Goal: Task Accomplishment & Management: Manage account settings

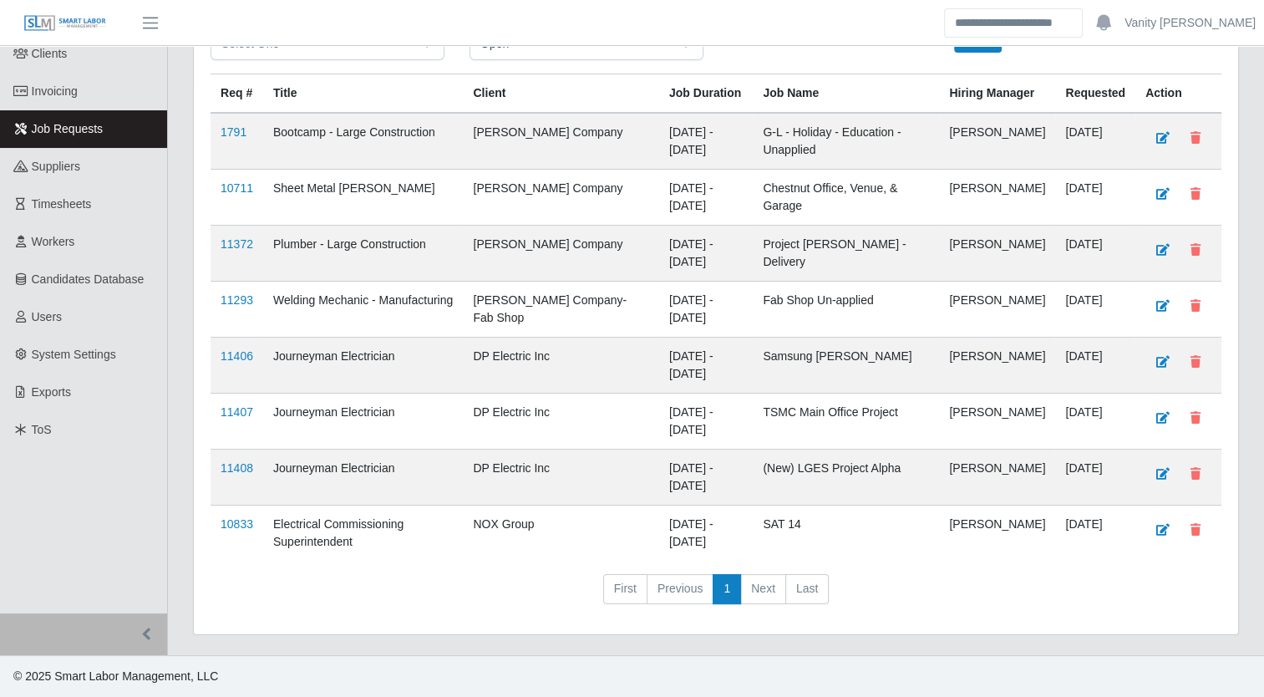
scroll to position [142, 0]
click at [241, 411] on link "11407" at bounding box center [237, 411] width 33 height 13
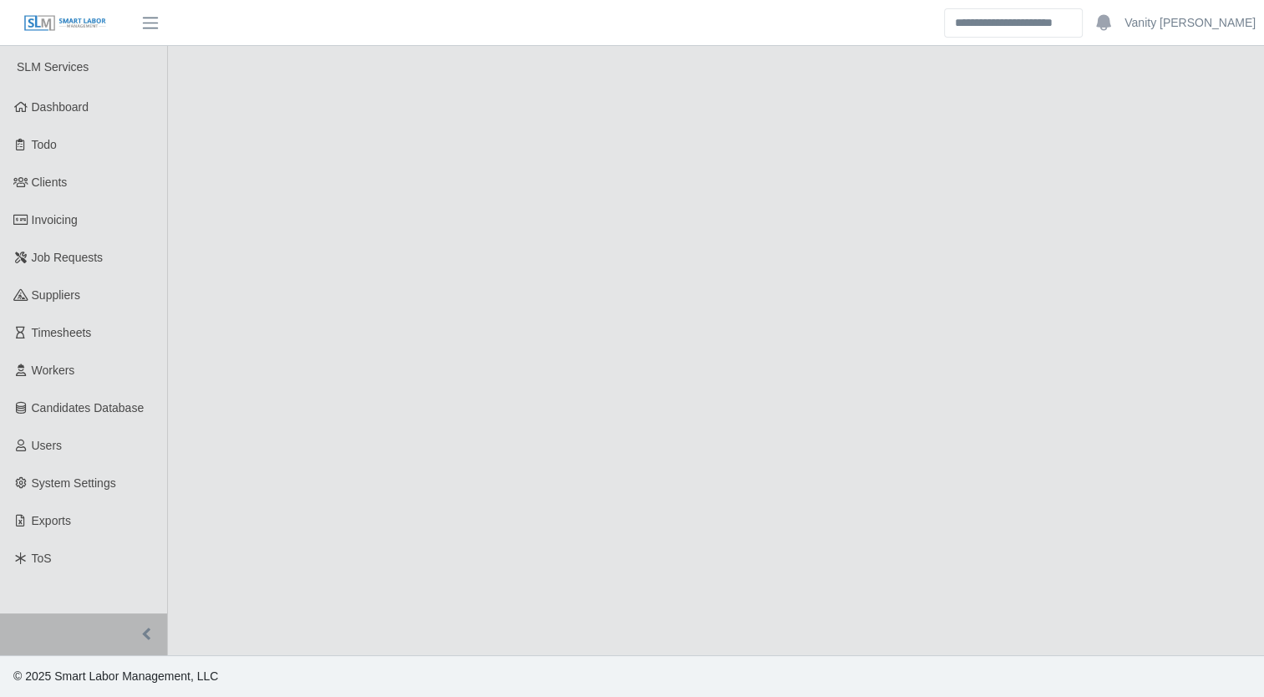
select select "****"
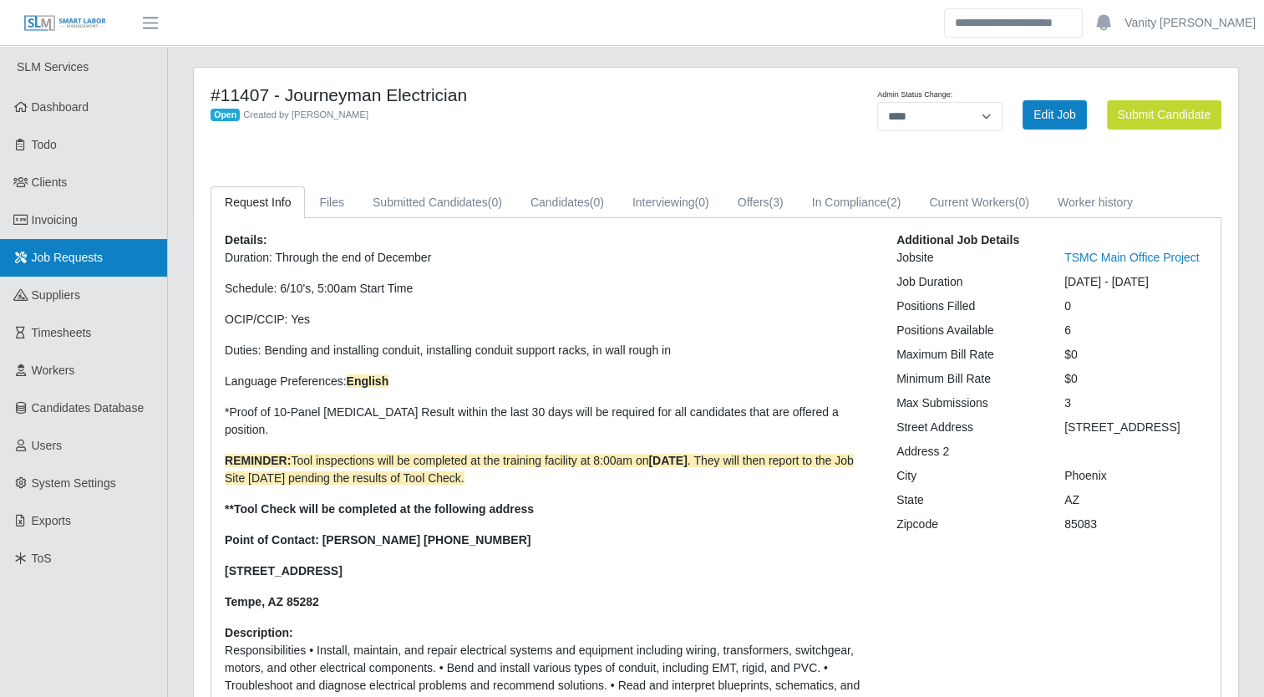
click at [90, 264] on span "Job Requests" at bounding box center [68, 257] width 72 height 13
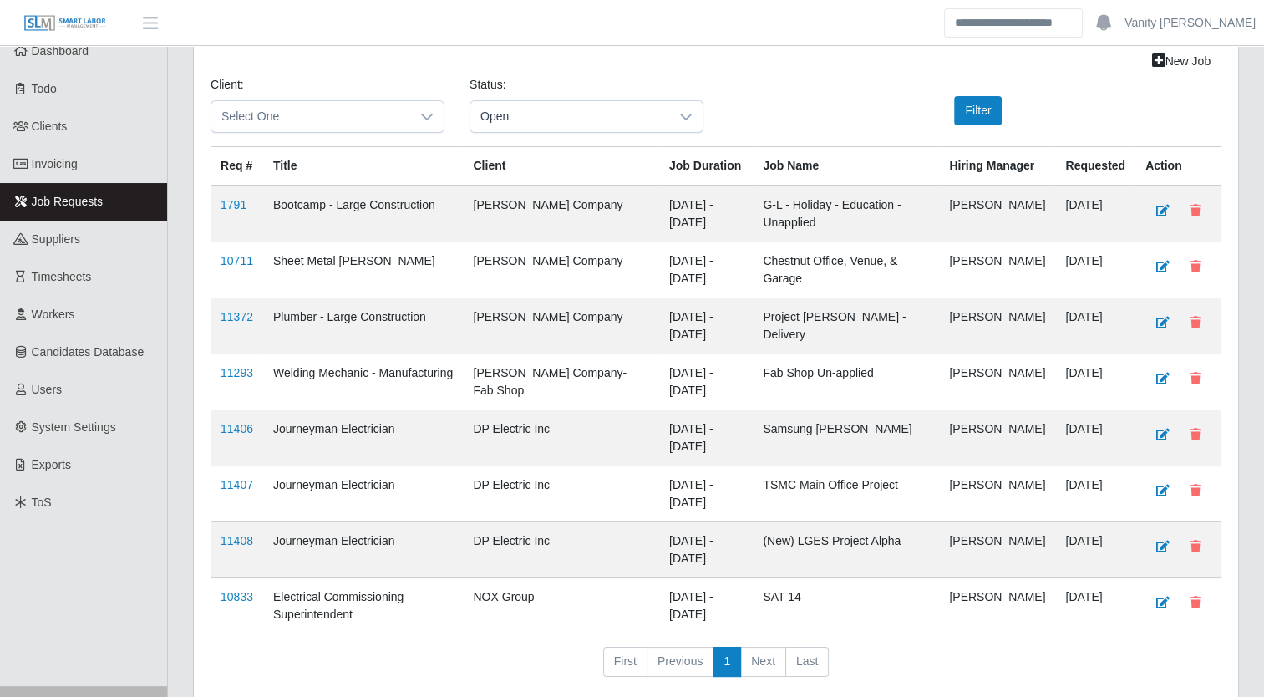
scroll to position [142, 0]
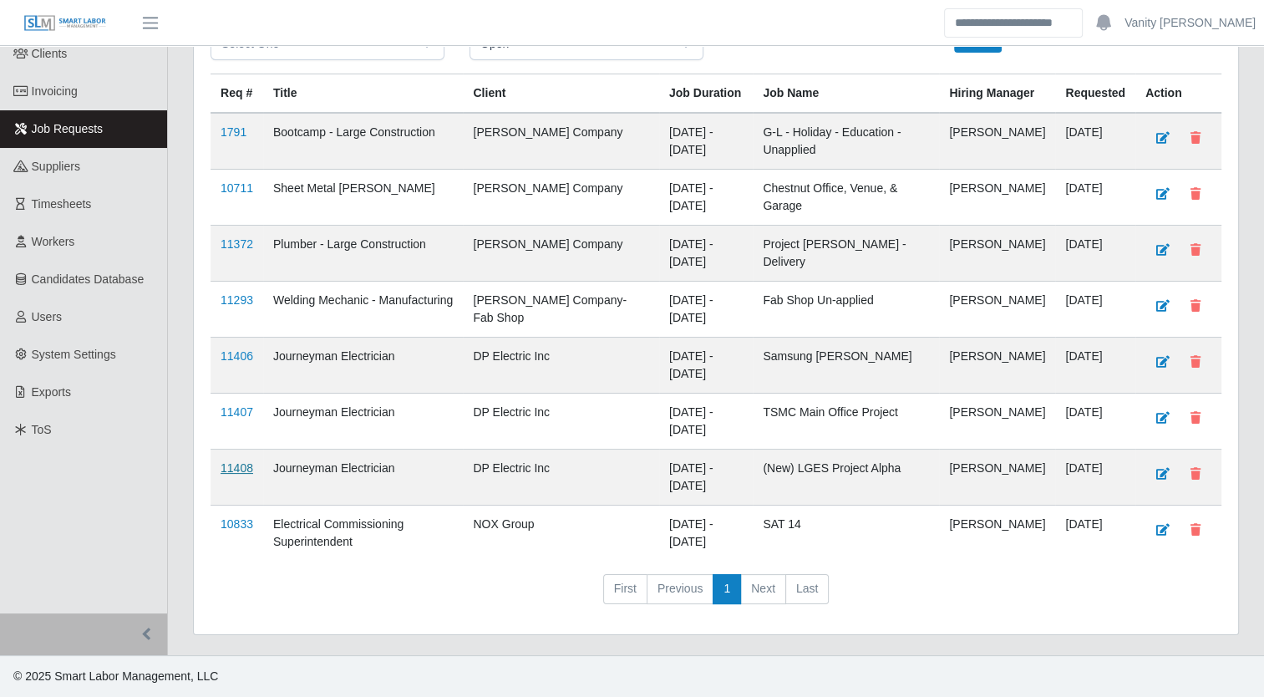
click at [236, 470] on link "11408" at bounding box center [237, 467] width 33 height 13
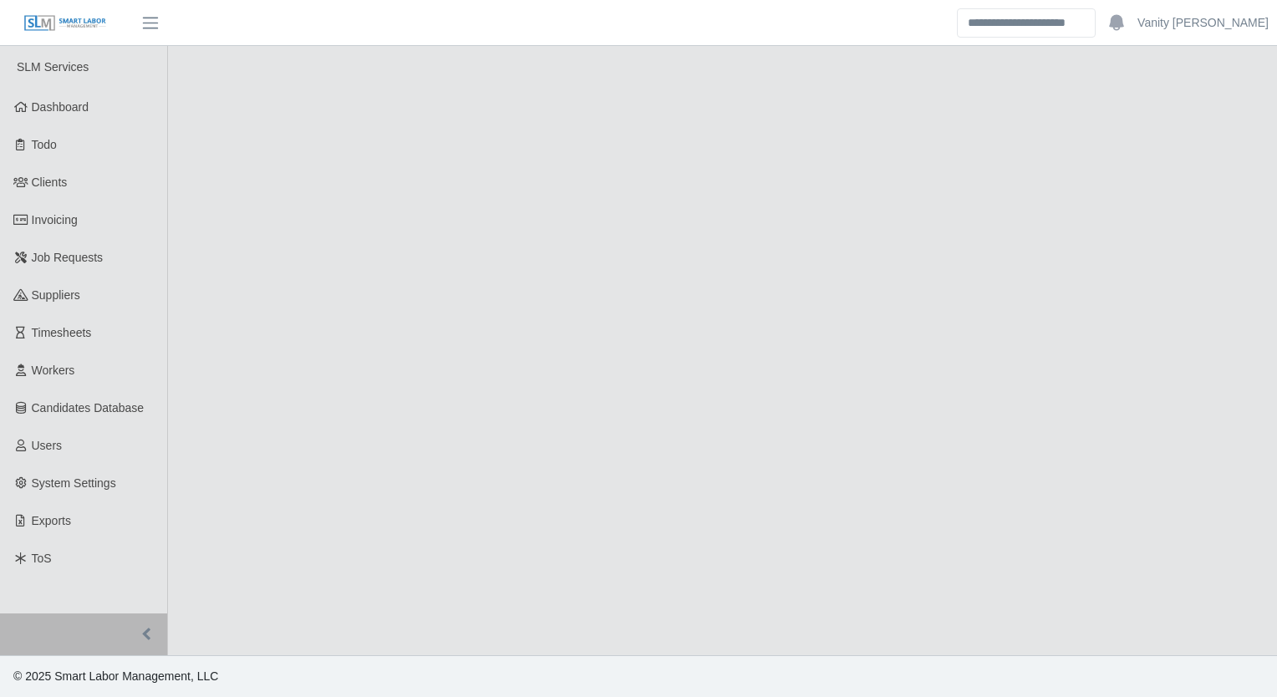
select select "****"
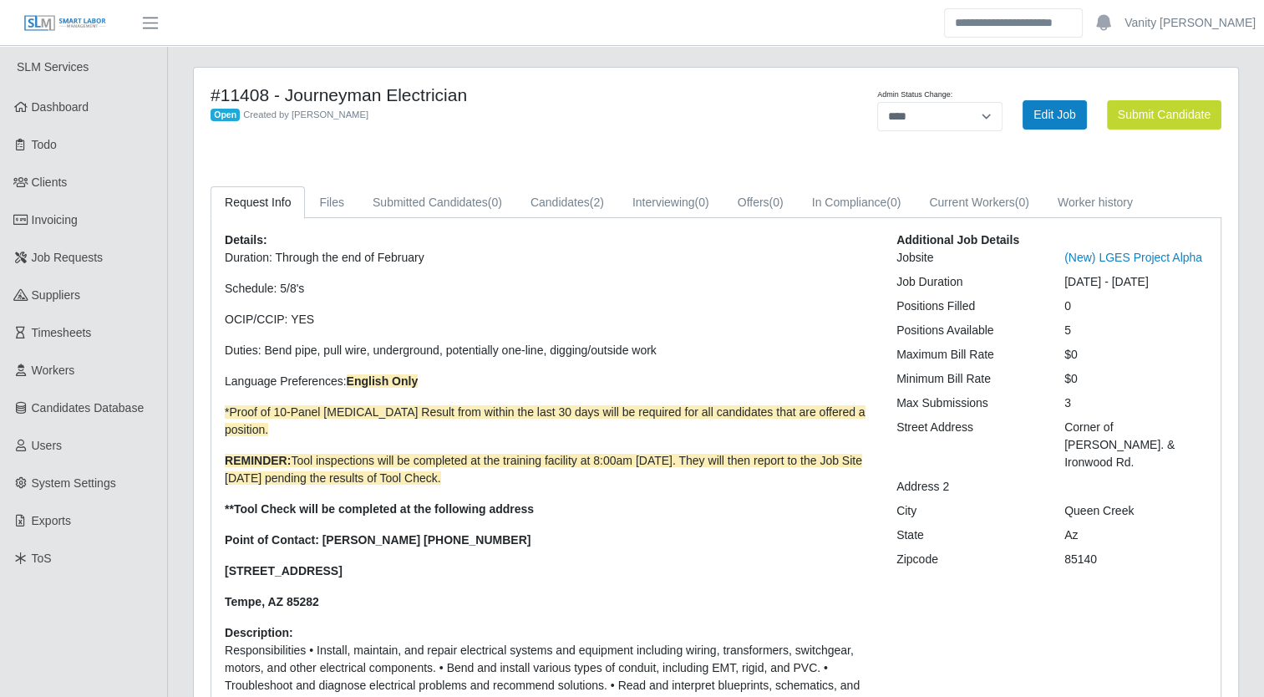
click at [583, 104] on h4 "#11408 - Journeyman Electrician" at bounding box center [500, 94] width 579 height 21
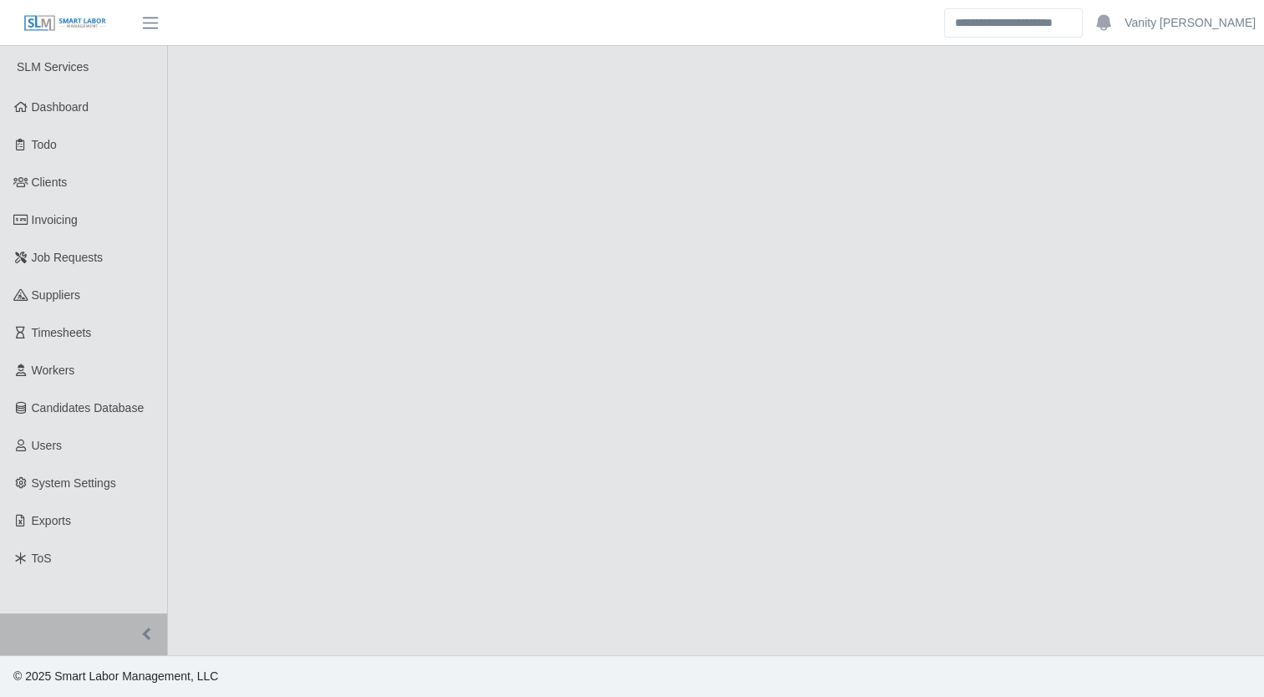
select select "****"
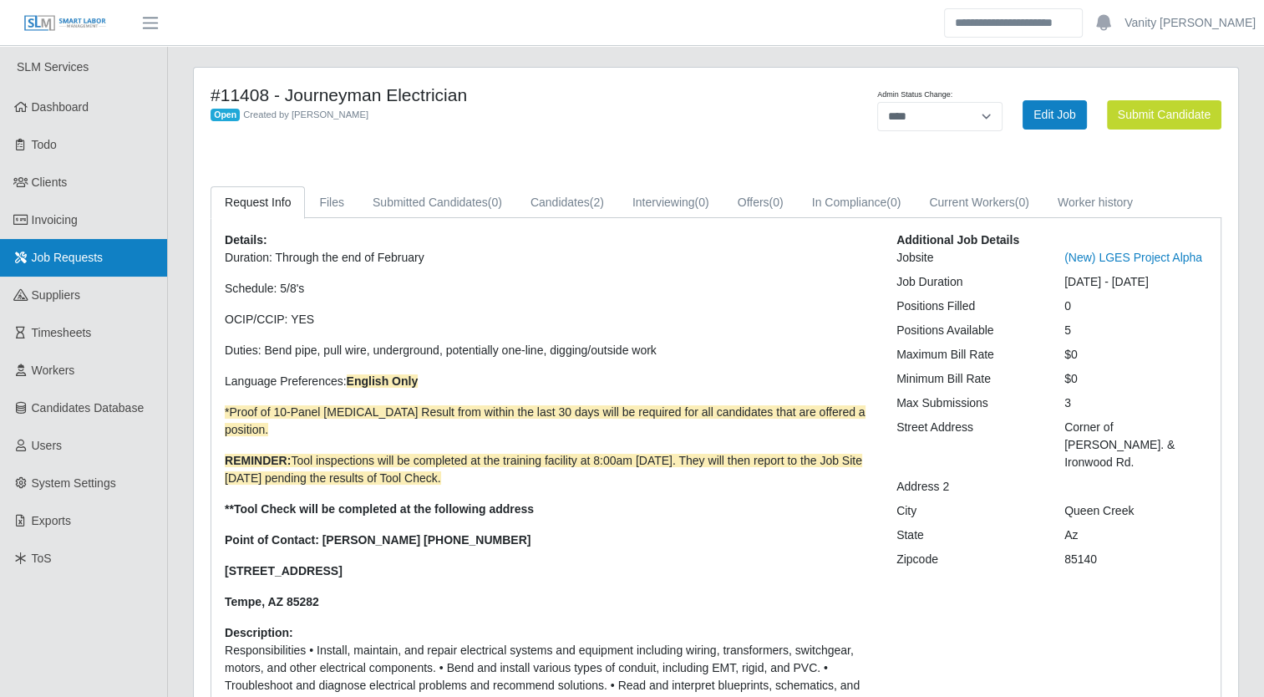
click at [65, 263] on span "Job Requests" at bounding box center [68, 257] width 72 height 13
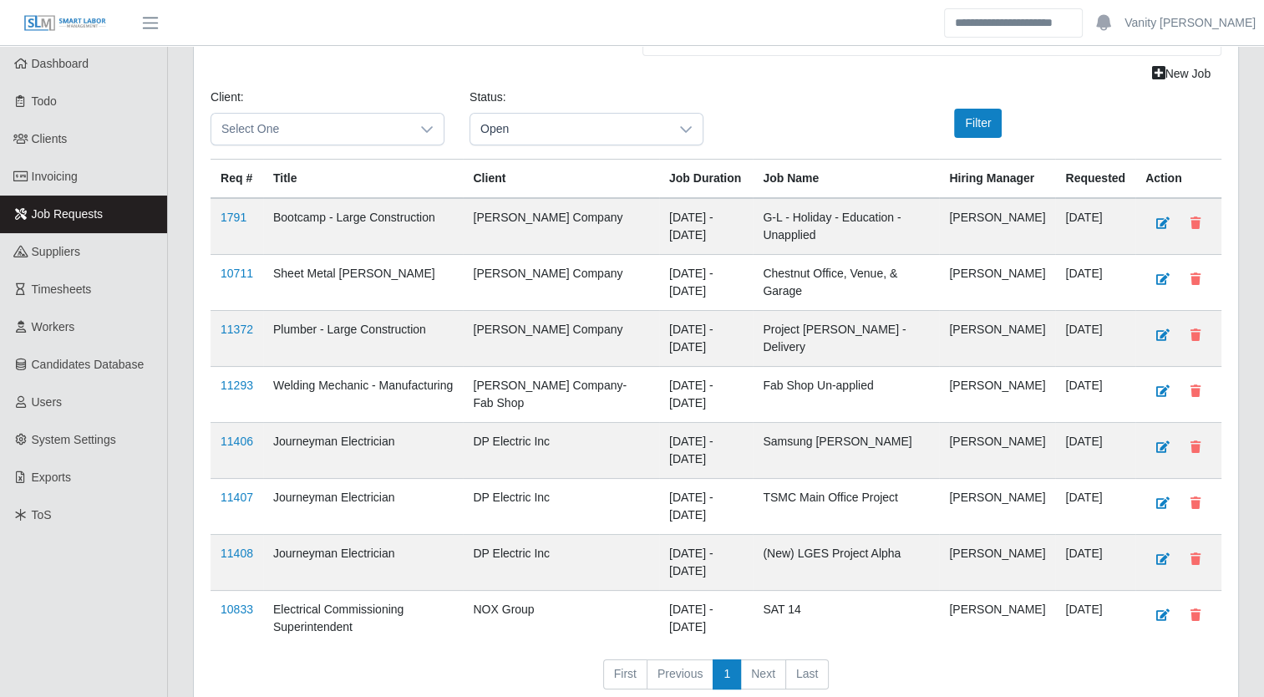
scroll to position [84, 0]
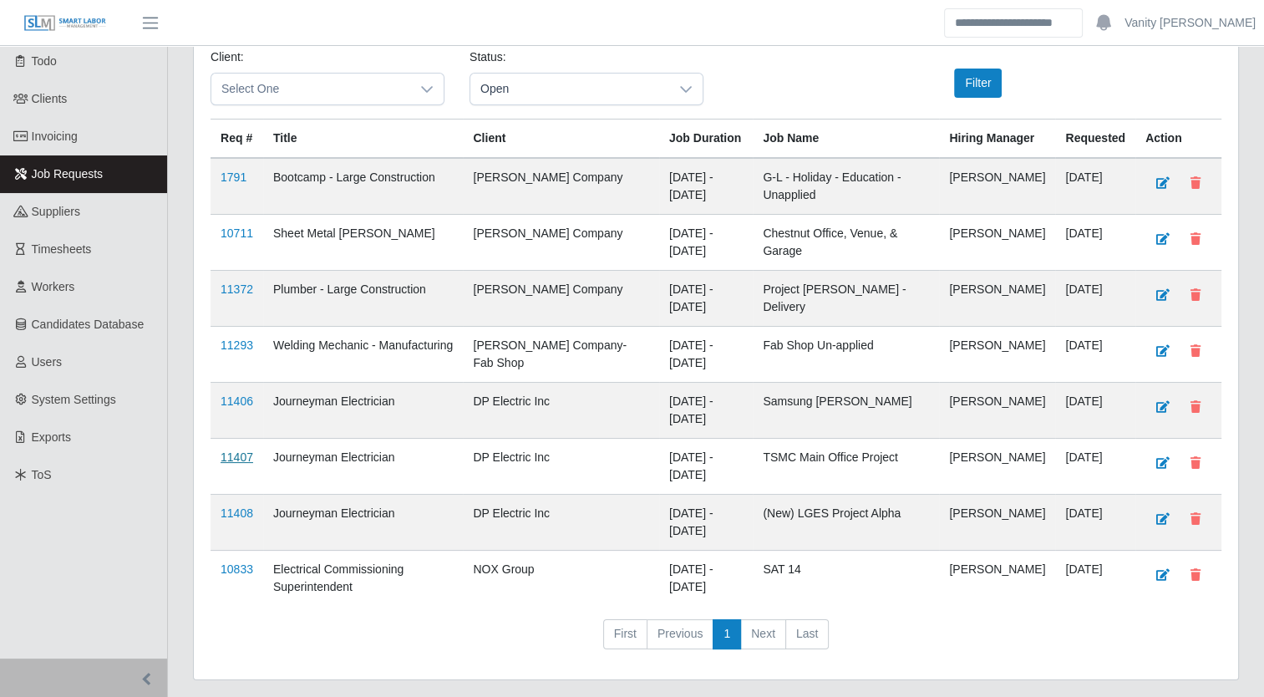
click at [234, 464] on link "11407" at bounding box center [237, 456] width 33 height 13
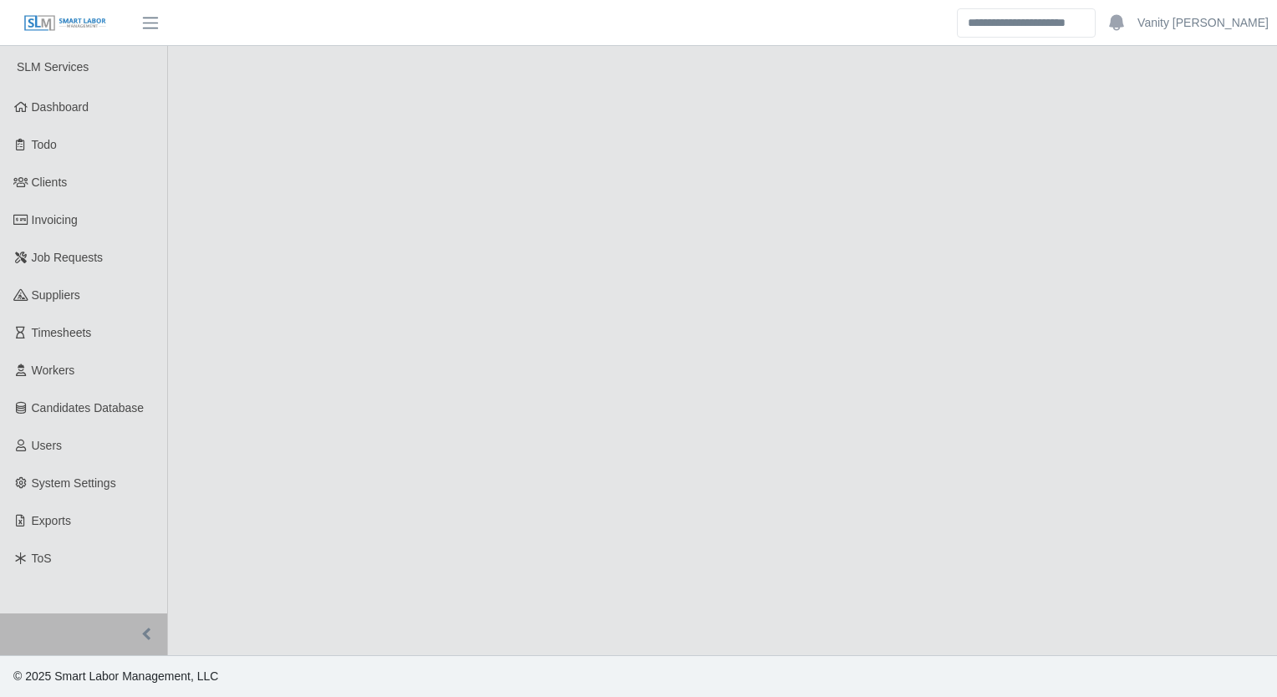
select select "****"
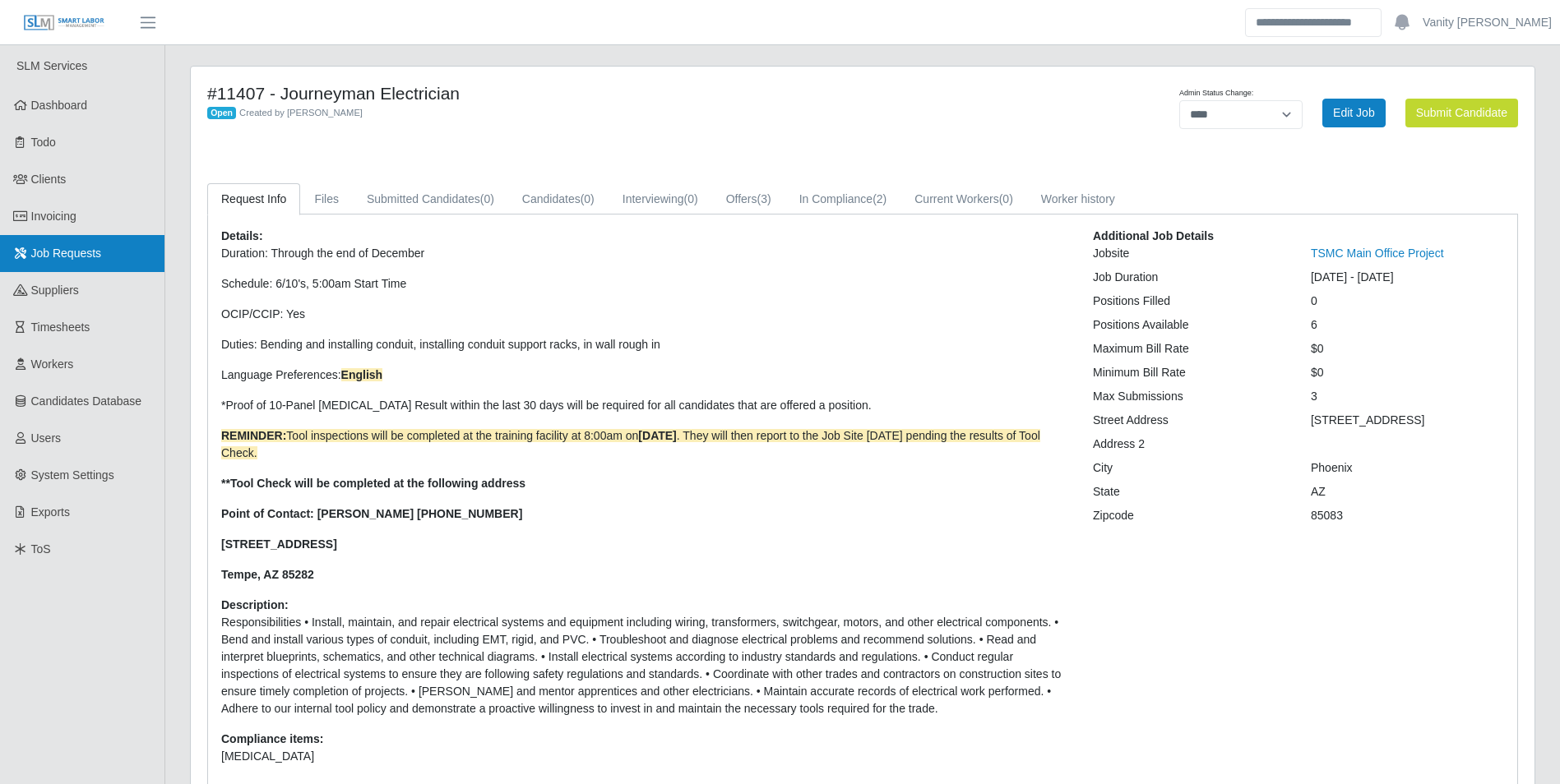
click at [94, 253] on span "Job Requests" at bounding box center [67, 253] width 71 height 13
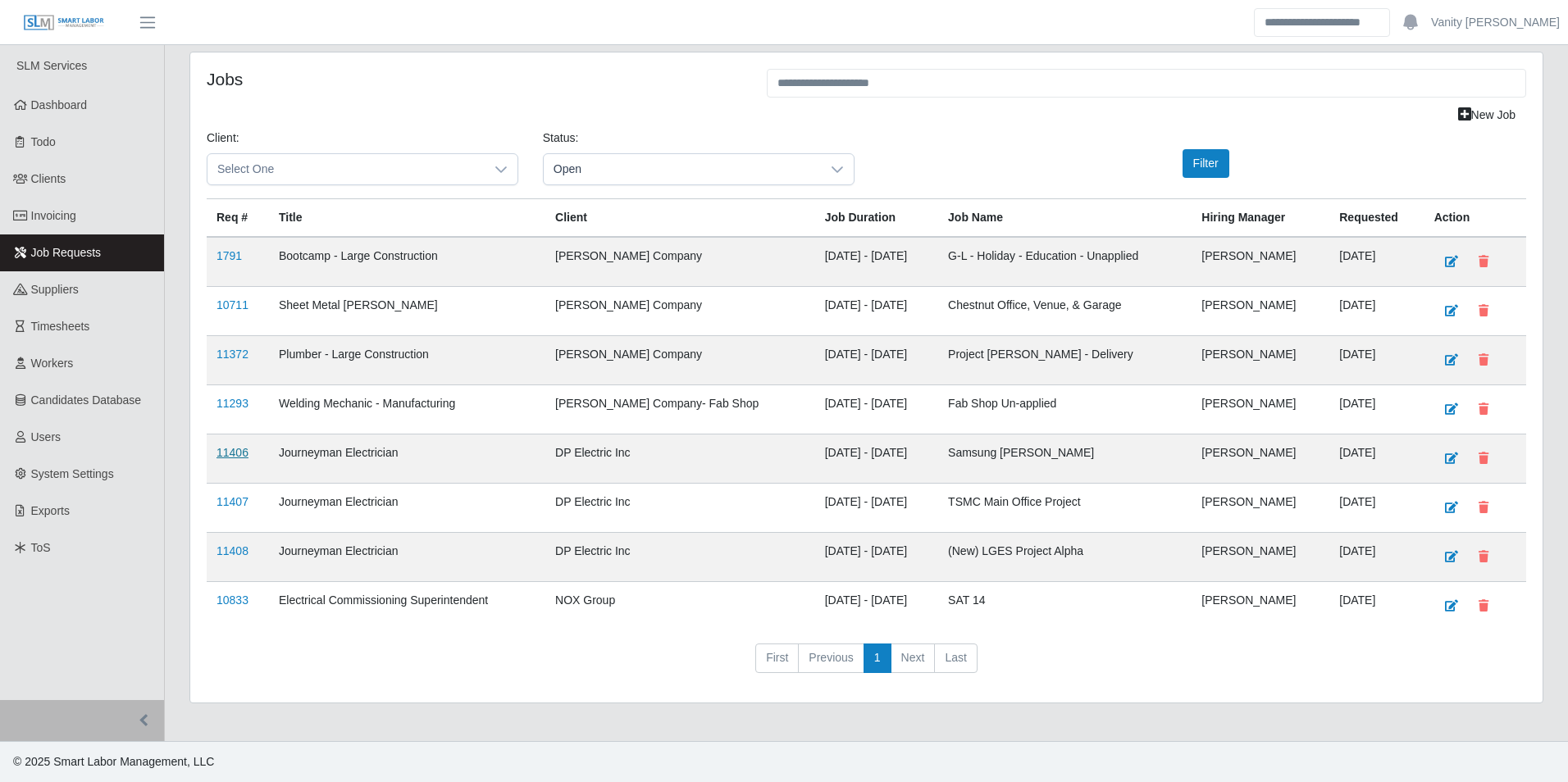
click at [235, 452] on link "11406" at bounding box center [233, 452] width 32 height 13
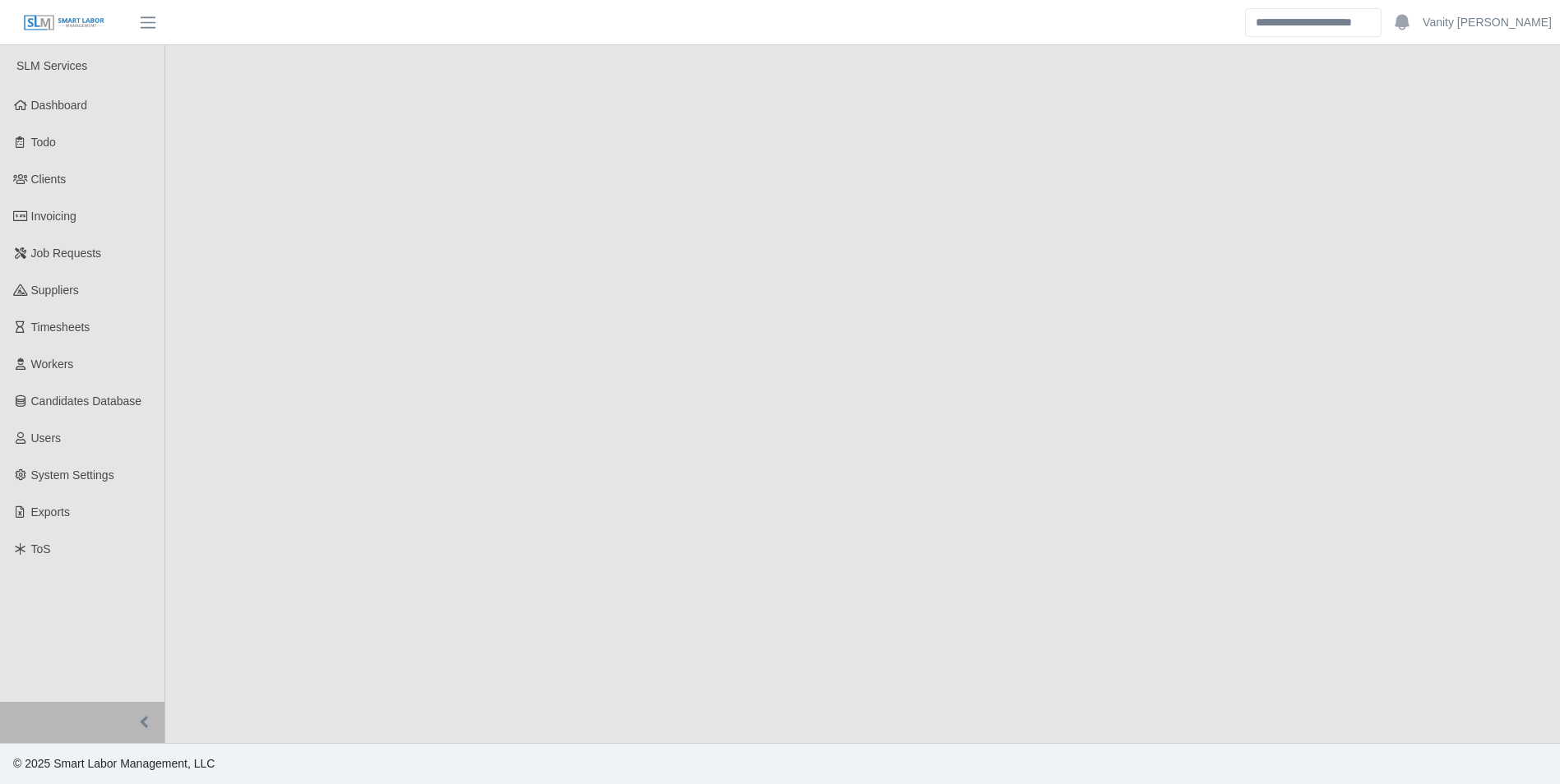
select select "****"
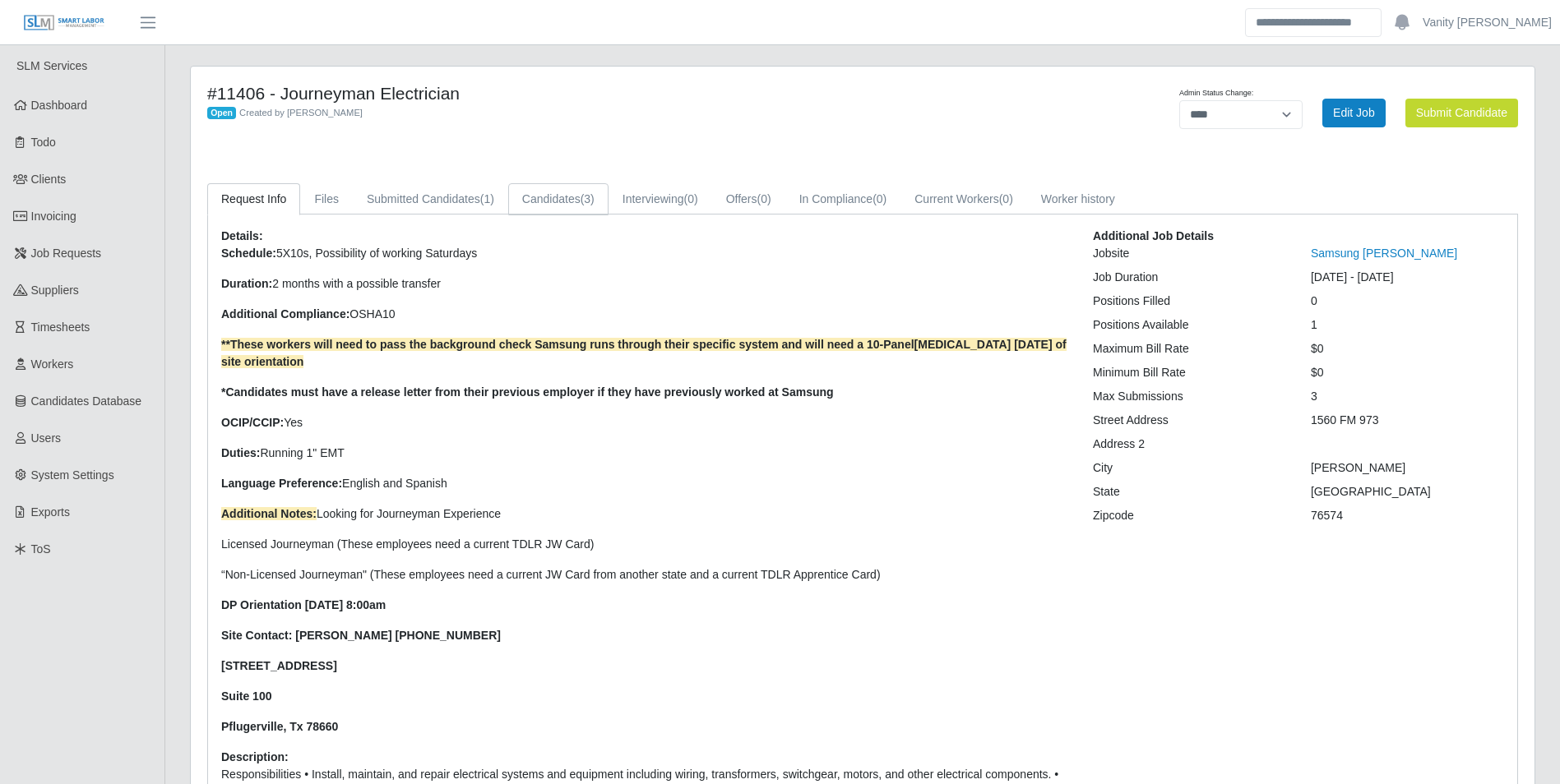
click at [566, 197] on link "Candidates (3)" at bounding box center [558, 199] width 100 height 32
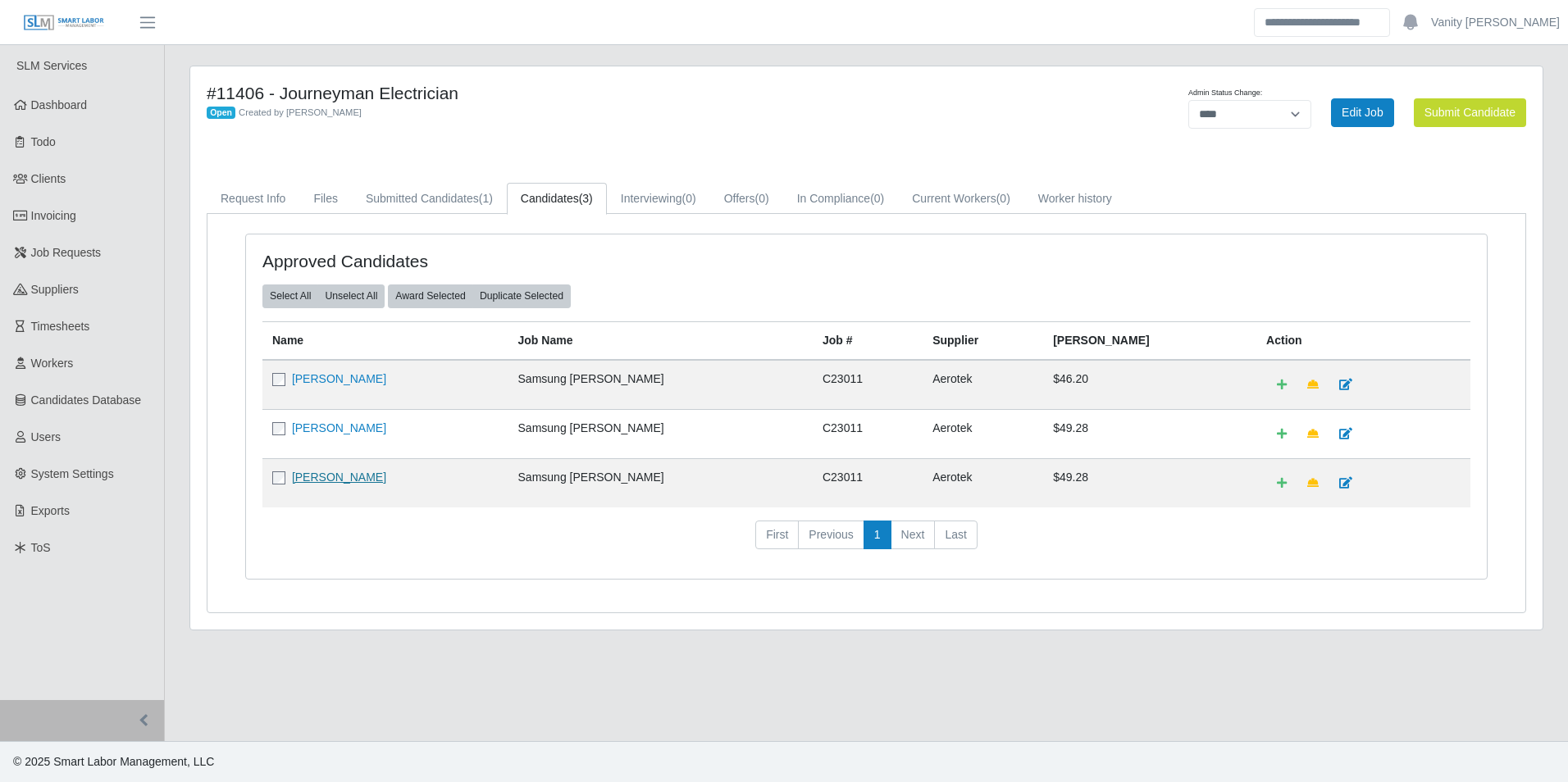
click at [338, 484] on link "Jermaine Sandoval" at bounding box center [340, 477] width 94 height 13
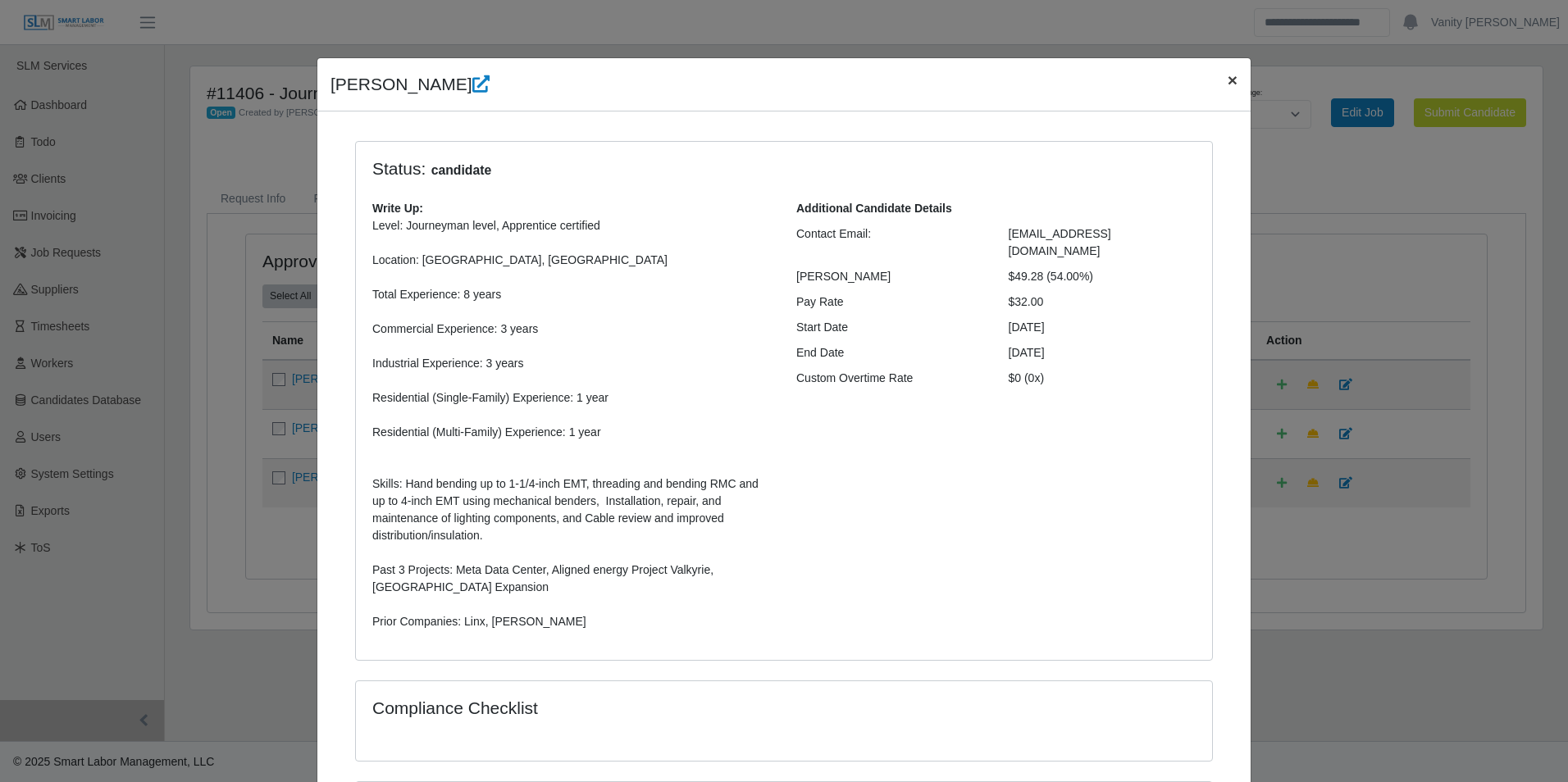
click at [1231, 78] on button "×" at bounding box center [1232, 79] width 36 height 43
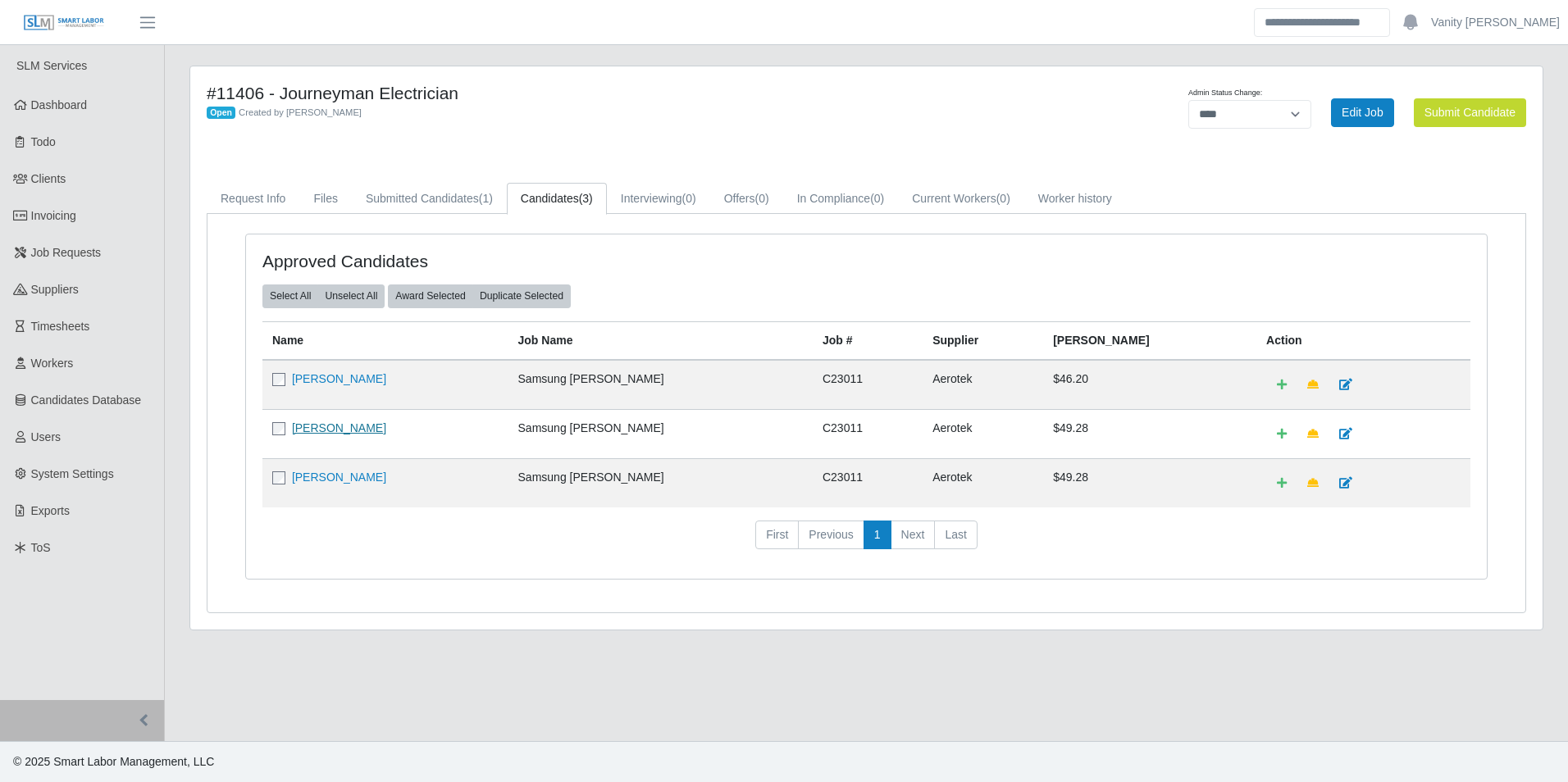
click at [374, 427] on link "Antonio Andrade" at bounding box center [340, 428] width 94 height 13
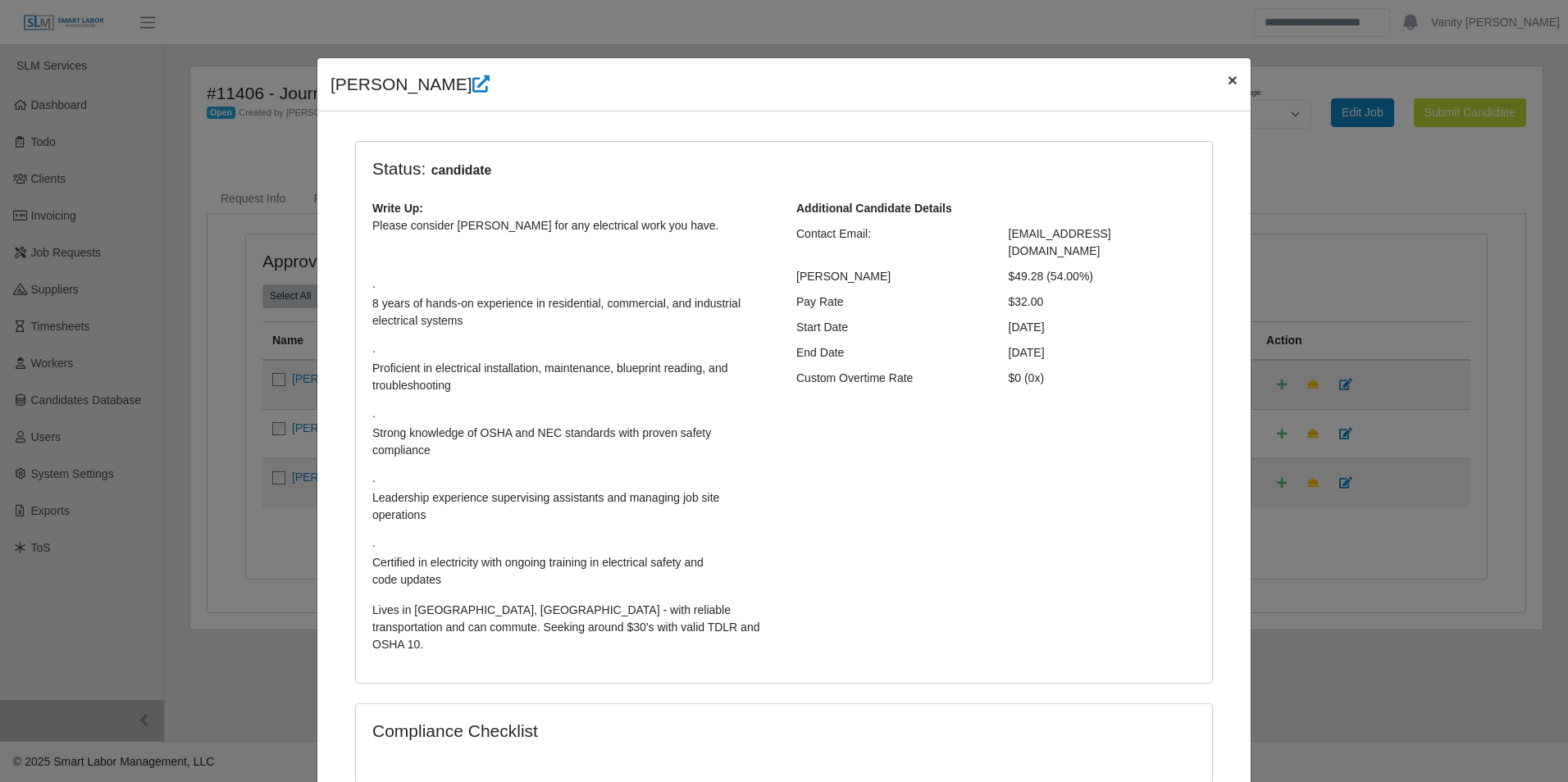
click at [1228, 78] on span "×" at bounding box center [1232, 79] width 10 height 19
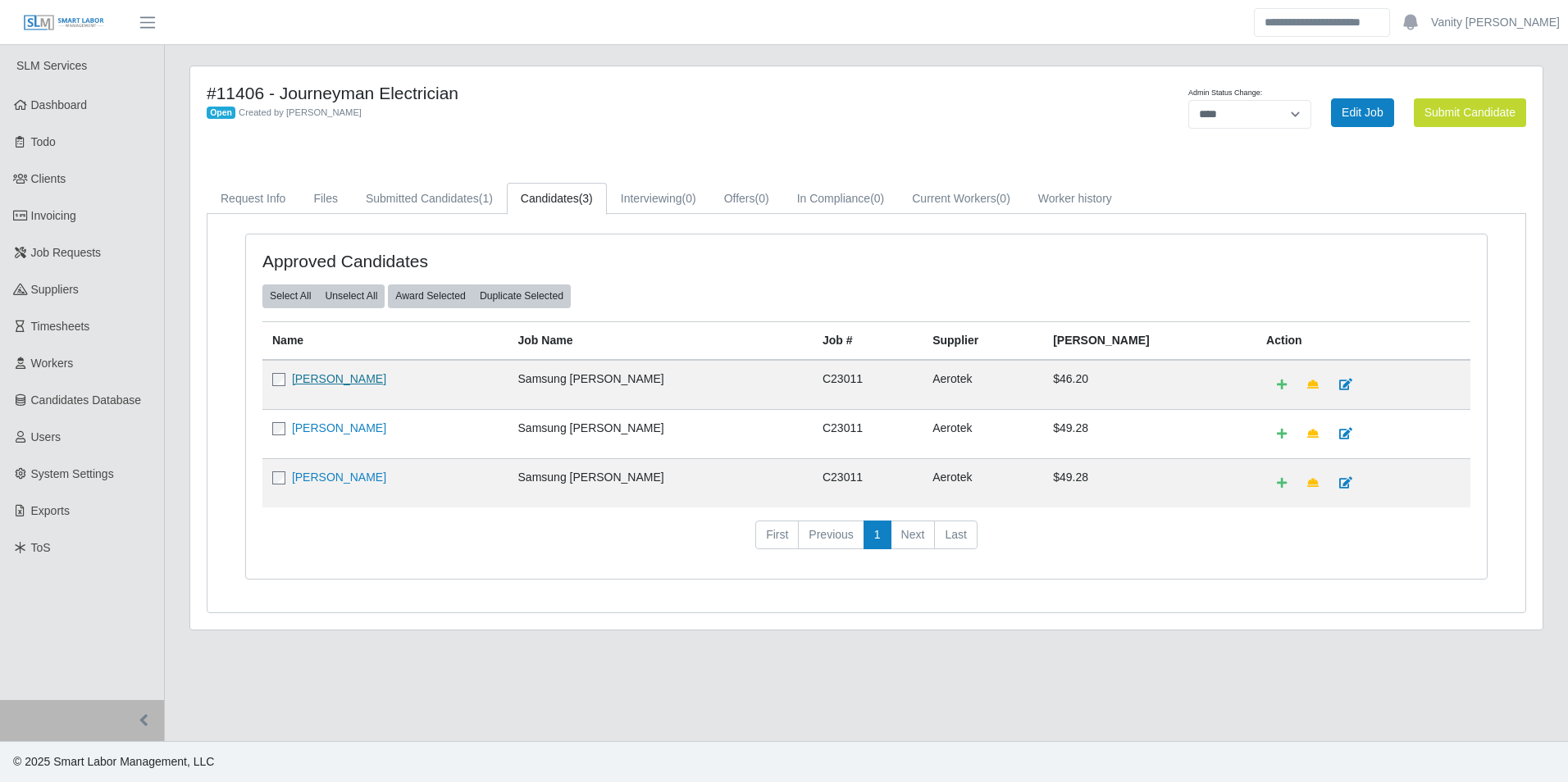
click at [341, 372] on link "Arnoldo Urdaneta" at bounding box center [340, 378] width 94 height 13
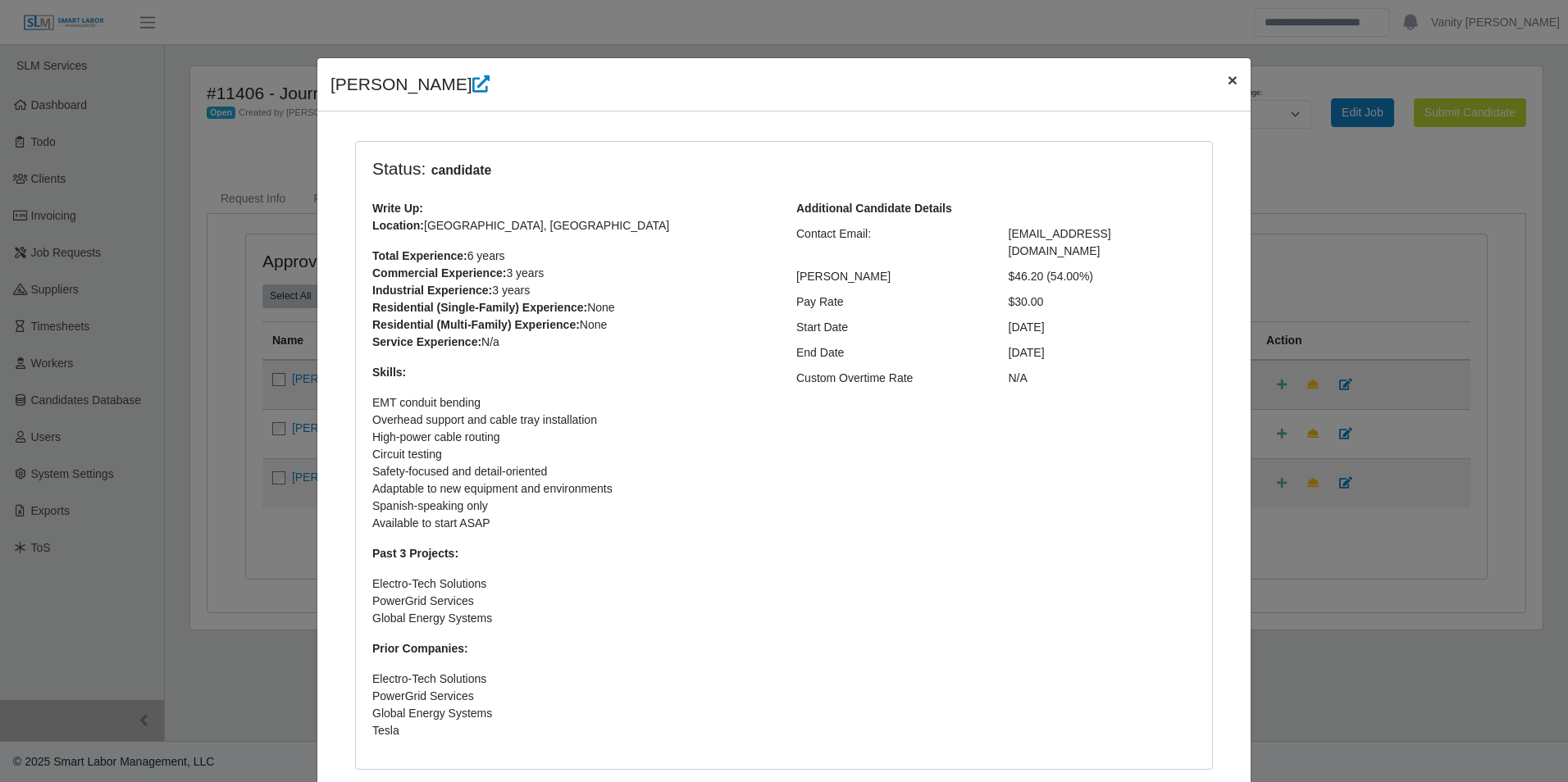
click at [1228, 78] on span "×" at bounding box center [1232, 79] width 10 height 19
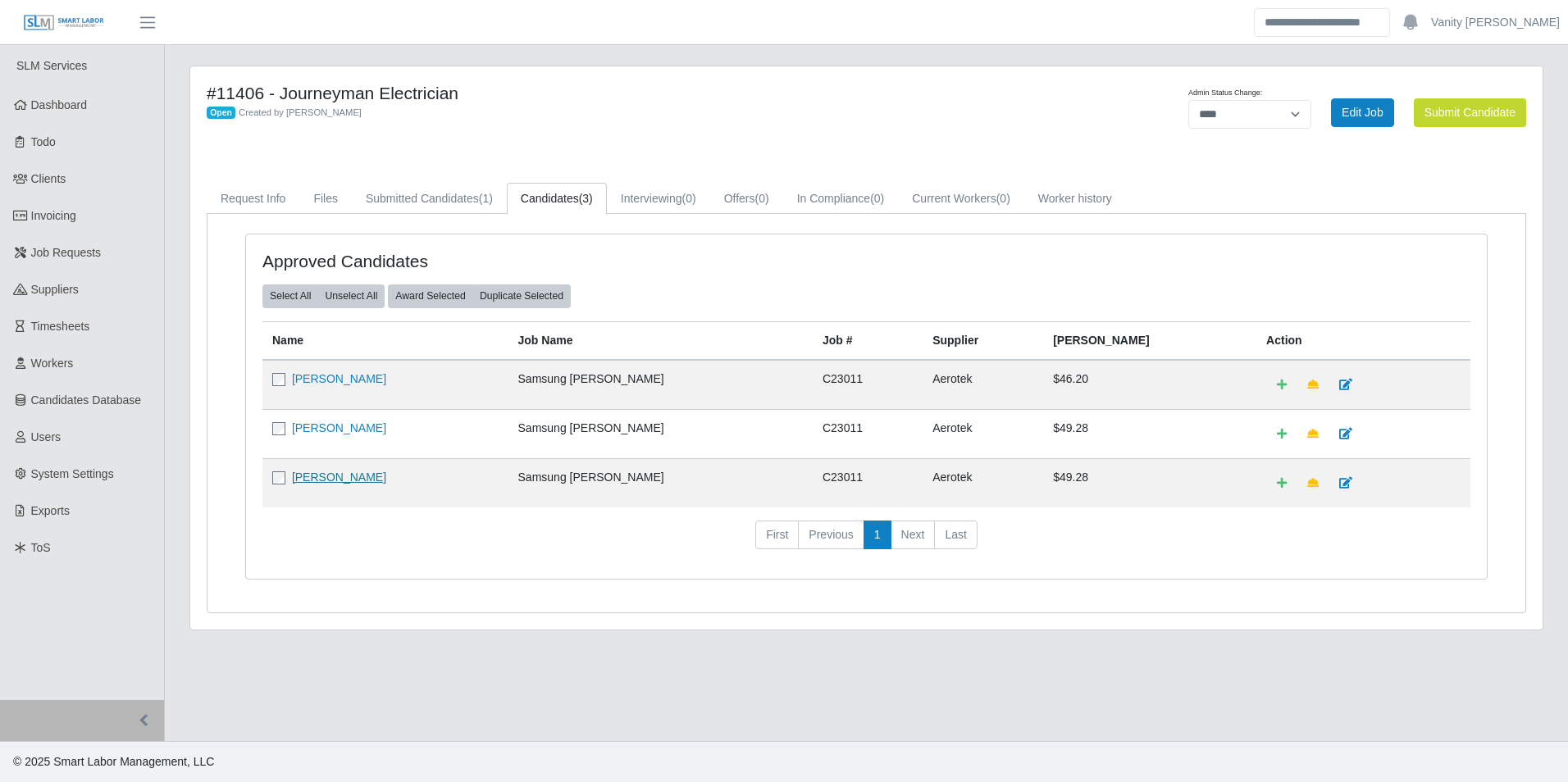
click at [322, 474] on link "Jermaine Sandoval" at bounding box center [340, 477] width 94 height 13
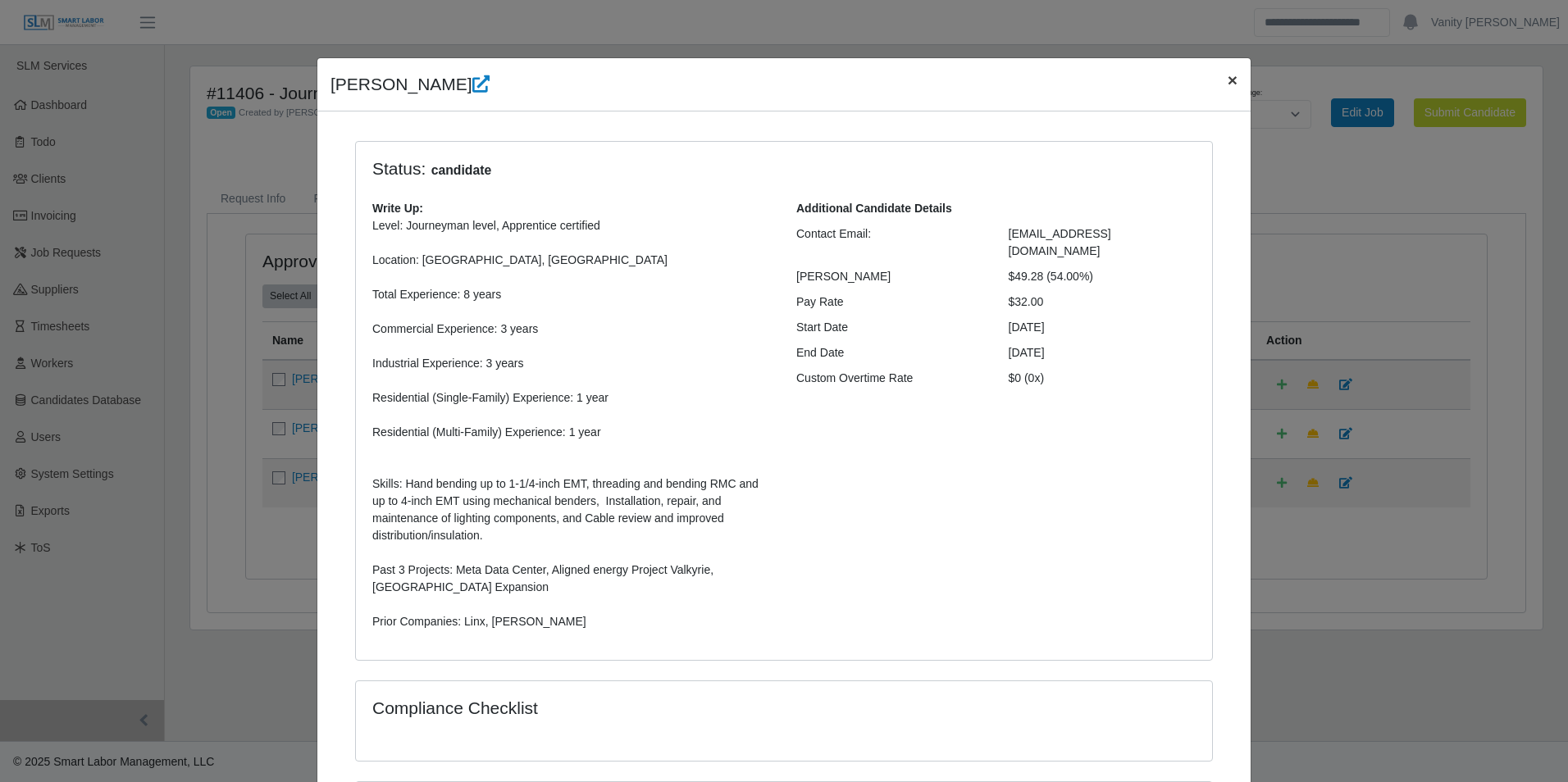
click at [1228, 73] on span "×" at bounding box center [1232, 79] width 10 height 19
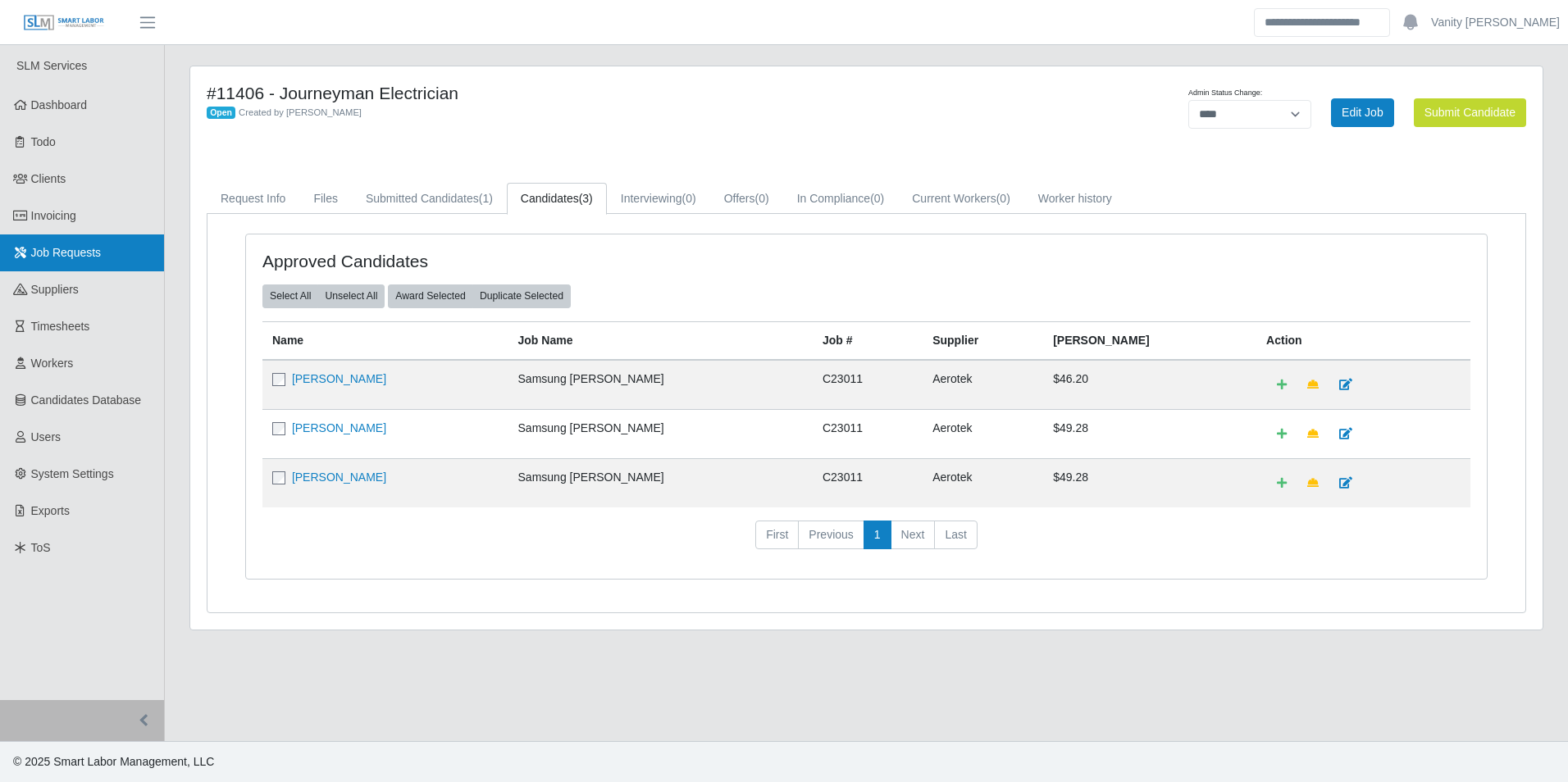
click at [50, 257] on span "Job Requests" at bounding box center [67, 252] width 71 height 13
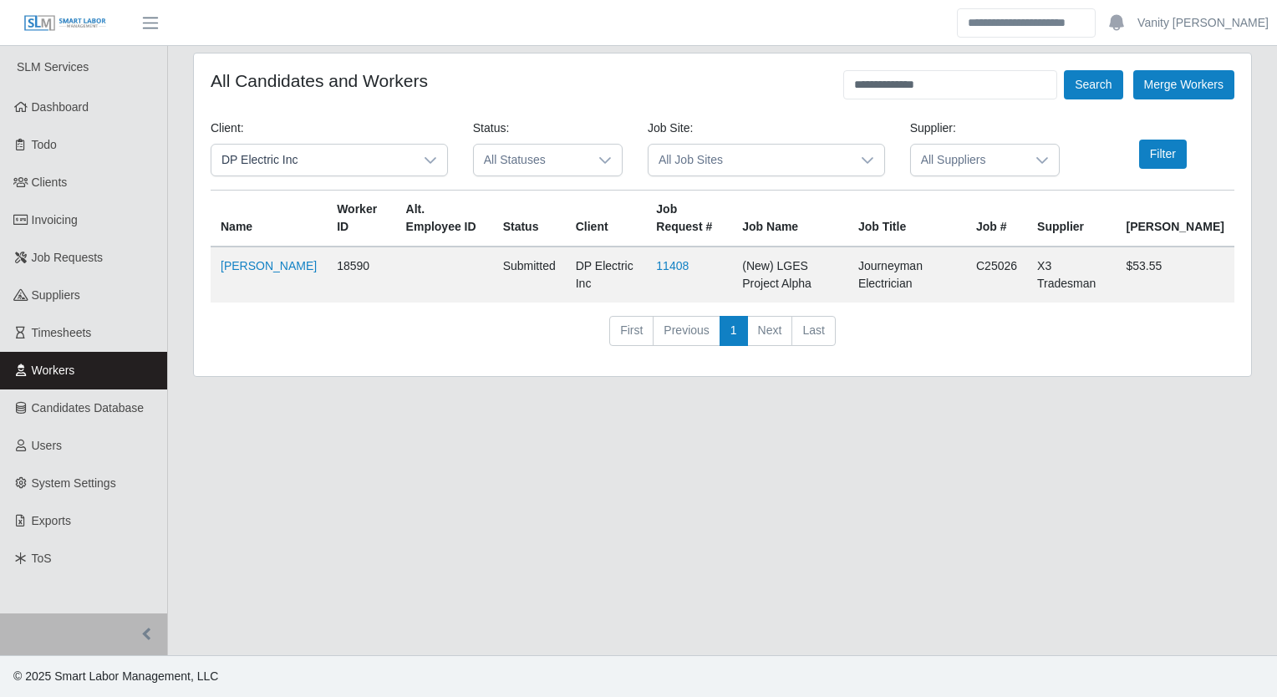
click at [487, 501] on main "**********" at bounding box center [722, 350] width 1109 height 609
drag, startPoint x: 641, startPoint y: 492, endPoint x: 606, endPoint y: 494, distance: 35.1
click at [641, 492] on main "**********" at bounding box center [722, 350] width 1109 height 609
click at [85, 336] on span "Timesheets" at bounding box center [62, 332] width 60 height 13
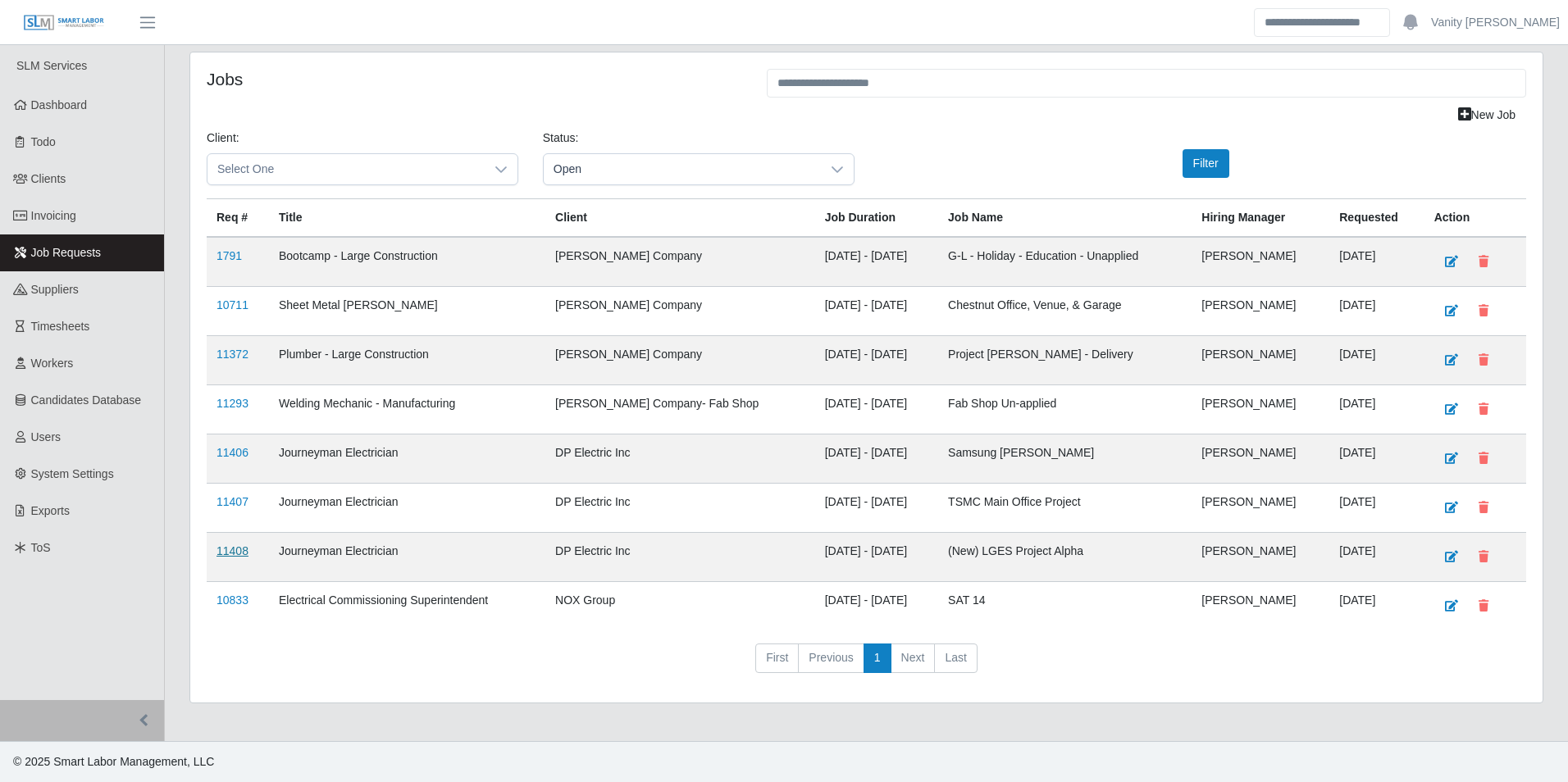
click at [229, 548] on link "11408" at bounding box center [233, 550] width 32 height 13
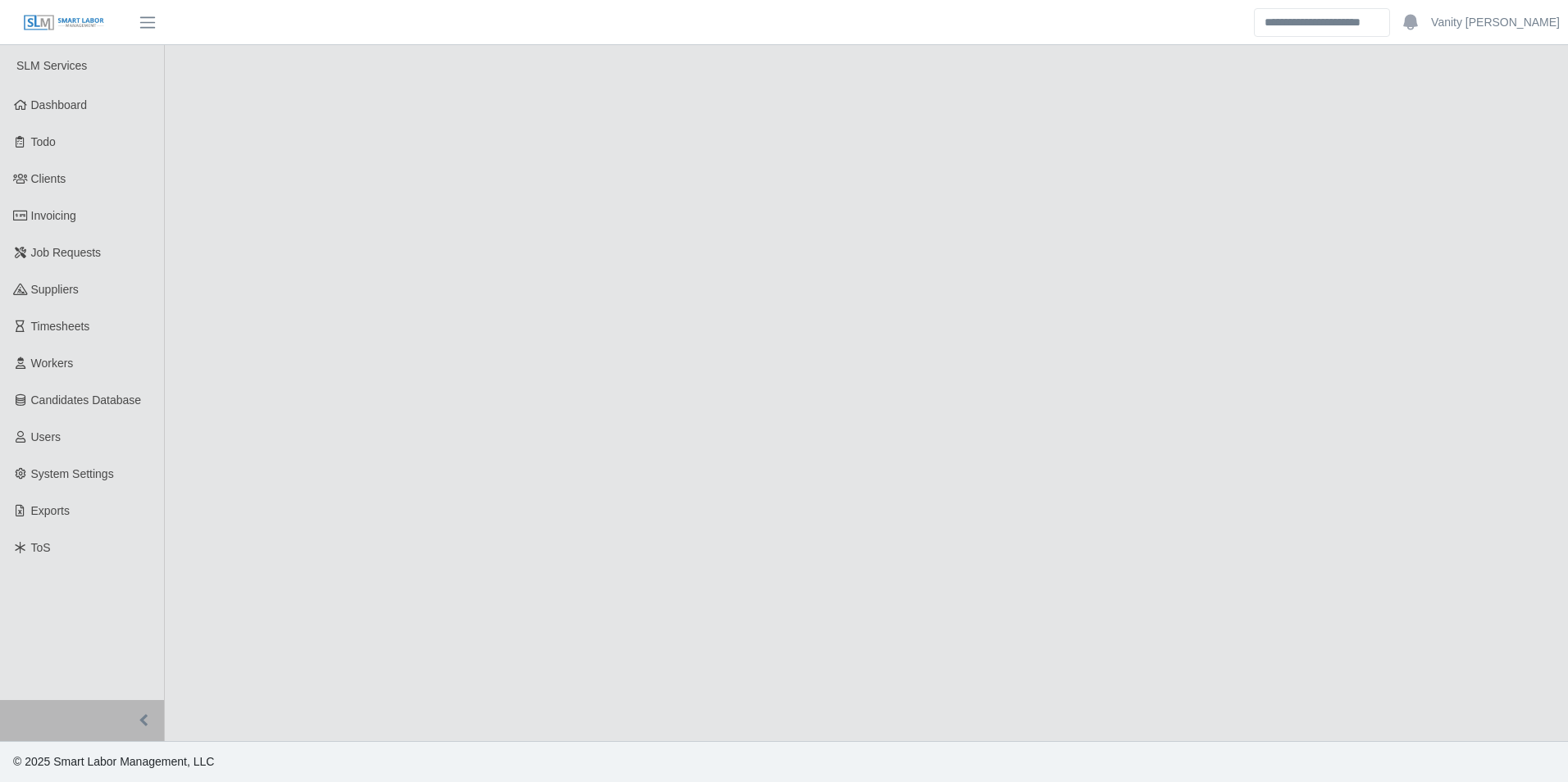
select select "****"
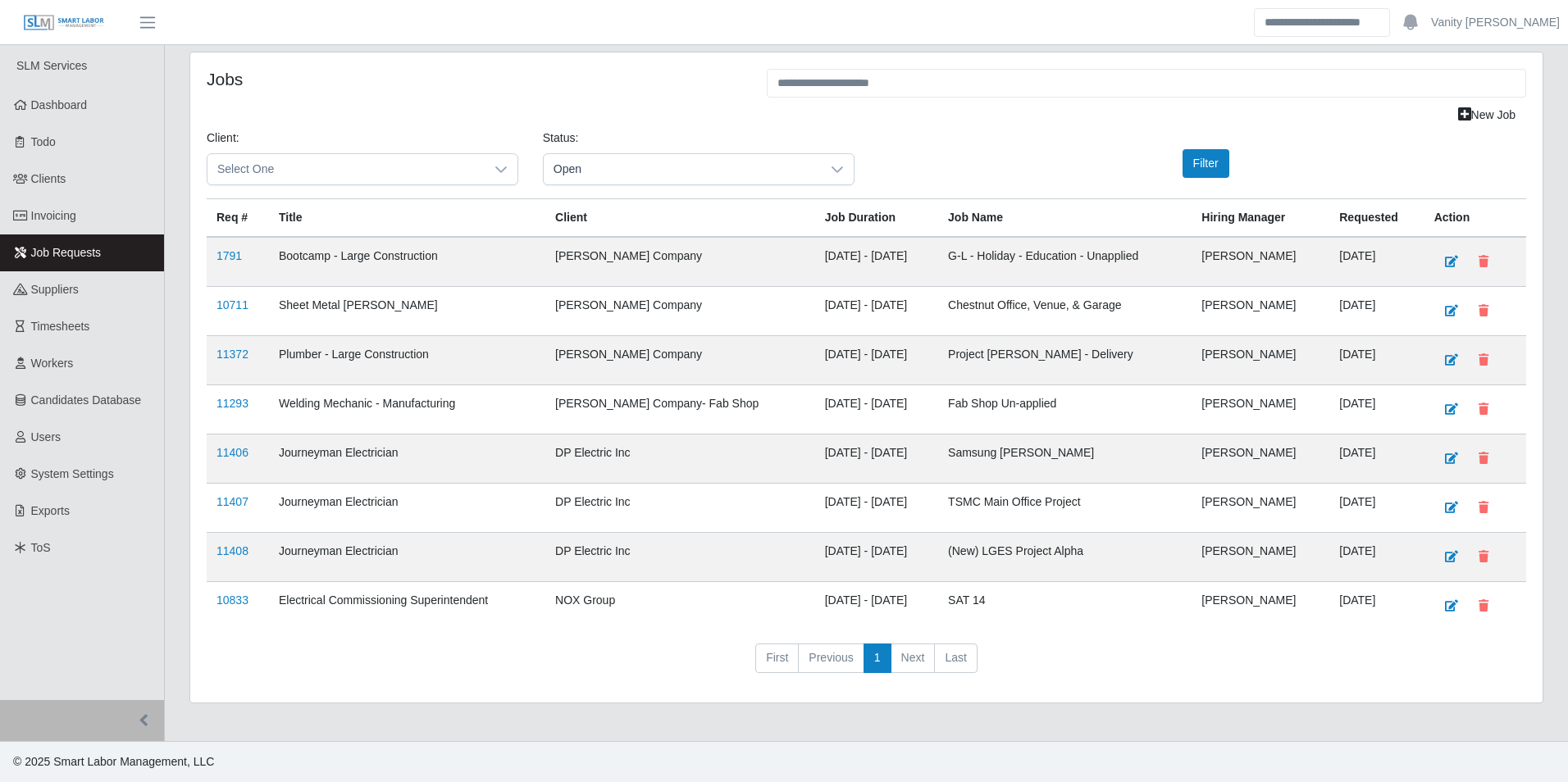
click at [224, 512] on td "11407" at bounding box center [238, 508] width 63 height 49
click at [225, 503] on link "11407" at bounding box center [233, 501] width 32 height 13
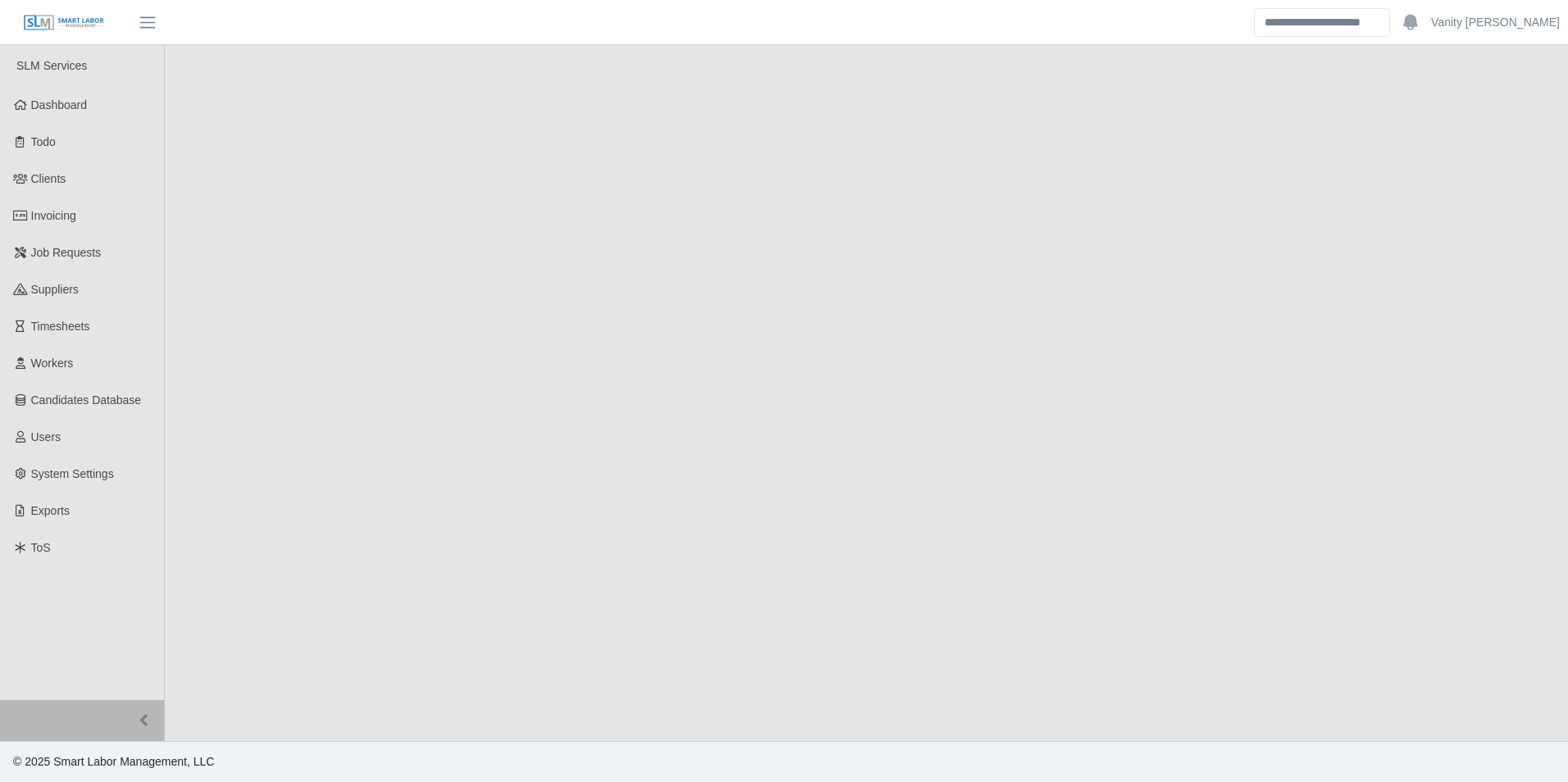
select select "****"
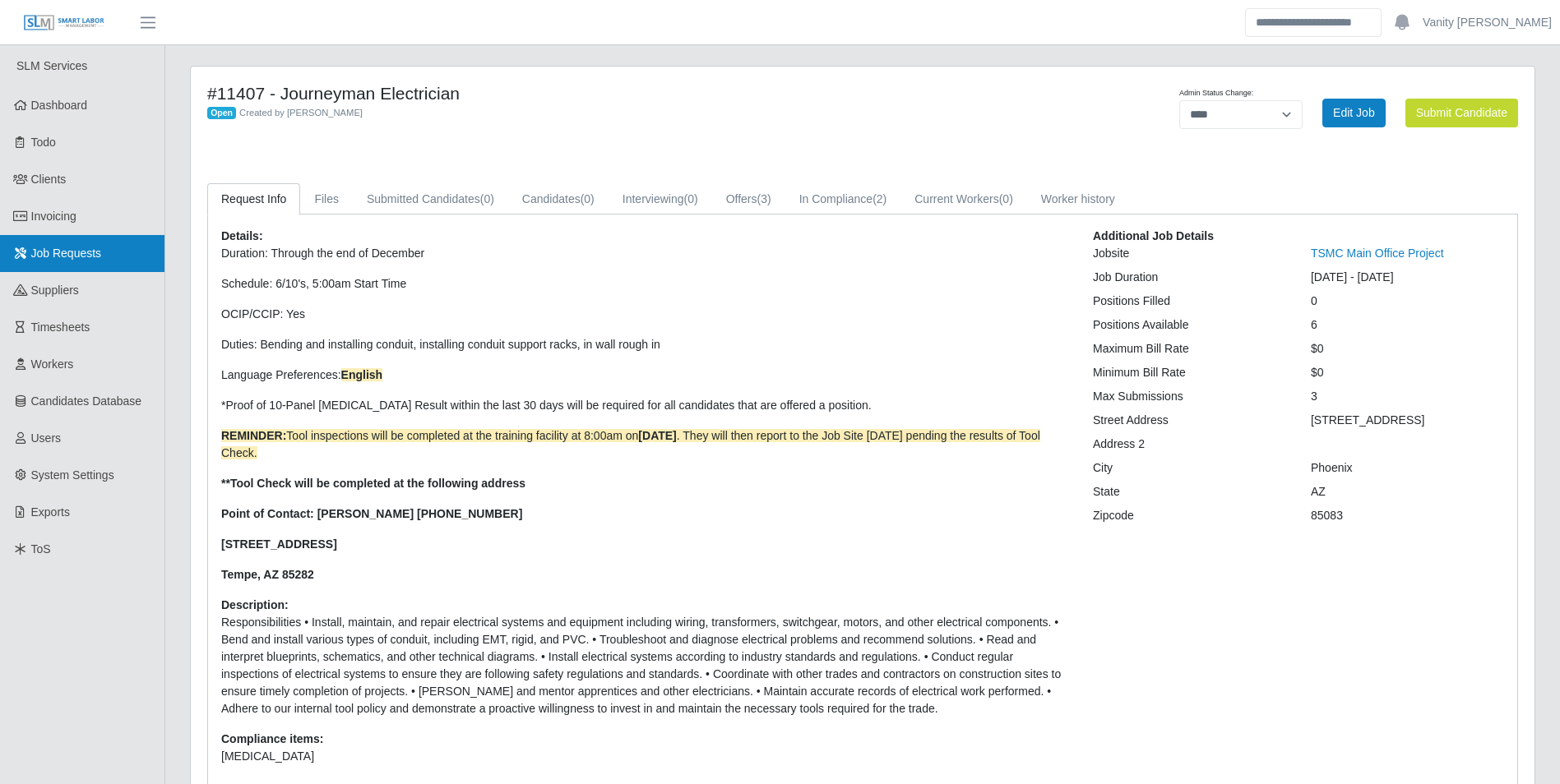
click at [43, 259] on span "Job Requests" at bounding box center [67, 253] width 71 height 13
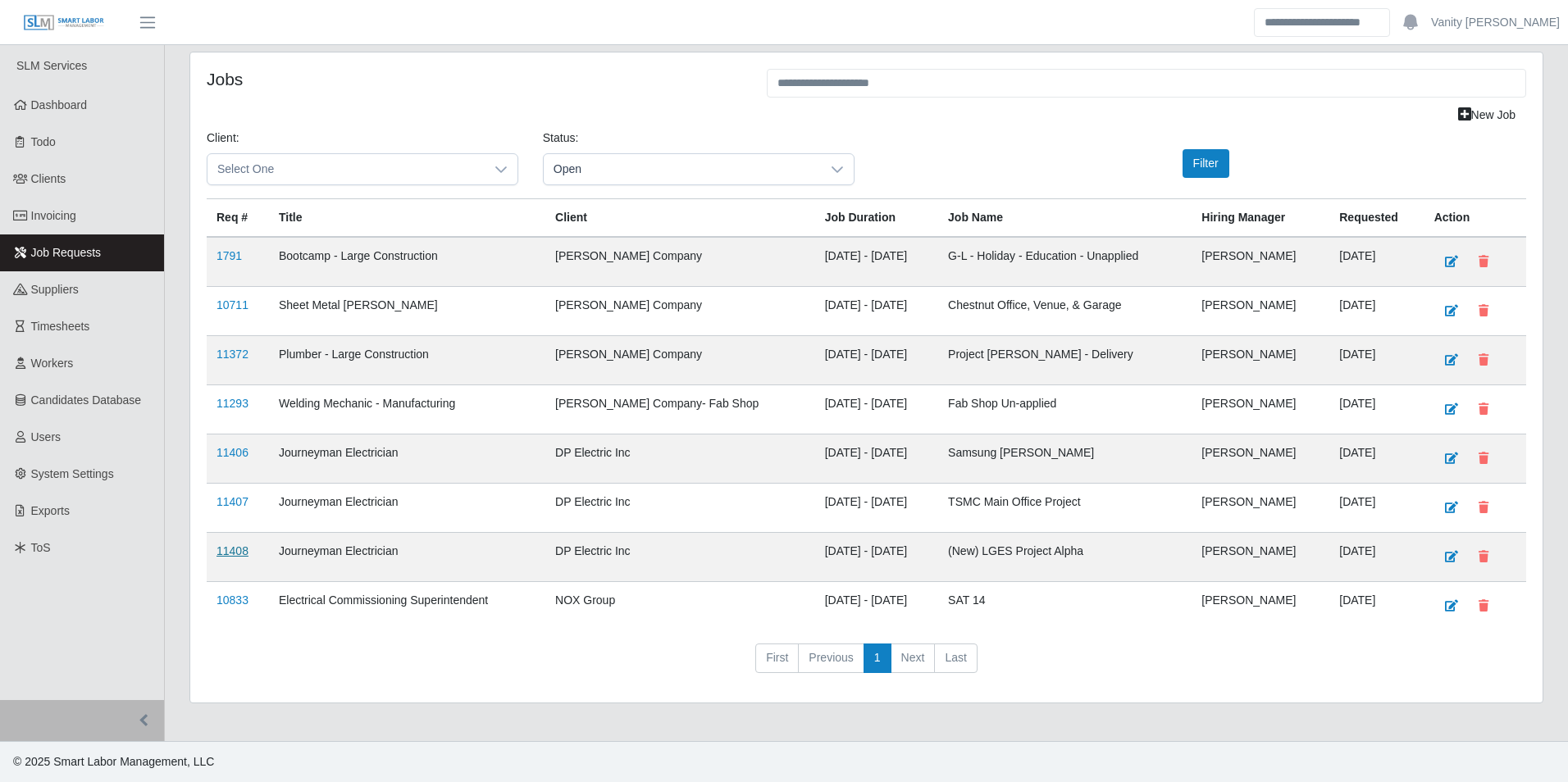
click at [238, 556] on link "11408" at bounding box center [233, 550] width 32 height 13
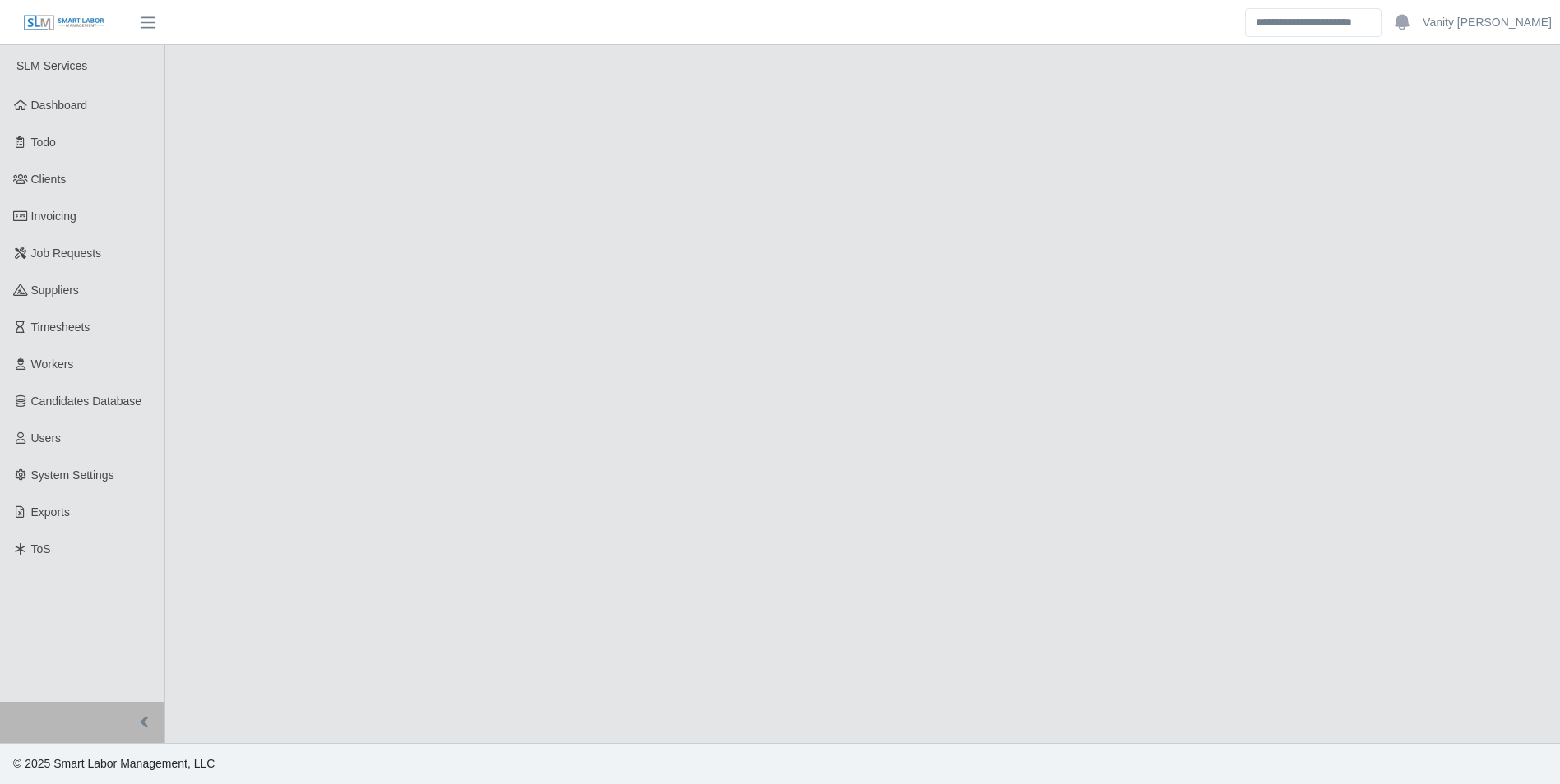
select select "****"
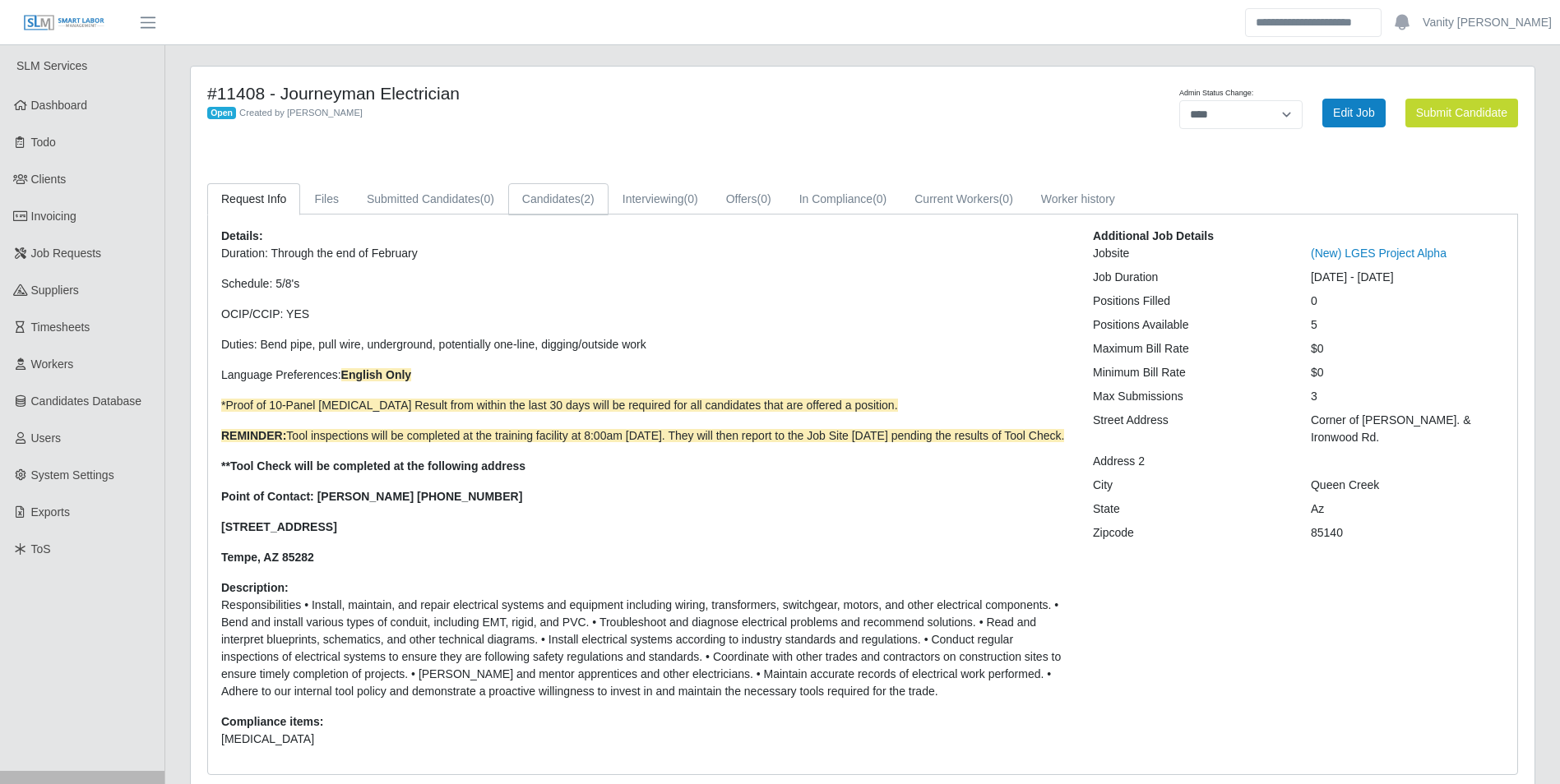
click at [530, 203] on link "Candidates (2)" at bounding box center [558, 199] width 100 height 32
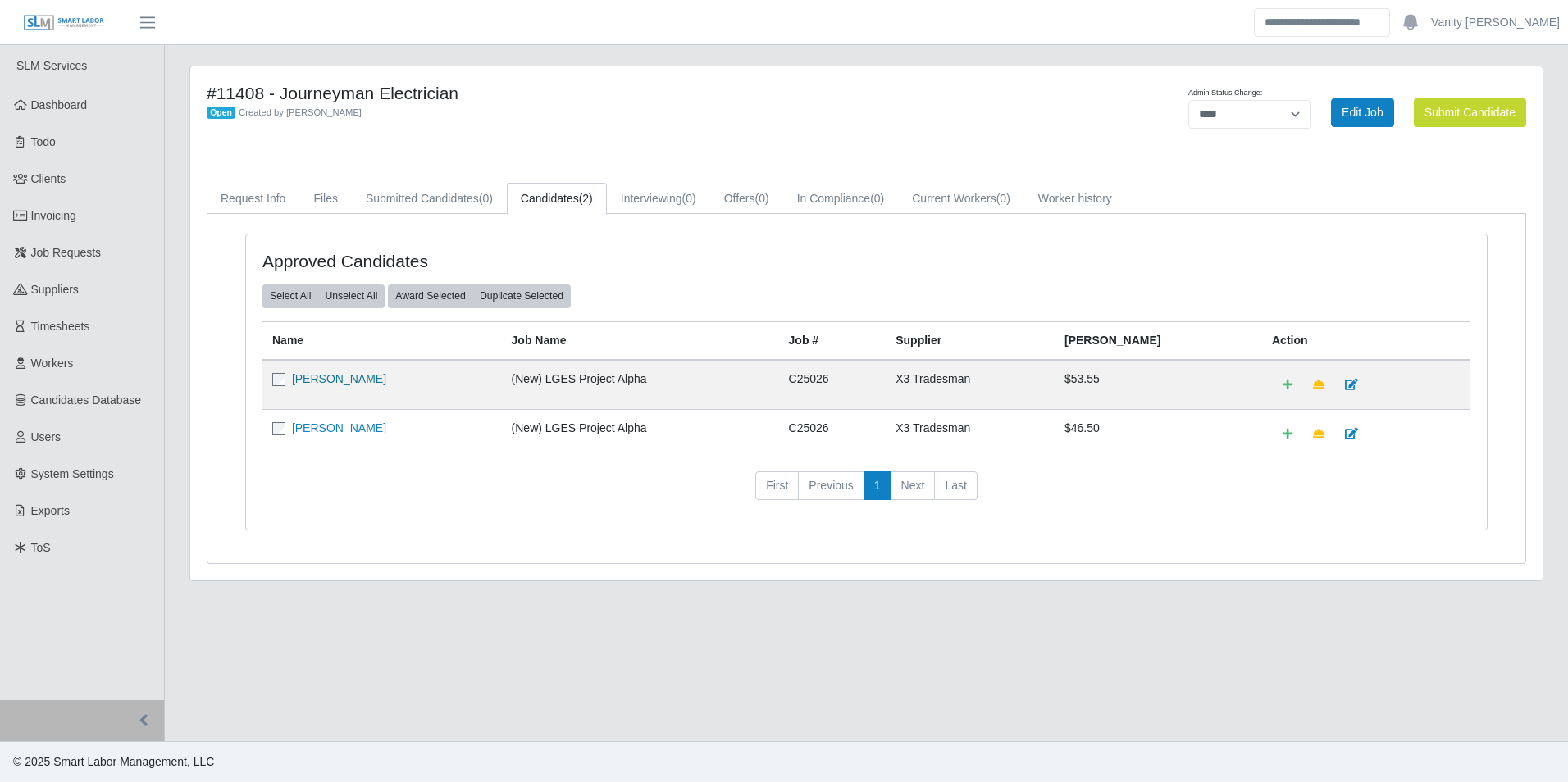
click at [337, 377] on link "Vicente Torres" at bounding box center [340, 378] width 94 height 13
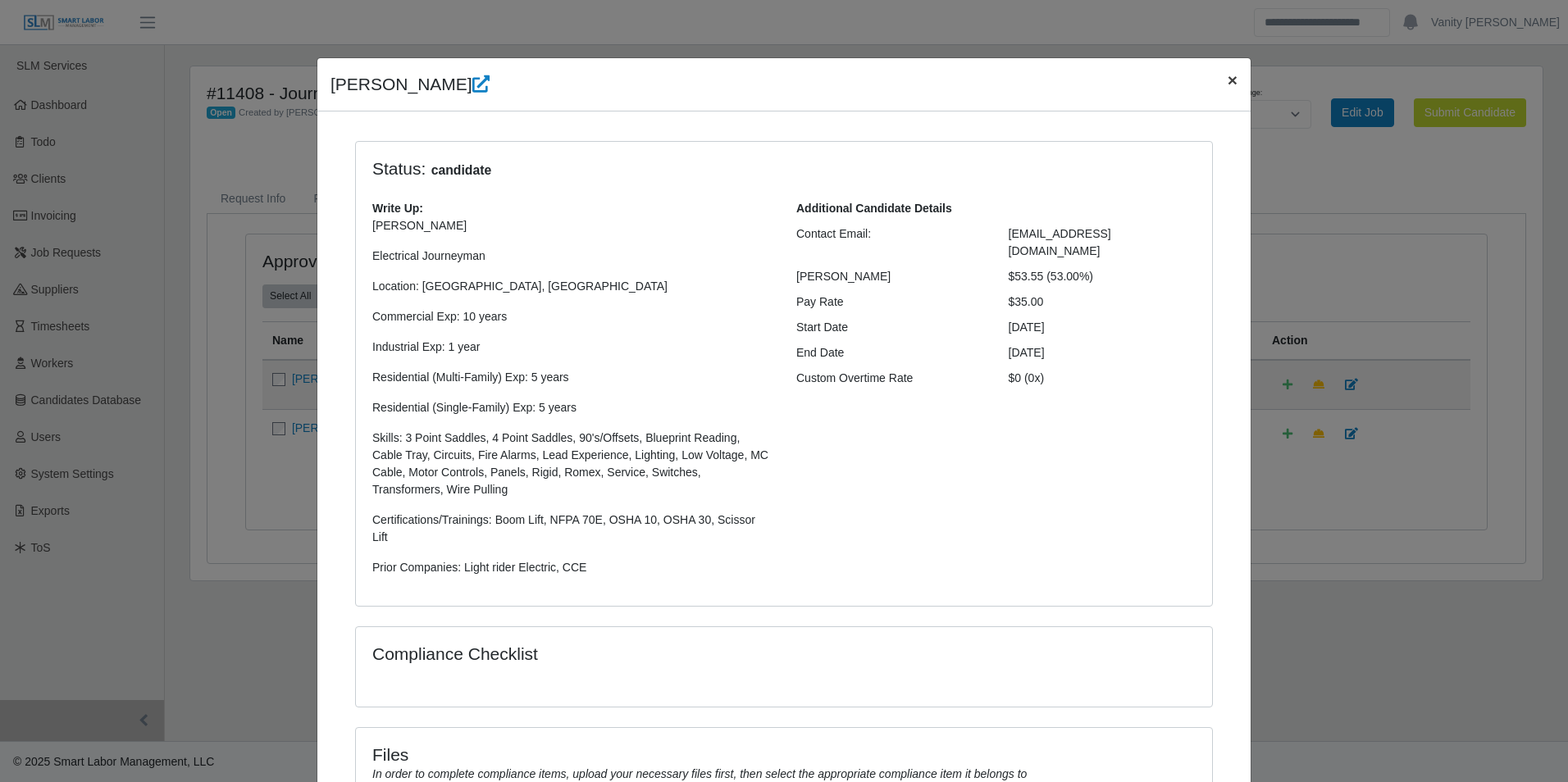
click at [1217, 83] on button "×" at bounding box center [1232, 79] width 36 height 43
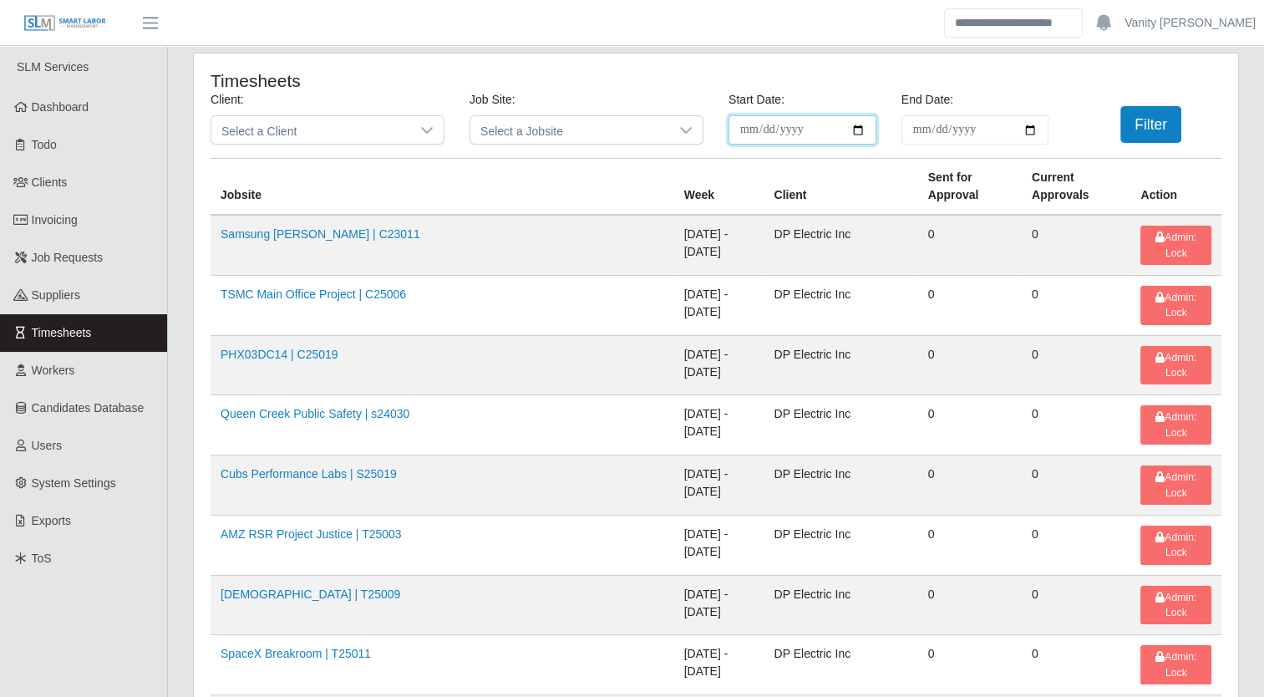
click at [855, 125] on input "**********" at bounding box center [803, 129] width 148 height 29
type input "**********"
click at [1032, 129] on input "End Date:" at bounding box center [976, 129] width 148 height 29
type input "**********"
click at [1157, 129] on button "Filter" at bounding box center [1151, 124] width 61 height 37
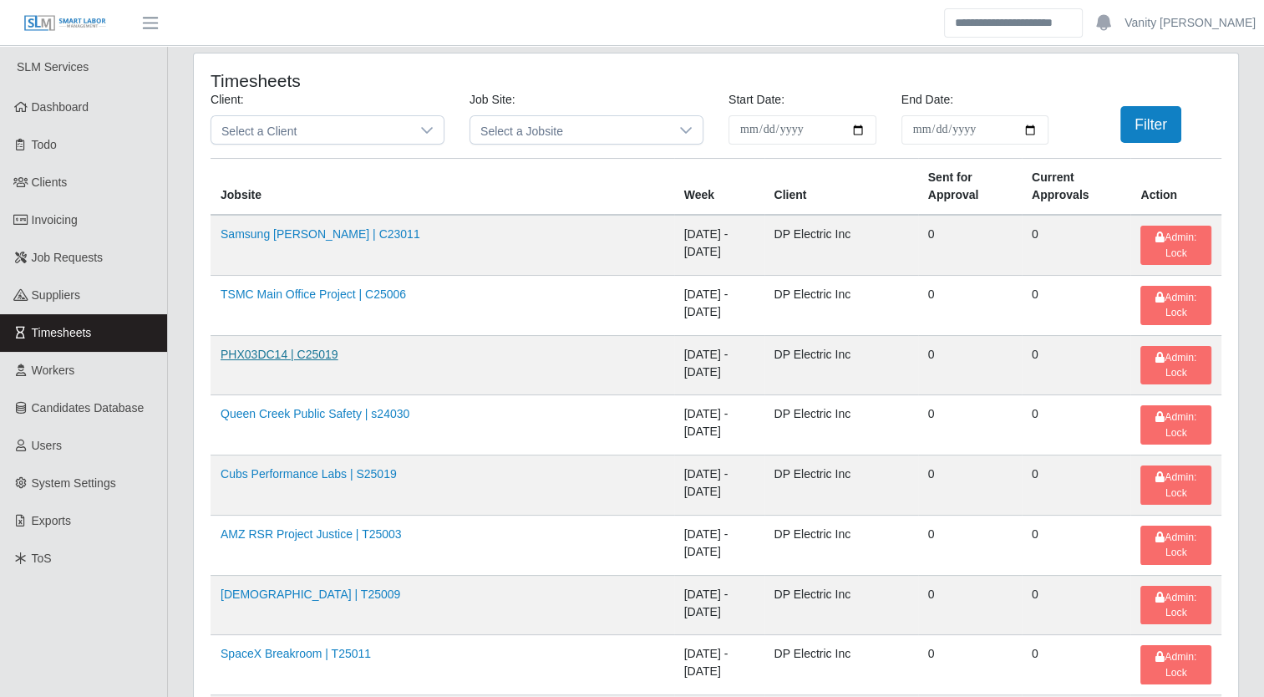
click at [257, 348] on link "PHX03DC14 | C25019" at bounding box center [280, 354] width 118 height 13
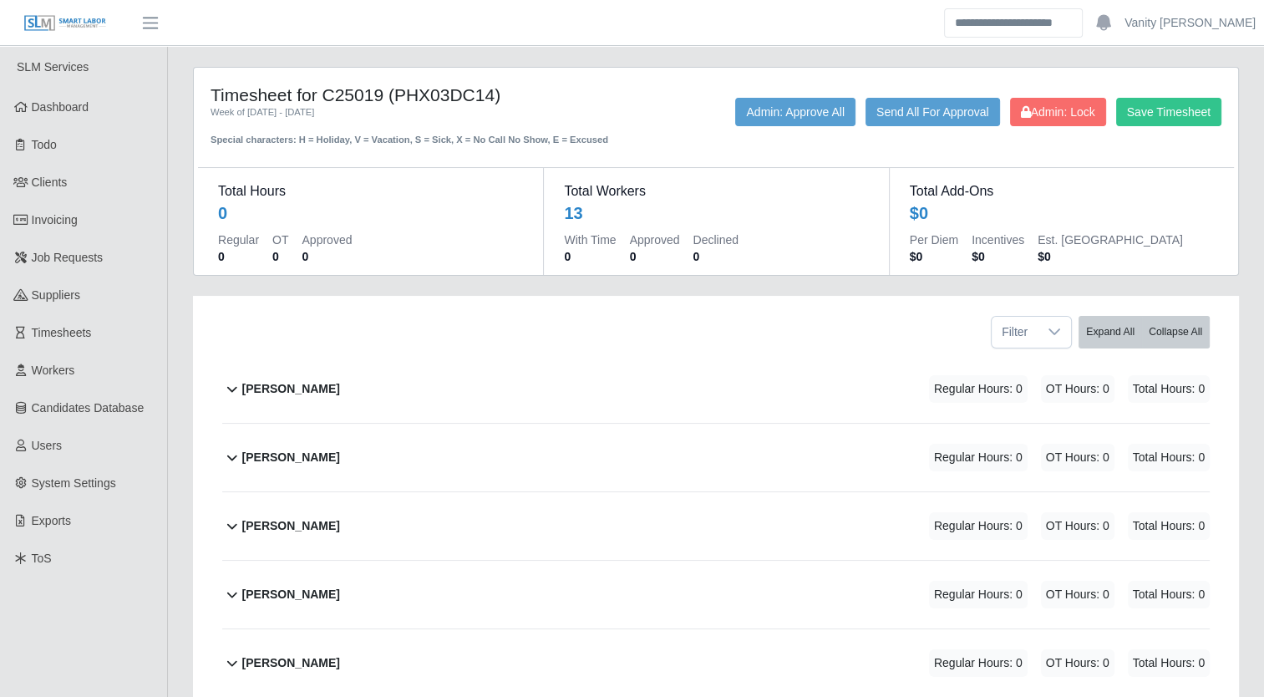
click at [267, 593] on b "[PERSON_NAME]" at bounding box center [291, 595] width 98 height 18
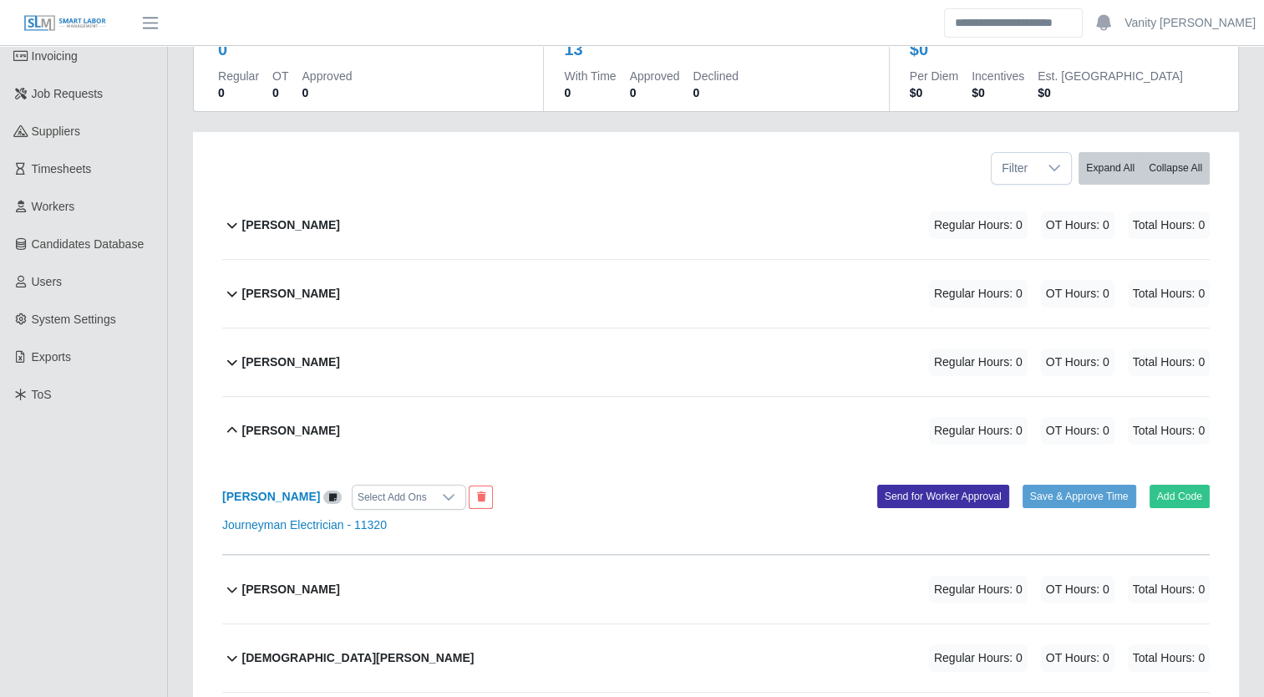
scroll to position [167, 0]
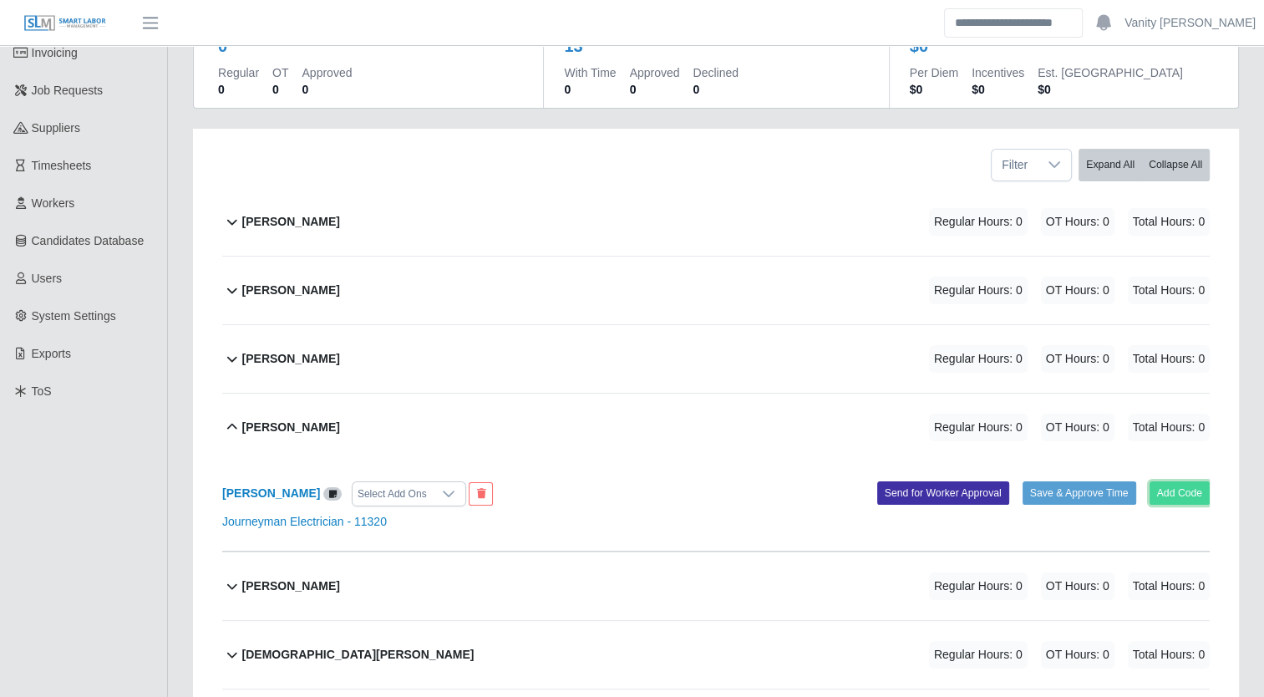
click at [1165, 501] on button "Add Code" at bounding box center [1180, 492] width 61 height 23
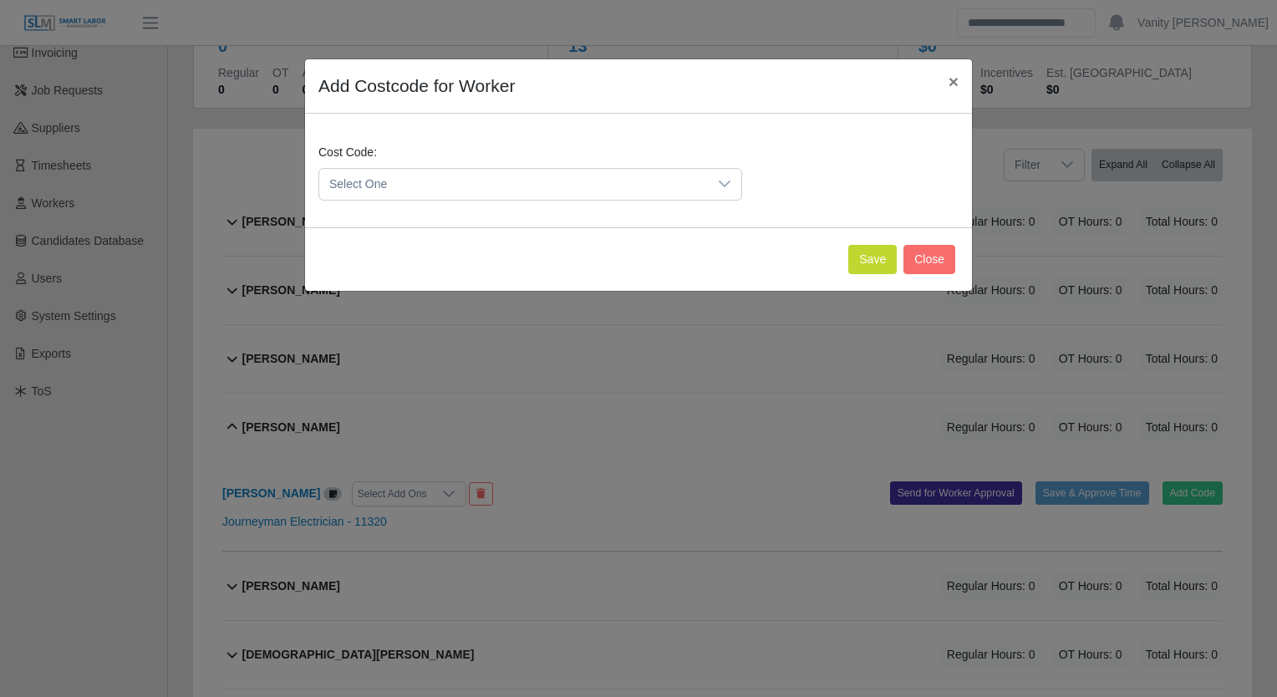
click at [501, 189] on span "Select One" at bounding box center [513, 184] width 389 height 31
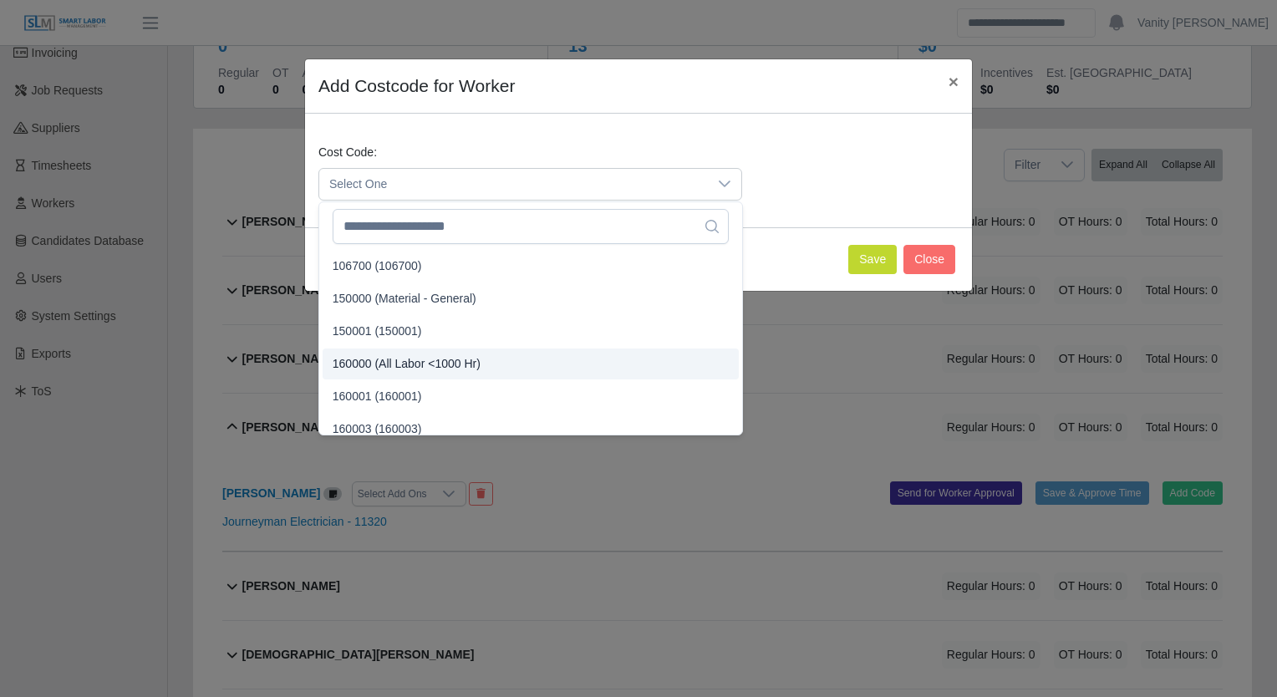
click at [455, 366] on span "160000 (All Labor <1000 Hr)" at bounding box center [407, 364] width 148 height 18
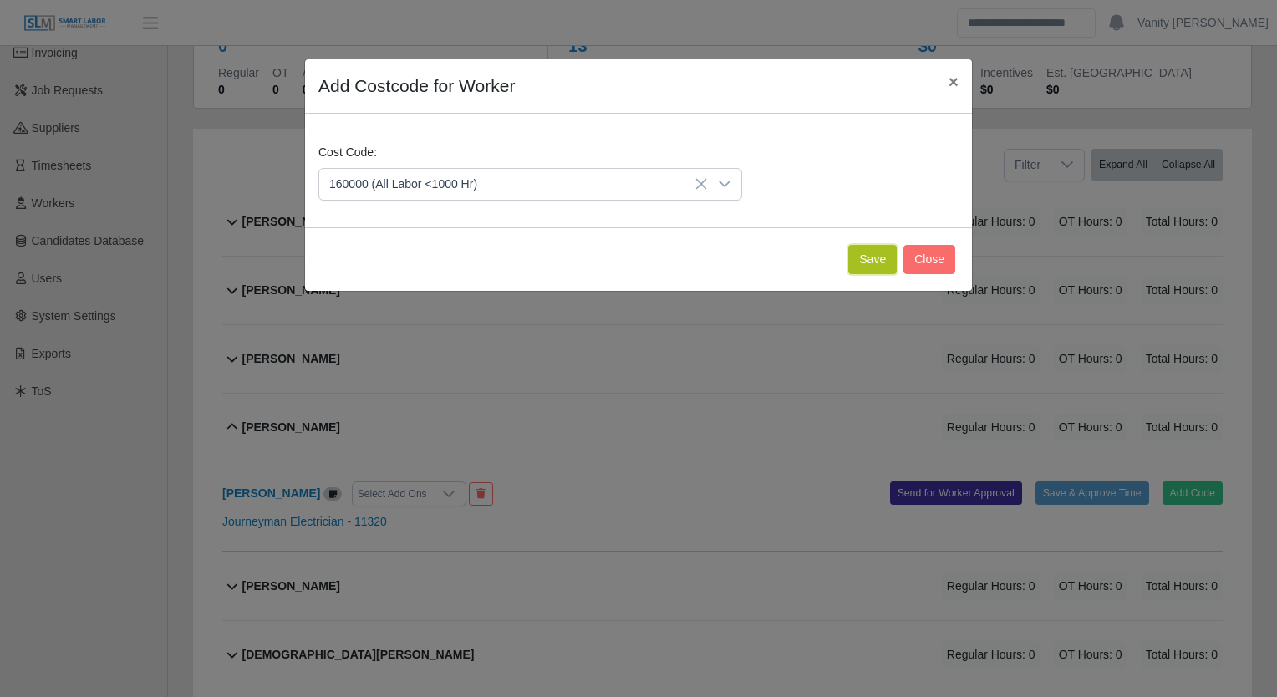
click at [863, 256] on button "Save" at bounding box center [872, 259] width 48 height 29
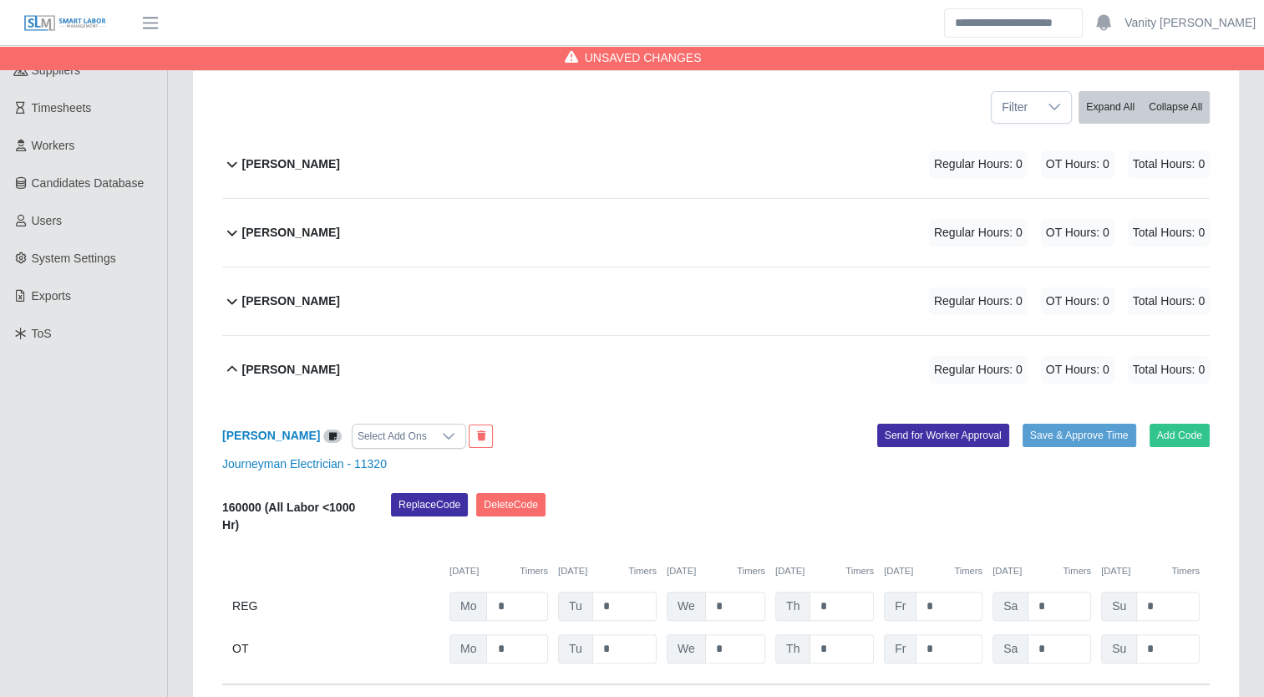
scroll to position [334, 0]
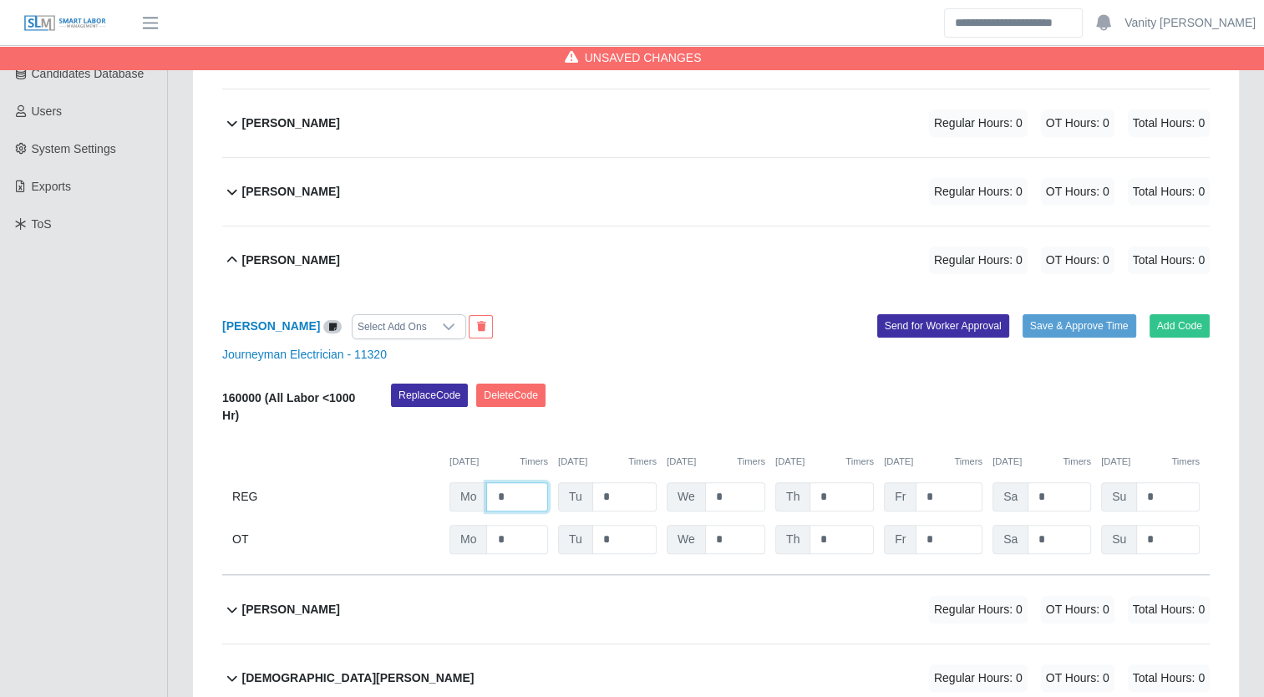
click at [502, 491] on input "*" at bounding box center [517, 496] width 62 height 29
click at [495, 491] on input "*" at bounding box center [517, 496] width 62 height 29
type input "**"
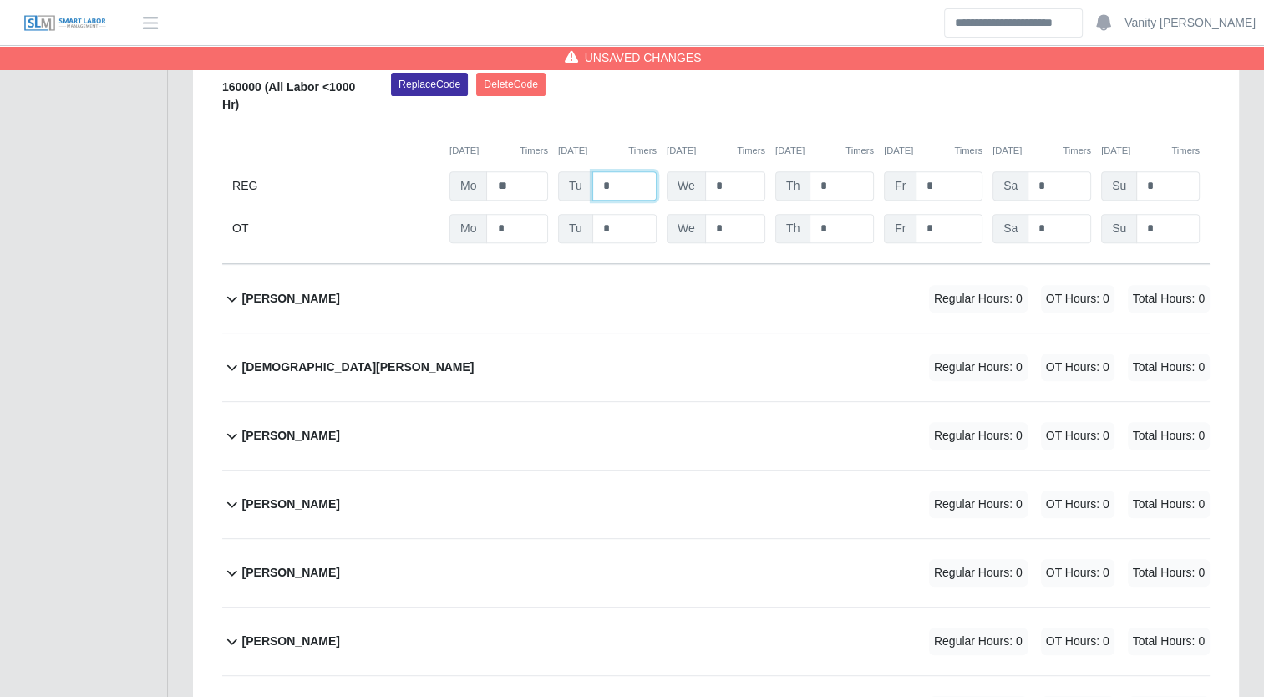
scroll to position [752, 0]
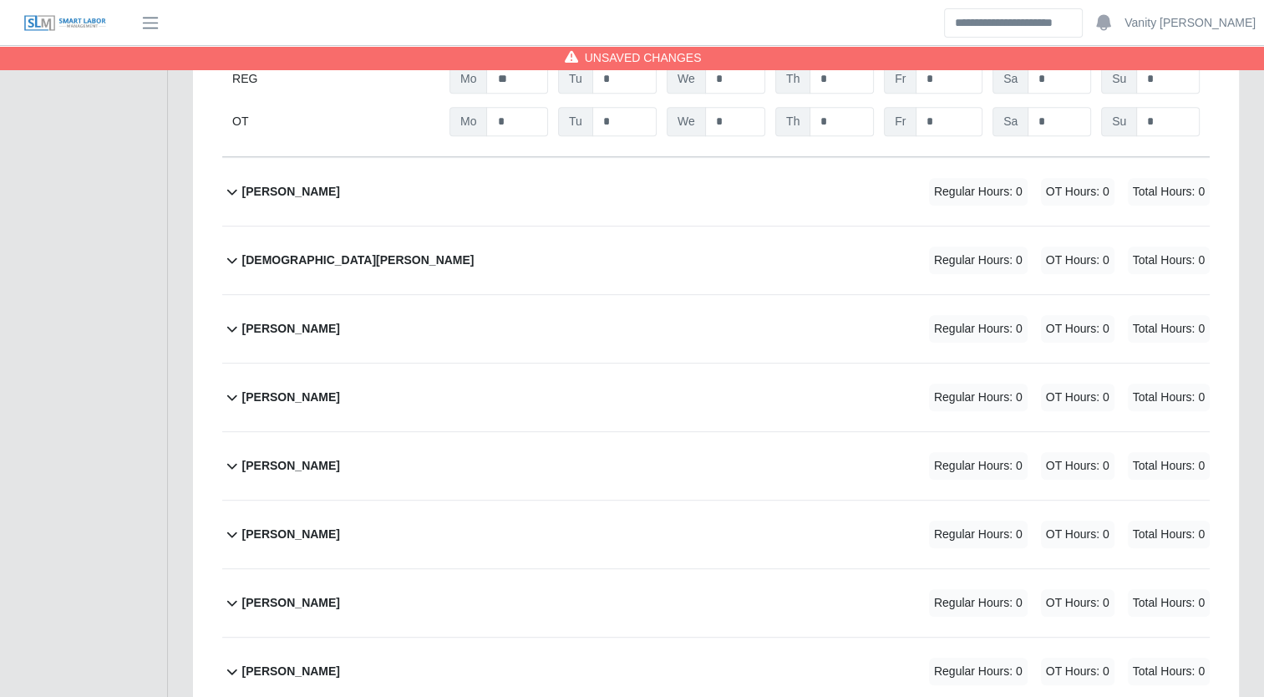
click at [265, 597] on b "Martin Diaz" at bounding box center [291, 603] width 98 height 18
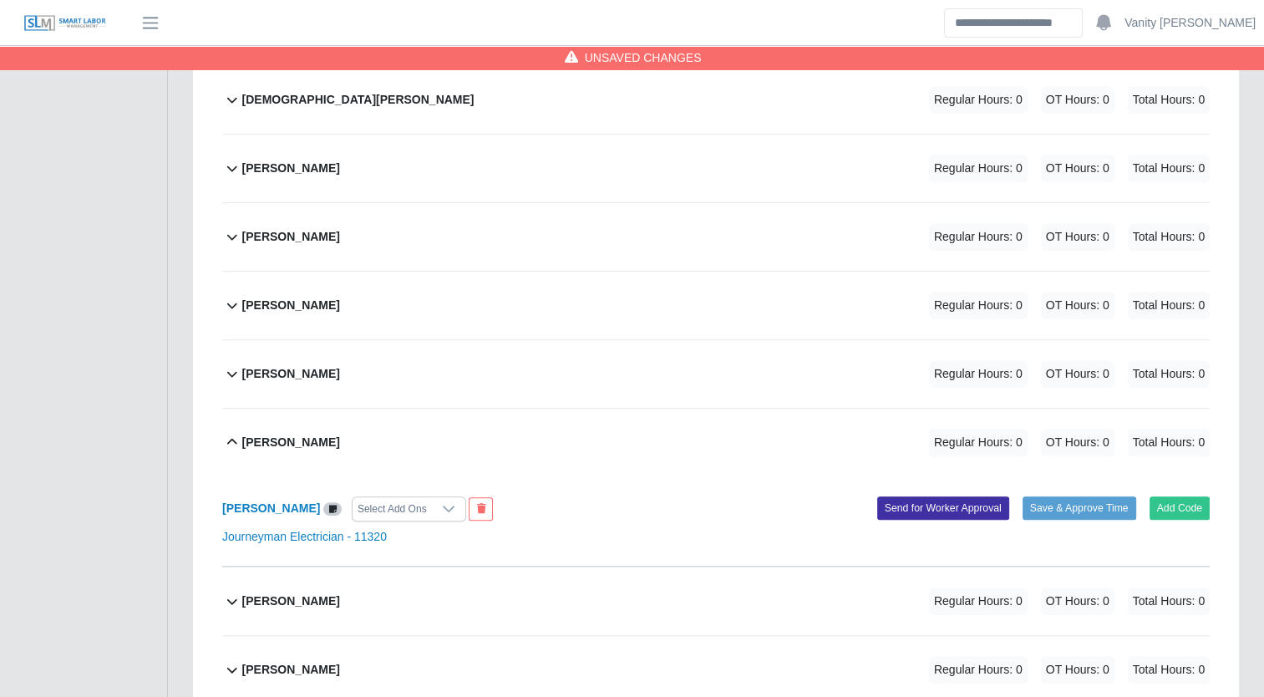
scroll to position [919, 0]
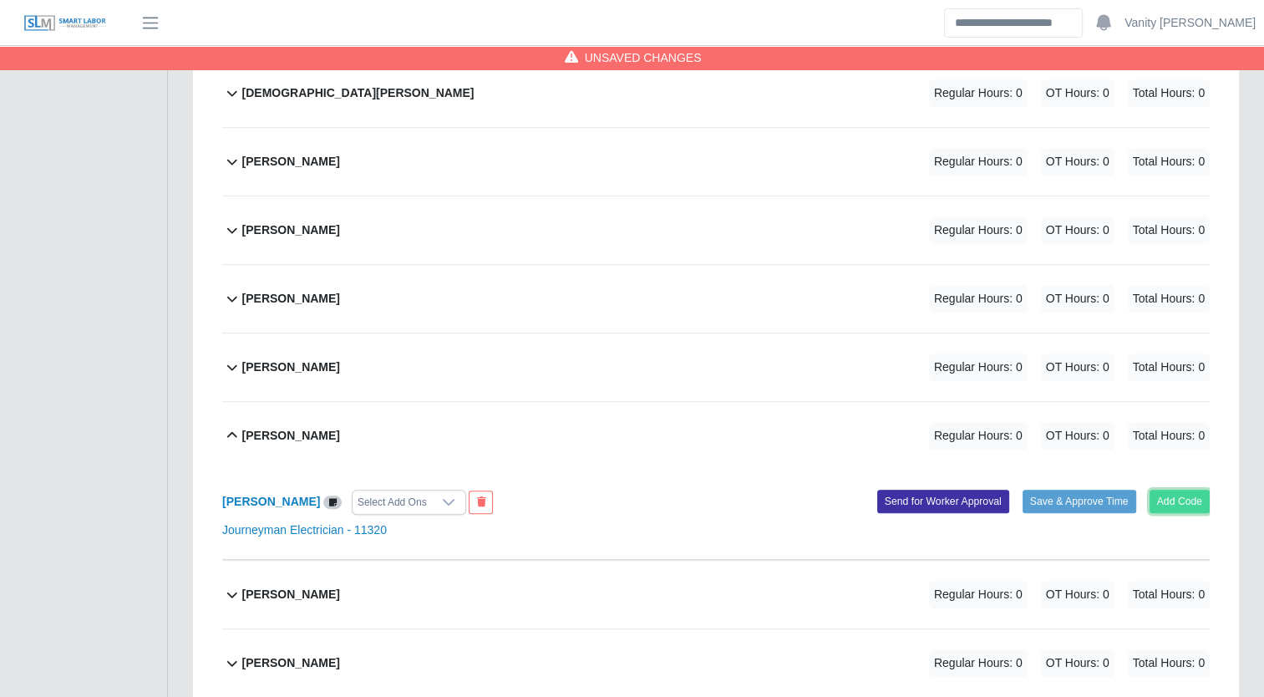
click at [1169, 505] on button "Add Code" at bounding box center [1180, 501] width 61 height 23
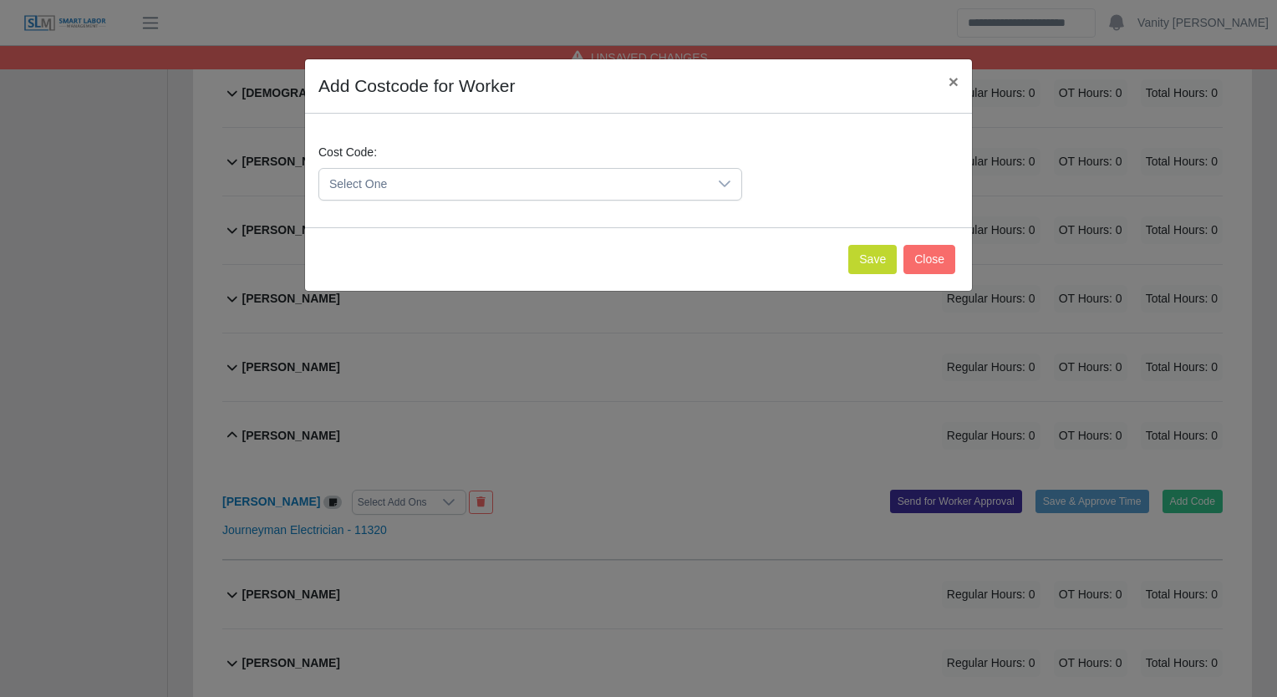
click at [456, 178] on span "Select One" at bounding box center [513, 184] width 389 height 31
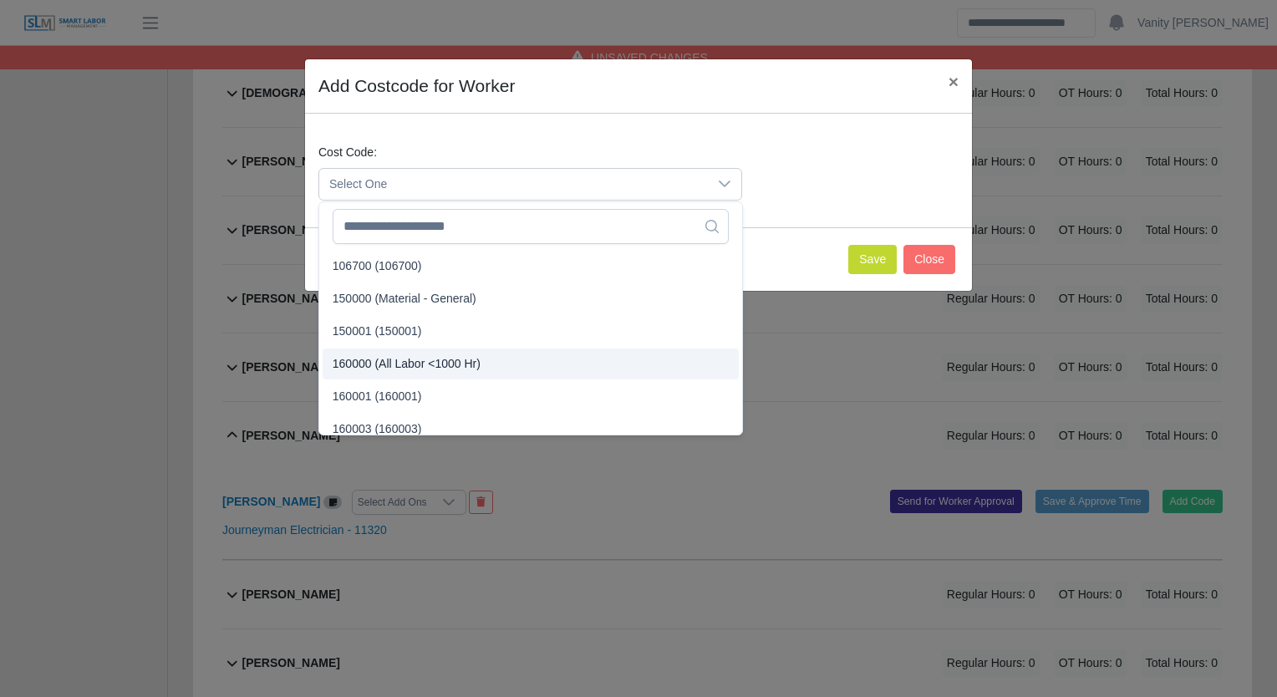
click at [374, 369] on span "160000 (All Labor <1000 Hr)" at bounding box center [407, 364] width 148 height 18
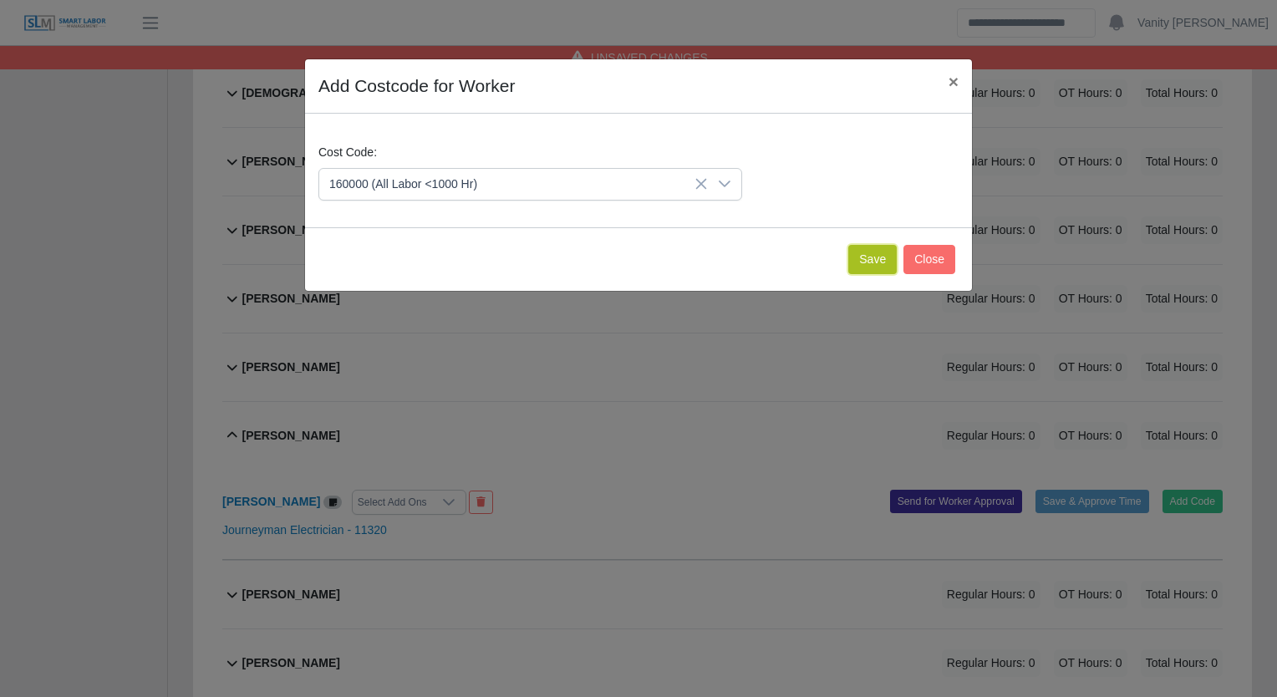
click at [870, 259] on button "Save" at bounding box center [872, 259] width 48 height 29
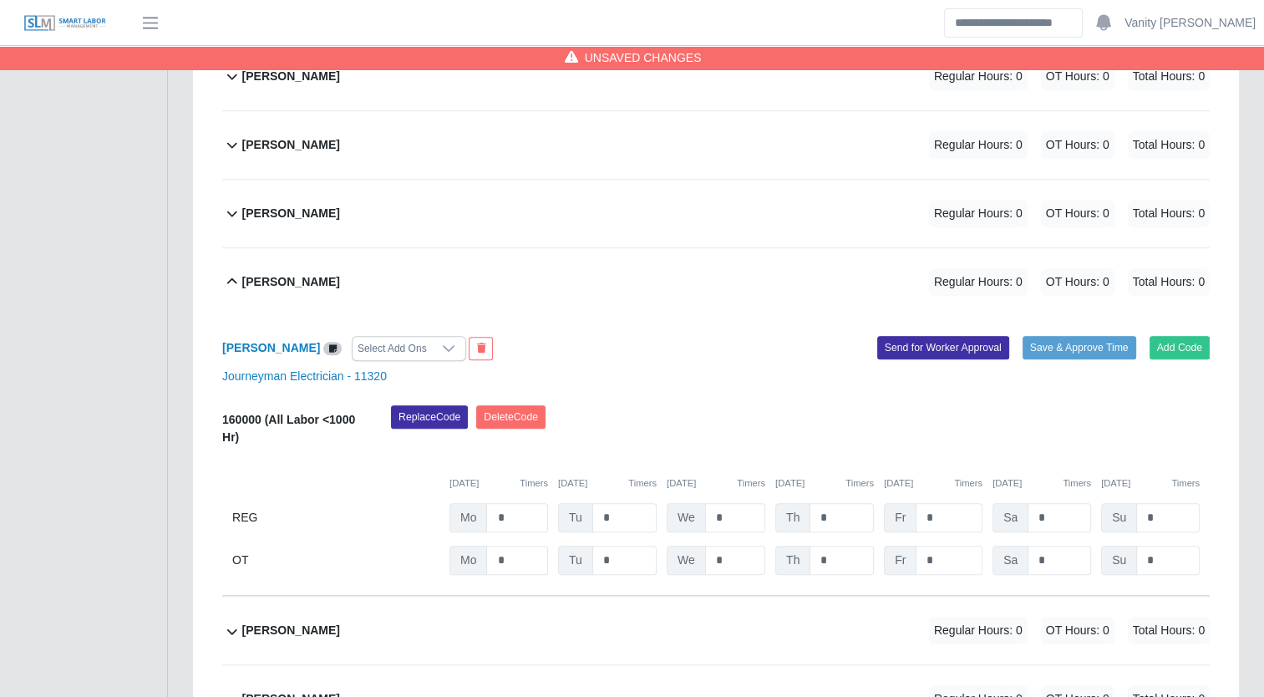
scroll to position [1086, 0]
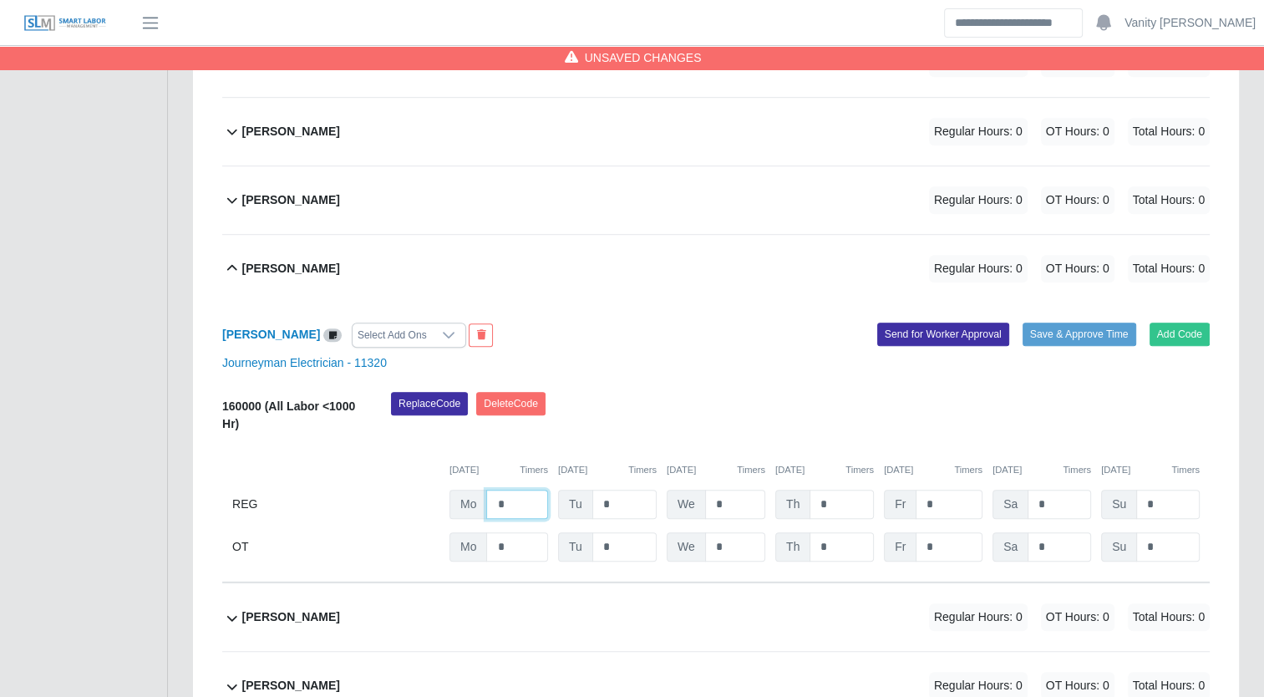
drag, startPoint x: 496, startPoint y: 504, endPoint x: 458, endPoint y: 499, distance: 38.8
click at [458, 499] on div "Mo *" at bounding box center [499, 504] width 99 height 29
type input "*"
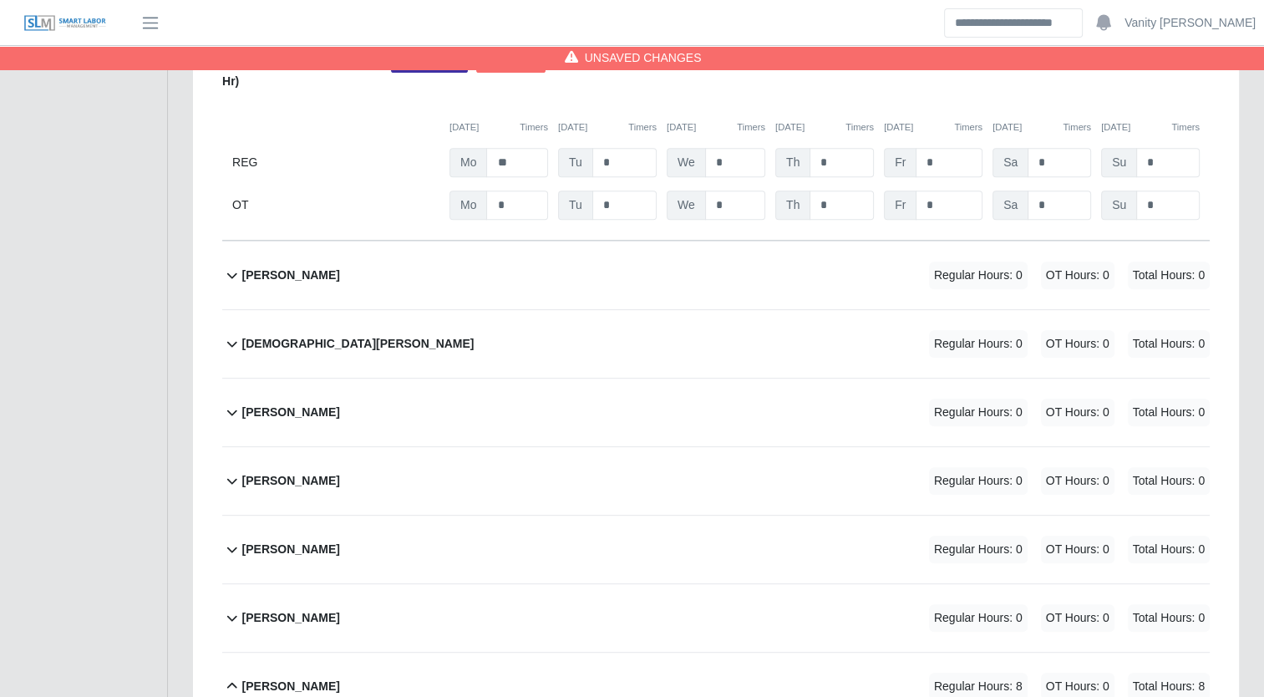
scroll to position [919, 0]
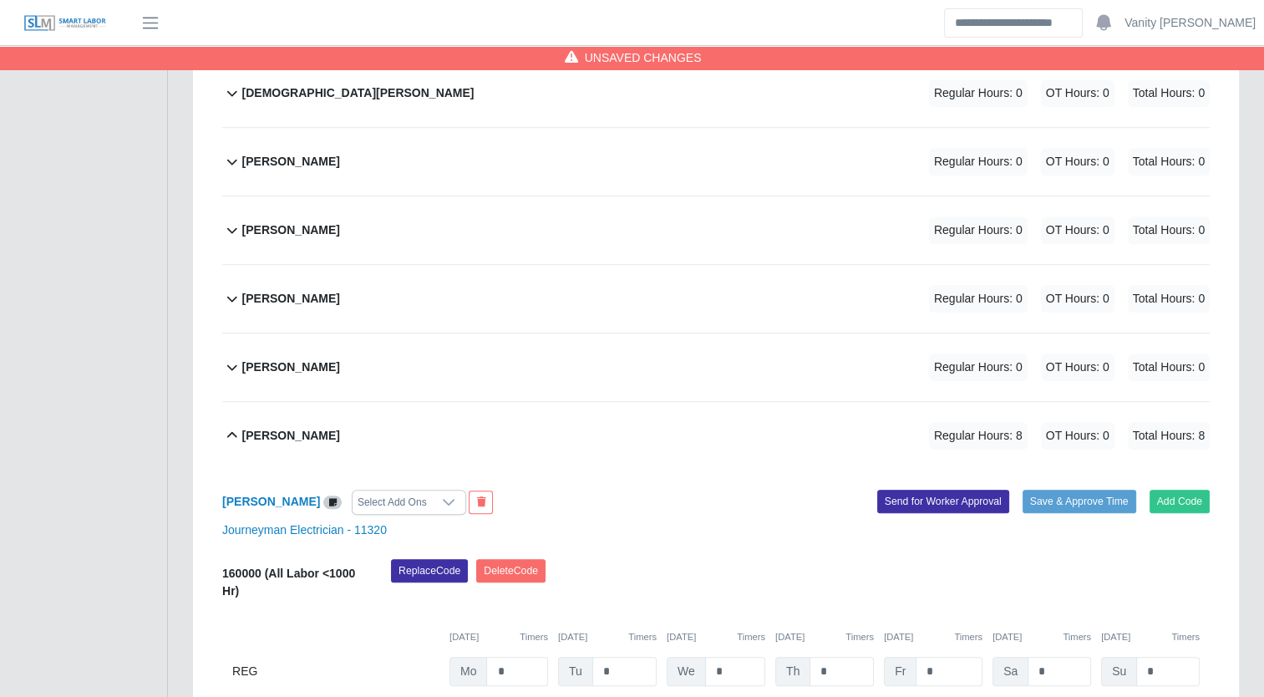
click at [252, 430] on b "Martin Diaz" at bounding box center [291, 436] width 98 height 18
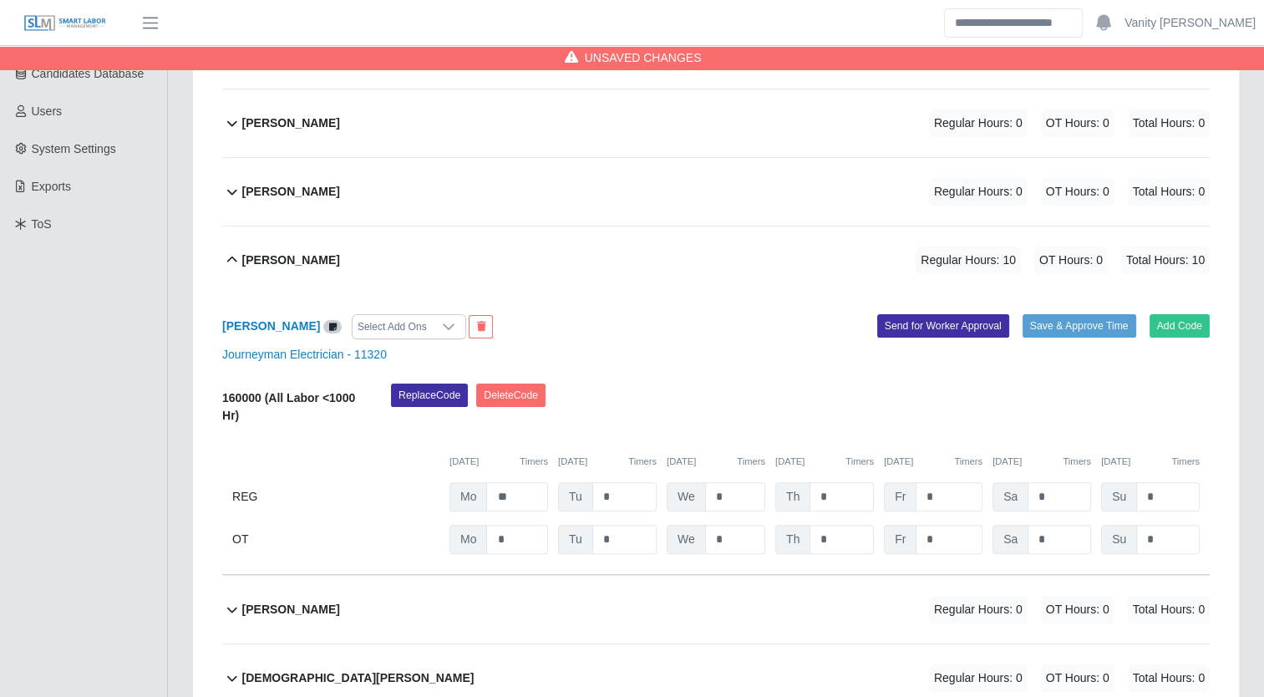
click at [275, 262] on b "Fabian Gaxiola Valdez" at bounding box center [291, 261] width 98 height 18
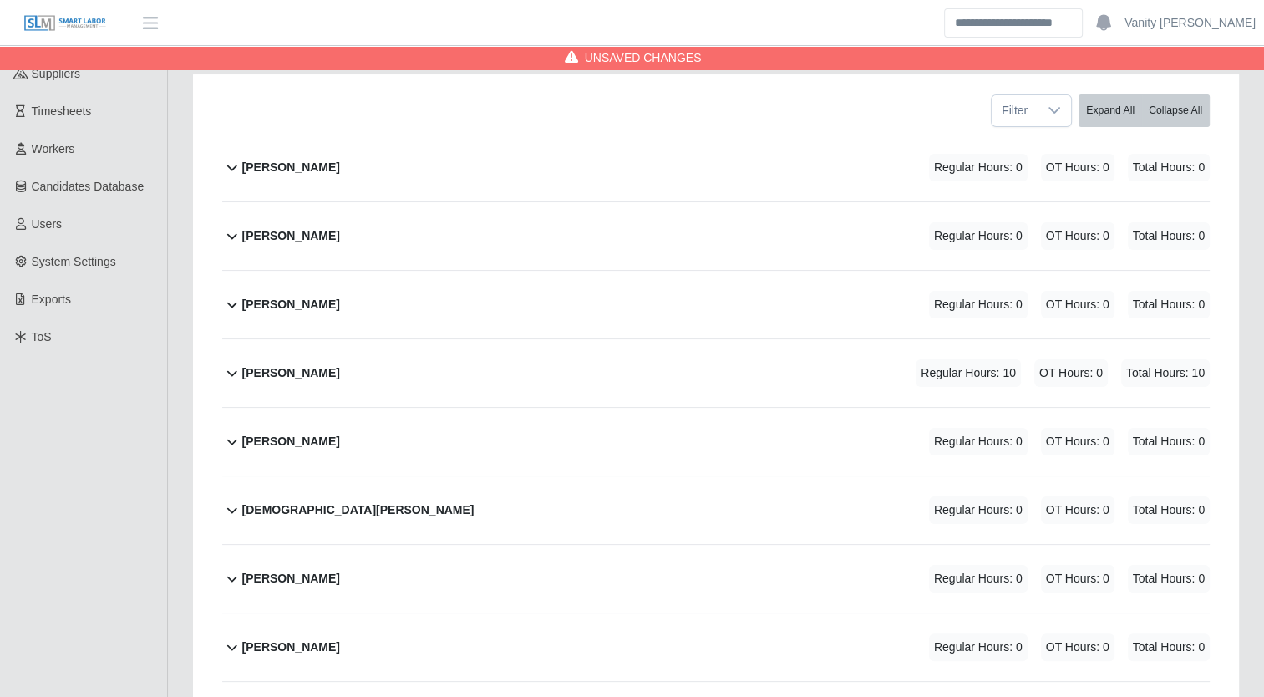
scroll to position [84, 0]
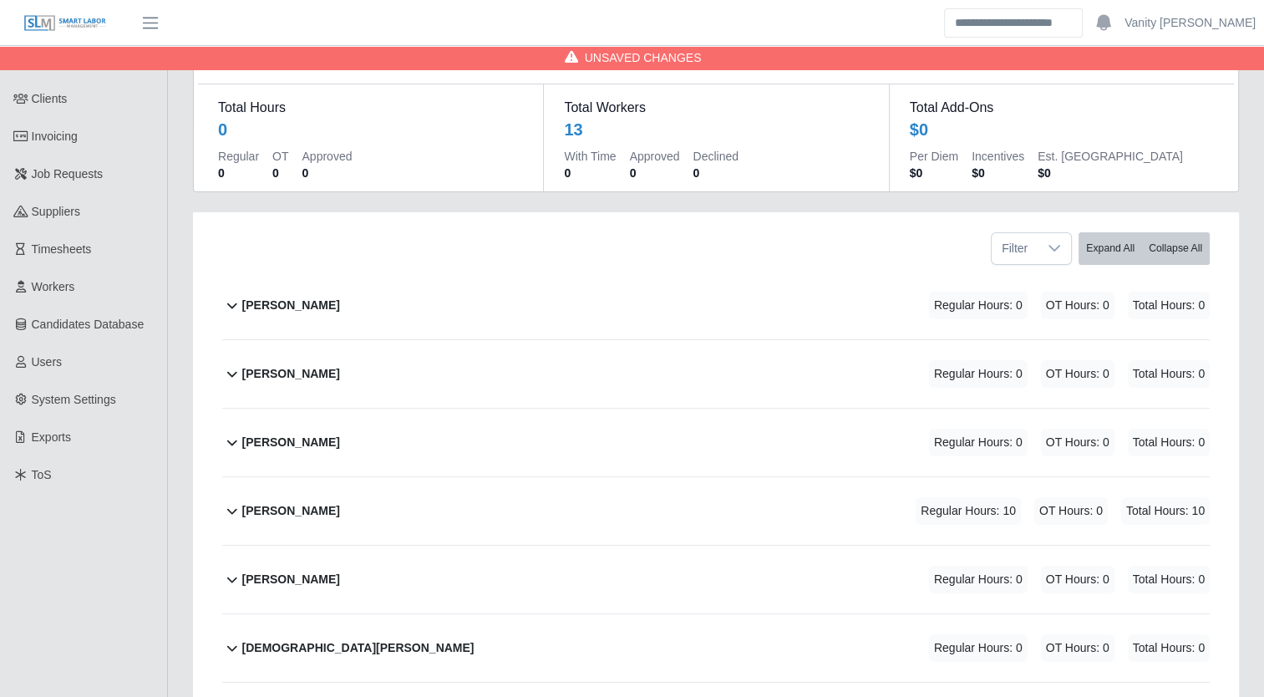
click at [277, 312] on b "Alejandro Sanchez" at bounding box center [291, 306] width 98 height 18
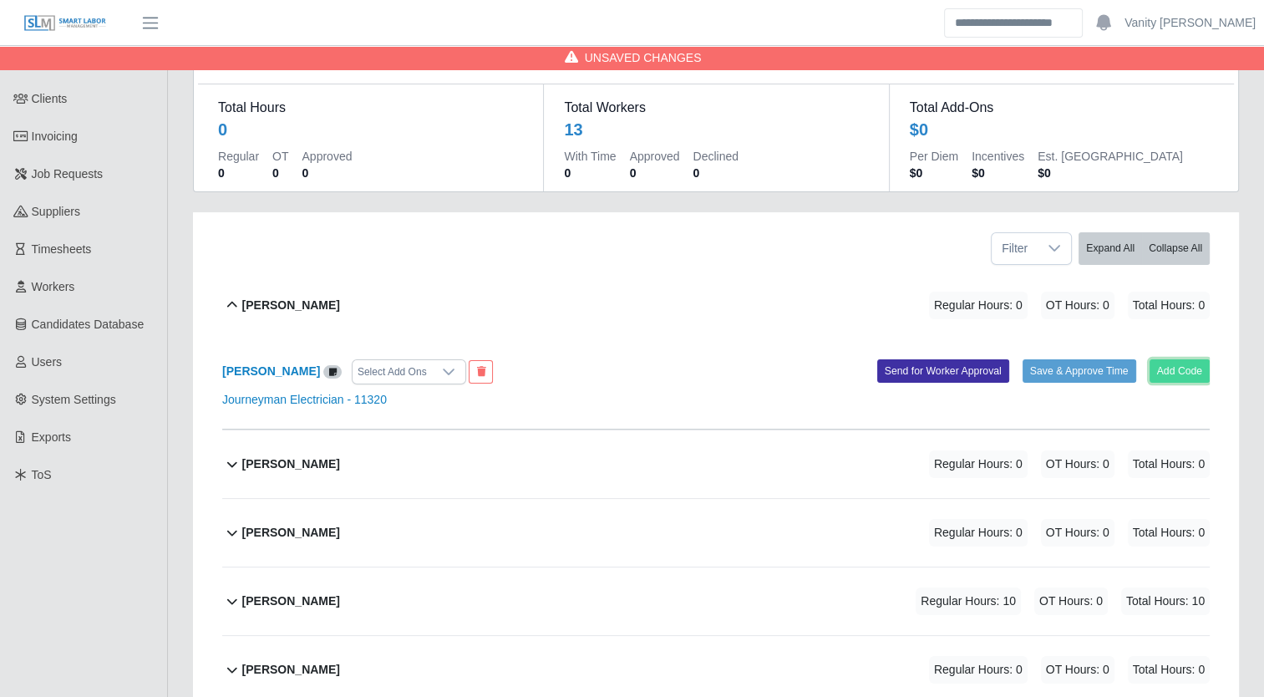
click at [1167, 373] on button "Add Code" at bounding box center [1180, 370] width 61 height 23
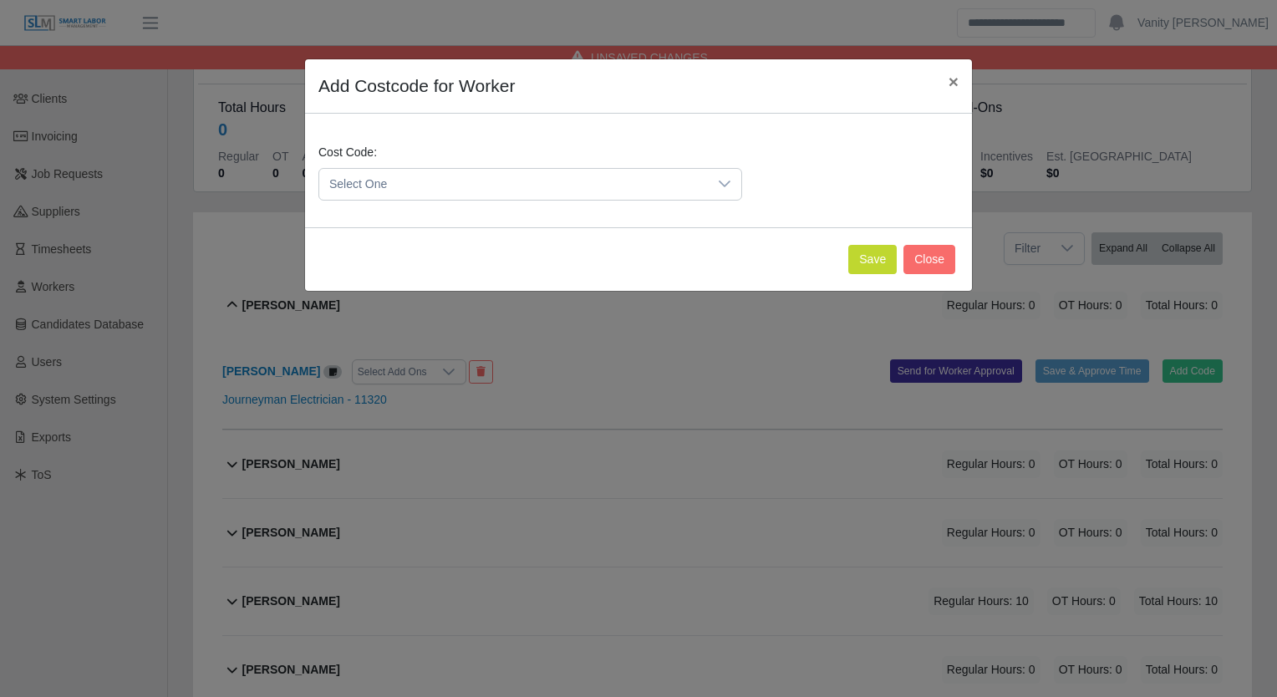
click at [478, 190] on span "Select One" at bounding box center [513, 184] width 389 height 31
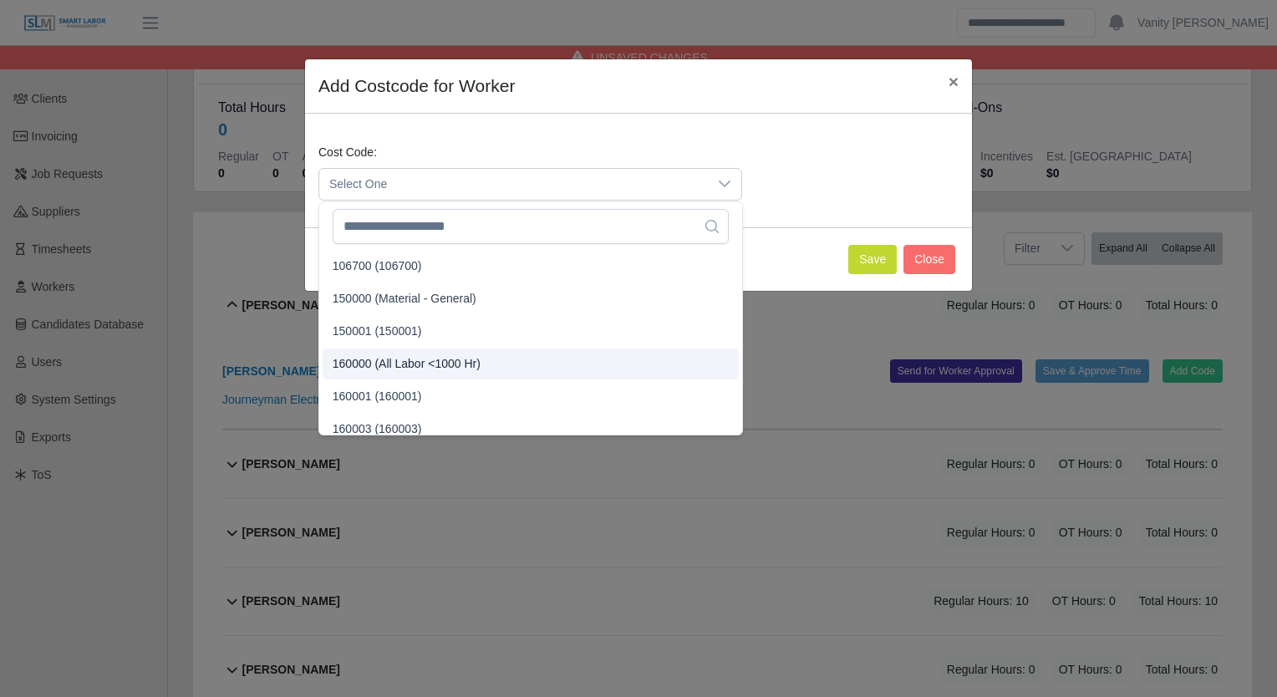
click at [404, 362] on span "160000 (All Labor <1000 Hr)" at bounding box center [407, 364] width 148 height 18
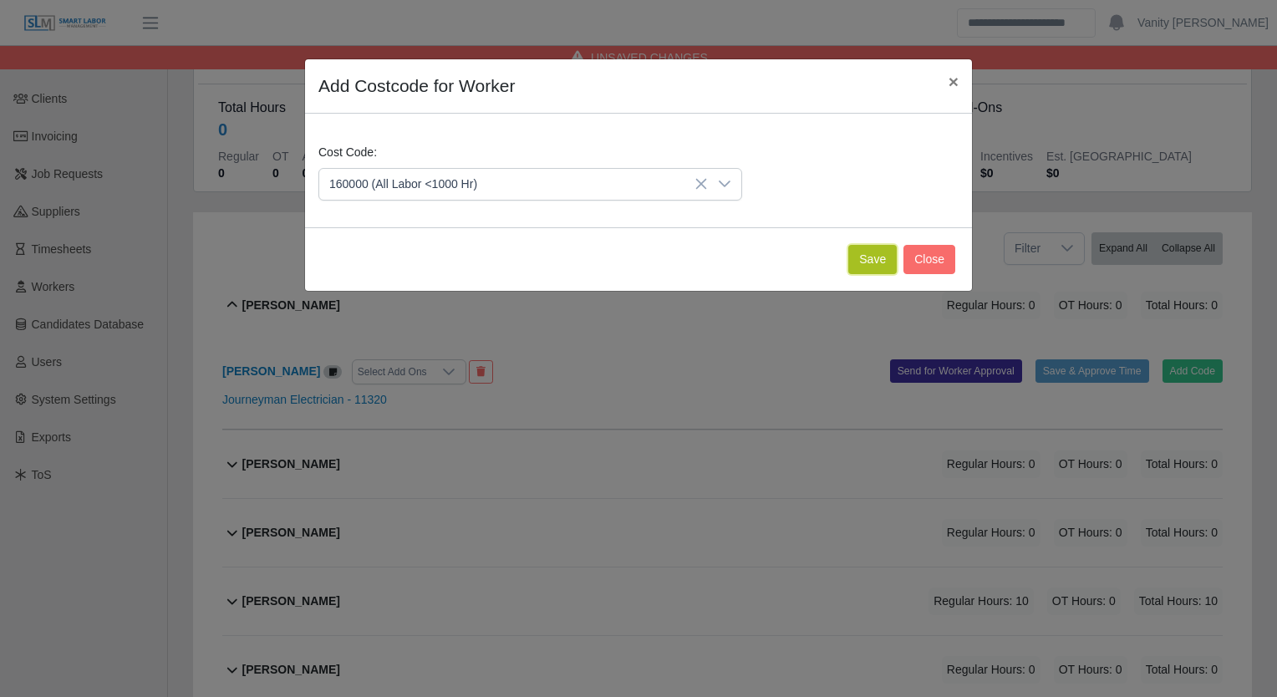
click at [864, 260] on button "Save" at bounding box center [872, 259] width 48 height 29
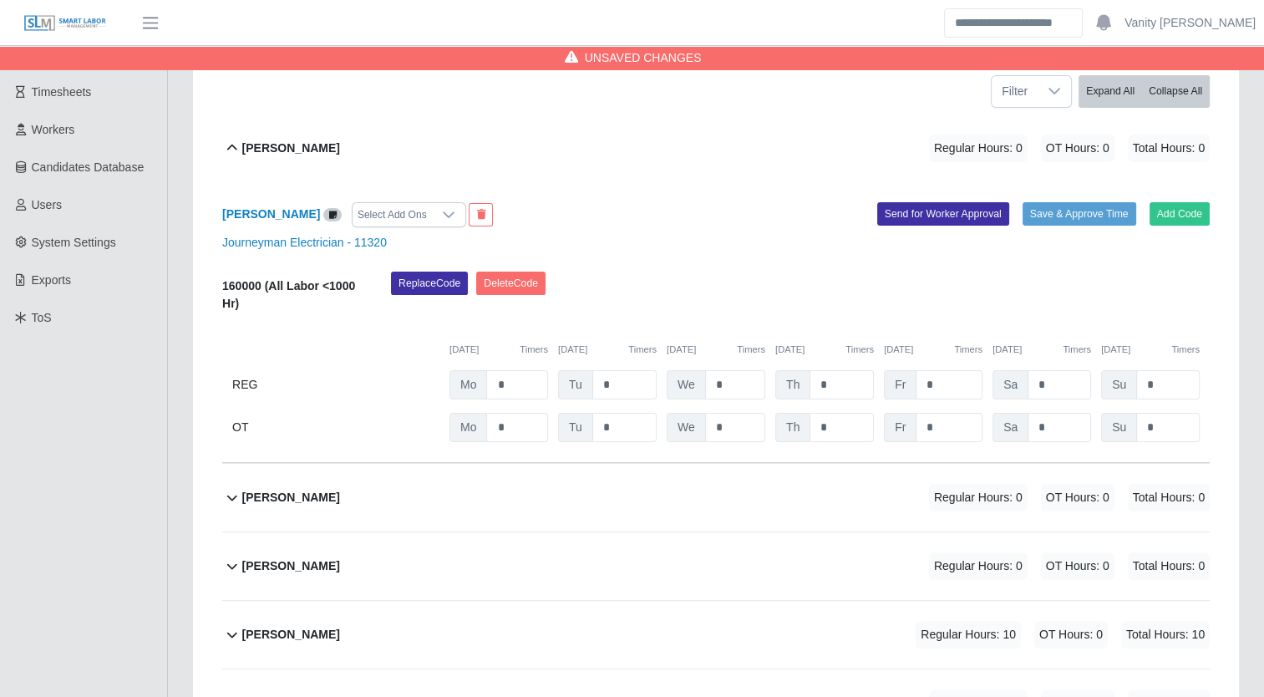
scroll to position [251, 0]
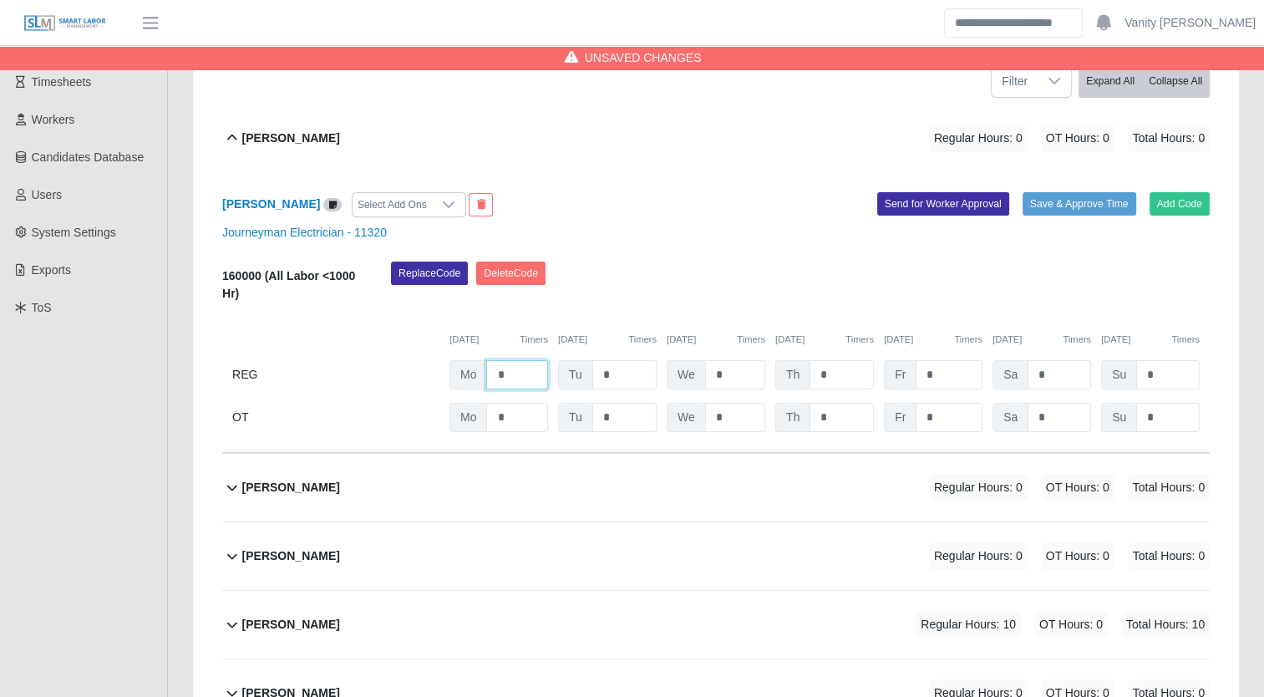
drag, startPoint x: 505, startPoint y: 374, endPoint x: 449, endPoint y: 350, distance: 60.7
click at [449, 350] on div "160000 (All Labor <1000 Hr) Replace Code Delete Code 09/29/2025 Timers 09/30/20…" at bounding box center [716, 347] width 988 height 170
type input "*"
click at [304, 145] on b "Alejandro Sanchez" at bounding box center [291, 139] width 98 height 18
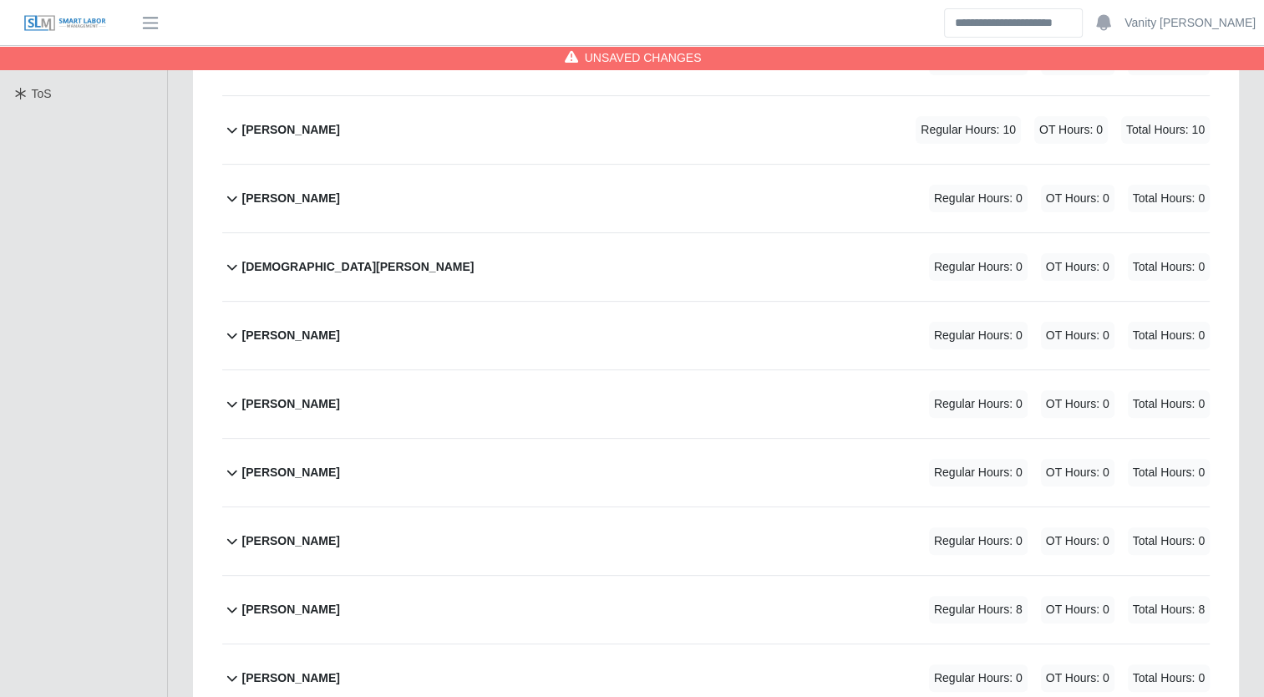
scroll to position [501, 0]
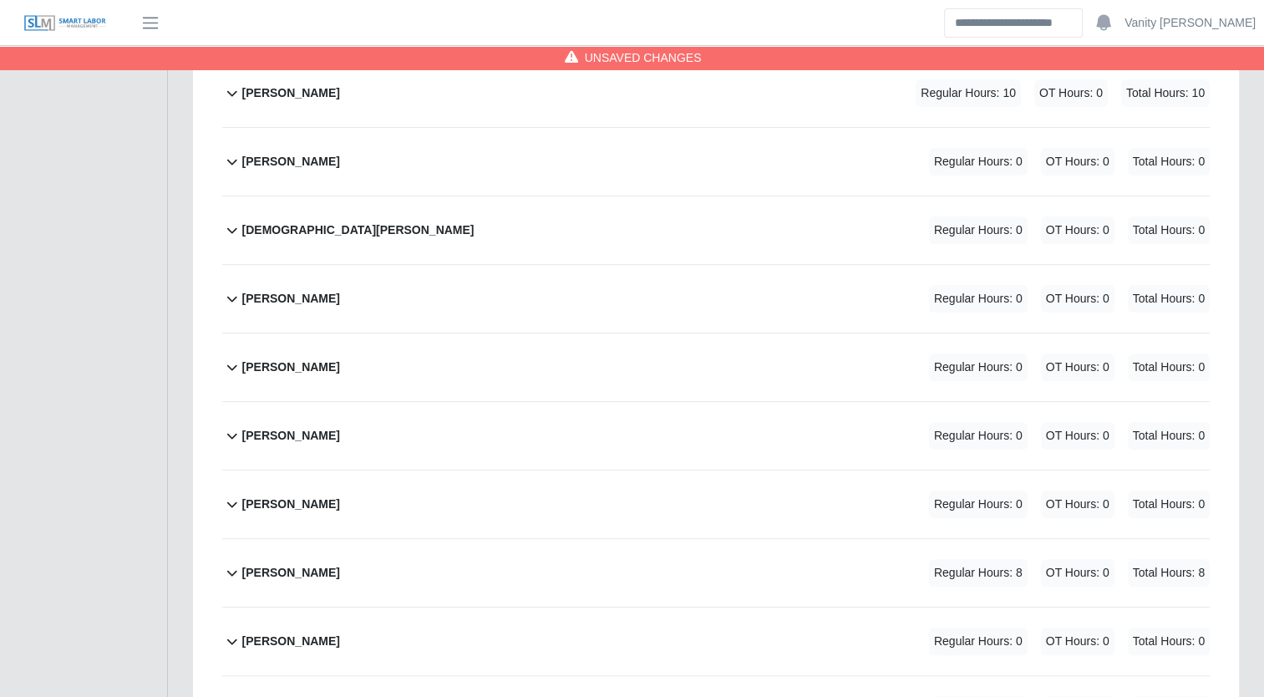
click at [298, 501] on b "Juan Espinoza" at bounding box center [291, 505] width 98 height 18
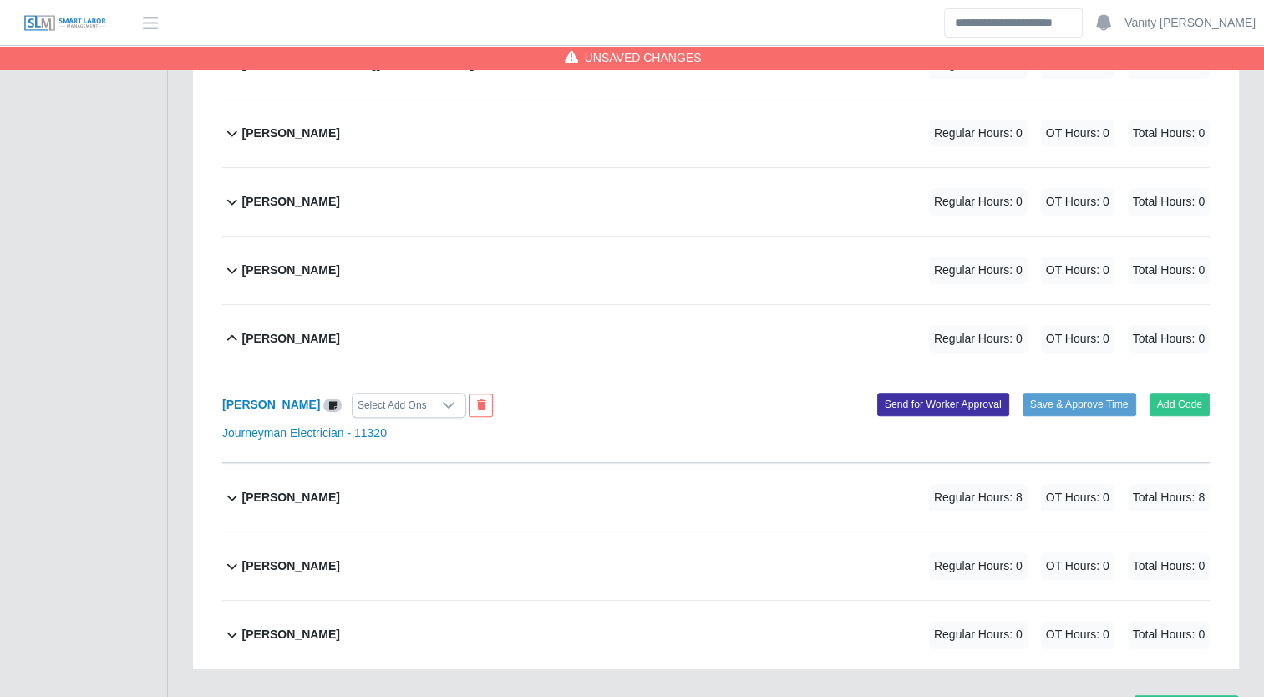
scroll to position [669, 0]
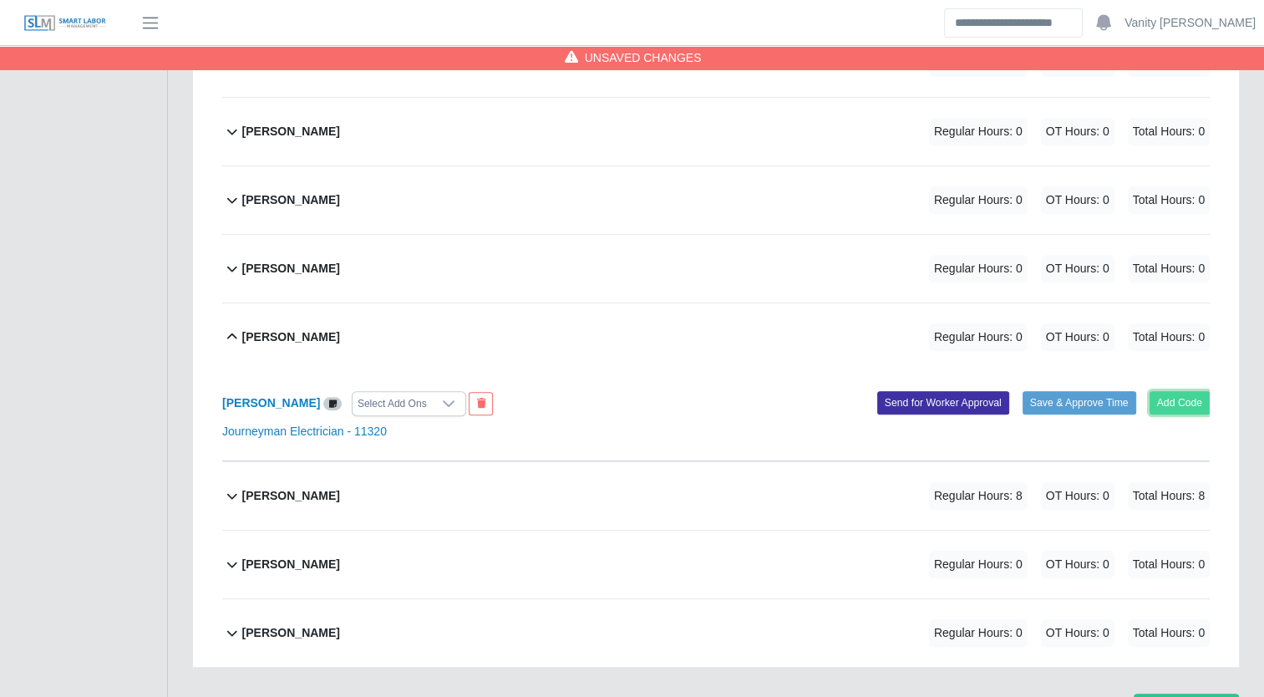
click at [1187, 404] on button "Add Code" at bounding box center [1180, 402] width 61 height 23
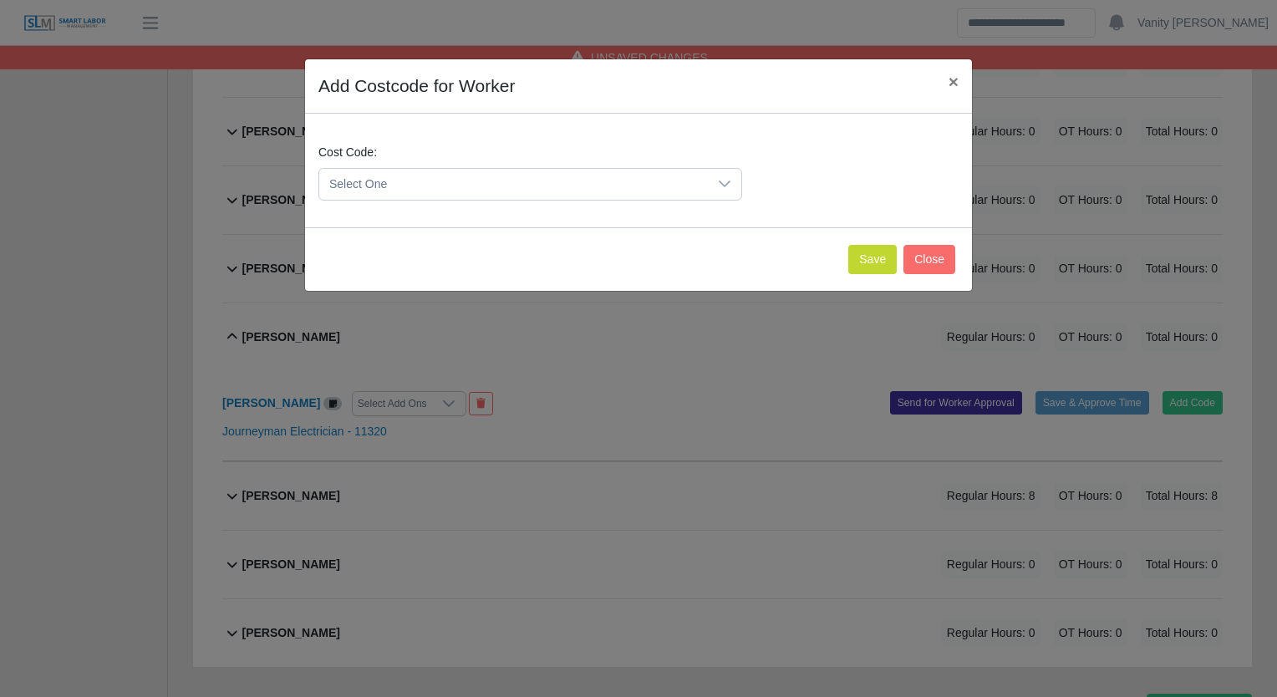
click at [444, 181] on span "Select One" at bounding box center [513, 184] width 389 height 31
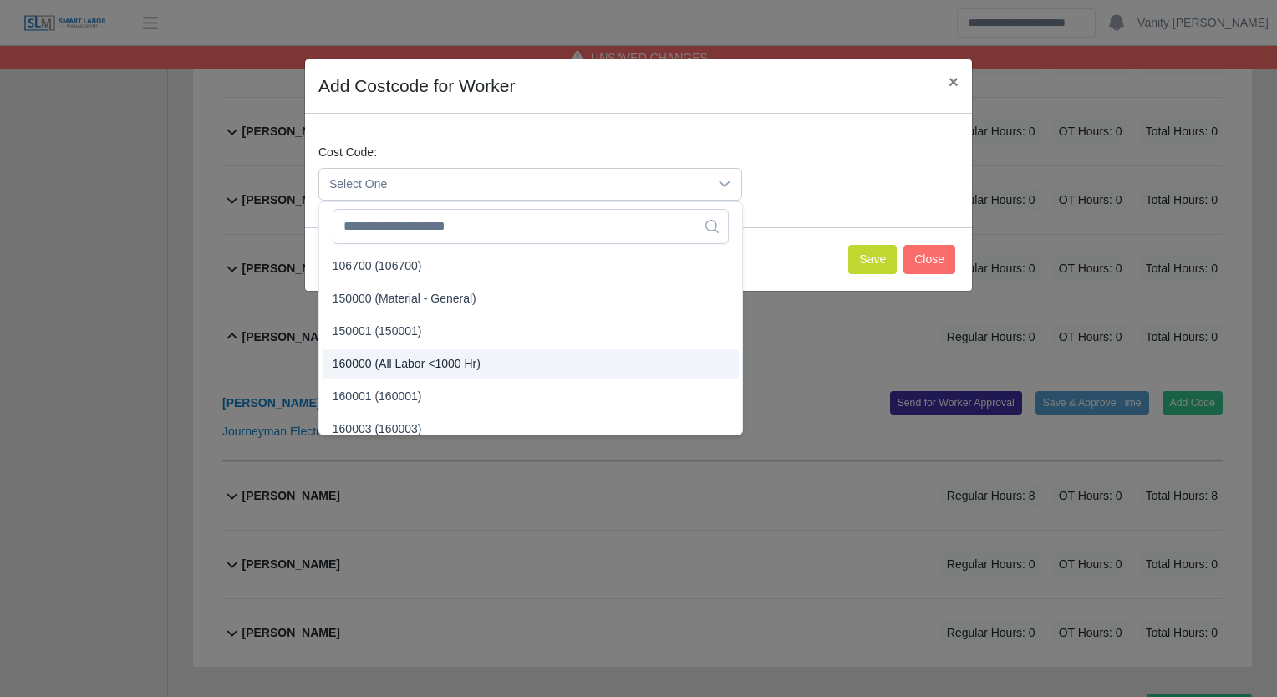
click at [397, 363] on span "160000 (All Labor <1000 Hr)" at bounding box center [407, 364] width 148 height 18
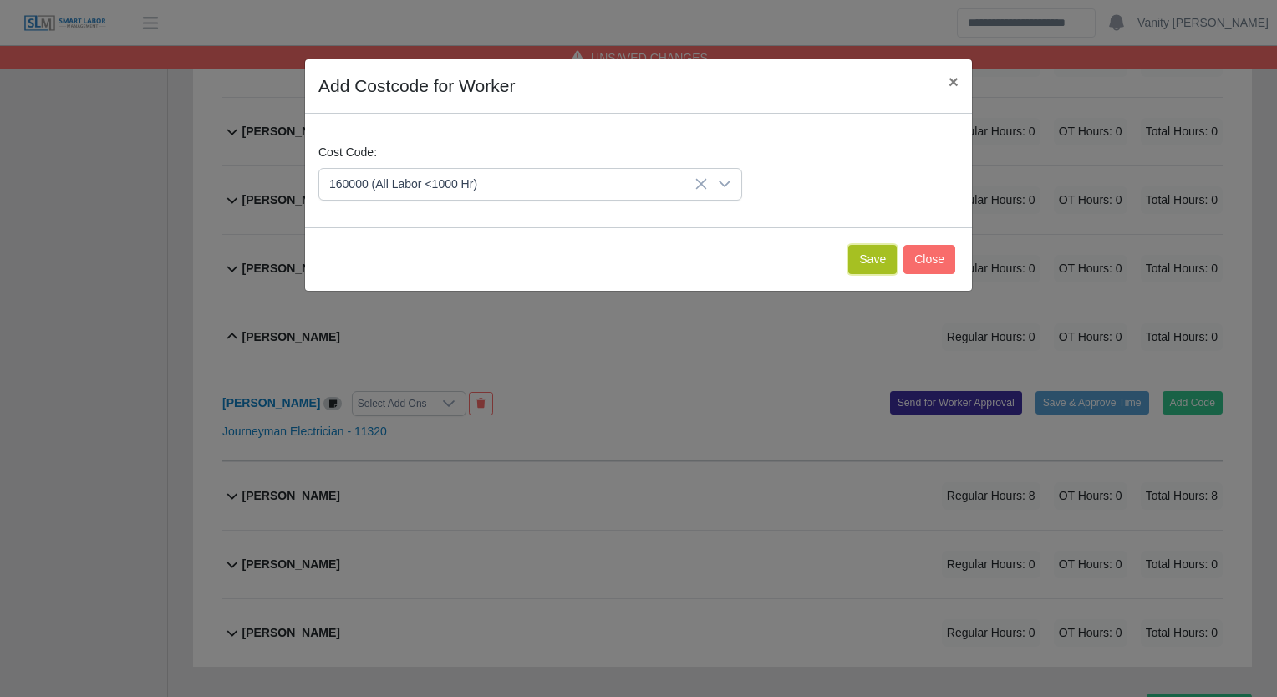
click at [874, 250] on button "Save" at bounding box center [872, 259] width 48 height 29
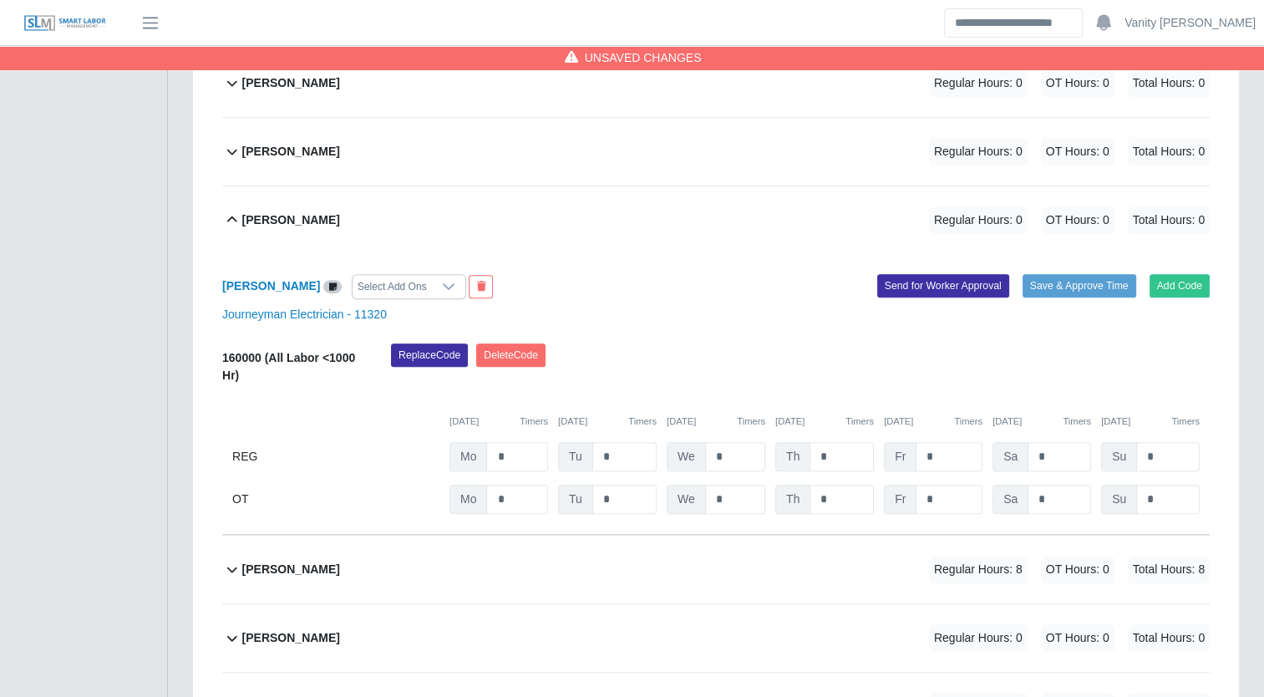
scroll to position [836, 0]
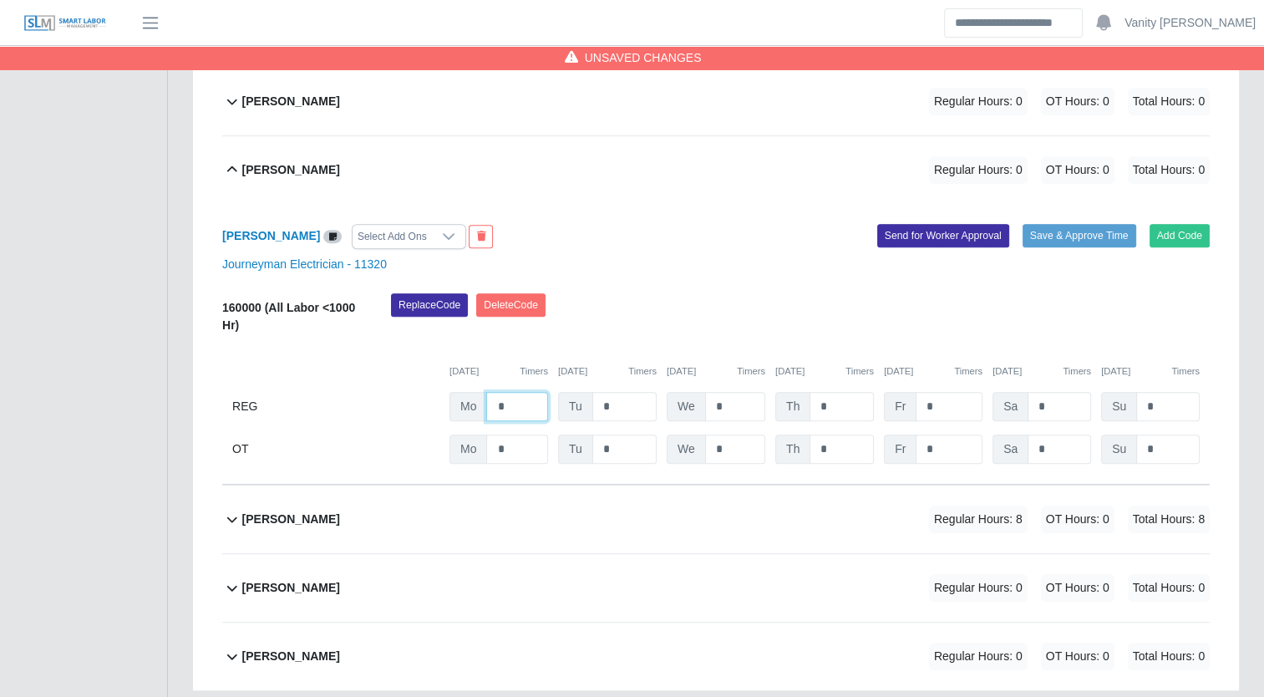
drag, startPoint x: 505, startPoint y: 399, endPoint x: 464, endPoint y: 389, distance: 42.2
click at [464, 392] on div "Mo *" at bounding box center [499, 406] width 99 height 29
type input "*"
click at [293, 171] on b "Juan Espinoza" at bounding box center [291, 170] width 98 height 18
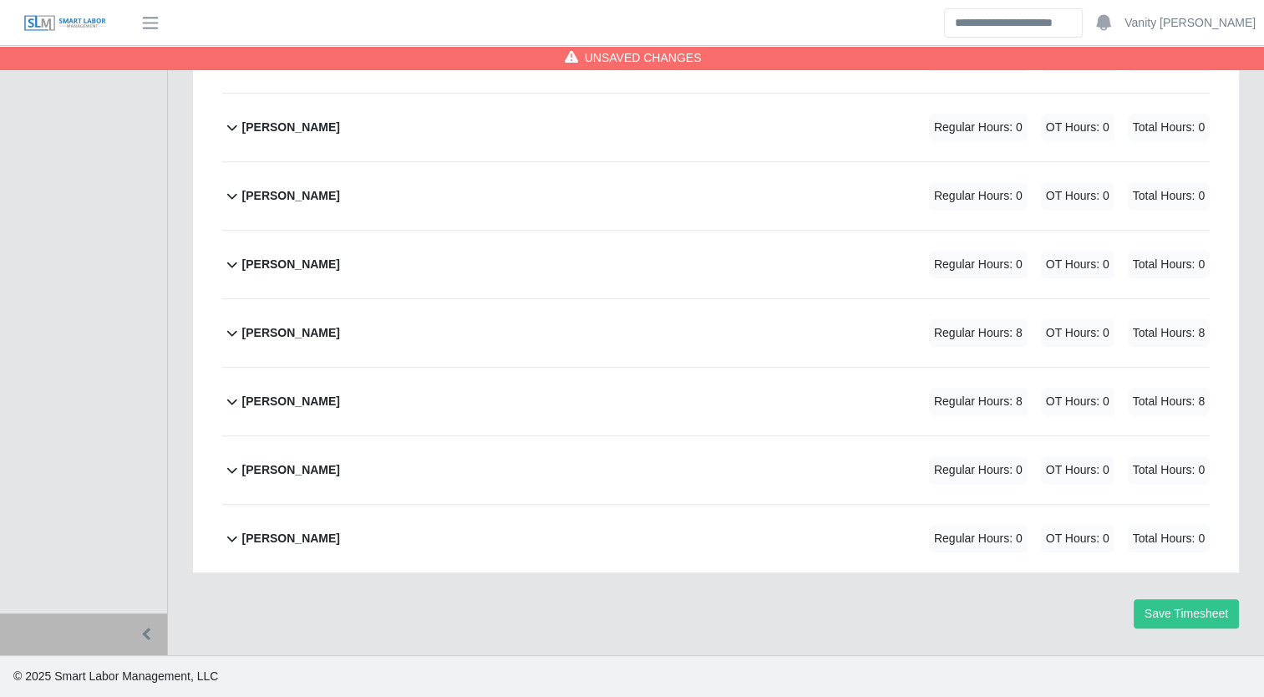
scroll to position [669, 0]
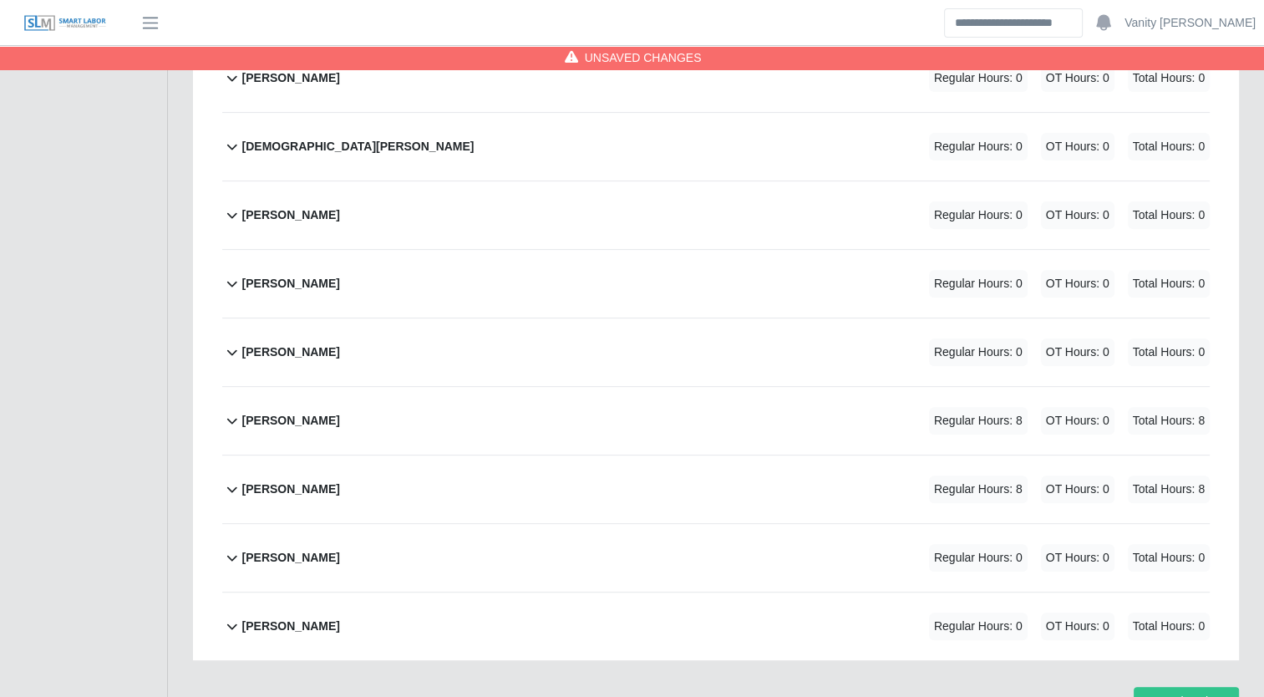
click at [274, 211] on b "Jesus Barragan" at bounding box center [291, 215] width 98 height 18
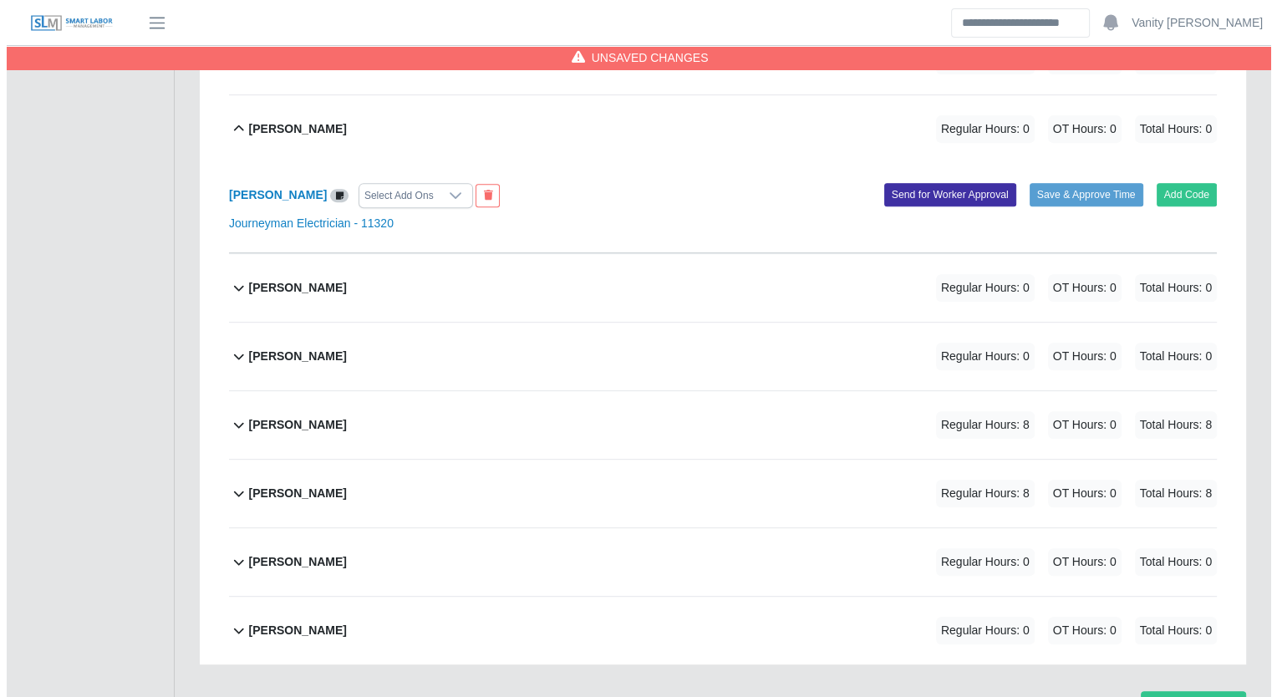
scroll to position [675, 0]
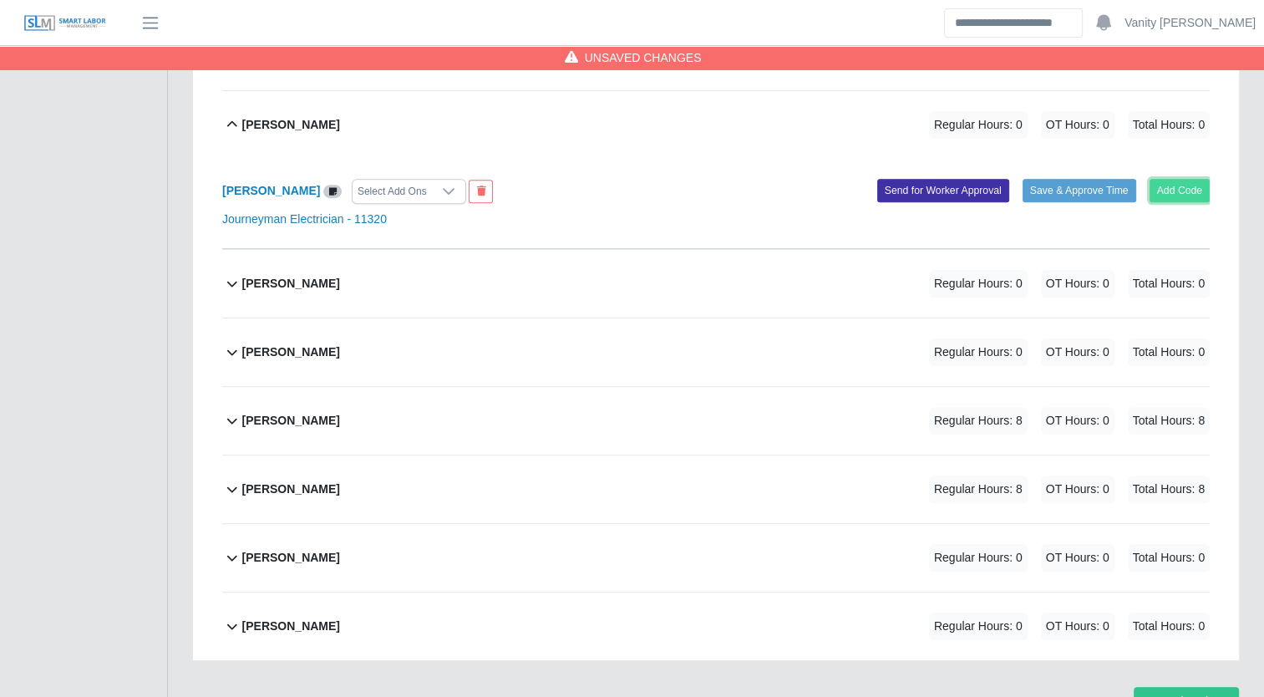
click at [1201, 187] on button "Add Code" at bounding box center [1180, 190] width 61 height 23
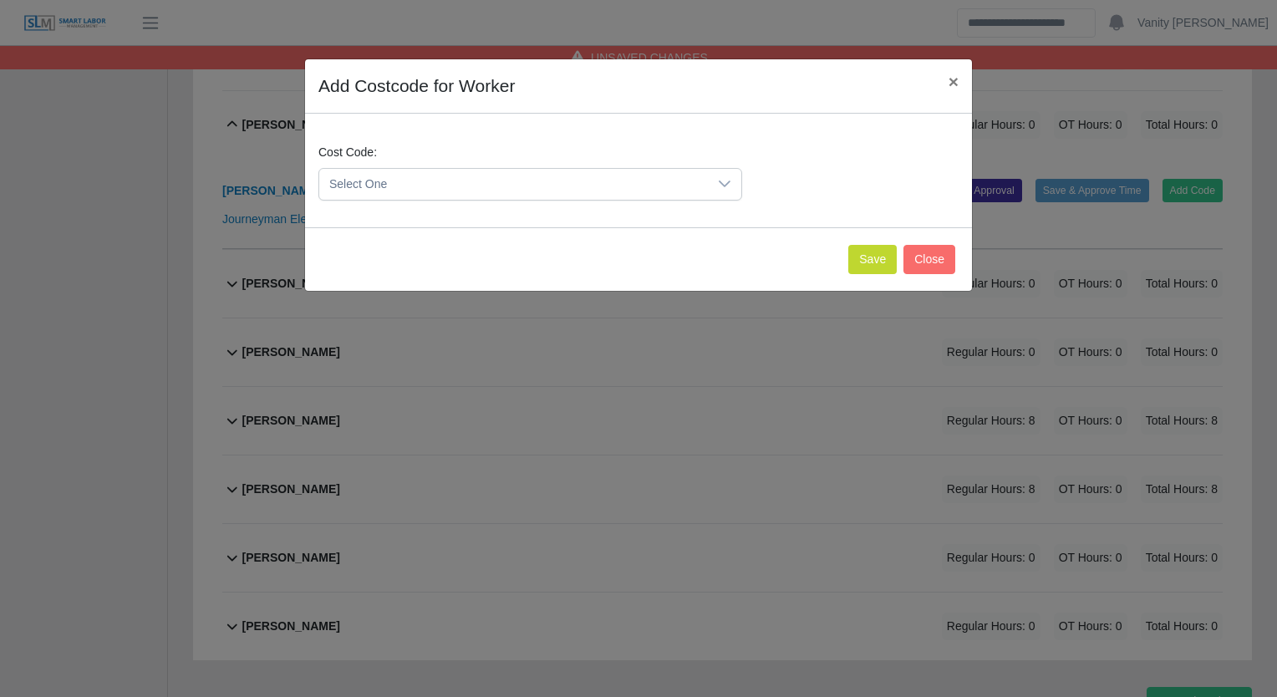
click at [536, 190] on span "Select One" at bounding box center [513, 184] width 389 height 31
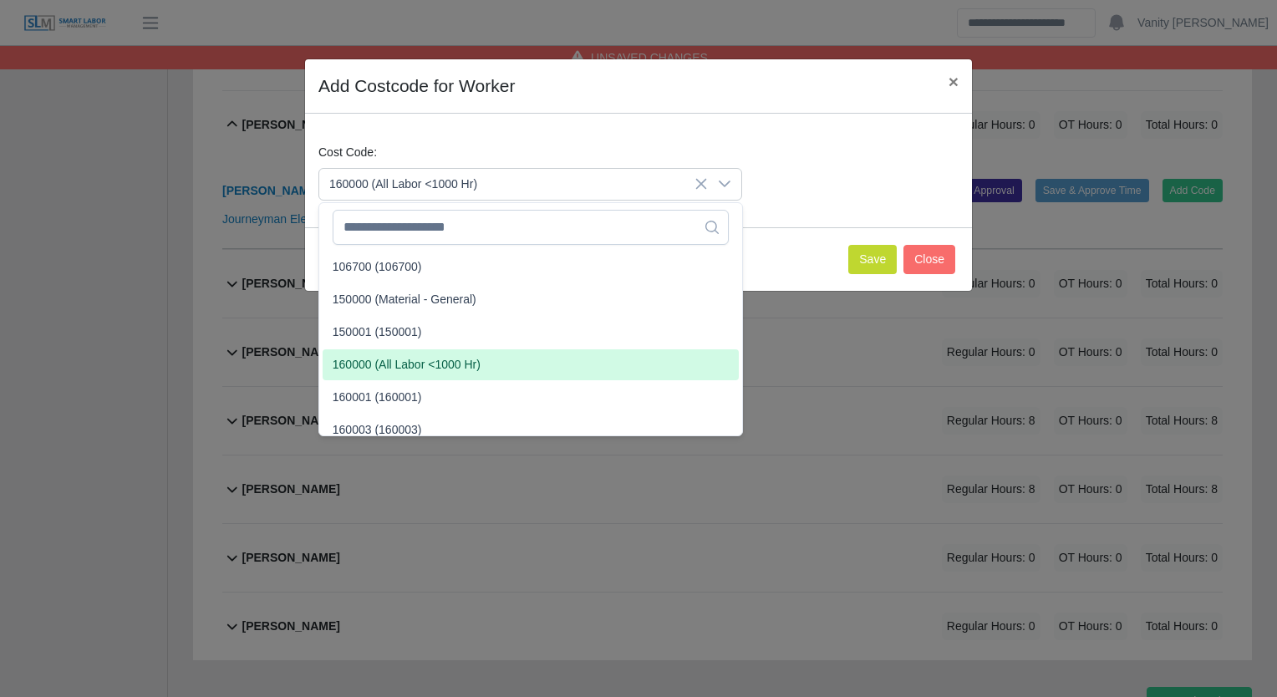
click at [438, 361] on span "160000 (All Labor <1000 Hr)" at bounding box center [407, 365] width 148 height 18
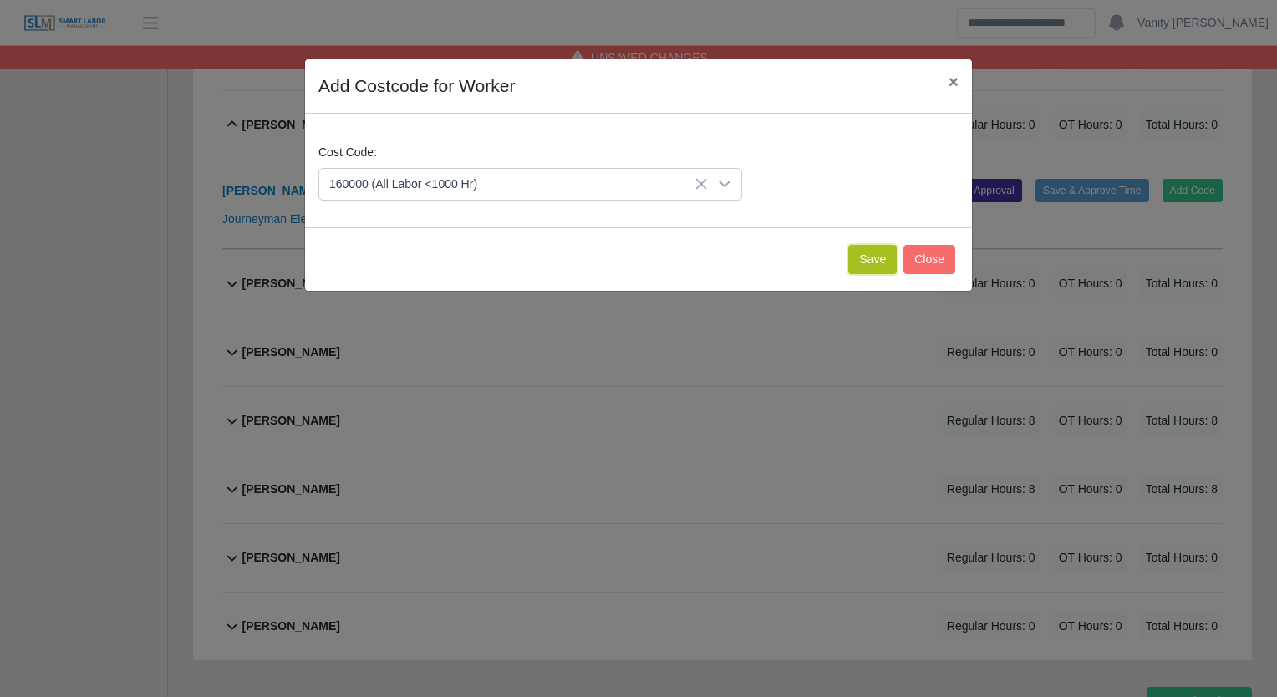
click at [874, 256] on button "Save" at bounding box center [872, 259] width 48 height 29
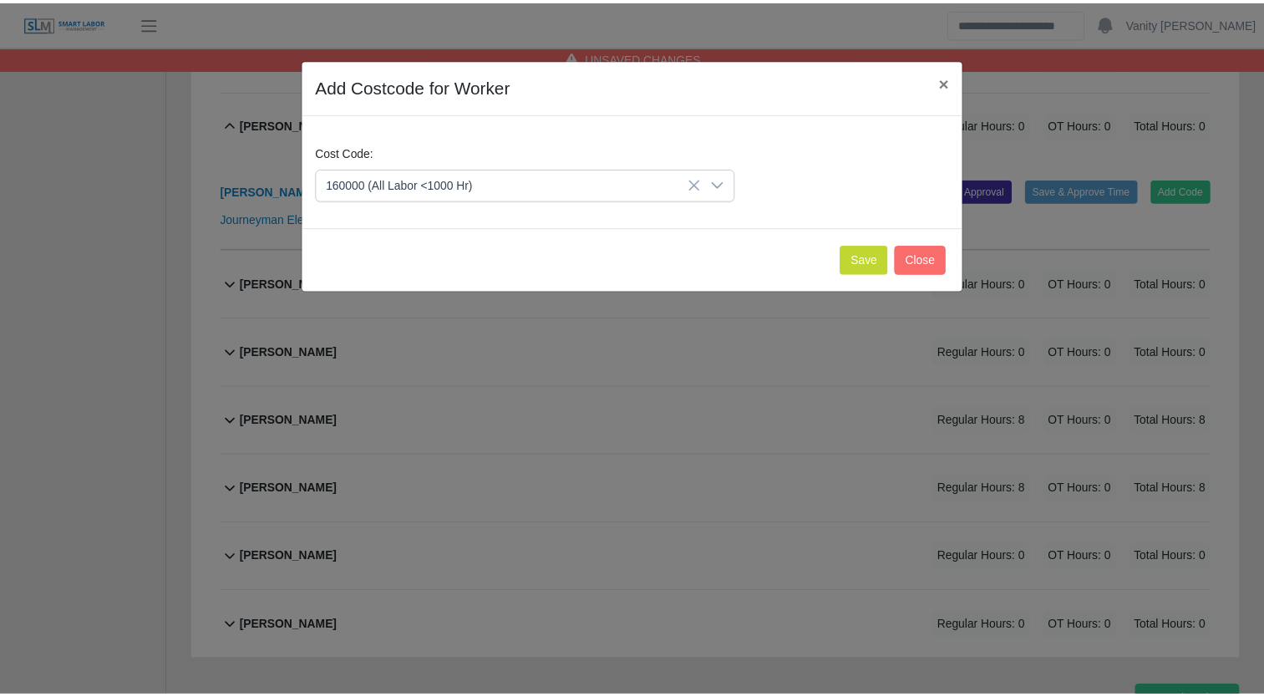
scroll to position [866, 0]
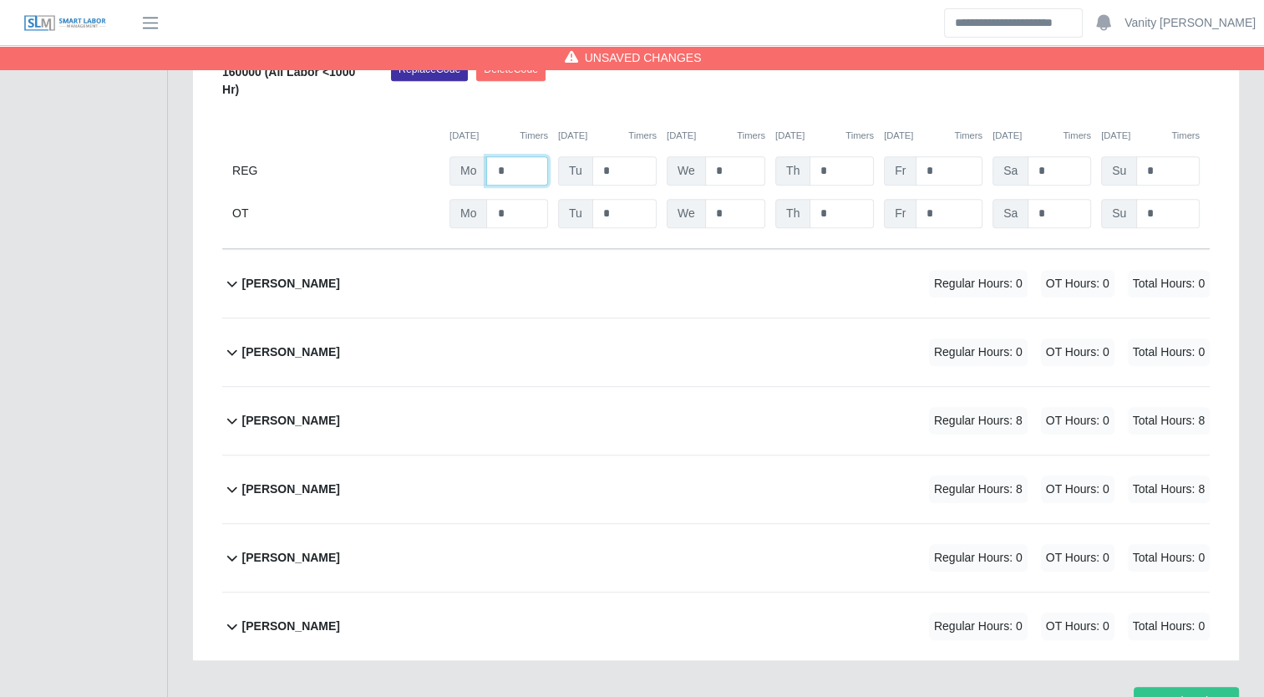
drag, startPoint x: 518, startPoint y: 180, endPoint x: 471, endPoint y: 183, distance: 46.9
click at [472, 183] on div "160000 (All Labor <1000 Hr) Replace Code Delete Code 09/29/2025 Timers 09/30/20…" at bounding box center [716, 143] width 988 height 170
type input "*"
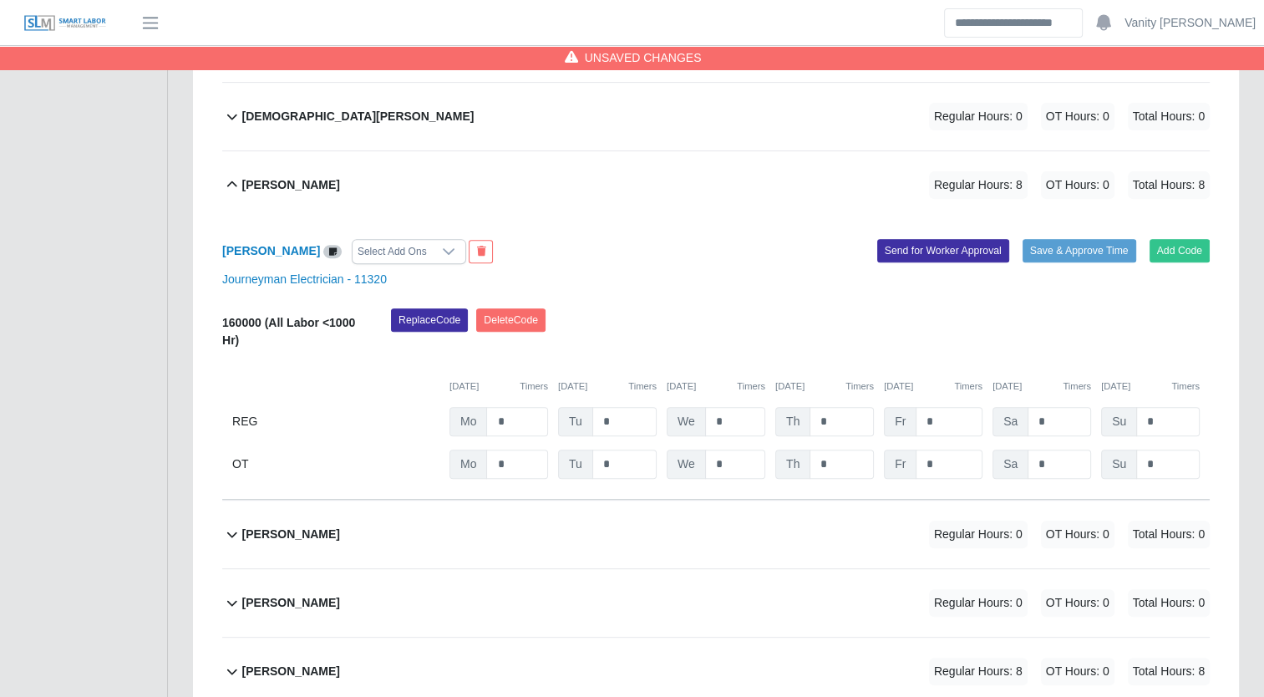
click at [293, 190] on b "Jesus Barragan" at bounding box center [291, 185] width 98 height 18
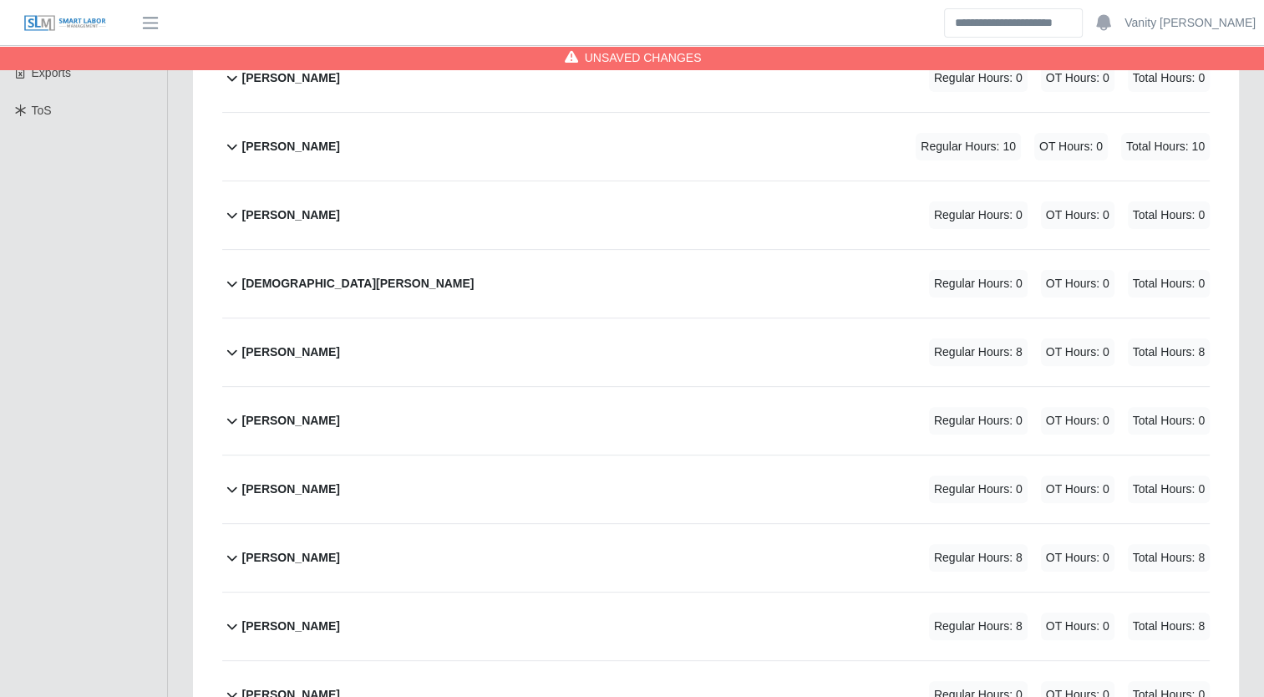
scroll to position [448, 0]
click at [330, 217] on b "Jesus Lopez Osuna" at bounding box center [291, 215] width 98 height 18
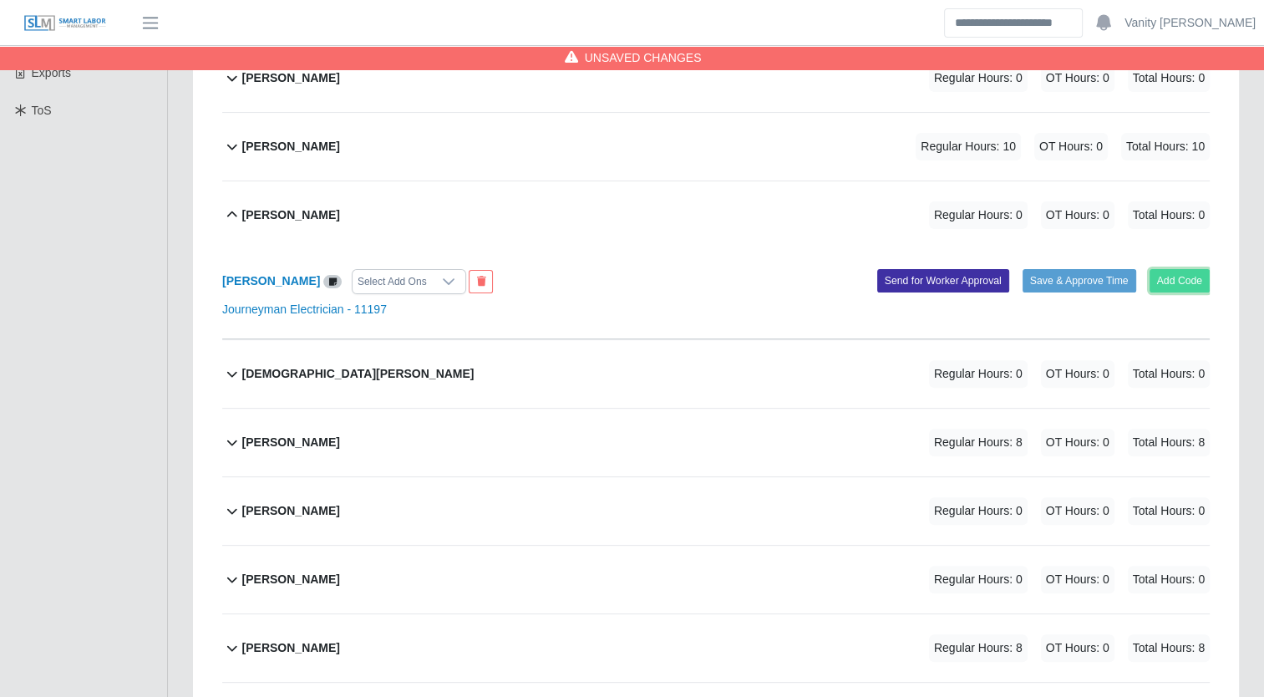
click at [1184, 281] on button "Add Code" at bounding box center [1180, 280] width 61 height 23
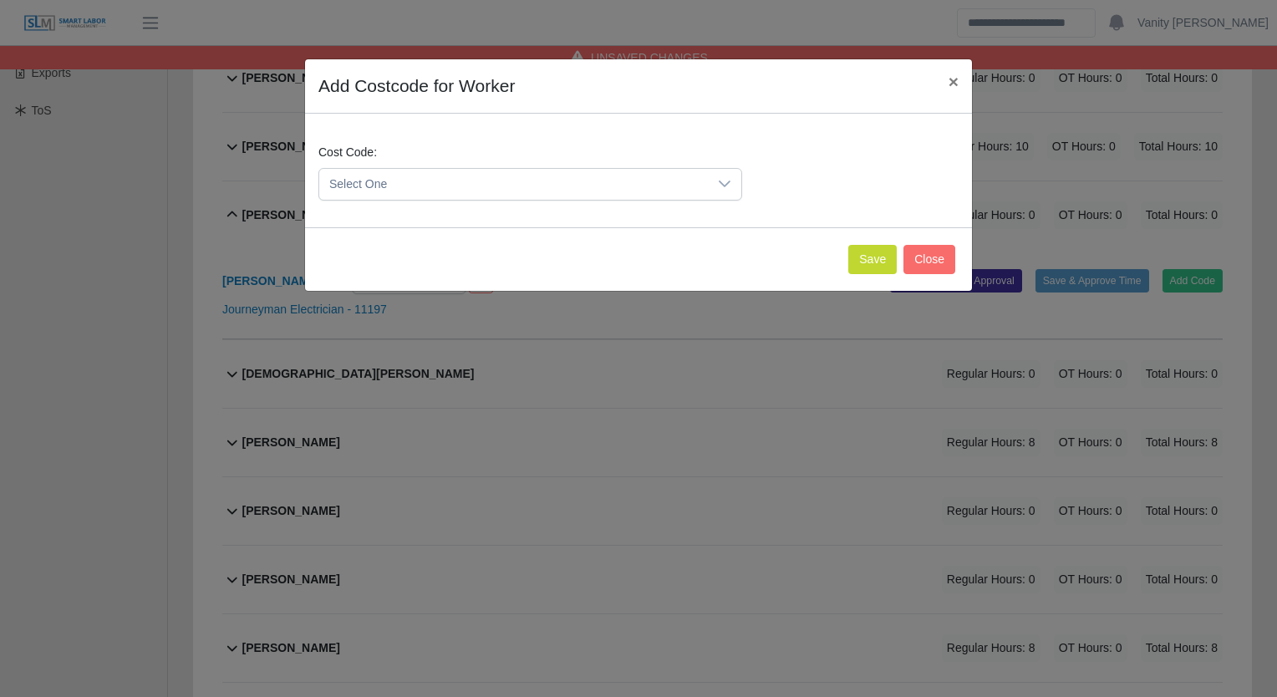
click at [461, 182] on span "Select One" at bounding box center [513, 184] width 389 height 31
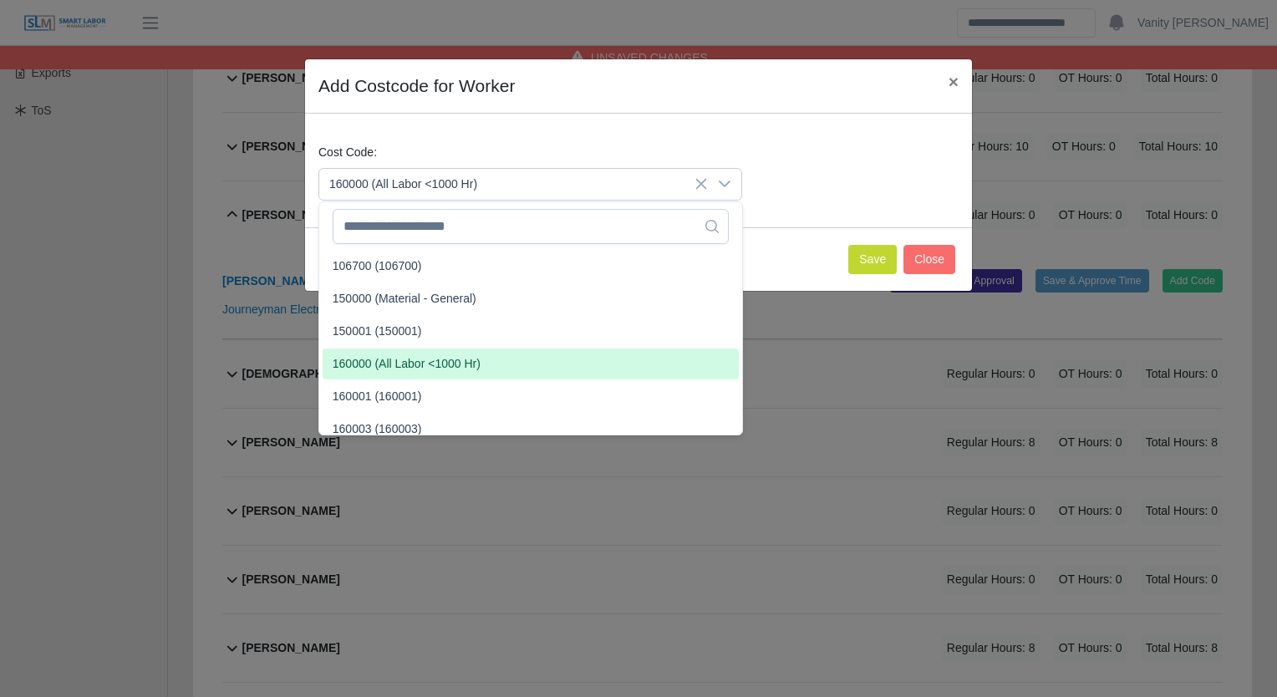
click at [392, 366] on span "160000 (All Labor <1000 Hr)" at bounding box center [407, 364] width 148 height 18
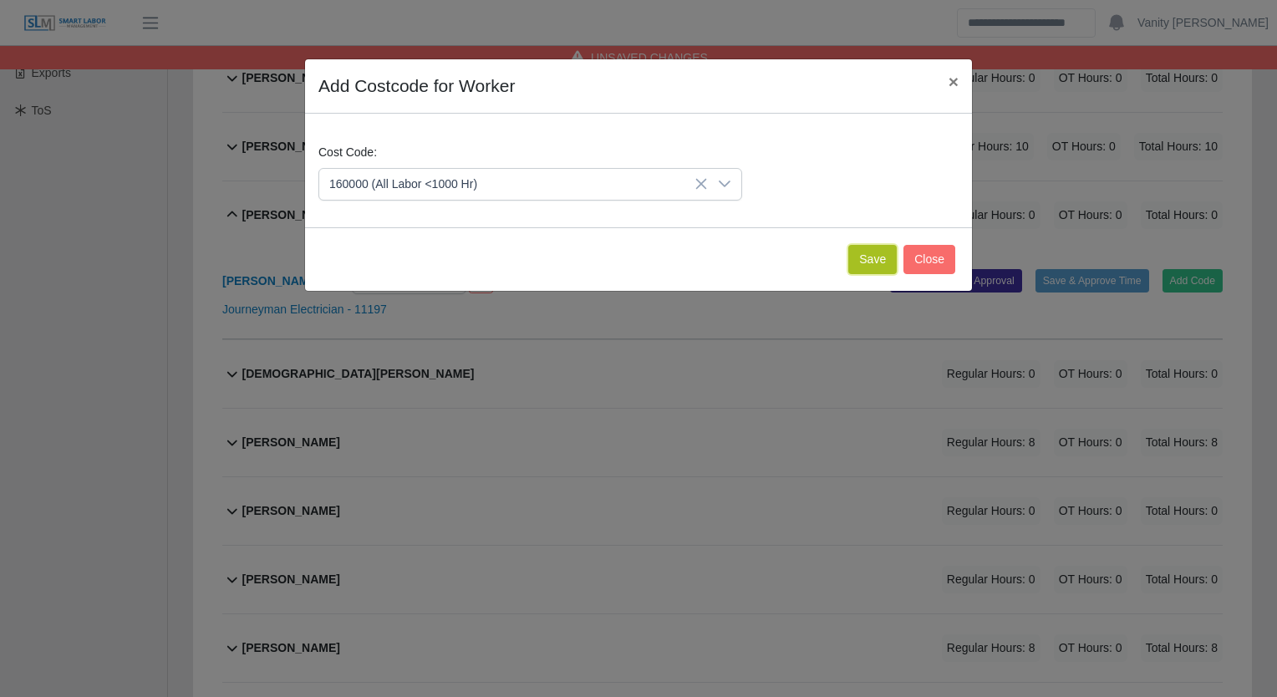
click at [868, 252] on button "Save" at bounding box center [872, 259] width 48 height 29
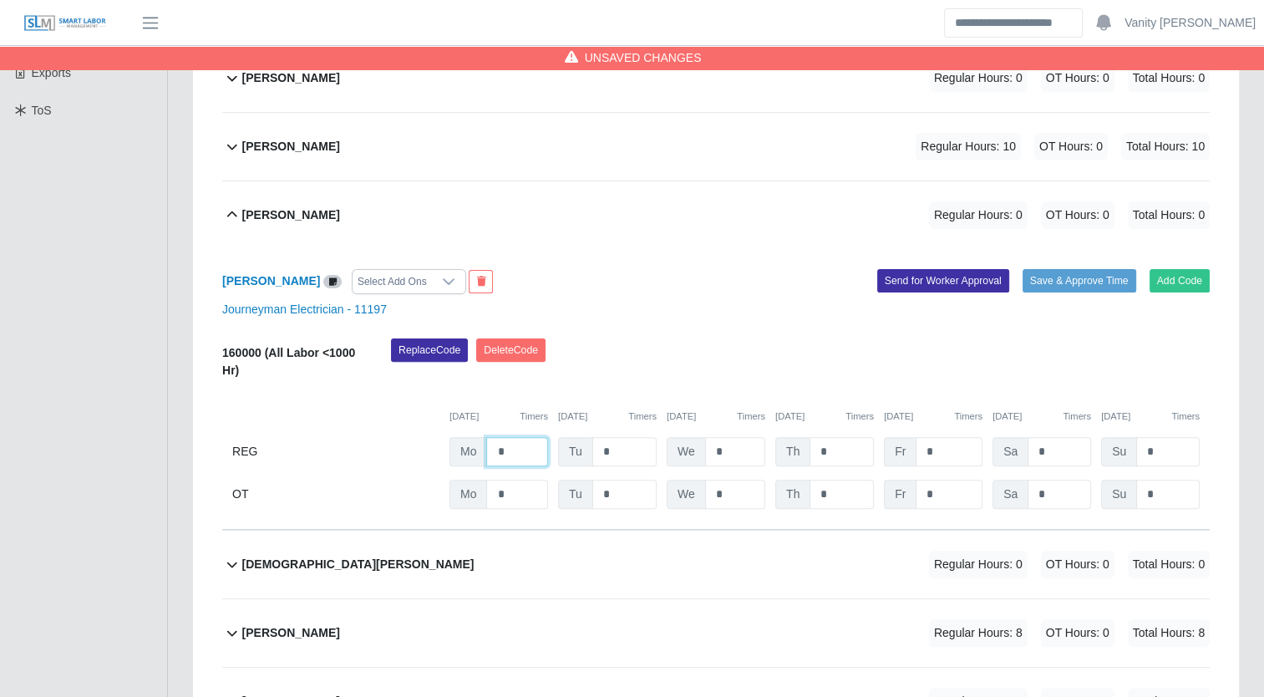
click at [494, 448] on input "*" at bounding box center [517, 451] width 62 height 29
type input "**"
click at [242, 203] on div "Jesus Lopez Osuna" at bounding box center [291, 215] width 98 height 28
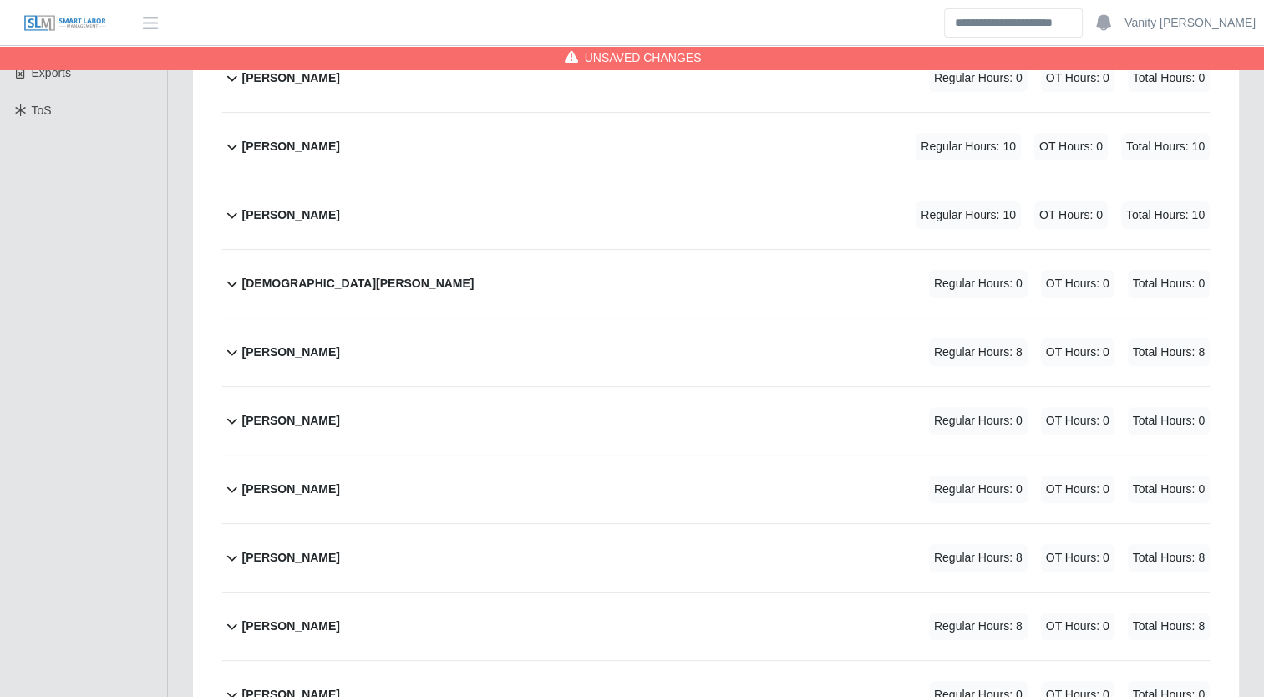
click at [313, 415] on b "Jose Rendon Macias" at bounding box center [291, 421] width 98 height 18
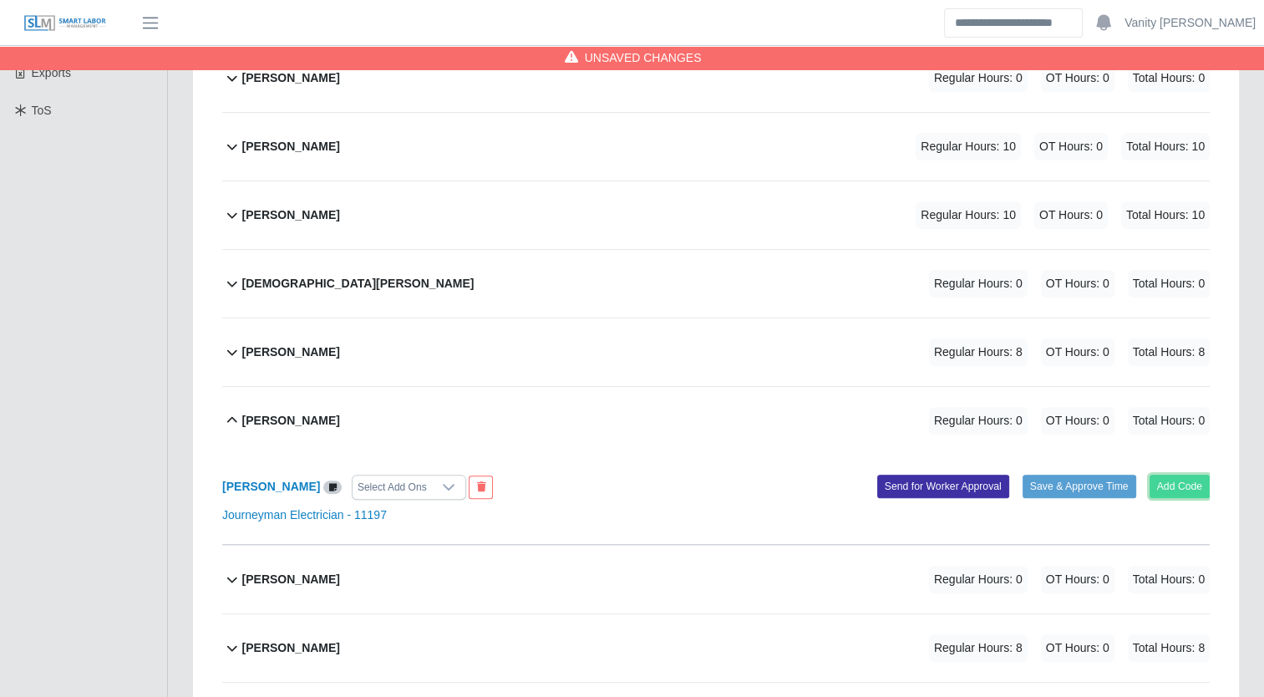
click at [1177, 481] on button "Add Code" at bounding box center [1180, 486] width 61 height 23
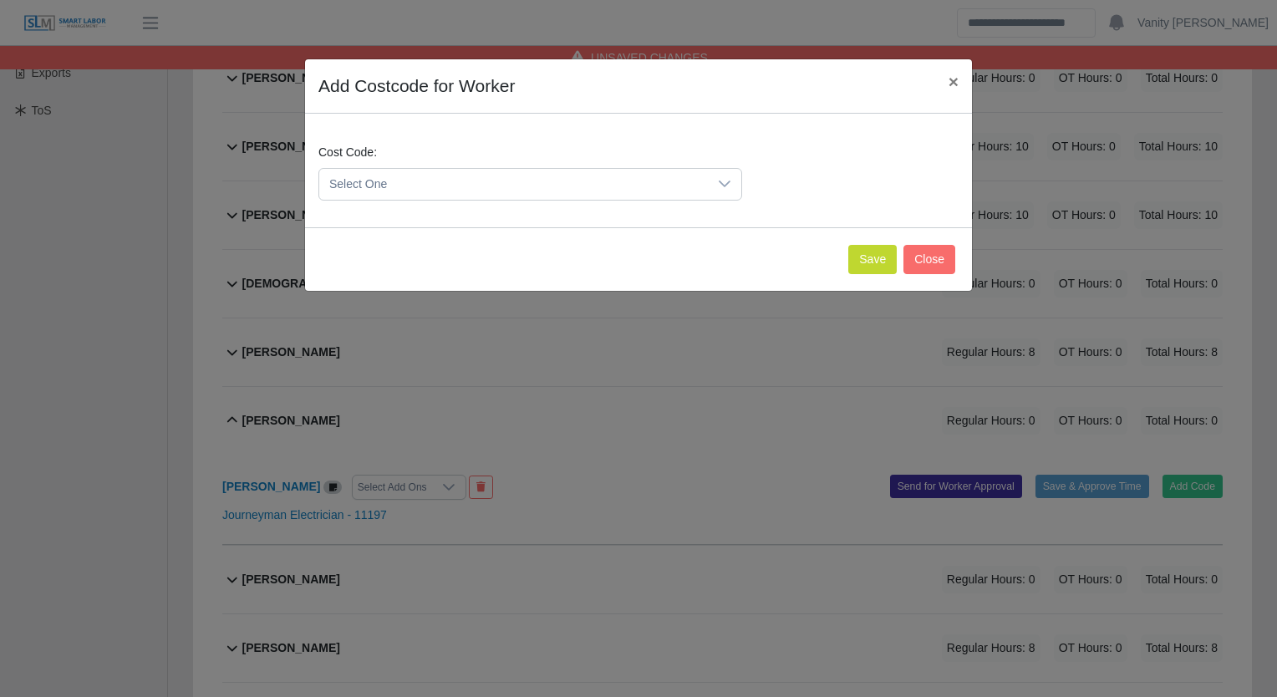
click at [433, 180] on span "Select One" at bounding box center [513, 184] width 389 height 31
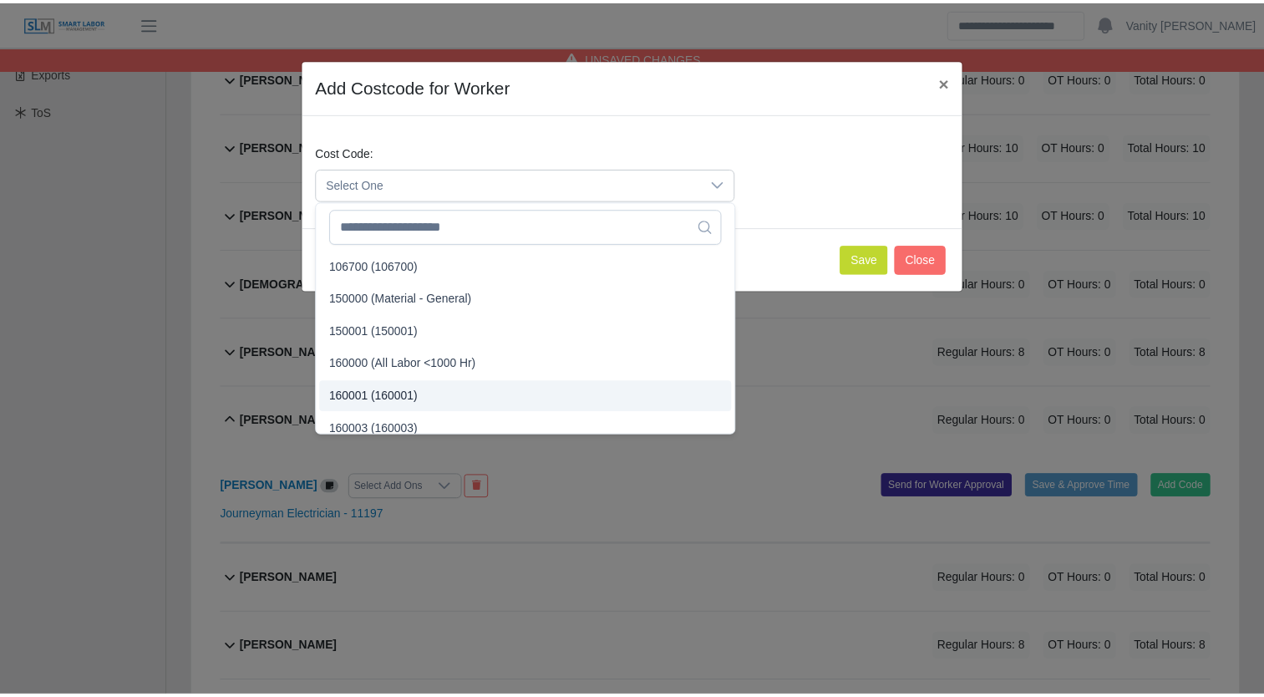
scroll to position [10, 0]
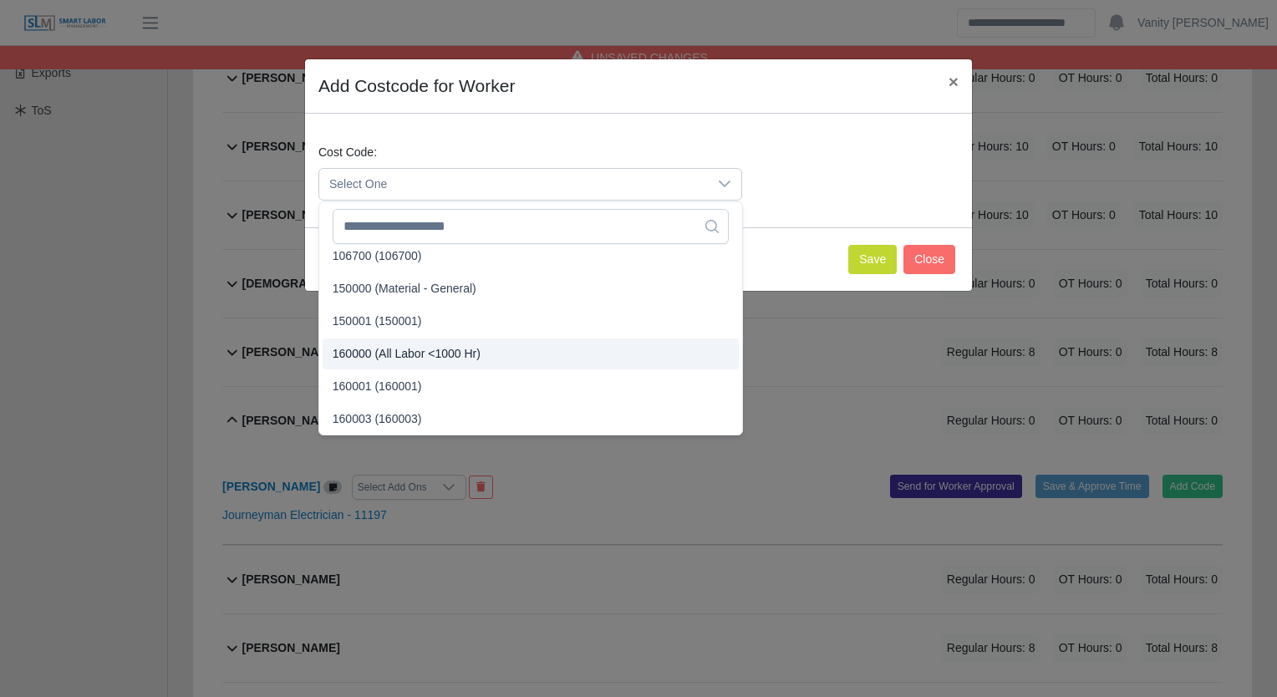
click at [377, 355] on span "160000 (All Labor <1000 Hr)" at bounding box center [407, 354] width 148 height 18
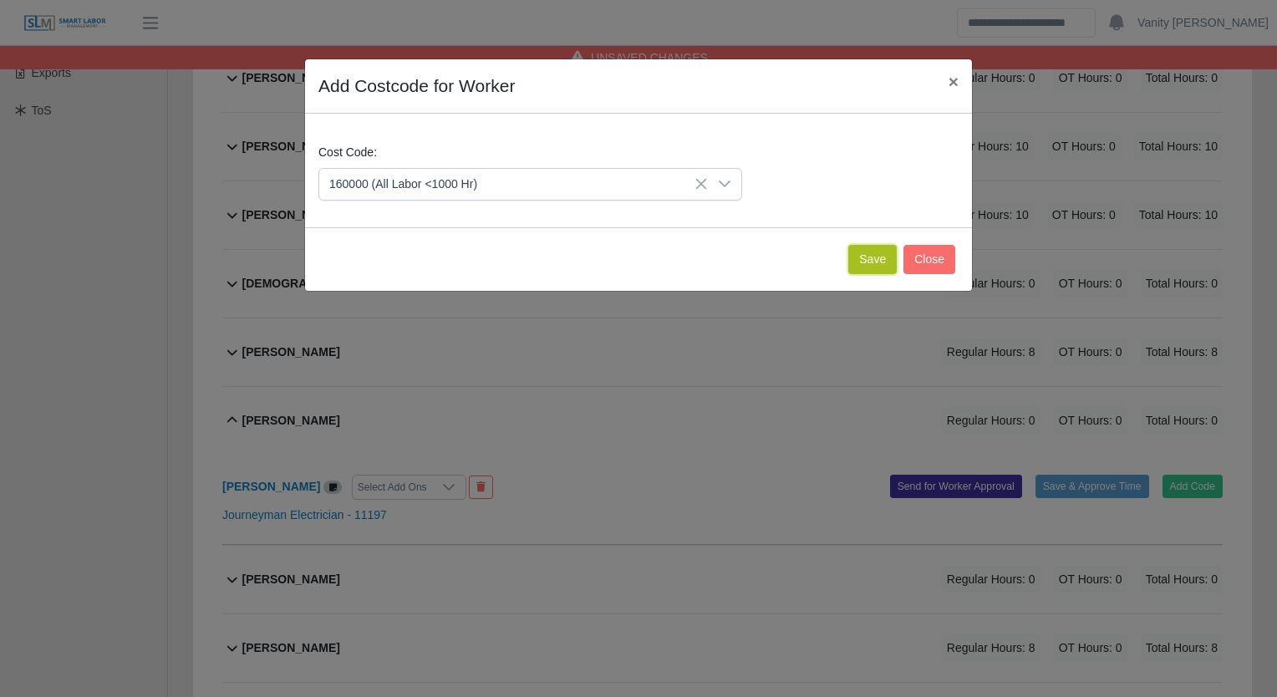
click at [880, 253] on button "Save" at bounding box center [872, 259] width 48 height 29
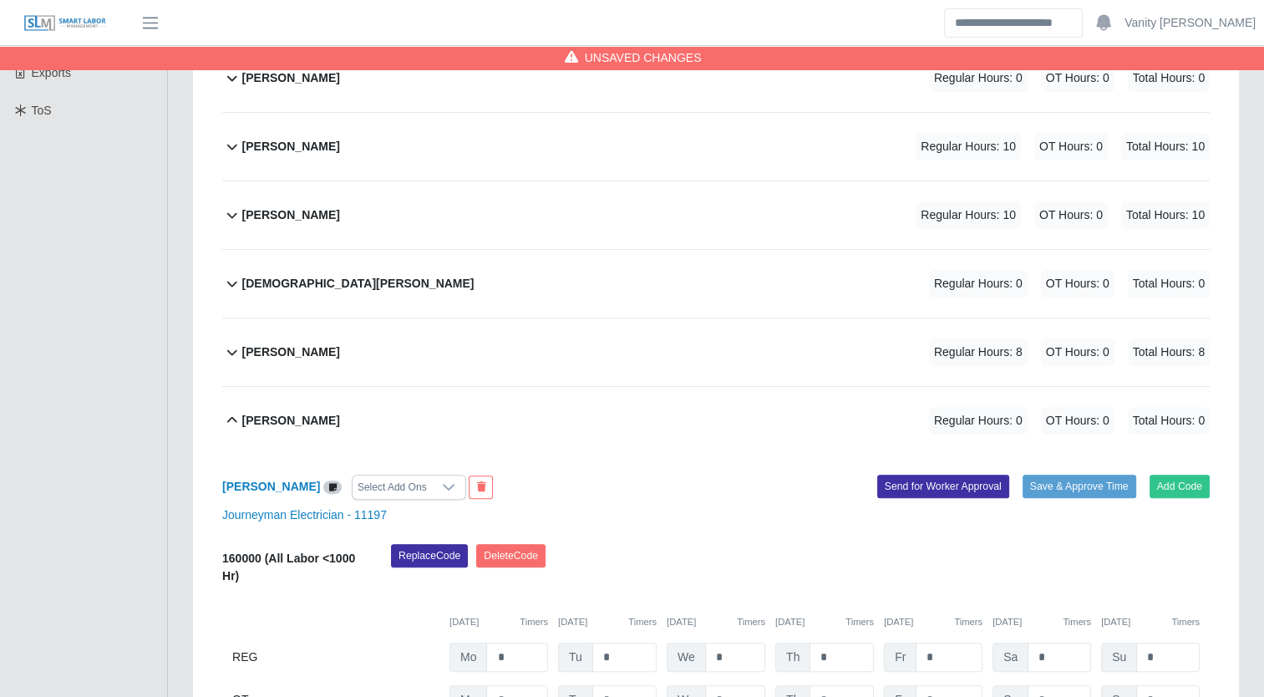
scroll to position [615, 0]
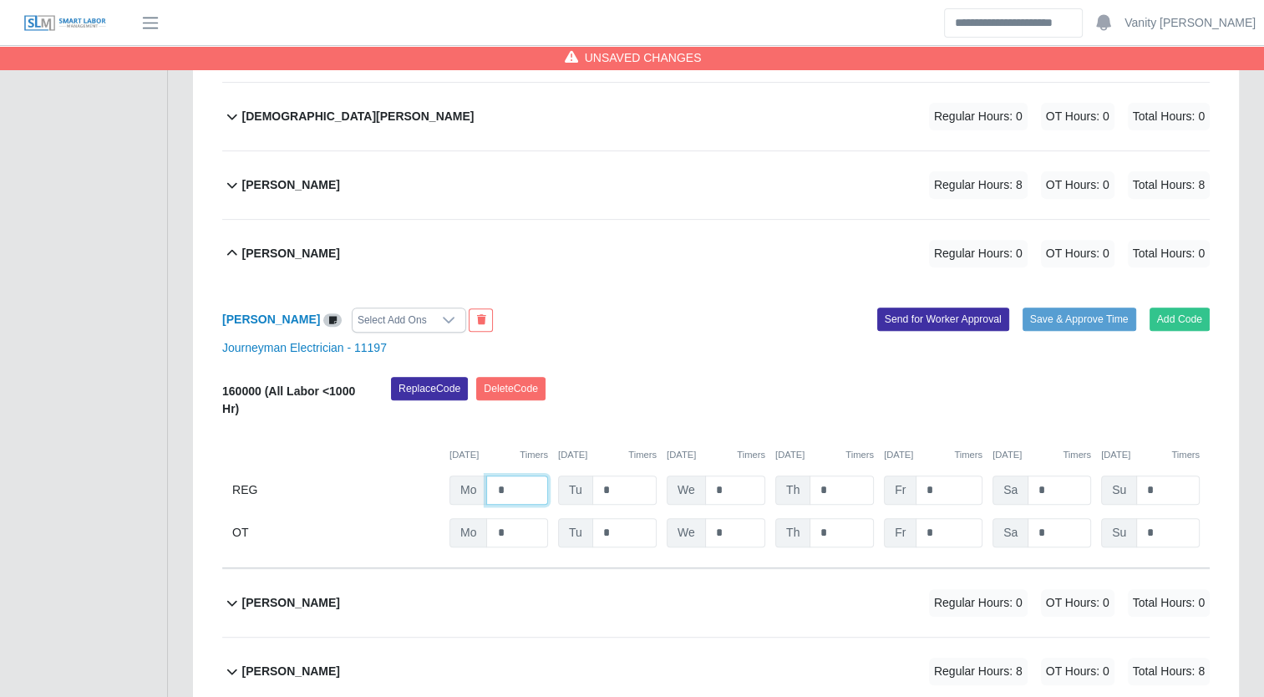
click at [494, 481] on input "*" at bounding box center [517, 490] width 62 height 29
type input "**"
click at [267, 246] on b "Jose Rendon Macias" at bounding box center [291, 254] width 98 height 18
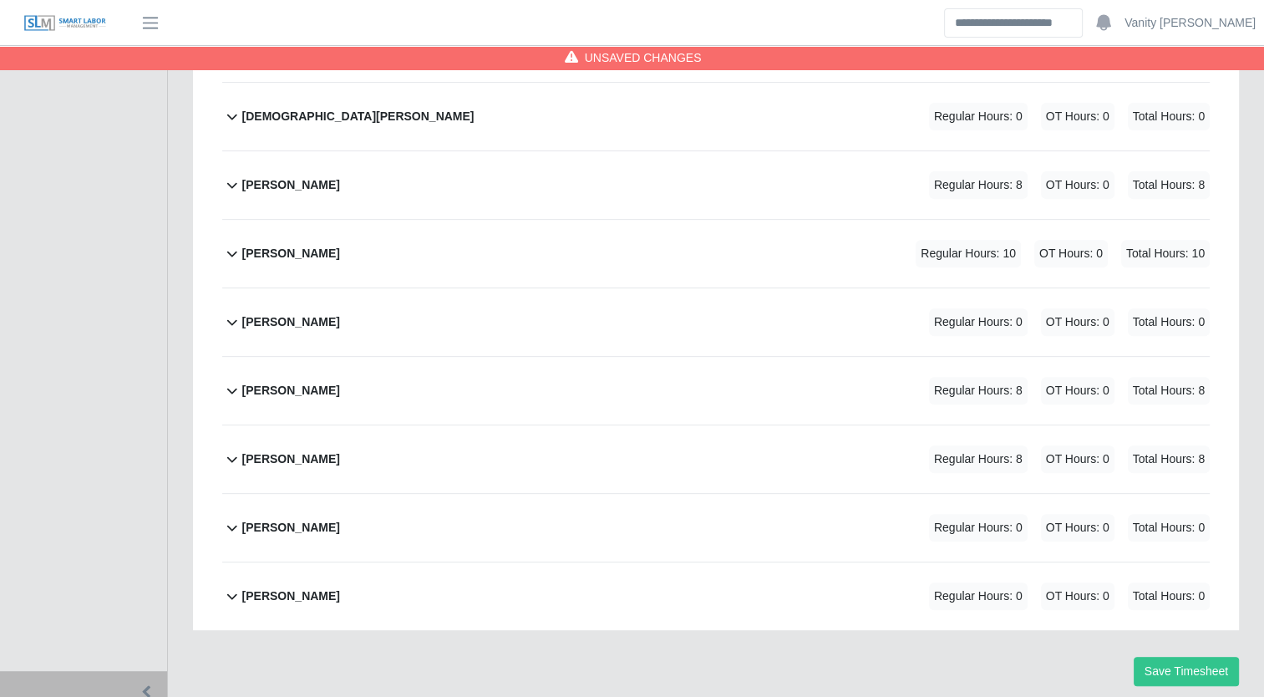
click at [287, 526] on b "Richard Rich" at bounding box center [291, 528] width 98 height 18
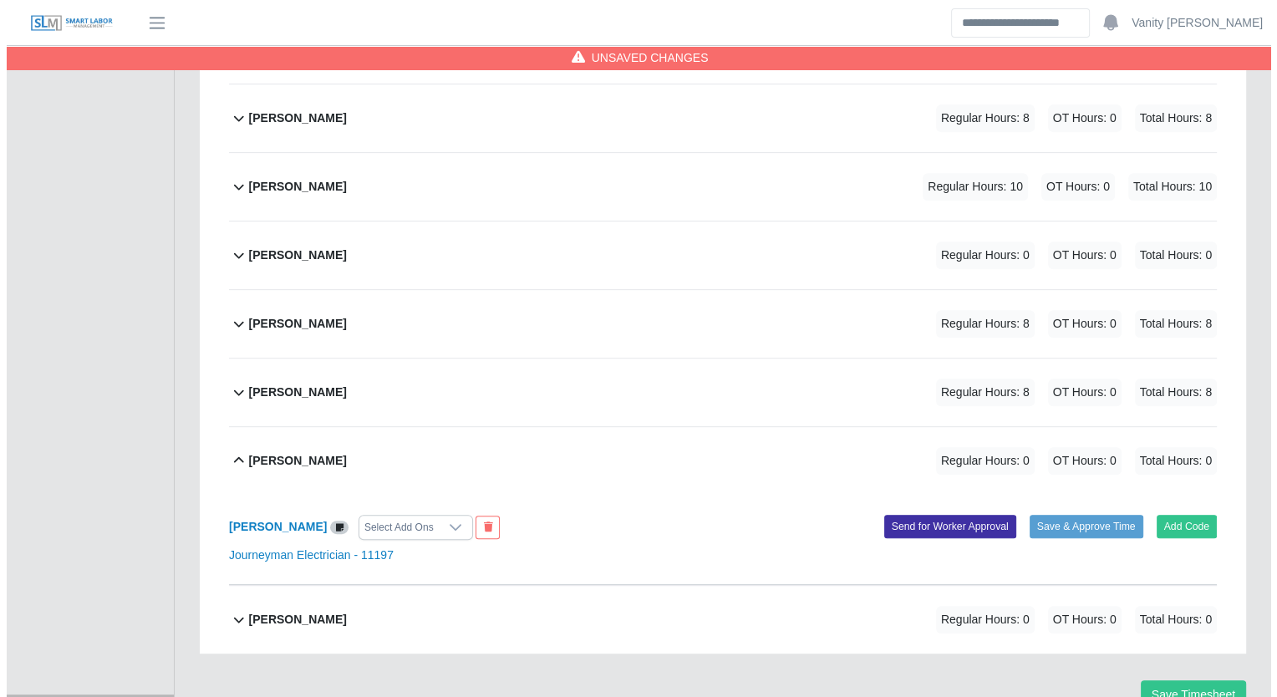
scroll to position [705, 0]
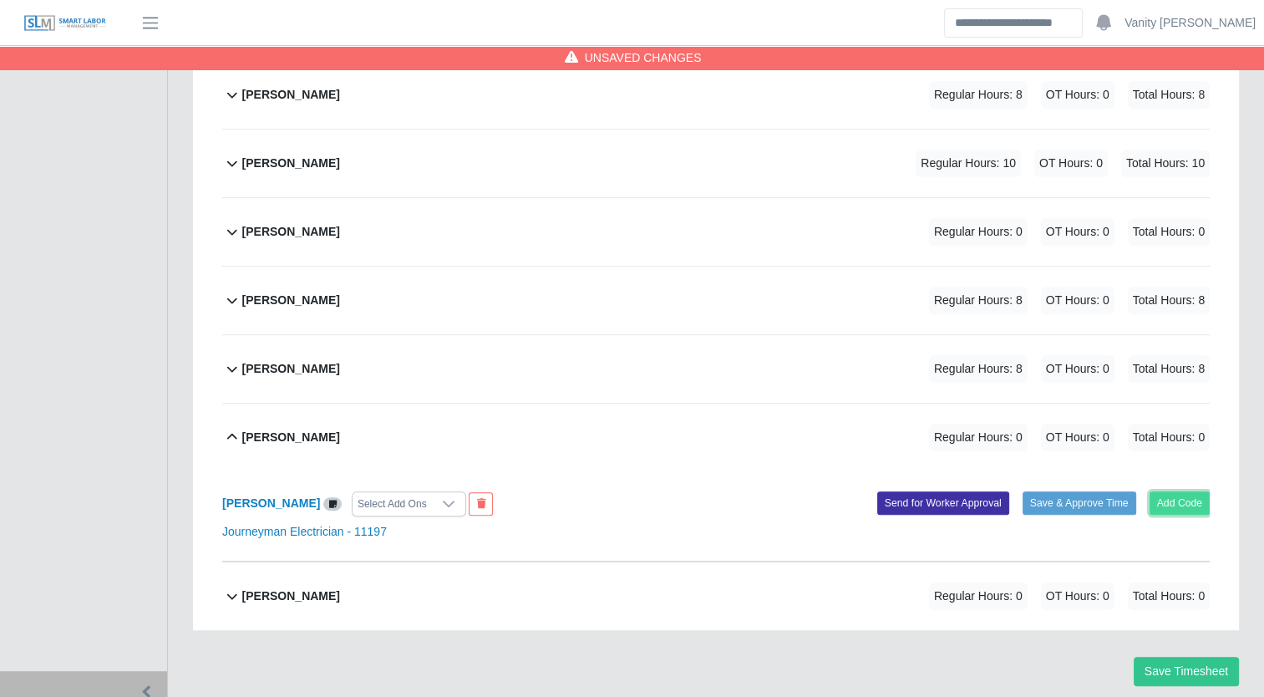
click at [1192, 496] on button "Add Code" at bounding box center [1180, 502] width 61 height 23
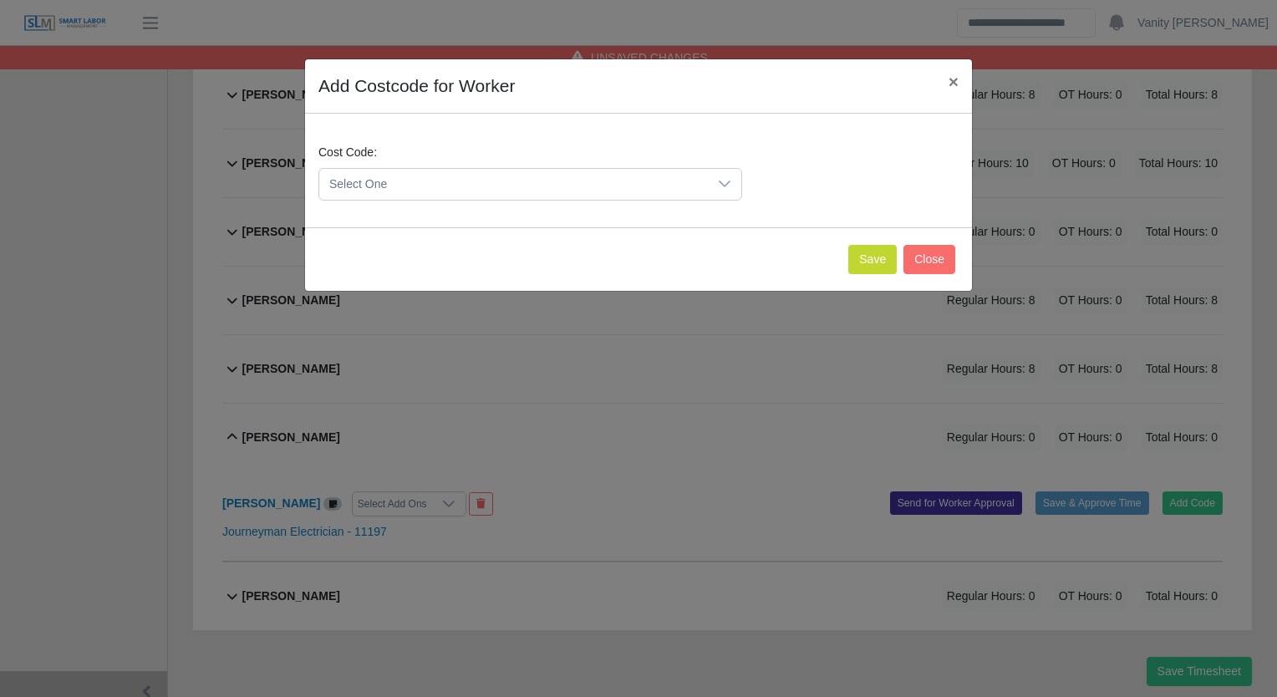
click at [343, 176] on span "Select One" at bounding box center [513, 184] width 389 height 31
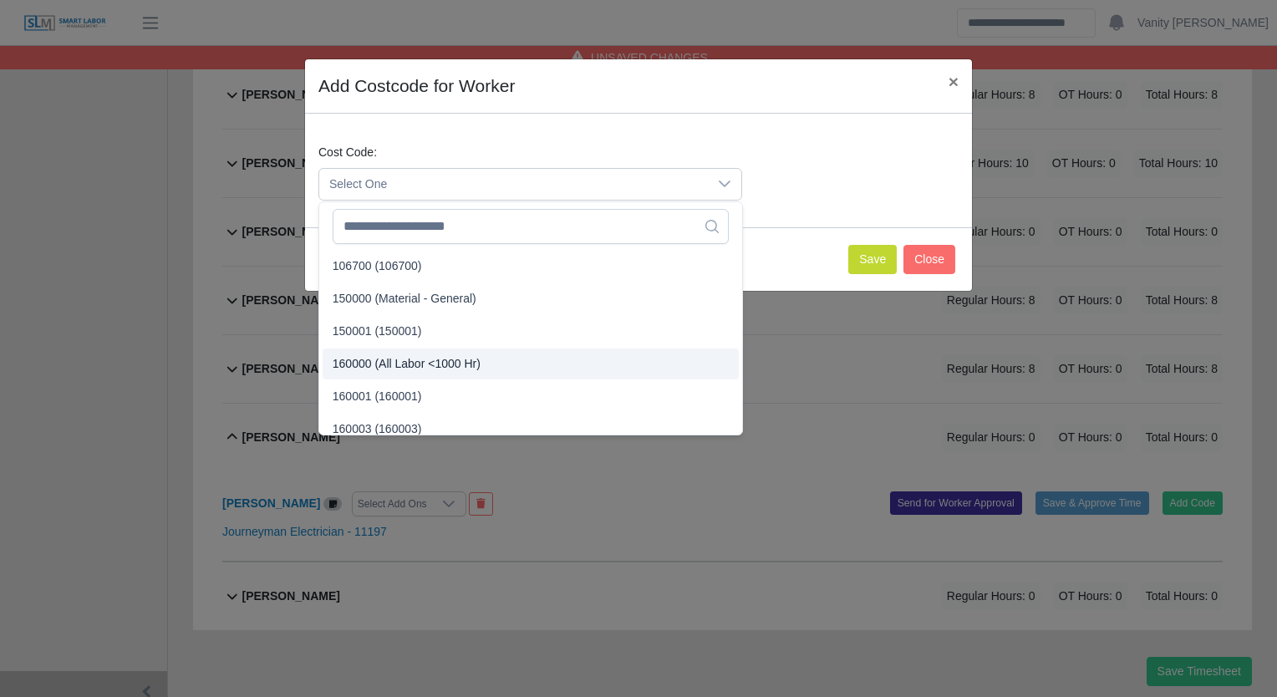
click at [383, 355] on span "160000 (All Labor <1000 Hr)" at bounding box center [407, 364] width 148 height 18
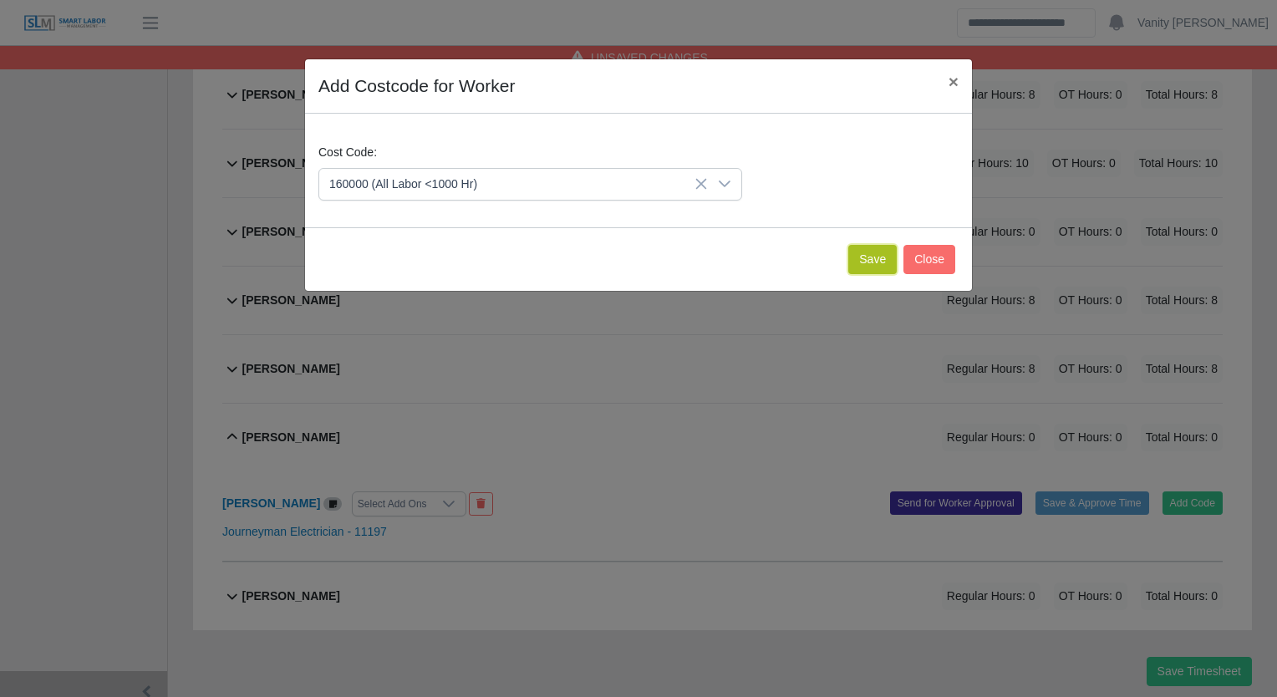
click at [873, 261] on button "Save" at bounding box center [872, 259] width 48 height 29
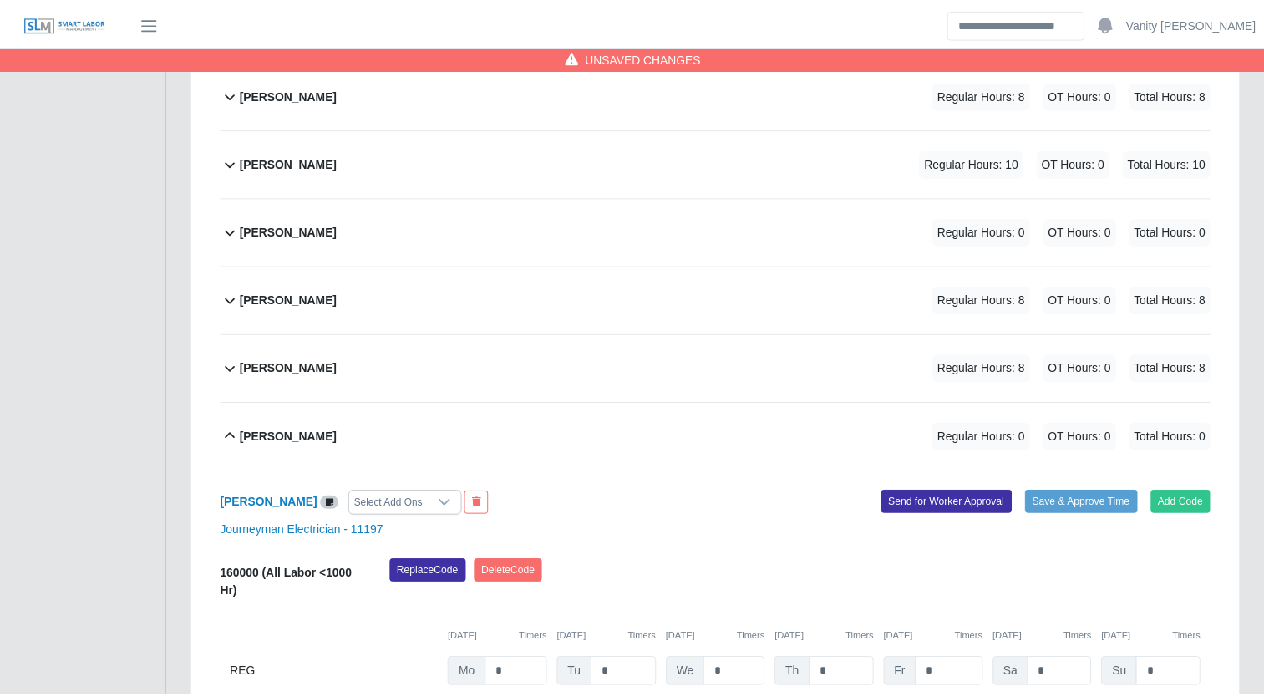
scroll to position [895, 0]
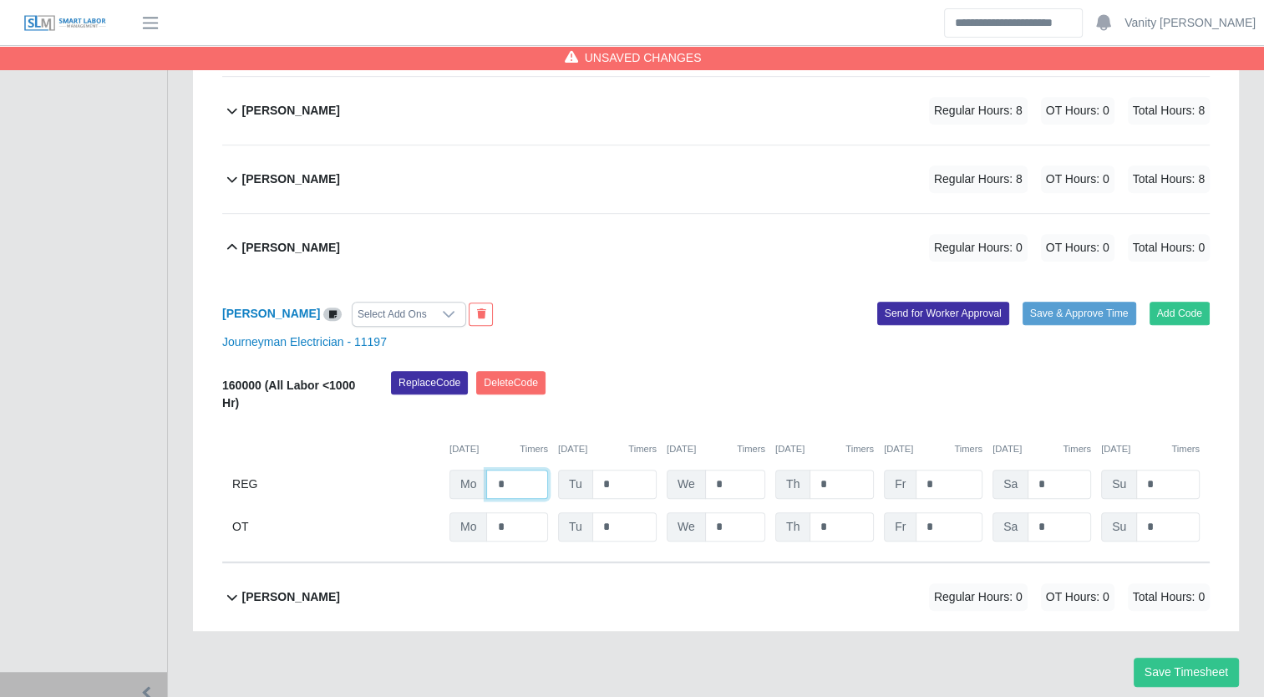
click at [494, 483] on input "*" at bounding box center [517, 484] width 62 height 29
type input "**"
click at [304, 239] on b "Richard Rich" at bounding box center [291, 248] width 98 height 18
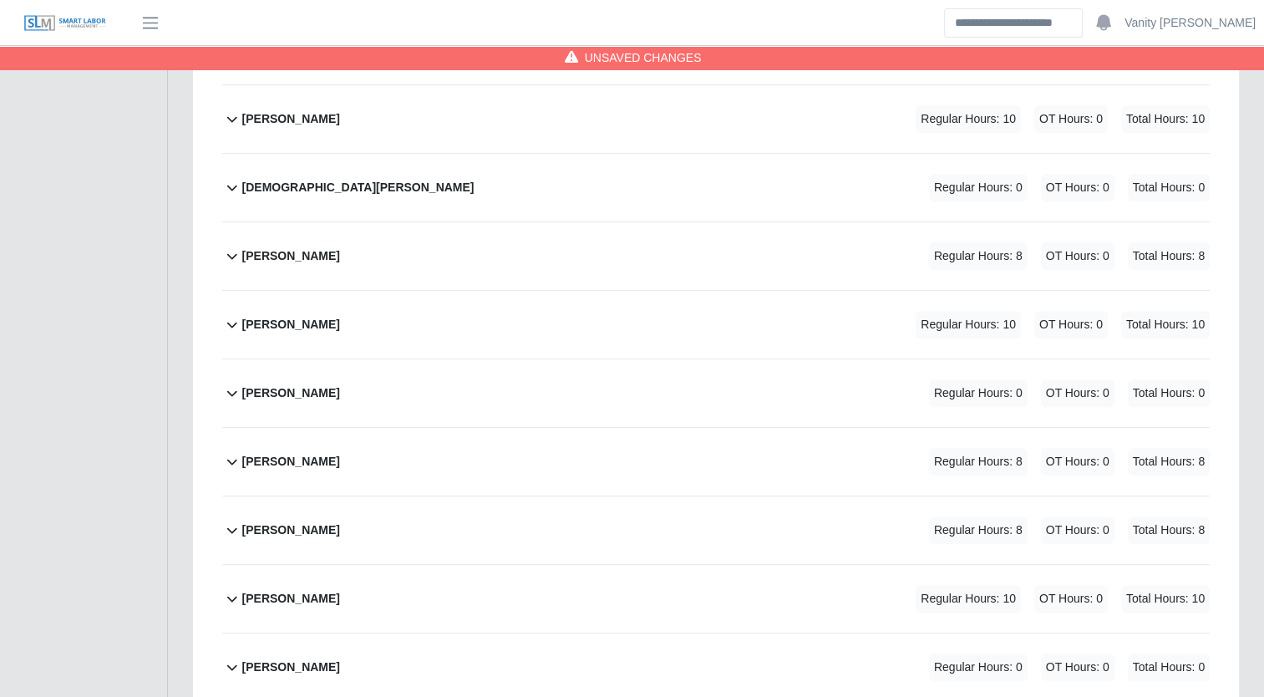
scroll to position [281, 0]
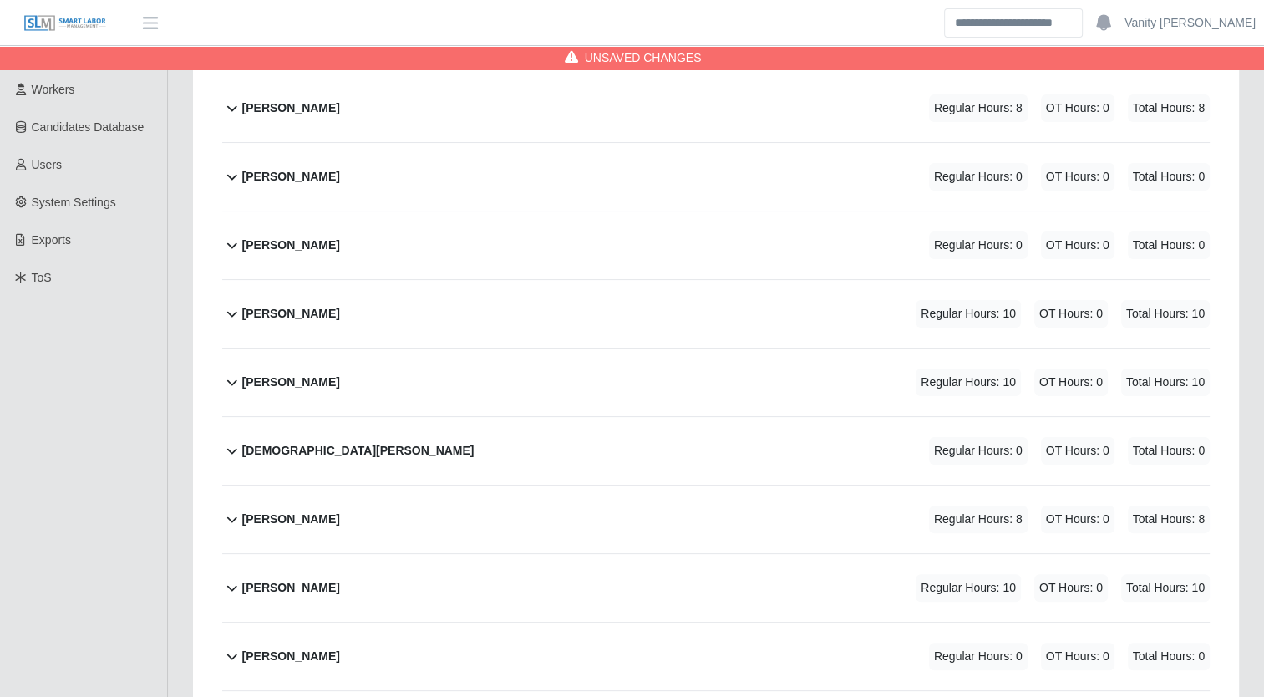
click at [323, 247] on div "Edgar Palafox Regular Hours: 0 OT Hours: 0 Total Hours: 0" at bounding box center [726, 245] width 968 height 68
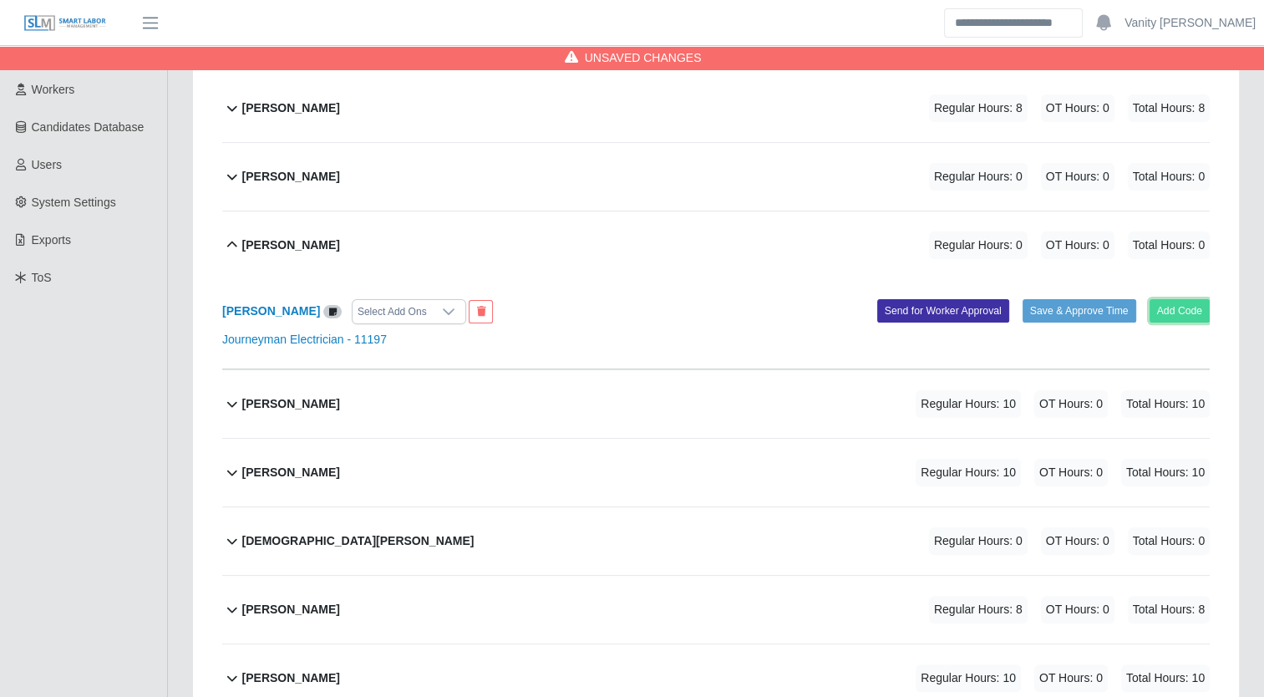
click at [1192, 307] on button "Add Code" at bounding box center [1180, 310] width 61 height 23
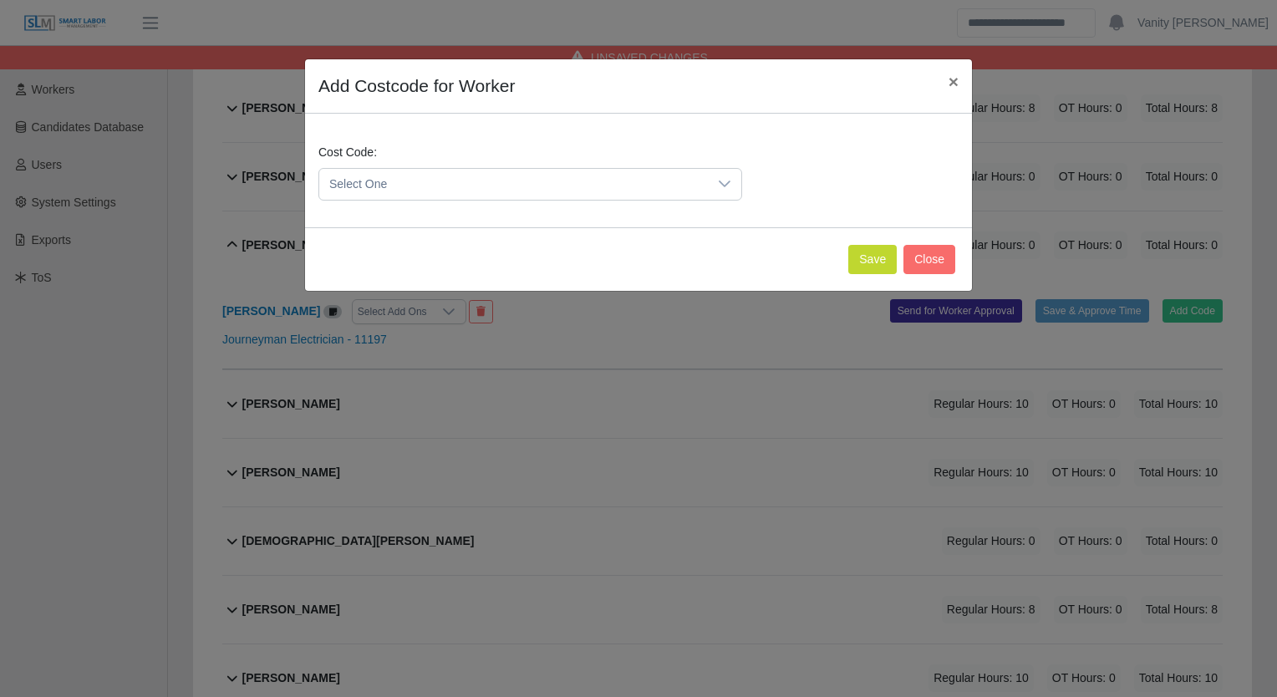
click at [526, 178] on span "Select One" at bounding box center [513, 184] width 389 height 31
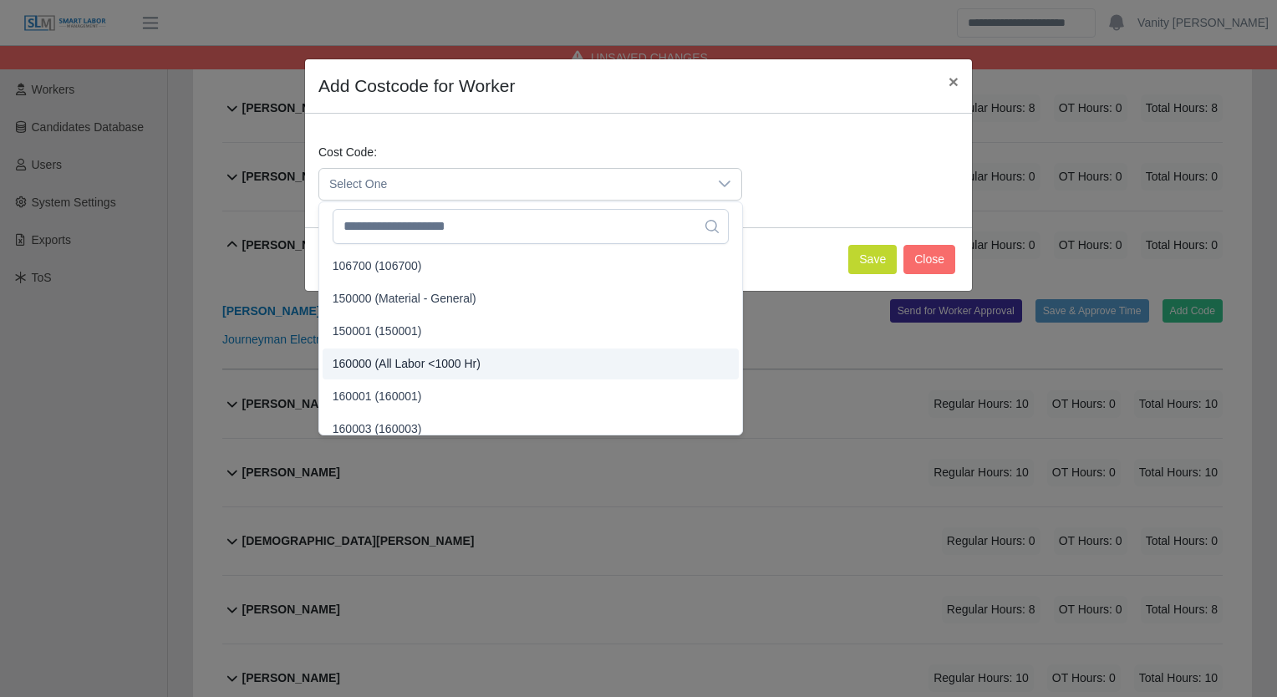
click at [393, 362] on span "160000 (All Labor <1000 Hr)" at bounding box center [407, 364] width 148 height 18
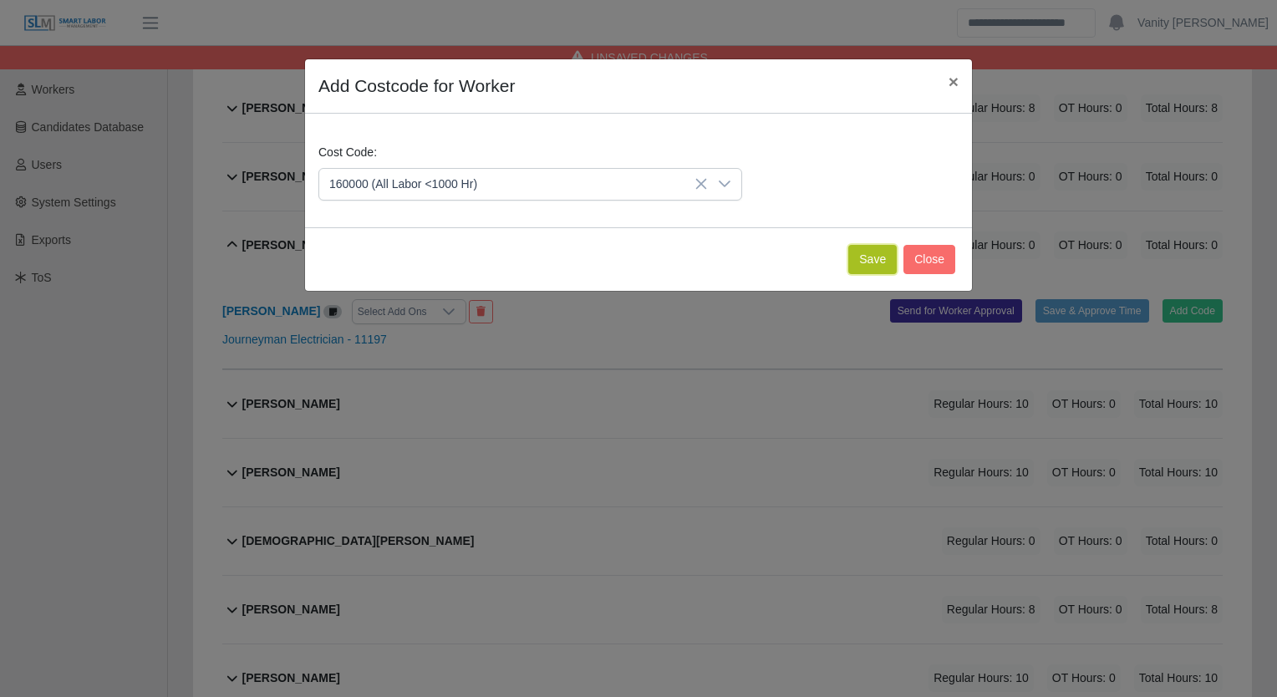
click at [871, 256] on button "Save" at bounding box center [872, 259] width 48 height 29
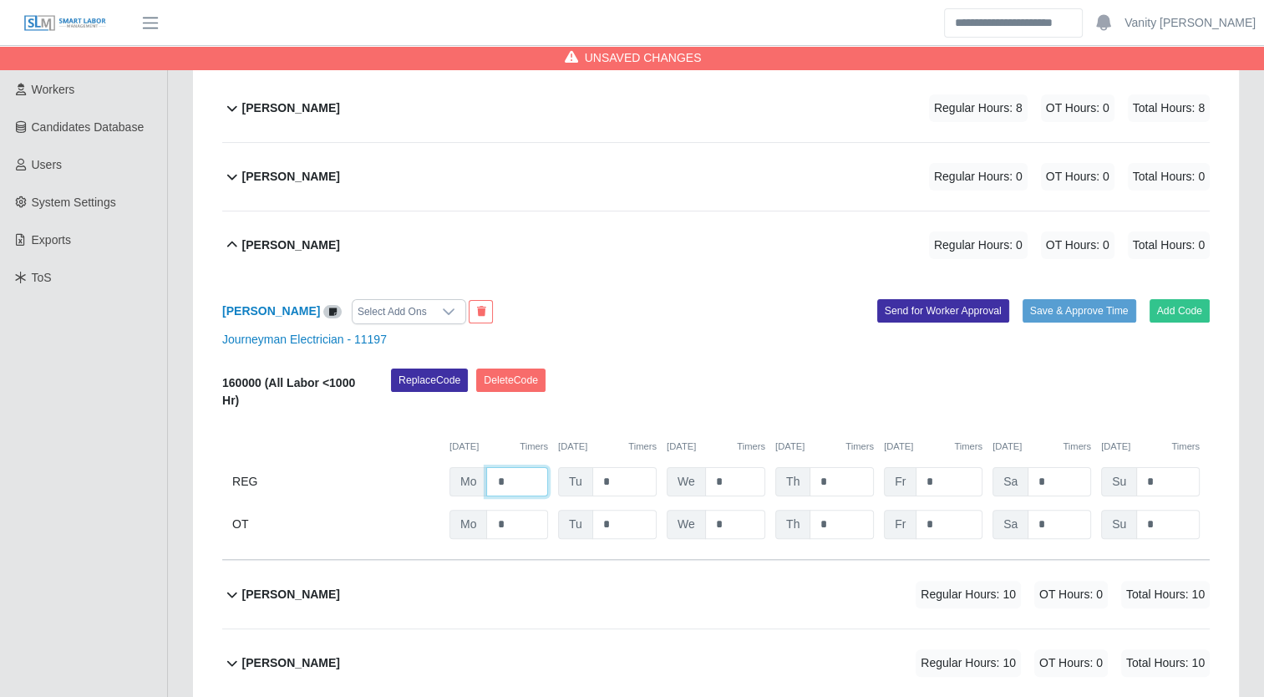
drag, startPoint x: 468, startPoint y: 471, endPoint x: 459, endPoint y: 471, distance: 9.2
click at [459, 471] on div "Mo *" at bounding box center [499, 481] width 99 height 29
type input "***"
click at [257, 248] on b "Edgar Palafox" at bounding box center [291, 246] width 98 height 18
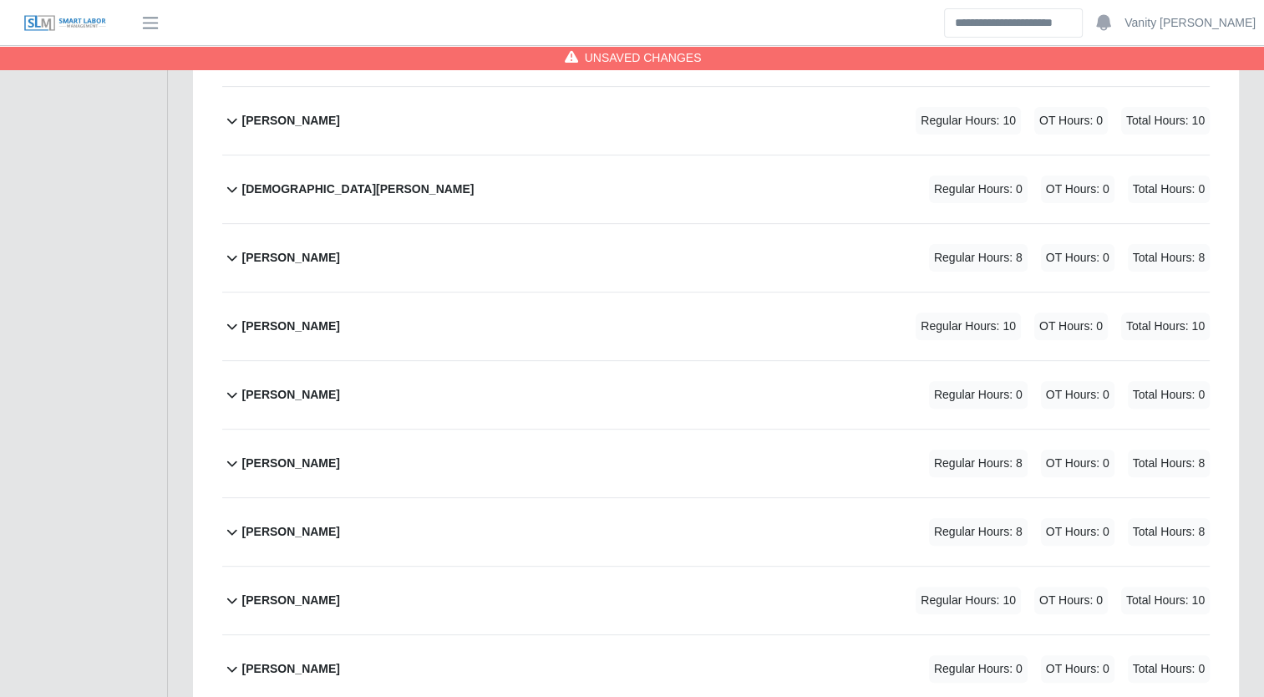
scroll to position [501, 0]
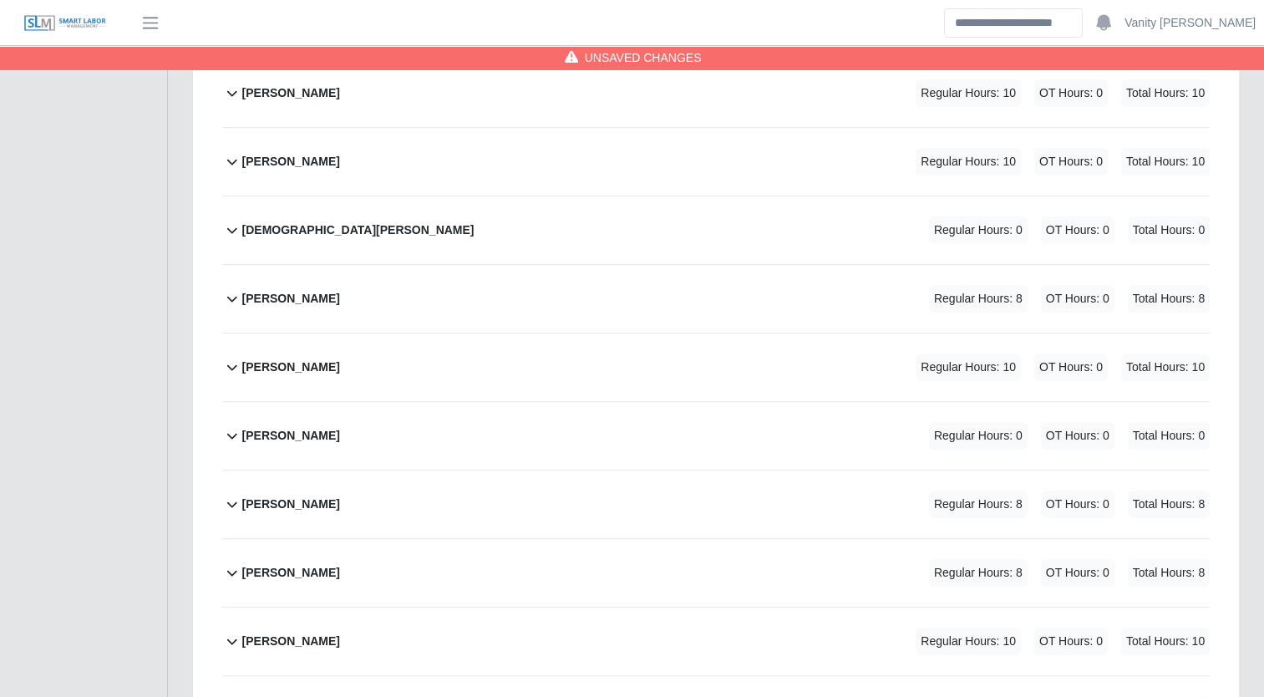
drag, startPoint x: 276, startPoint y: 221, endPoint x: 293, endPoint y: 237, distance: 24.2
click at [276, 221] on b "Jesus Valdez" at bounding box center [358, 230] width 232 height 18
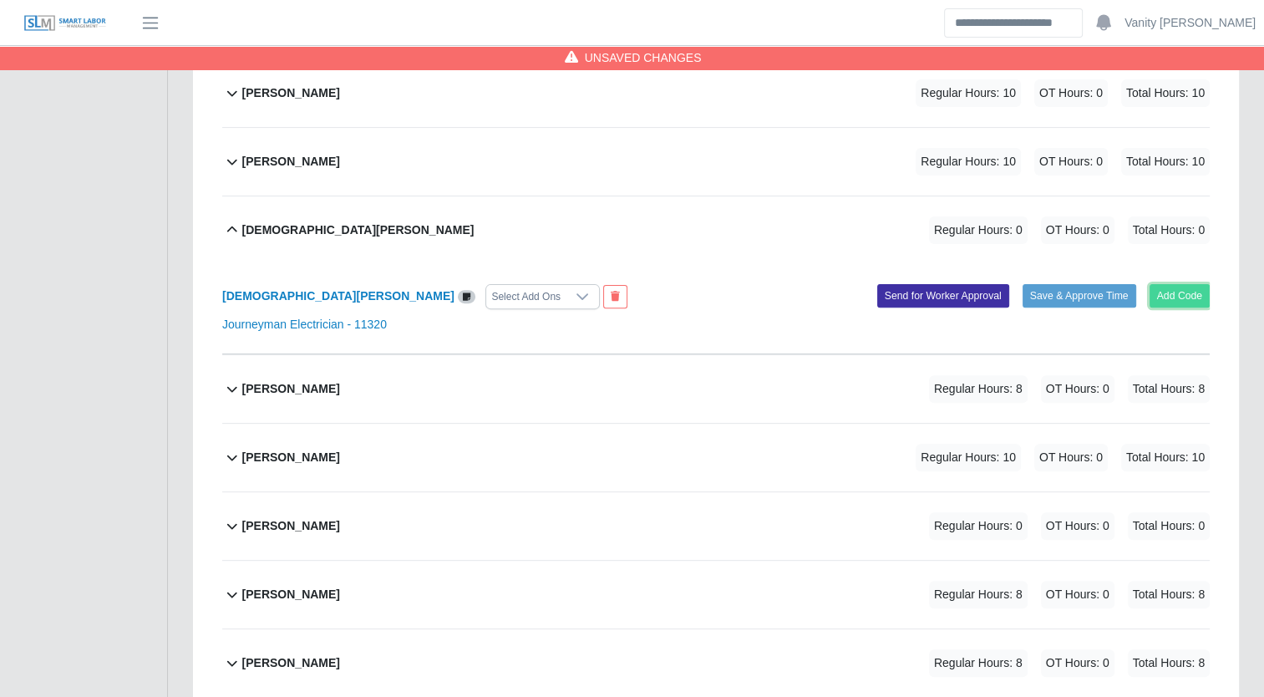
click at [1177, 291] on button "Add Code" at bounding box center [1180, 295] width 61 height 23
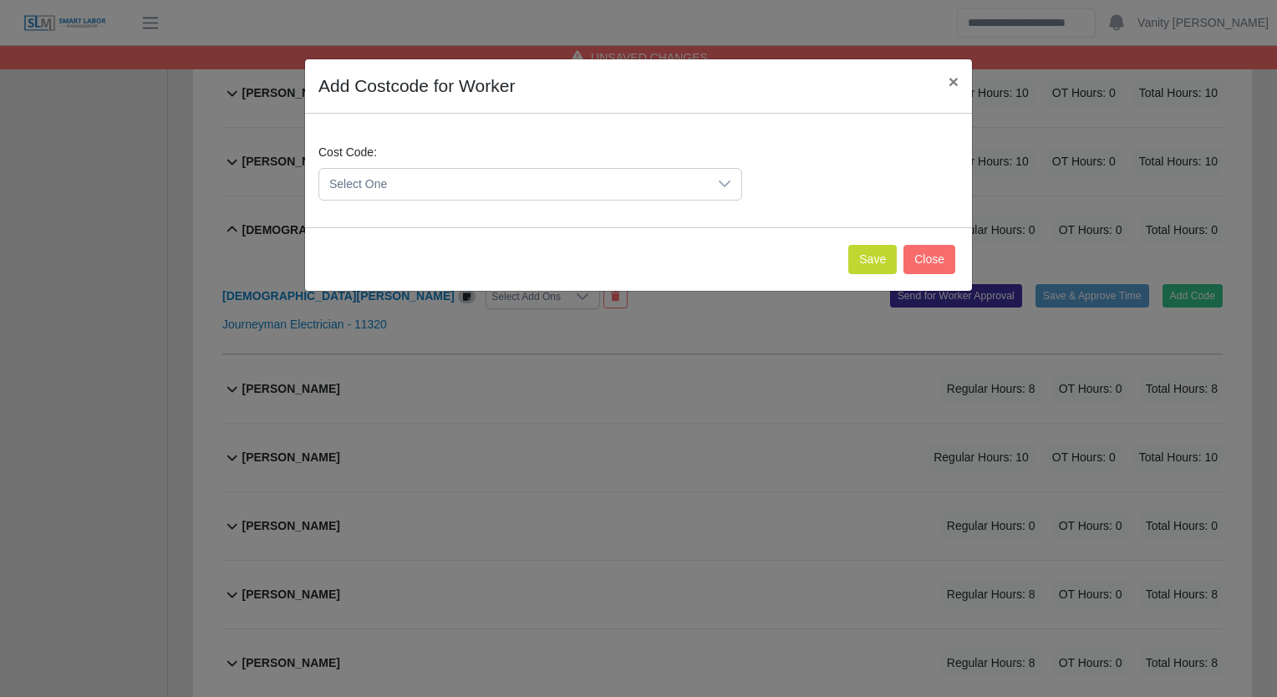
click at [499, 186] on span "Select One" at bounding box center [513, 184] width 389 height 31
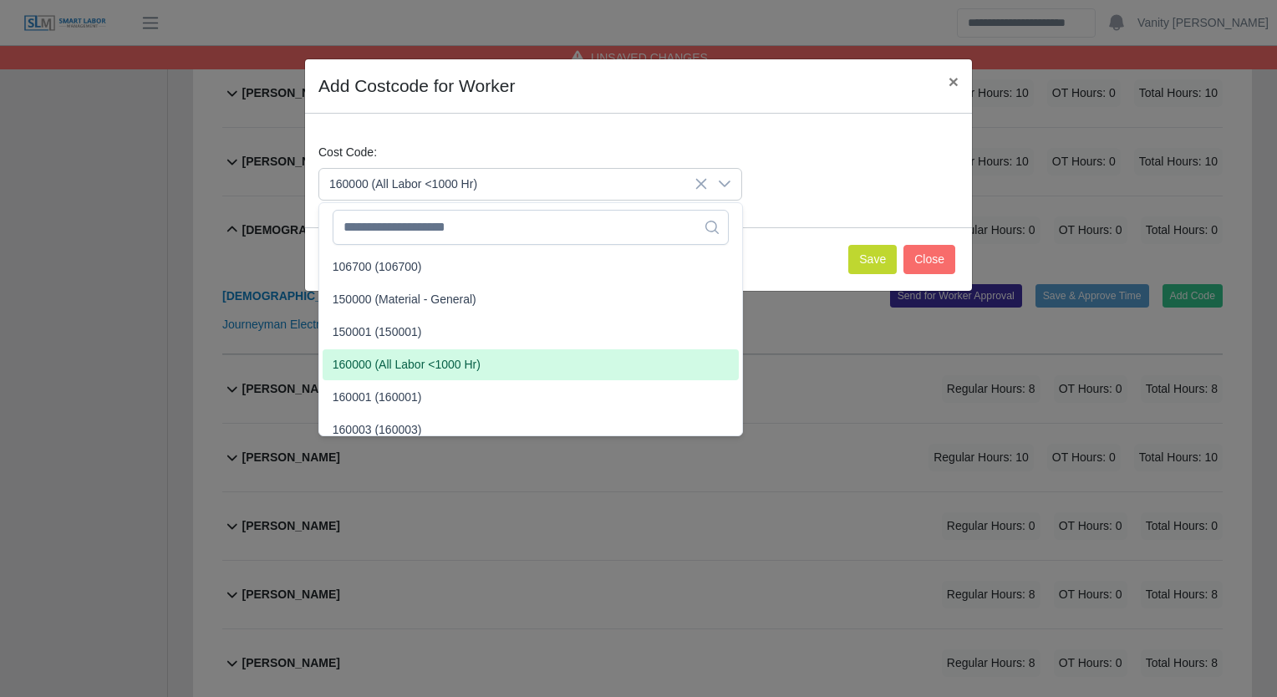
click at [382, 362] on span "160000 (All Labor <1000 Hr)" at bounding box center [407, 365] width 148 height 18
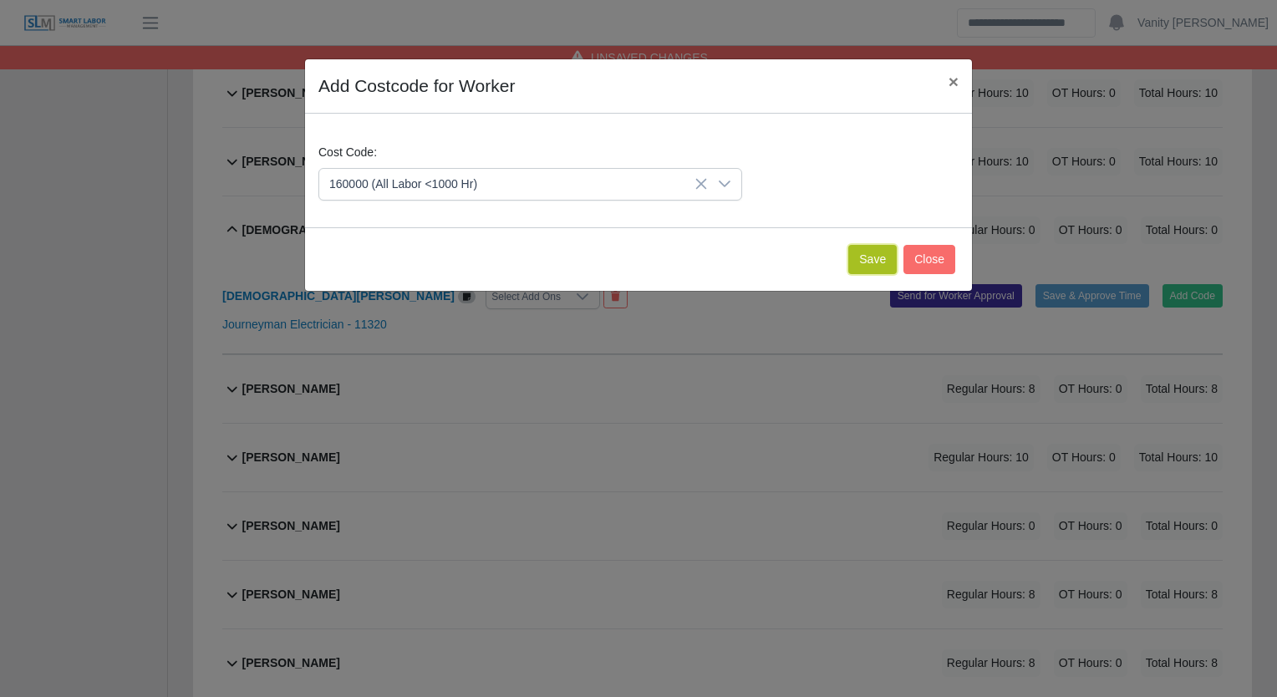
click at [886, 261] on button "Save" at bounding box center [872, 259] width 48 height 29
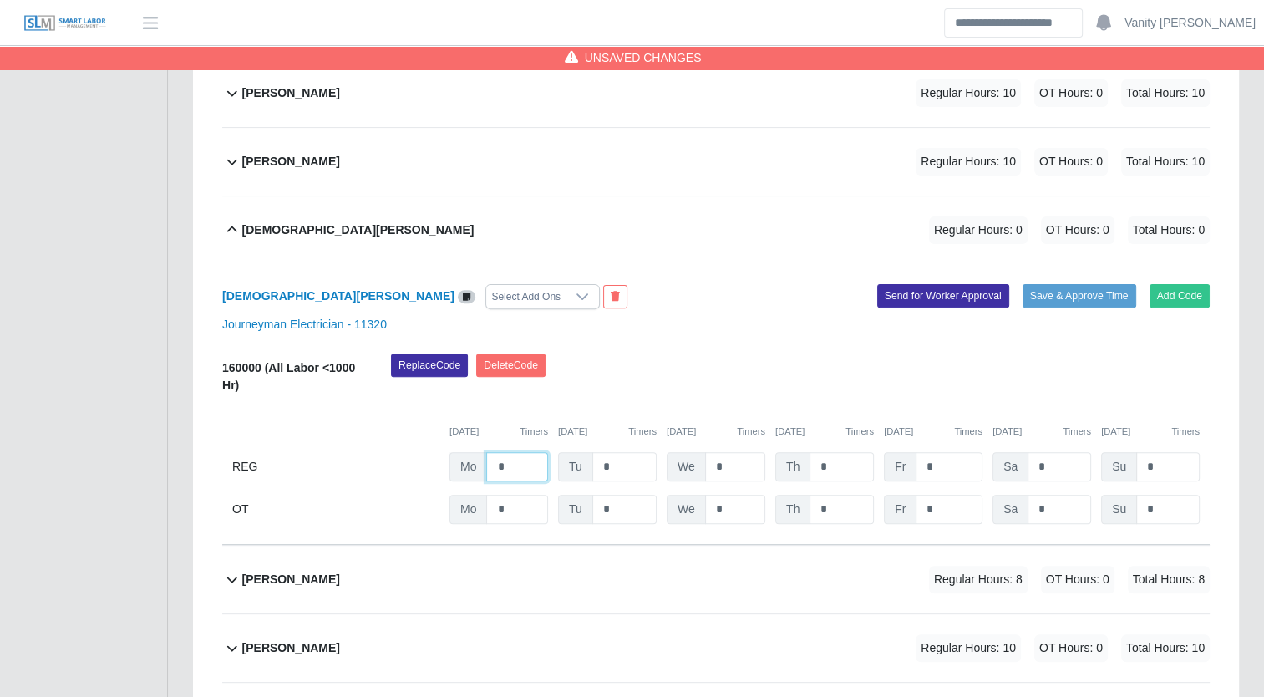
click at [491, 469] on input "*" at bounding box center [517, 466] width 62 height 29
type input "**"
click at [252, 227] on b "Jesus Valdez" at bounding box center [358, 230] width 232 height 18
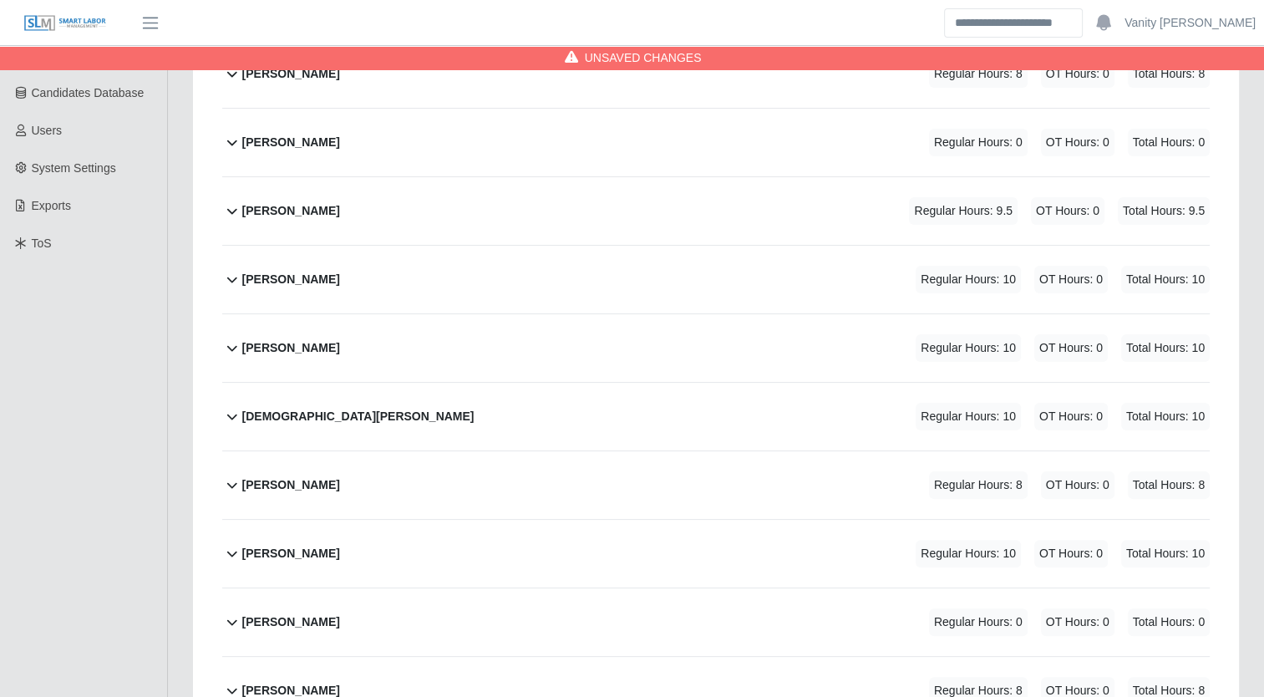
scroll to position [251, 0]
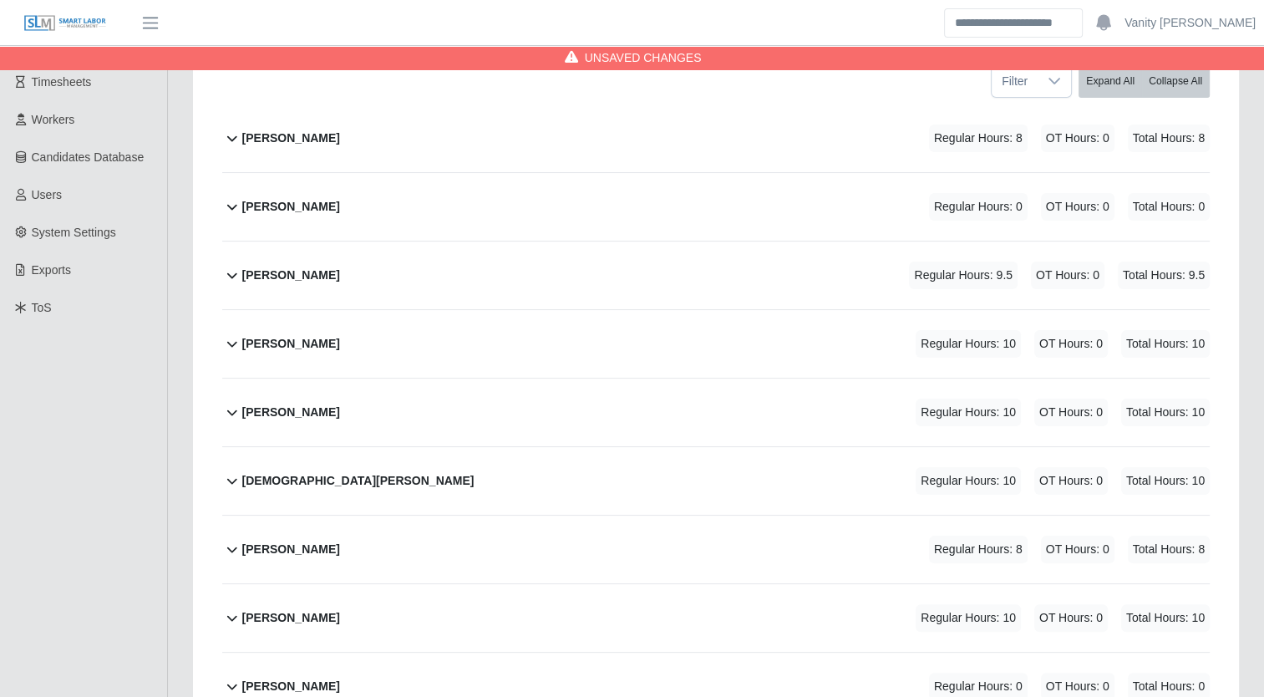
click at [277, 210] on b "Carlos Rios" at bounding box center [291, 207] width 98 height 18
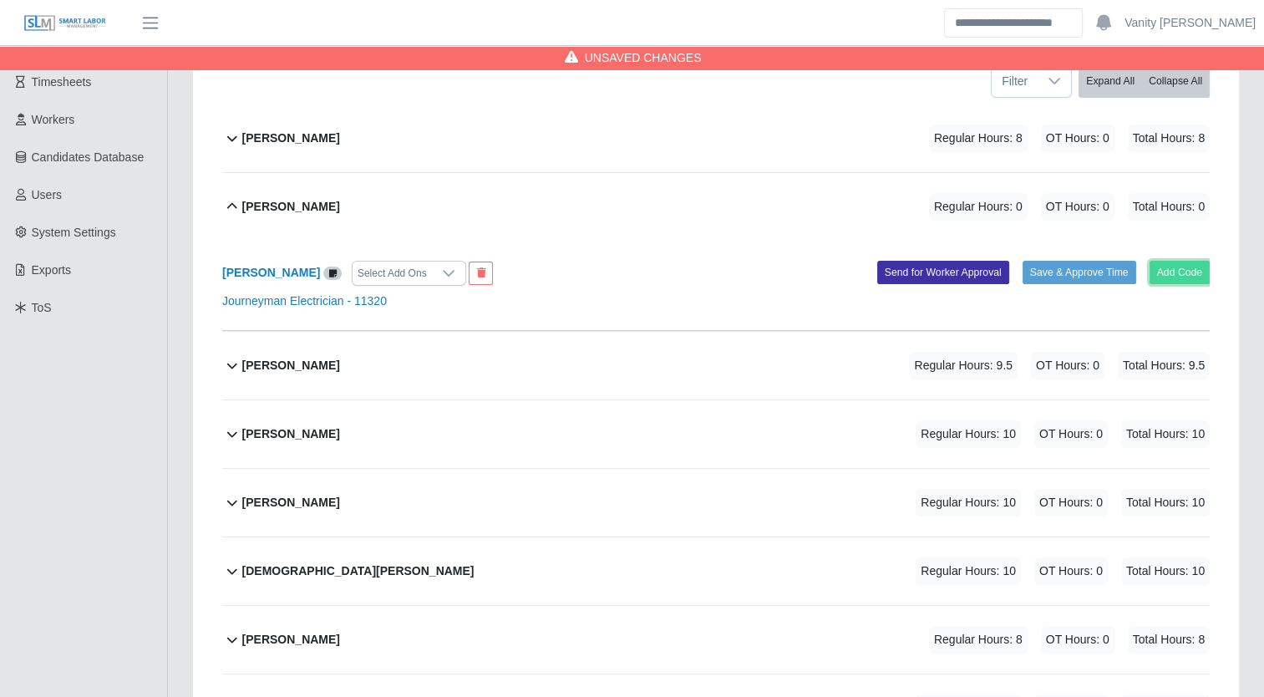
click at [1181, 280] on button "Add Code" at bounding box center [1180, 272] width 61 height 23
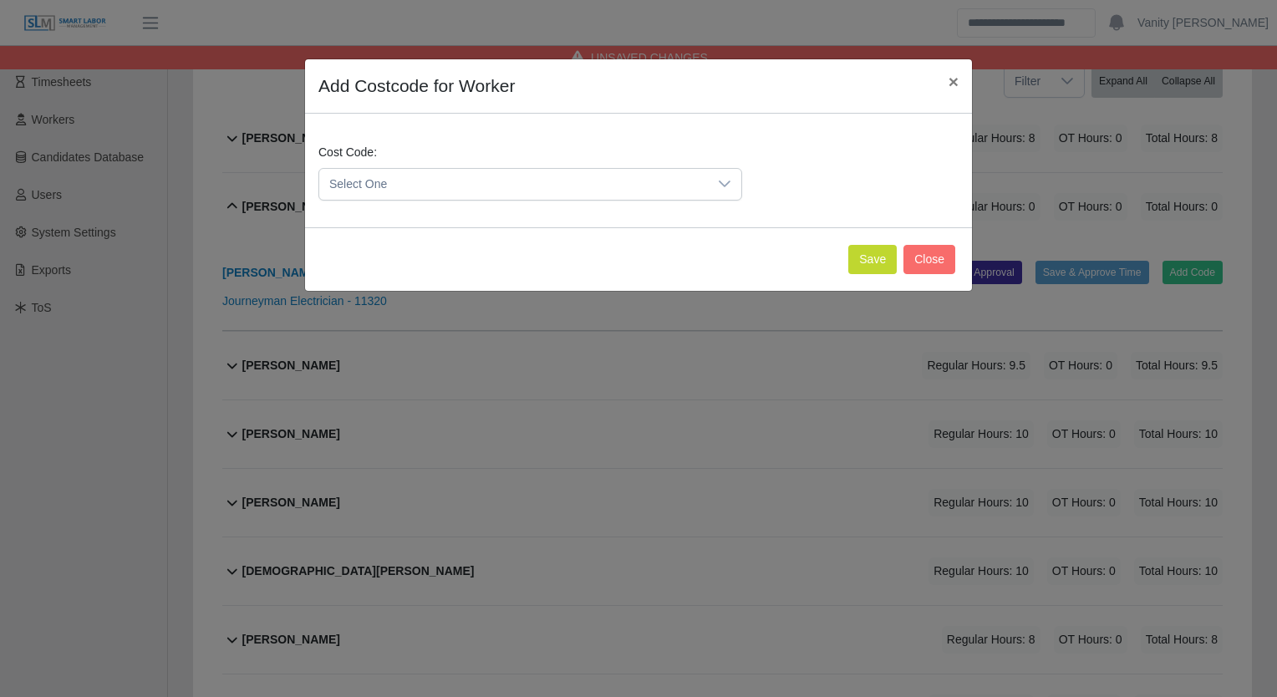
click at [521, 191] on span "Select One" at bounding box center [513, 184] width 389 height 31
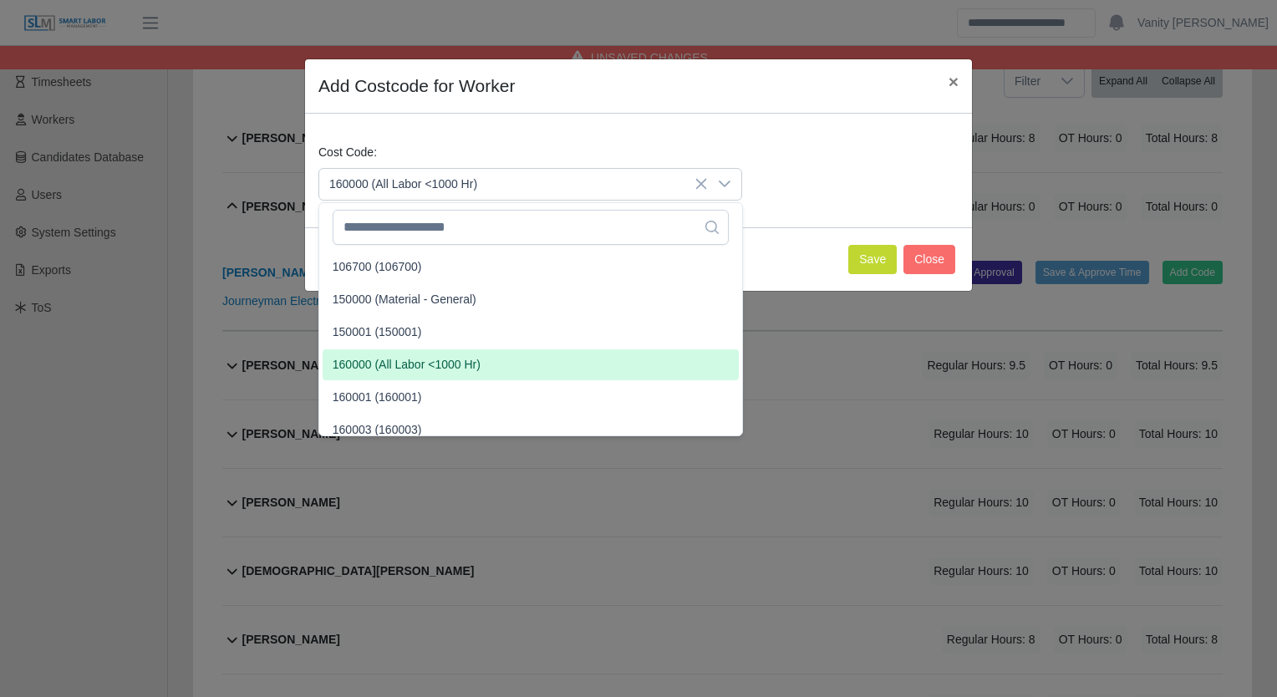
click at [396, 367] on span "160000 (All Labor <1000 Hr)" at bounding box center [407, 365] width 148 height 18
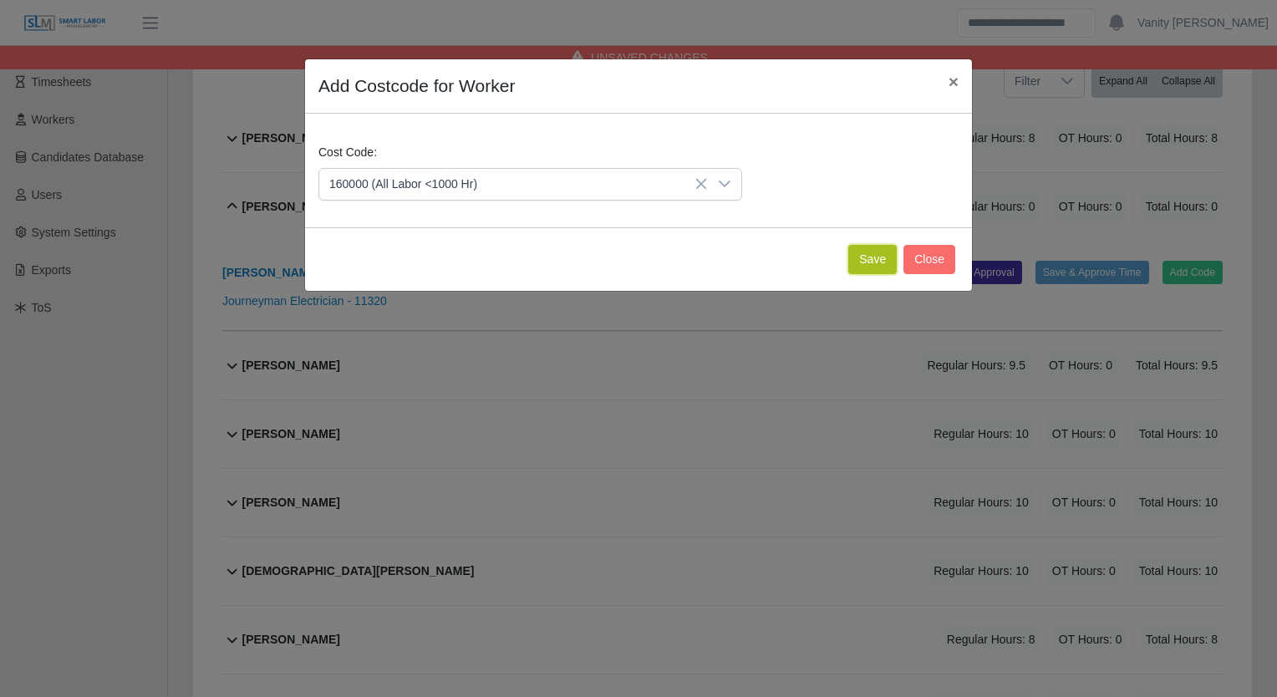
click at [868, 254] on button "Save" at bounding box center [872, 259] width 48 height 29
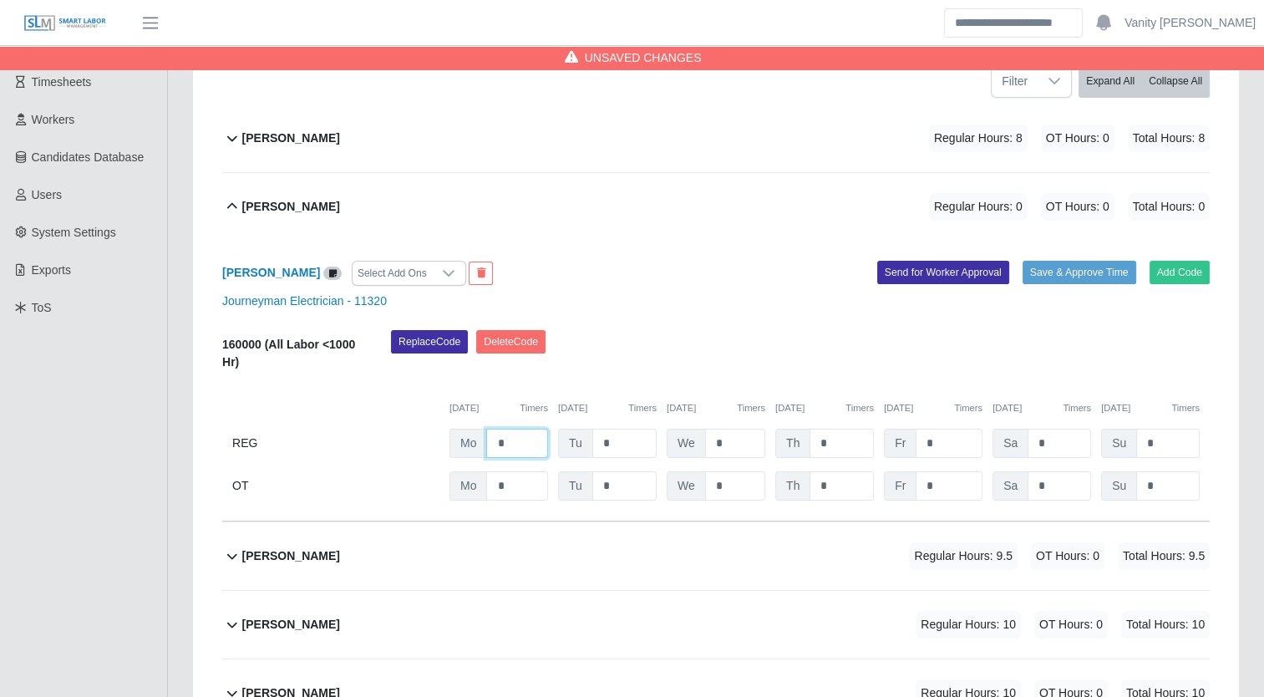
click at [494, 442] on input "*" at bounding box center [517, 443] width 62 height 29
type input "****"
click at [307, 189] on div "Carlos Rios Regular Hours: 10.5 OT Hours: 0 Total Hours: 10.5" at bounding box center [726, 207] width 968 height 68
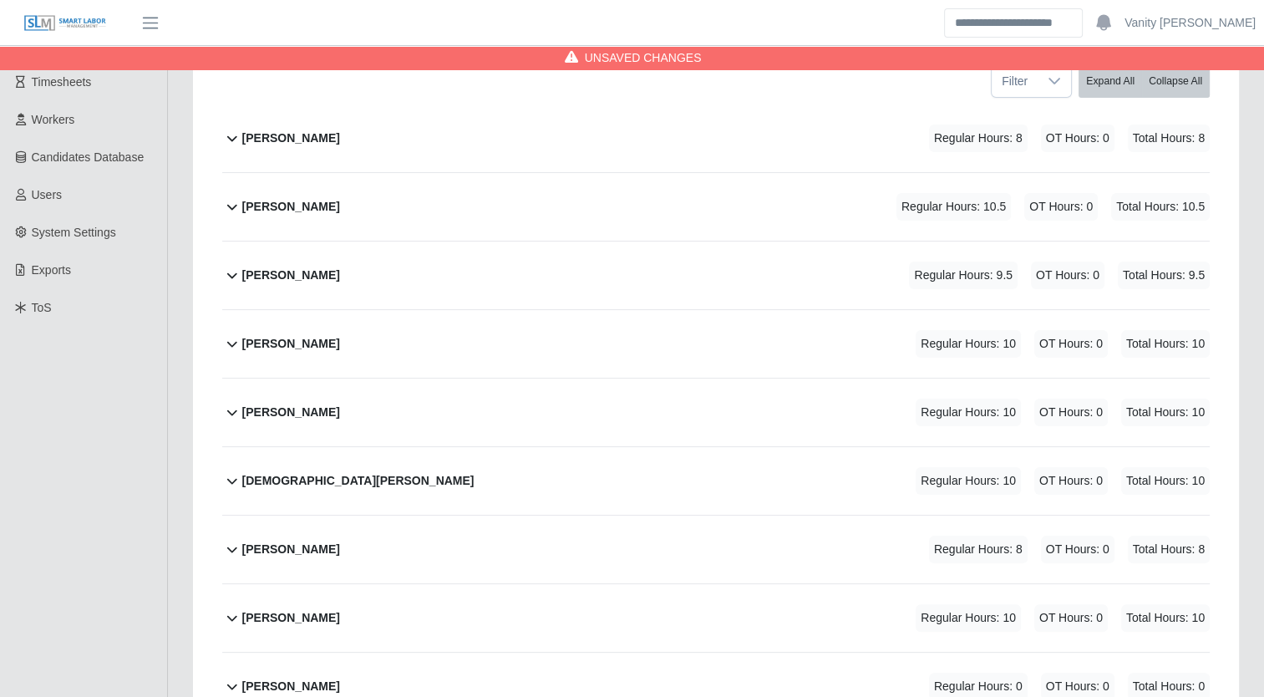
click at [260, 476] on b "Jesus Valdez" at bounding box center [358, 481] width 232 height 18
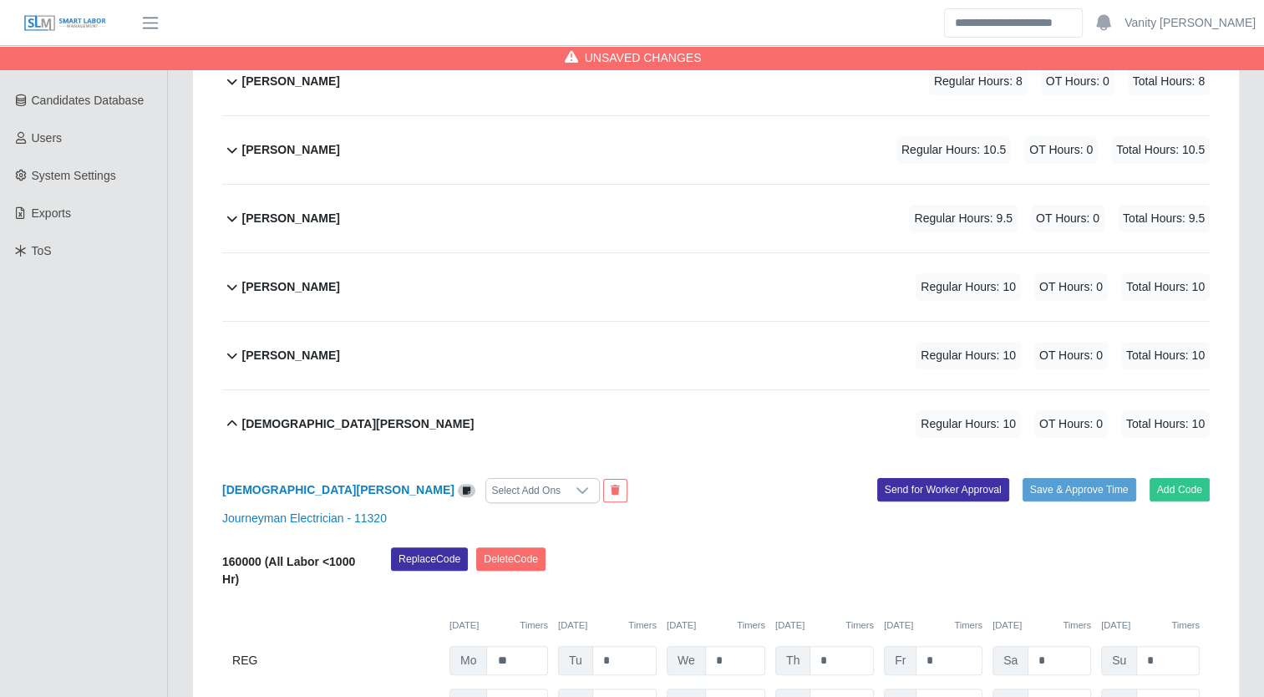
scroll to position [418, 0]
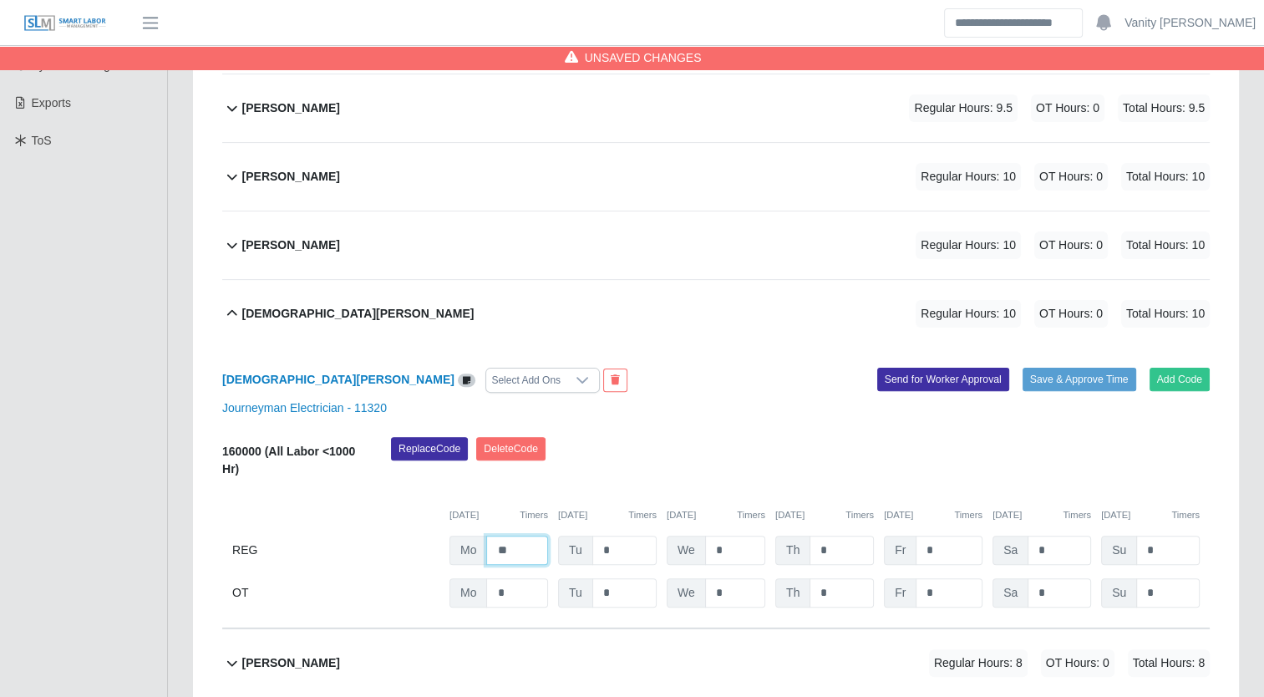
drag, startPoint x: 526, startPoint y: 543, endPoint x: 494, endPoint y: 547, distance: 31.9
click at [494, 547] on input "**" at bounding box center [517, 550] width 62 height 29
type input "*"
click at [270, 313] on b "Jesus Valdez" at bounding box center [358, 314] width 232 height 18
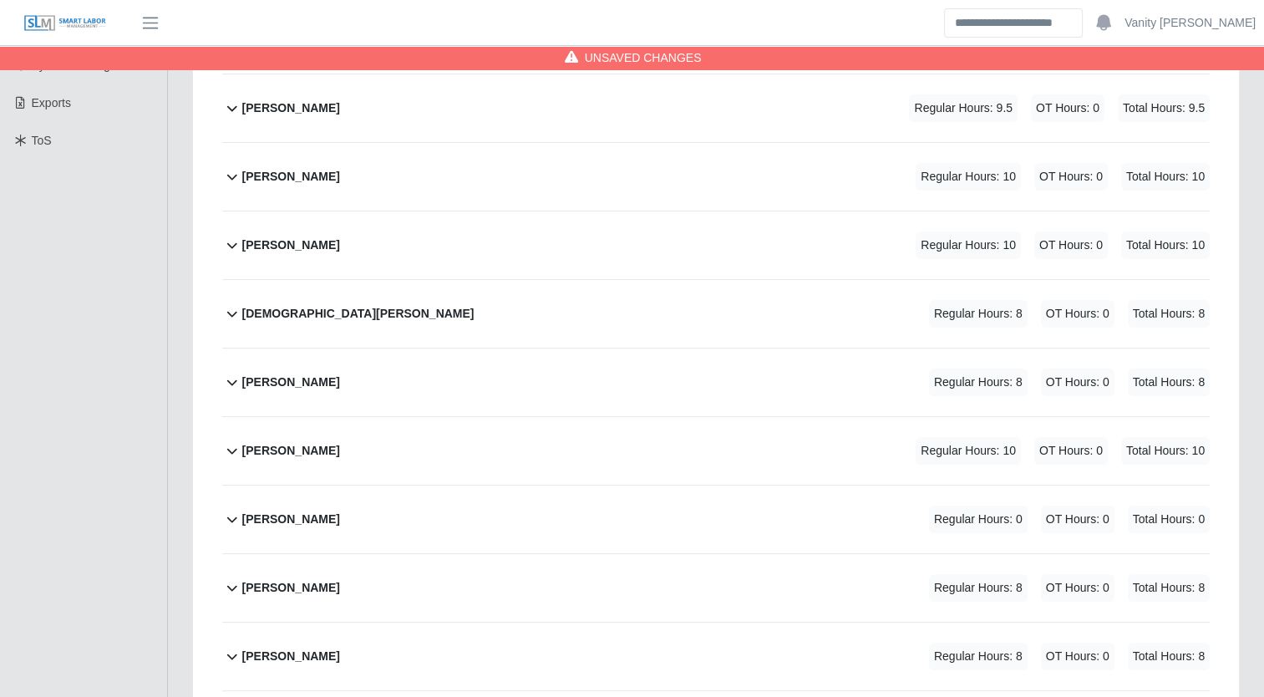
click at [272, 517] on b "Jose Carillo" at bounding box center [291, 520] width 98 height 18
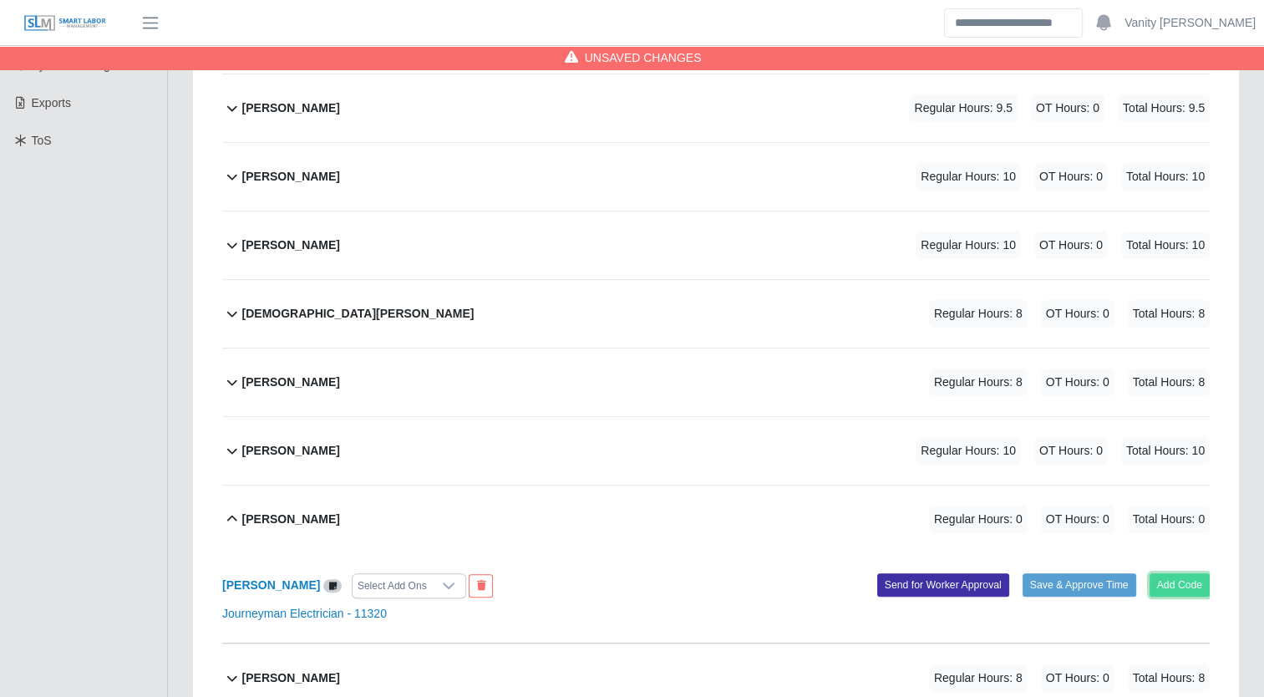
click at [1152, 576] on button "Add Code" at bounding box center [1180, 584] width 61 height 23
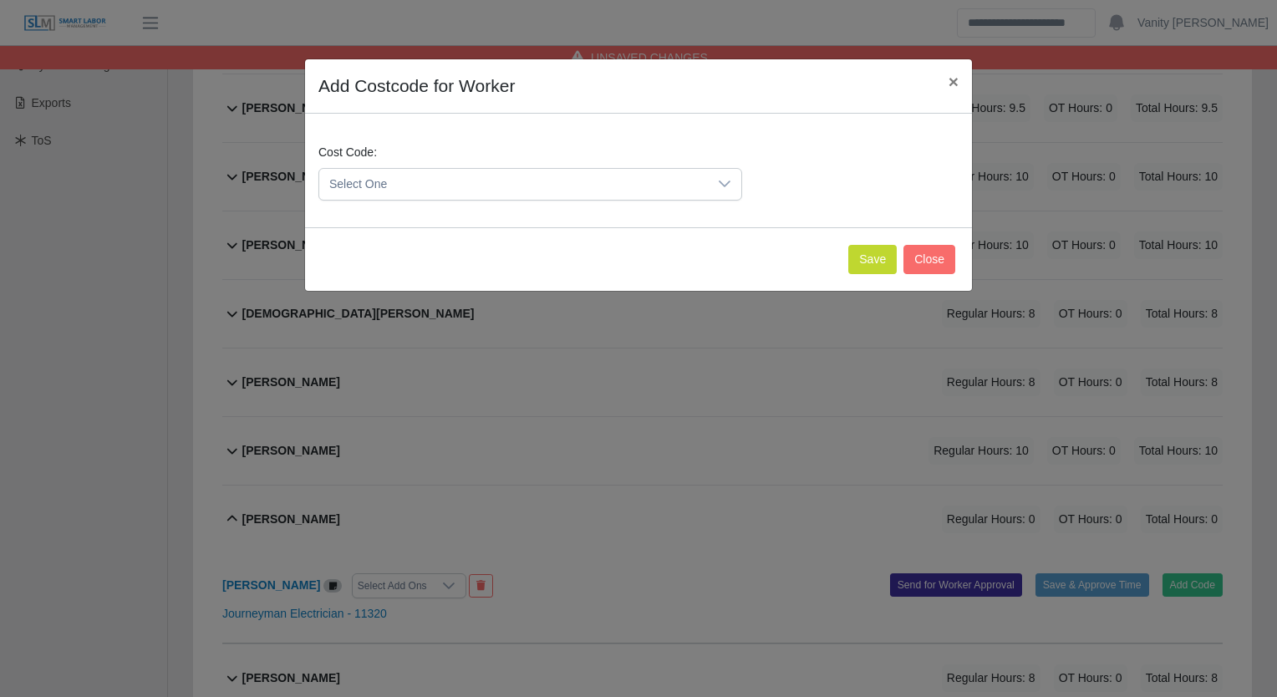
click at [658, 189] on span "Select One" at bounding box center [513, 184] width 389 height 31
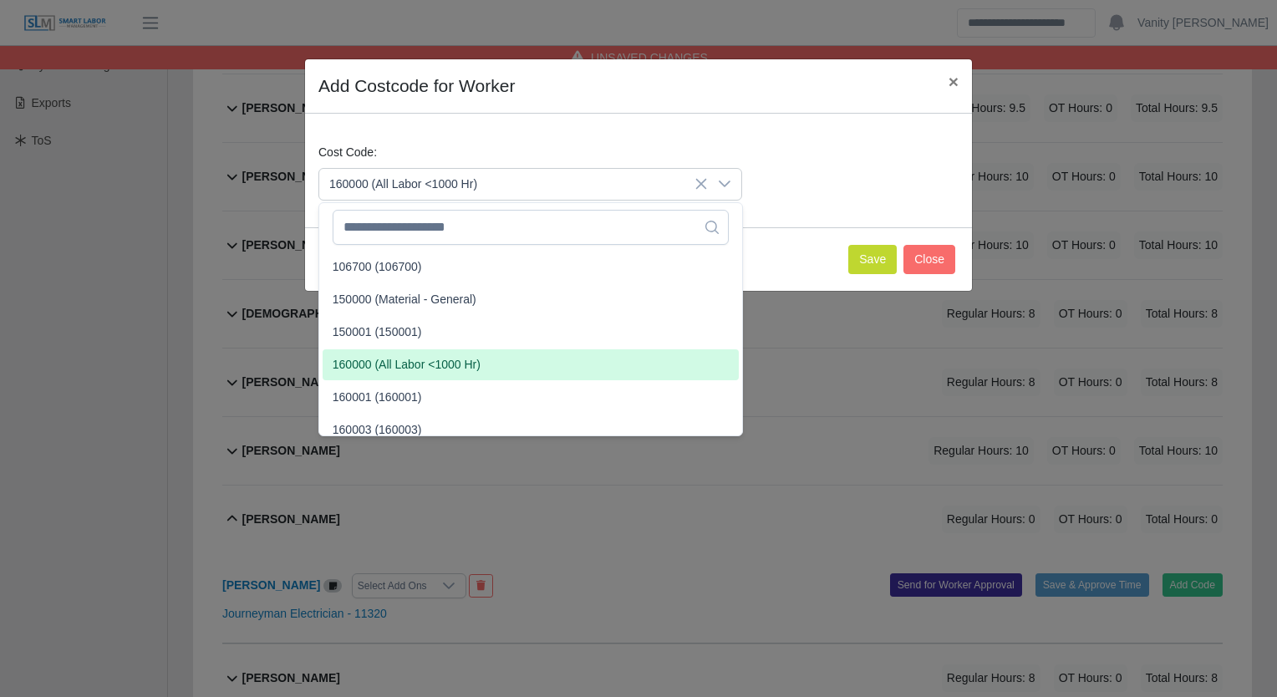
click at [394, 364] on span "160000 (All Labor <1000 Hr)" at bounding box center [407, 365] width 148 height 18
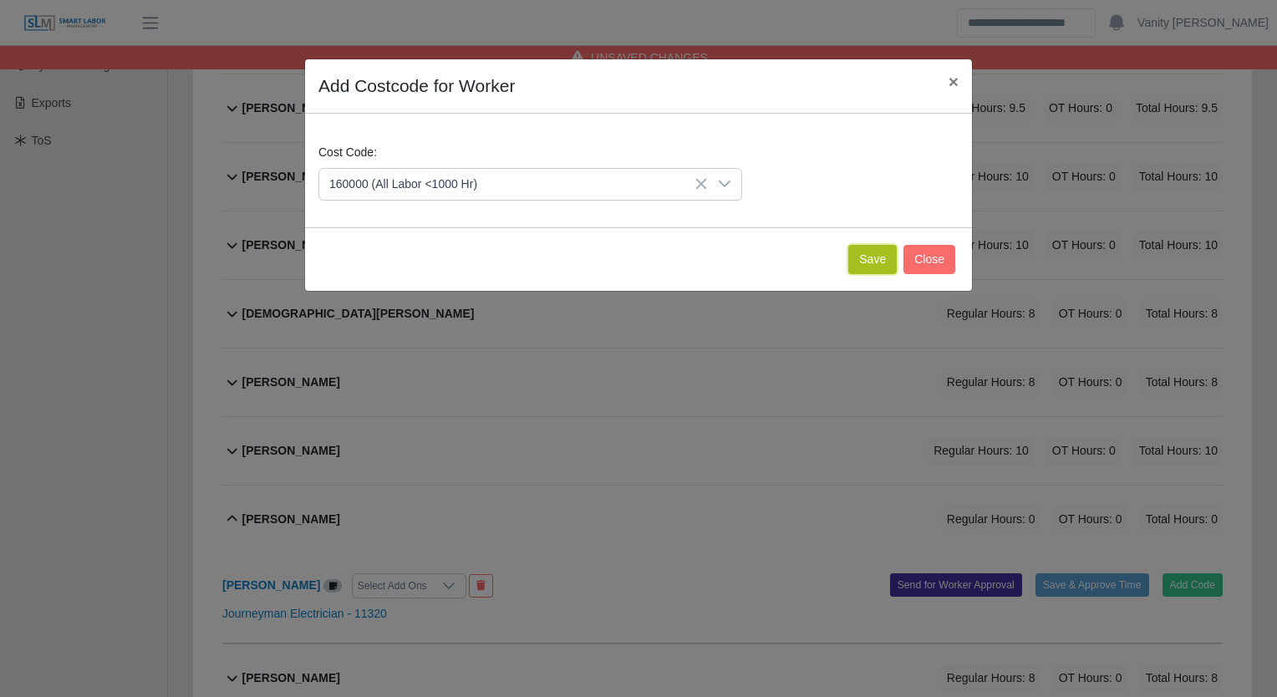
click at [864, 262] on button "Save" at bounding box center [872, 259] width 48 height 29
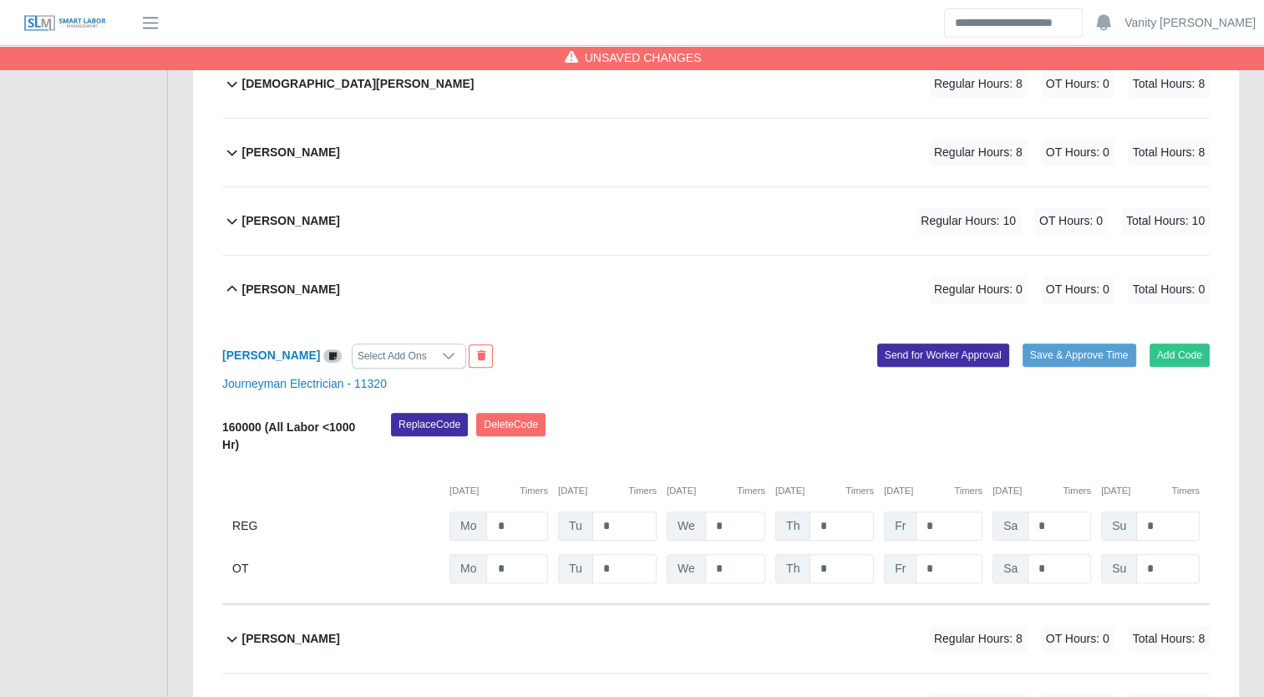
scroll to position [669, 0]
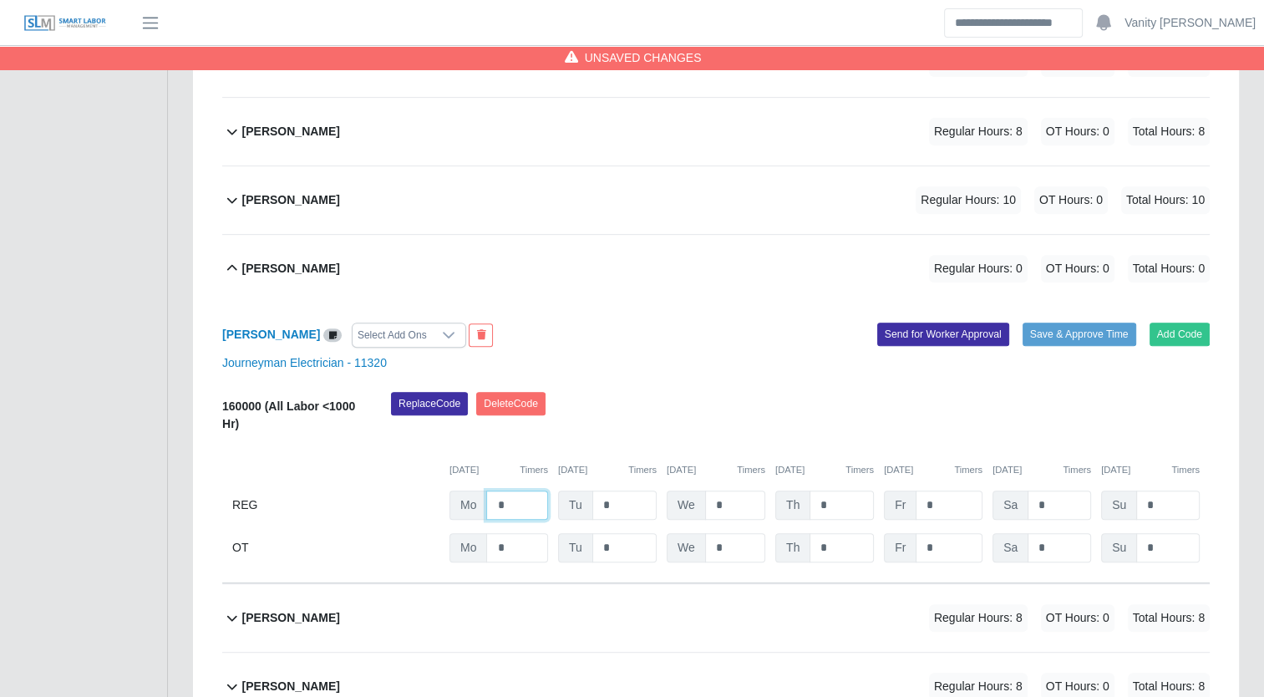
drag, startPoint x: 539, startPoint y: 501, endPoint x: 481, endPoint y: 495, distance: 58.9
click at [481, 495] on div "Mo *" at bounding box center [499, 505] width 99 height 29
type input "*"
click at [269, 262] on b "Jose Carillo" at bounding box center [291, 269] width 98 height 18
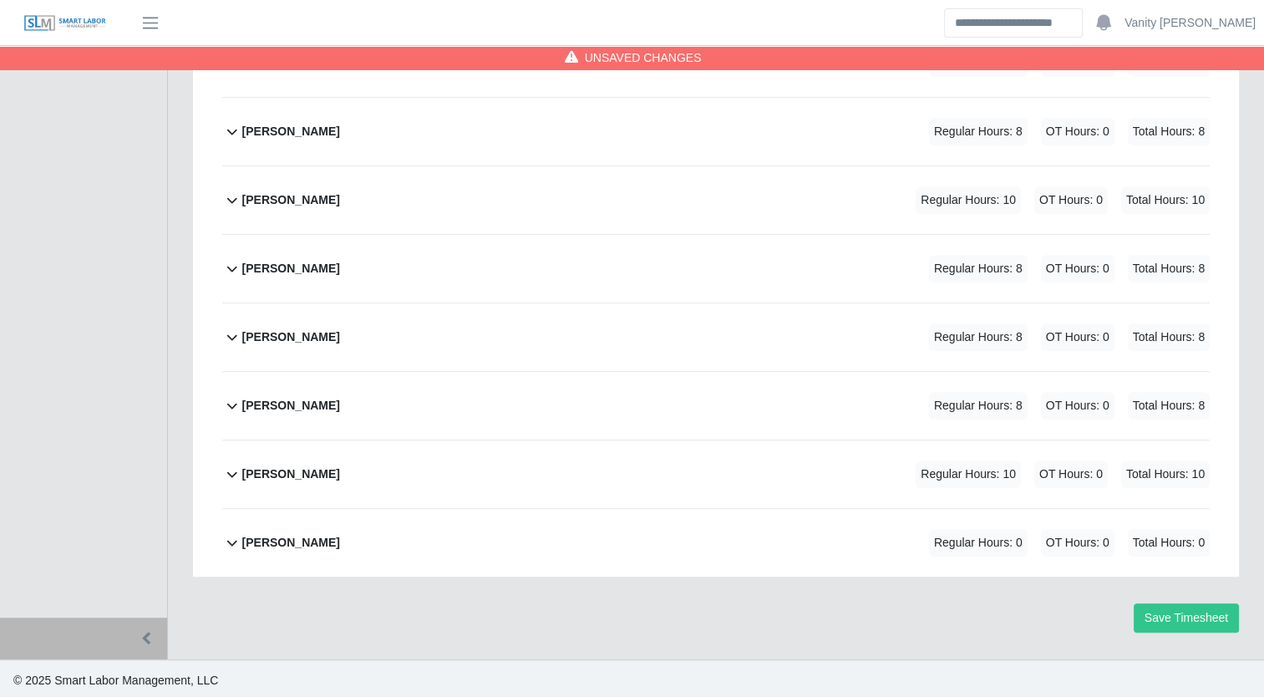
click at [277, 536] on b "Samuel Perea" at bounding box center [291, 543] width 98 height 18
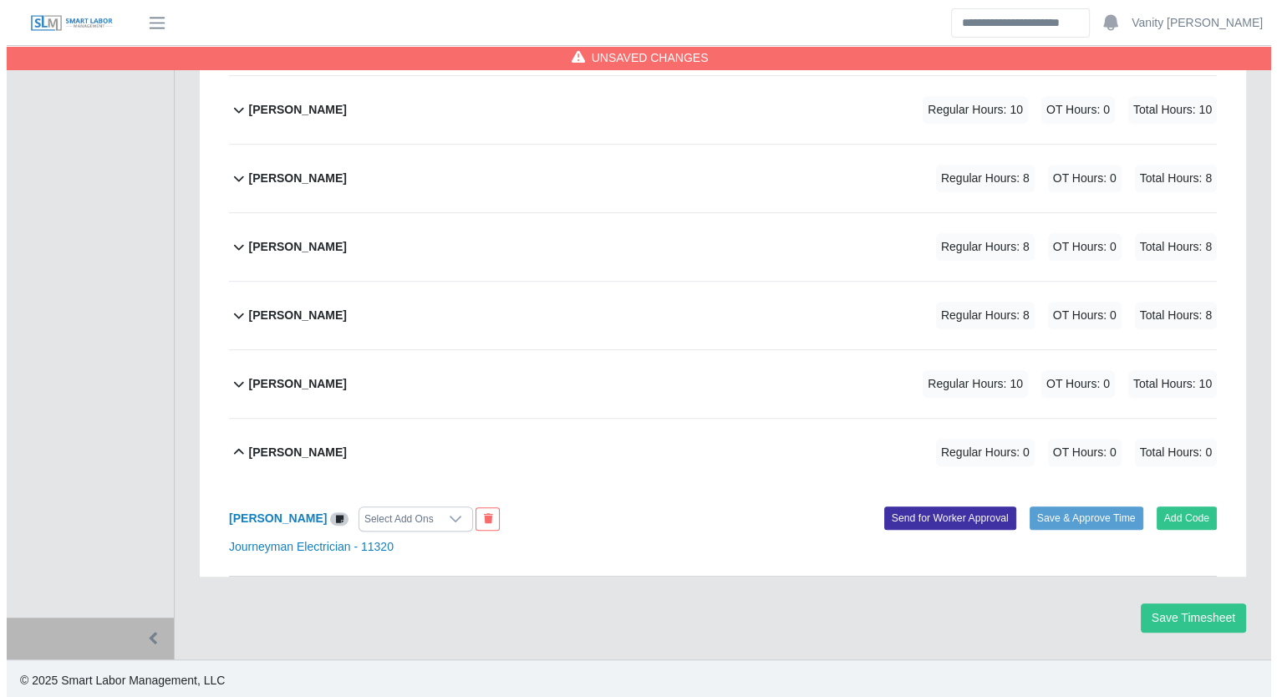
scroll to position [759, 0]
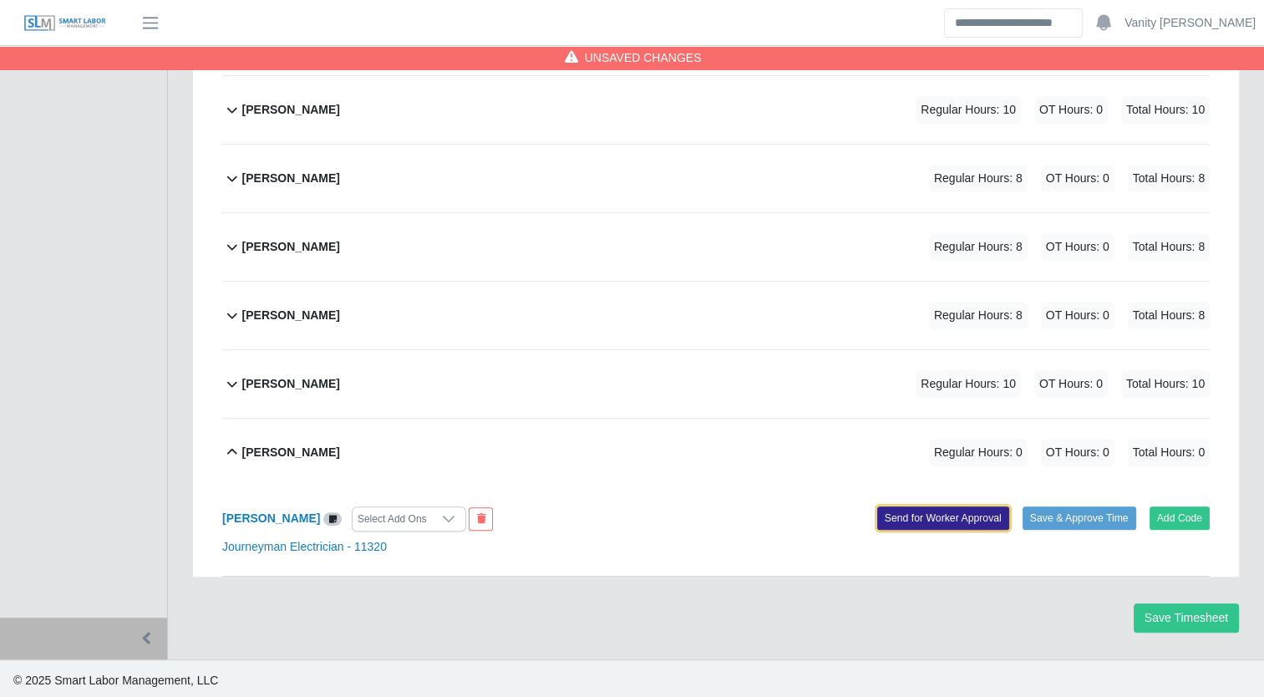
click at [909, 511] on button "Send for Worker Approval" at bounding box center [944, 517] width 132 height 23
click at [1173, 516] on button "Add Code" at bounding box center [1180, 517] width 61 height 23
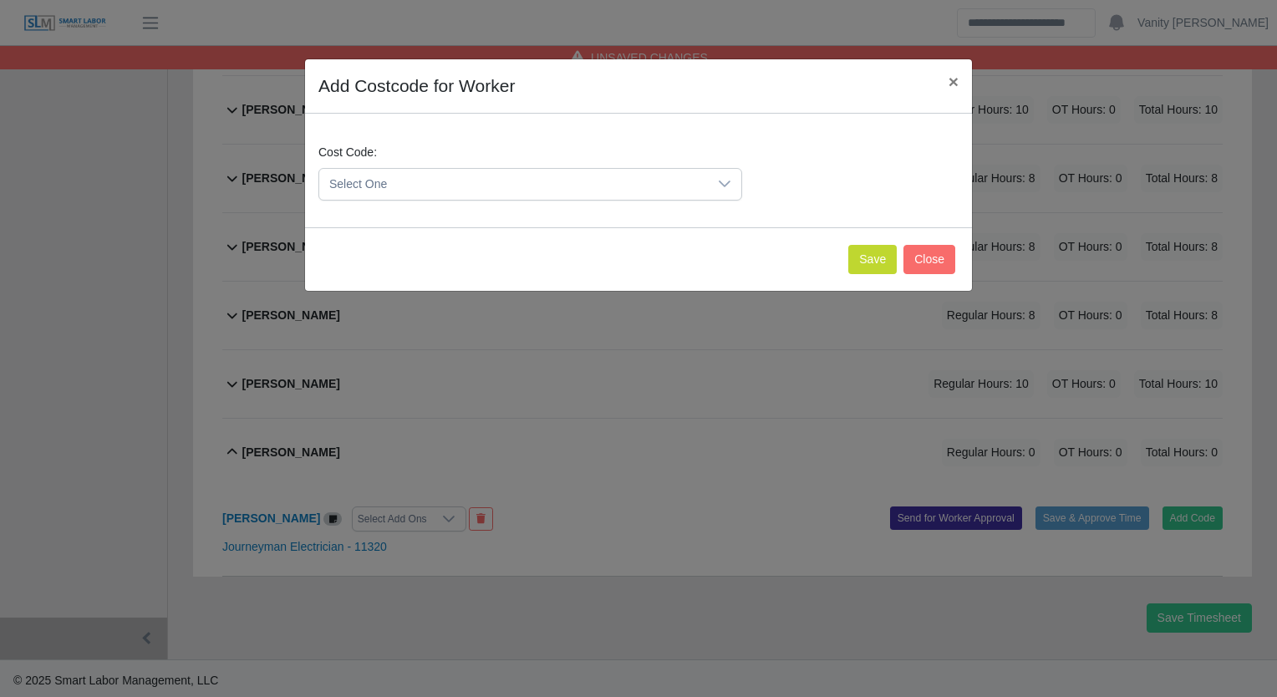
click at [636, 184] on span "Select One" at bounding box center [513, 184] width 389 height 31
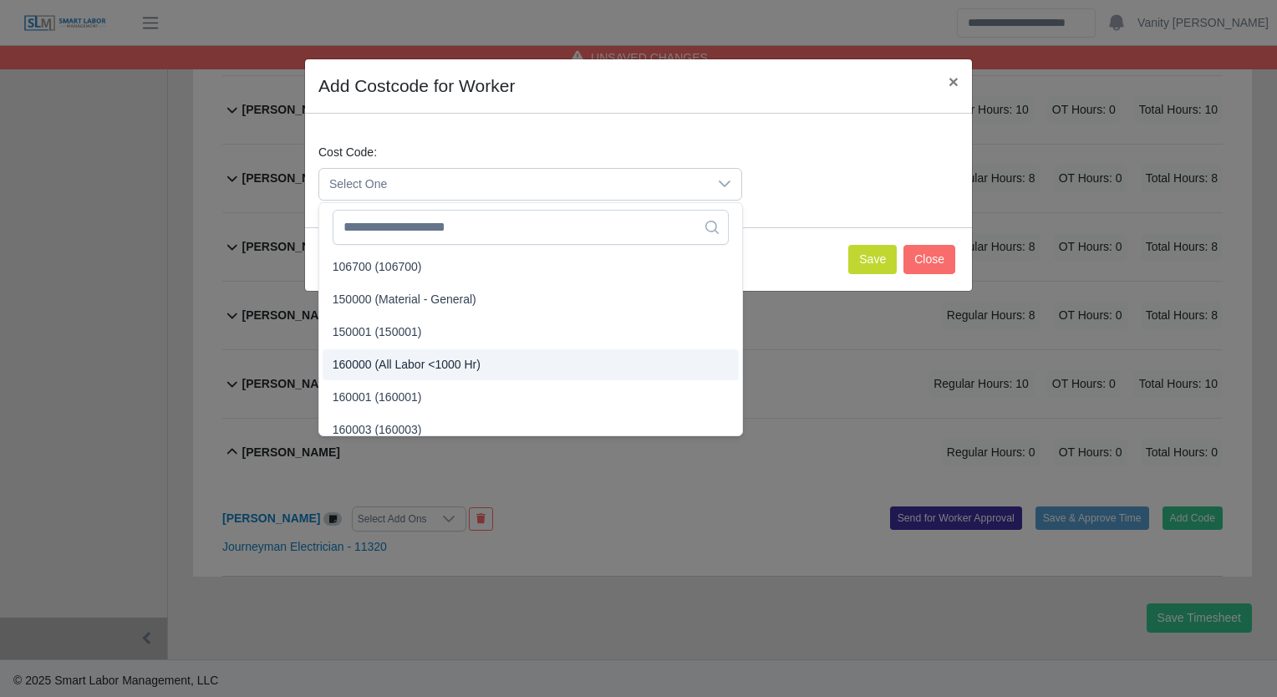
click at [401, 365] on span "160000 (All Labor <1000 Hr)" at bounding box center [407, 365] width 148 height 18
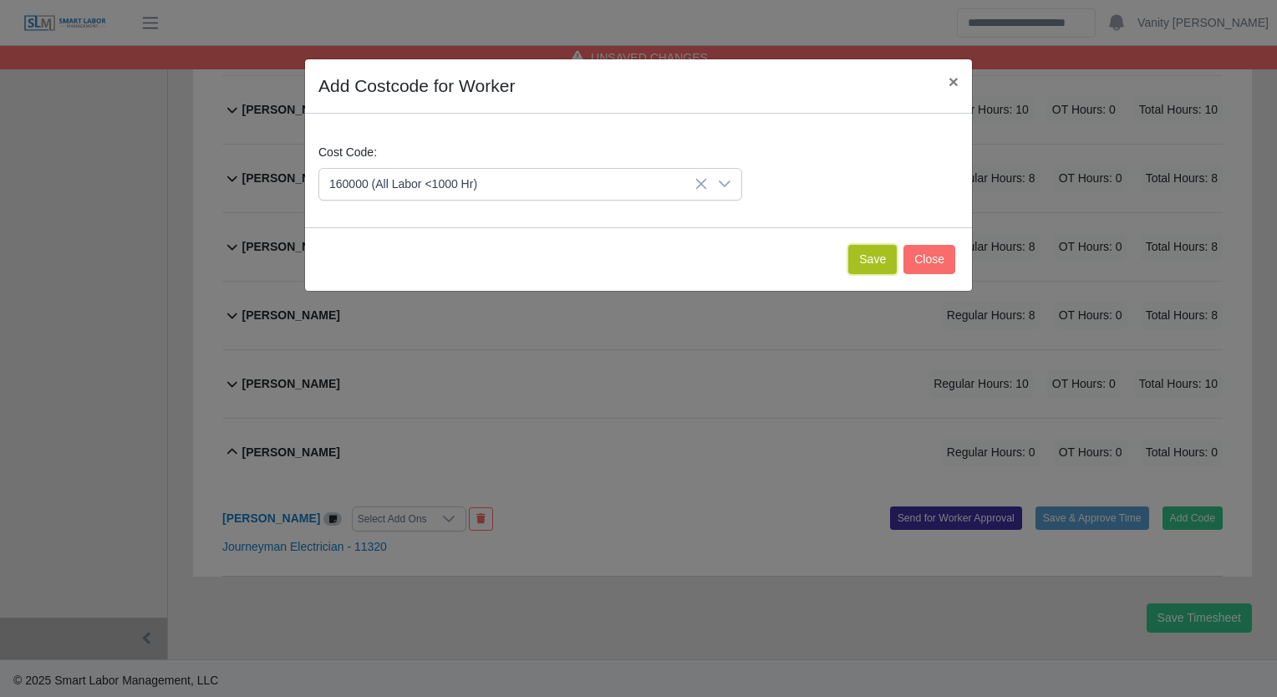
click at [852, 257] on button "Save" at bounding box center [872, 259] width 48 height 29
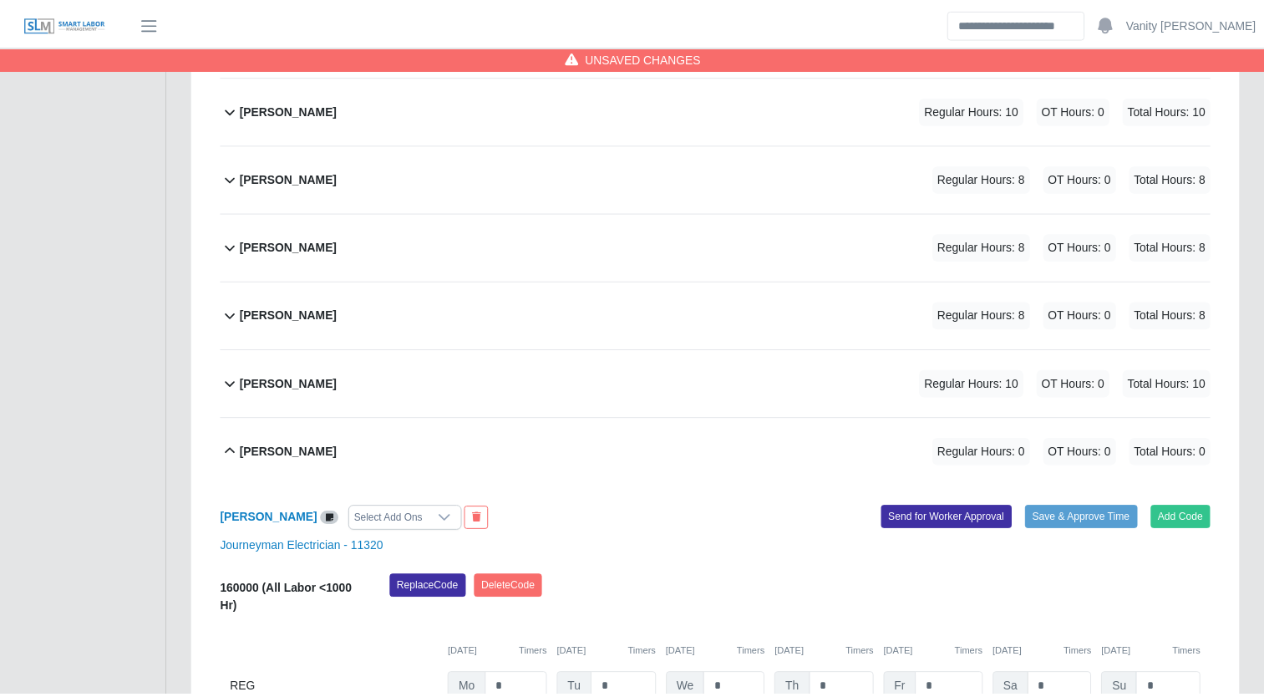
scroll to position [949, 0]
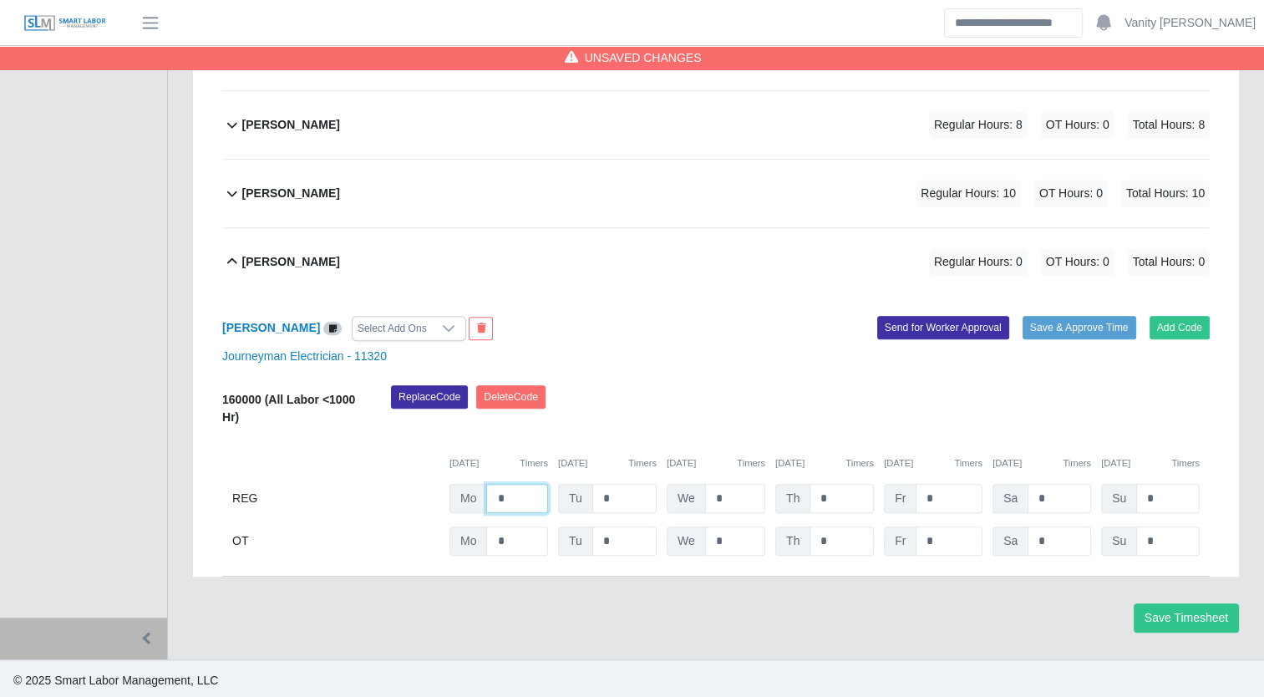
drag, startPoint x: 534, startPoint y: 485, endPoint x: 487, endPoint y: 505, distance: 50.9
click at [487, 505] on input "*" at bounding box center [517, 498] width 62 height 29
type input "*"
click at [303, 242] on div "Samuel Perea Regular Hours: 8 OT Hours: 0 Total Hours: 8" at bounding box center [726, 262] width 968 height 68
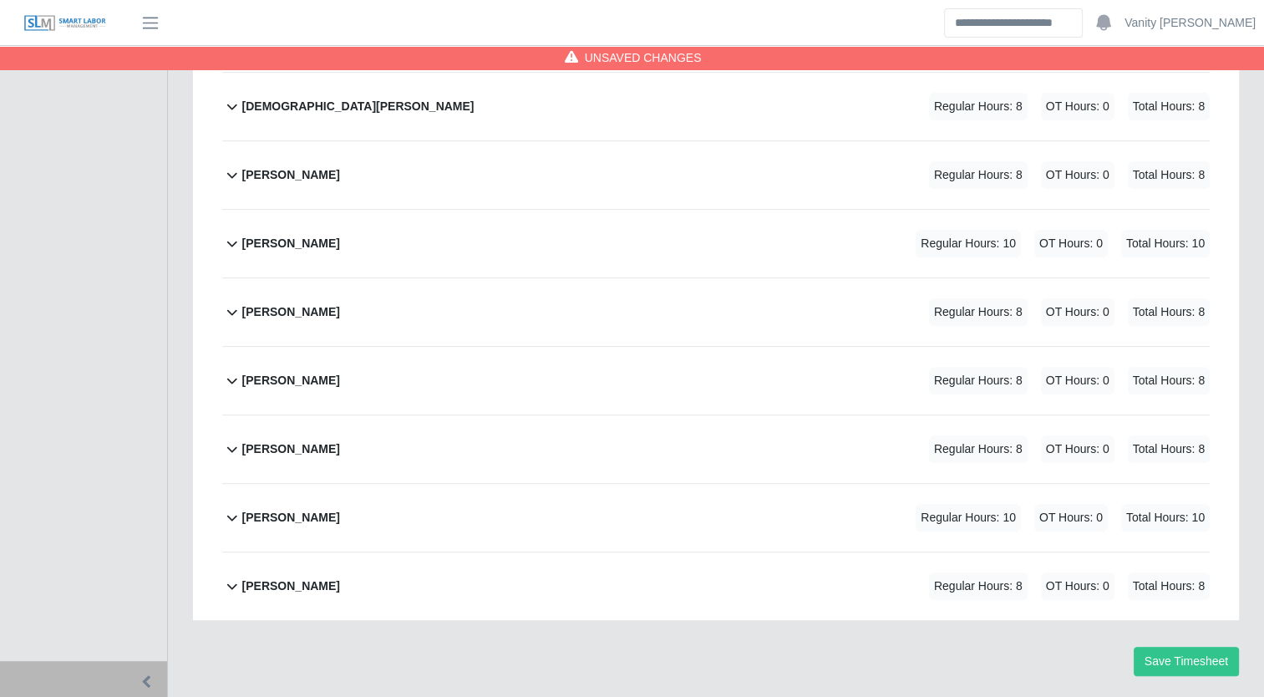
scroll to position [669, 0]
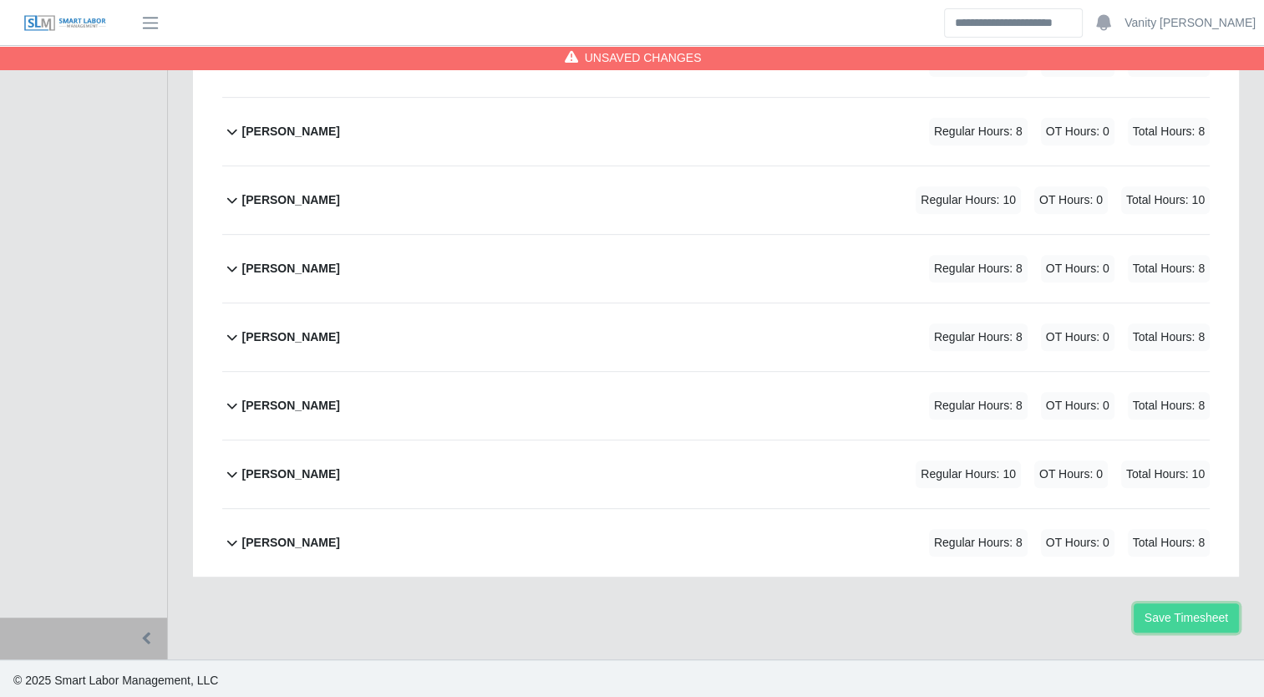
click at [1141, 613] on button "Save Timesheet" at bounding box center [1186, 617] width 105 height 29
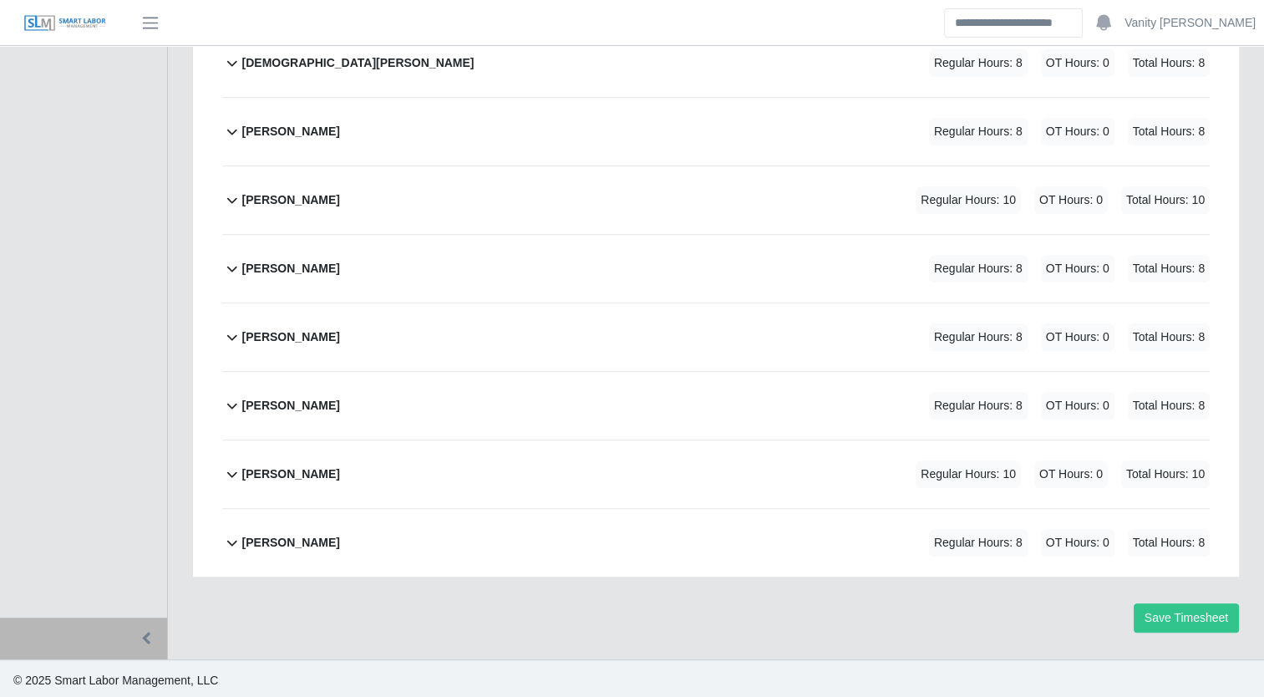
click at [270, 195] on b "Jose Rendon Macias" at bounding box center [291, 200] width 98 height 18
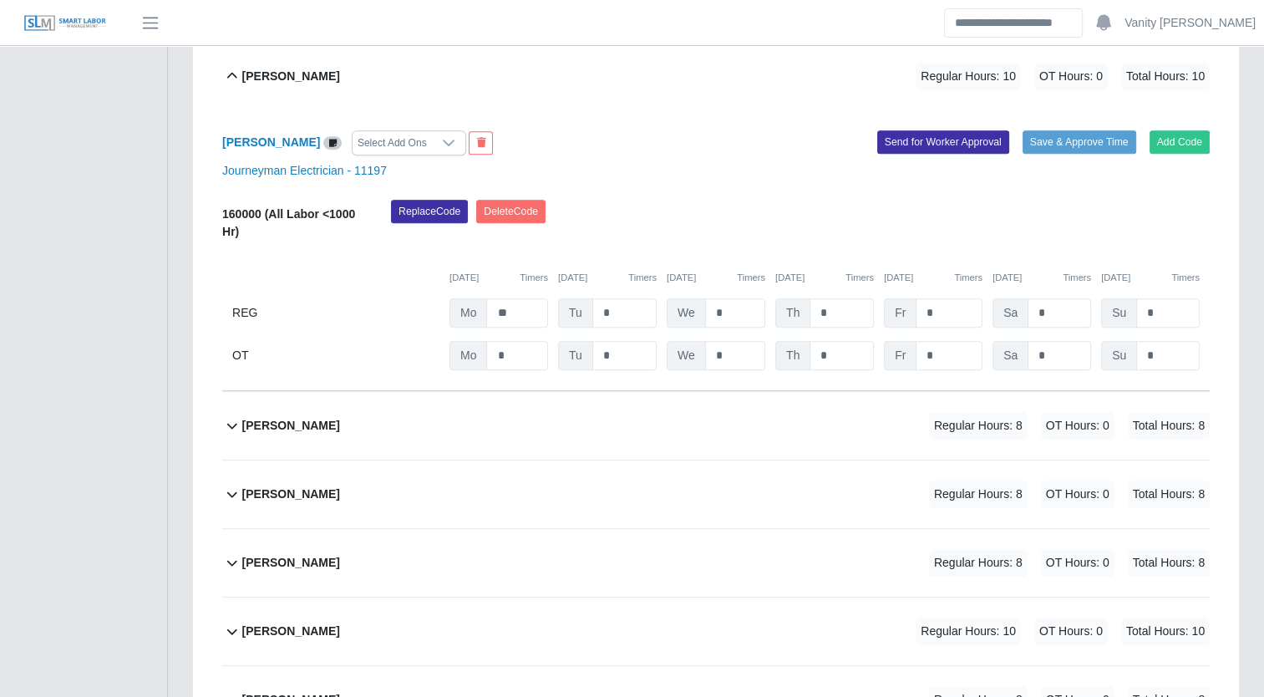
scroll to position [782, 0]
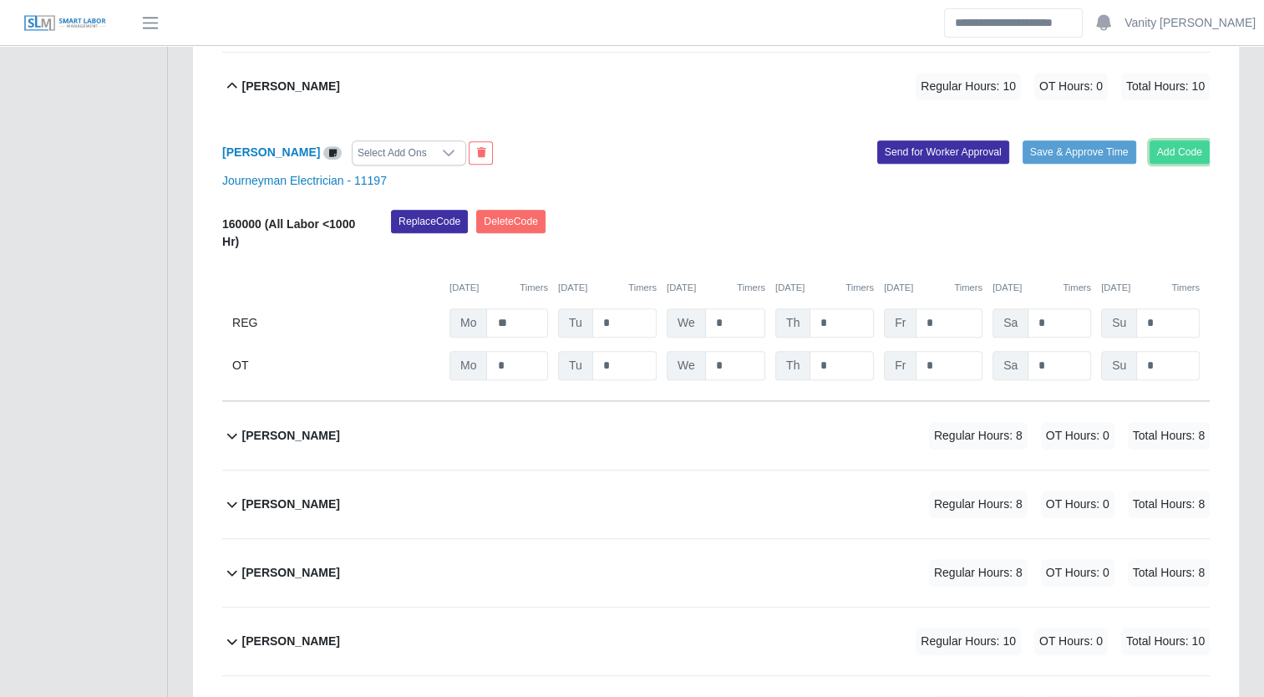
click at [1181, 155] on button "Add Code" at bounding box center [1180, 151] width 61 height 23
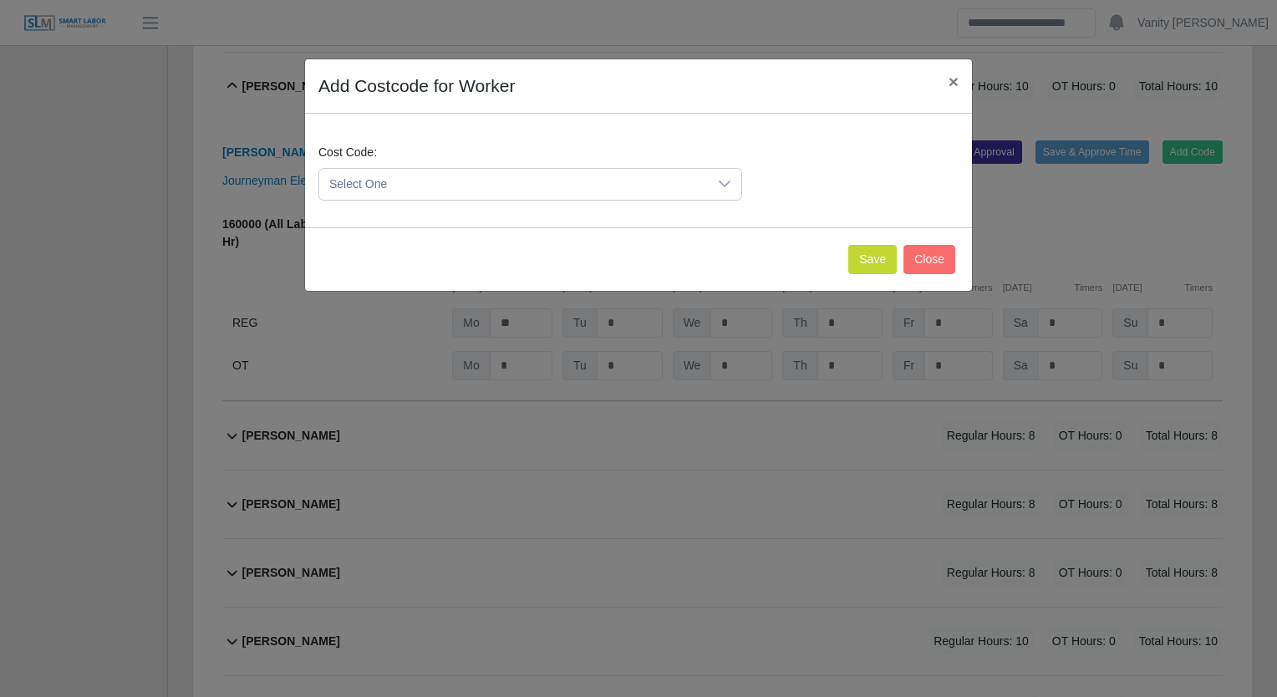
click at [455, 191] on span "Select One" at bounding box center [513, 184] width 389 height 31
click at [348, 389] on span "160003 (160003)" at bounding box center [377, 397] width 89 height 18
click at [862, 264] on button "Save" at bounding box center [872, 259] width 48 height 29
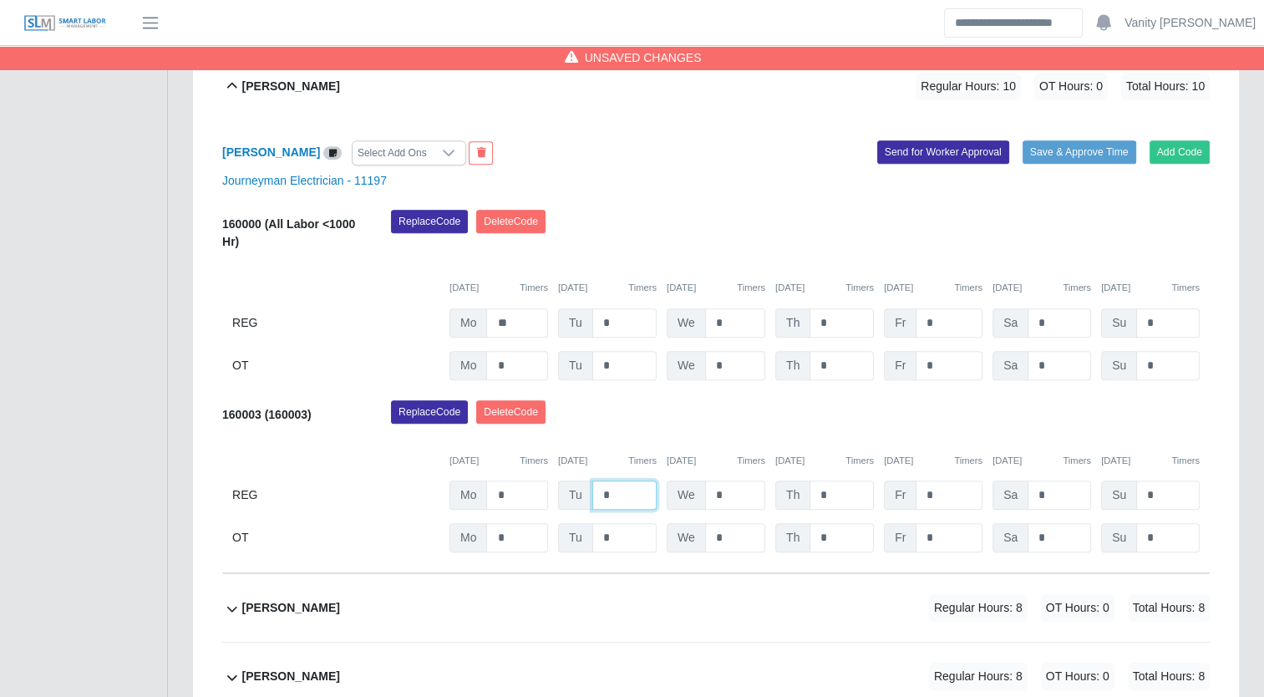
click at [601, 493] on input "*" at bounding box center [625, 495] width 64 height 29
type input "**"
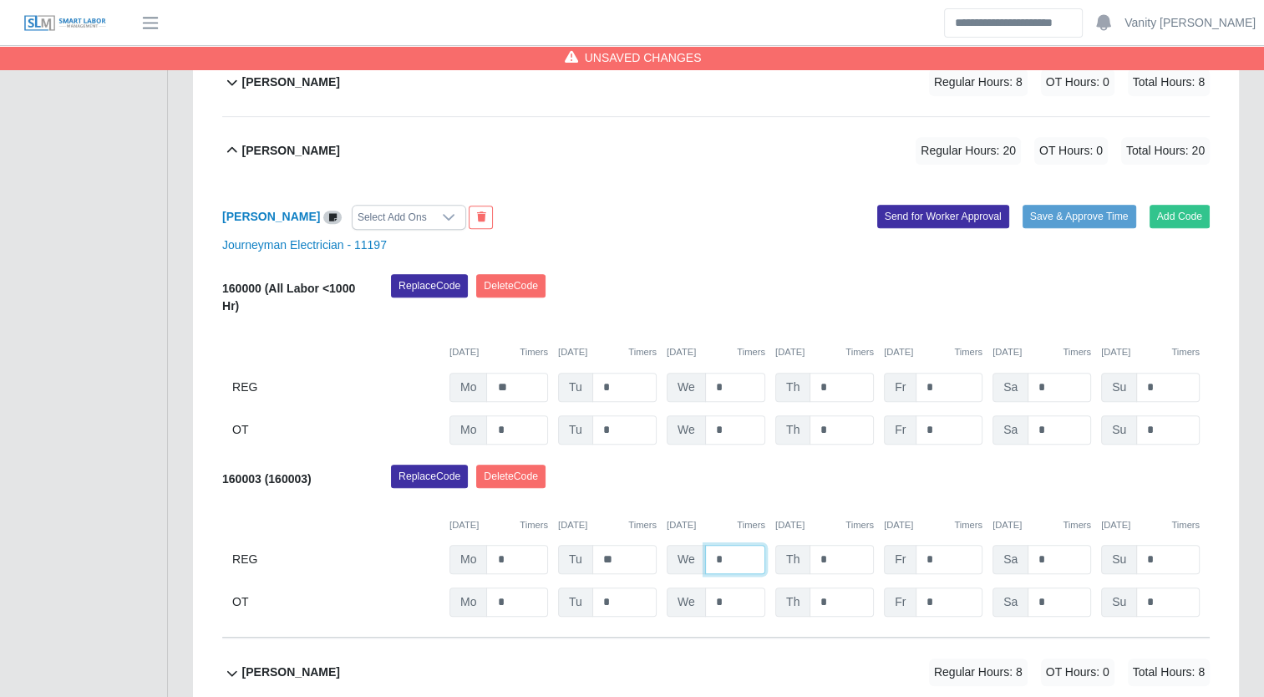
scroll to position [615, 0]
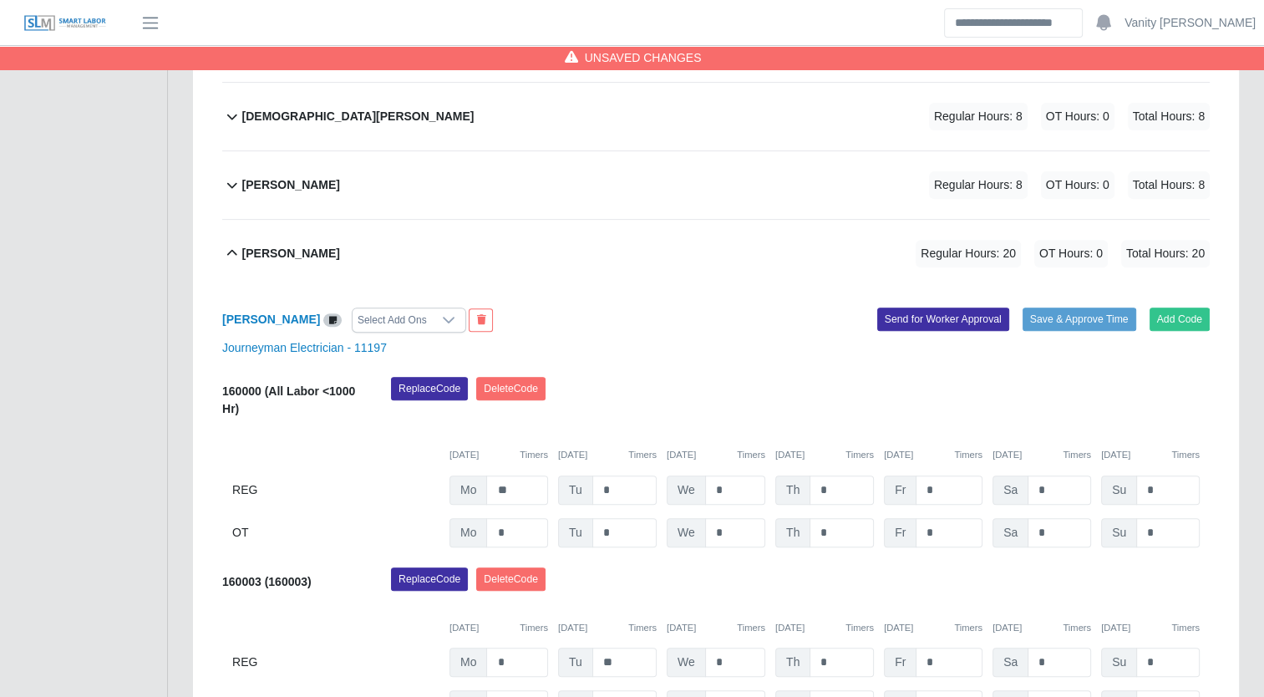
click at [268, 259] on b "Jose Rendon Macias" at bounding box center [291, 254] width 98 height 18
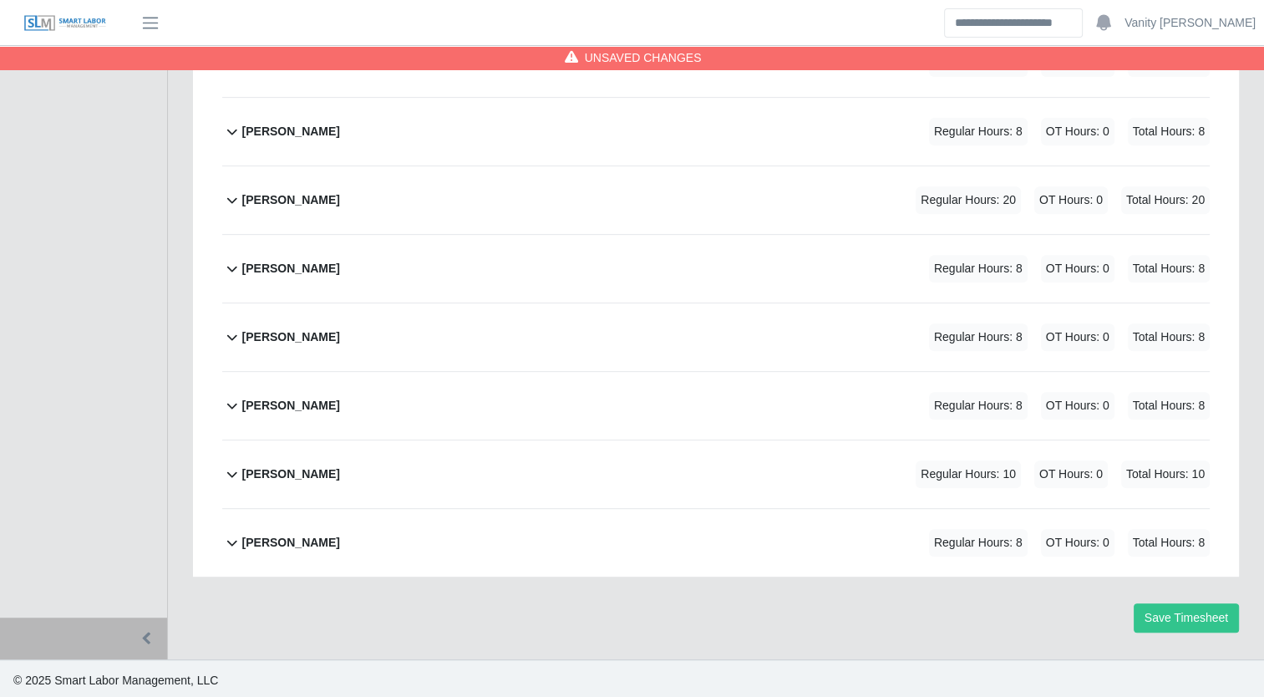
click at [273, 480] on div "Richard Rich" at bounding box center [291, 474] width 98 height 28
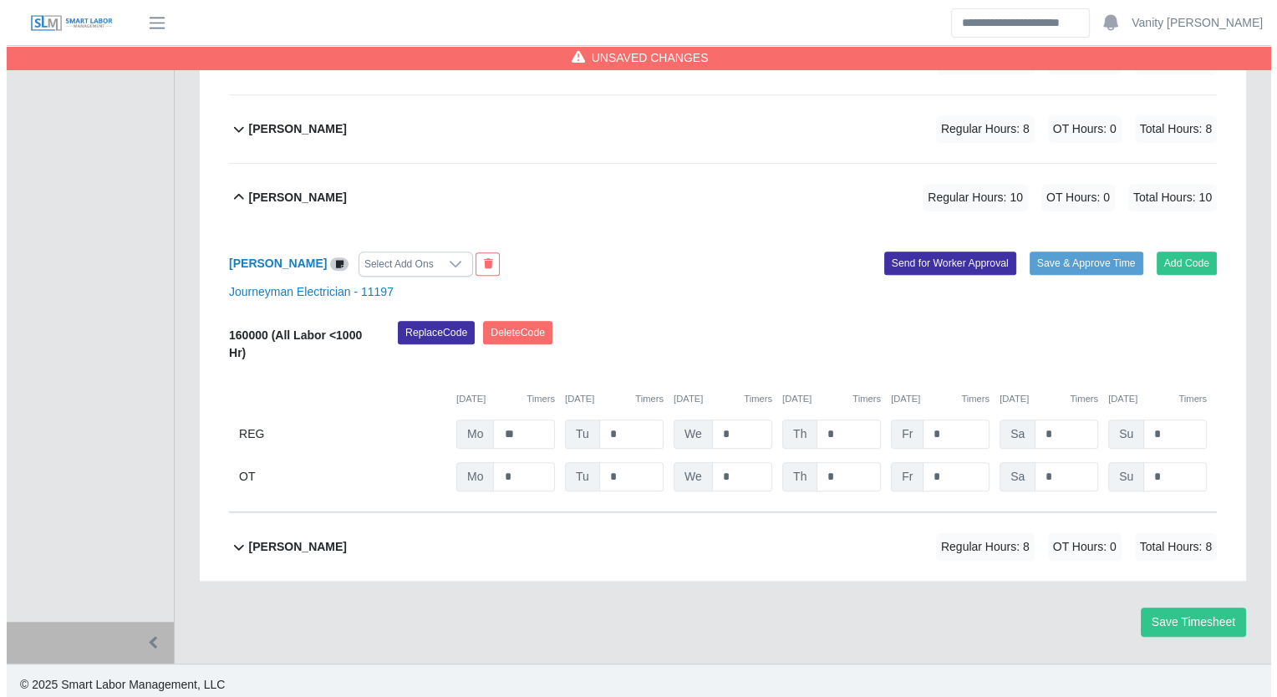
scroll to position [949, 0]
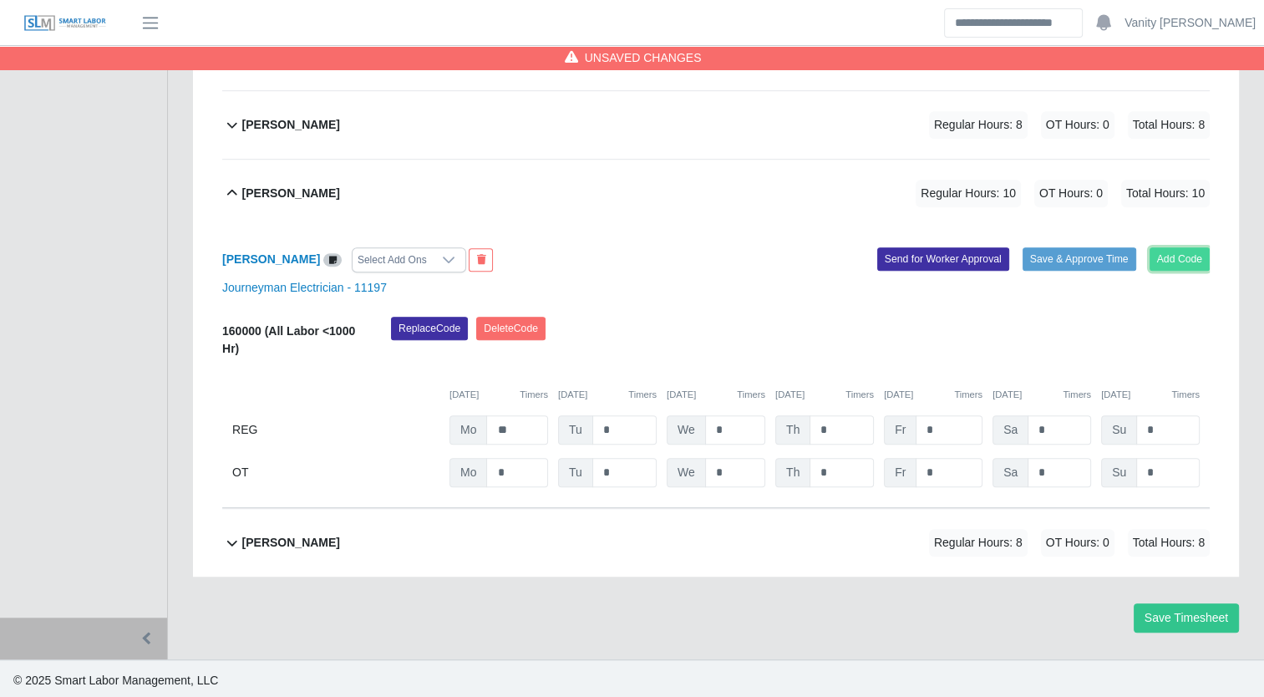
click at [1208, 257] on button "Add Code" at bounding box center [1180, 258] width 61 height 23
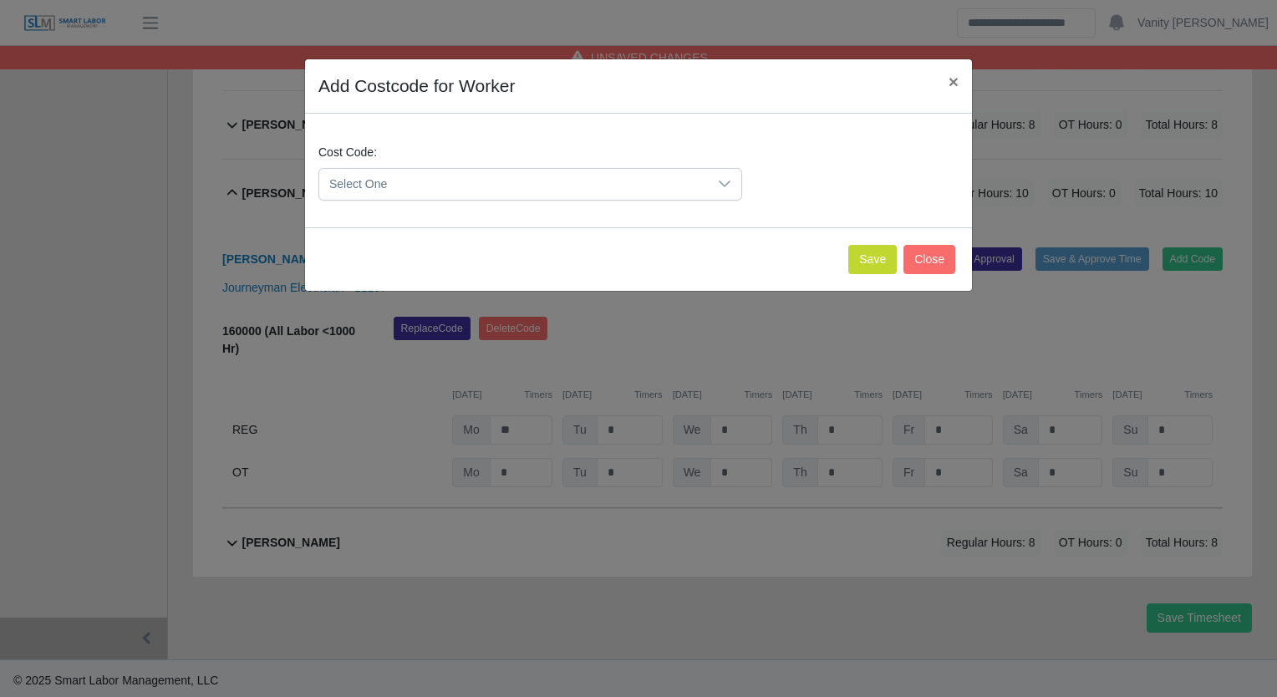
click at [551, 197] on span "Select One" at bounding box center [513, 184] width 389 height 31
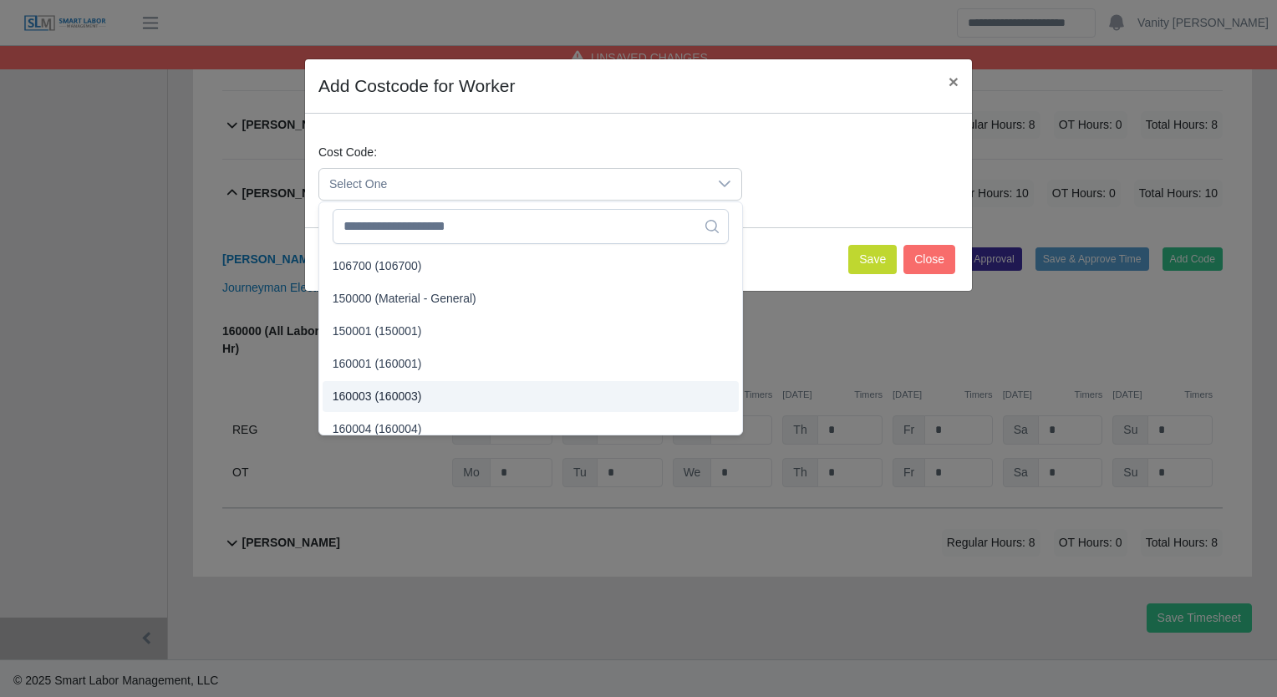
click at [387, 389] on span "160003 (160003)" at bounding box center [377, 397] width 89 height 18
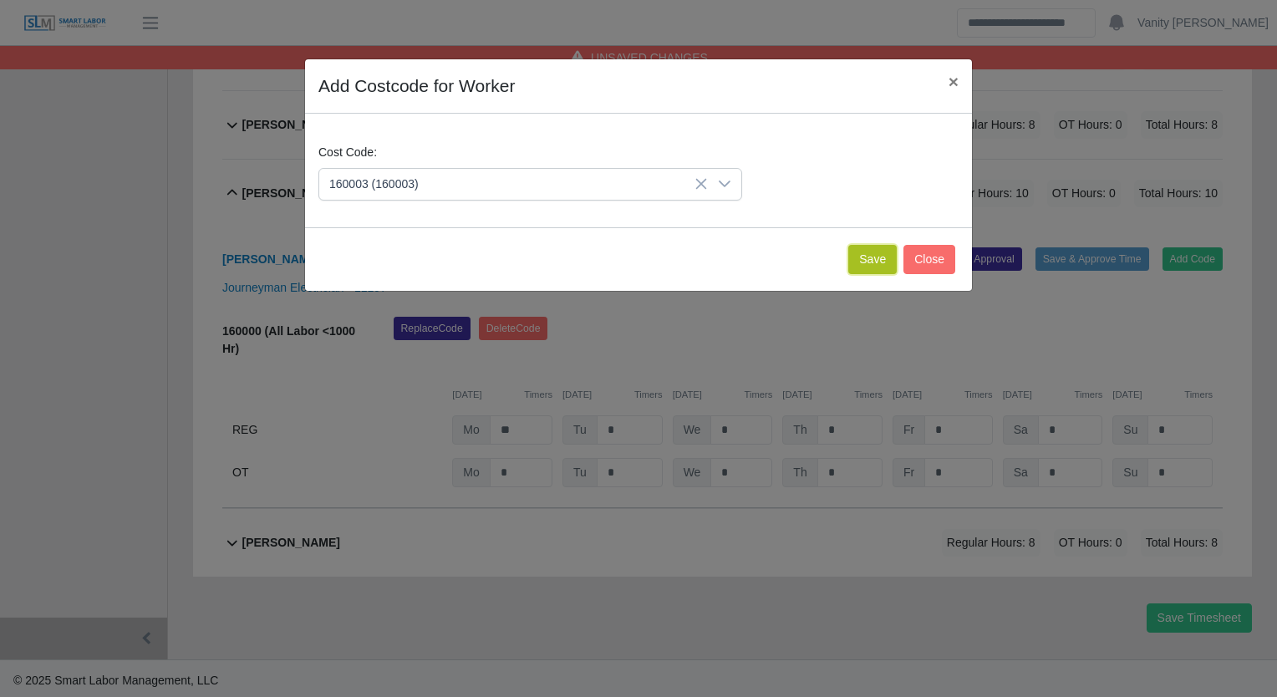
click at [856, 262] on button "Save" at bounding box center [872, 259] width 48 height 29
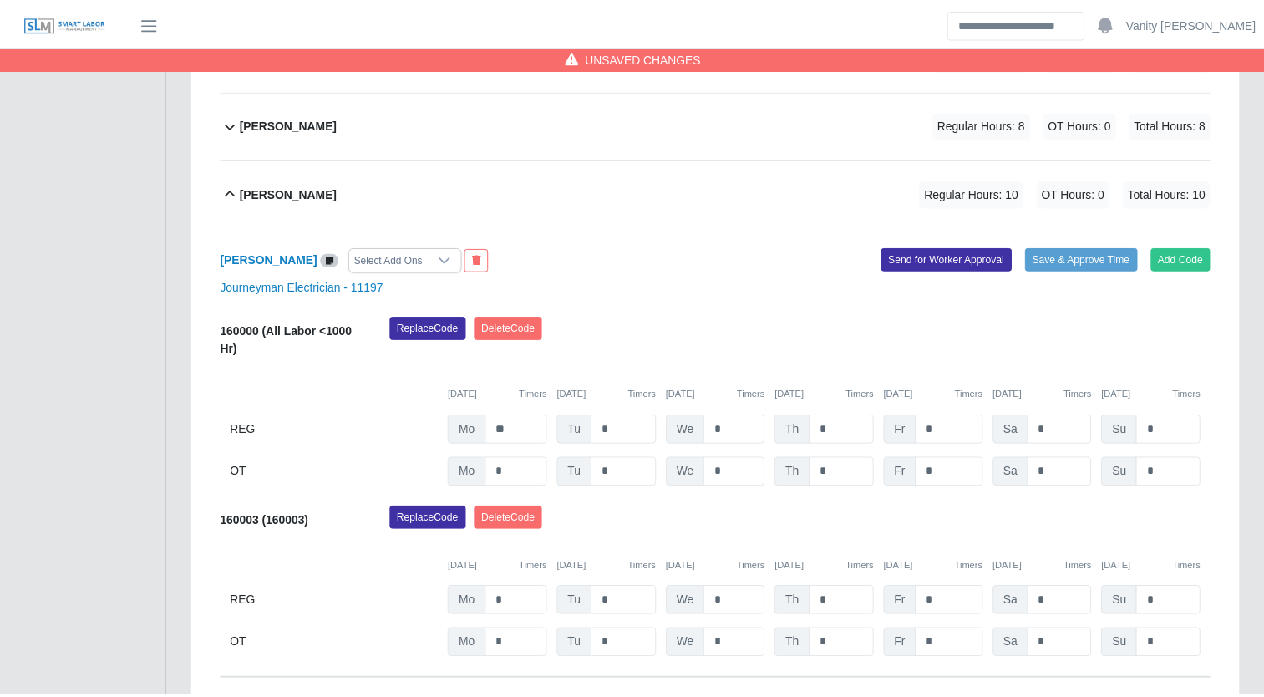
scroll to position [1122, 0]
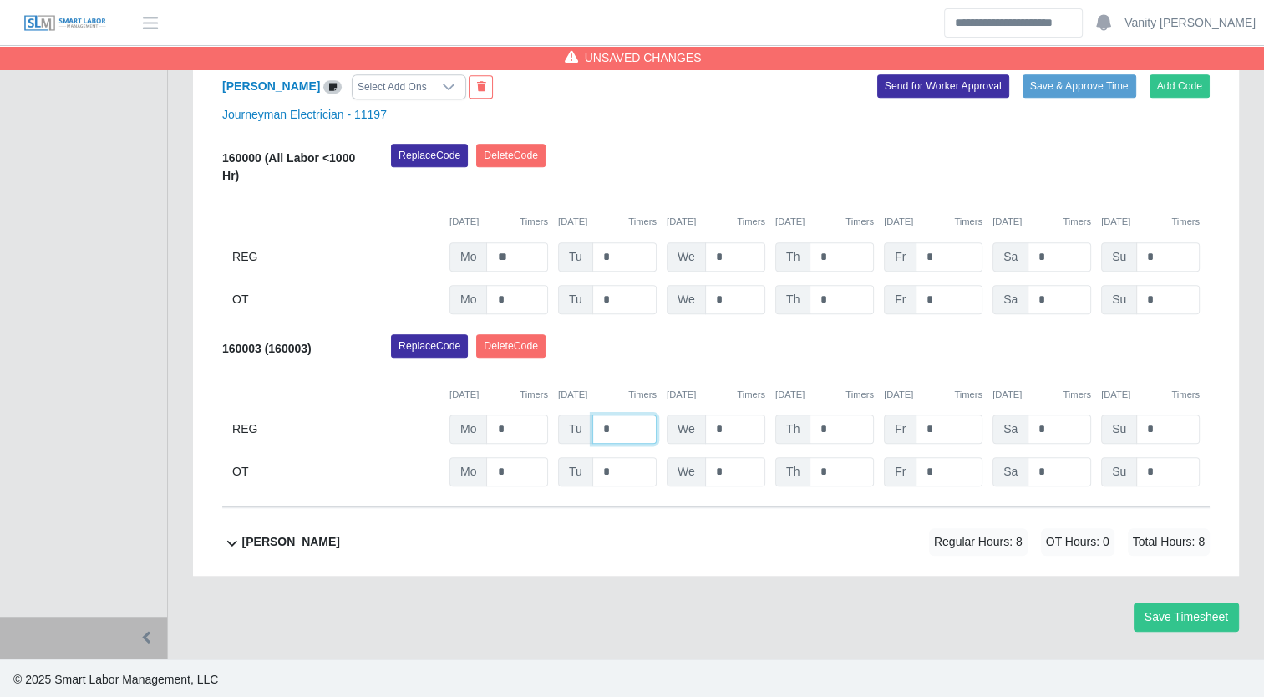
click at [598, 430] on input "*" at bounding box center [625, 429] width 64 height 29
type input "**"
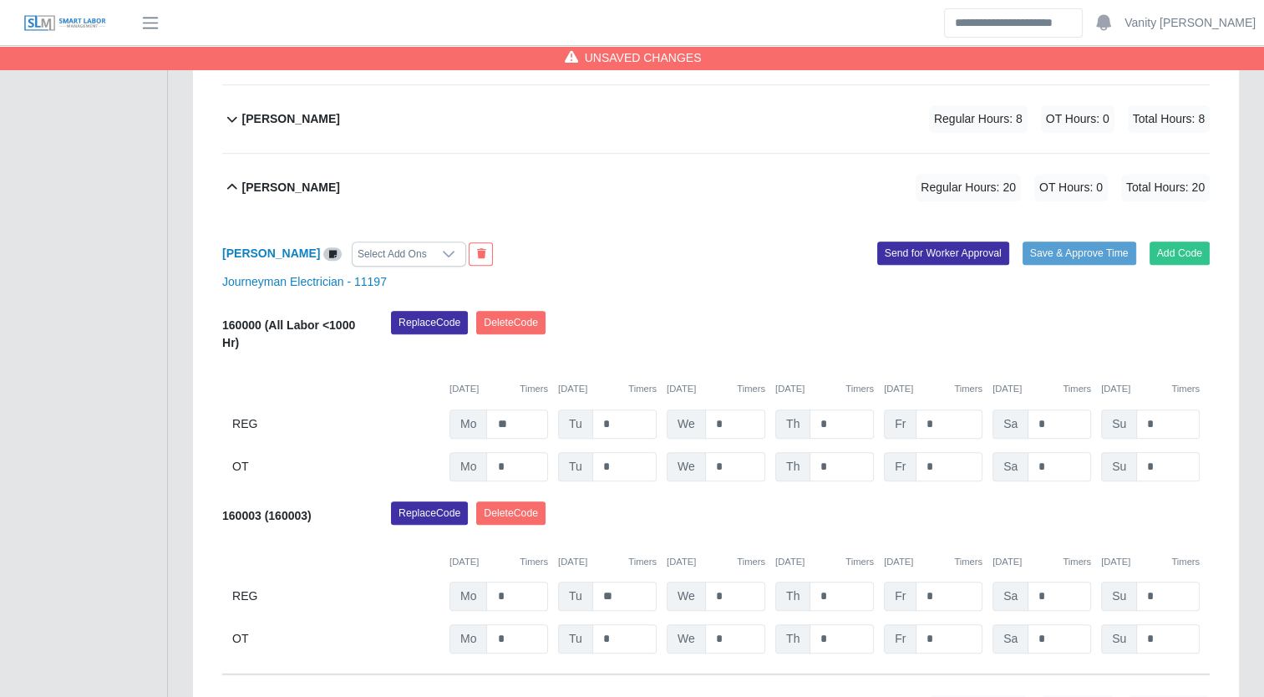
click at [304, 187] on b "Richard Rich" at bounding box center [291, 188] width 98 height 18
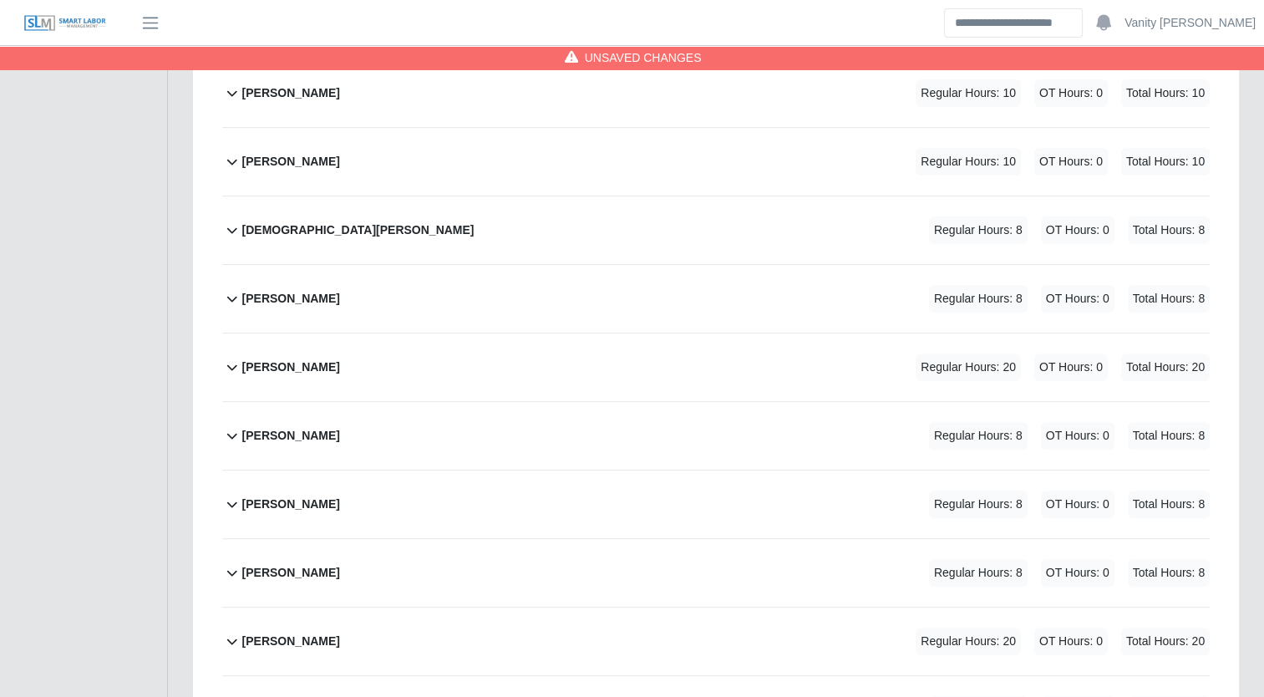
scroll to position [418, 0]
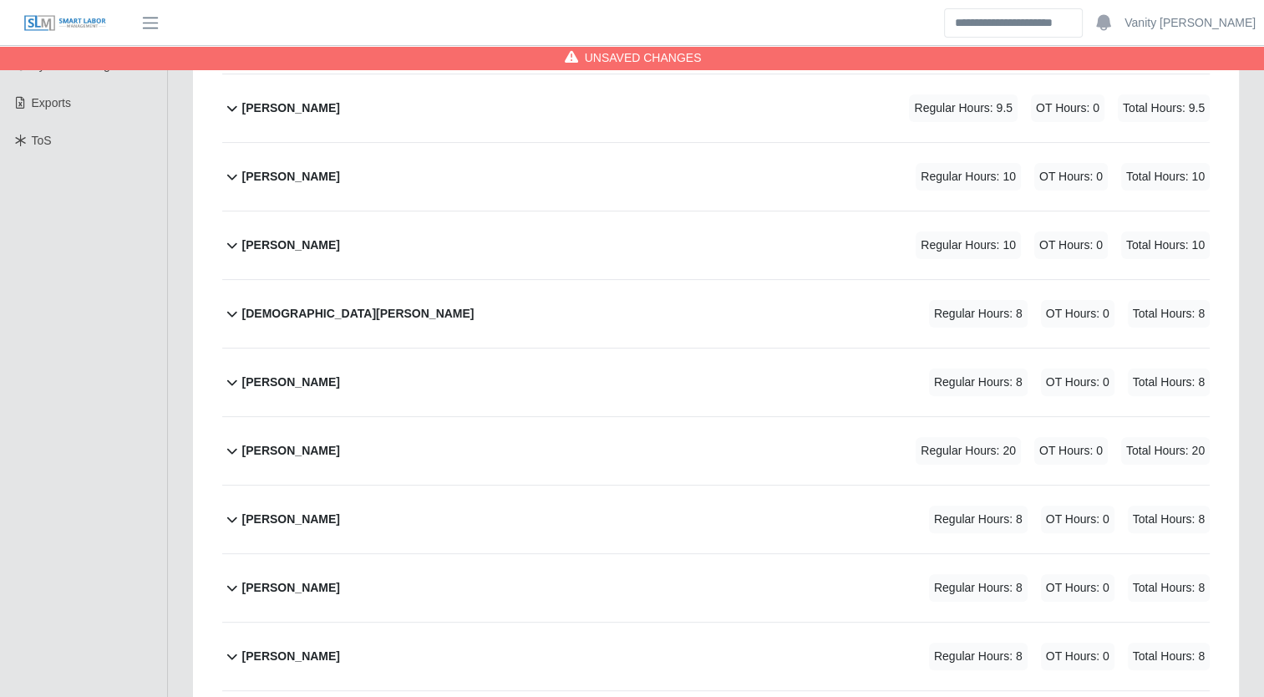
click at [284, 305] on b "Jesus Valdez" at bounding box center [358, 314] width 232 height 18
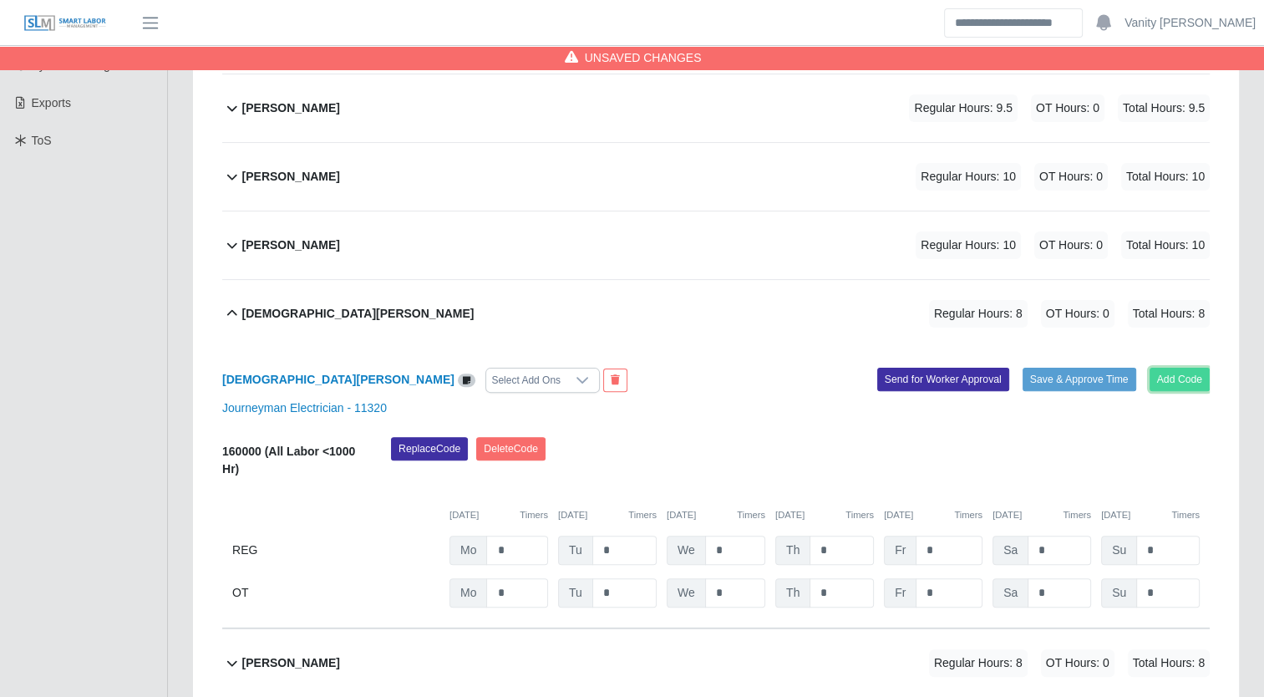
click at [1183, 380] on button "Add Code" at bounding box center [1180, 379] width 61 height 23
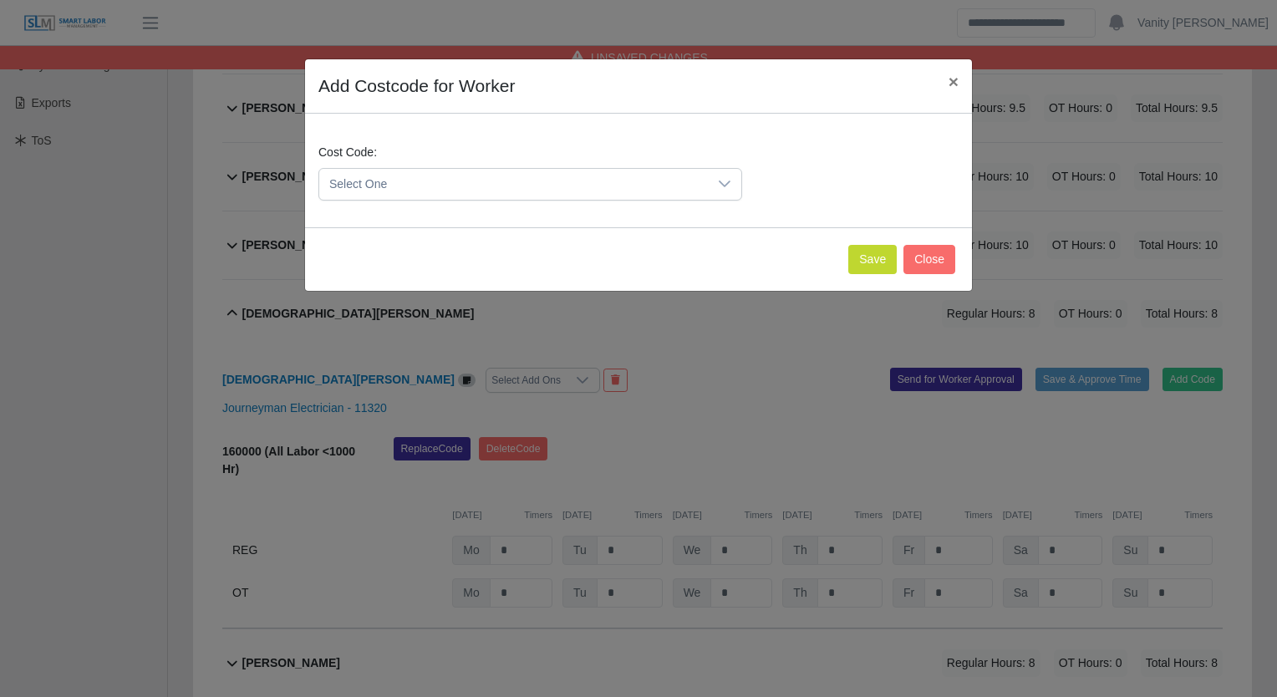
click at [521, 186] on span "Select One" at bounding box center [513, 184] width 389 height 31
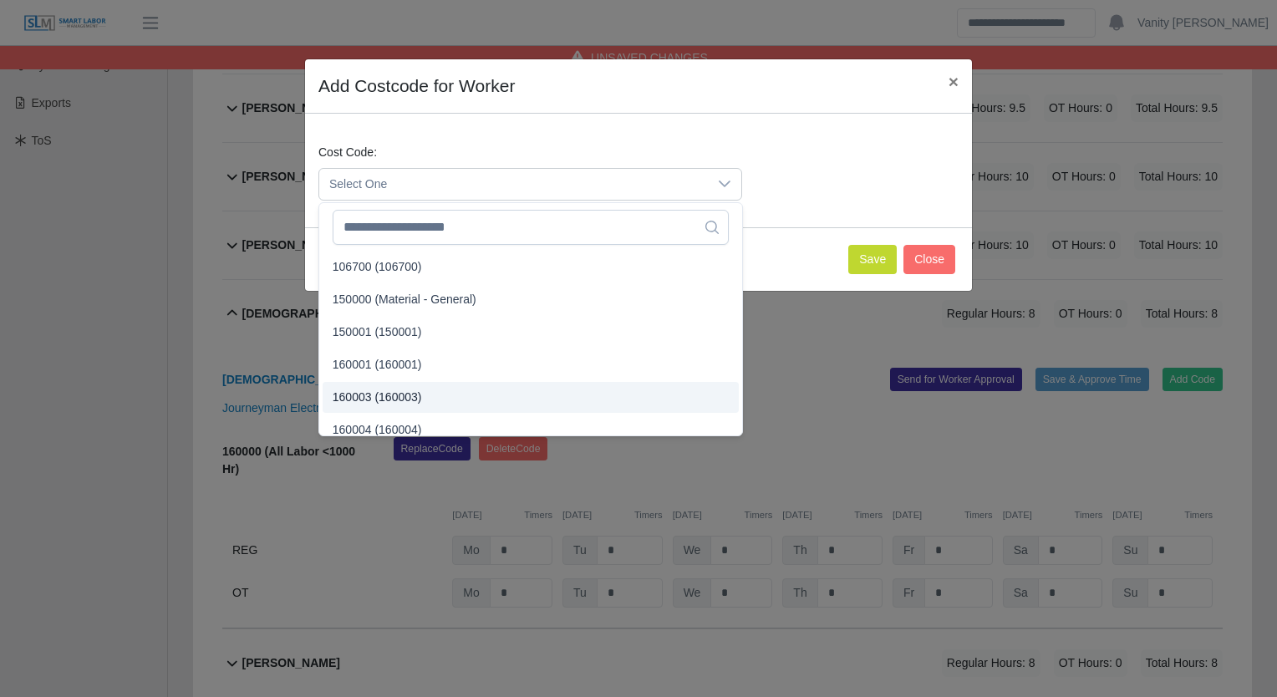
click at [379, 383] on li "160003 (160003)" at bounding box center [531, 397] width 416 height 31
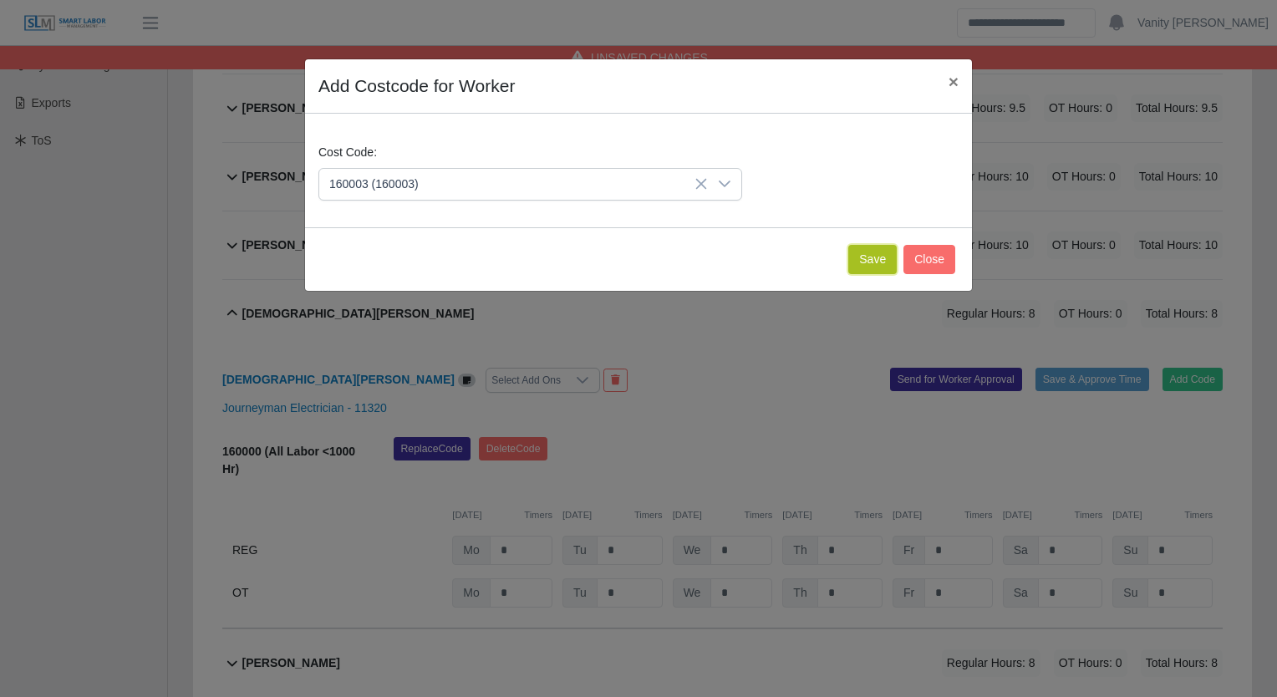
click at [866, 254] on button "Save" at bounding box center [872, 259] width 48 height 29
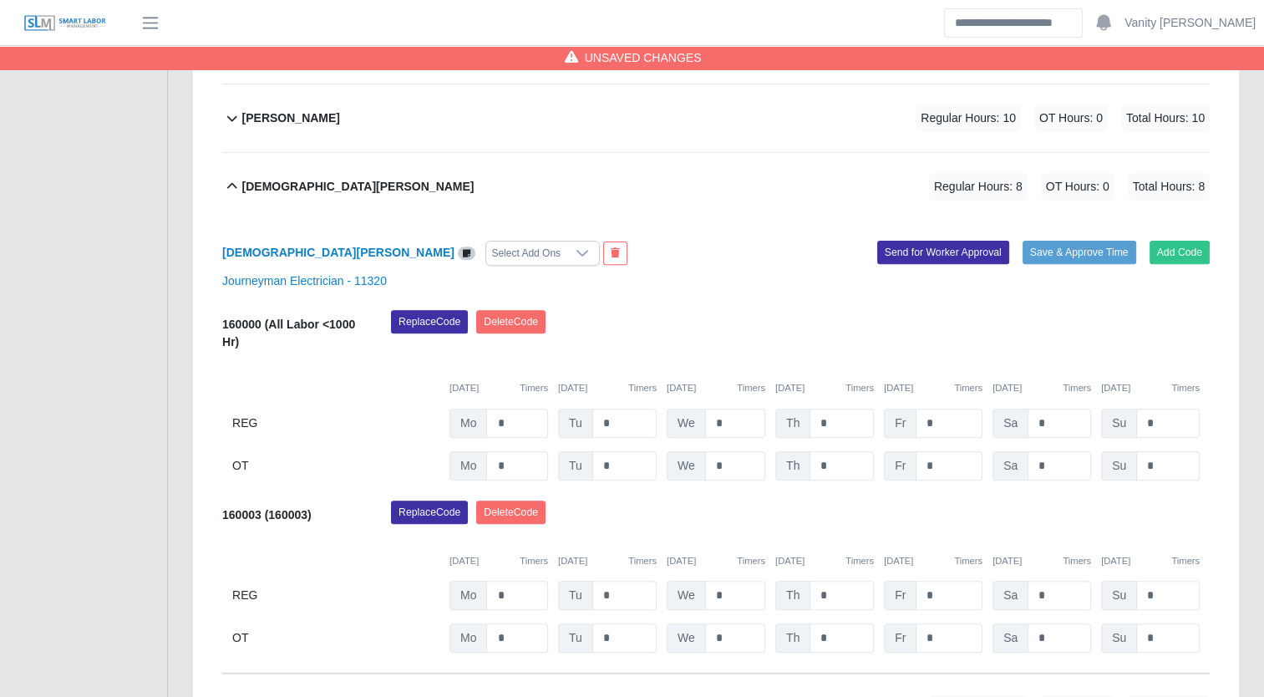
scroll to position [585, 0]
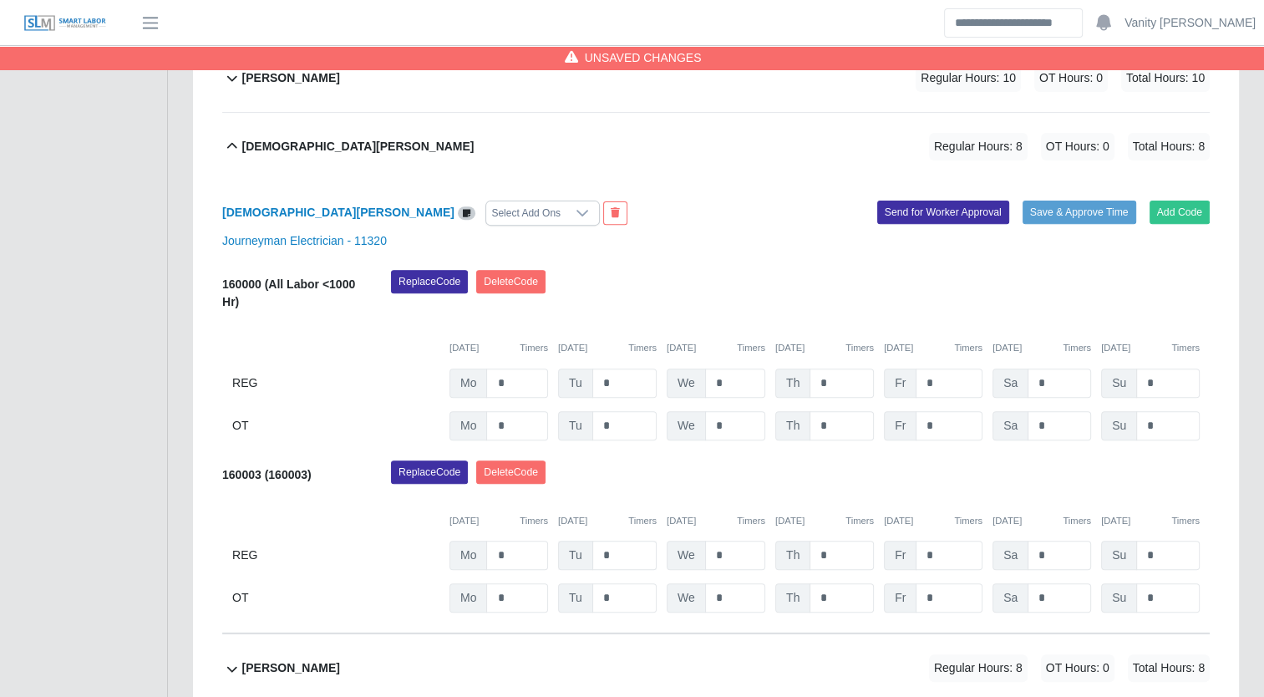
click at [589, 553] on span "Tu" at bounding box center [575, 555] width 35 height 29
click at [595, 556] on input "*" at bounding box center [625, 555] width 64 height 29
type input "**"
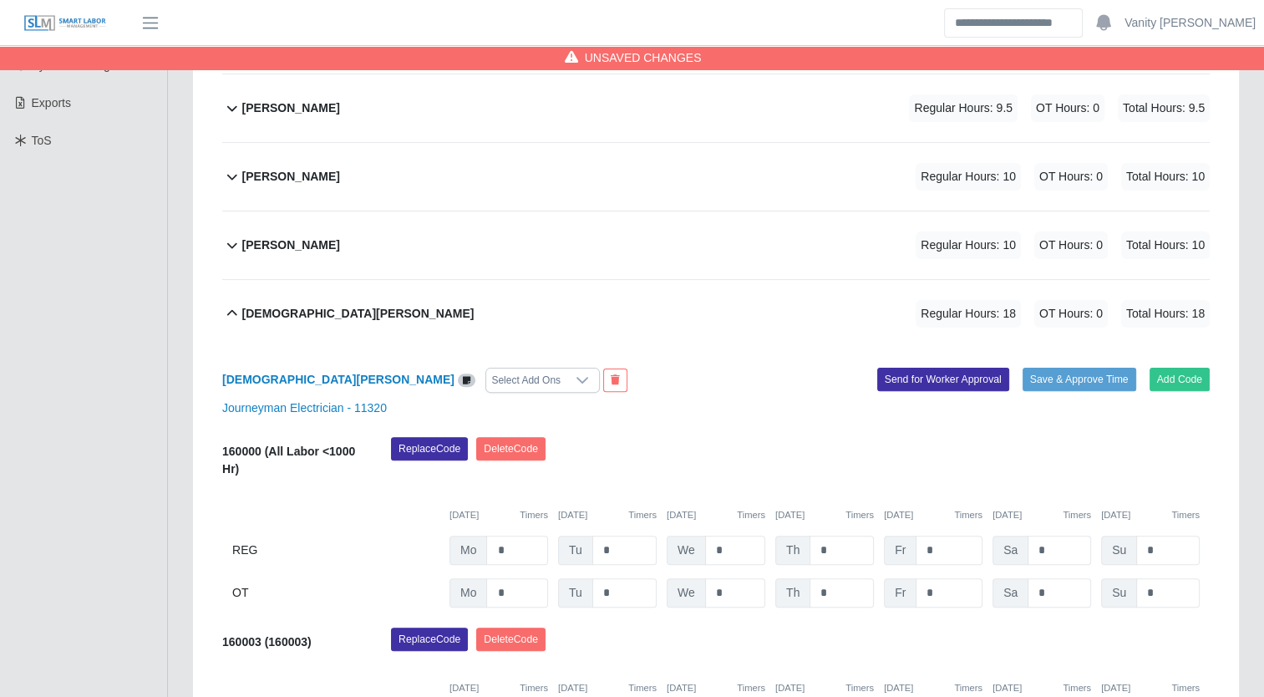
scroll to position [501, 0]
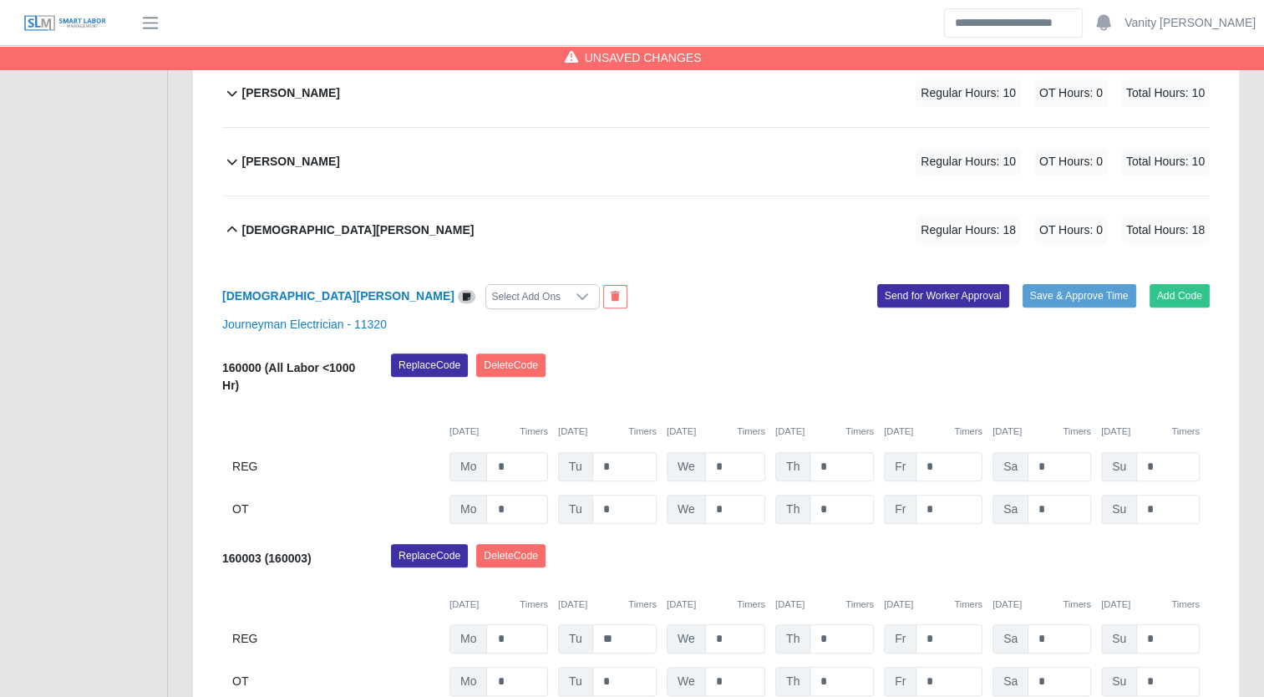
click at [304, 229] on b "Jesus Valdez" at bounding box center [358, 230] width 232 height 18
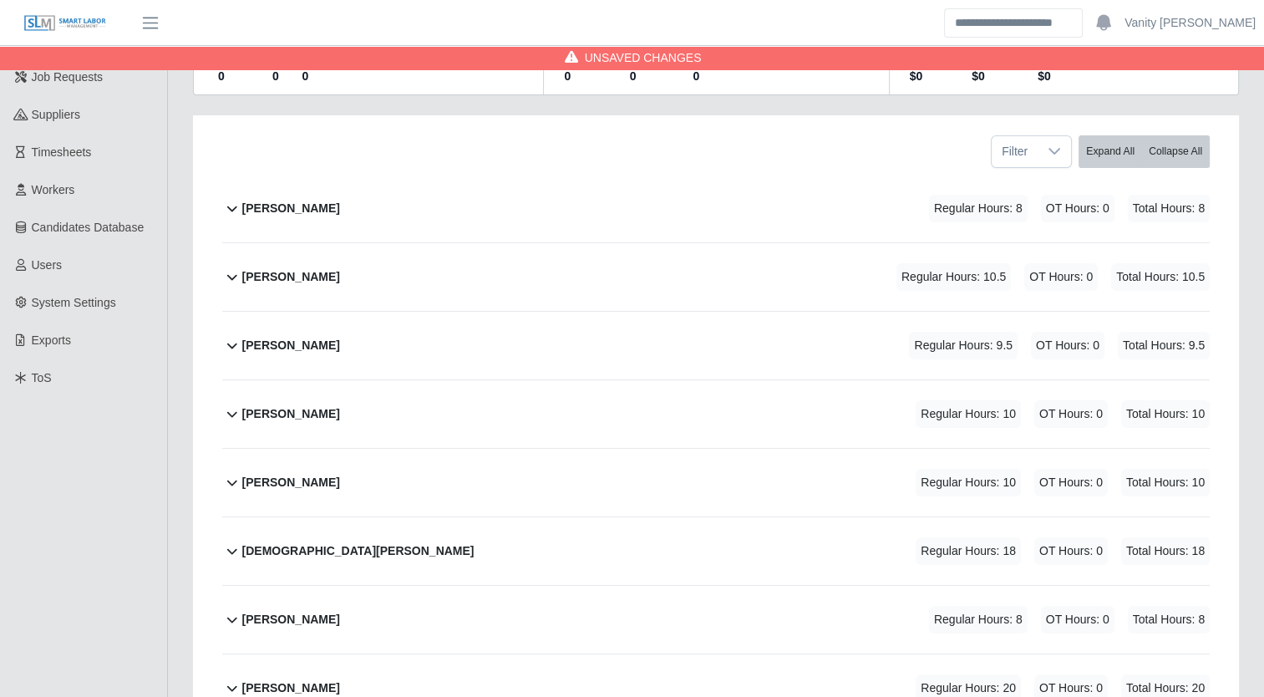
scroll to position [167, 0]
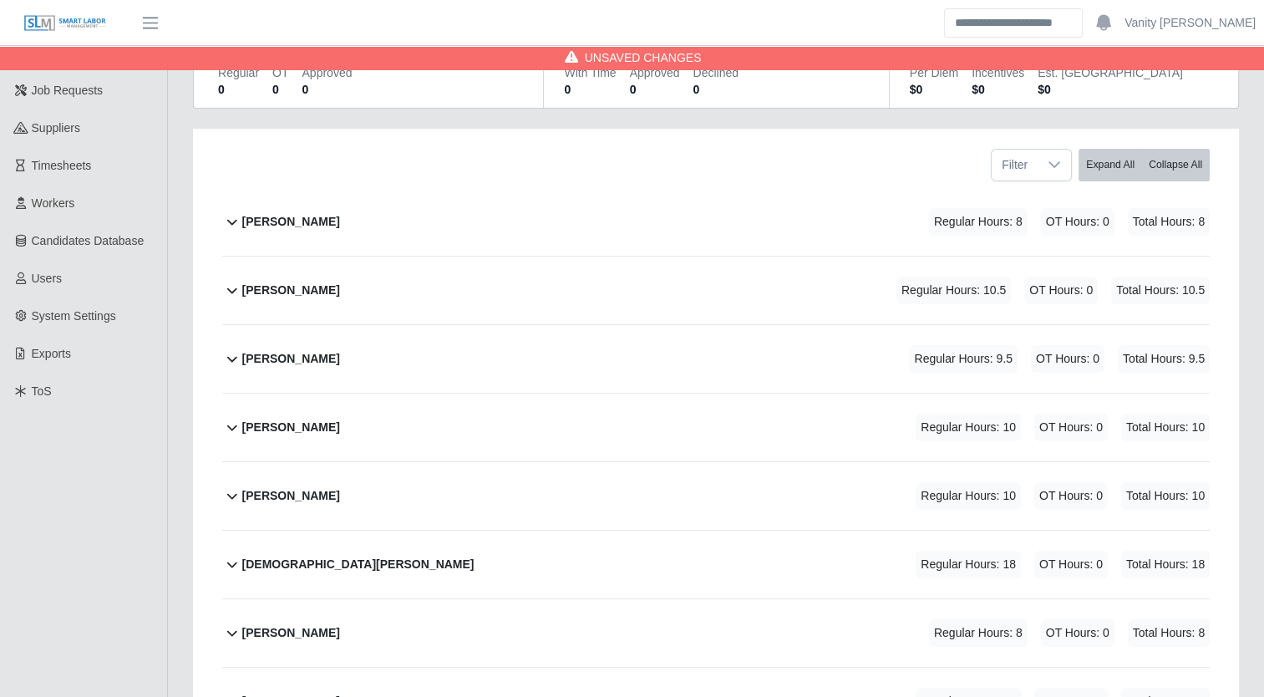
click at [285, 287] on b "Carlos Rios" at bounding box center [291, 291] width 98 height 18
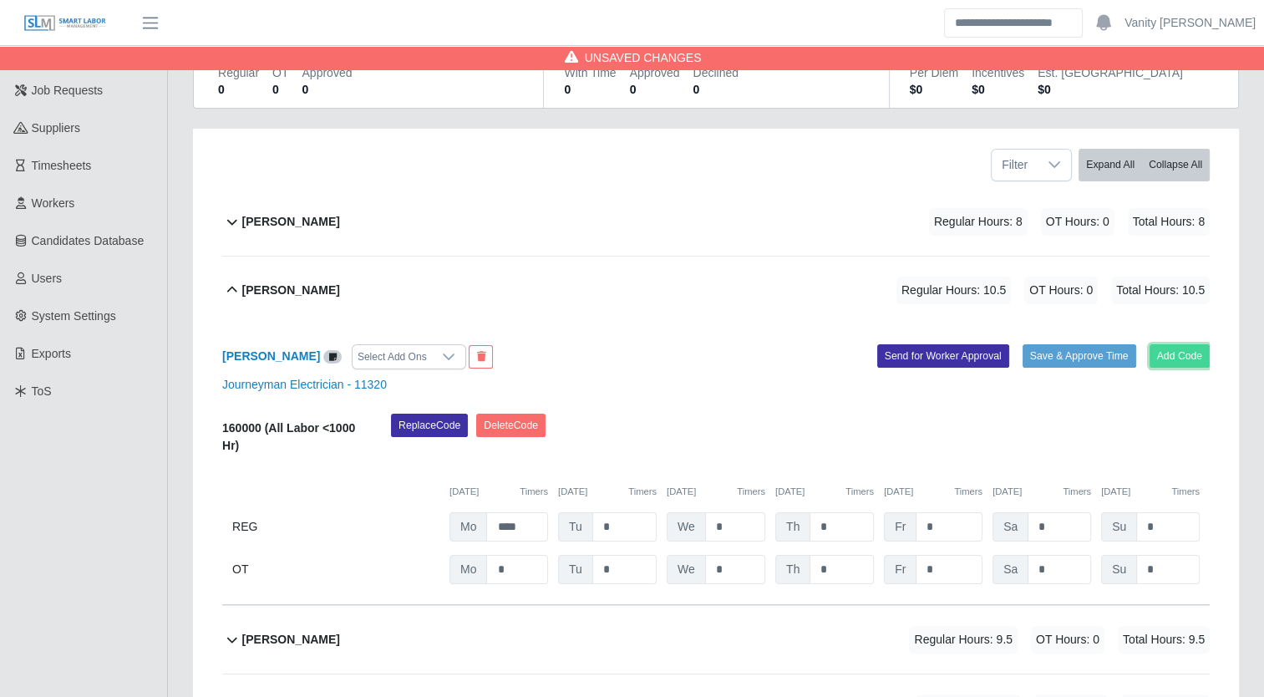
click at [1167, 353] on button "Add Code" at bounding box center [1180, 355] width 61 height 23
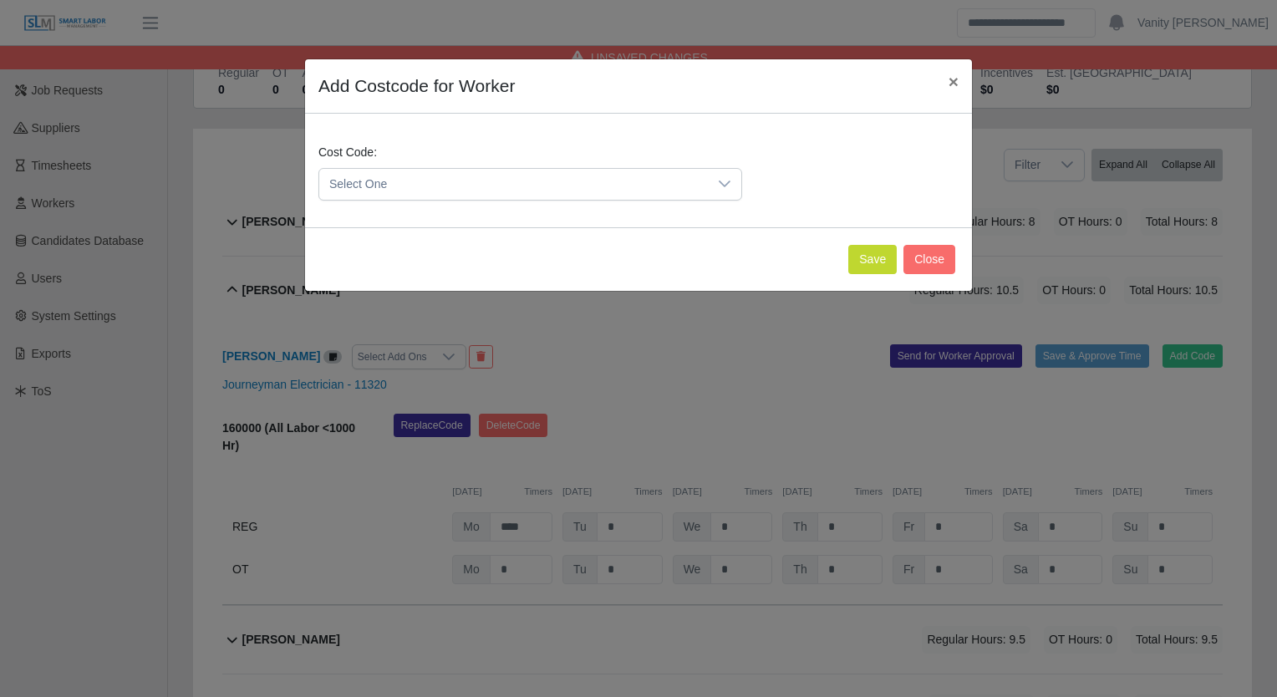
click at [547, 189] on span "Select One" at bounding box center [513, 184] width 389 height 31
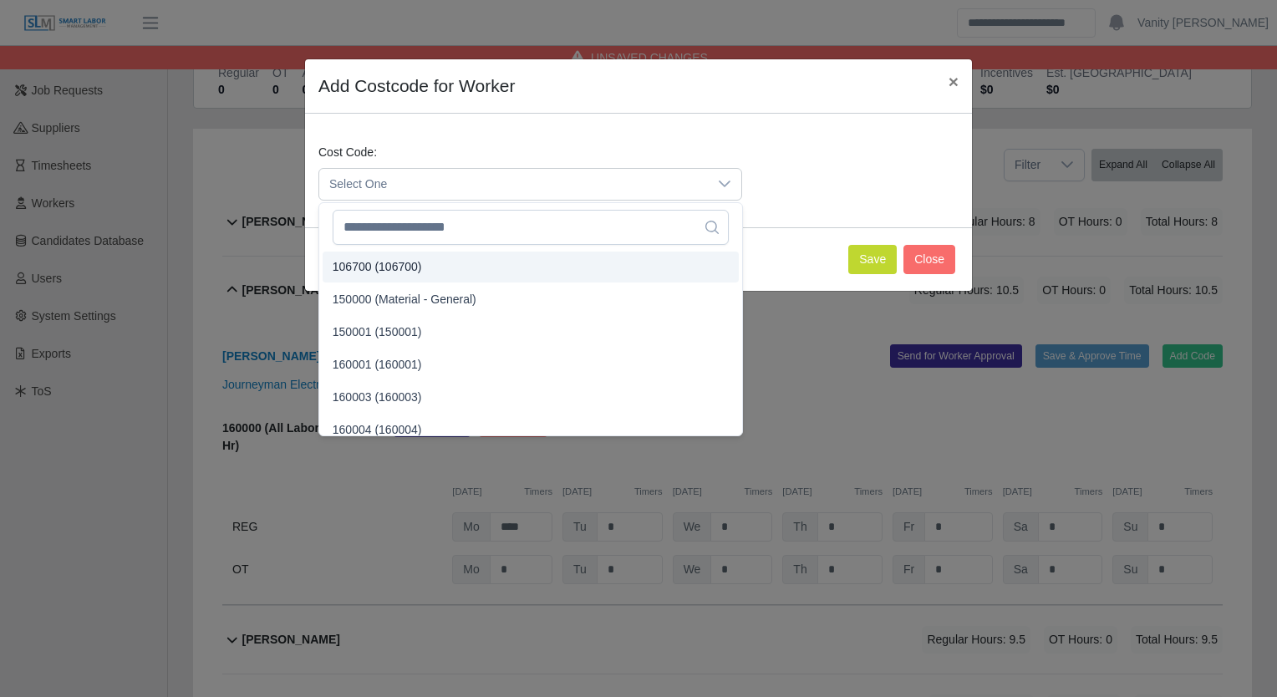
click at [819, 165] on div "Cost Code: Select One" at bounding box center [638, 179] width 649 height 70
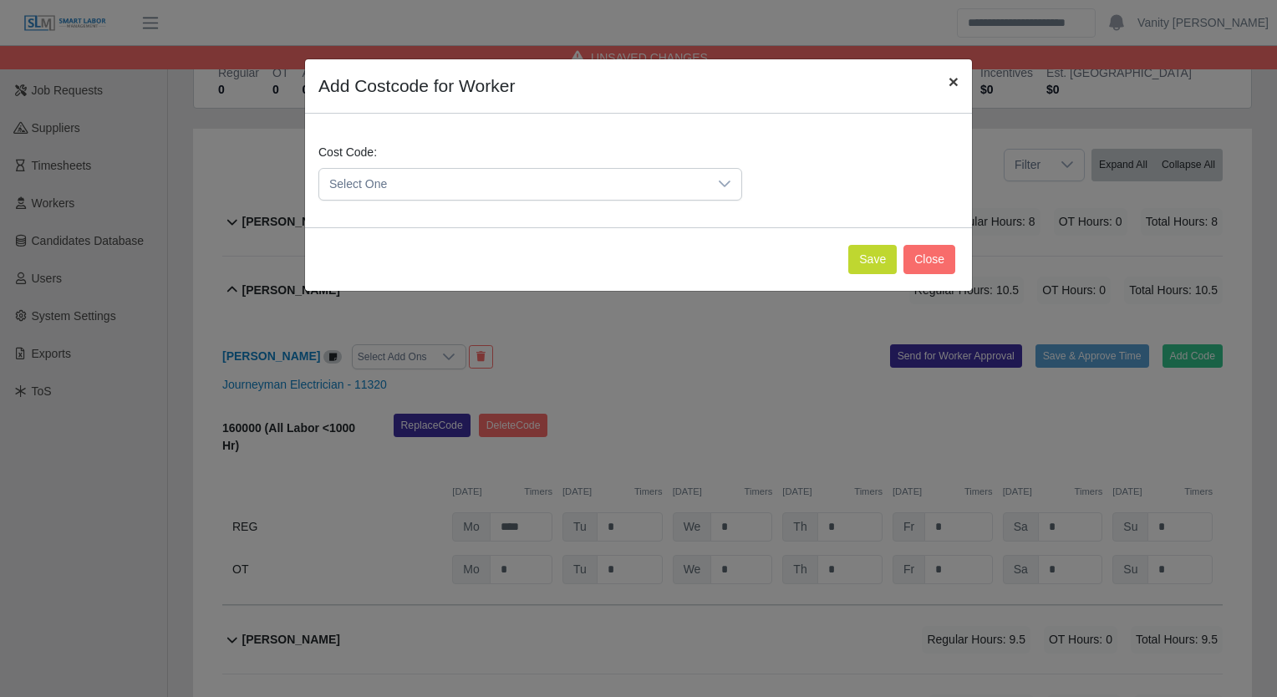
click at [951, 87] on span "×" at bounding box center [954, 81] width 10 height 19
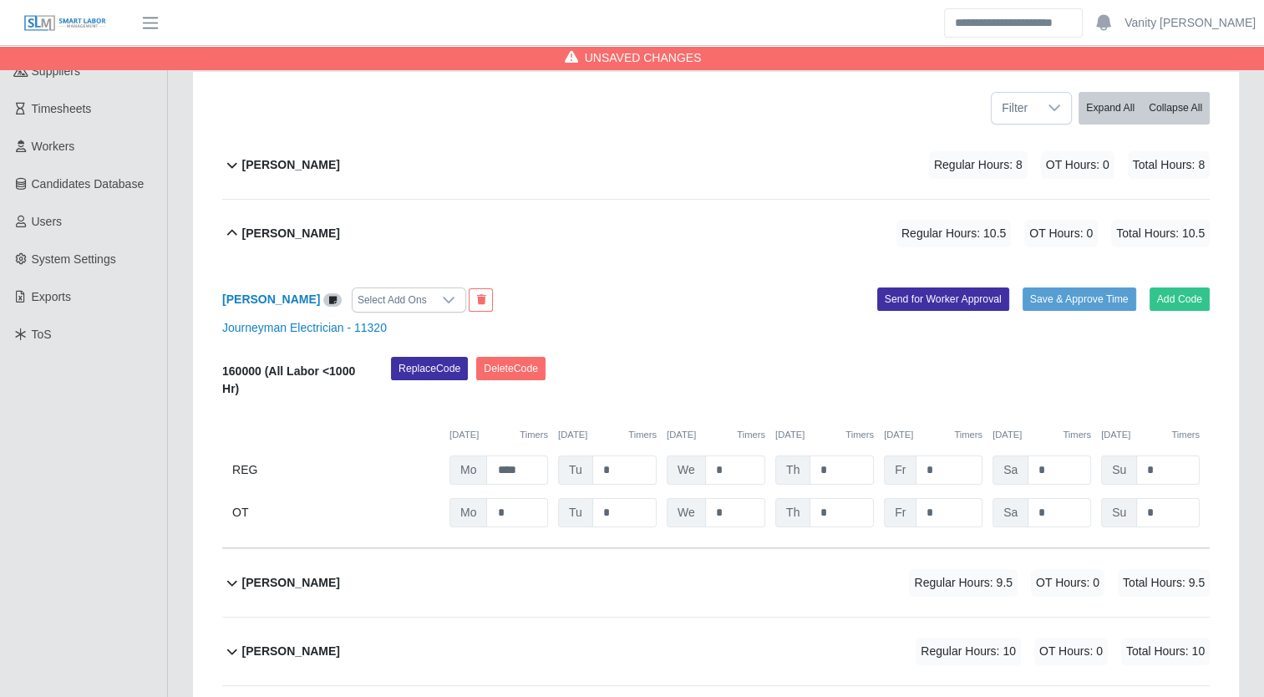
scroll to position [251, 0]
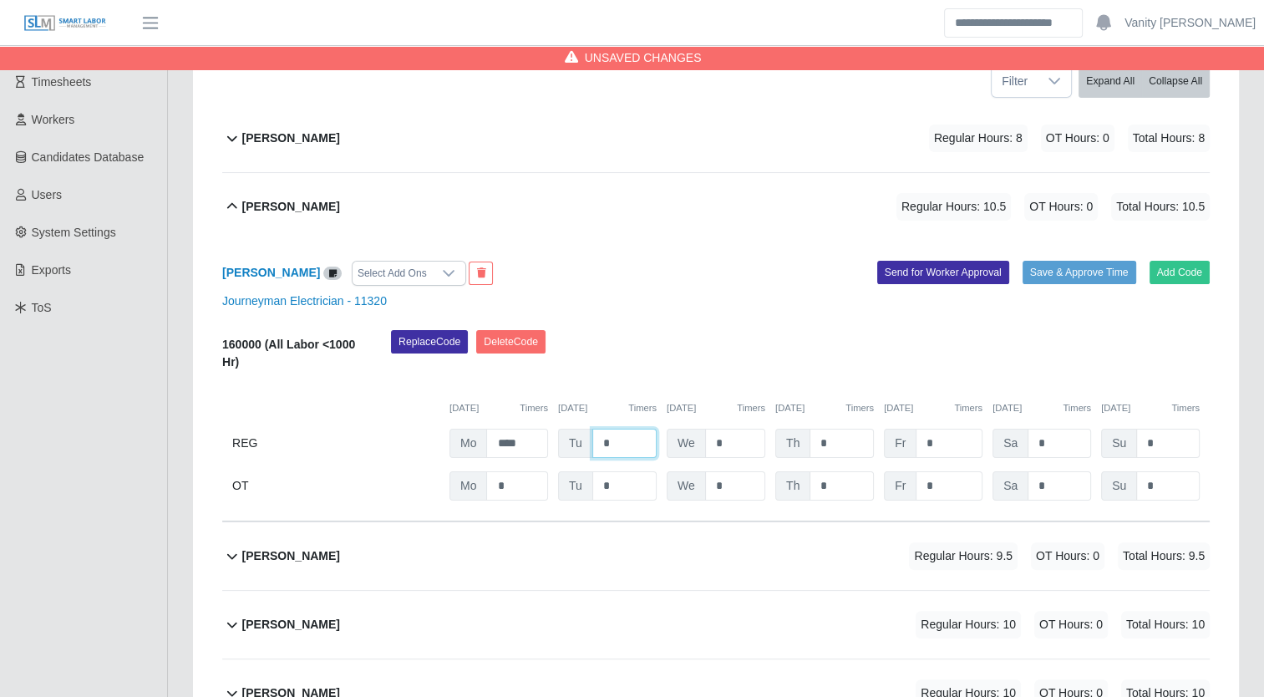
click at [595, 432] on input "*" at bounding box center [625, 443] width 64 height 29
type input "****"
click at [272, 203] on b "Carlos Rios" at bounding box center [291, 207] width 98 height 18
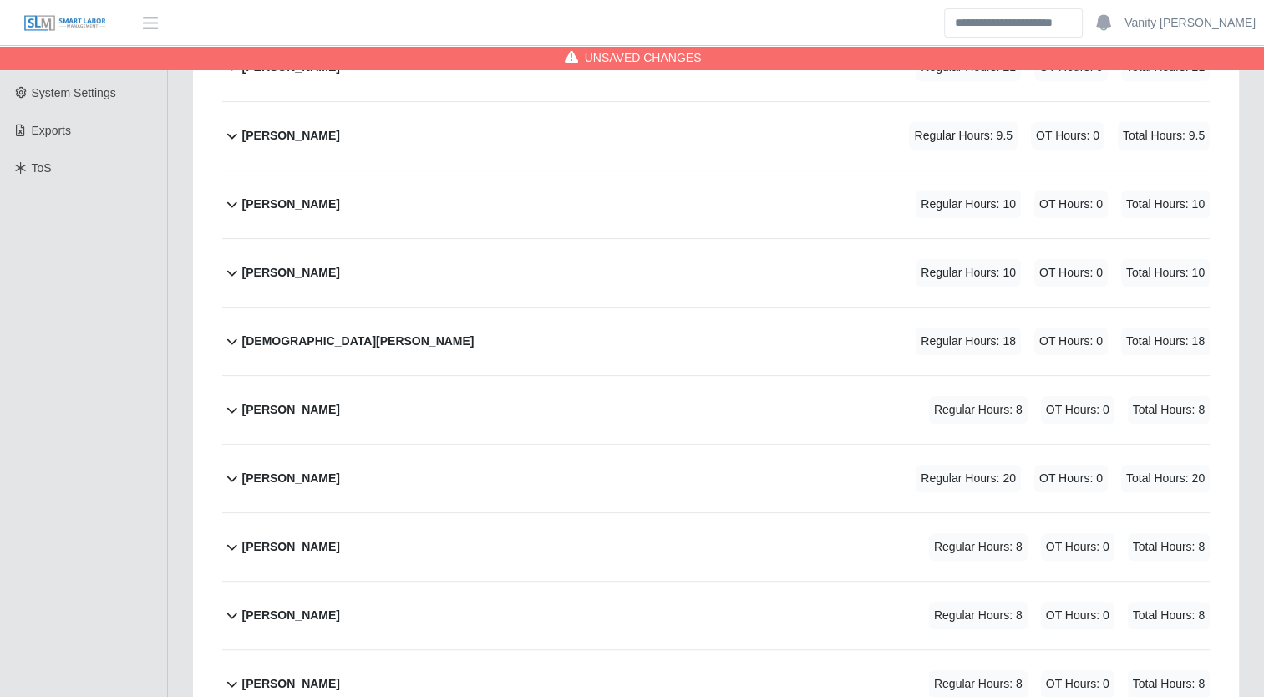
scroll to position [418, 0]
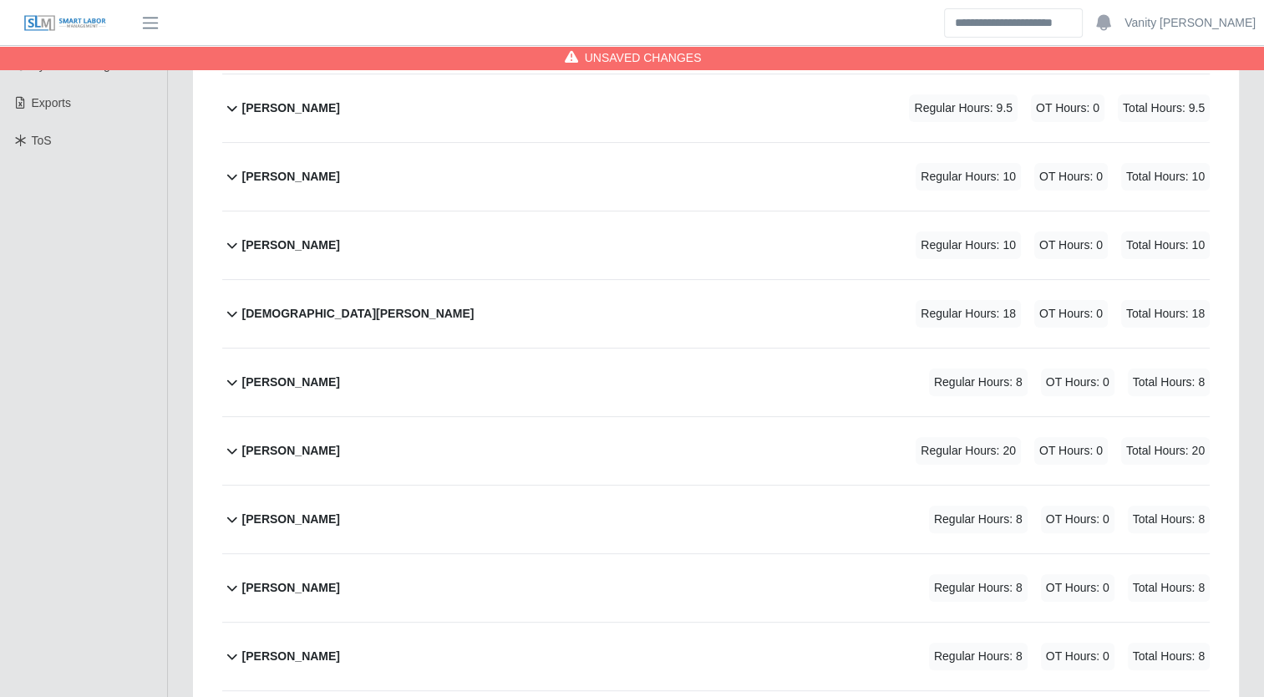
click at [270, 517] on b "Jose Carillo" at bounding box center [291, 520] width 98 height 18
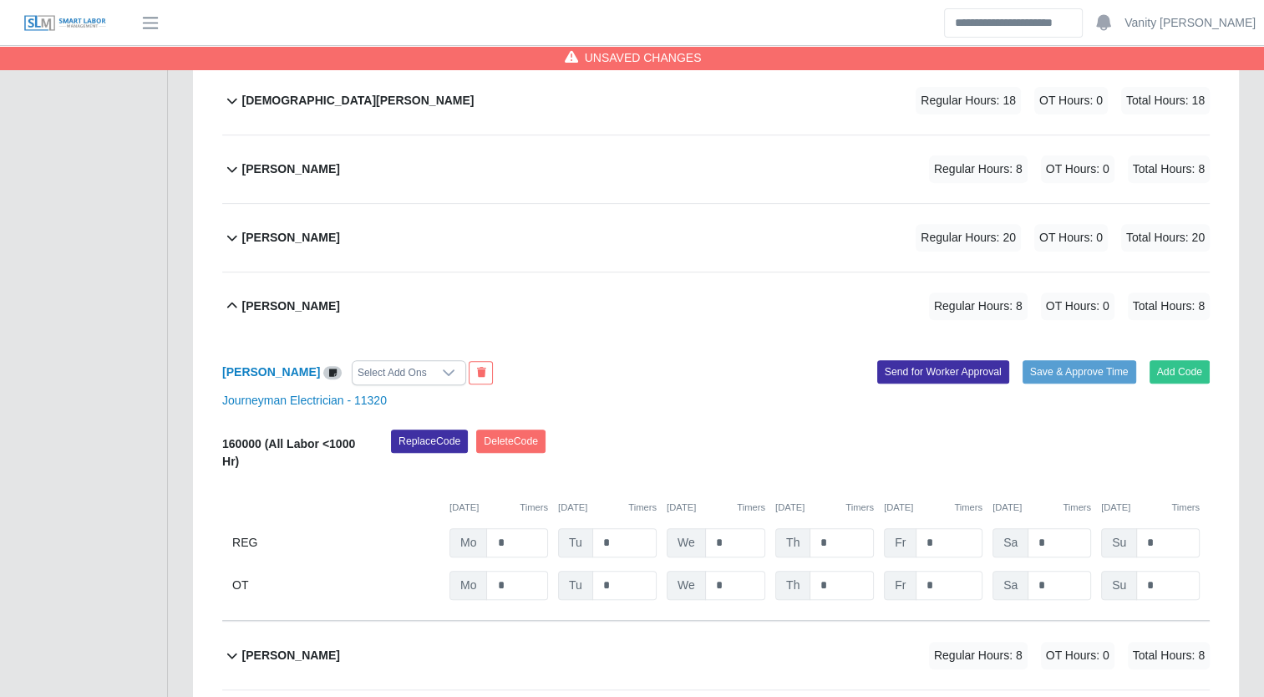
scroll to position [669, 0]
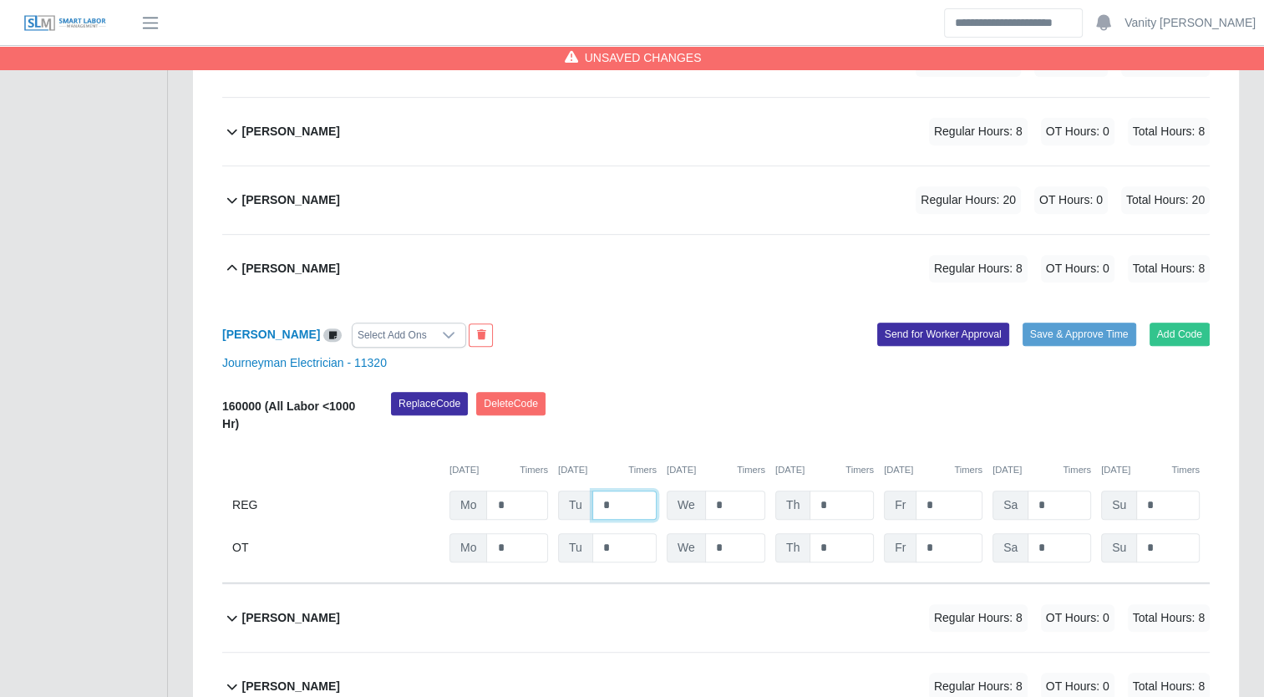
drag, startPoint x: 612, startPoint y: 503, endPoint x: 586, endPoint y: 496, distance: 26.8
click at [586, 496] on div "Tu *" at bounding box center [607, 505] width 99 height 29
click at [598, 500] on input "*" at bounding box center [625, 505] width 64 height 29
click at [283, 274] on div "Jose Carillo" at bounding box center [291, 269] width 98 height 28
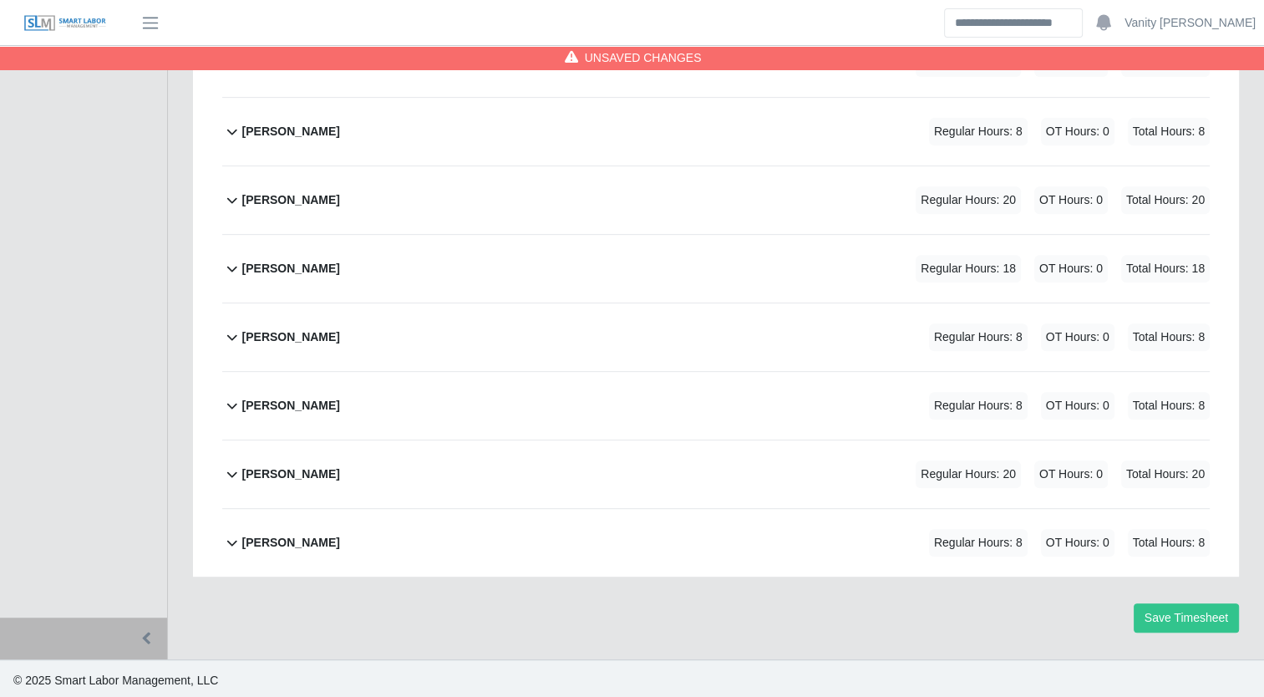
click at [272, 541] on b "Samuel Perea" at bounding box center [291, 543] width 98 height 18
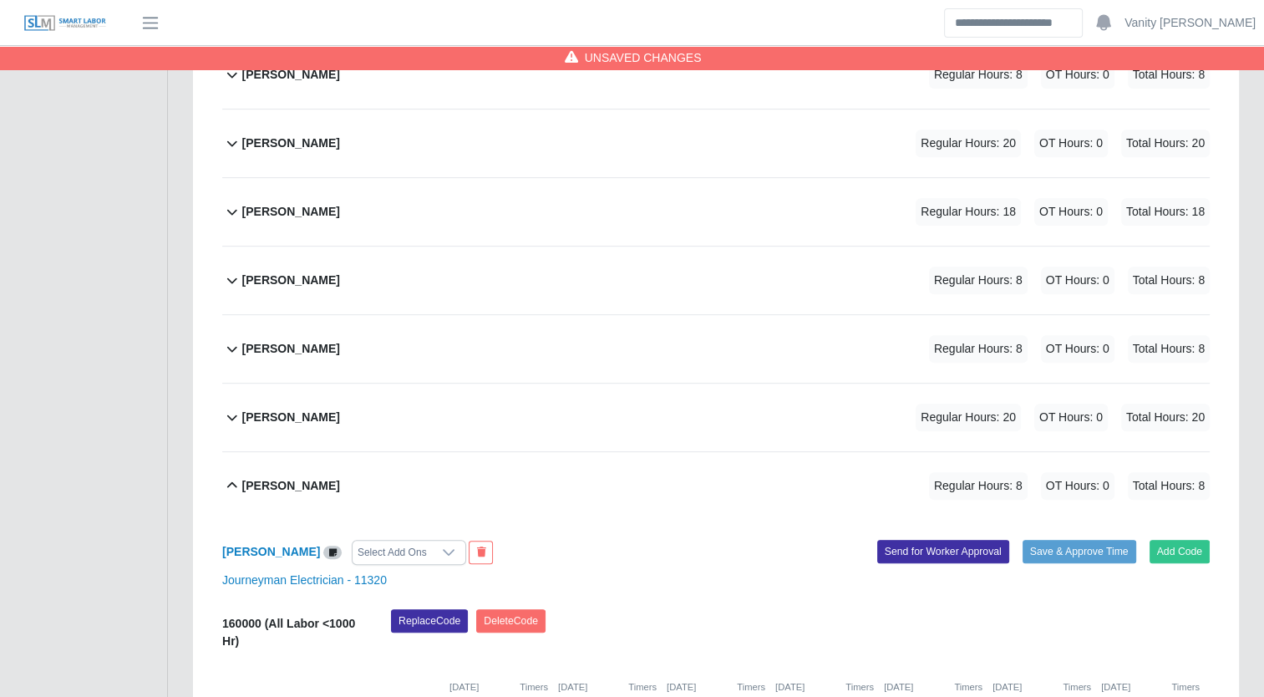
scroll to position [699, 0]
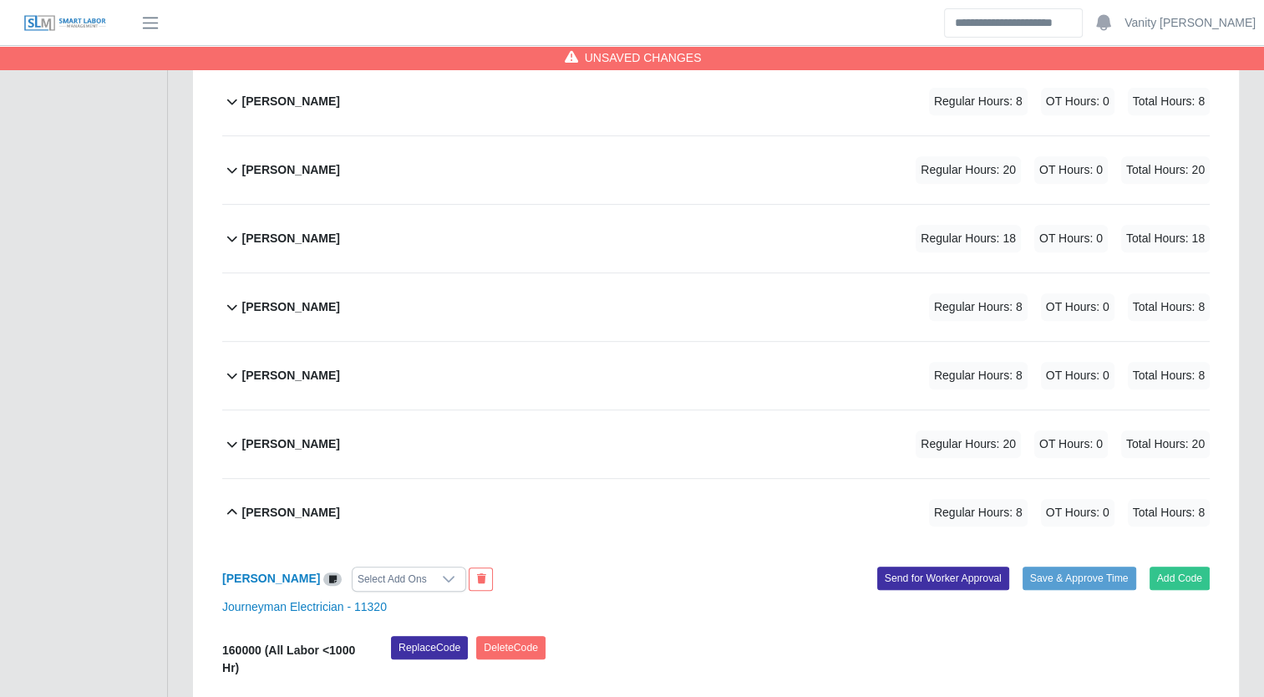
click at [260, 236] on b "Jose Carillo" at bounding box center [291, 239] width 98 height 18
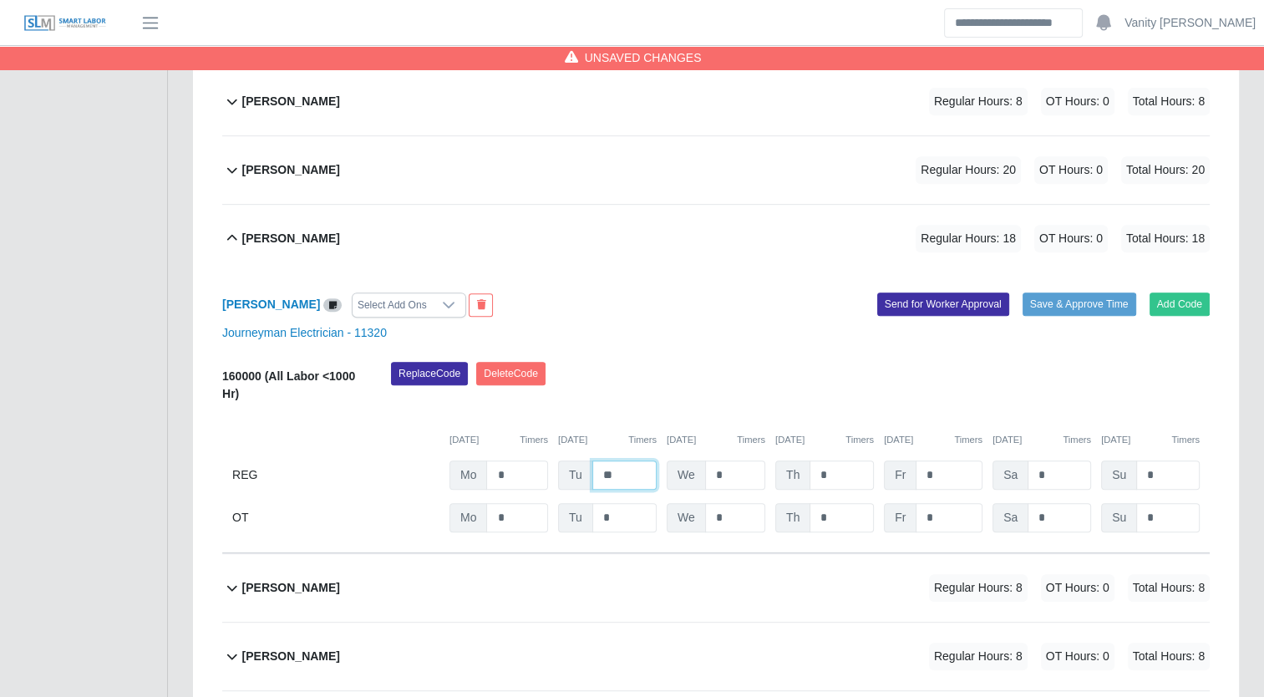
drag, startPoint x: 618, startPoint y: 473, endPoint x: 570, endPoint y: 463, distance: 49.5
click at [570, 463] on div "Tu **" at bounding box center [607, 474] width 99 height 29
type input "*"
click at [1170, 304] on button "Add Code" at bounding box center [1180, 304] width 61 height 23
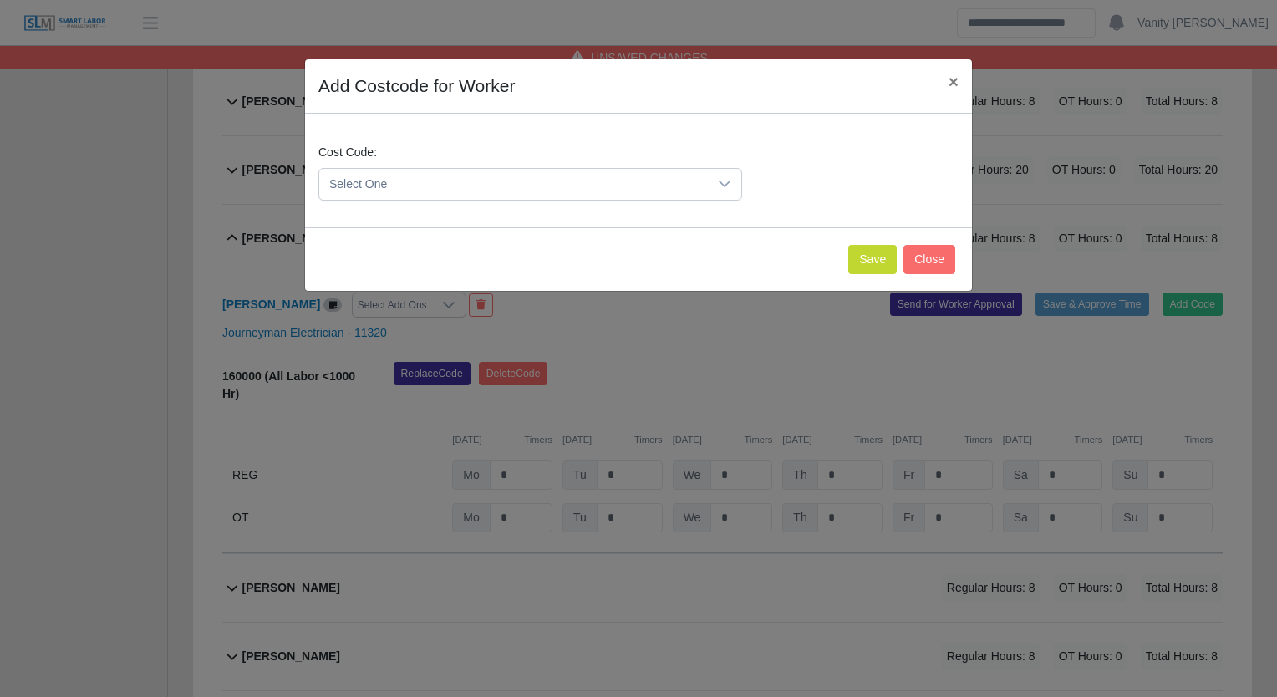
click at [647, 189] on span "Select One" at bounding box center [513, 184] width 389 height 31
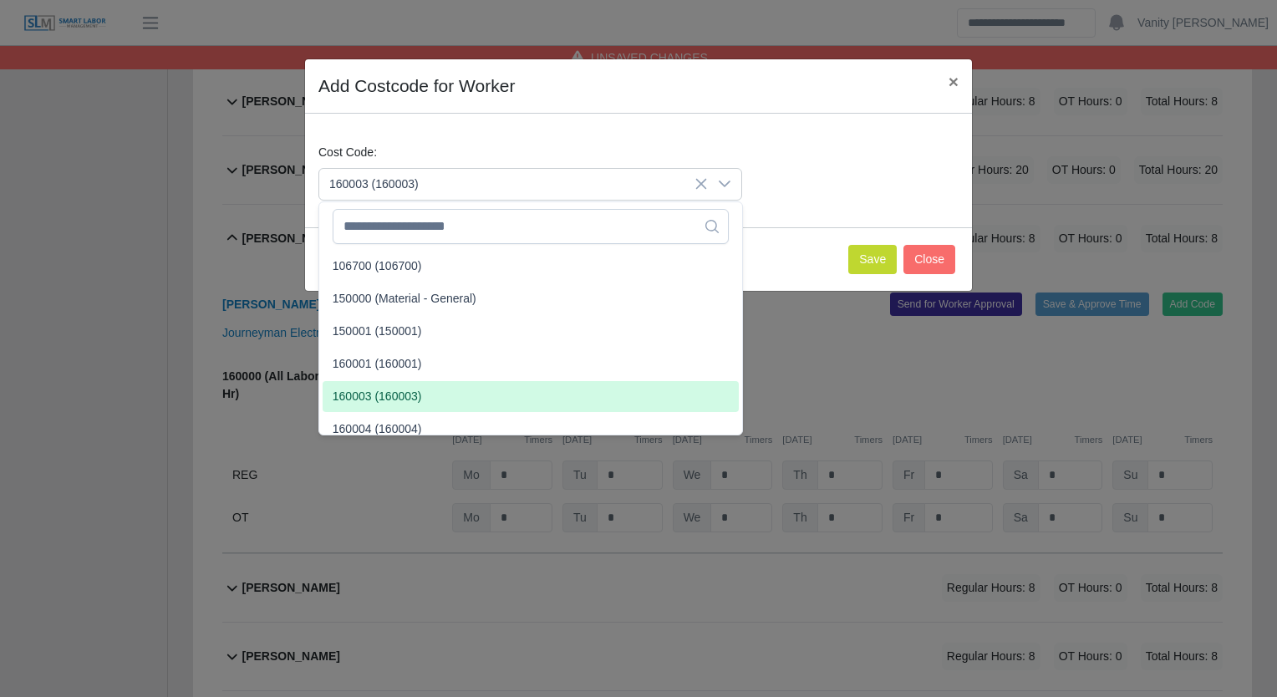
click at [411, 399] on span "160003 (160003)" at bounding box center [377, 397] width 89 height 18
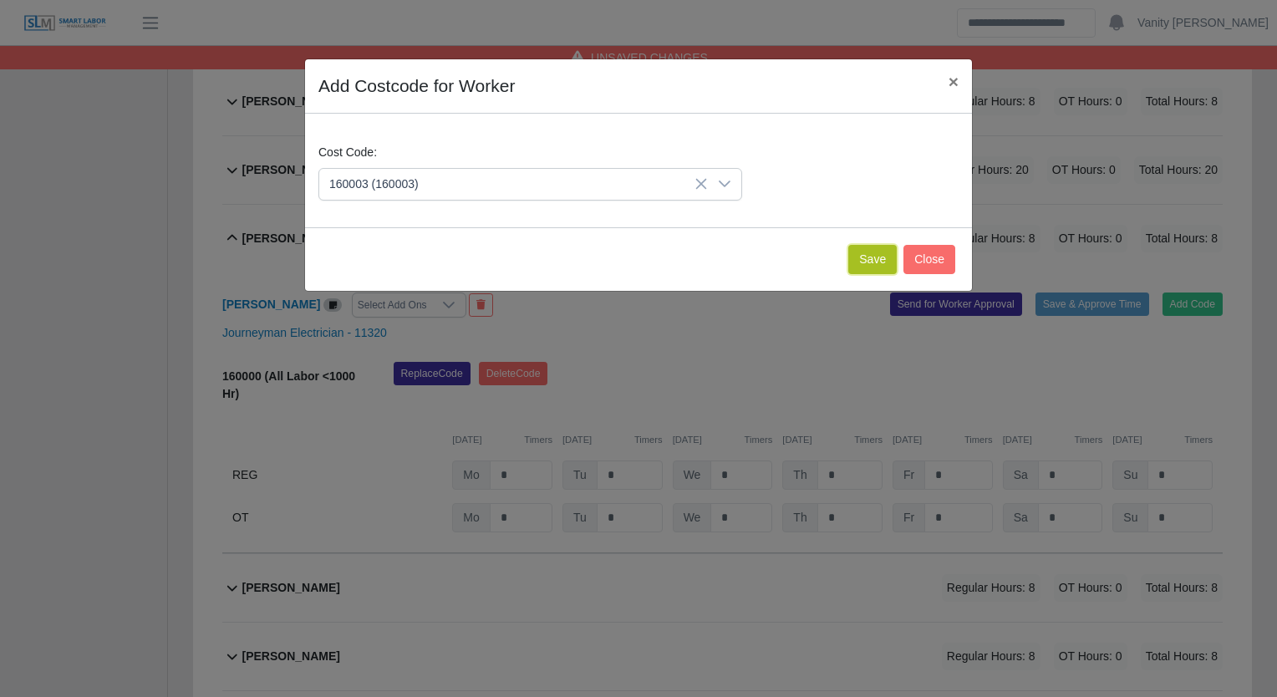
click at [873, 265] on button "Save" at bounding box center [872, 259] width 48 height 29
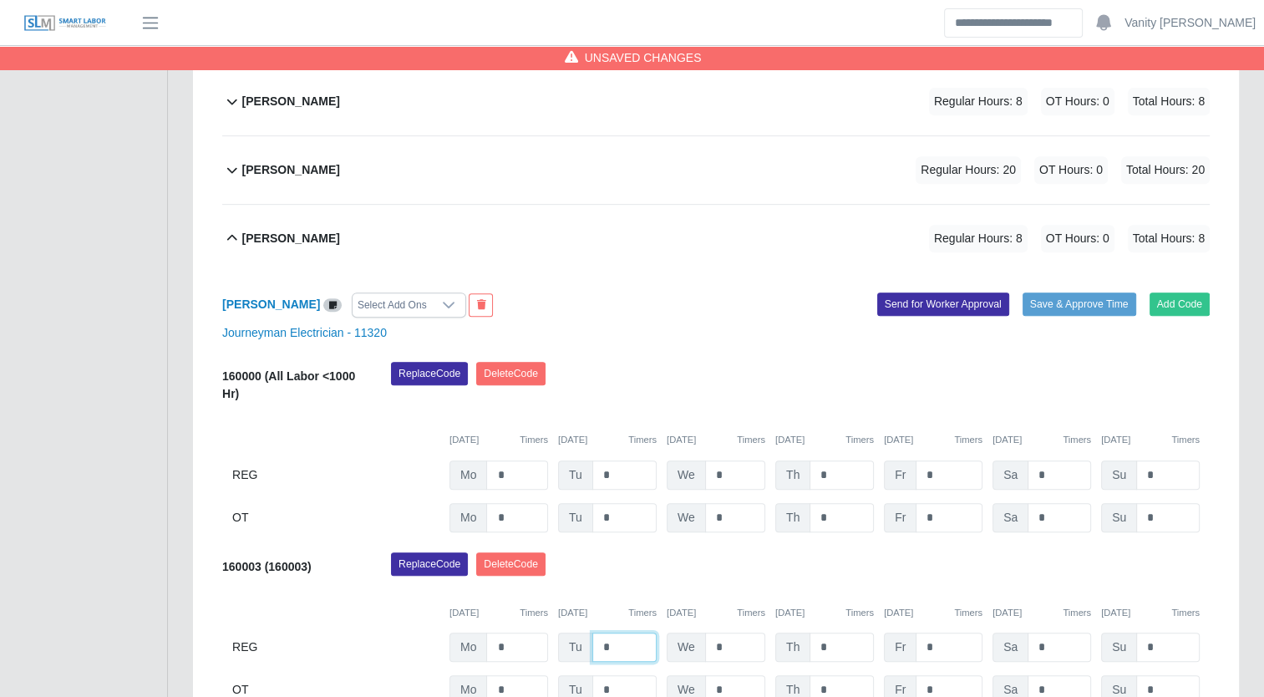
click at [599, 647] on input "*" at bounding box center [625, 647] width 64 height 29
type input "**"
click at [281, 232] on b "Jose Carillo" at bounding box center [291, 239] width 98 height 18
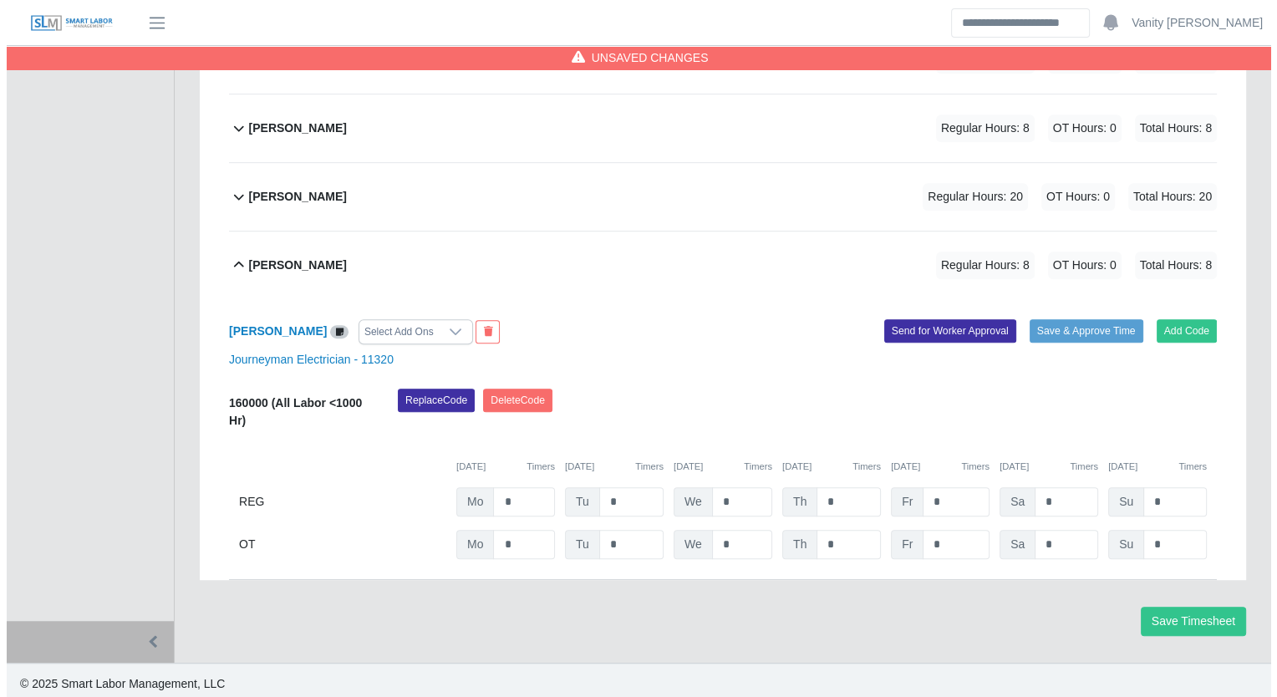
scroll to position [949, 0]
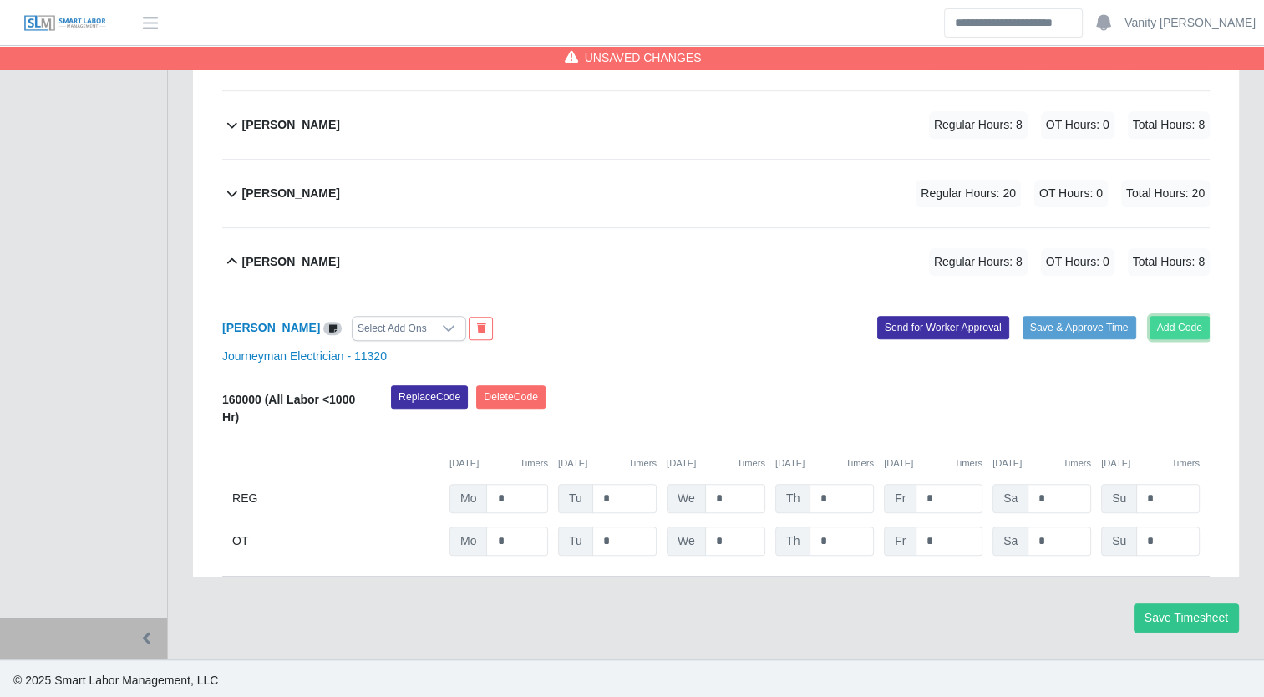
click at [1176, 328] on button "Add Code" at bounding box center [1180, 327] width 61 height 23
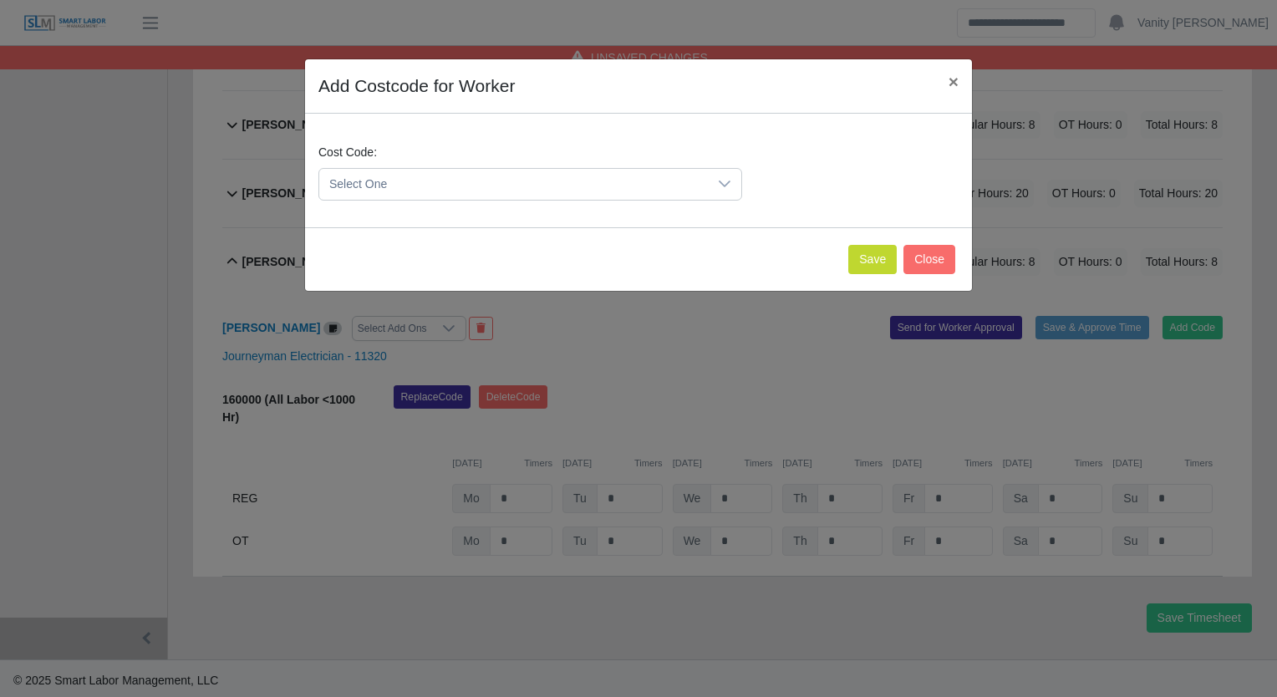
click at [408, 172] on span "Select One" at bounding box center [513, 184] width 389 height 31
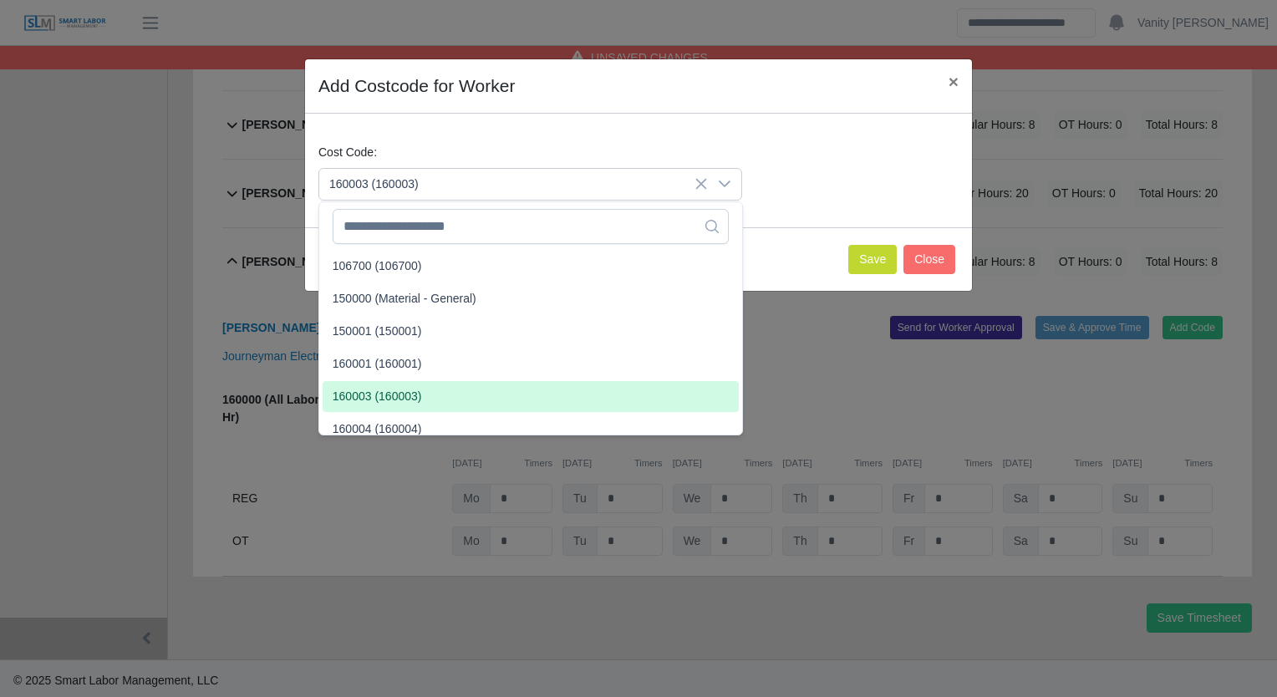
click at [359, 393] on span "160003 (160003)" at bounding box center [377, 397] width 89 height 18
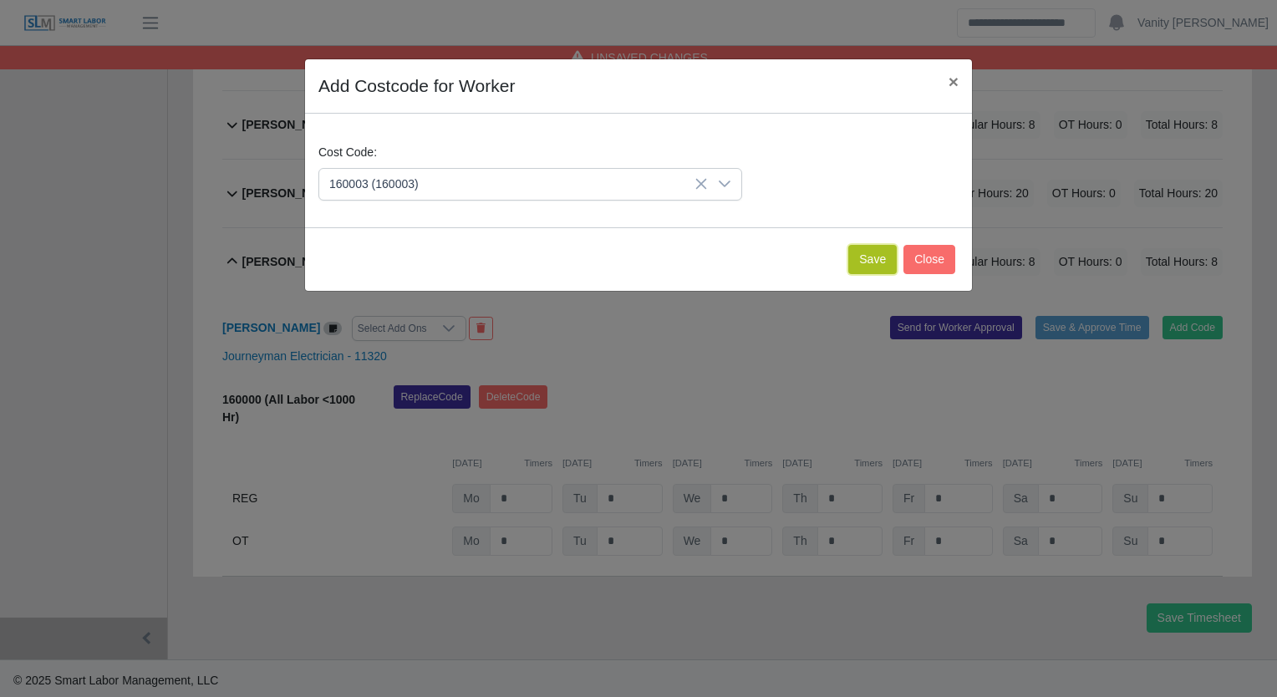
click at [867, 262] on button "Save" at bounding box center [872, 259] width 48 height 29
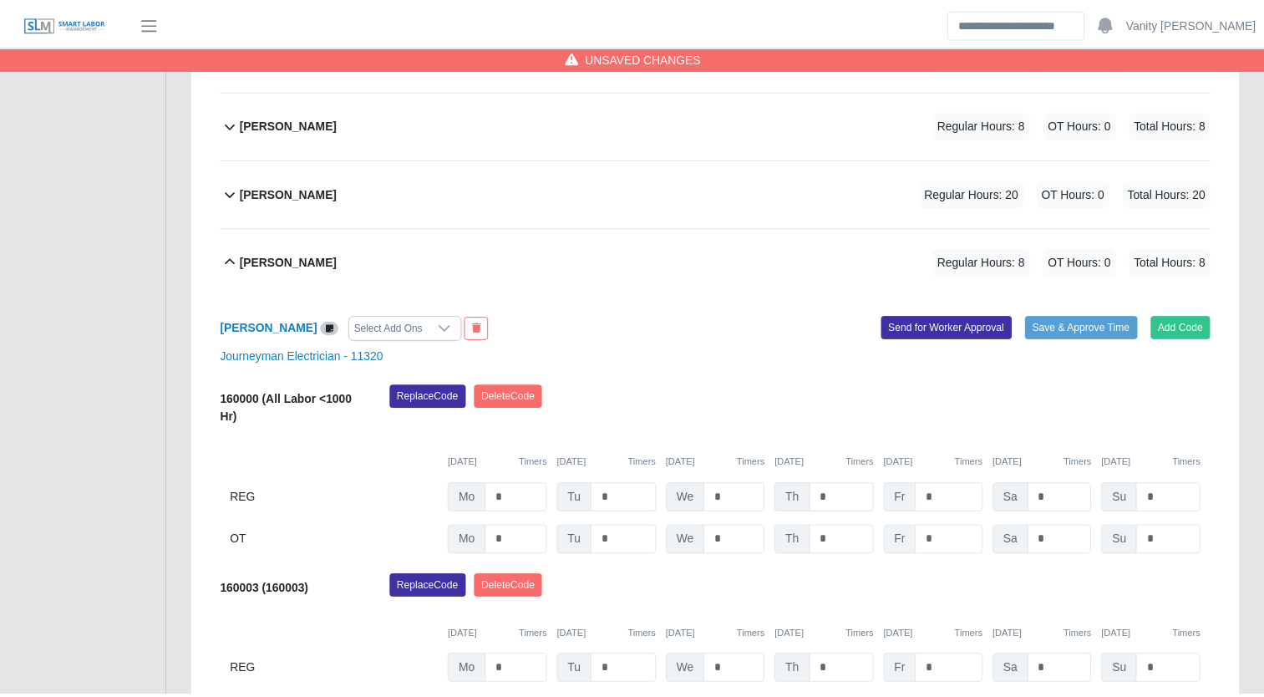
scroll to position [1122, 0]
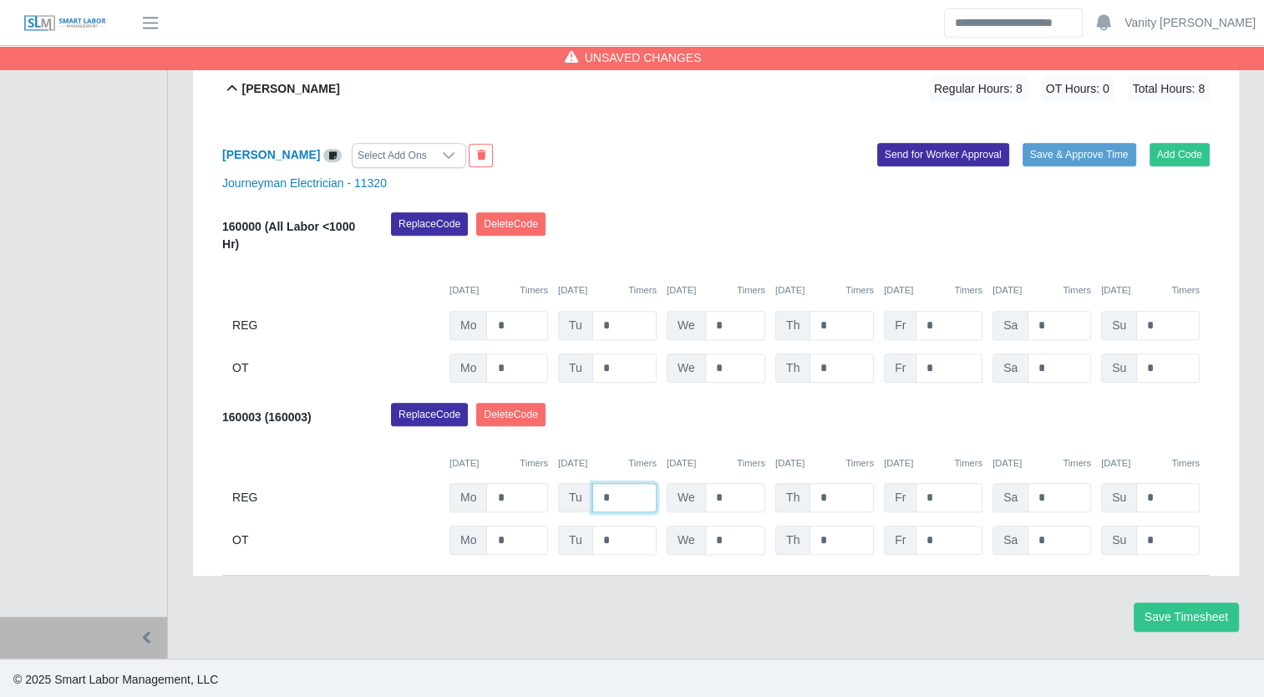
click at [597, 493] on input "*" at bounding box center [625, 497] width 64 height 29
type input "**"
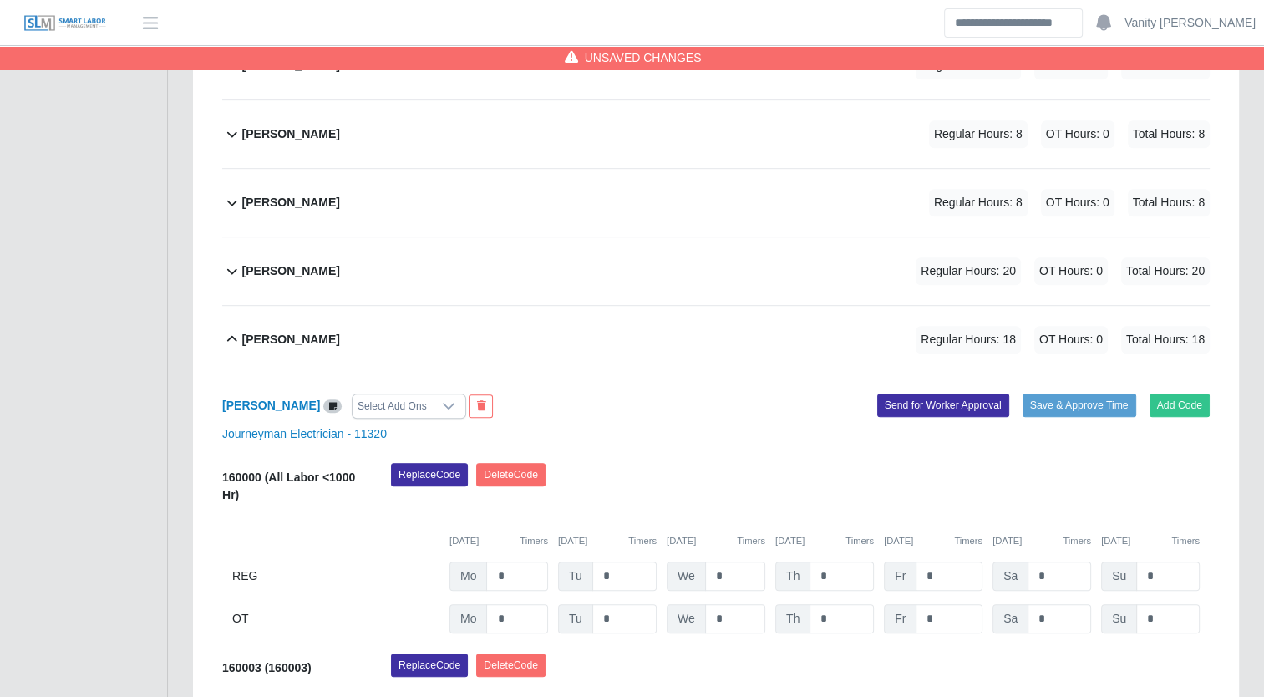
click at [243, 338] on b "Samuel Perea" at bounding box center [291, 340] width 98 height 18
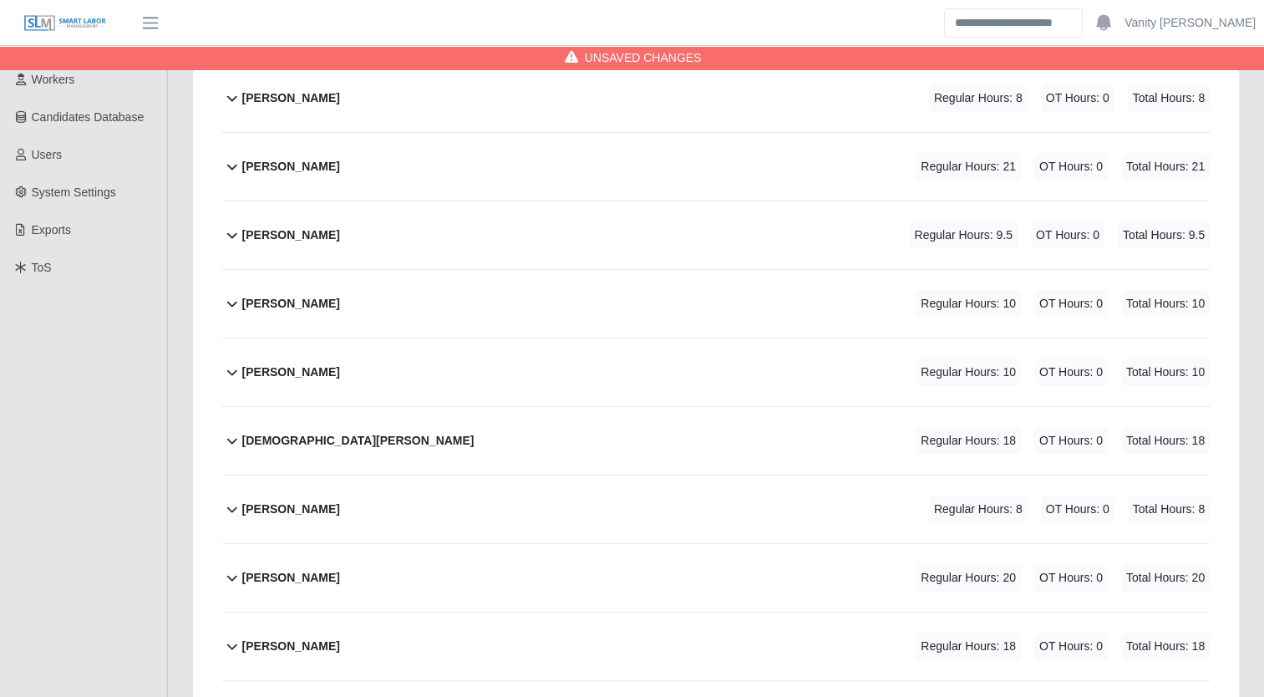
scroll to position [253, 0]
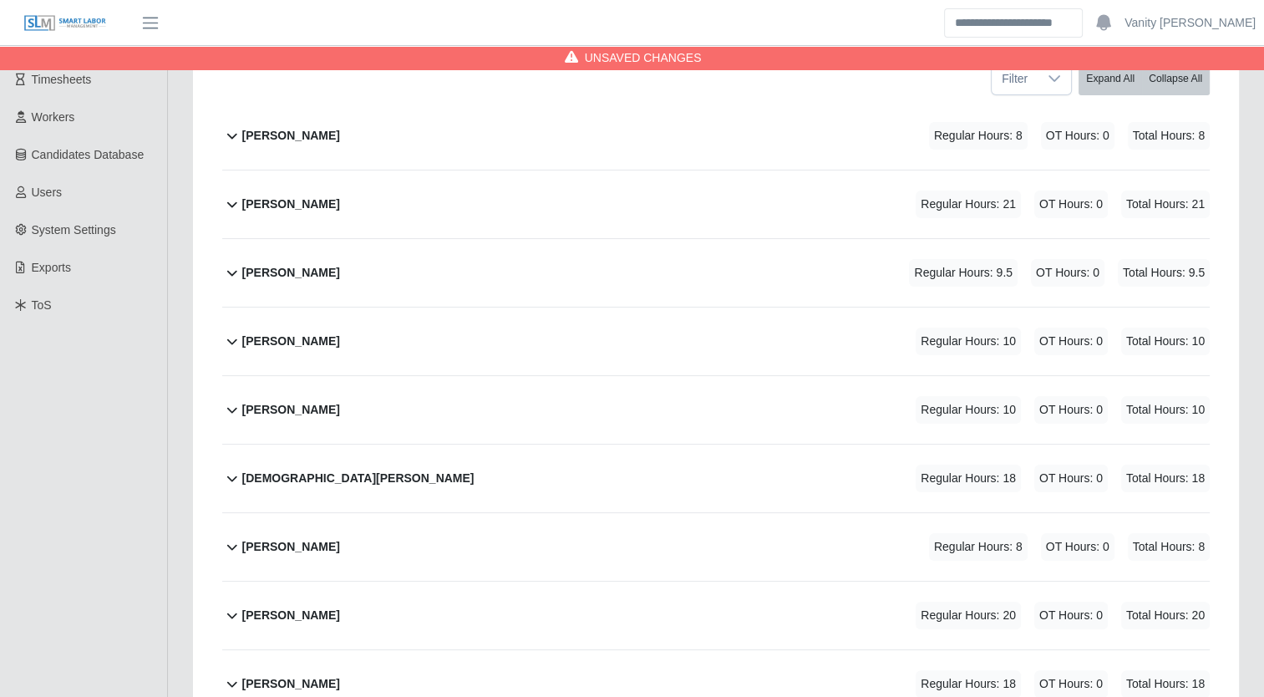
click at [274, 328] on div "Fabian Gaxiola Valdez" at bounding box center [291, 342] width 98 height 28
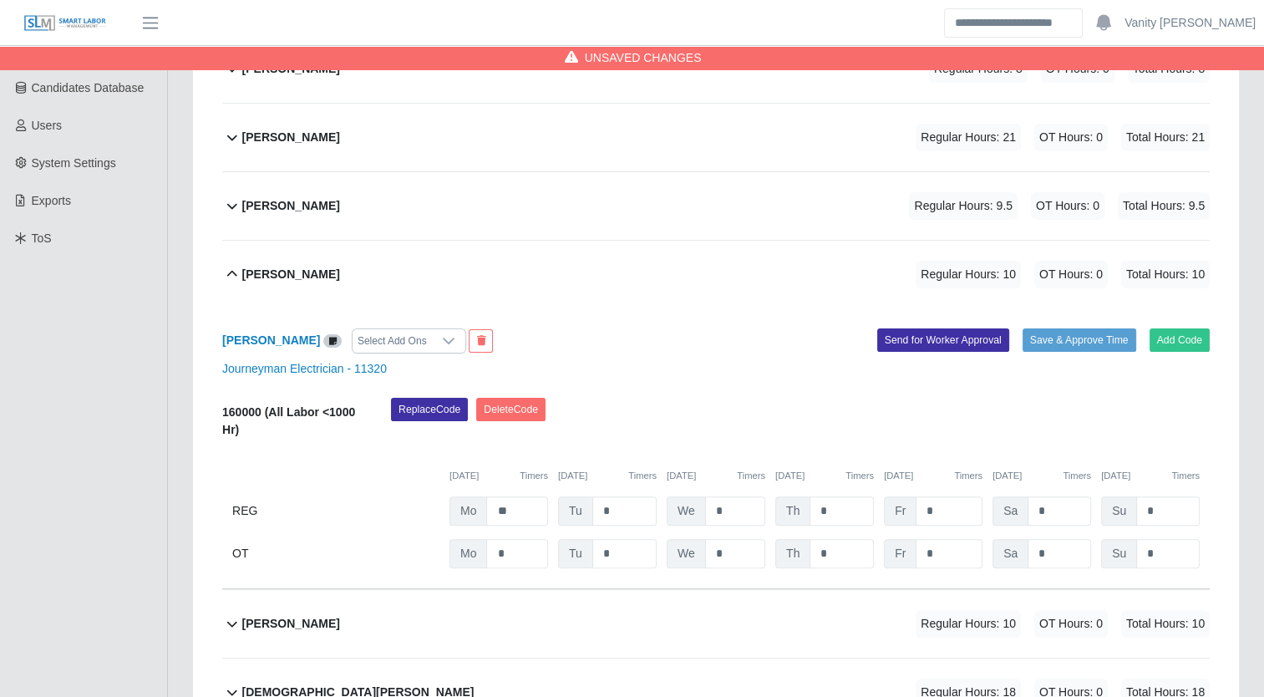
scroll to position [420, 0]
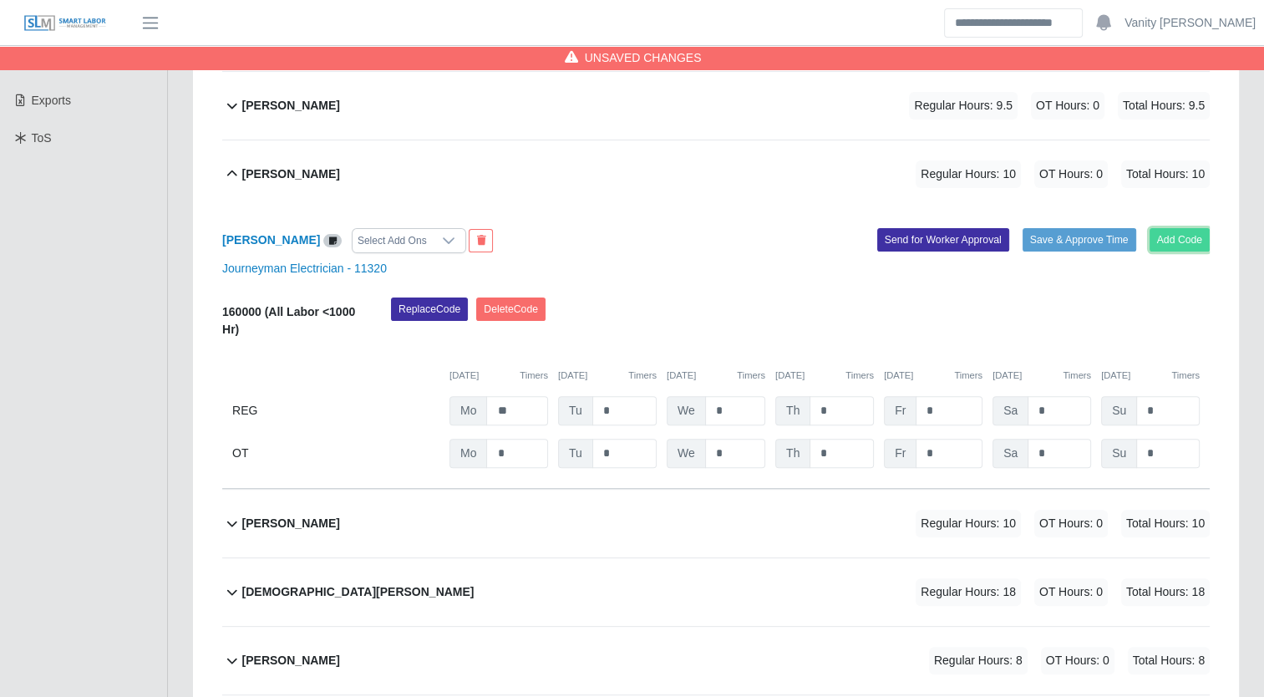
click at [1177, 242] on button "Add Code" at bounding box center [1180, 239] width 61 height 23
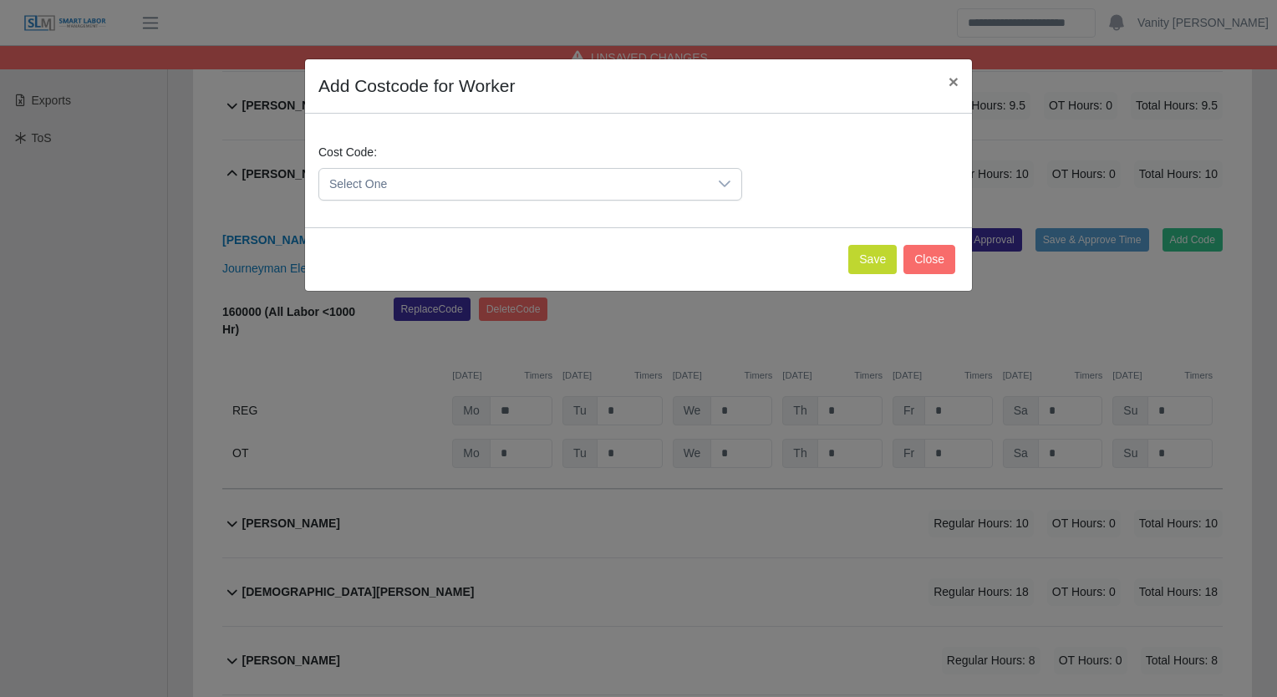
click at [715, 184] on div at bounding box center [724, 184] width 33 height 31
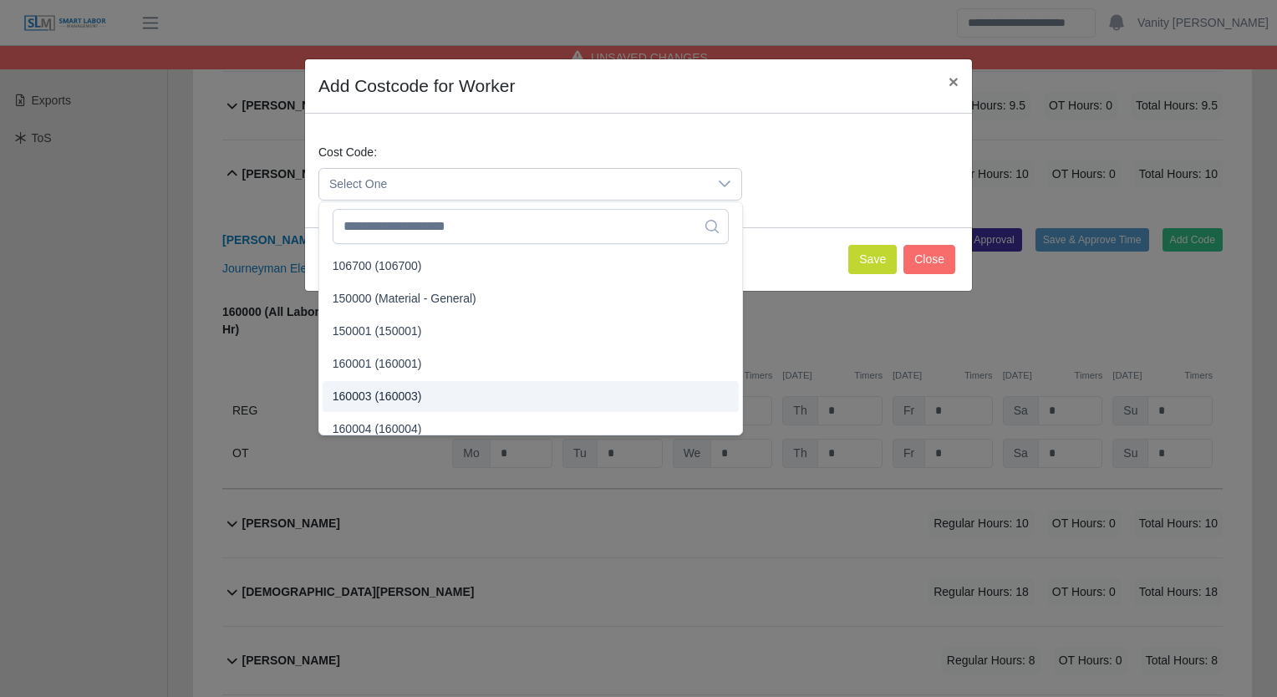
click at [374, 396] on span "160003 (160003)" at bounding box center [377, 397] width 89 height 18
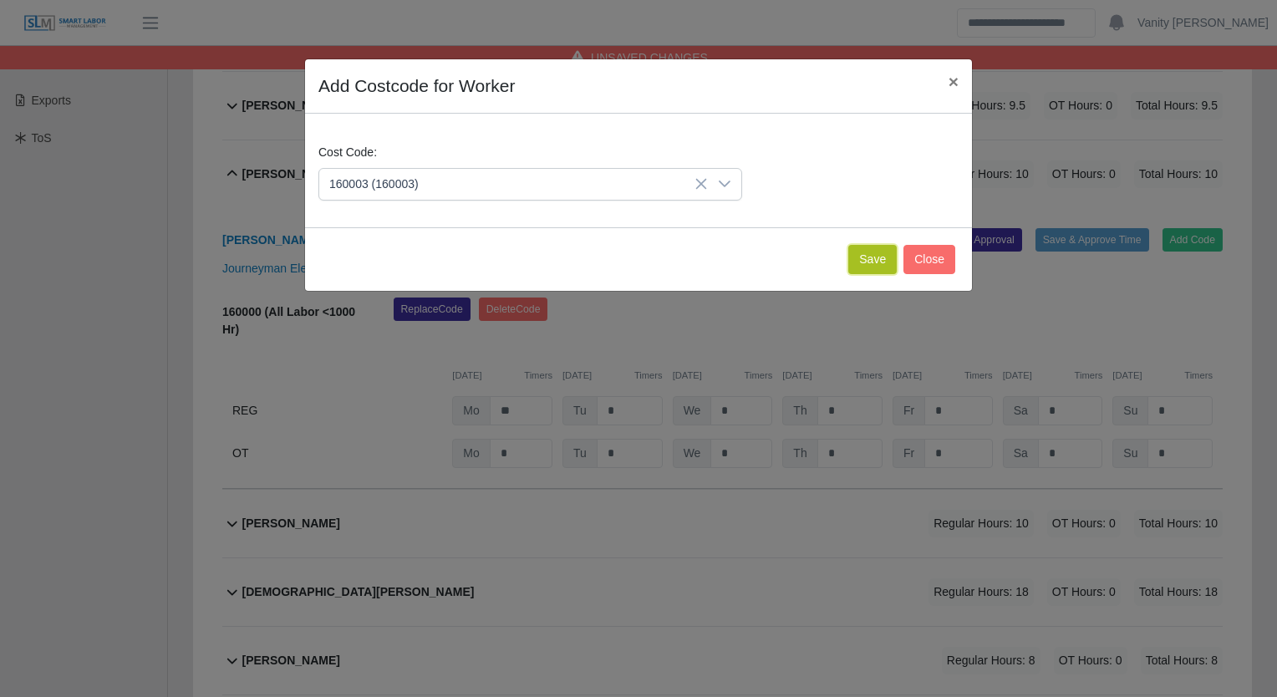
click at [863, 258] on button "Save" at bounding box center [872, 259] width 48 height 29
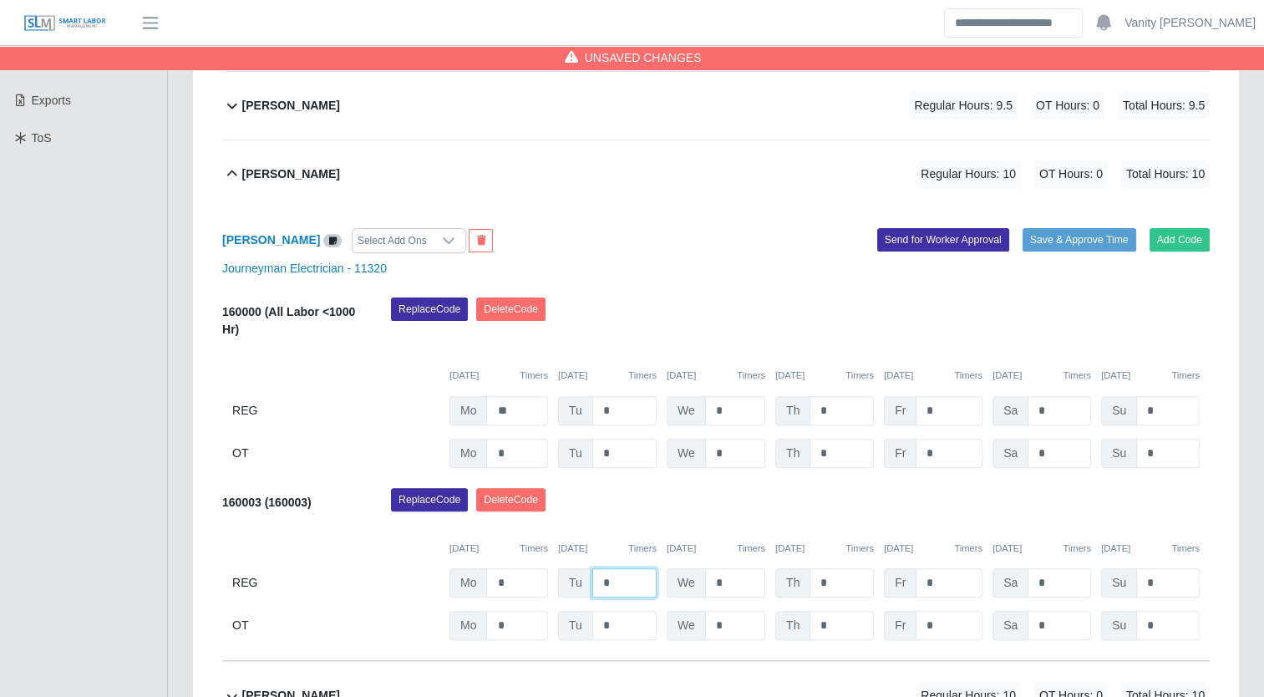
click at [608, 577] on input "*" at bounding box center [625, 582] width 64 height 29
click at [598, 577] on input "*" at bounding box center [625, 582] width 64 height 29
type input "**"
click at [335, 185] on div "Fabian Gaxiola Valdez" at bounding box center [291, 174] width 98 height 28
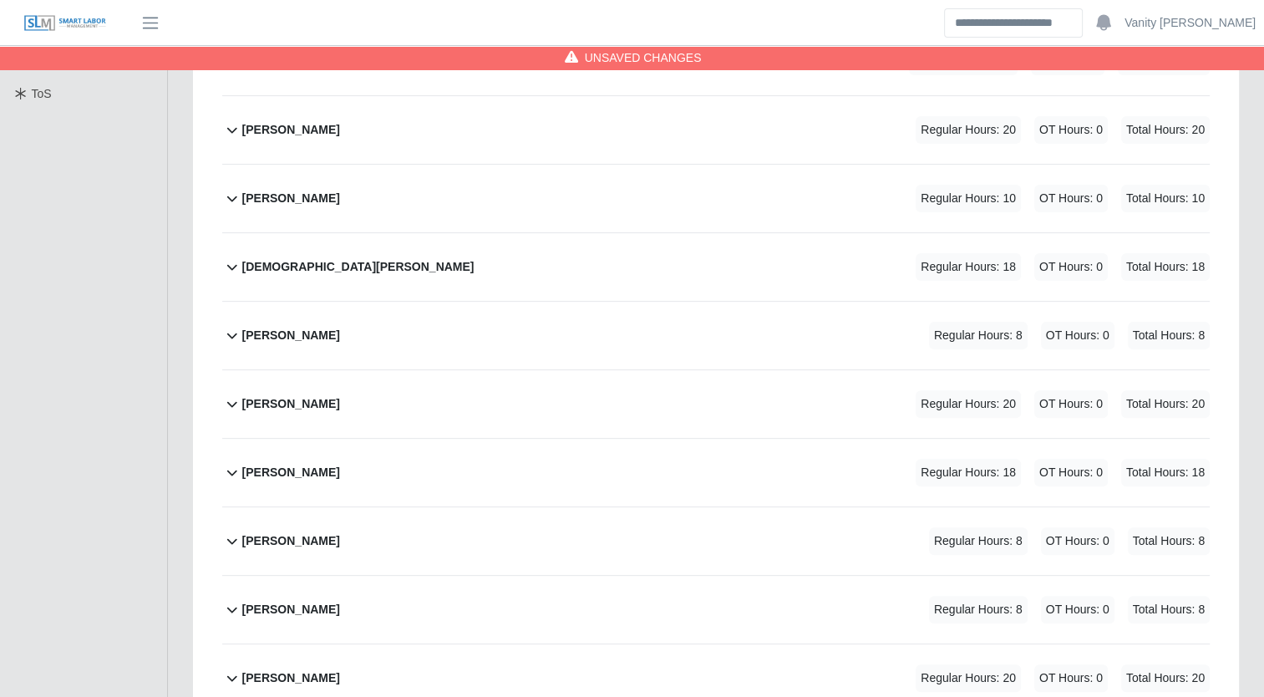
scroll to position [504, 0]
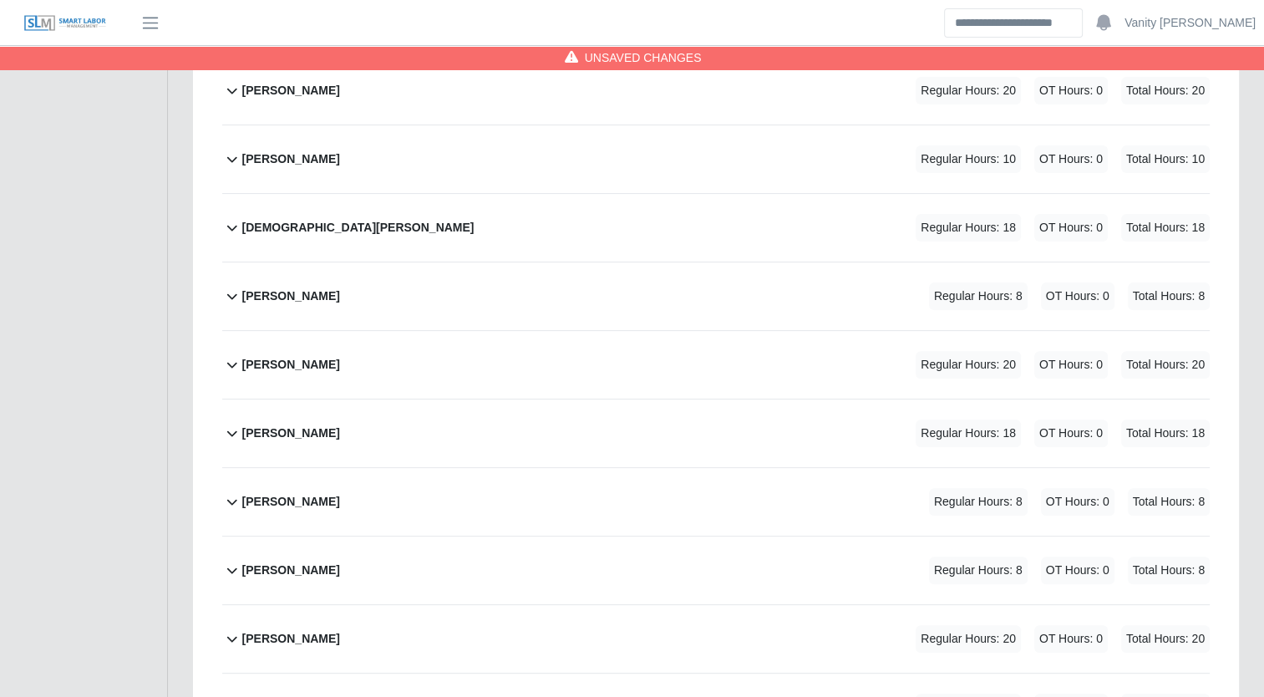
click at [263, 570] on b "Martin Diaz" at bounding box center [291, 571] width 98 height 18
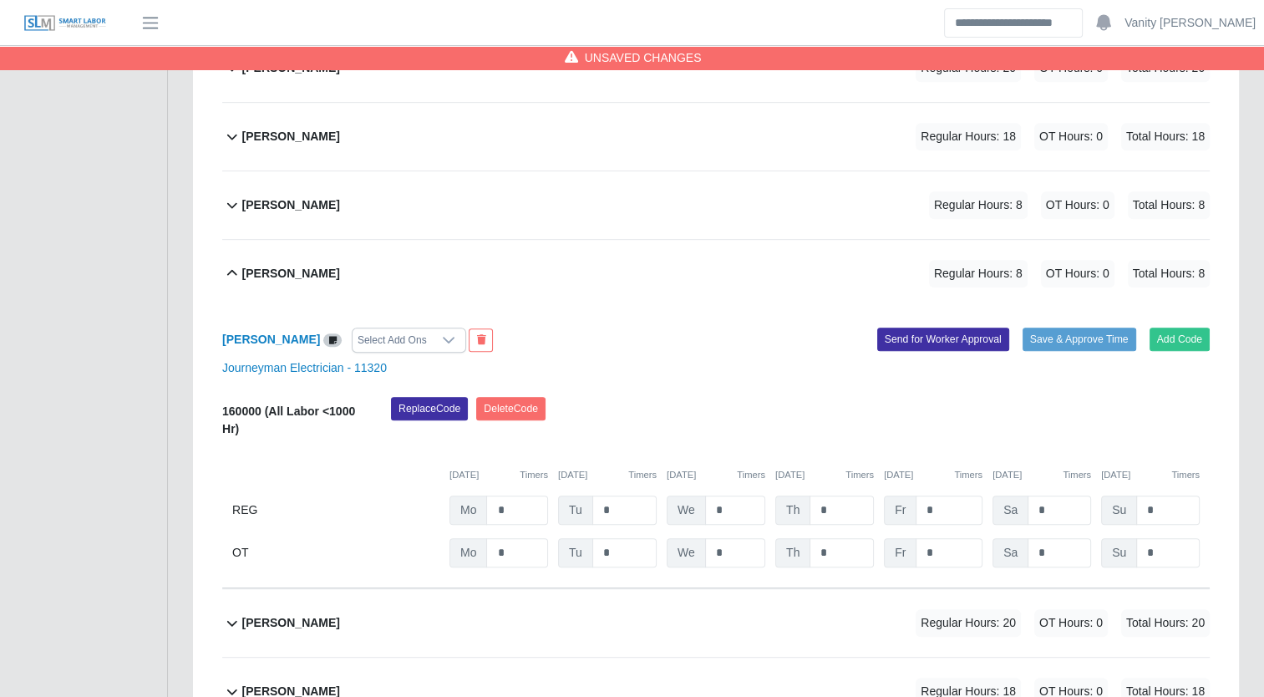
scroll to position [838, 0]
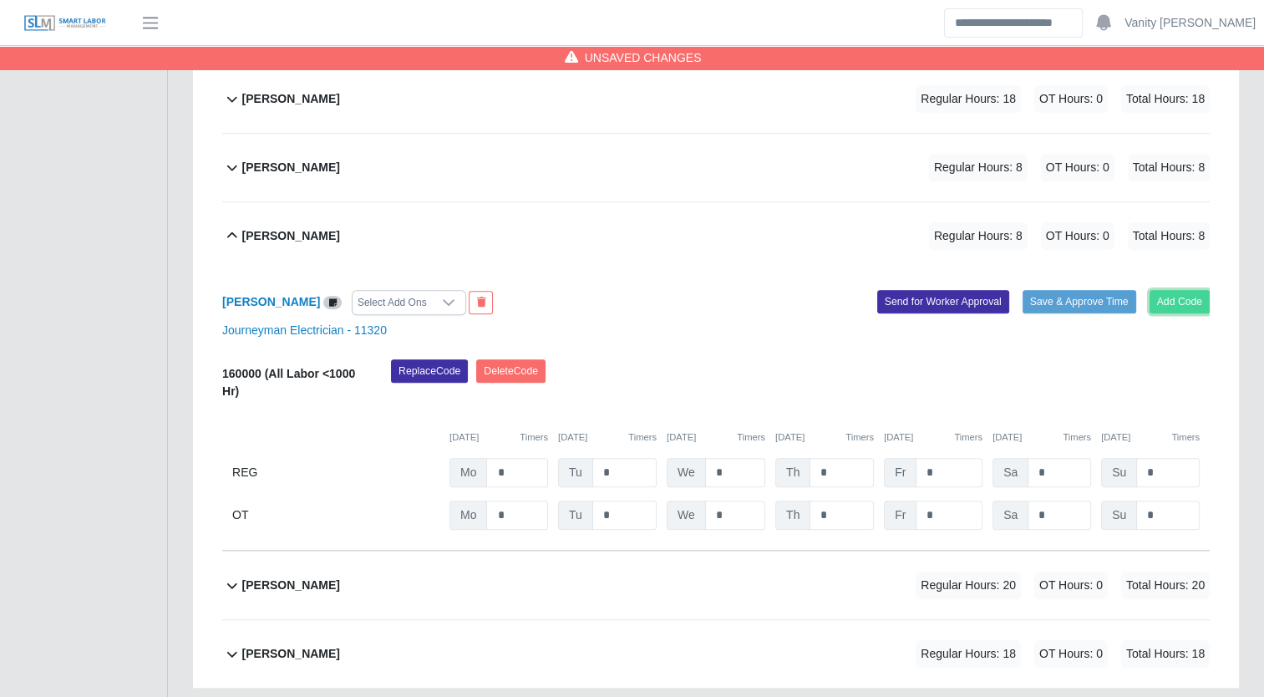
click at [1173, 301] on button "Add Code" at bounding box center [1180, 301] width 61 height 23
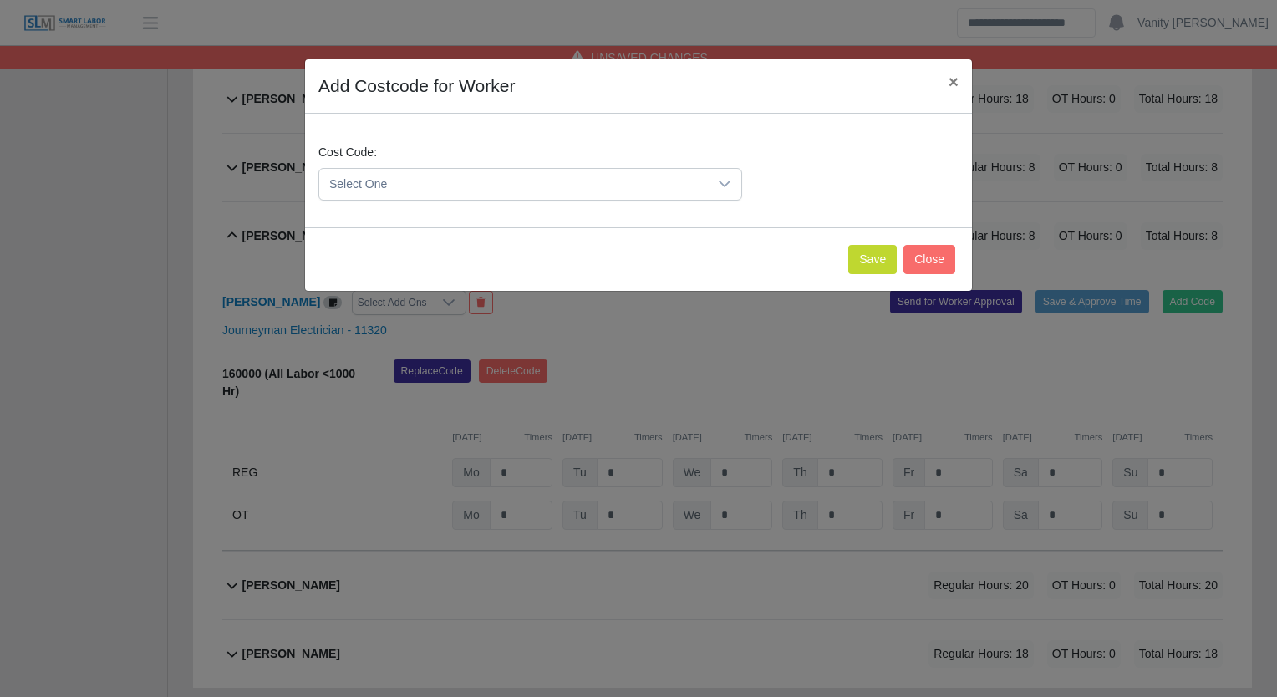
click at [382, 191] on span "Select One" at bounding box center [513, 184] width 389 height 31
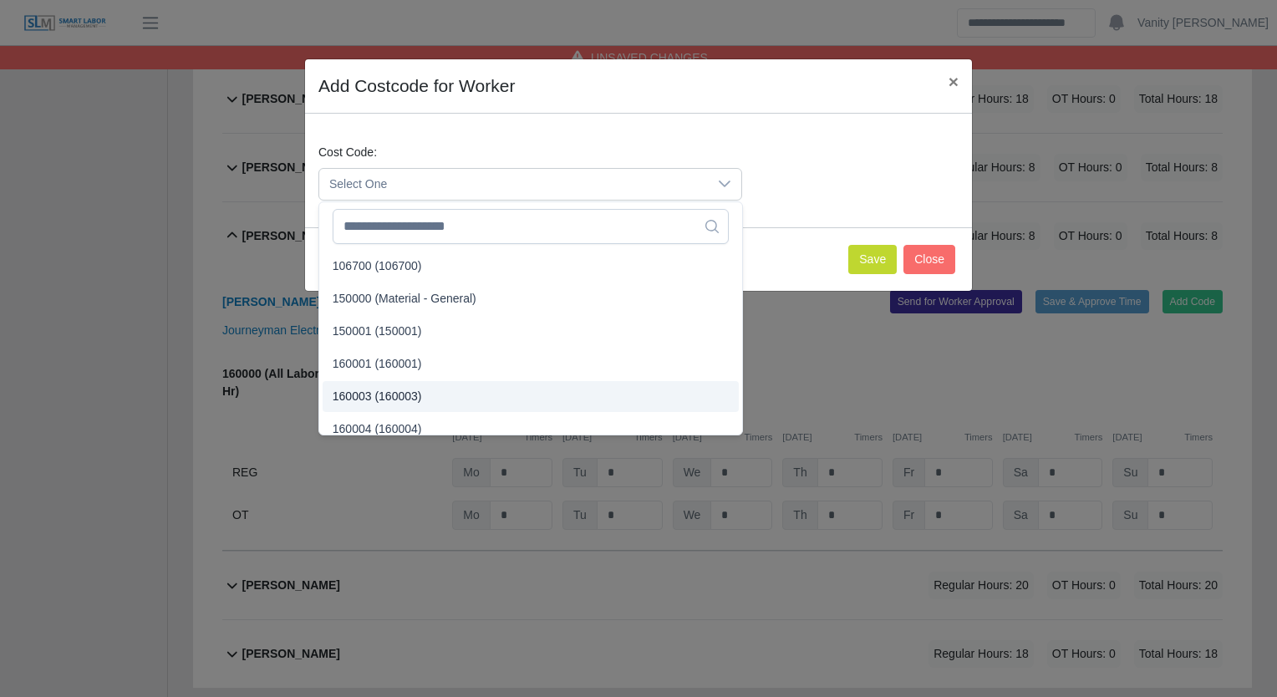
click at [363, 401] on span "160003 (160003)" at bounding box center [377, 397] width 89 height 18
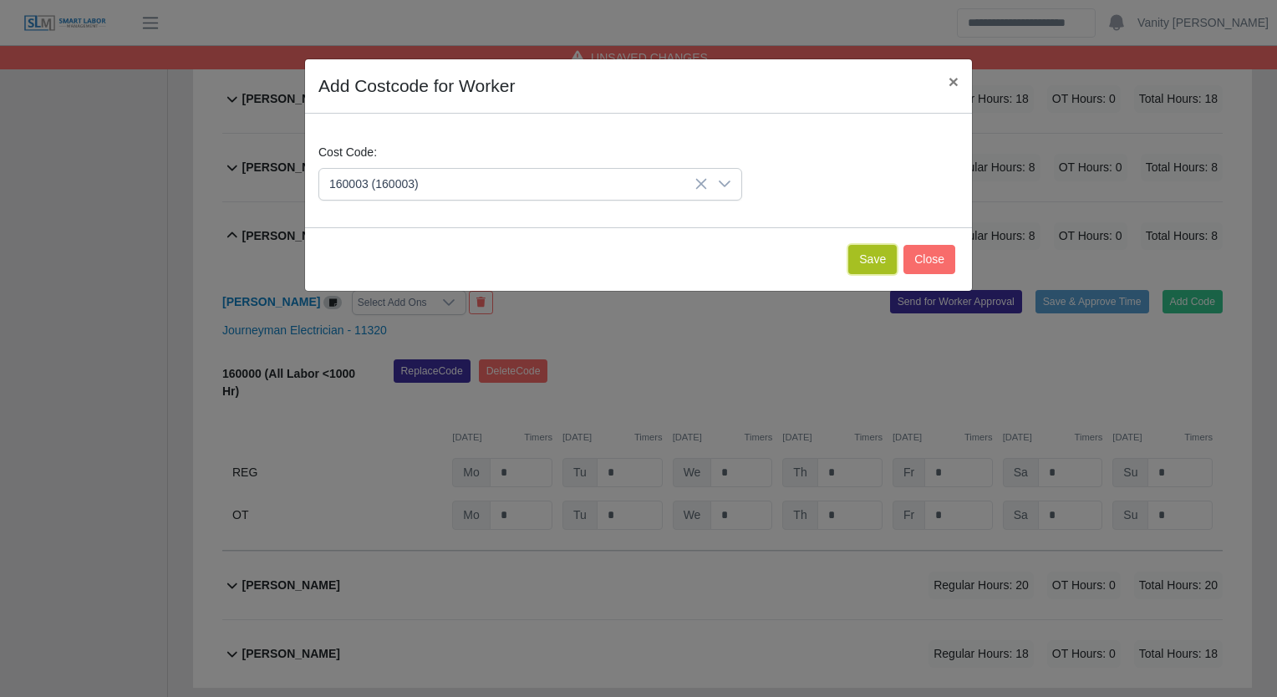
click at [878, 264] on button "Save" at bounding box center [872, 259] width 48 height 29
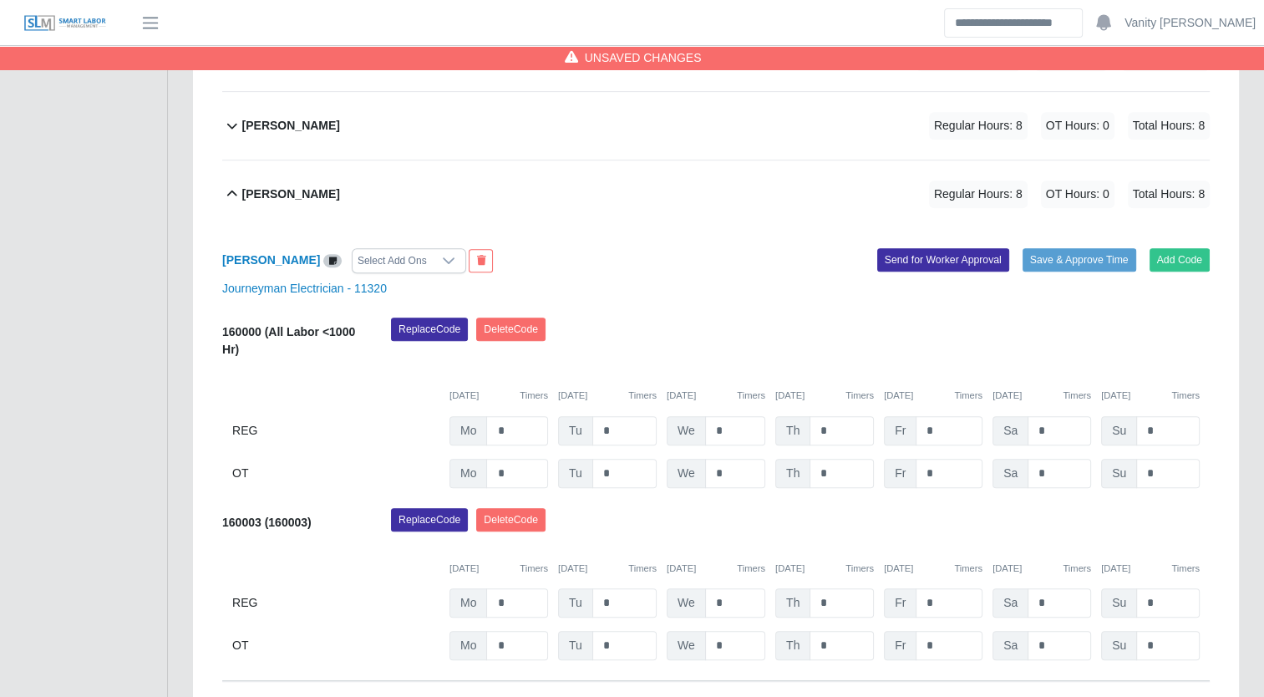
scroll to position [922, 0]
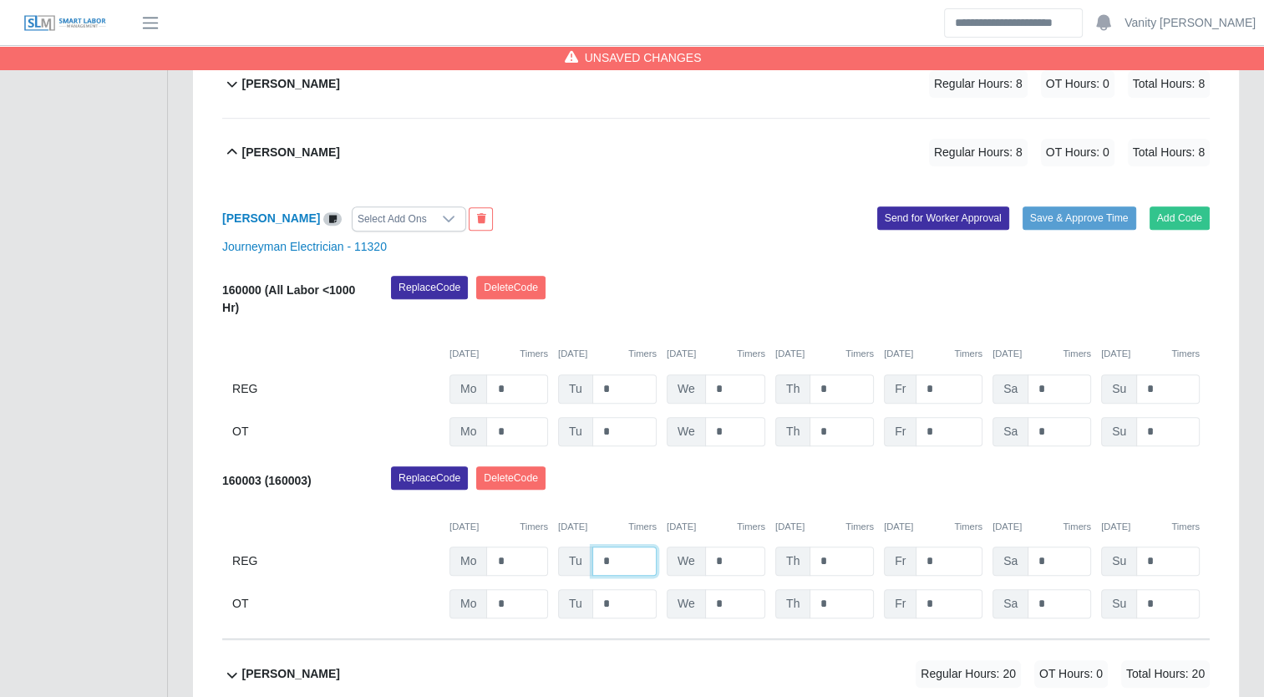
click at [593, 562] on input "*" at bounding box center [625, 561] width 64 height 29
type input "**"
click at [255, 149] on b "Martin Diaz" at bounding box center [291, 153] width 98 height 18
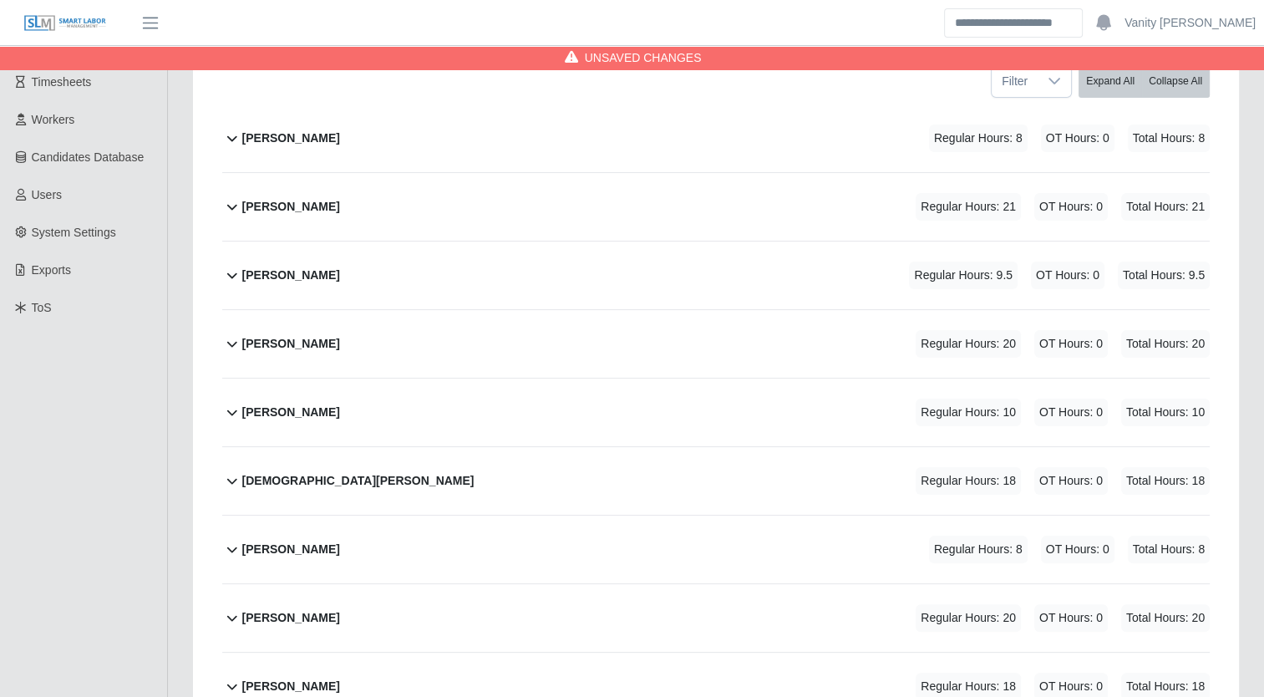
scroll to position [0, 0]
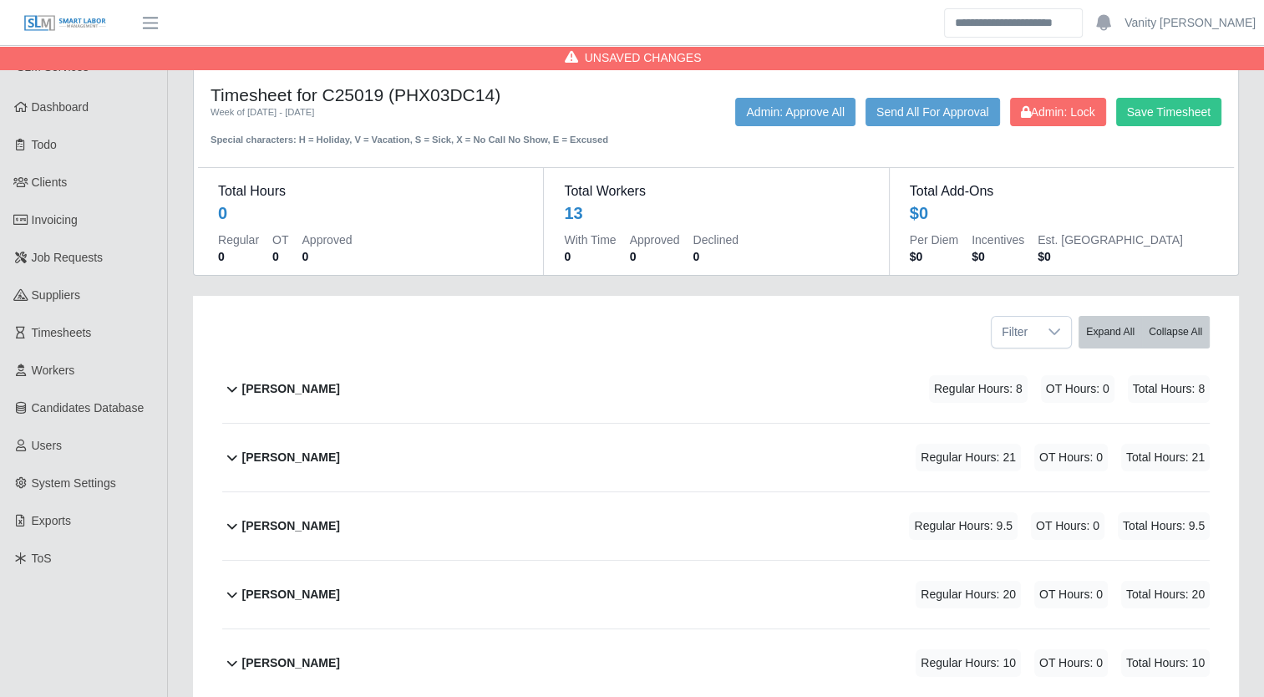
click at [279, 389] on b "Alejandro Sanchez" at bounding box center [291, 389] width 98 height 18
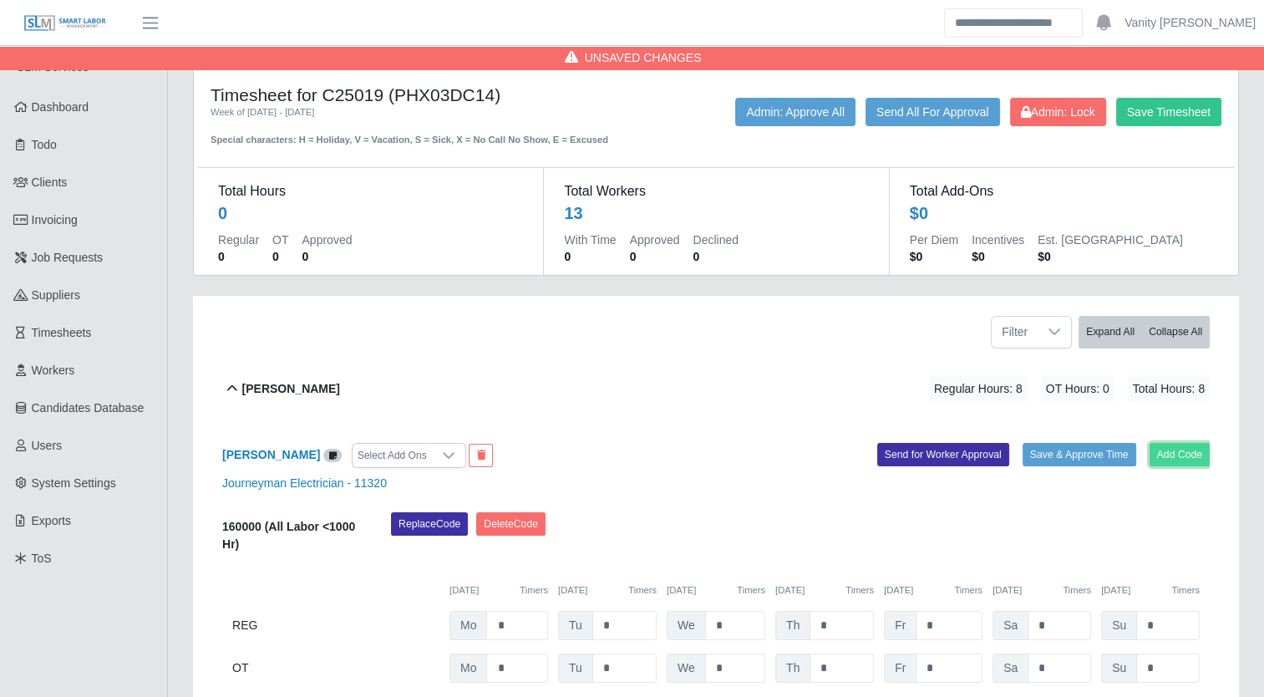
click at [1193, 455] on button "Add Code" at bounding box center [1180, 454] width 61 height 23
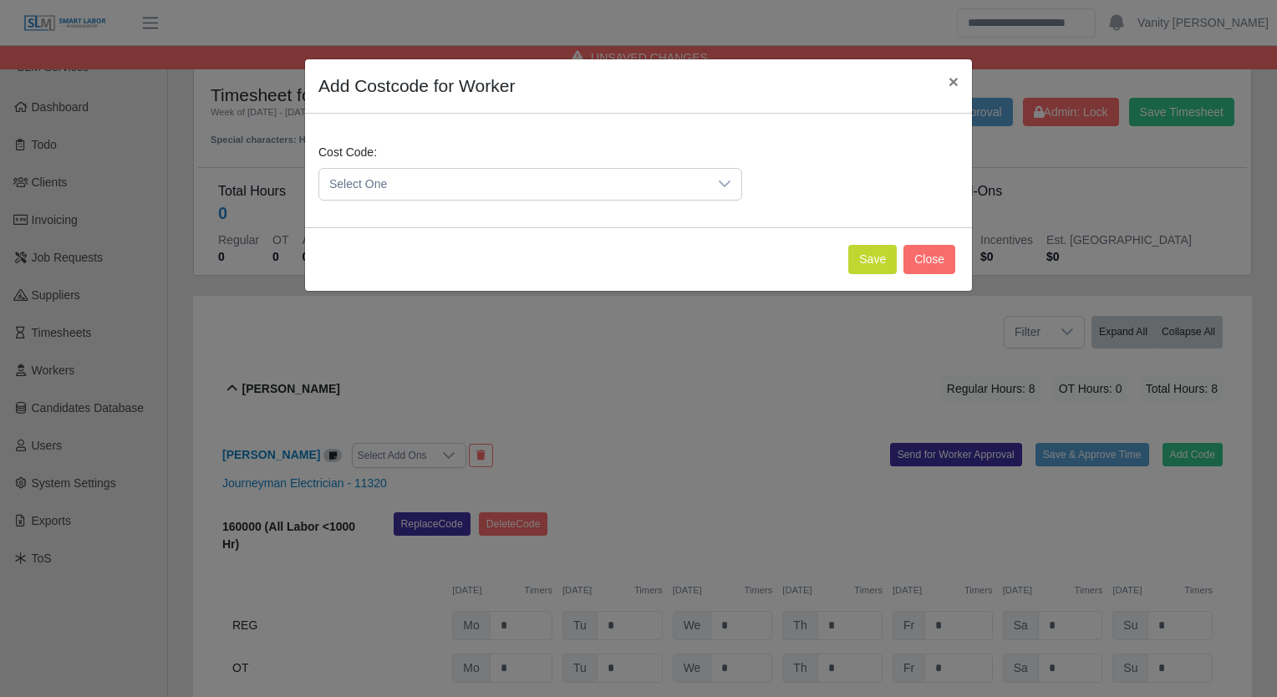
click at [528, 192] on span "Select One" at bounding box center [513, 184] width 389 height 31
click at [413, 392] on span "160003 (160003)" at bounding box center [377, 397] width 89 height 18
click at [866, 261] on button "Save" at bounding box center [872, 259] width 48 height 29
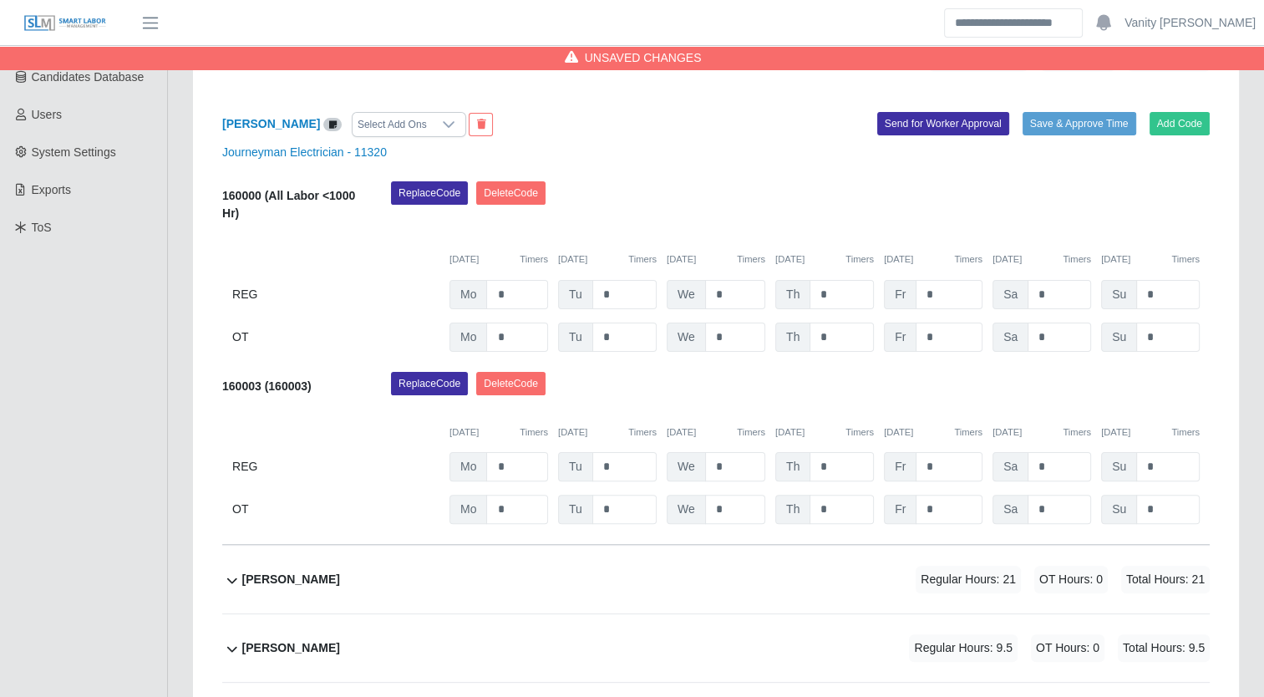
scroll to position [334, 0]
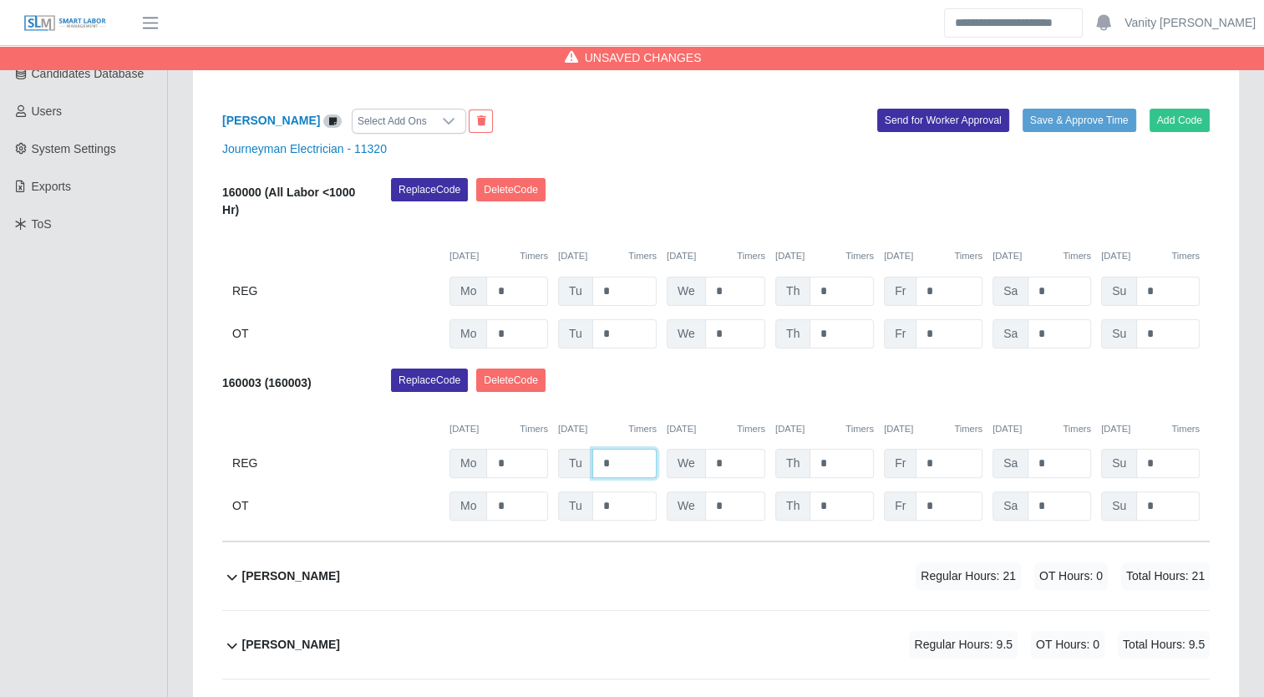
click at [600, 466] on input "*" at bounding box center [625, 463] width 64 height 29
type input "**"
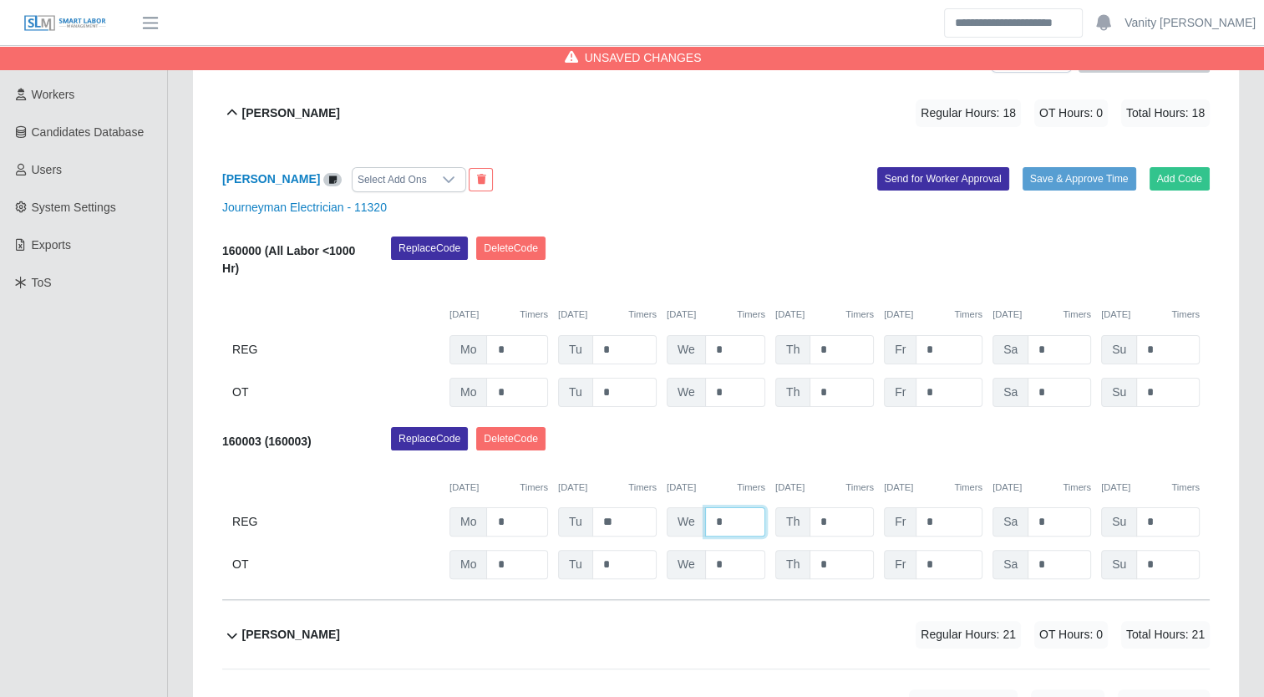
scroll to position [251, 0]
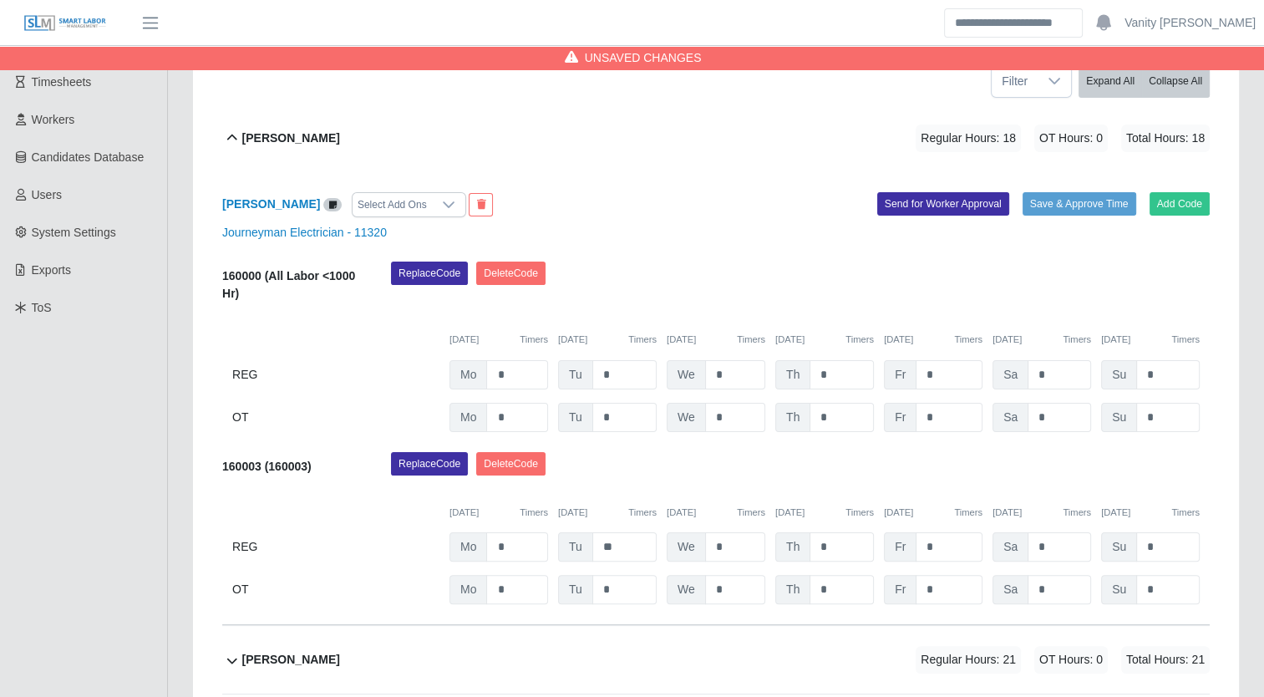
click at [270, 135] on b "Alejandro Sanchez" at bounding box center [291, 139] width 98 height 18
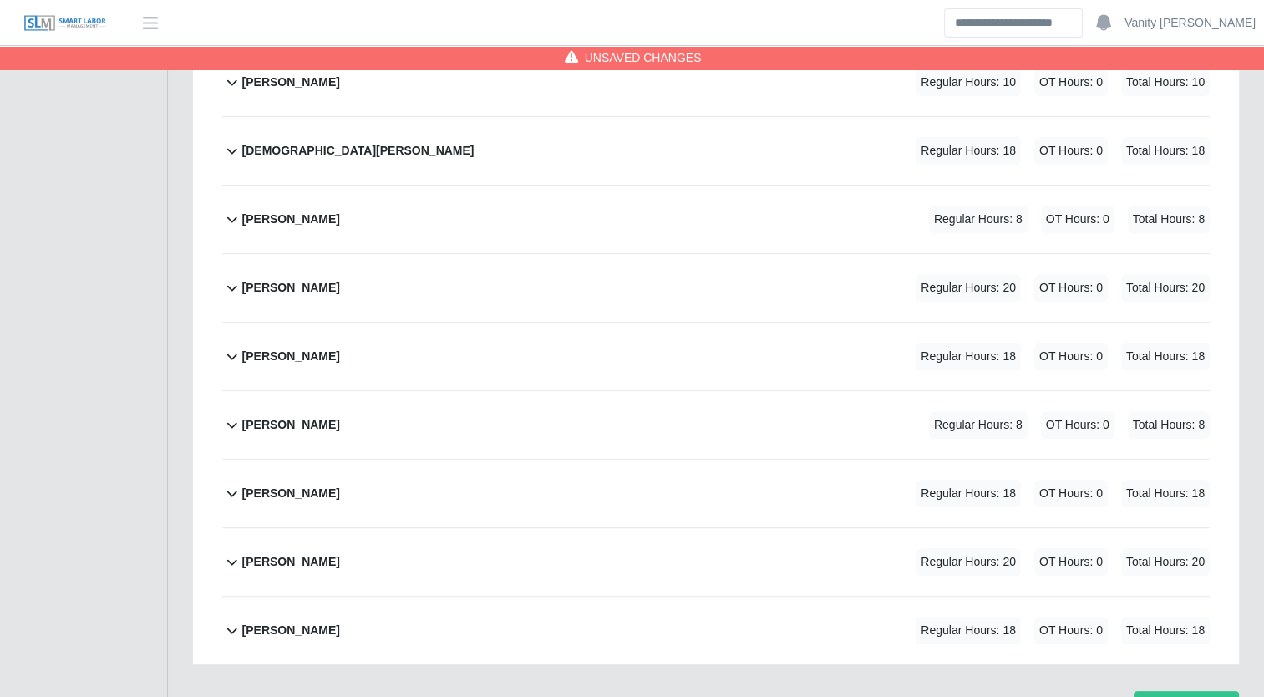
scroll to position [585, 0]
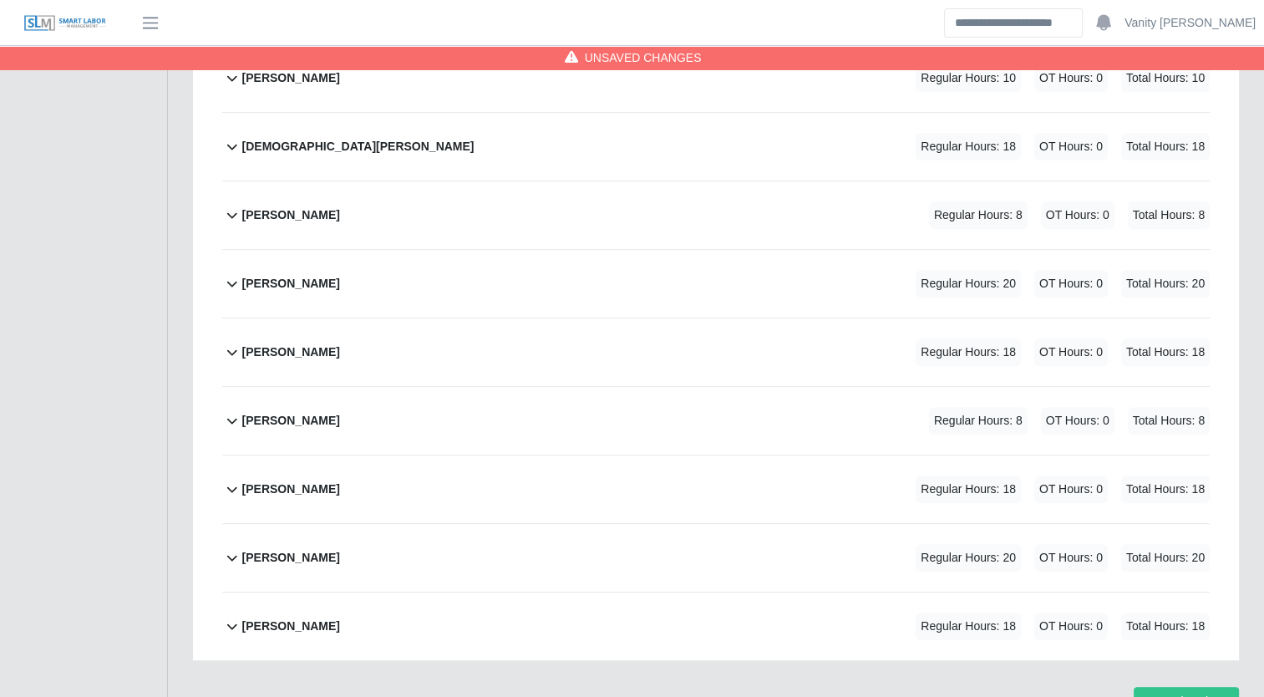
click at [300, 420] on b "Juan Espinoza" at bounding box center [291, 421] width 98 height 18
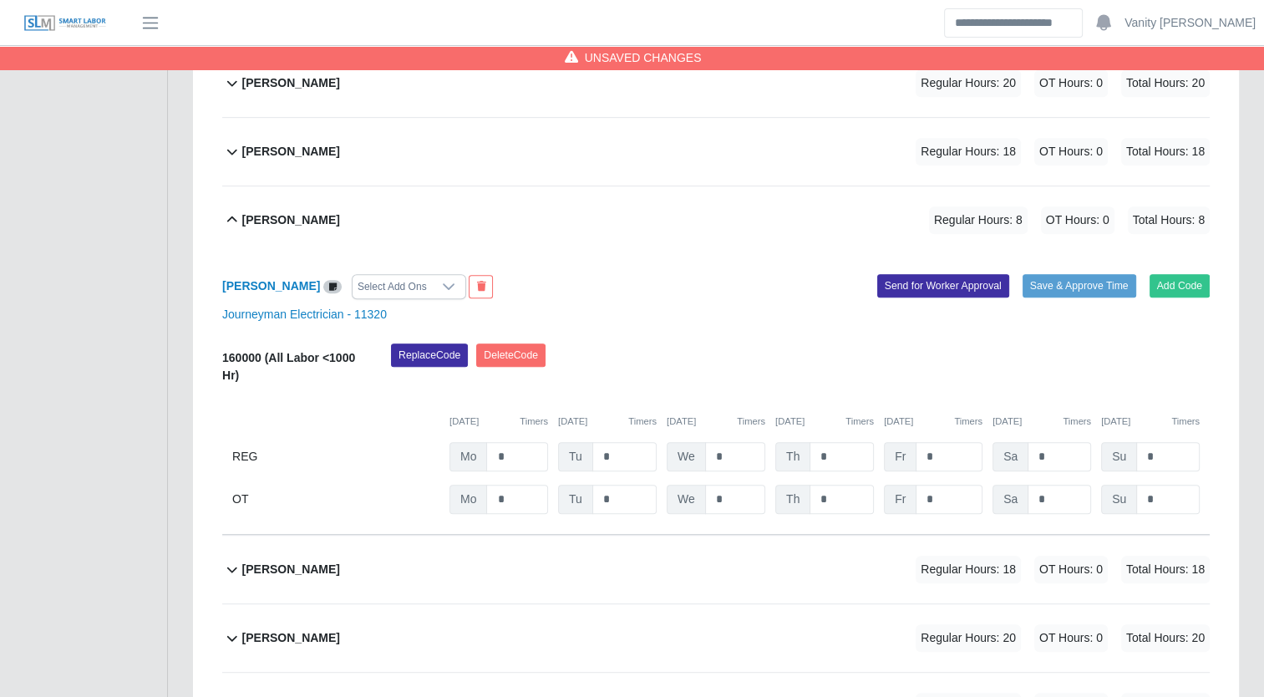
scroll to position [836, 0]
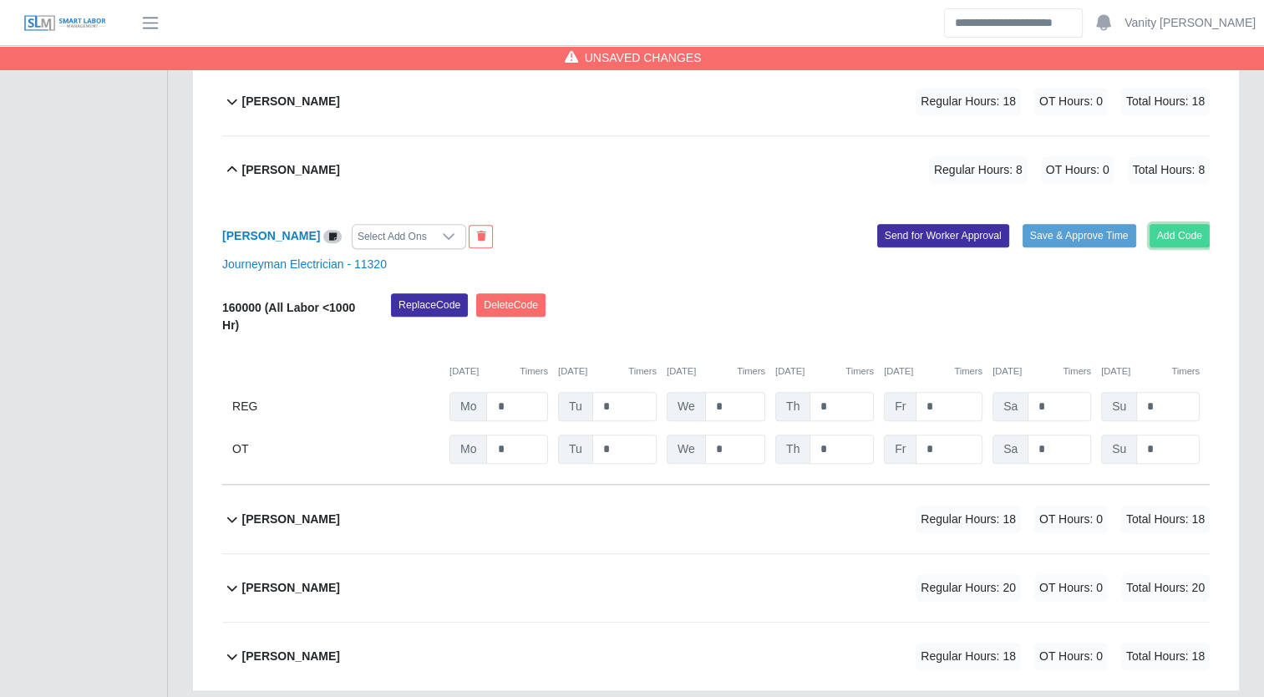
click at [1180, 242] on button "Add Code" at bounding box center [1180, 235] width 61 height 23
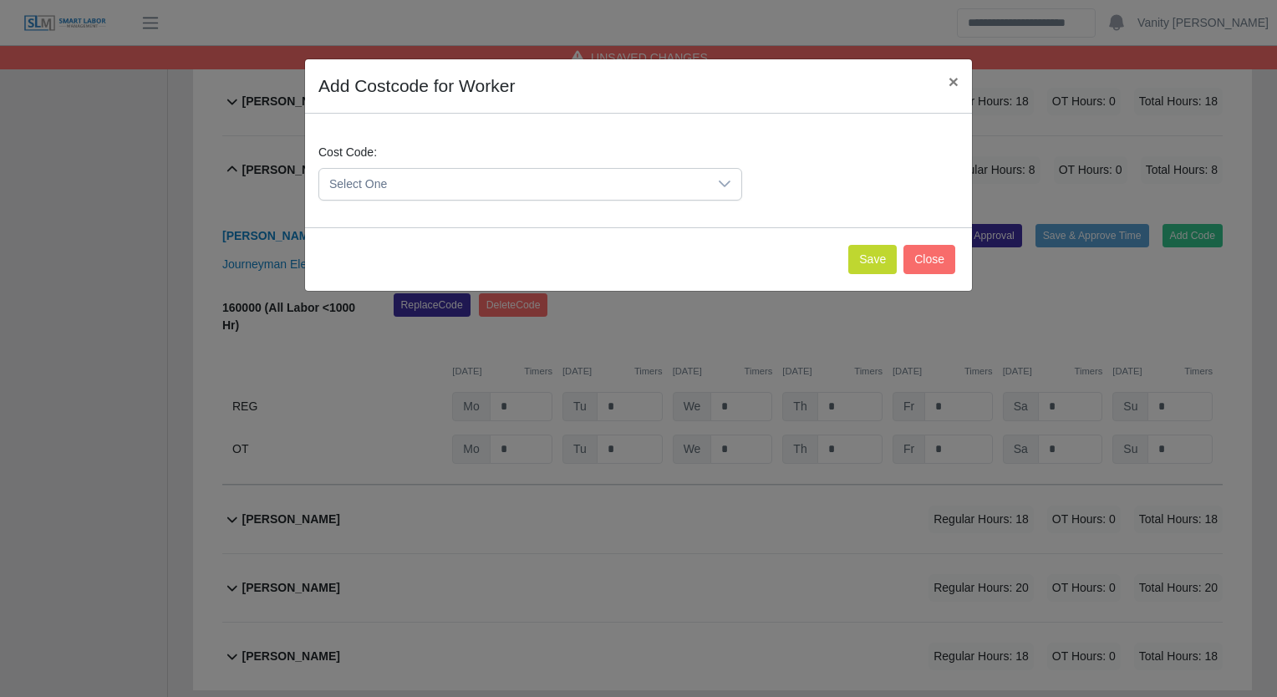
click at [525, 185] on span "Select One" at bounding box center [513, 184] width 389 height 31
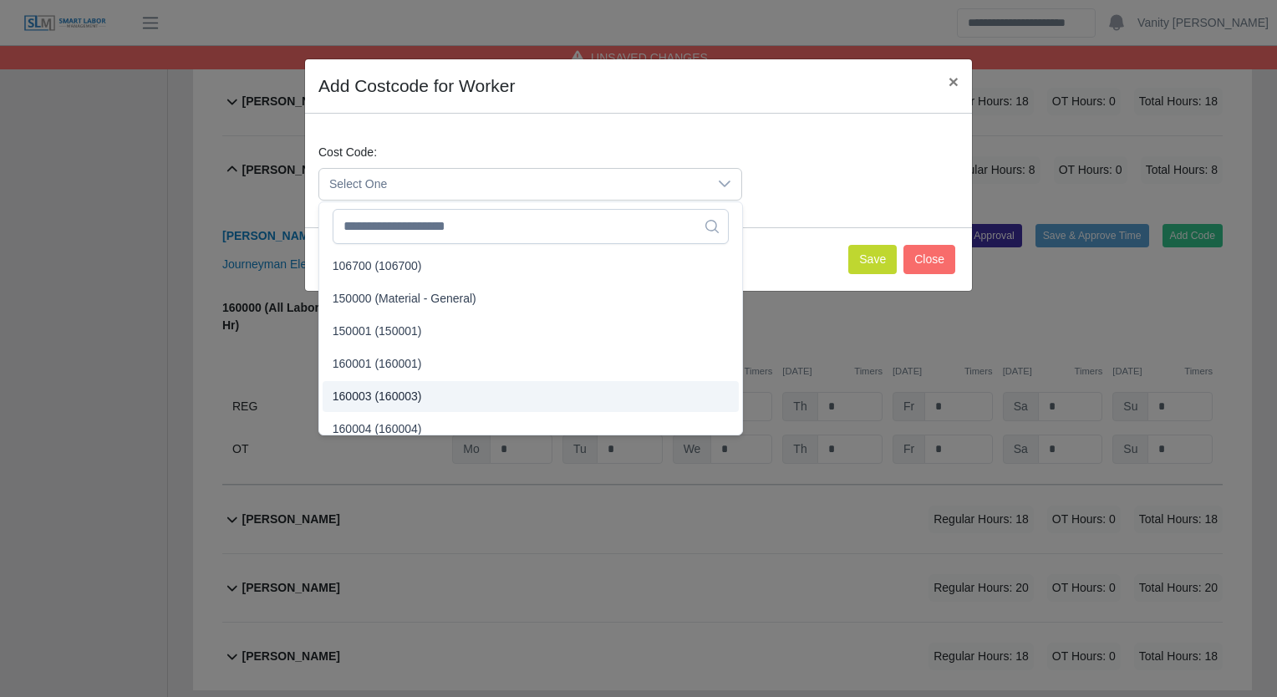
click at [411, 393] on span "160003 (160003)" at bounding box center [377, 397] width 89 height 18
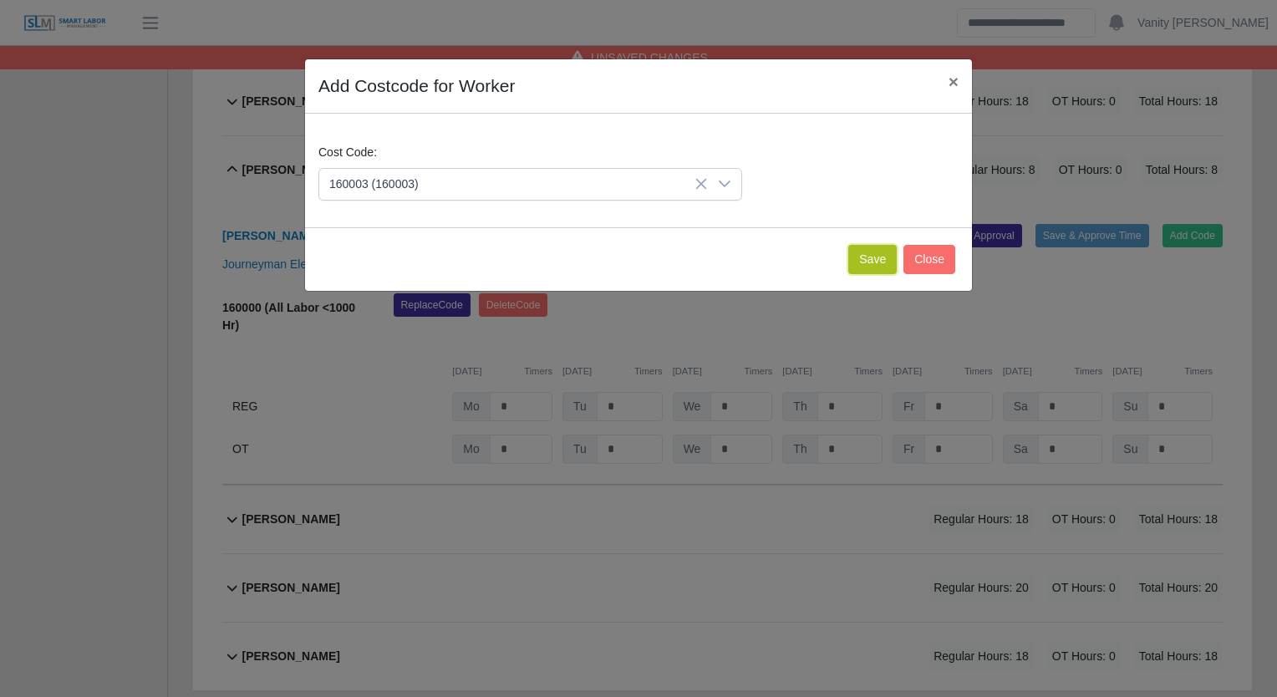
click at [878, 259] on button "Save" at bounding box center [872, 259] width 48 height 29
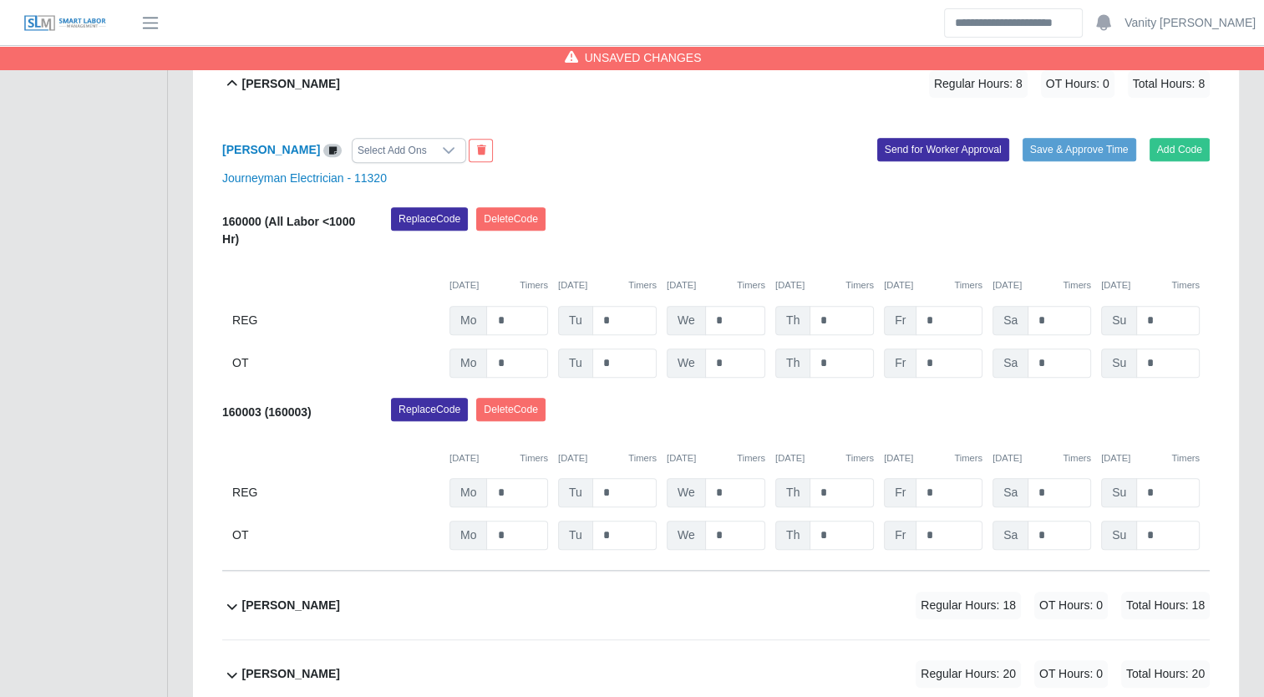
scroll to position [1003, 0]
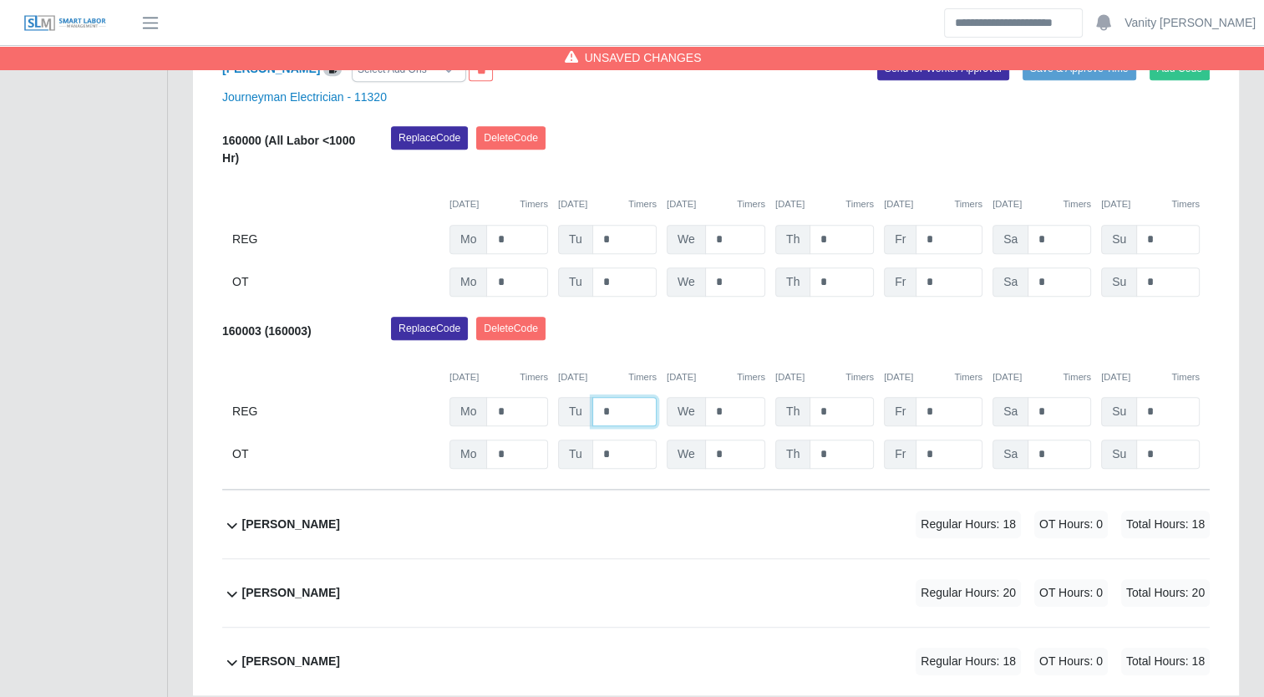
click at [598, 412] on input "*" at bounding box center [625, 411] width 64 height 29
type input "**"
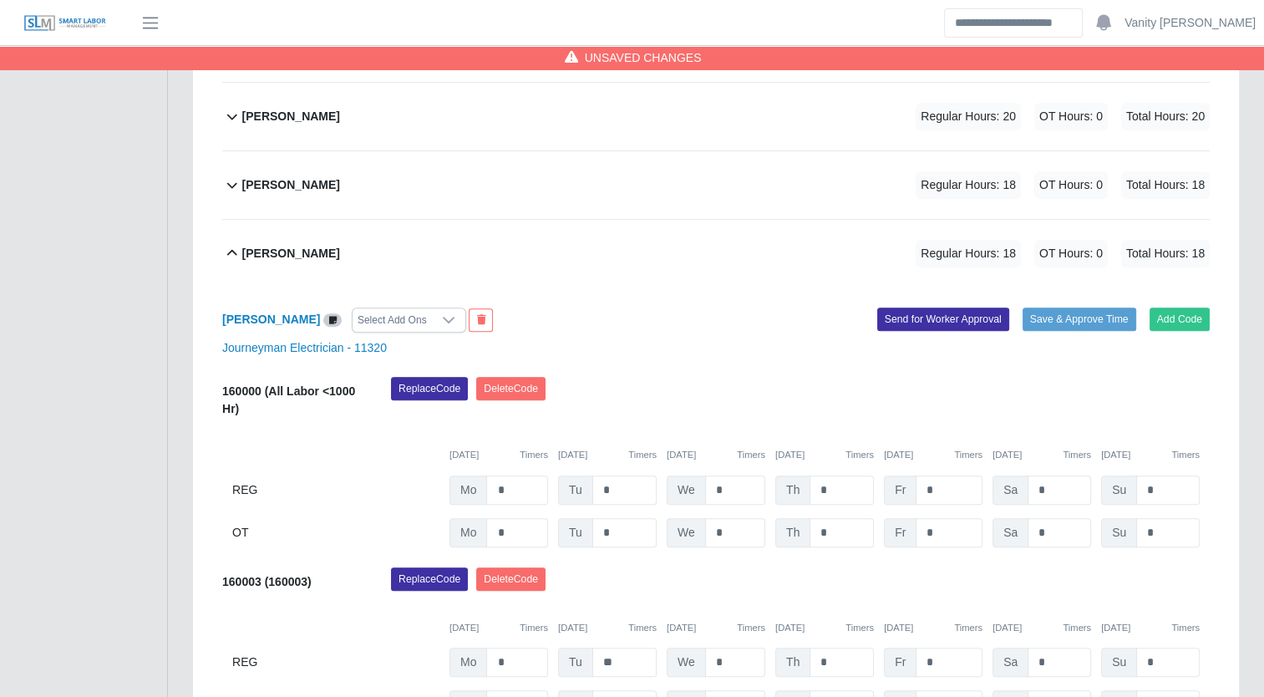
click at [317, 250] on b "Juan Espinoza" at bounding box center [291, 254] width 98 height 18
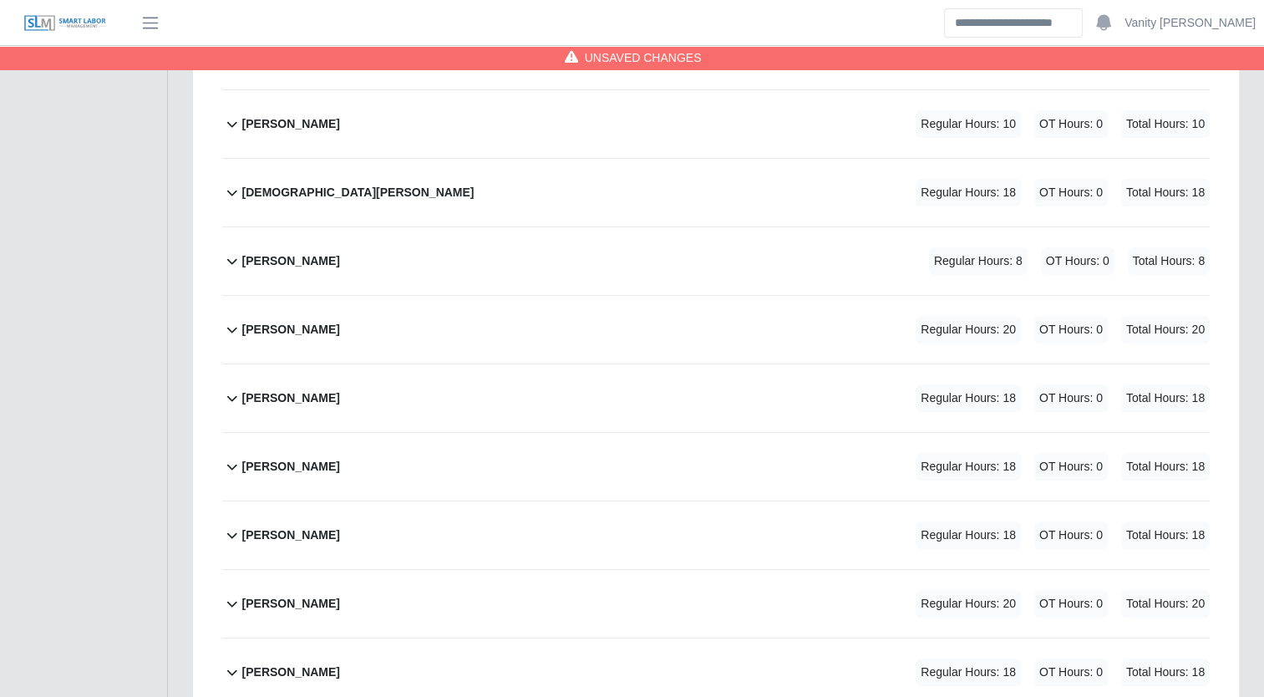
scroll to position [501, 0]
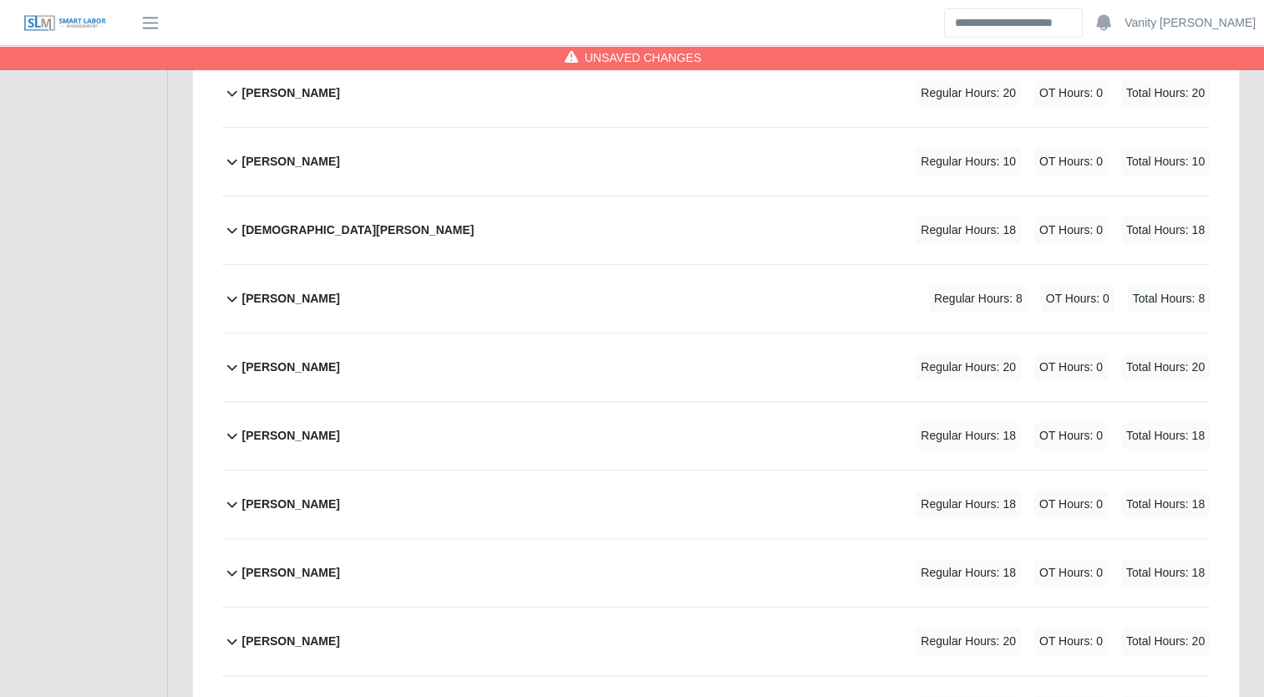
click at [267, 297] on b "Jesus Barragan" at bounding box center [291, 299] width 98 height 18
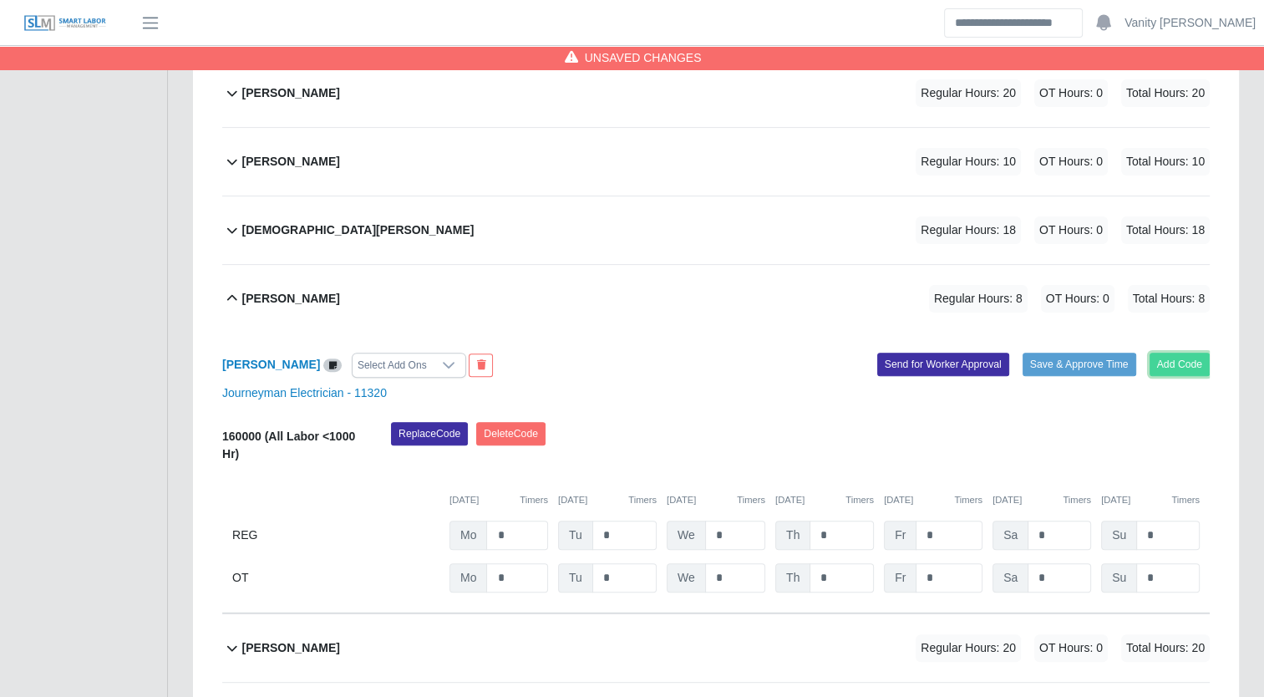
click at [1177, 365] on button "Add Code" at bounding box center [1180, 364] width 61 height 23
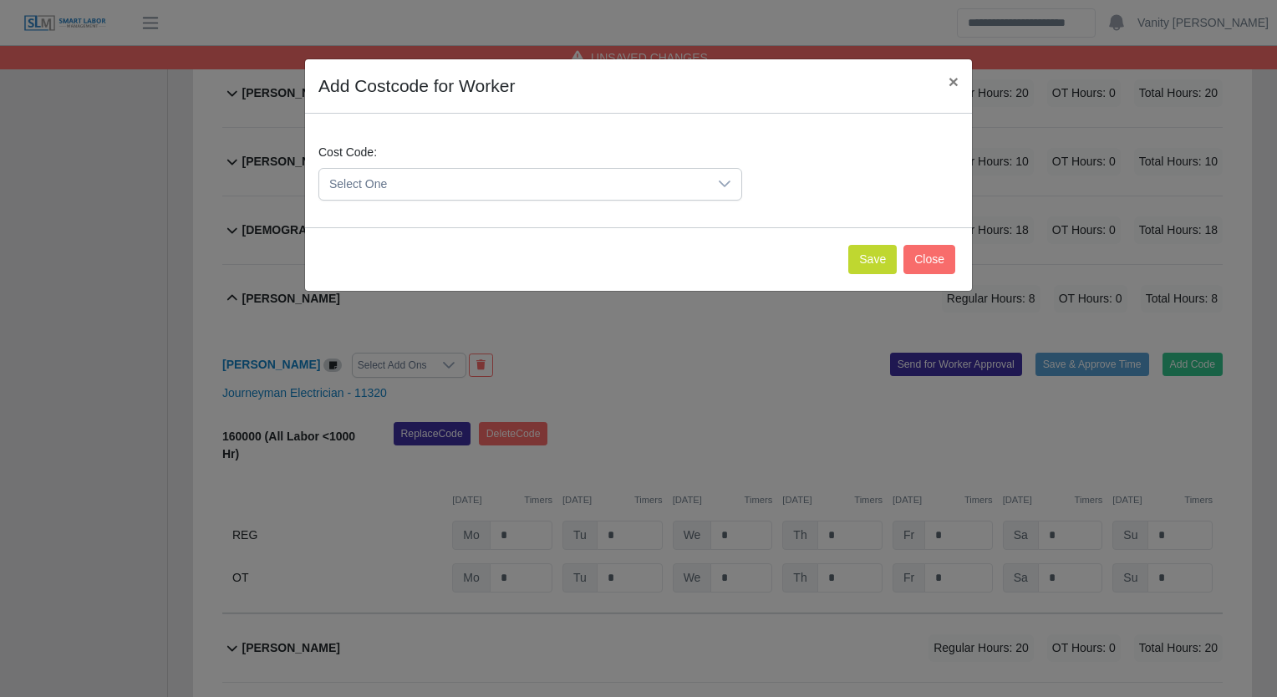
drag, startPoint x: 484, startPoint y: 185, endPoint x: 466, endPoint y: 200, distance: 23.1
click at [484, 186] on span "Select One" at bounding box center [513, 184] width 389 height 31
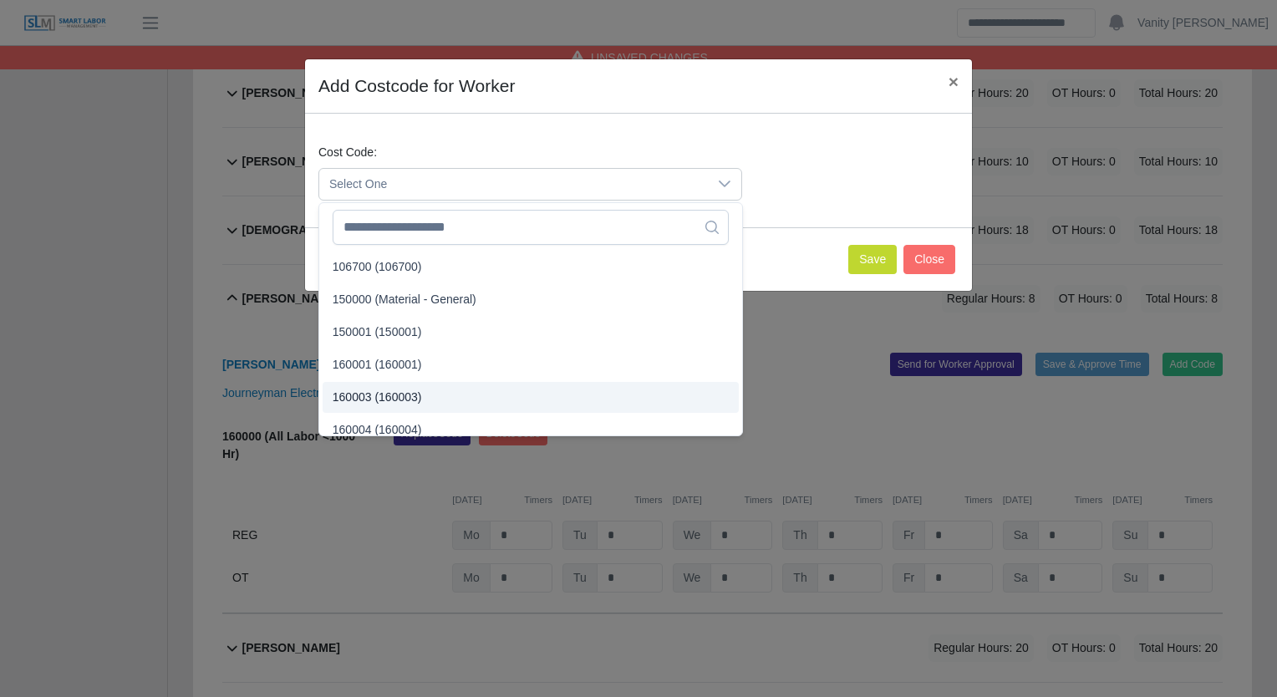
click at [382, 399] on span "160003 (160003)" at bounding box center [377, 398] width 89 height 18
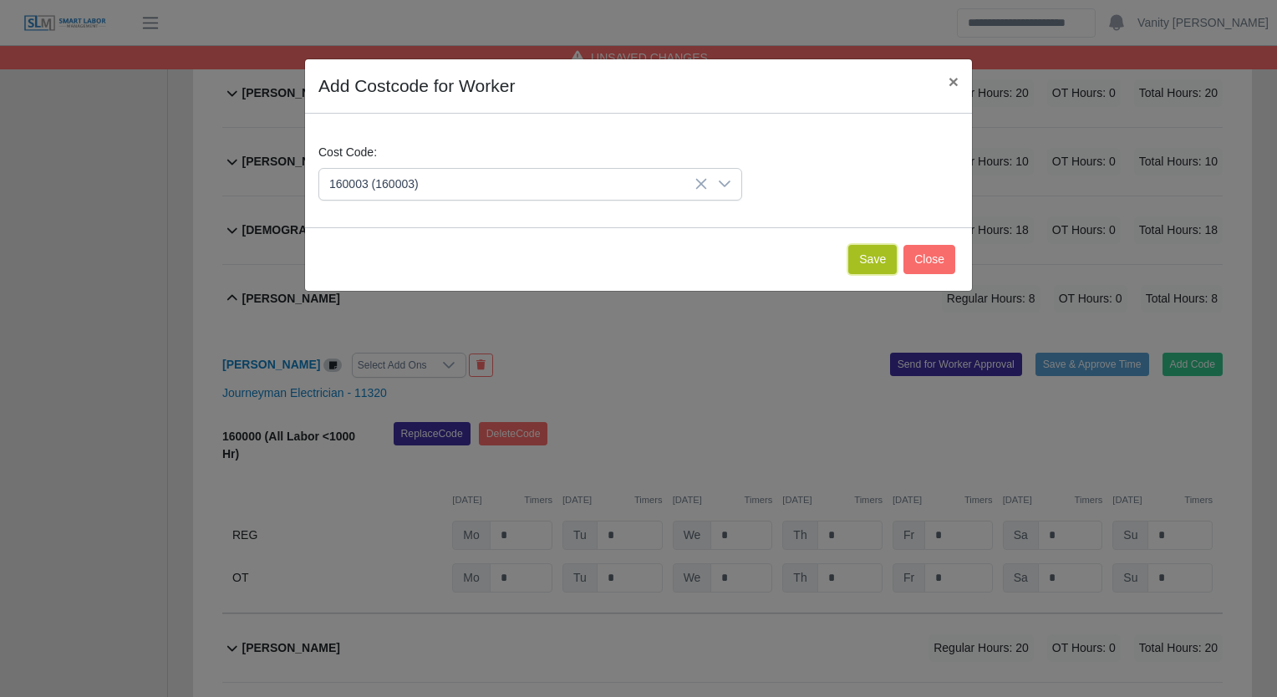
click at [873, 256] on button "Save" at bounding box center [872, 259] width 48 height 29
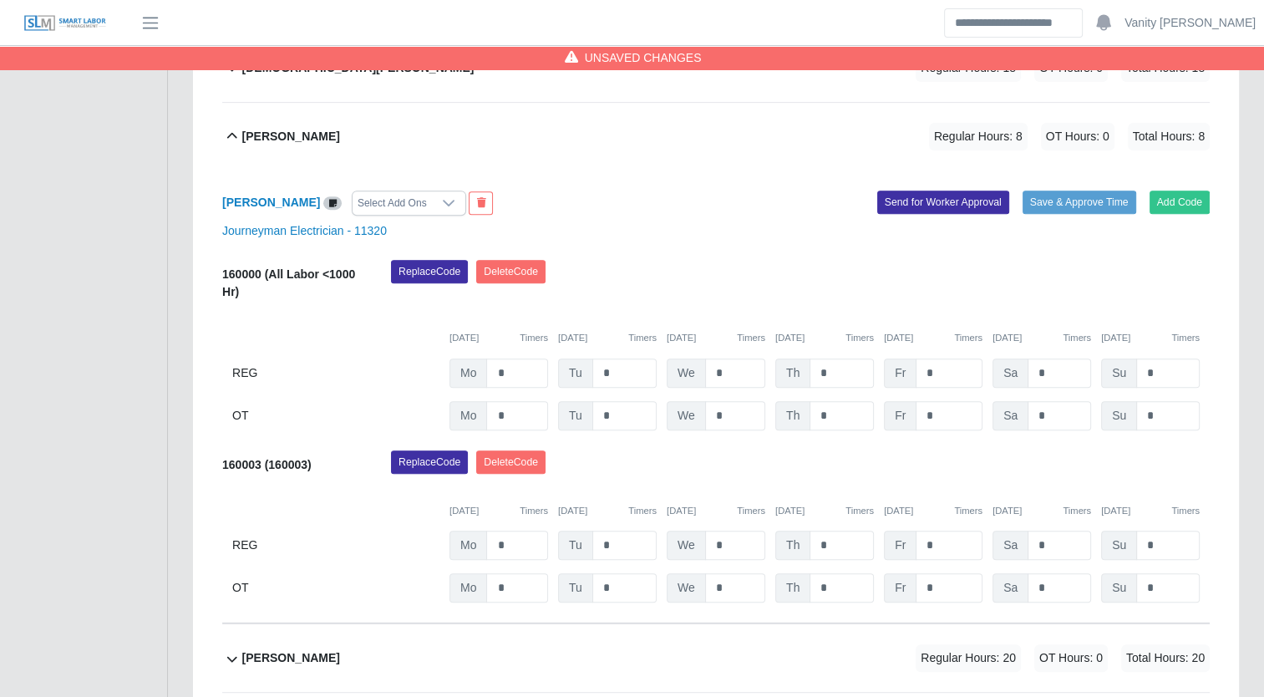
scroll to position [669, 0]
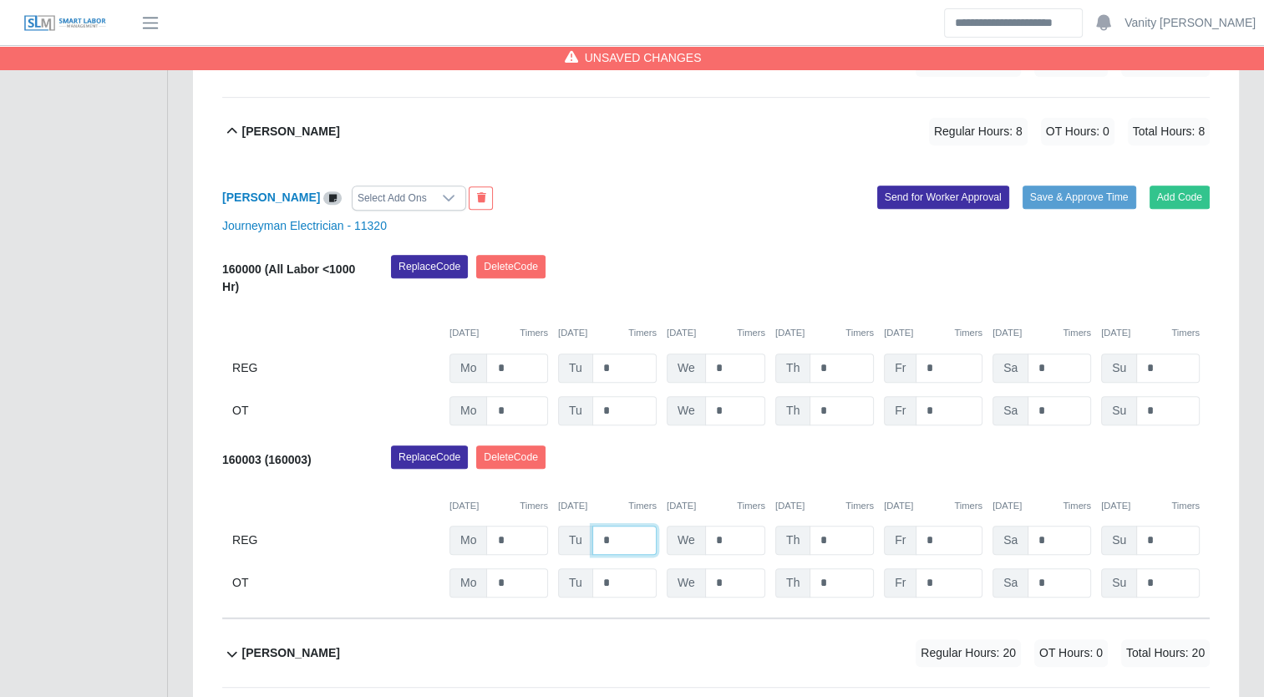
click at [602, 542] on input "*" at bounding box center [625, 540] width 64 height 29
type input "**"
click at [267, 129] on b "Jesus Barragan" at bounding box center [291, 132] width 98 height 18
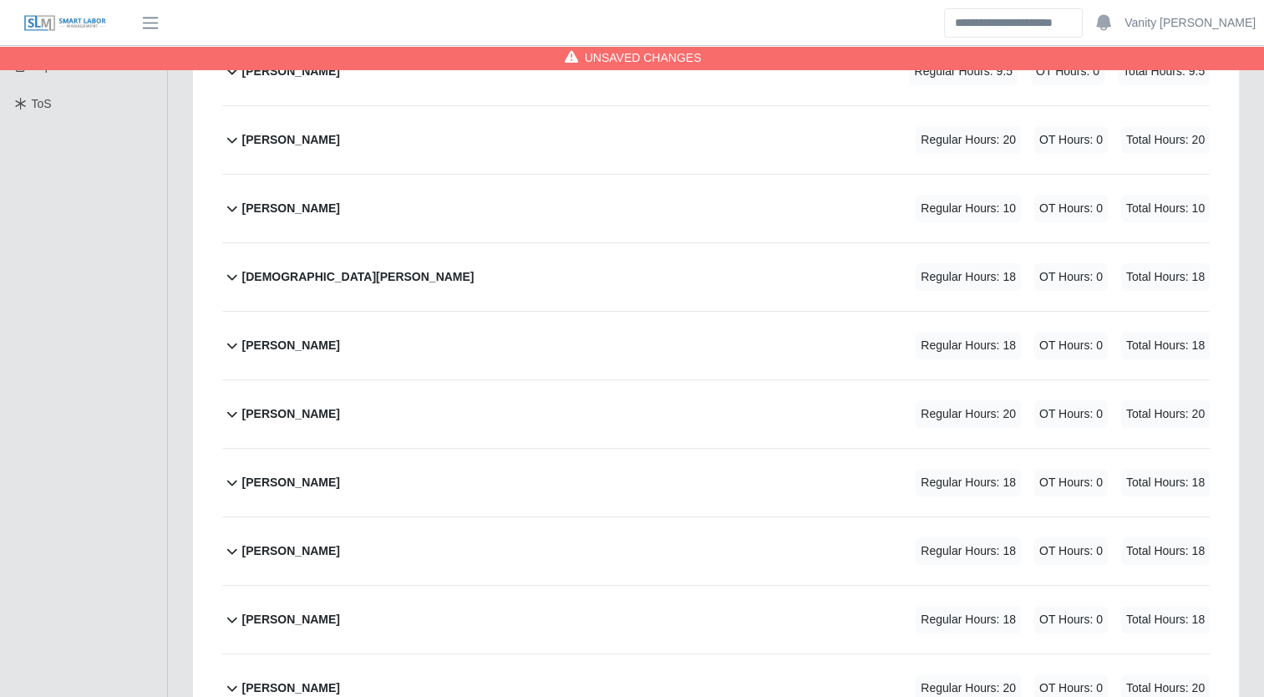
scroll to position [418, 0]
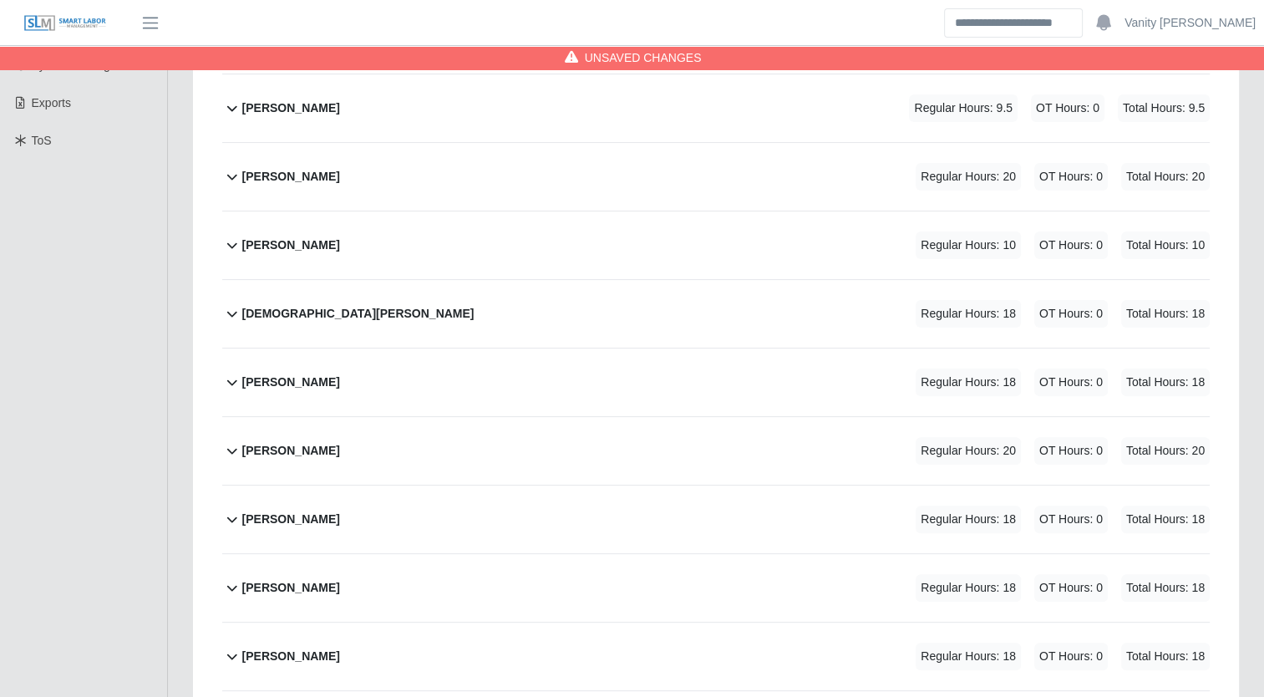
click at [277, 243] on b "Jesus Lopez Osuna" at bounding box center [291, 246] width 98 height 18
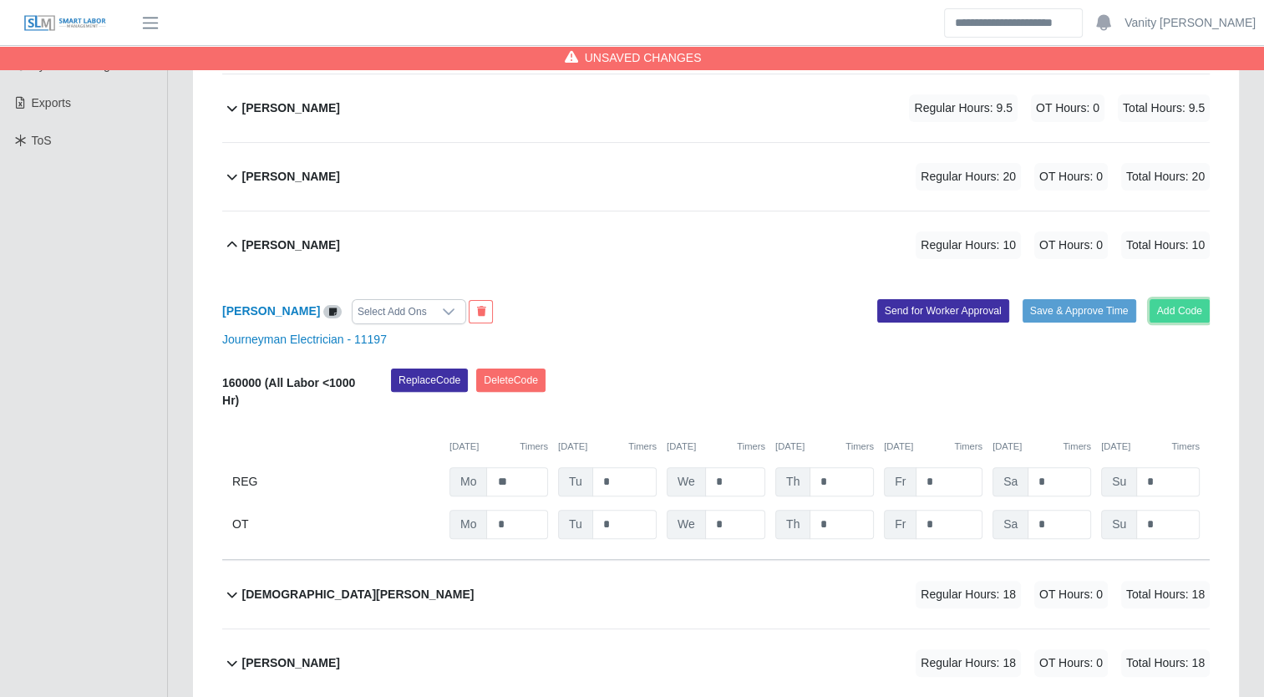
click at [1185, 319] on button "Add Code" at bounding box center [1180, 310] width 61 height 23
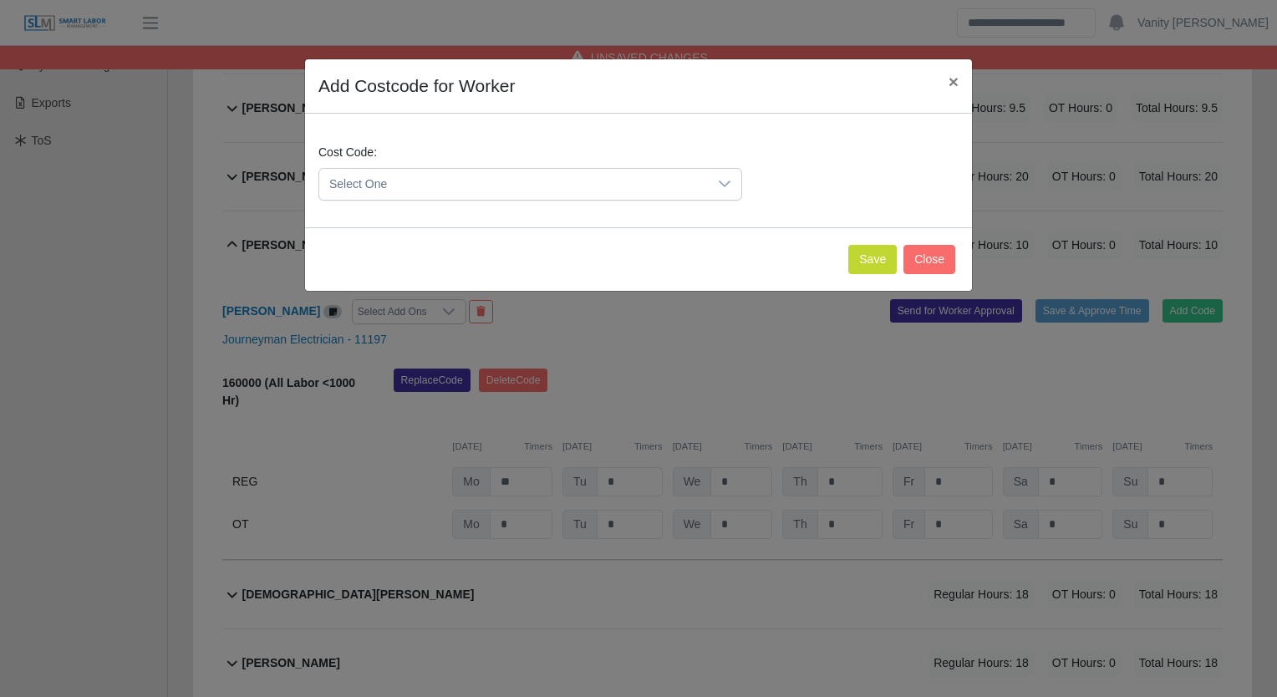
click at [417, 186] on span "Select One" at bounding box center [513, 184] width 389 height 31
click at [425, 396] on li "160003 (160003)" at bounding box center [531, 397] width 416 height 31
click at [883, 257] on button "Save" at bounding box center [872, 259] width 48 height 29
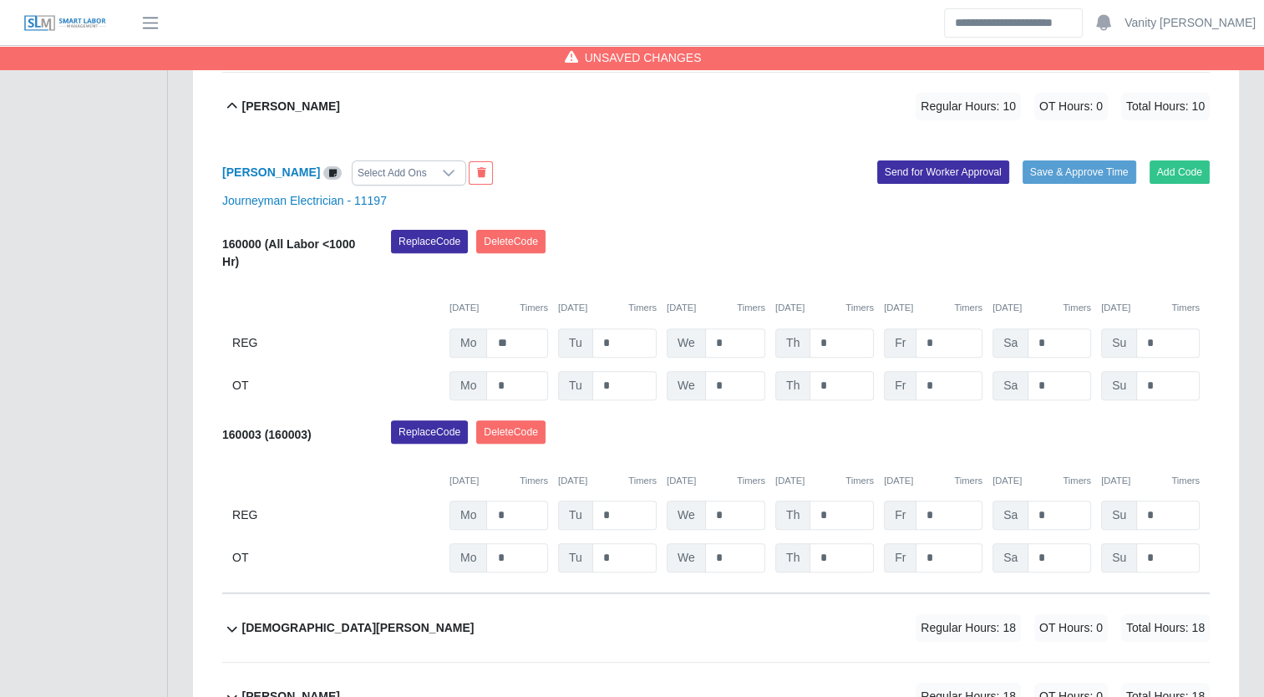
scroll to position [585, 0]
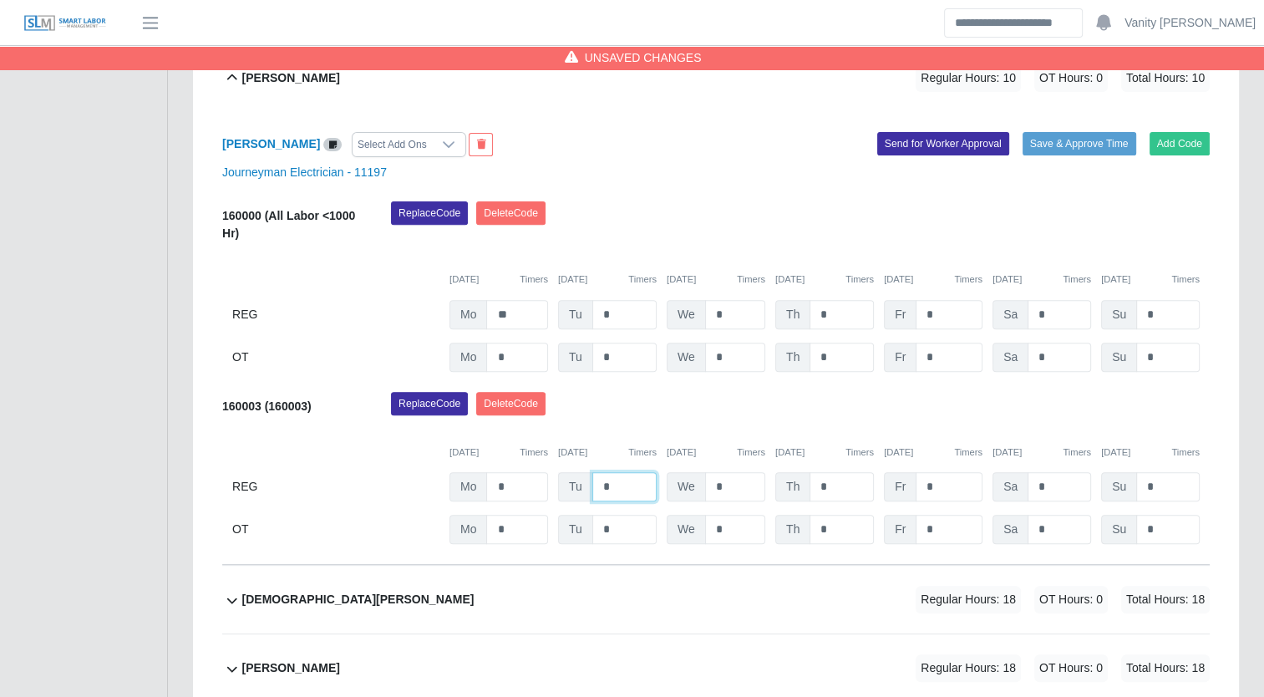
drag, startPoint x: 595, startPoint y: 483, endPoint x: 610, endPoint y: 493, distance: 18.1
click at [598, 489] on input "*" at bounding box center [625, 486] width 64 height 29
type input "**"
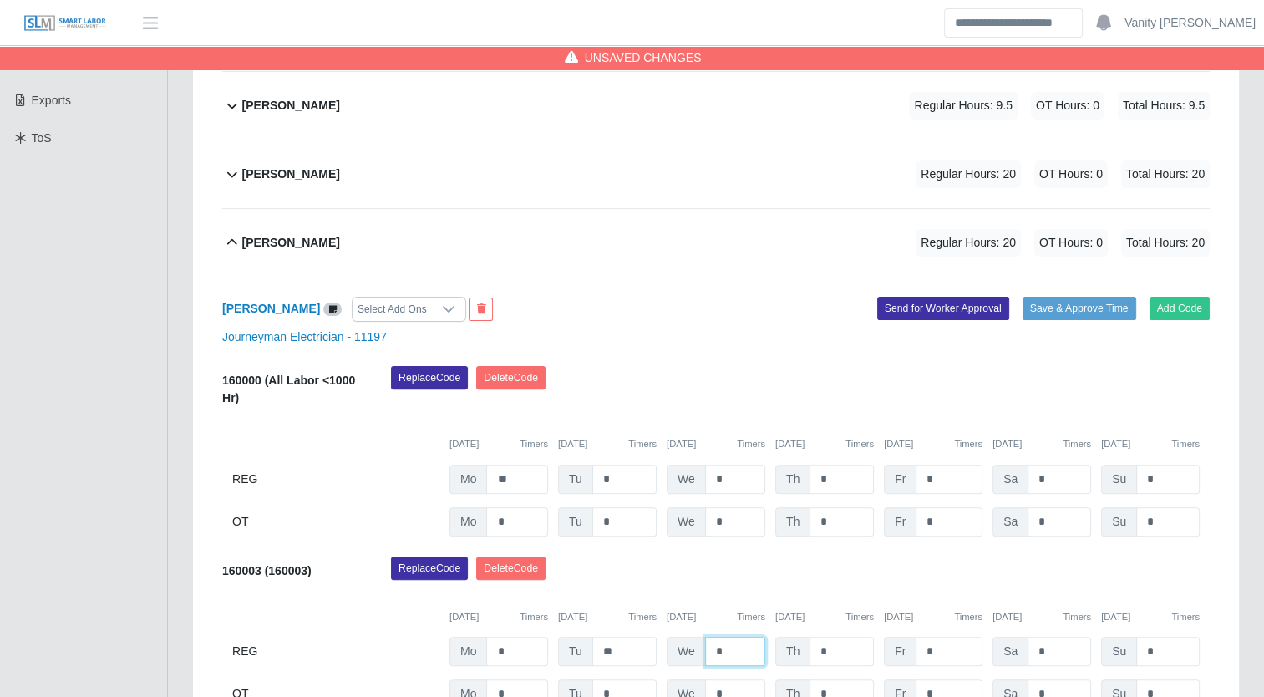
scroll to position [418, 0]
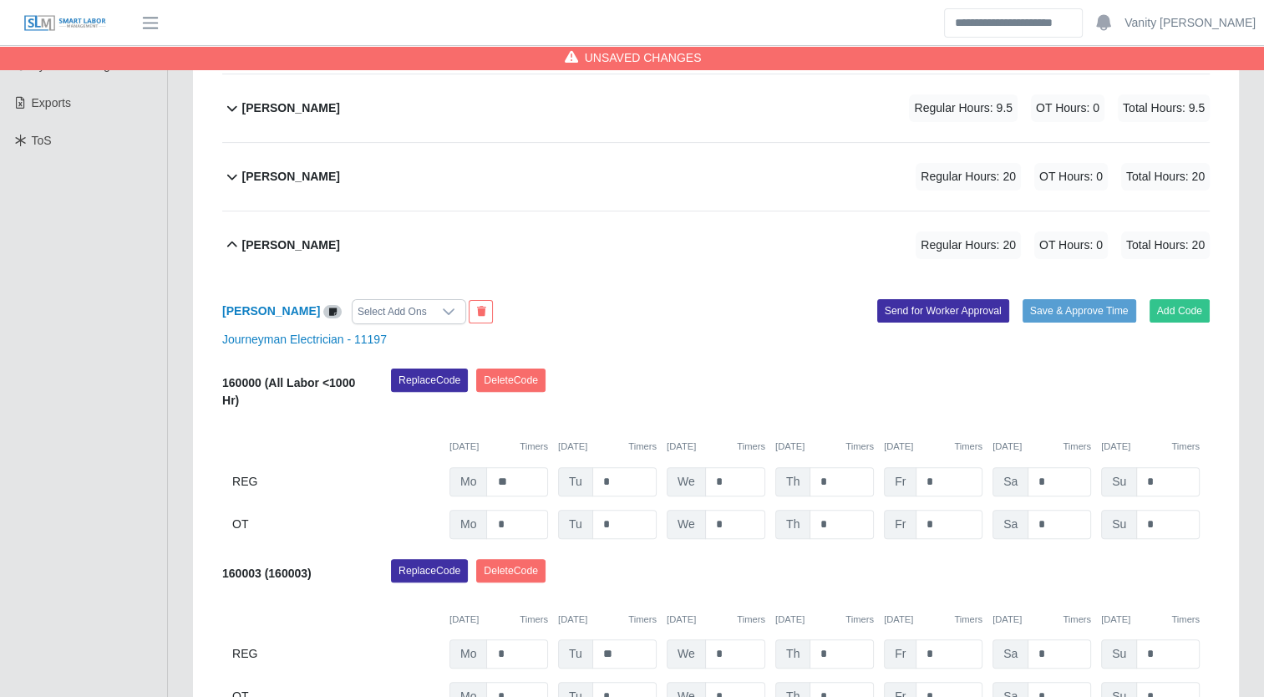
click at [324, 247] on b "Jesus Lopez Osuna" at bounding box center [291, 246] width 98 height 18
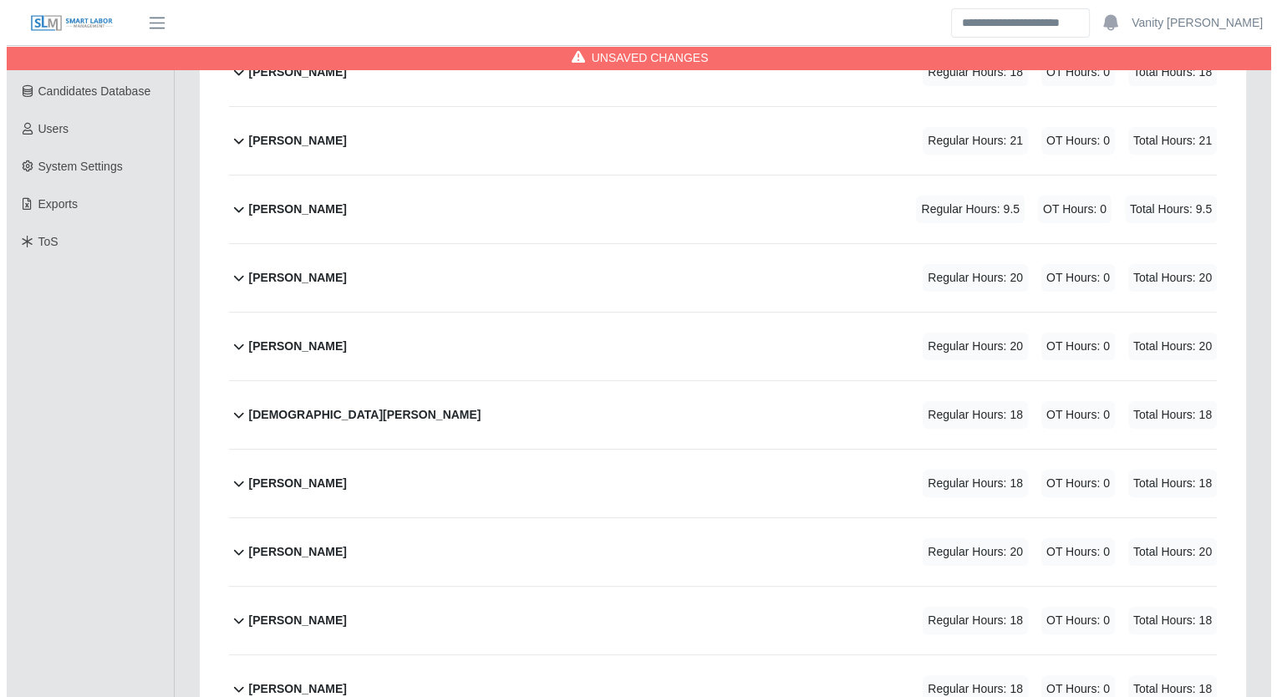
scroll to position [251, 0]
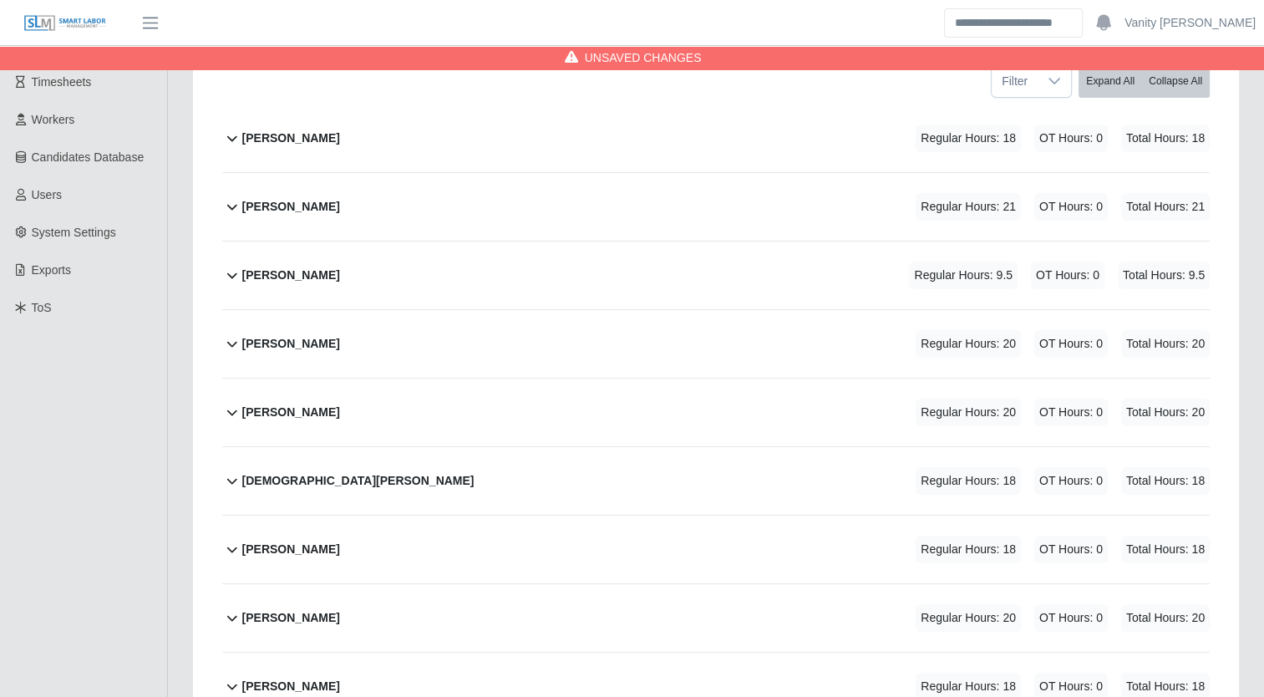
click at [288, 279] on b "Edgar Palafox" at bounding box center [291, 276] width 98 height 18
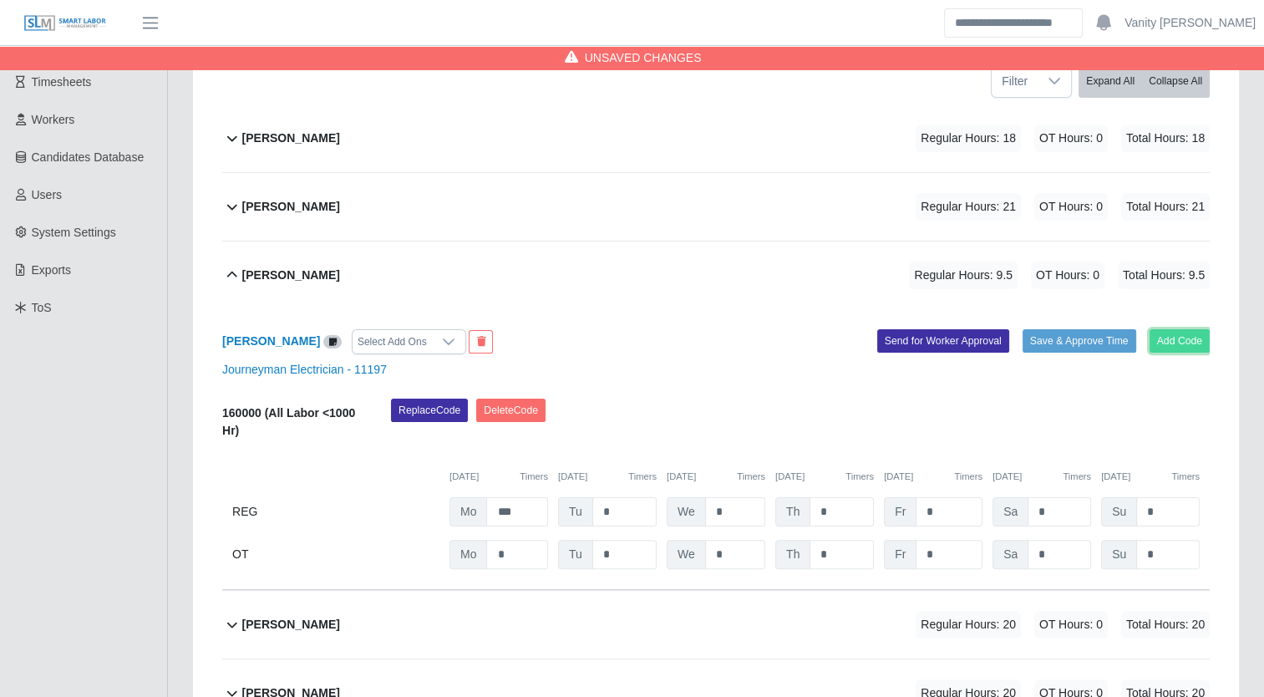
click at [1167, 343] on button "Add Code" at bounding box center [1180, 340] width 61 height 23
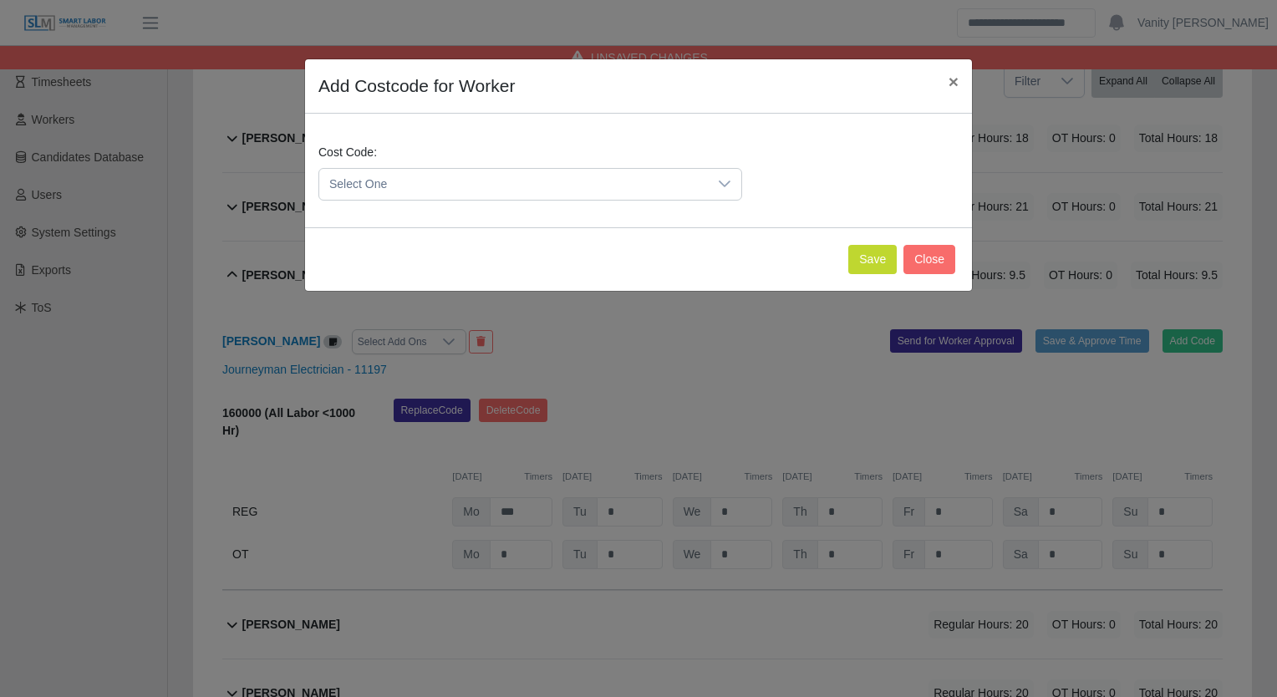
click at [537, 179] on span "Select One" at bounding box center [513, 184] width 389 height 31
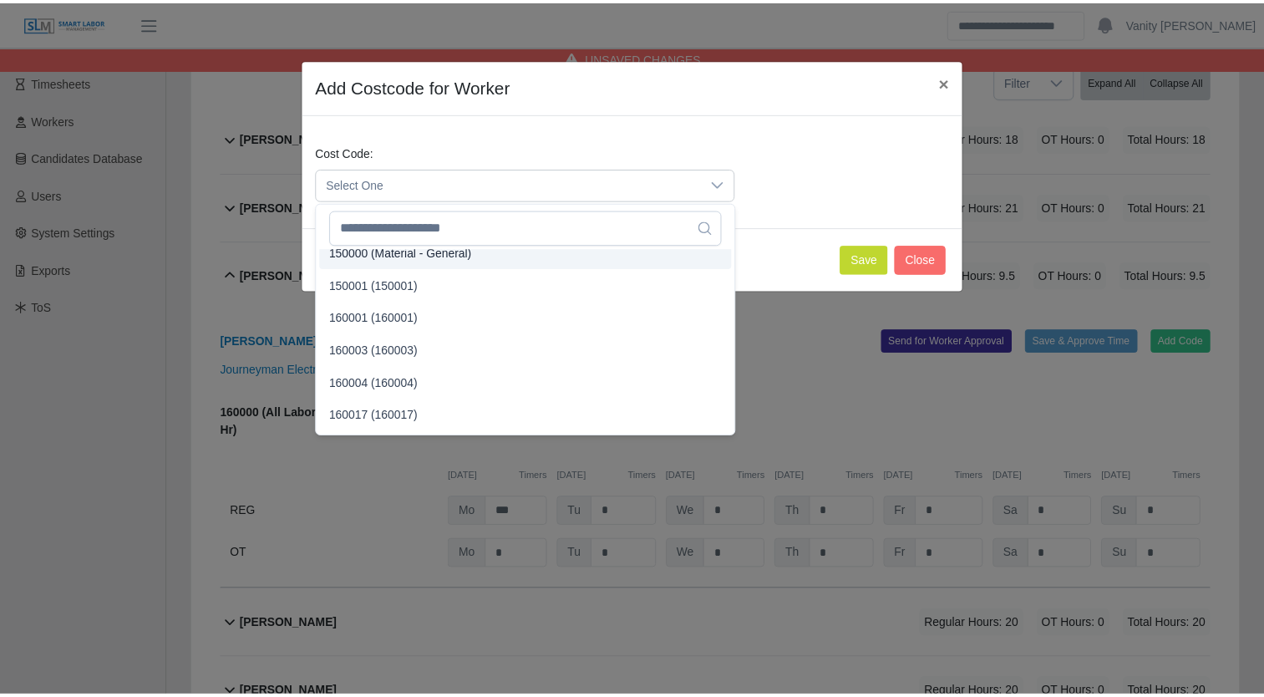
scroll to position [84, 0]
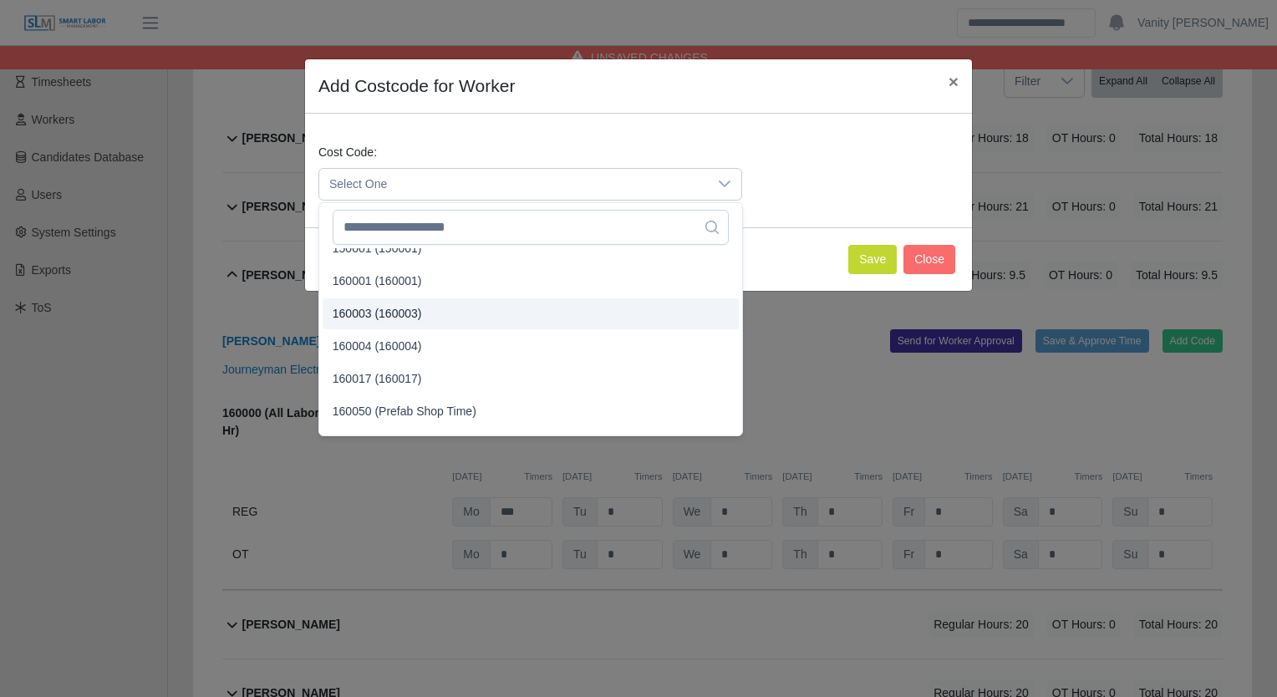
click at [417, 307] on span "160003 (160003)" at bounding box center [377, 314] width 89 height 18
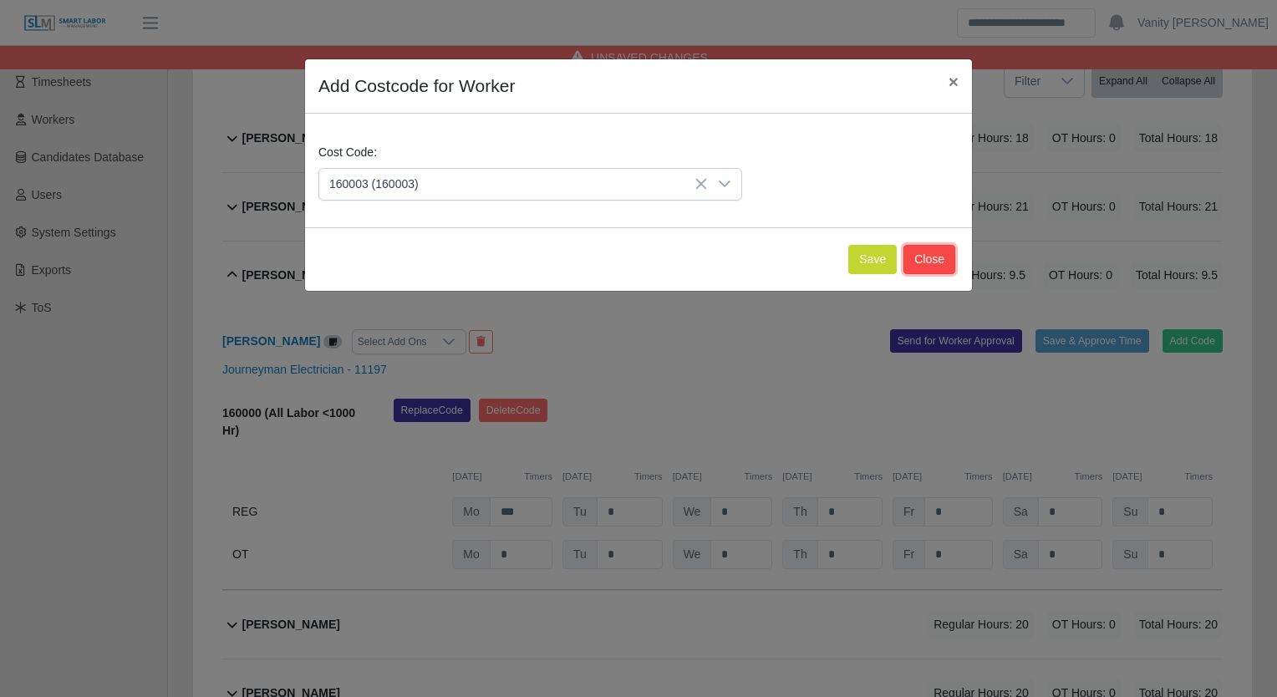
click at [919, 259] on button "Close" at bounding box center [929, 259] width 52 height 29
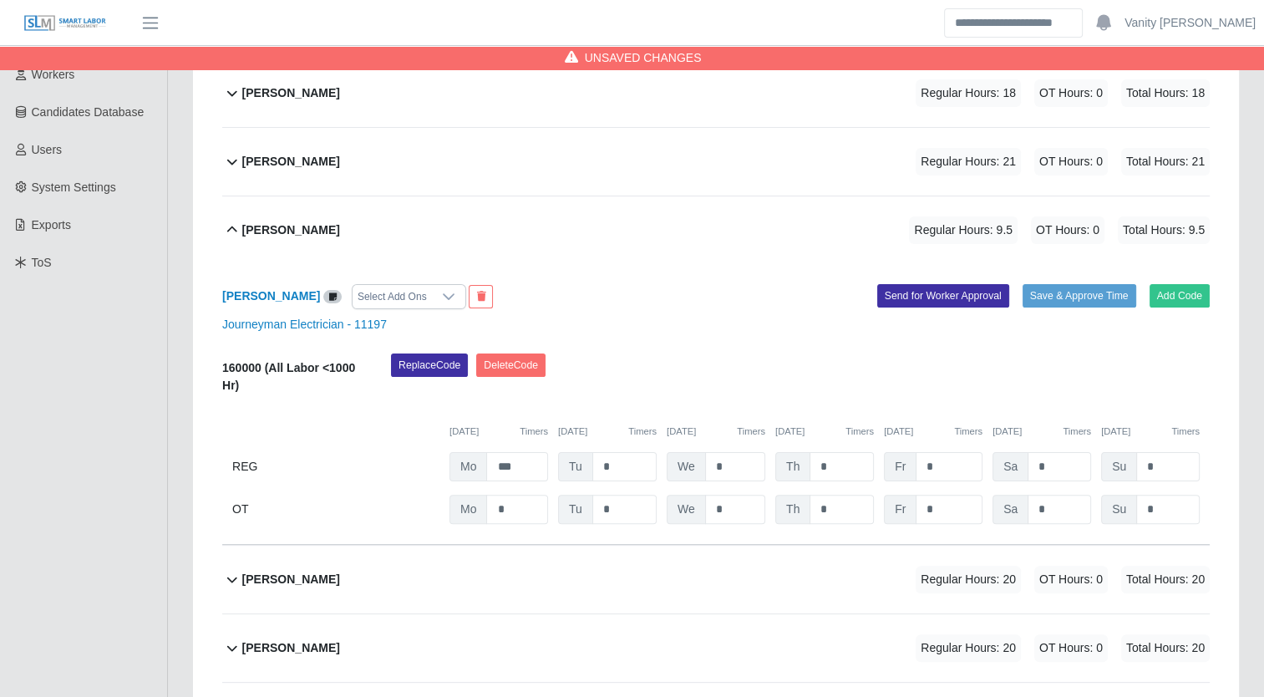
scroll to position [334, 0]
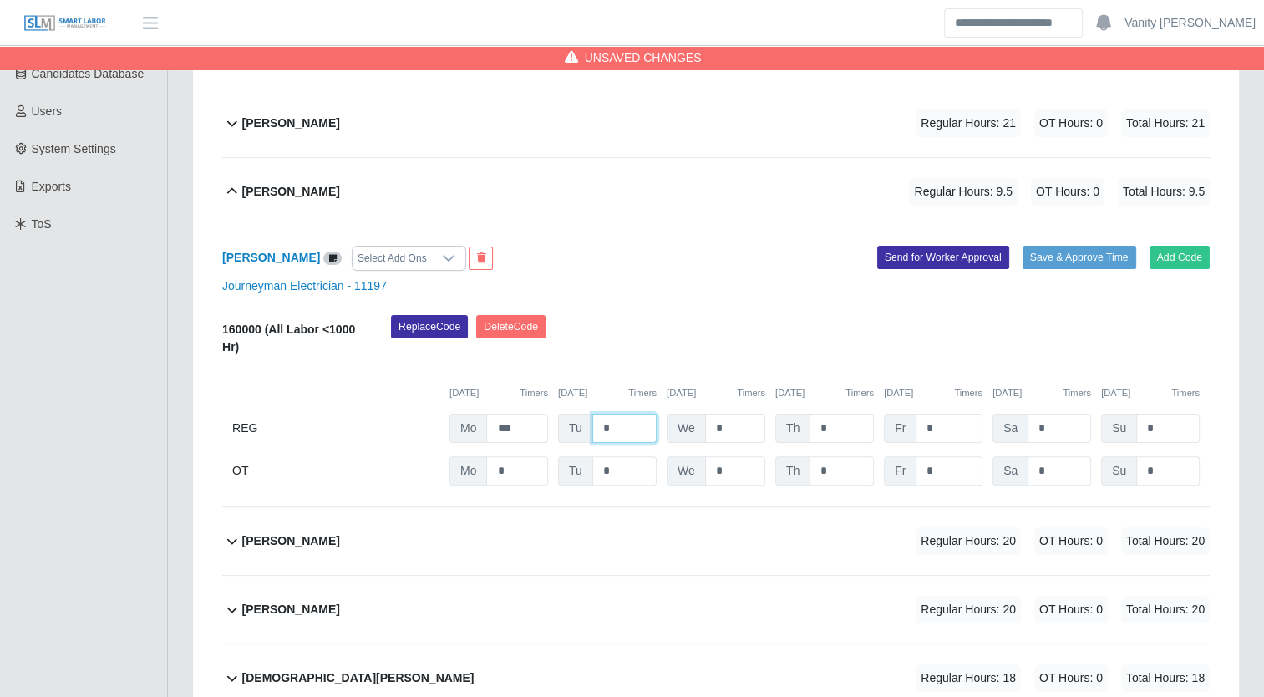
drag, startPoint x: 613, startPoint y: 428, endPoint x: 590, endPoint y: 415, distance: 27.0
click at [590, 415] on div "Tu *" at bounding box center [607, 428] width 99 height 29
type input "***"
click at [313, 191] on b "Edgar Palafox" at bounding box center [291, 192] width 98 height 18
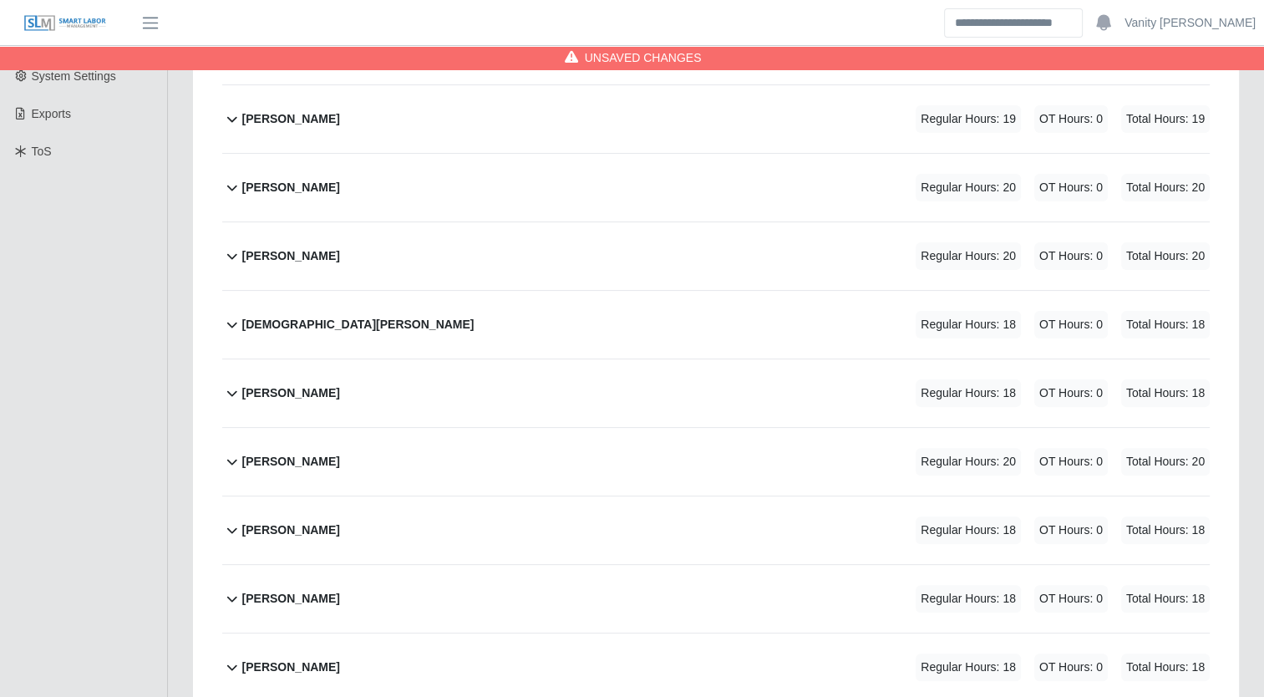
scroll to position [251, 0]
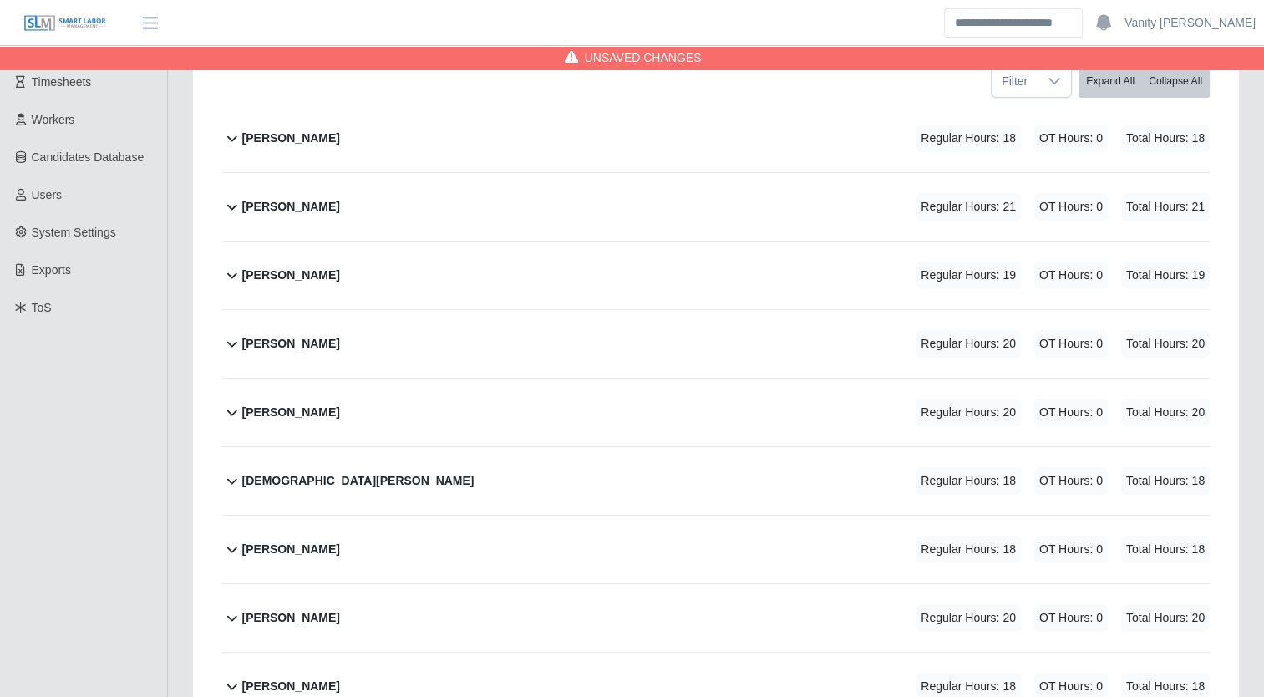
click at [279, 204] on b "Carlos Rios" at bounding box center [291, 207] width 98 height 18
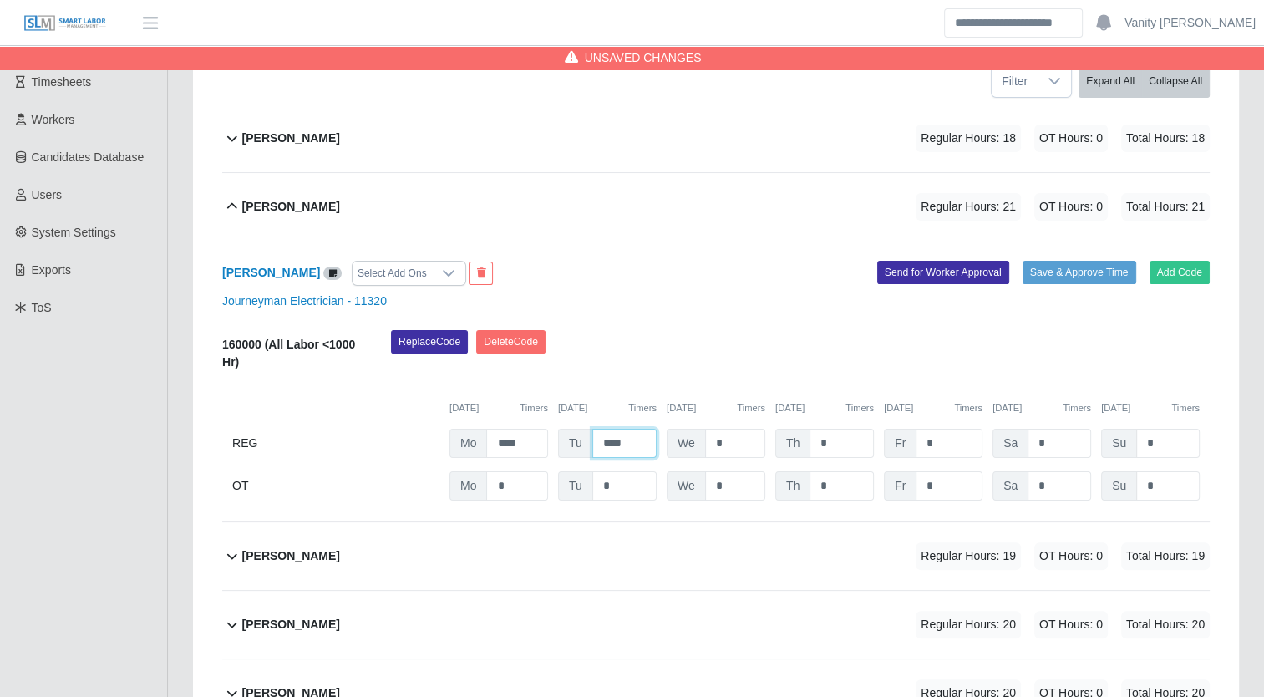
drag, startPoint x: 632, startPoint y: 446, endPoint x: 602, endPoint y: 445, distance: 30.1
click at [602, 445] on input "****" at bounding box center [625, 443] width 64 height 29
type input "***"
click at [628, 315] on div "Carlos Rios Select Add Ons Add Code Save & Approve Time Send for Worker Approva…" at bounding box center [716, 381] width 988 height 281
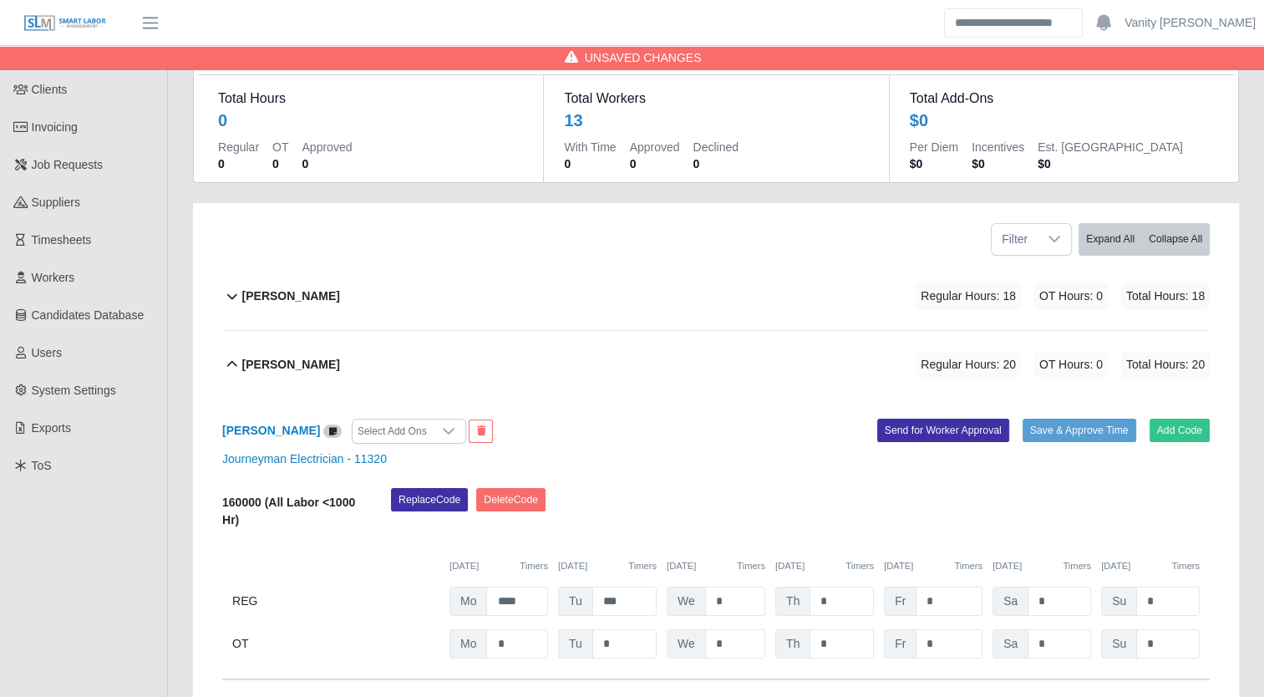
scroll to position [0, 0]
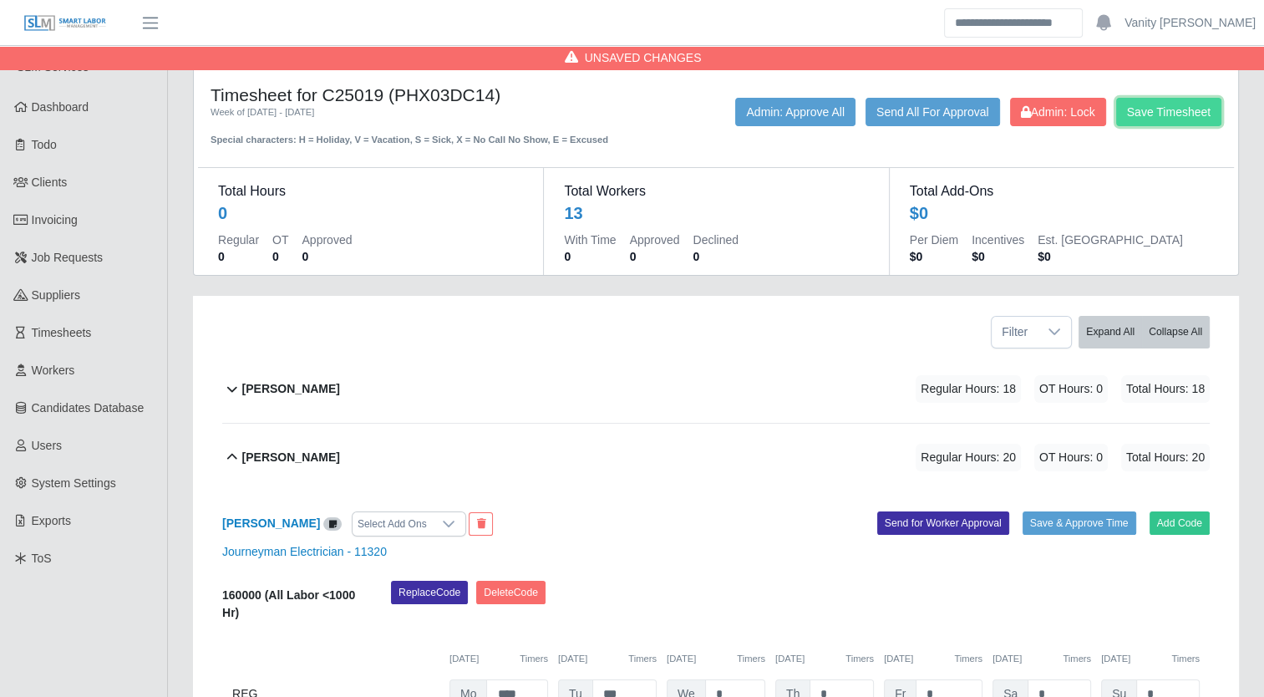
click at [1160, 116] on button "Save Timesheet" at bounding box center [1169, 112] width 105 height 28
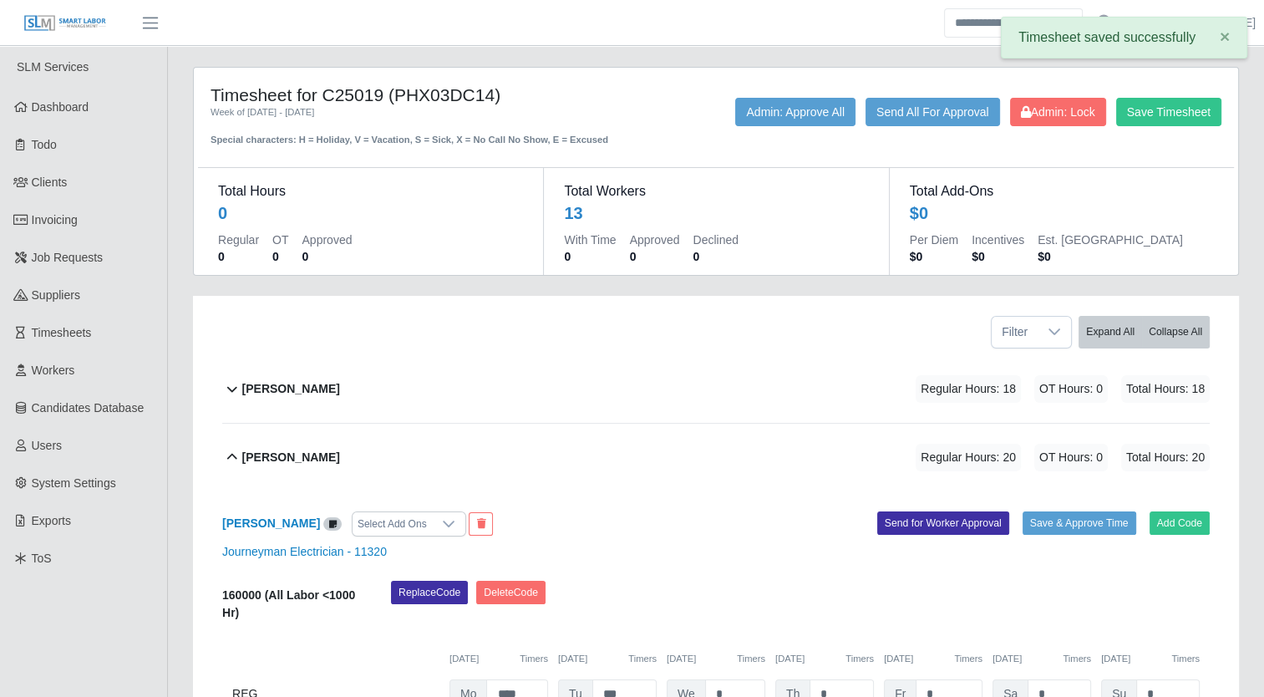
click at [281, 453] on b "Carlos Rios" at bounding box center [291, 458] width 98 height 18
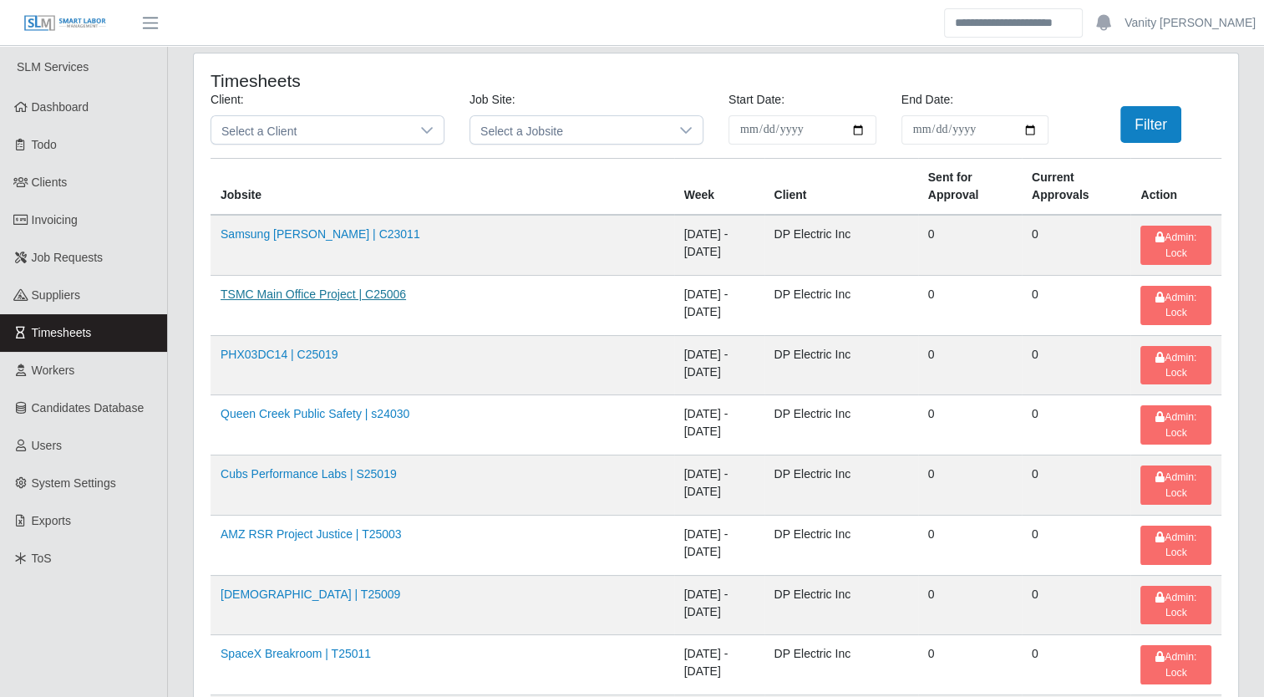
click at [347, 287] on link "TSMC Main Office Project | C25006" at bounding box center [314, 293] width 186 height 13
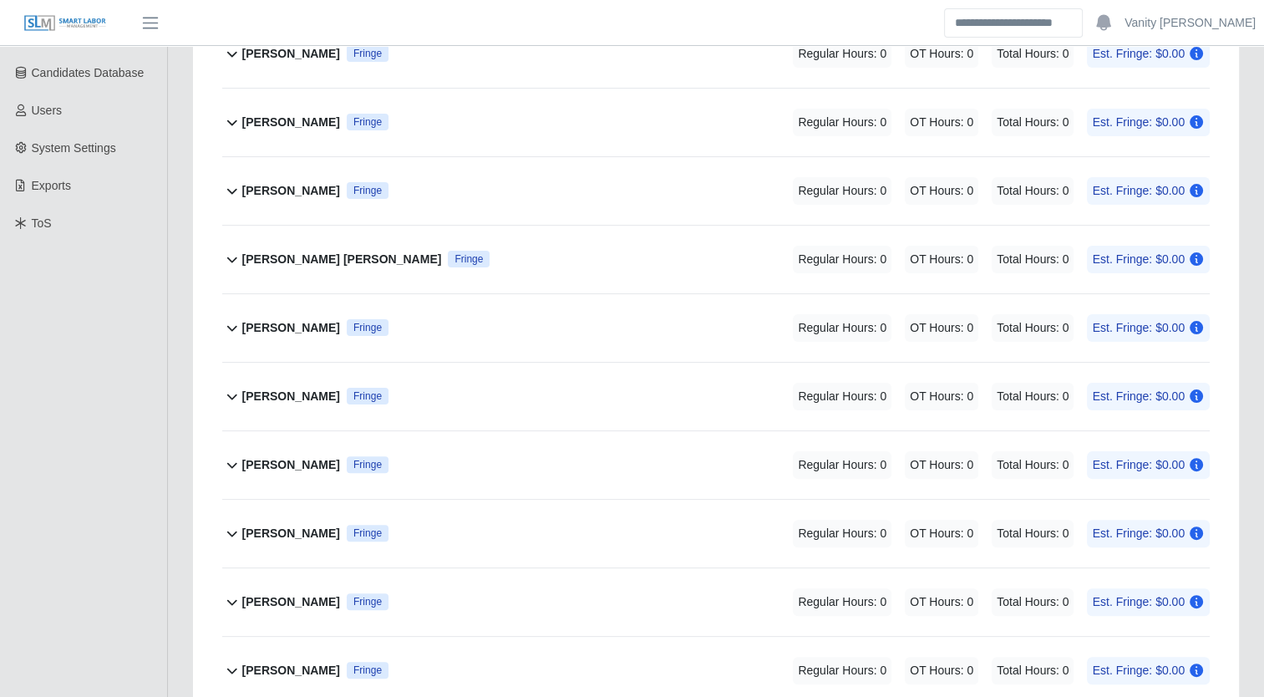
scroll to position [418, 0]
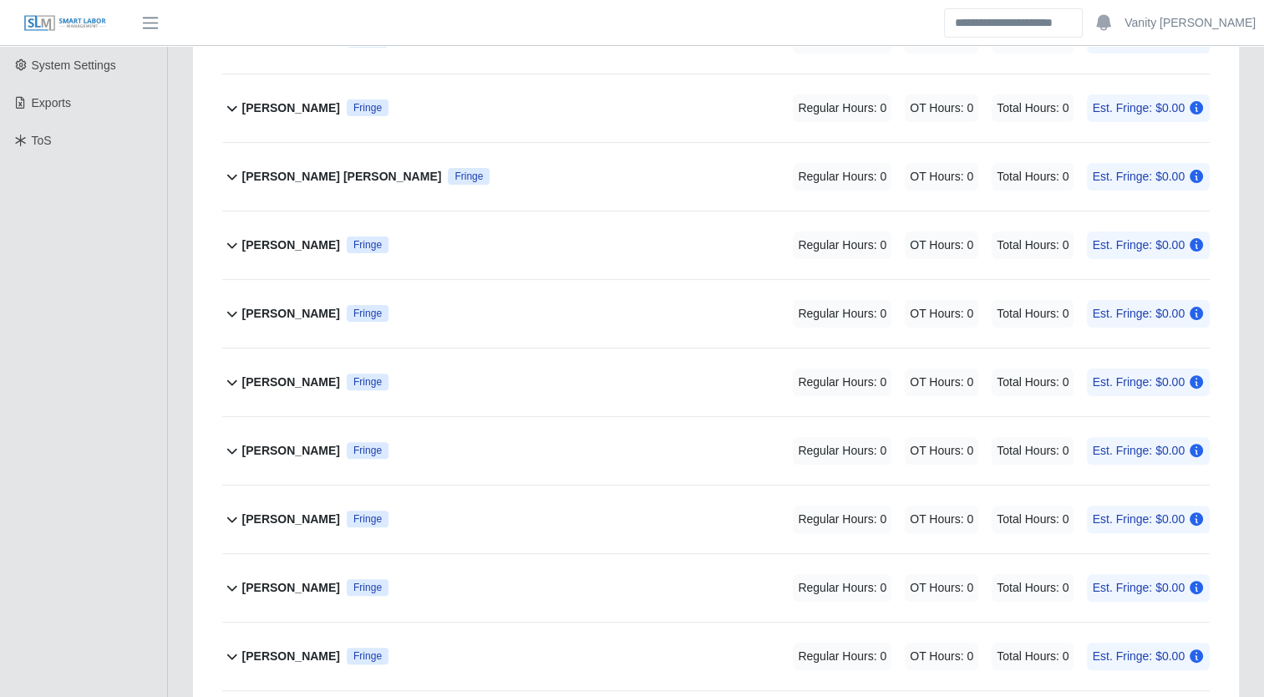
click at [281, 522] on b "James Bobadilla" at bounding box center [291, 520] width 98 height 18
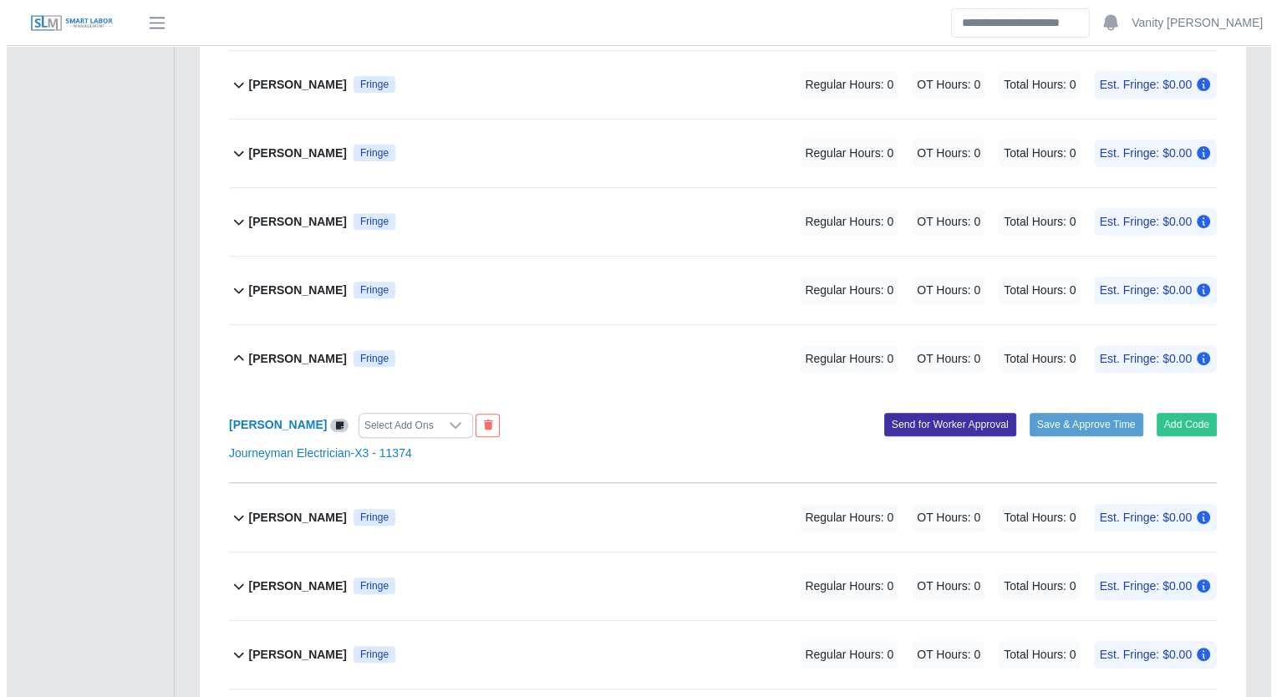
scroll to position [585, 0]
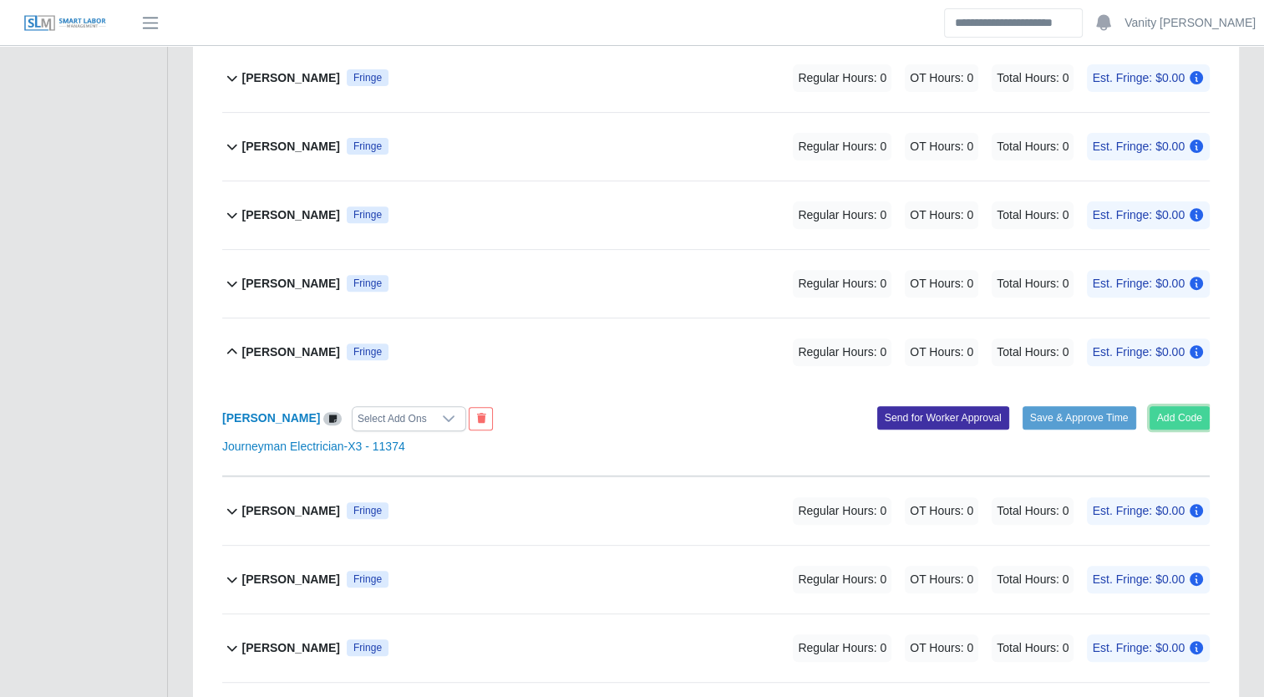
click at [1186, 412] on button "Add Code" at bounding box center [1180, 417] width 61 height 23
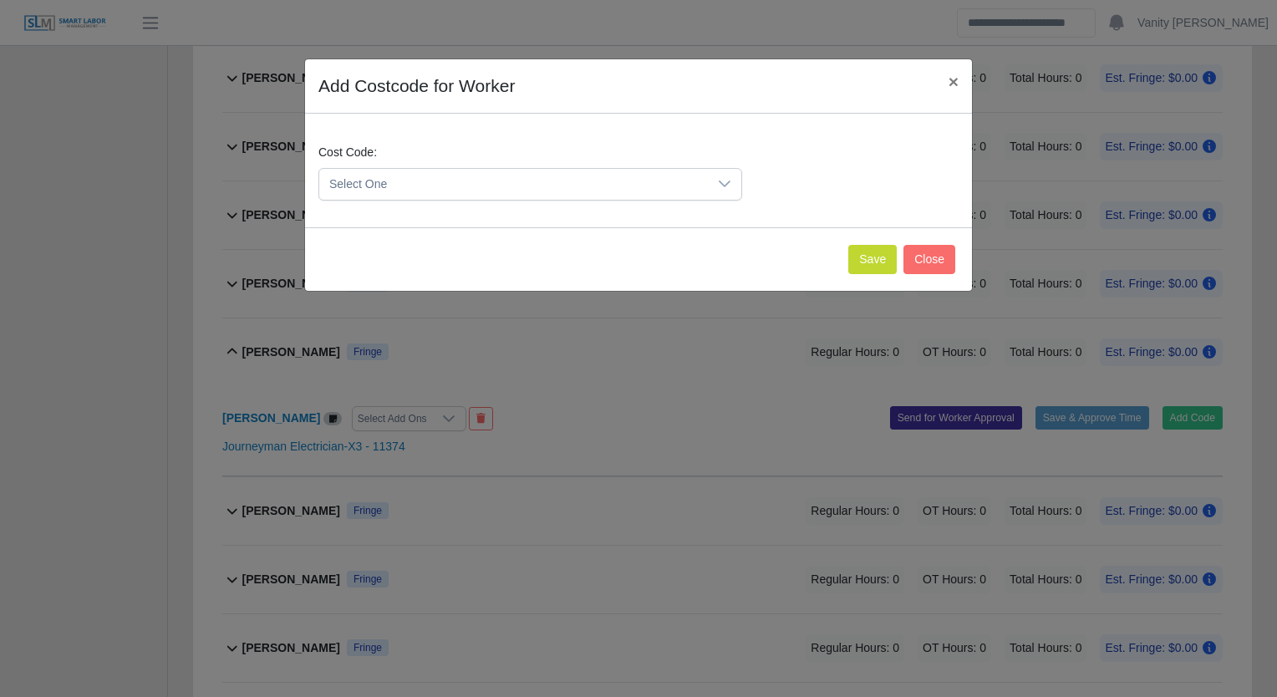
click at [550, 182] on span "Select One" at bounding box center [513, 184] width 389 height 31
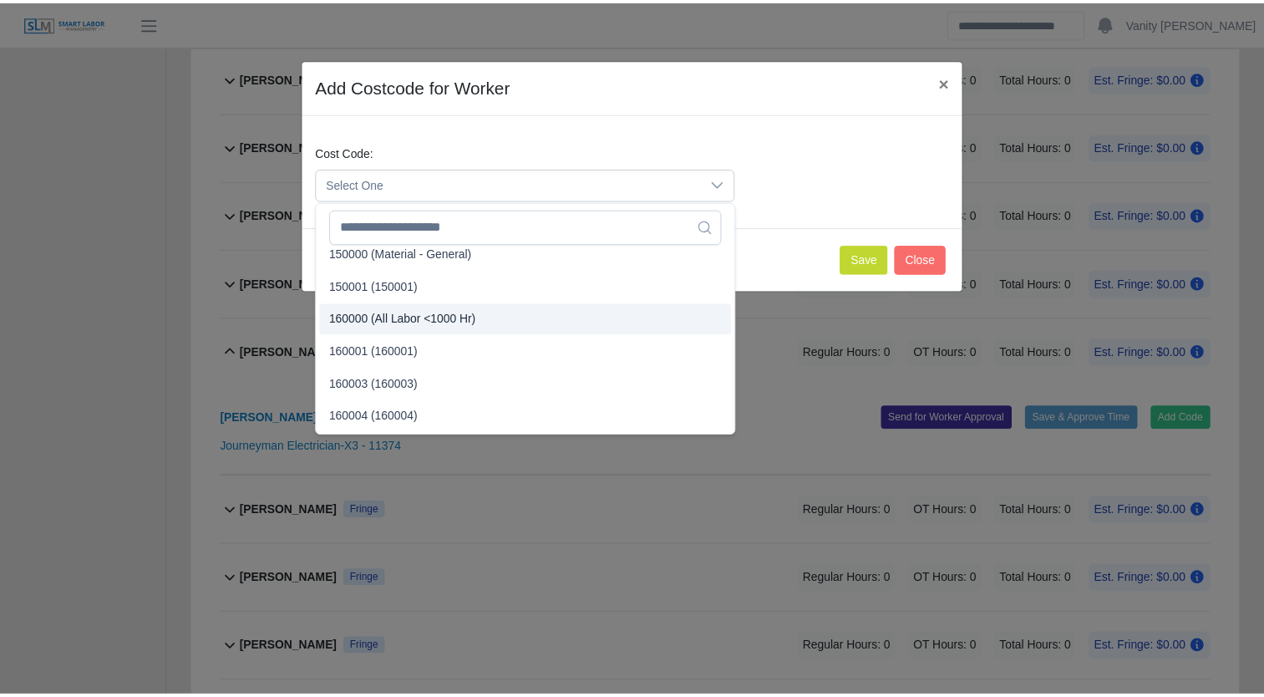
scroll to position [84, 0]
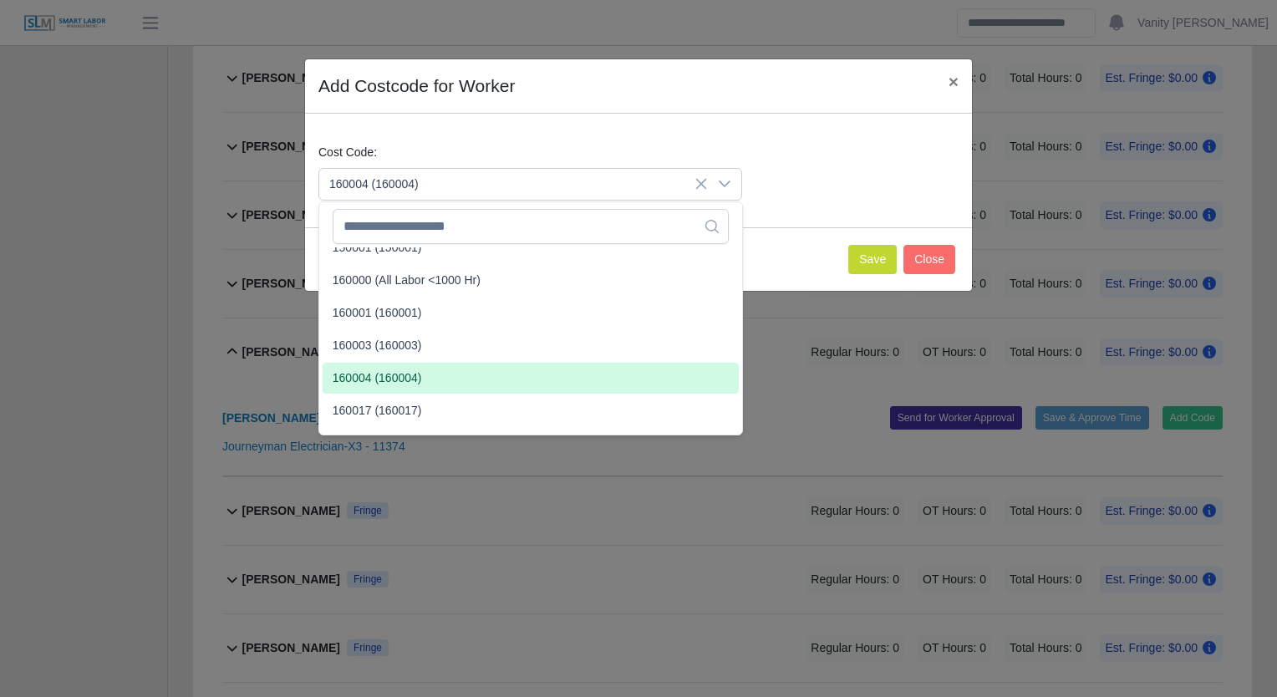
click at [411, 374] on span "160004 (160004)" at bounding box center [377, 378] width 89 height 18
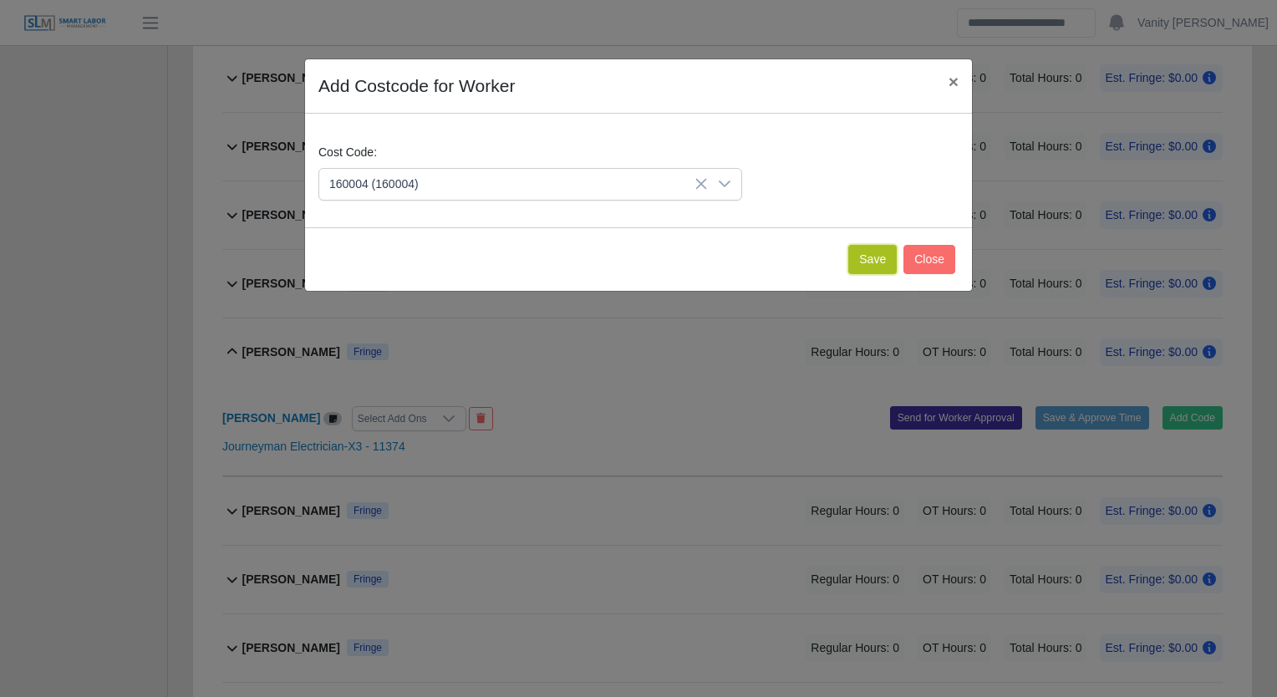
click at [855, 262] on button "Save" at bounding box center [872, 259] width 48 height 29
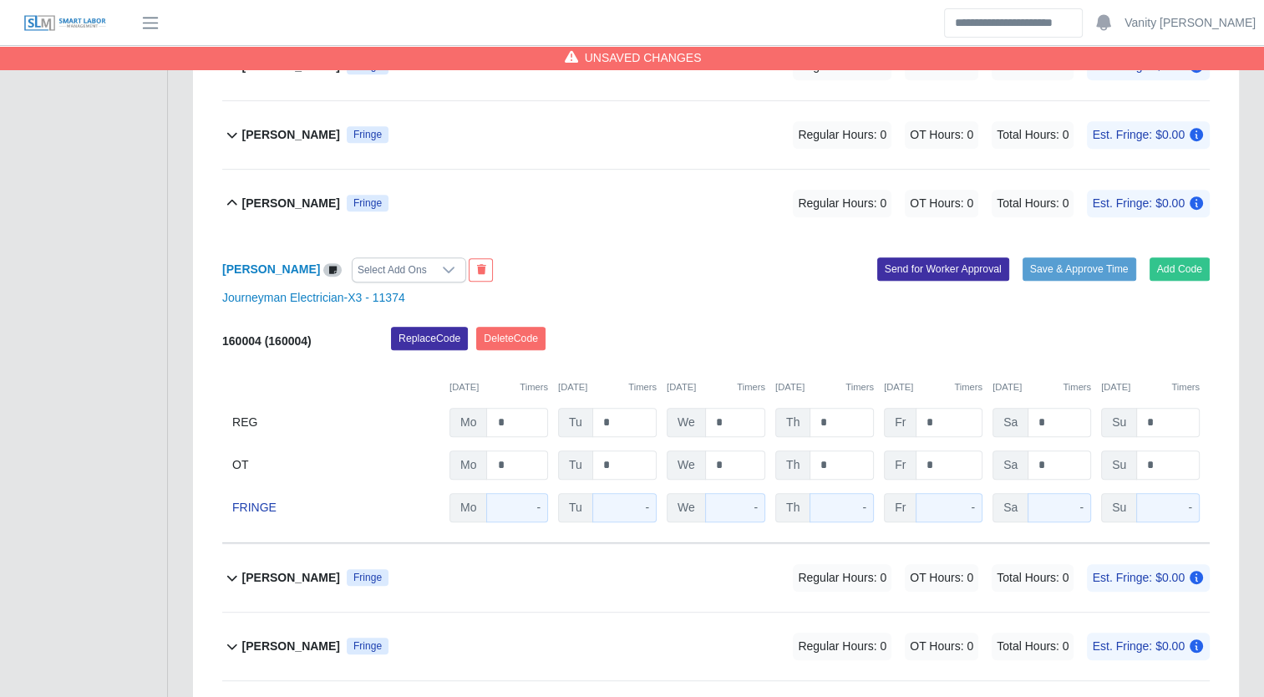
scroll to position [752, 0]
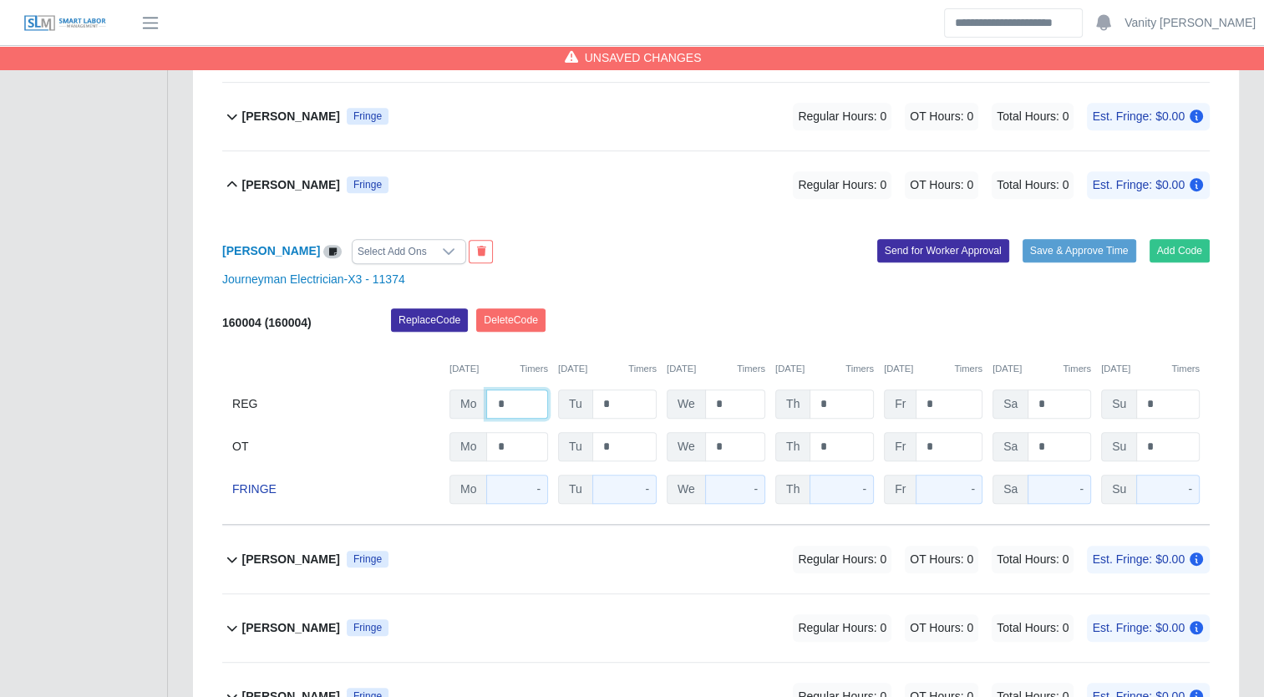
click at [498, 406] on input "*" at bounding box center [517, 403] width 62 height 29
type input "**"
click at [285, 188] on b "James Bobadilla" at bounding box center [291, 185] width 98 height 18
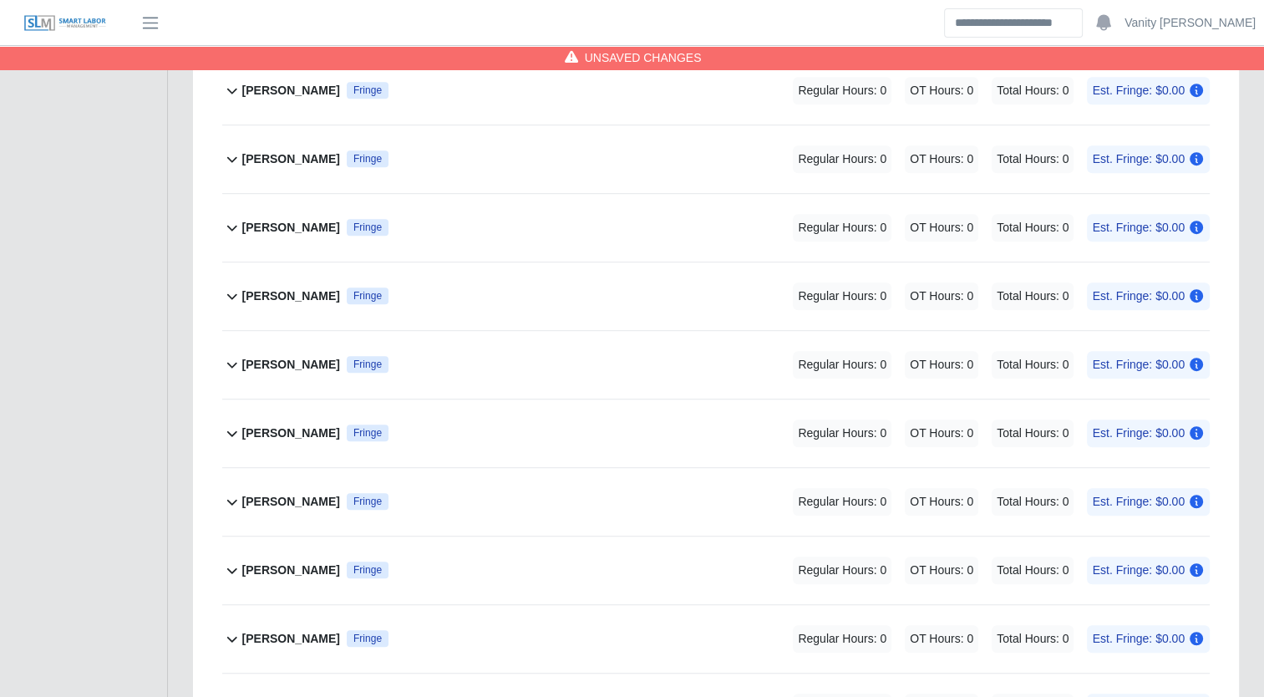
scroll to position [1003, 0]
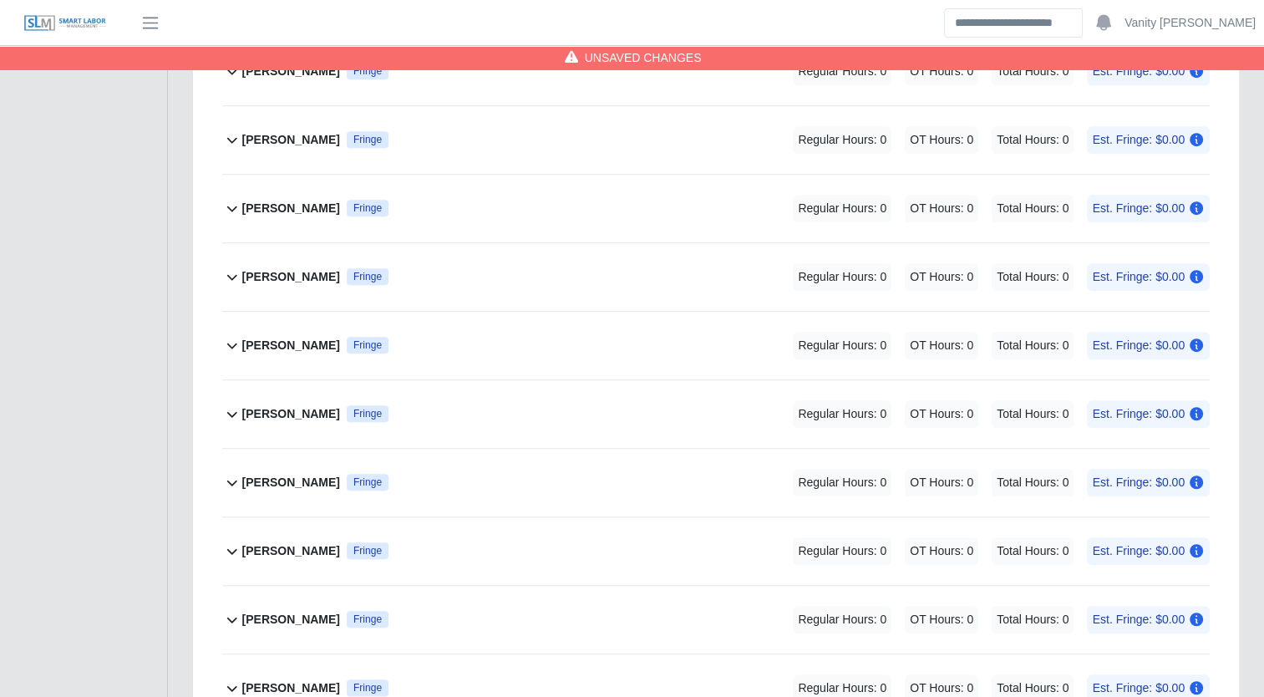
click at [328, 552] on b "Miguel Alfonso Figueredo" at bounding box center [291, 551] width 98 height 18
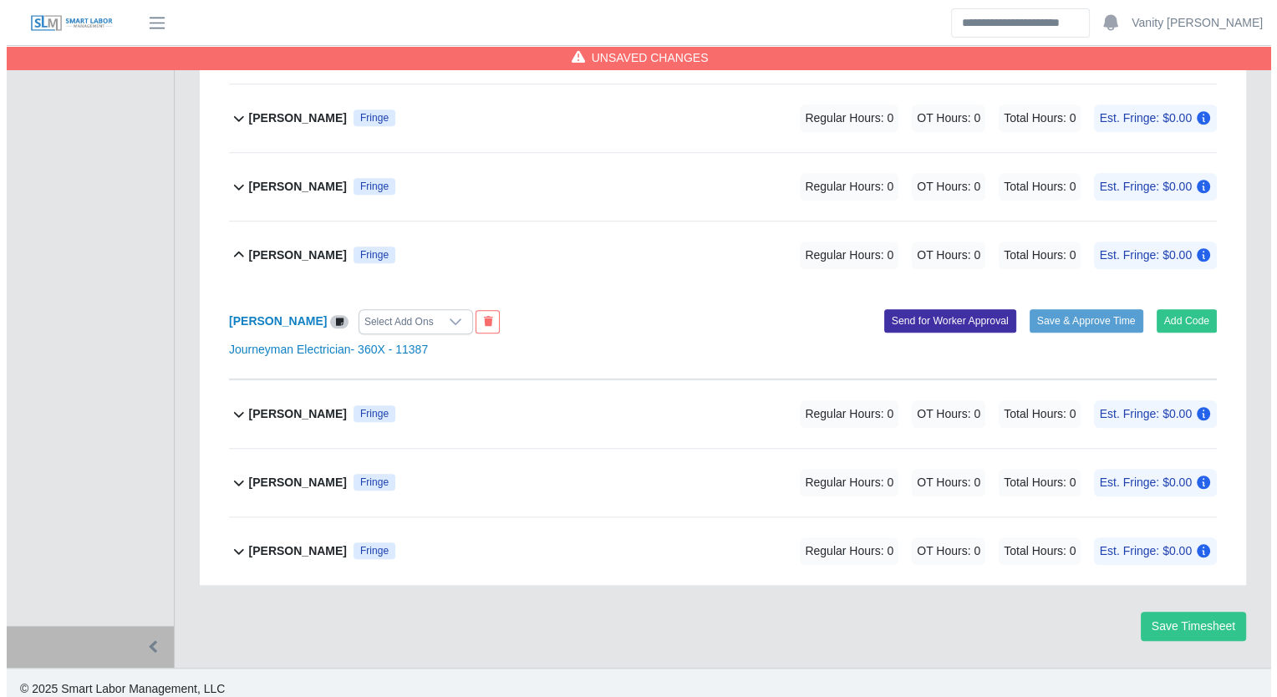
scroll to position [1306, 0]
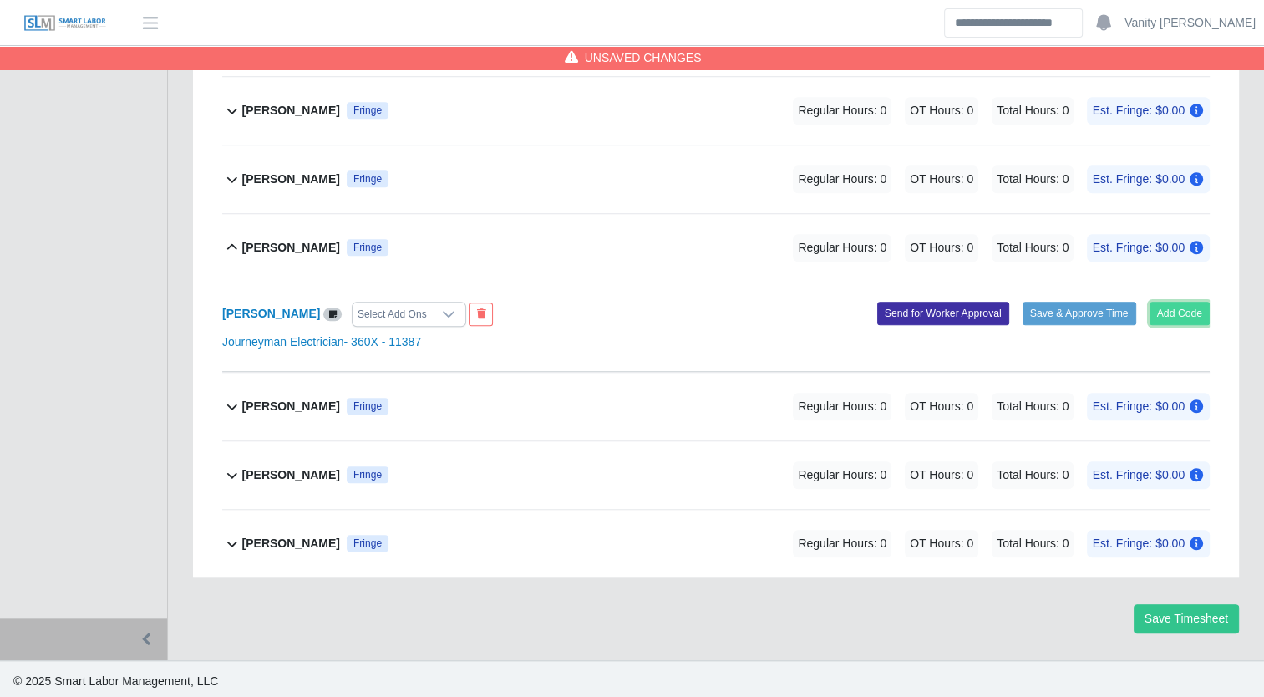
click at [1169, 308] on button "Add Code" at bounding box center [1180, 313] width 61 height 23
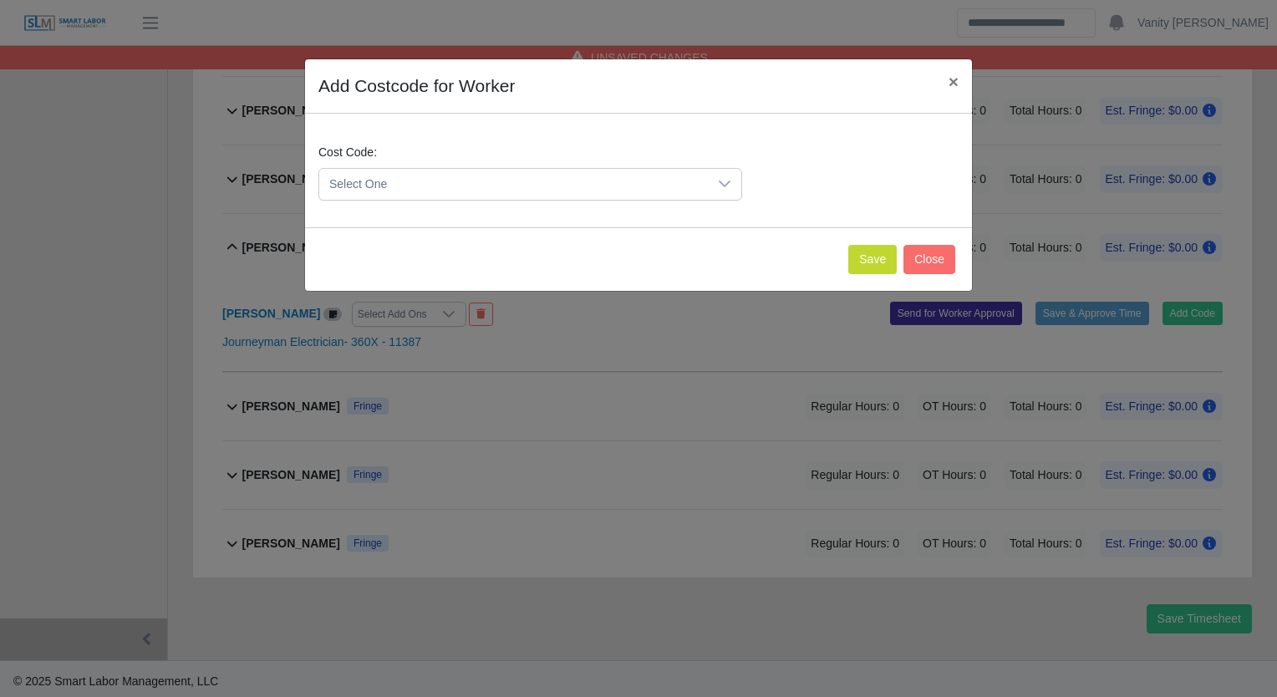
click at [418, 185] on span "Select One" at bounding box center [513, 184] width 389 height 31
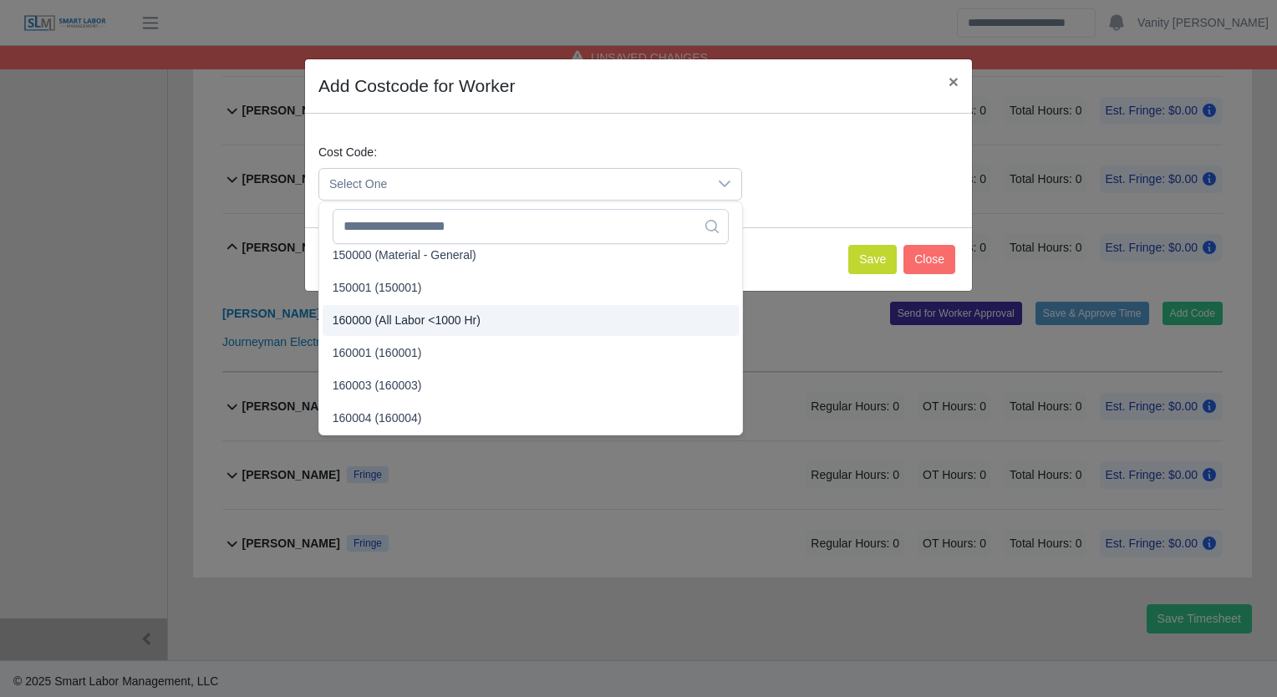
scroll to position [84, 0]
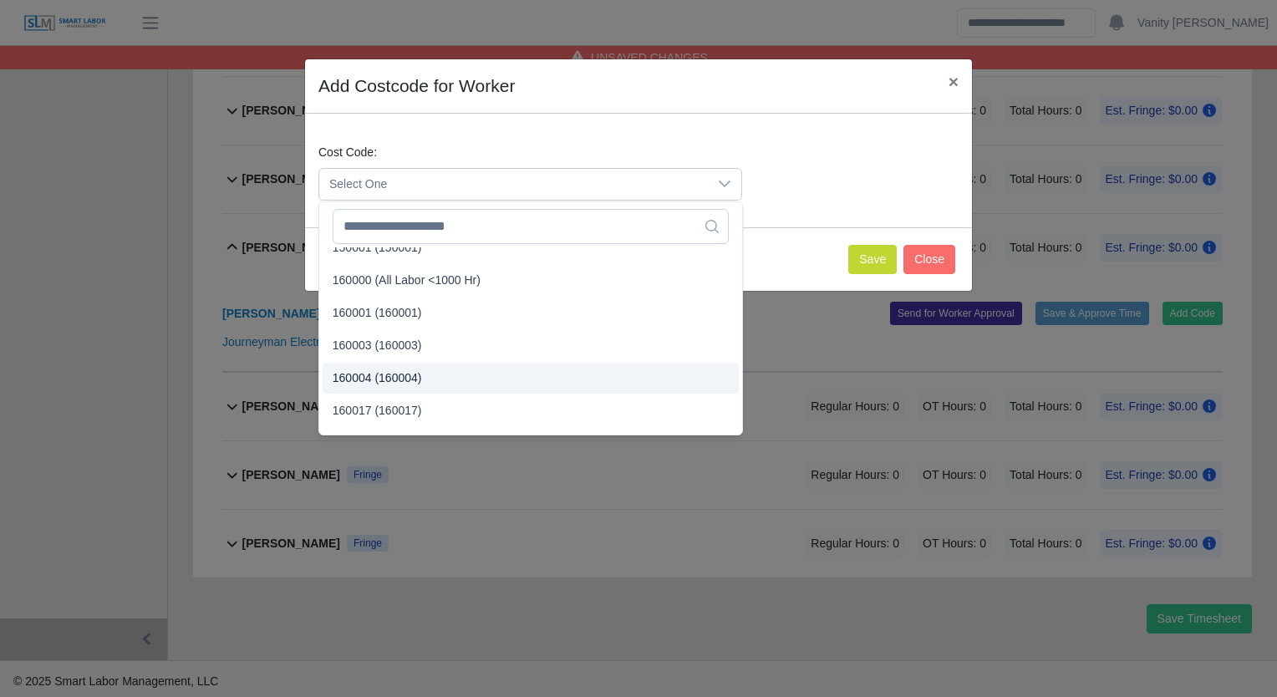
click at [385, 379] on span "160004 (160004)" at bounding box center [377, 378] width 89 height 18
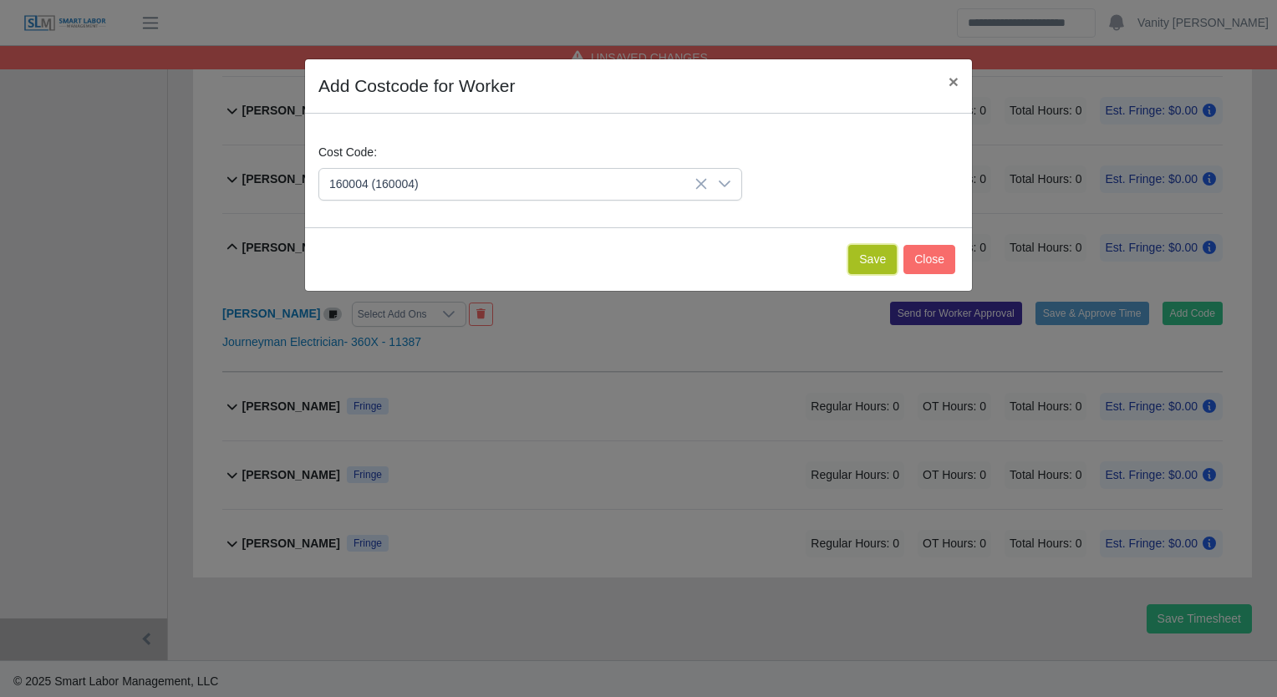
click at [878, 260] on button "Save" at bounding box center [872, 259] width 48 height 29
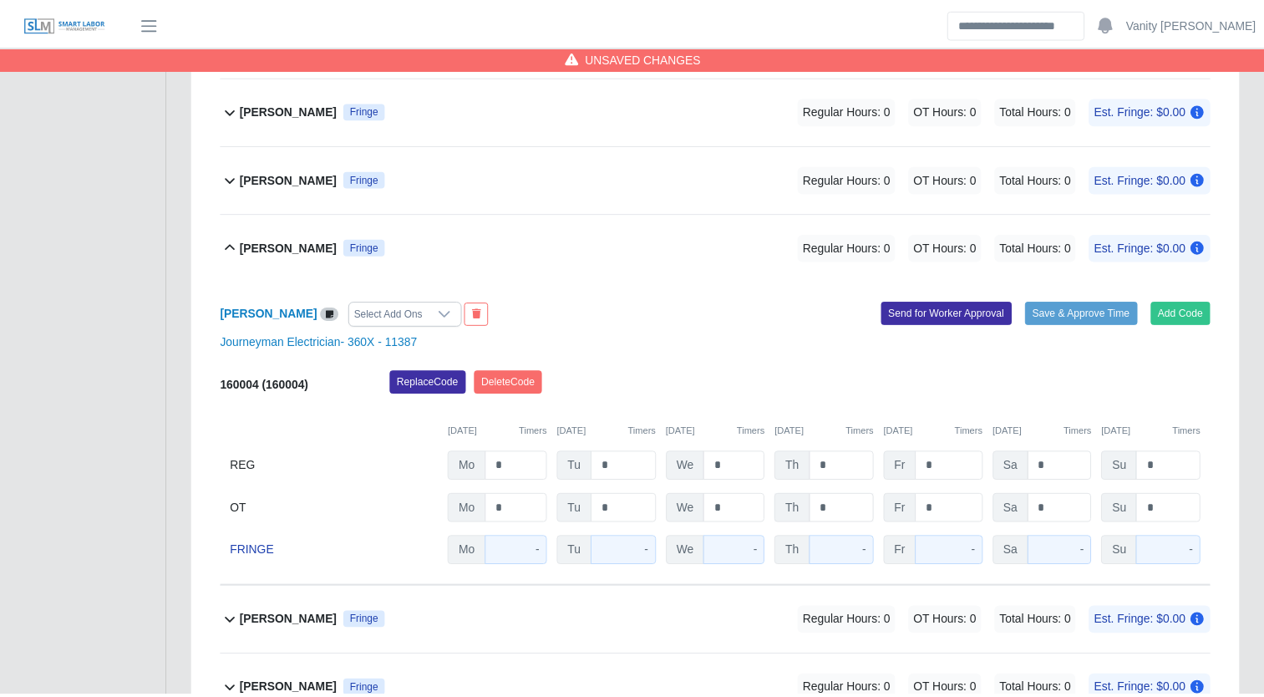
scroll to position [1521, 0]
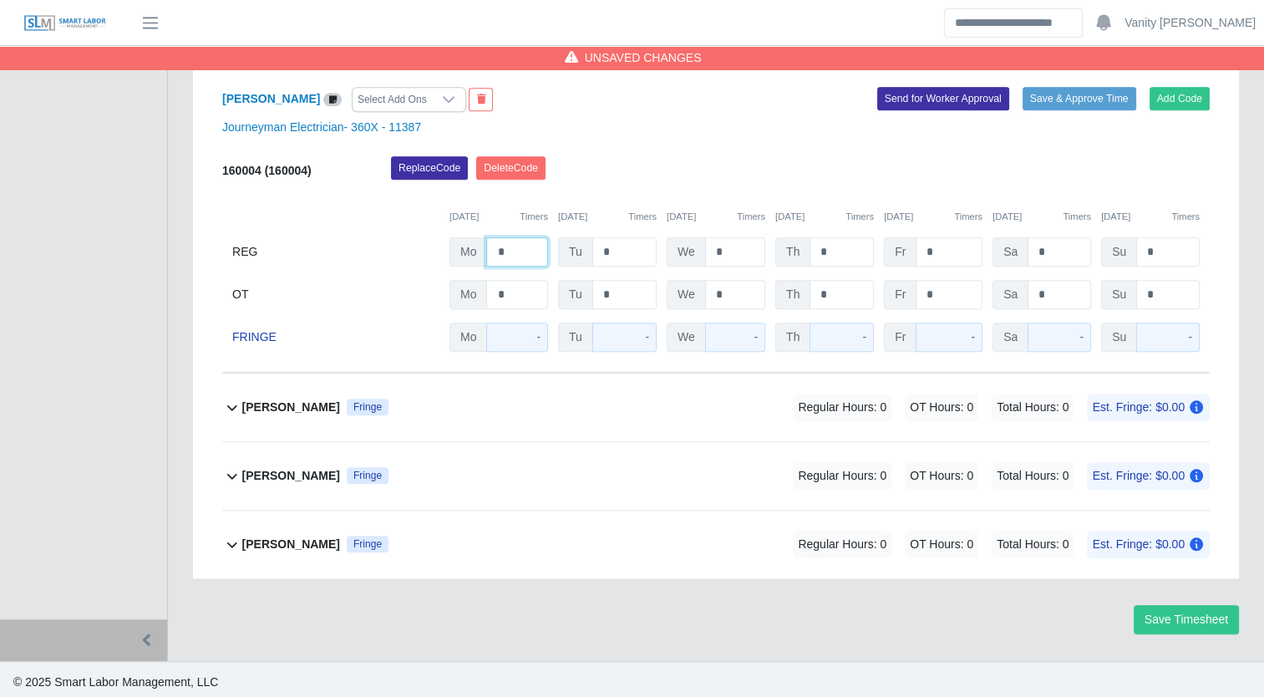
click at [489, 249] on input "*" at bounding box center [517, 251] width 62 height 29
type input "**"
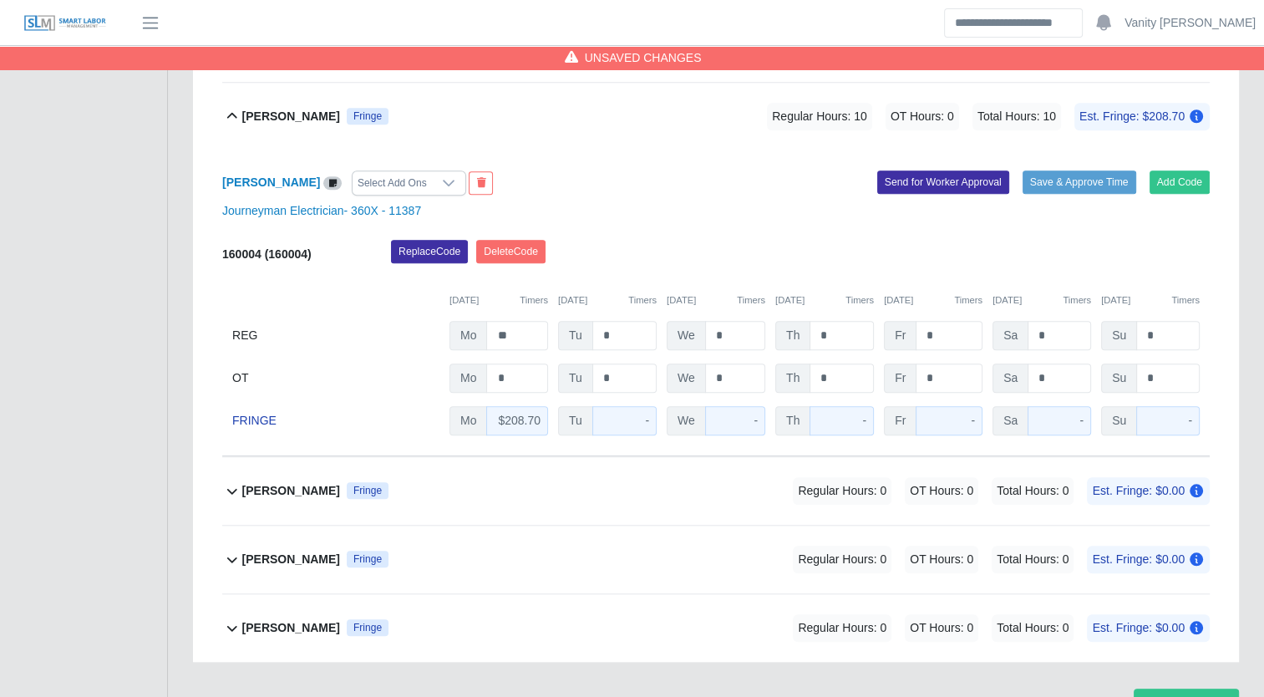
click at [235, 113] on icon at bounding box center [232, 116] width 10 height 6
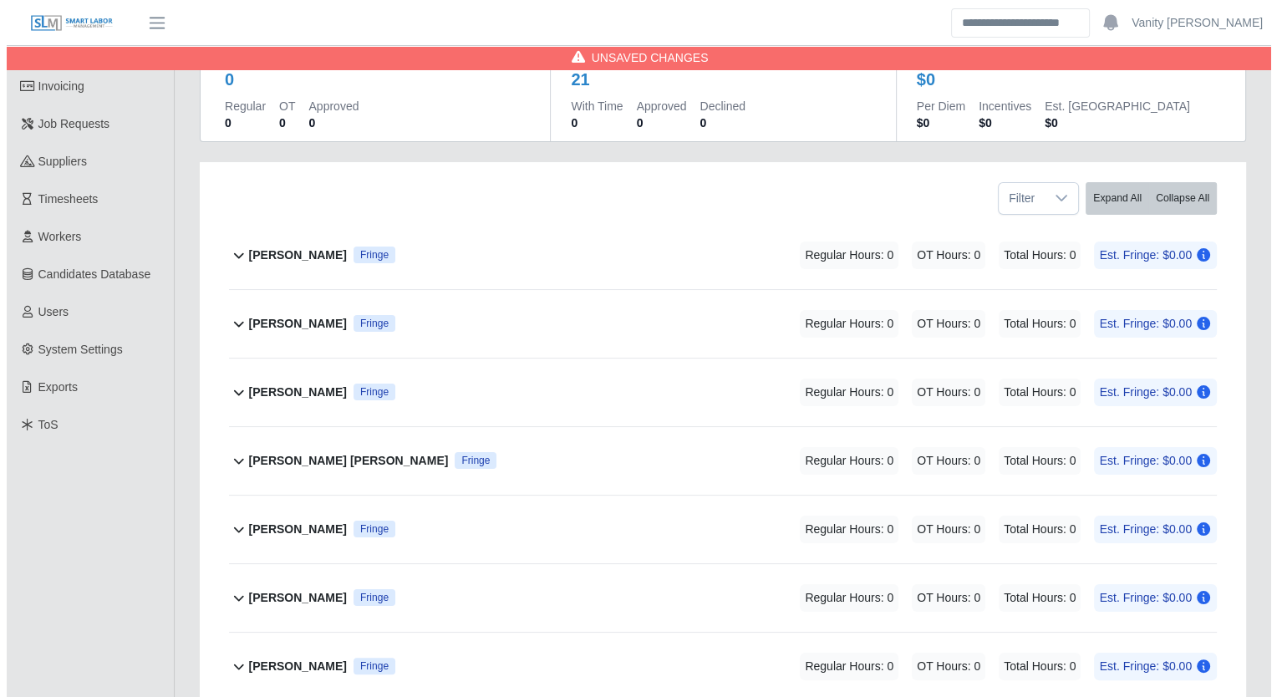
scroll to position [130, 0]
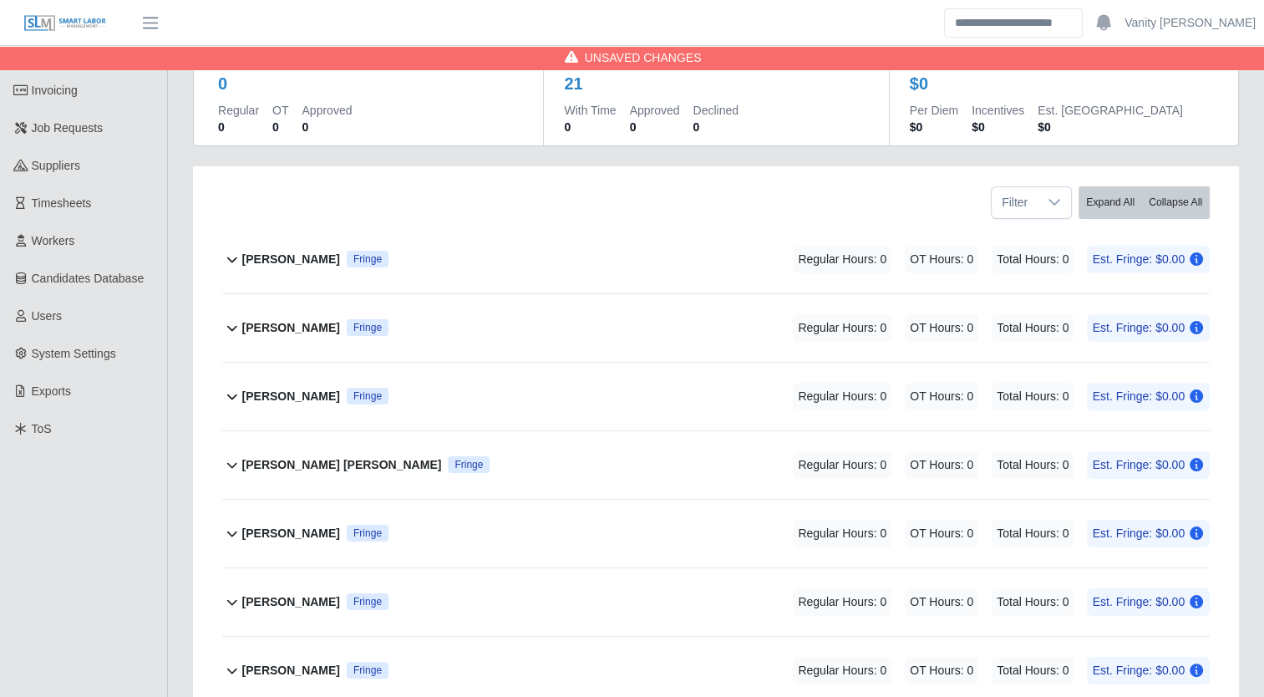
click at [293, 256] on b "[PERSON_NAME]" at bounding box center [291, 260] width 98 height 18
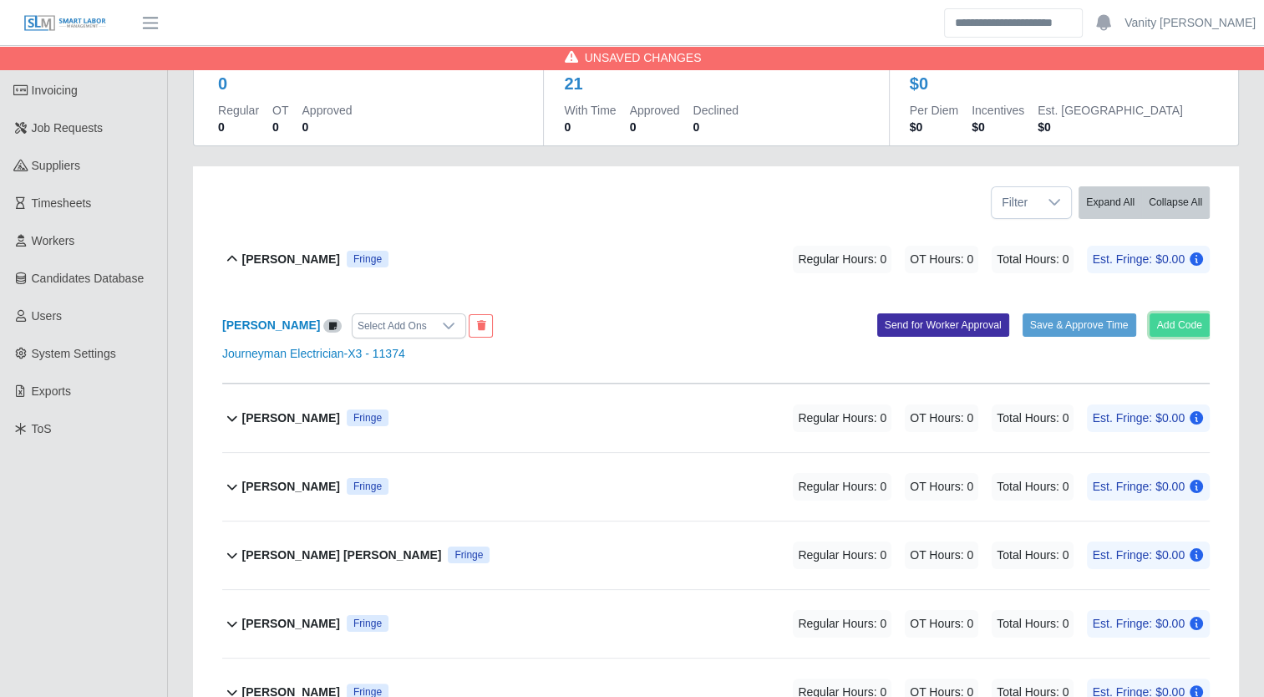
click at [1162, 321] on button "Add Code" at bounding box center [1180, 324] width 61 height 23
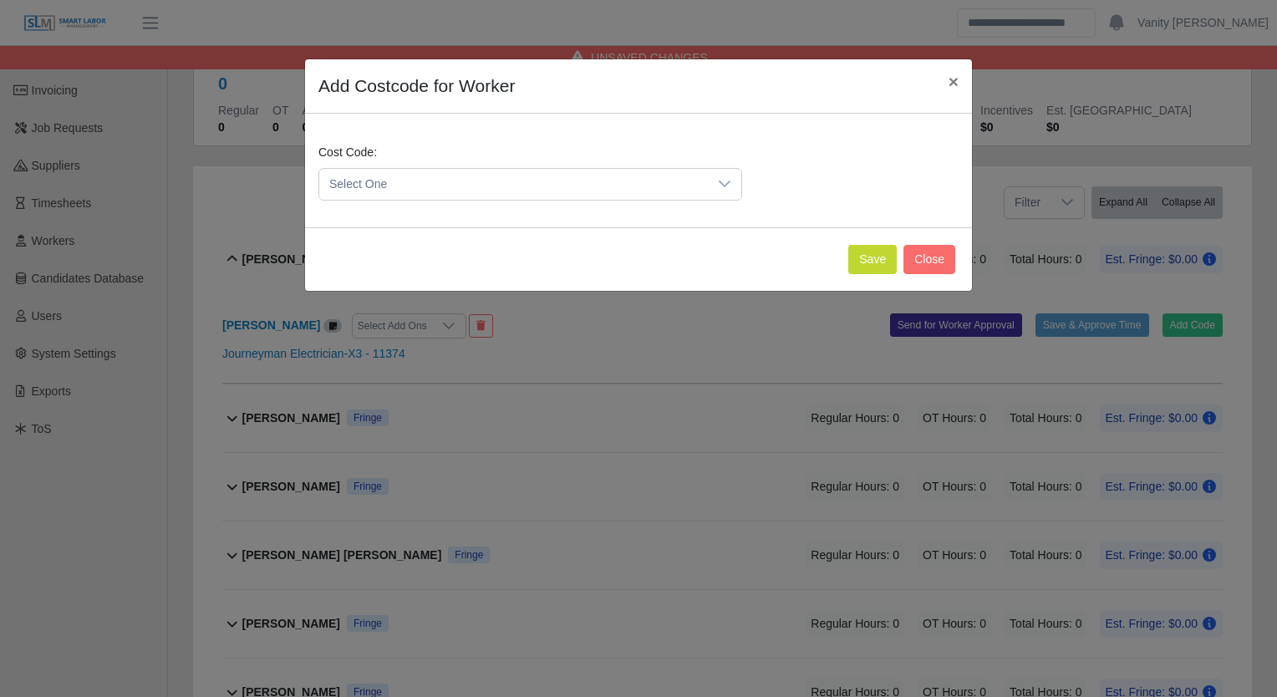
click at [564, 194] on span "Select One" at bounding box center [513, 184] width 389 height 31
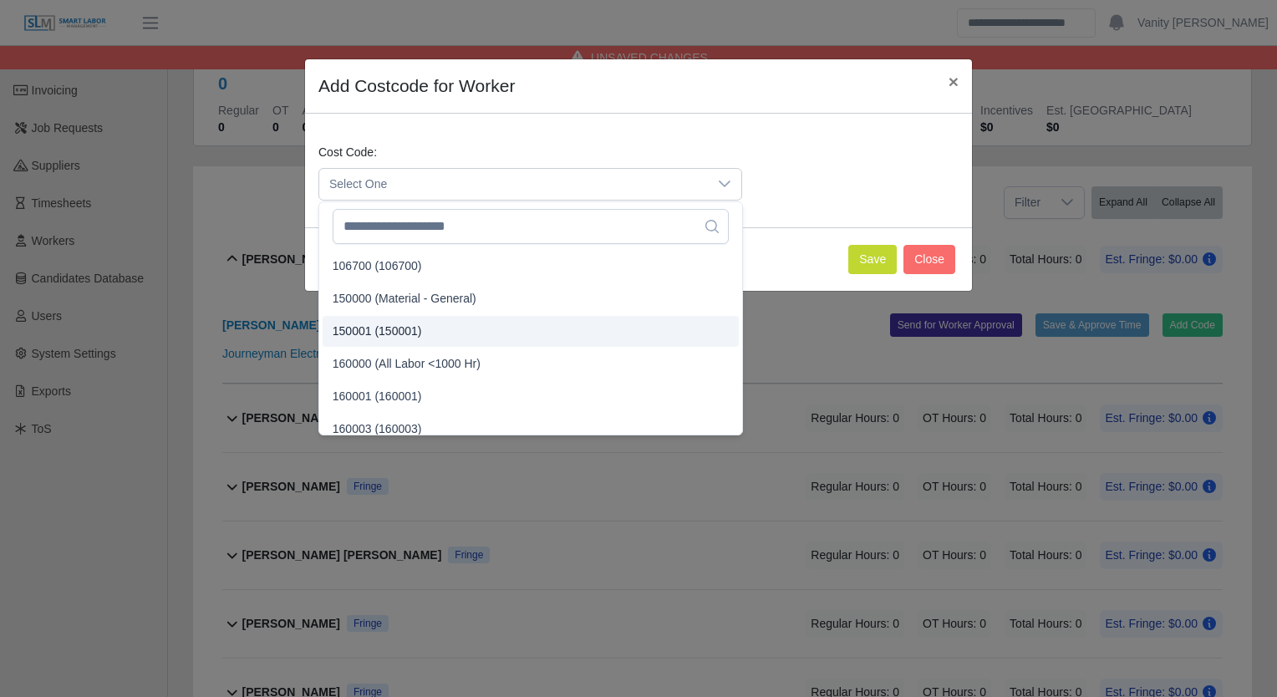
scroll to position [84, 0]
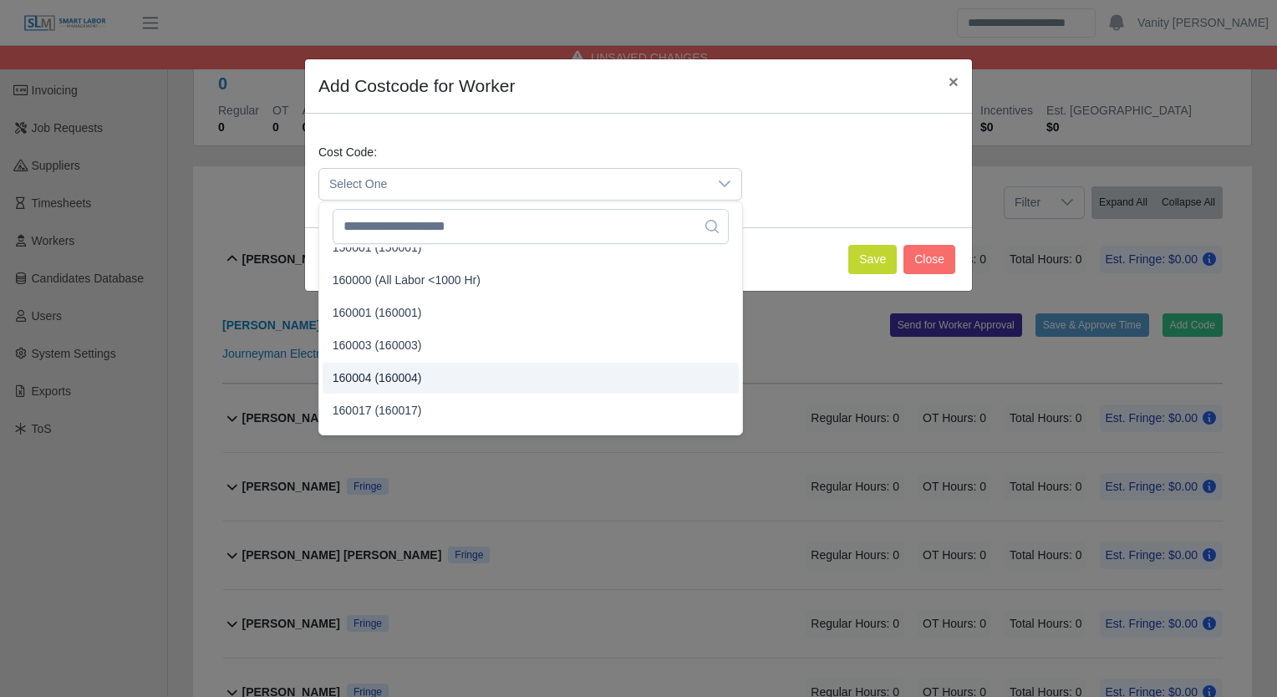
click at [405, 373] on span "160004 (160004)" at bounding box center [377, 378] width 89 height 18
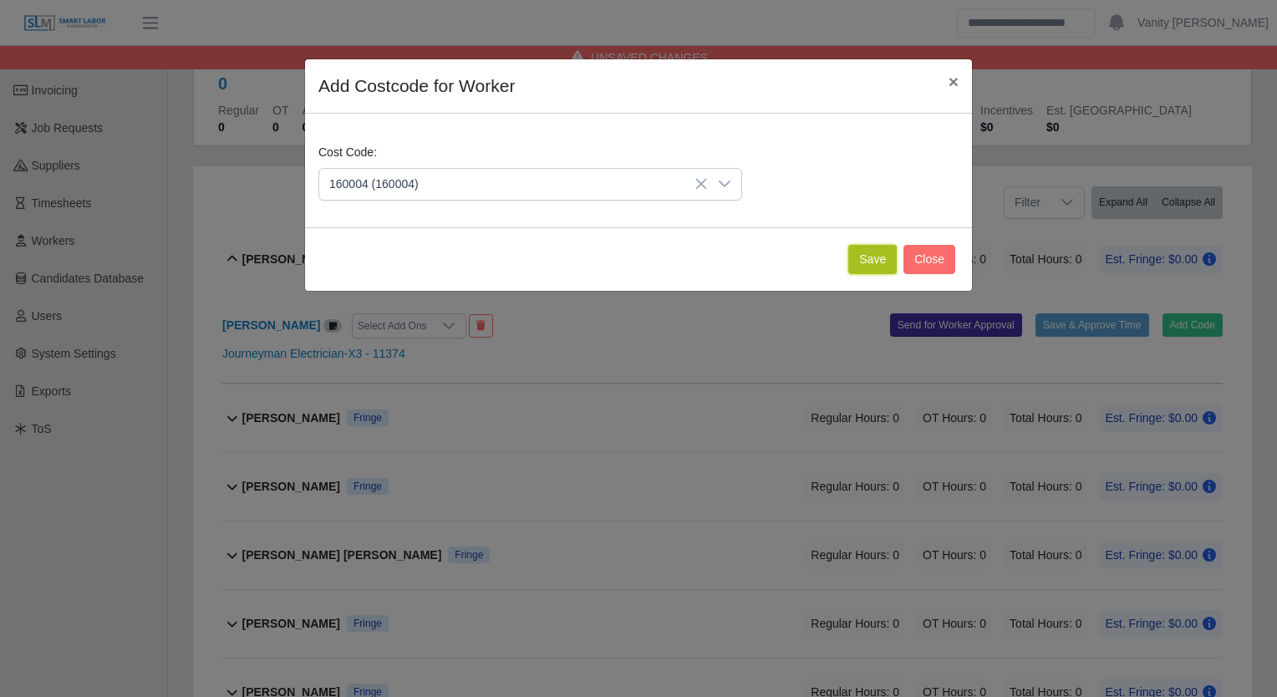
click at [869, 247] on button "Save" at bounding box center [872, 259] width 48 height 29
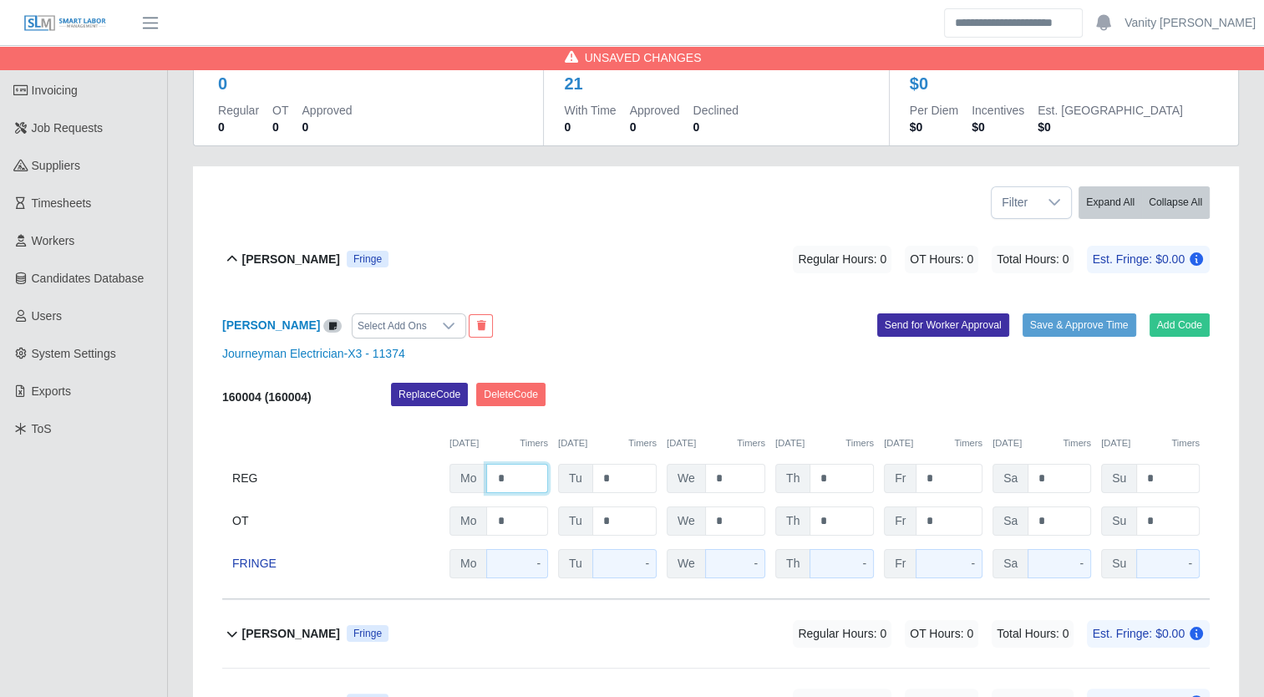
click at [495, 481] on input "*" at bounding box center [517, 478] width 62 height 29
type input "**"
click at [266, 261] on b "[PERSON_NAME]" at bounding box center [291, 260] width 98 height 18
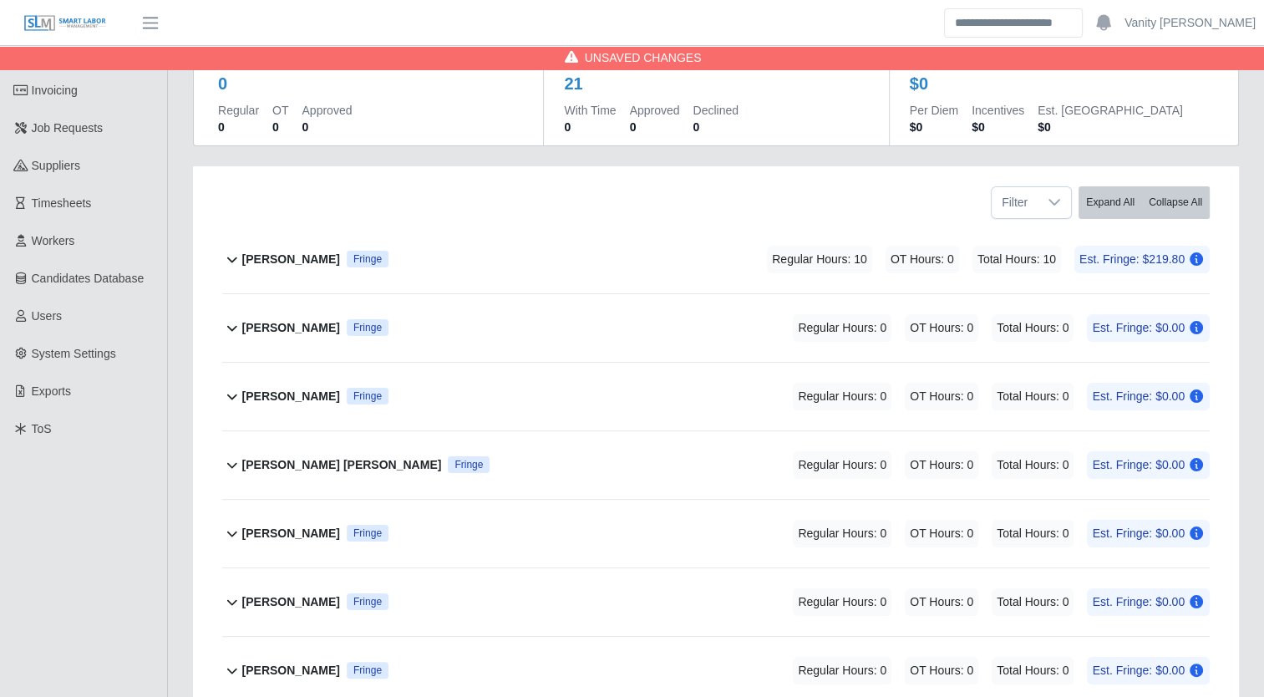
click at [262, 331] on b "[PERSON_NAME]" at bounding box center [291, 328] width 98 height 18
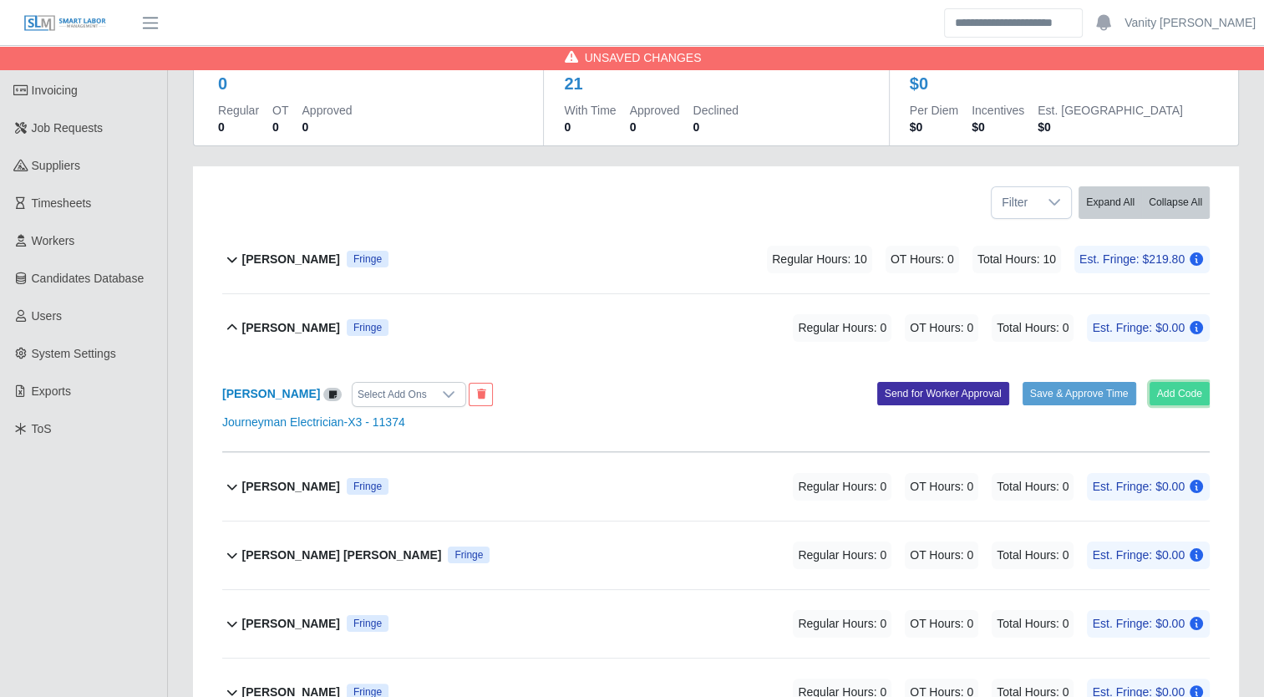
click at [1173, 396] on button "Add Code" at bounding box center [1180, 393] width 61 height 23
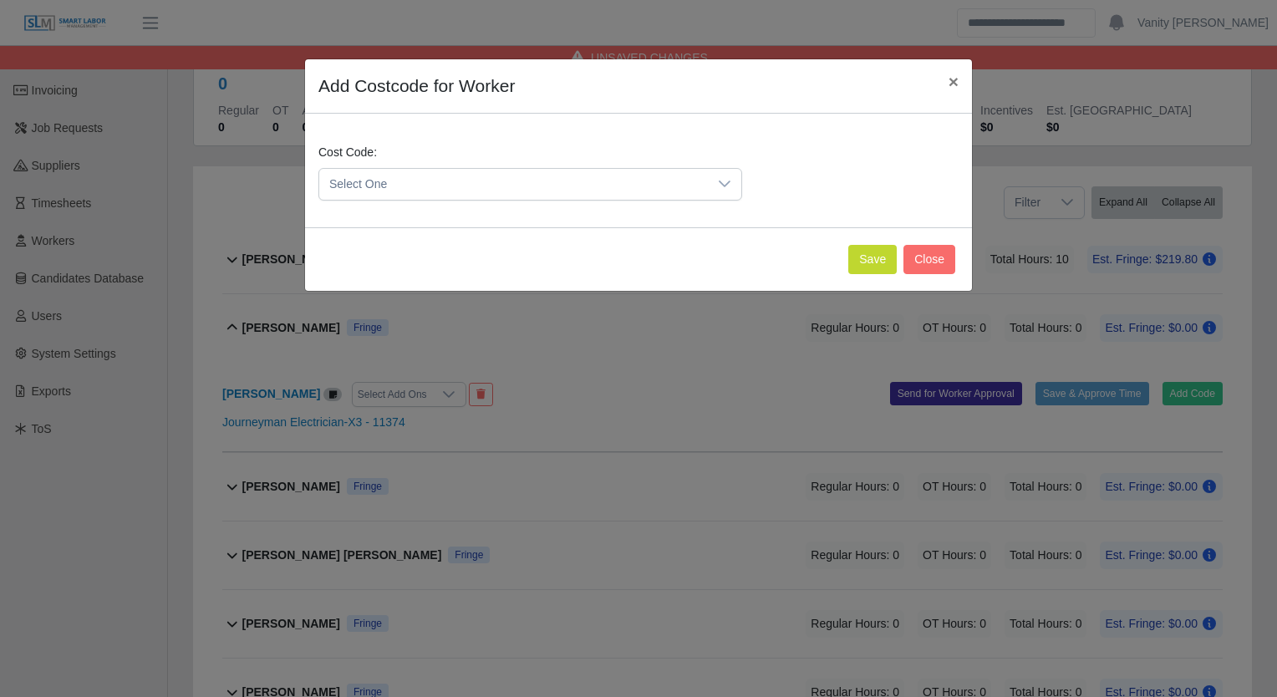
click at [592, 187] on span "Select One" at bounding box center [513, 184] width 389 height 31
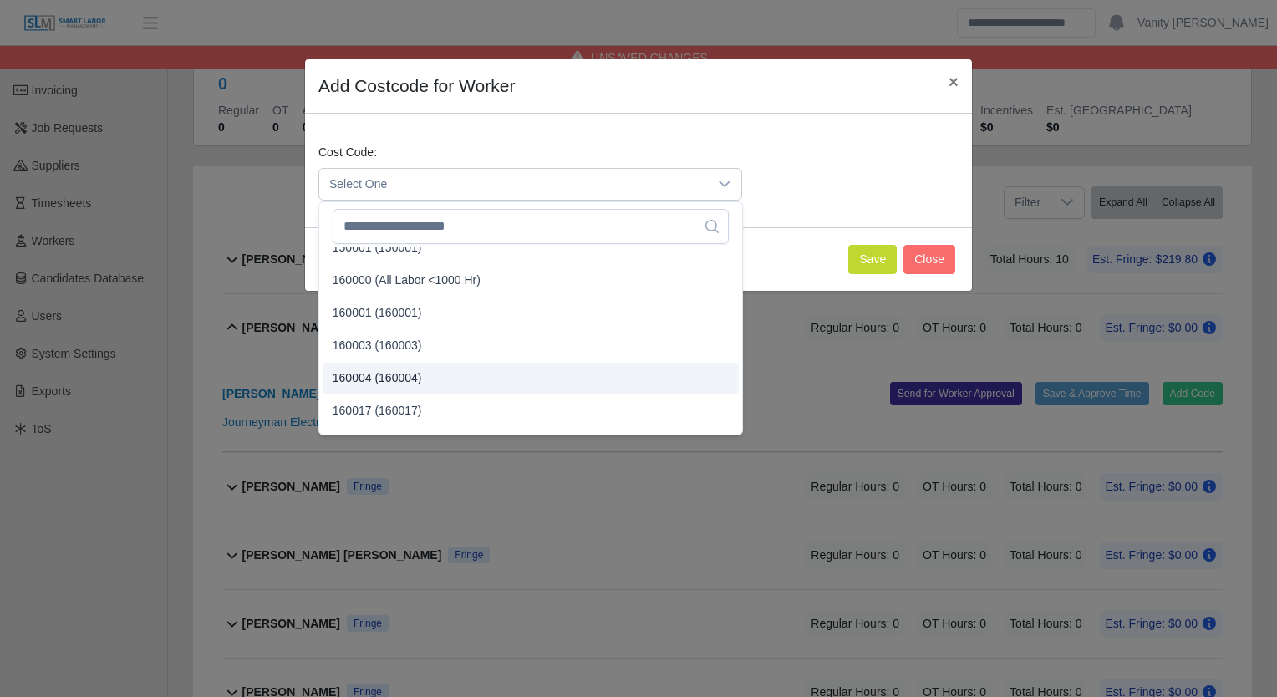
click at [404, 386] on li "160004 (160004)" at bounding box center [531, 378] width 416 height 31
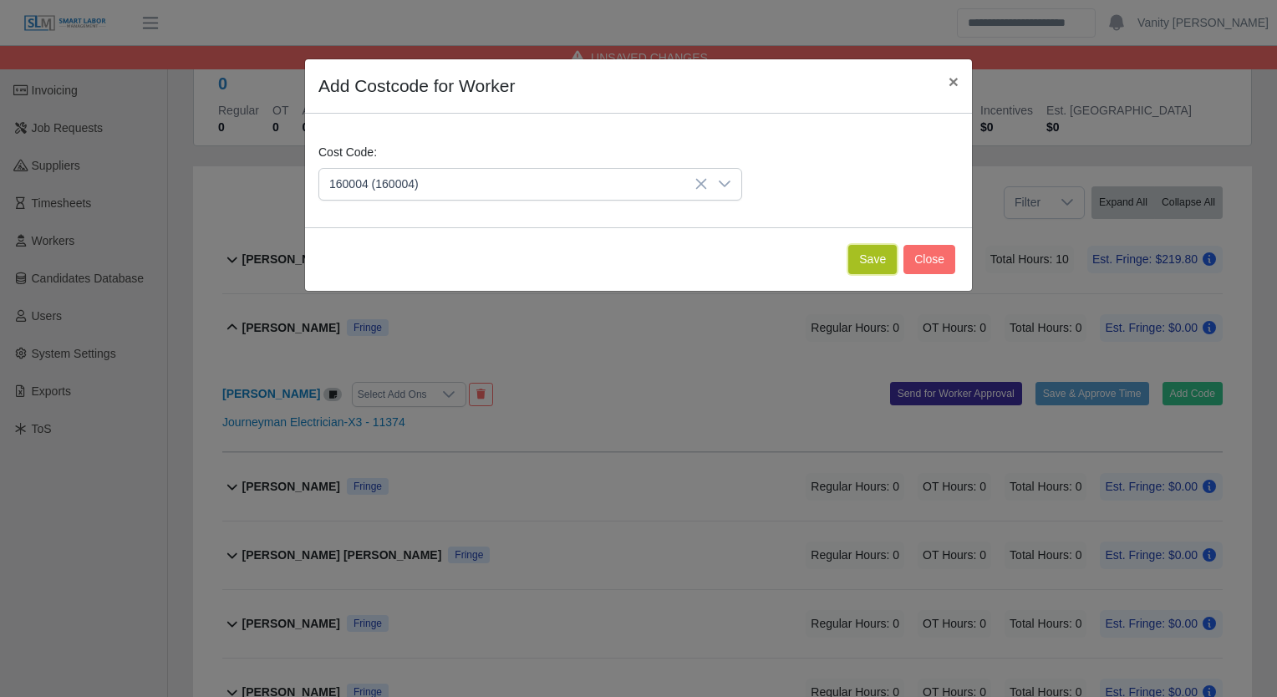
click at [877, 259] on button "Save" at bounding box center [872, 259] width 48 height 29
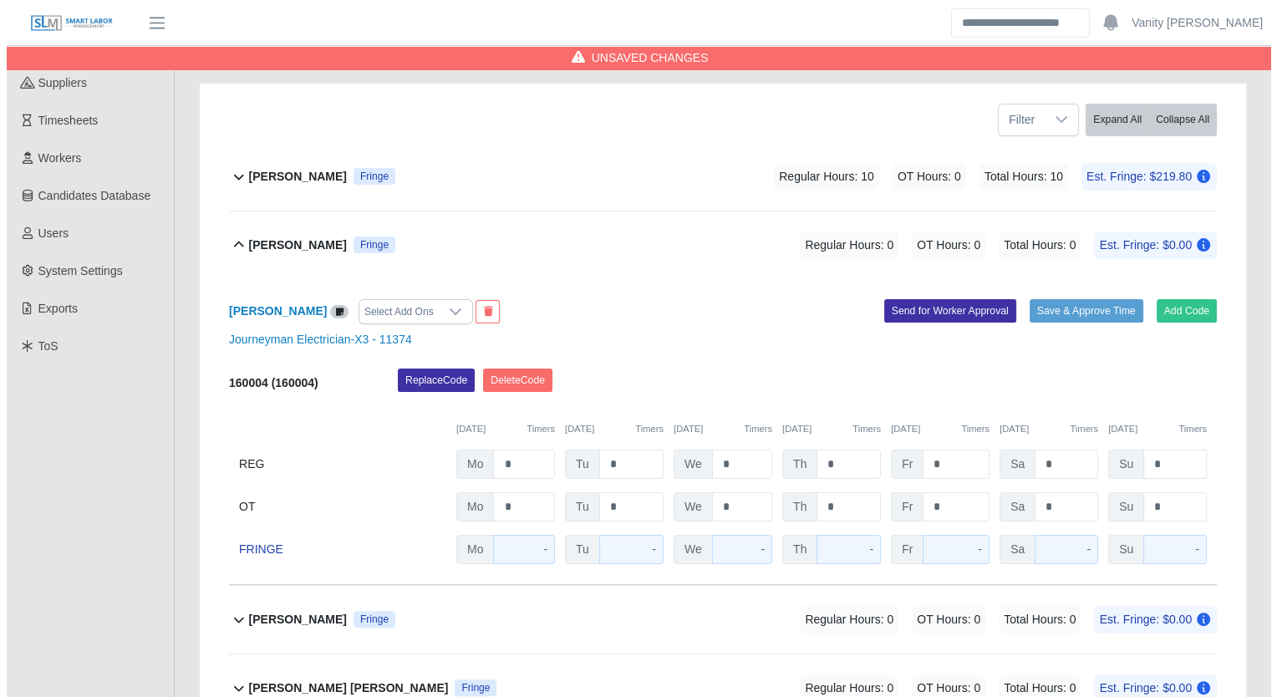
scroll to position [213, 0]
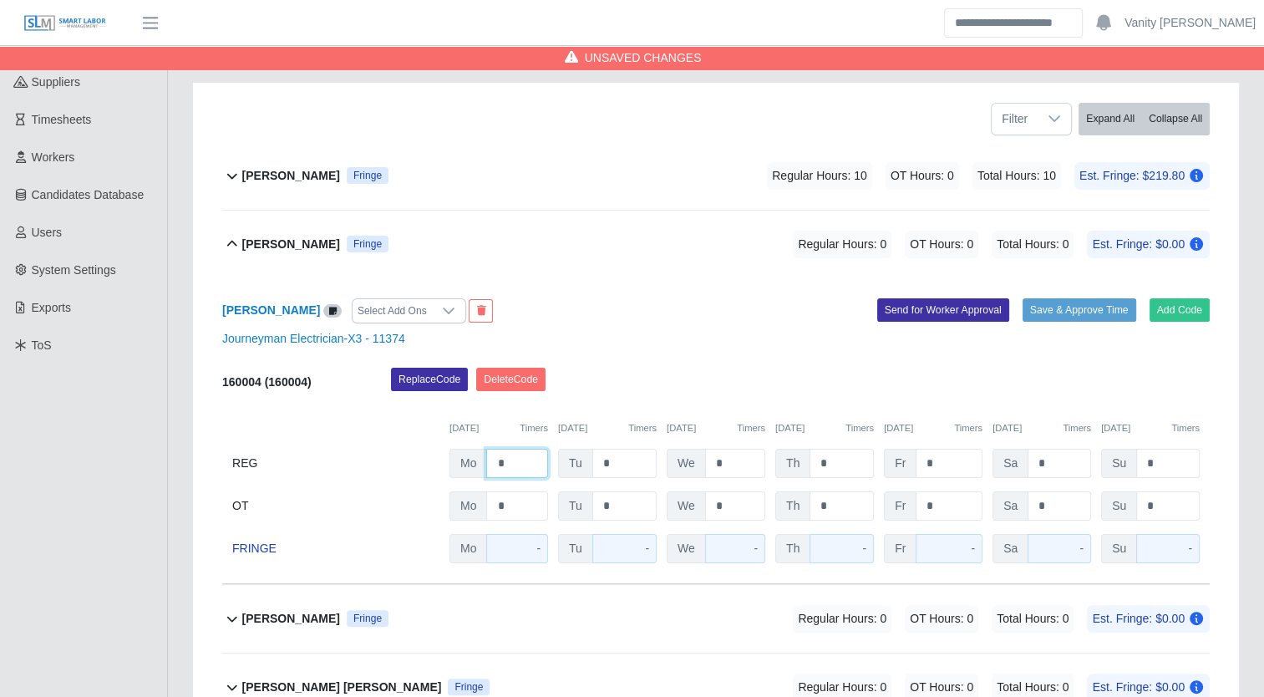
drag, startPoint x: 525, startPoint y: 465, endPoint x: 431, endPoint y: 461, distance: 93.7
click at [429, 461] on div "REG Mo * Tu * We * Th * Fr * Sa * Su *" at bounding box center [716, 463] width 988 height 29
type input "*"
click at [284, 243] on b "[PERSON_NAME]" at bounding box center [291, 245] width 98 height 18
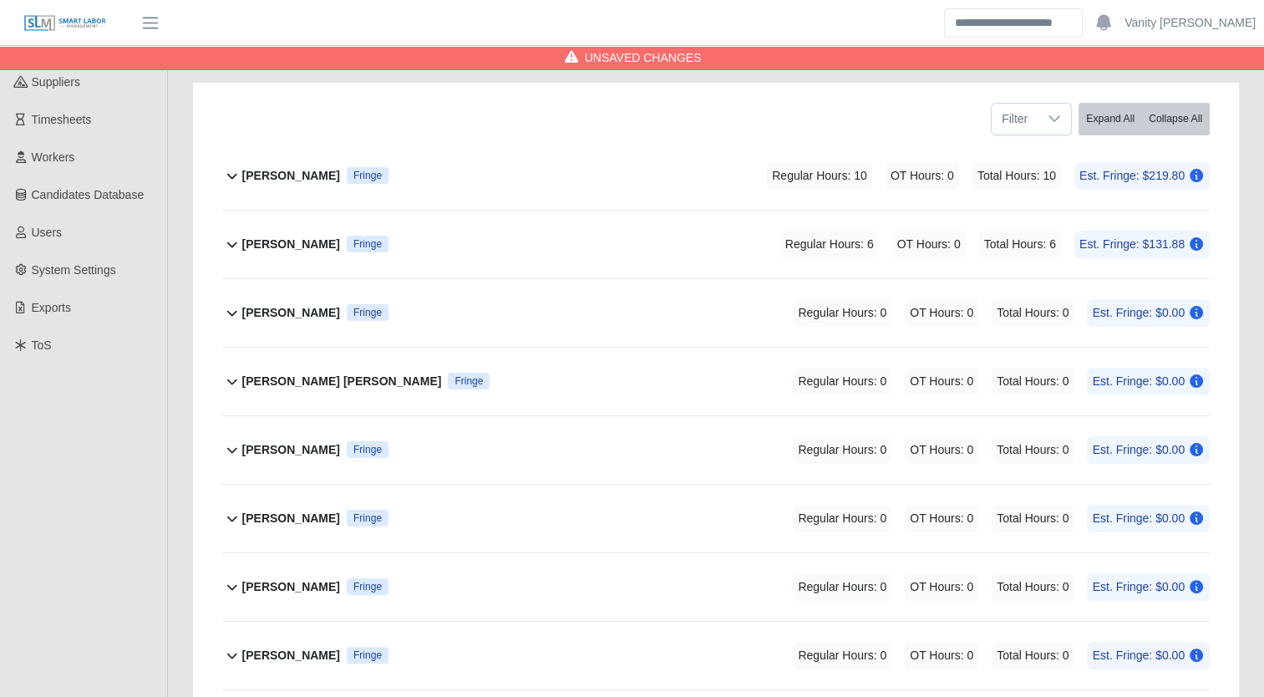
click at [289, 379] on b "[PERSON_NAME] [PERSON_NAME]" at bounding box center [342, 382] width 200 height 18
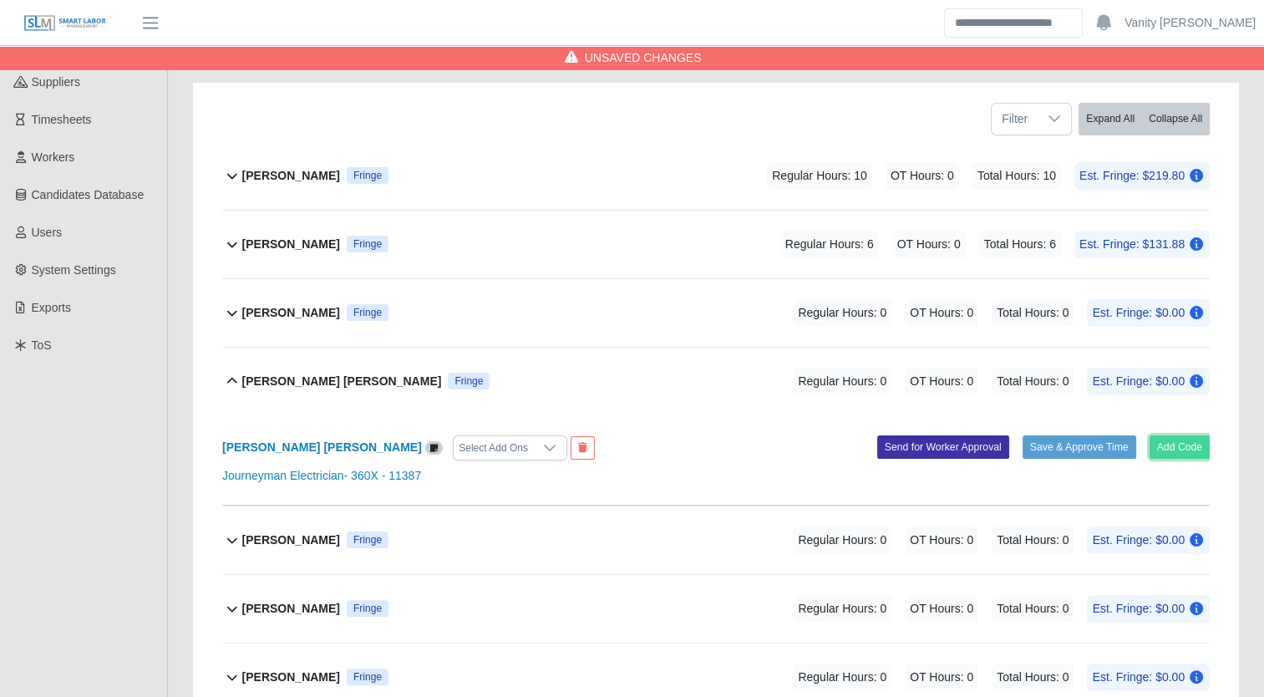
click at [1167, 446] on button "Add Code" at bounding box center [1180, 446] width 61 height 23
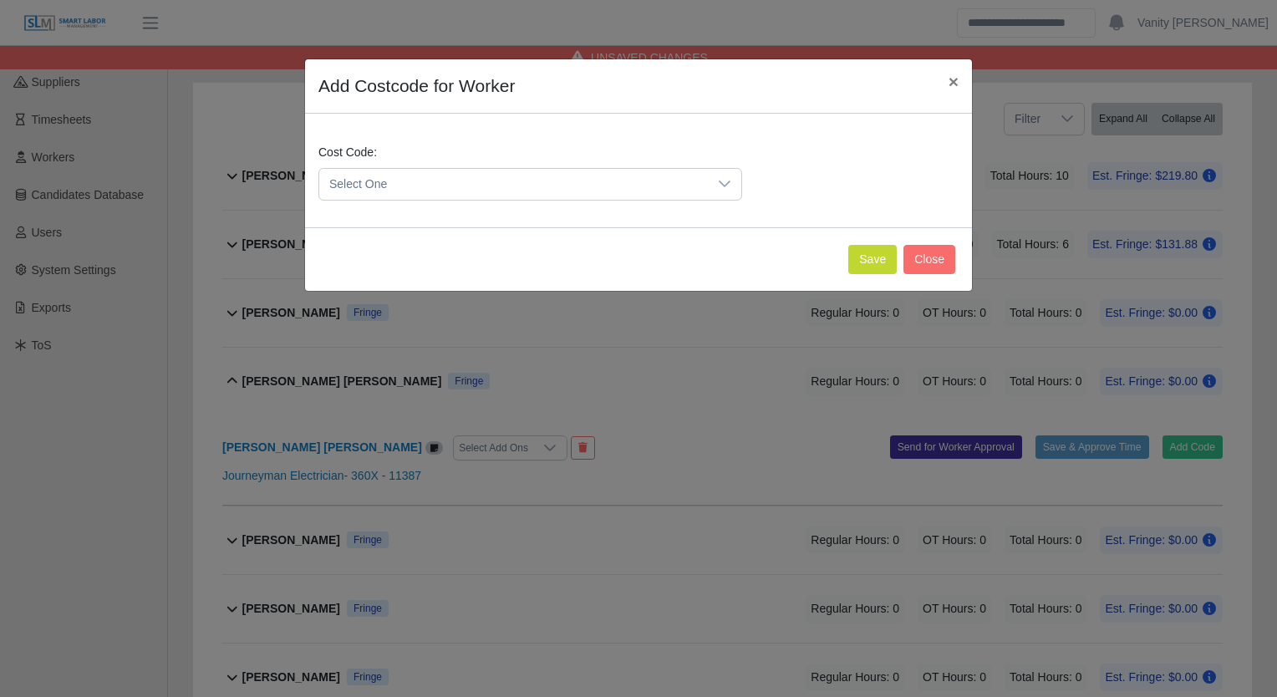
click at [511, 191] on span "Select One" at bounding box center [513, 184] width 389 height 31
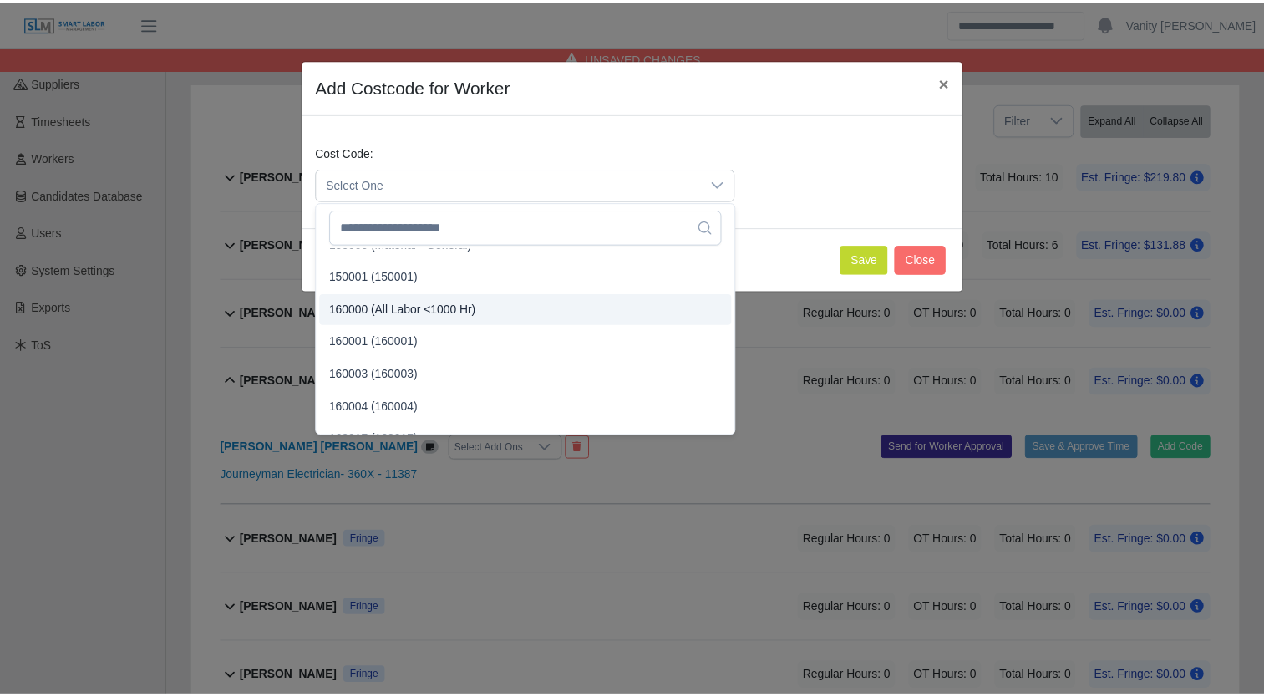
scroll to position [84, 0]
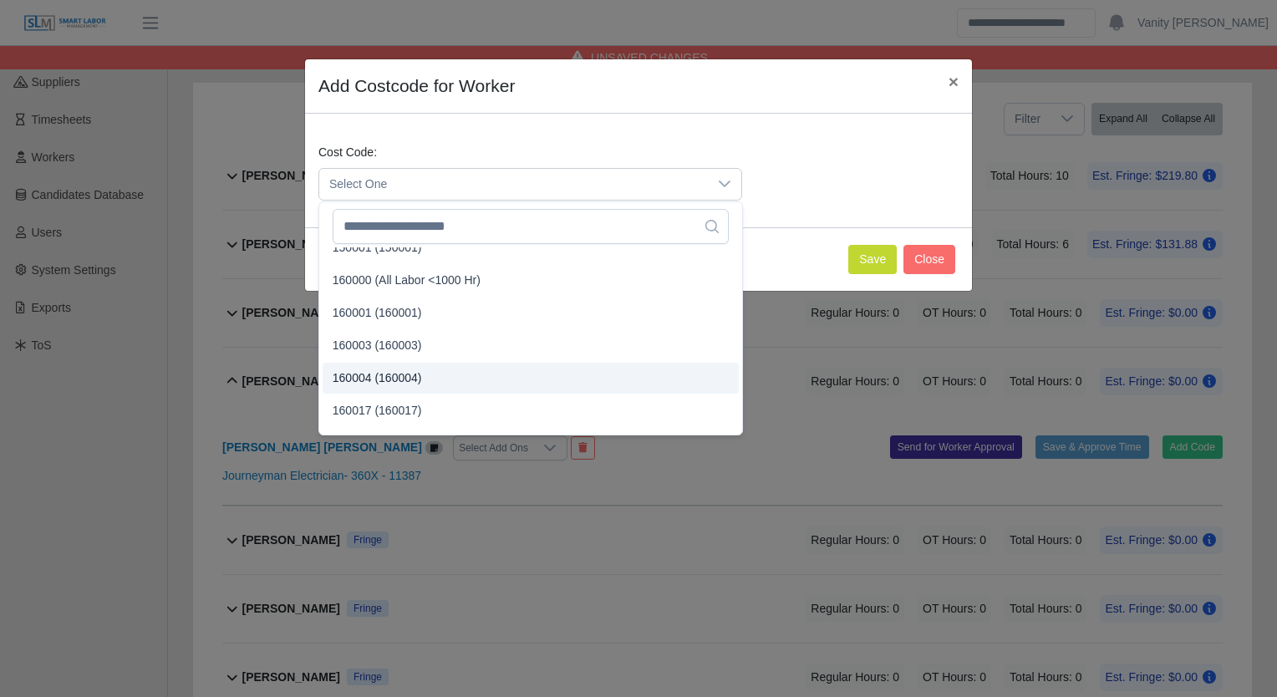
click at [396, 382] on span "160004 (160004)" at bounding box center [377, 378] width 89 height 18
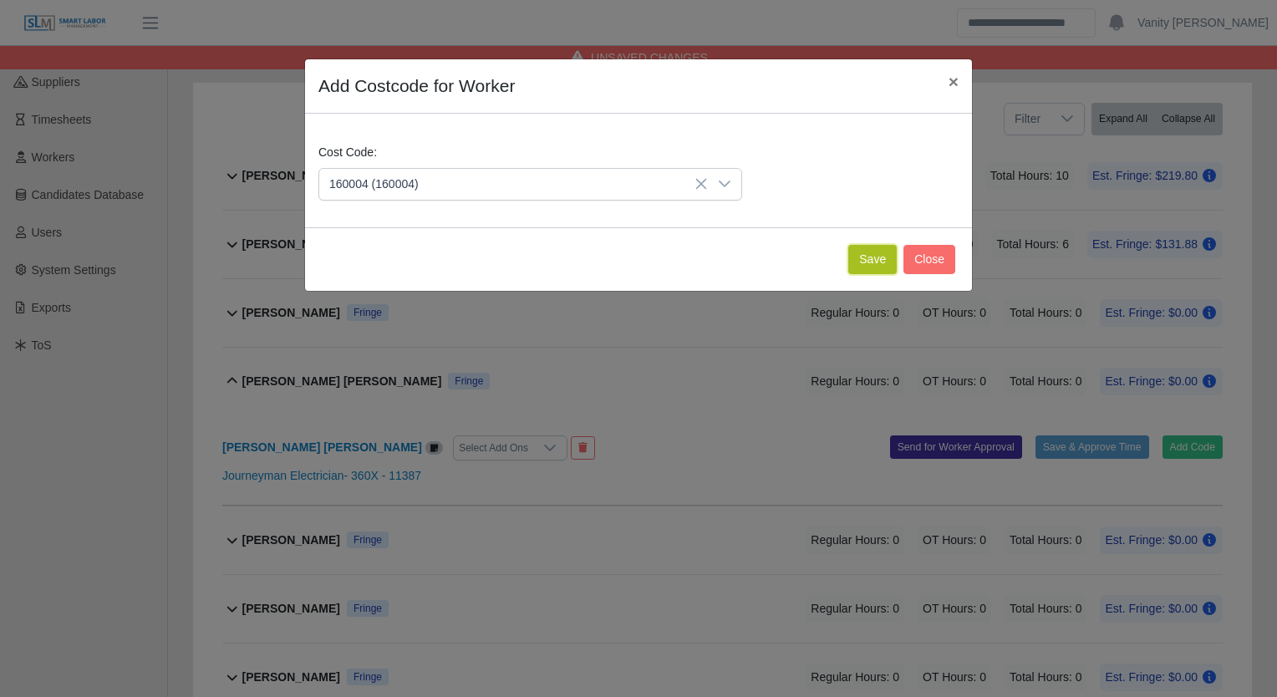
click at [873, 265] on button "Save" at bounding box center [872, 259] width 48 height 29
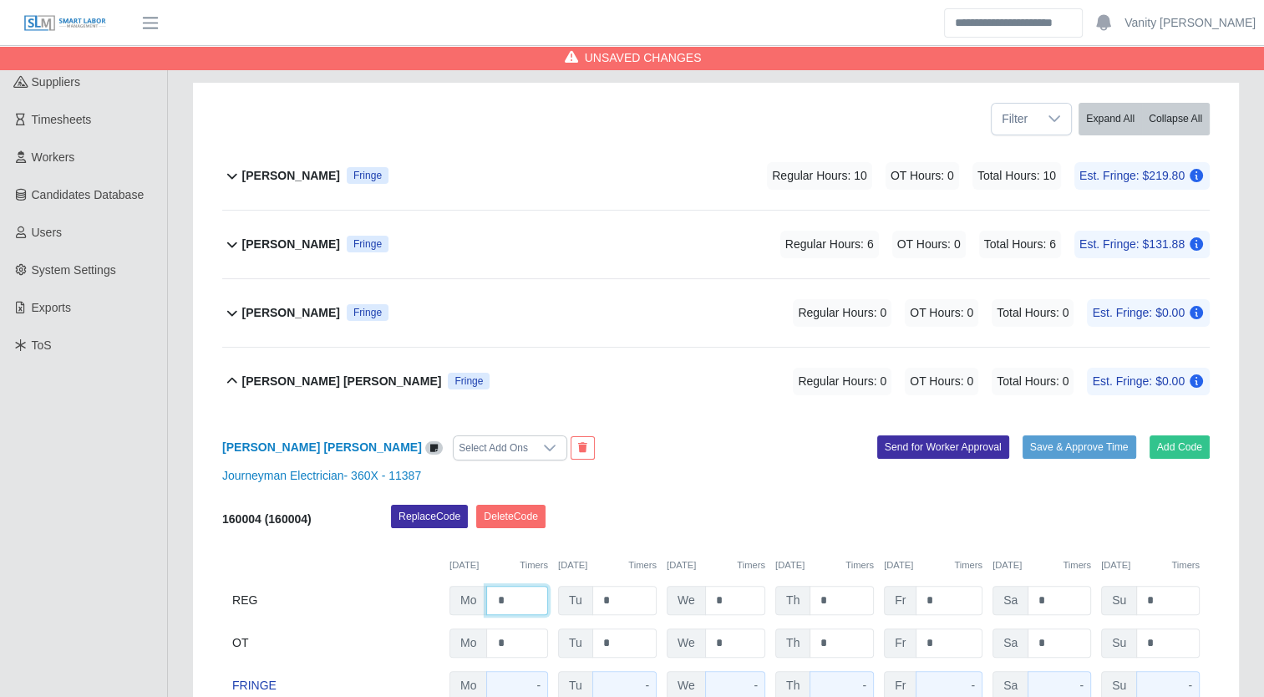
click at [495, 607] on input "*" at bounding box center [517, 600] width 62 height 29
type input "**"
click at [308, 384] on b "[PERSON_NAME] [PERSON_NAME]" at bounding box center [342, 382] width 200 height 18
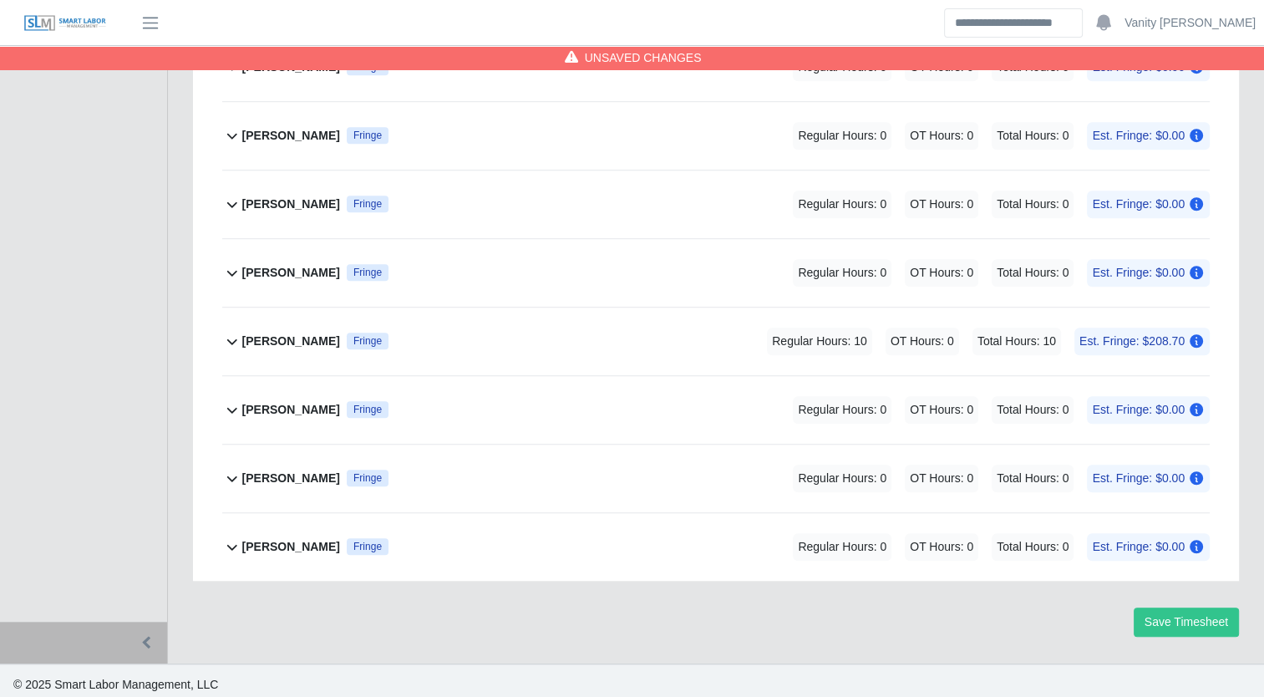
scroll to position [1216, 0]
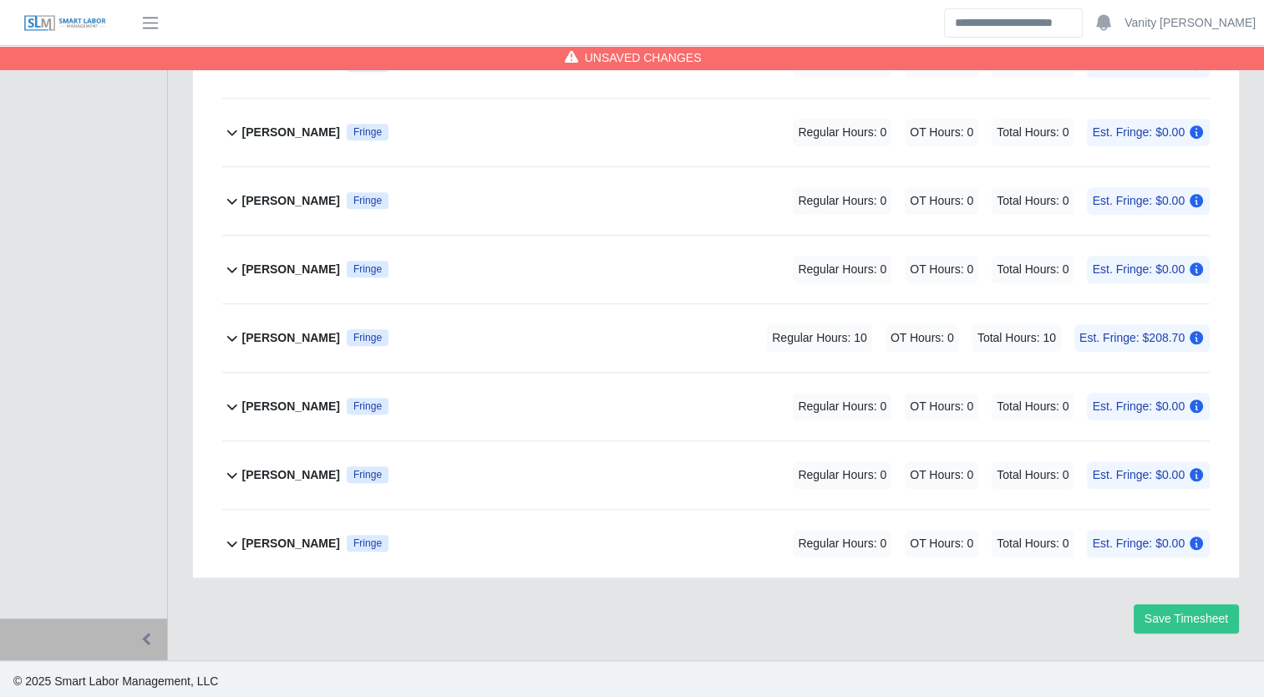
click at [258, 545] on b "[PERSON_NAME]" at bounding box center [291, 544] width 98 height 18
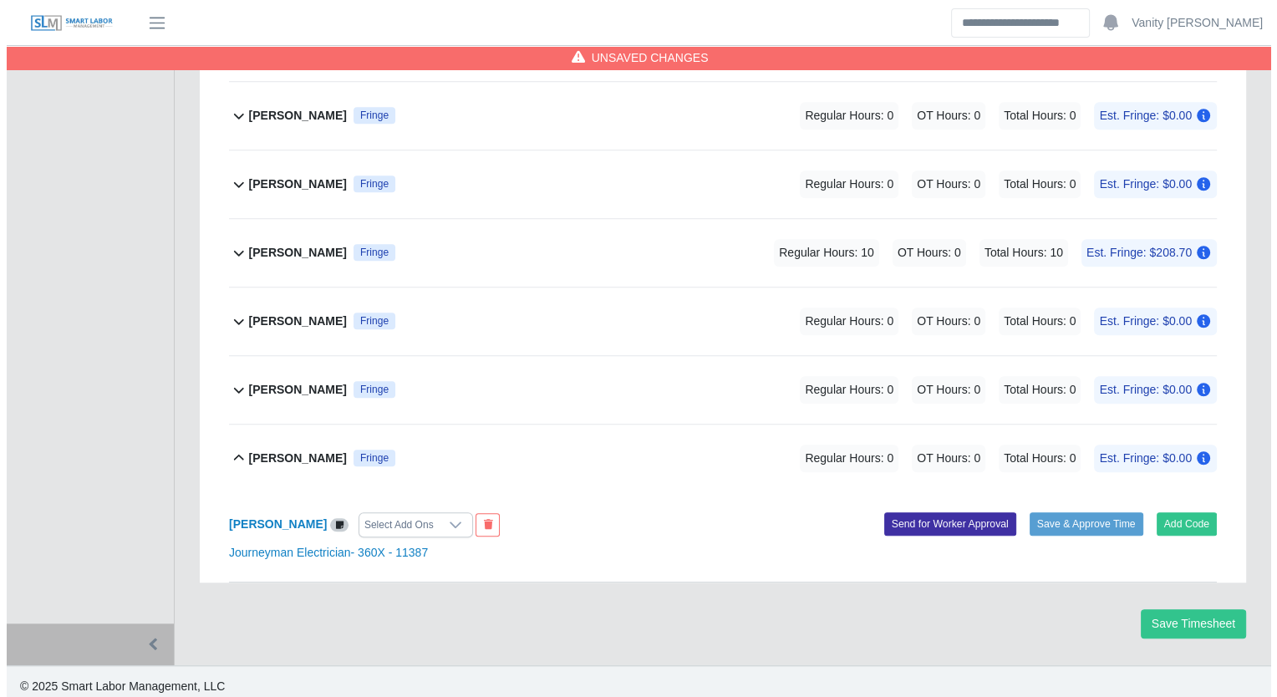
scroll to position [1306, 0]
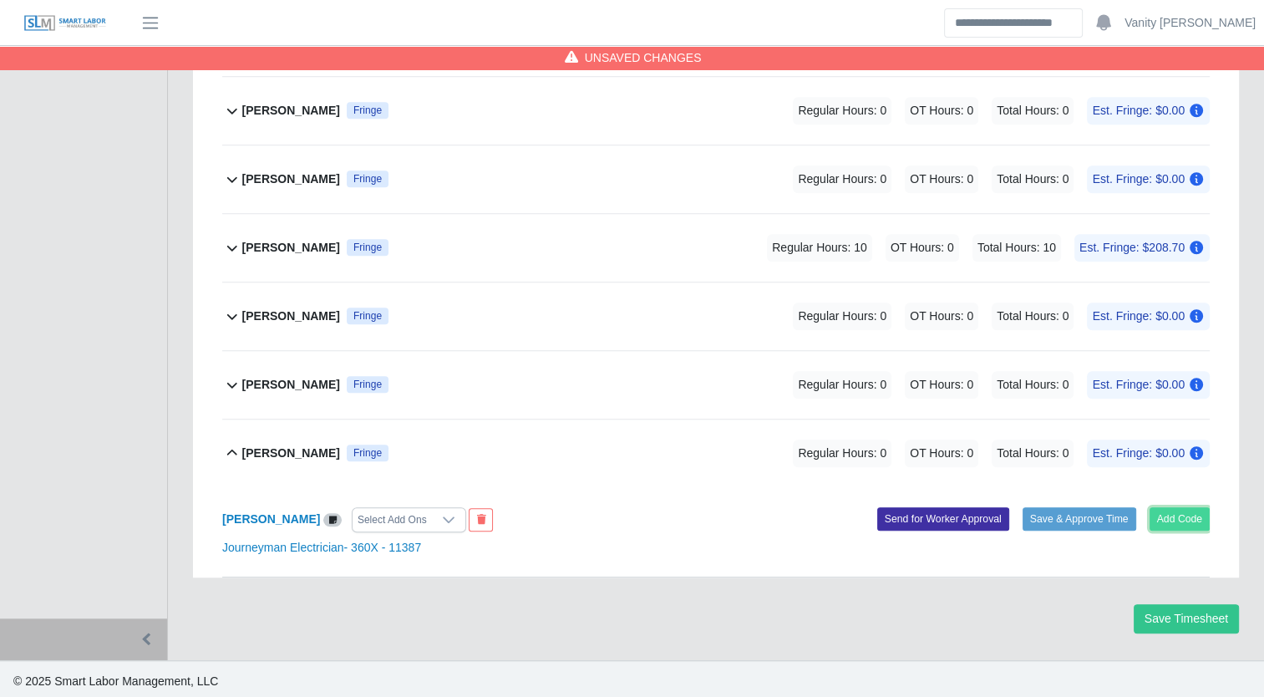
click at [1178, 516] on button "Add Code" at bounding box center [1180, 518] width 61 height 23
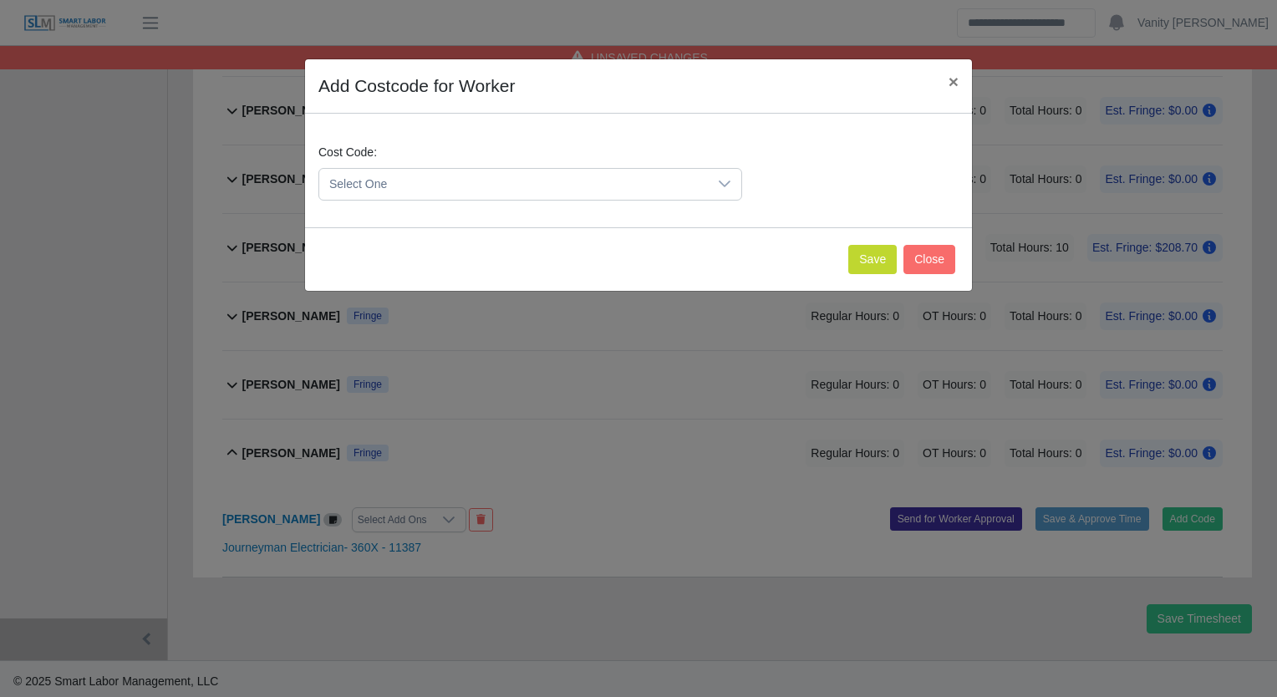
click at [416, 171] on span "Select One" at bounding box center [513, 184] width 389 height 31
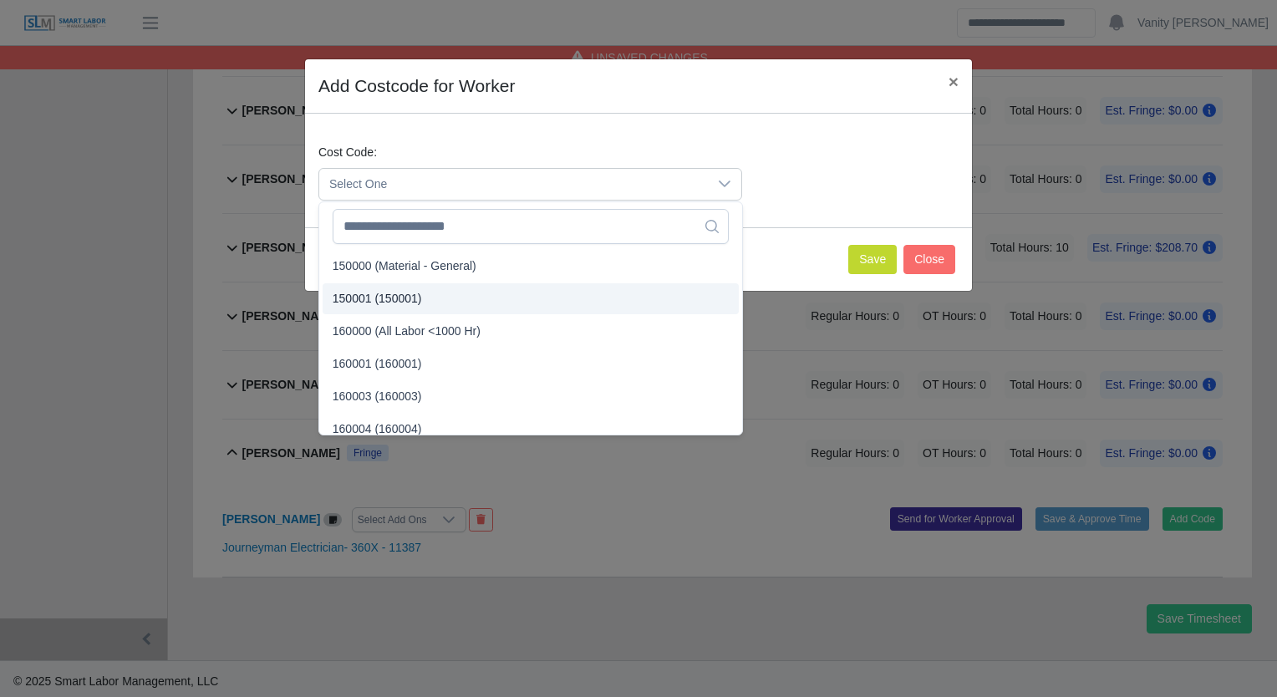
scroll to position [84, 0]
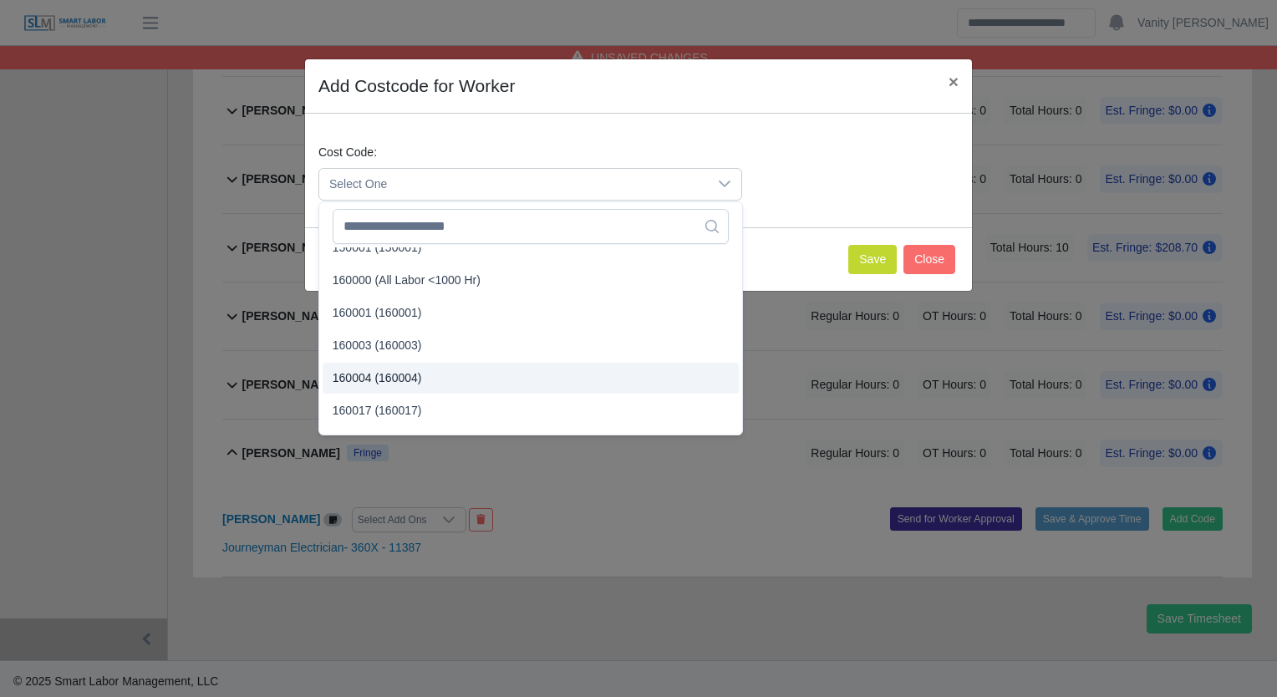
click at [392, 366] on li "160004 (160004)" at bounding box center [531, 378] width 416 height 31
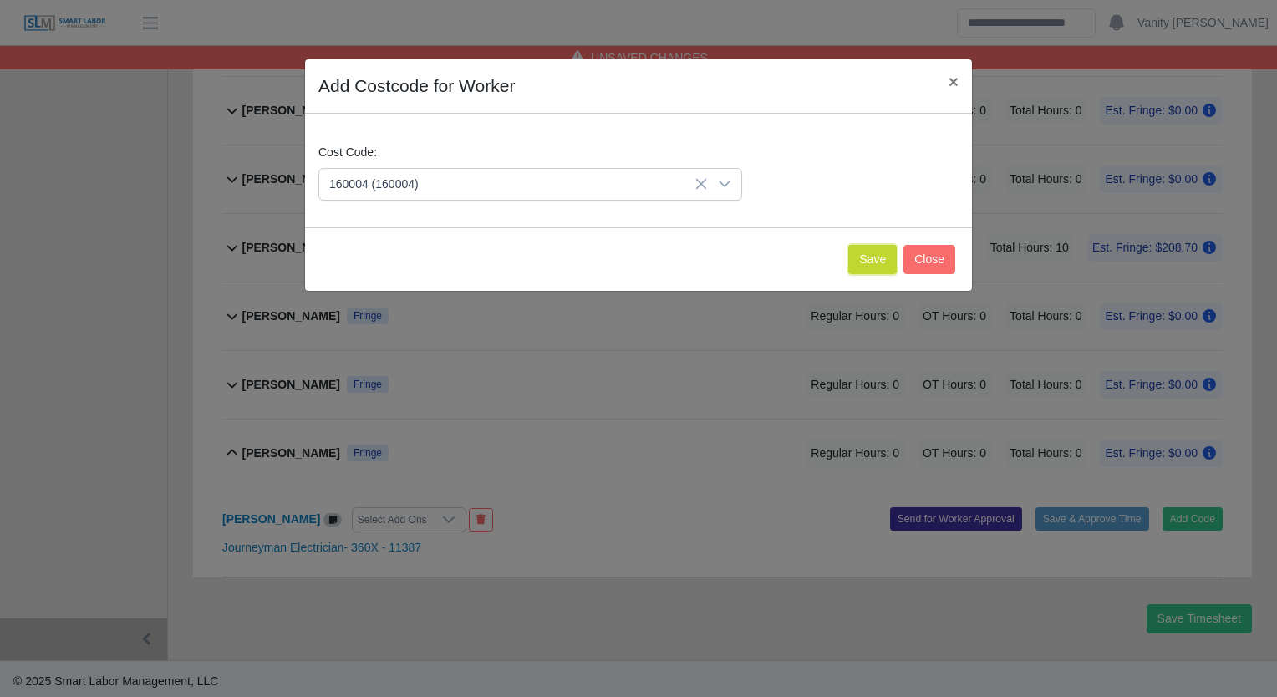
click at [862, 262] on button "Save" at bounding box center [872, 259] width 48 height 29
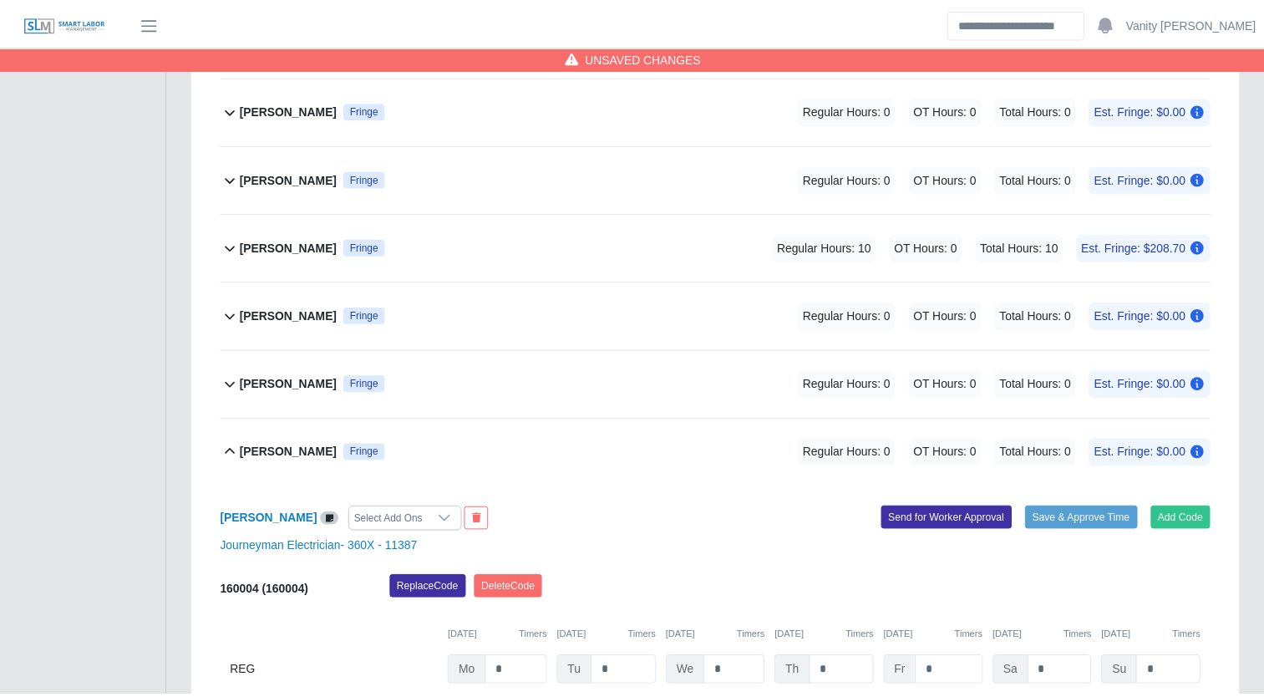
scroll to position [1521, 0]
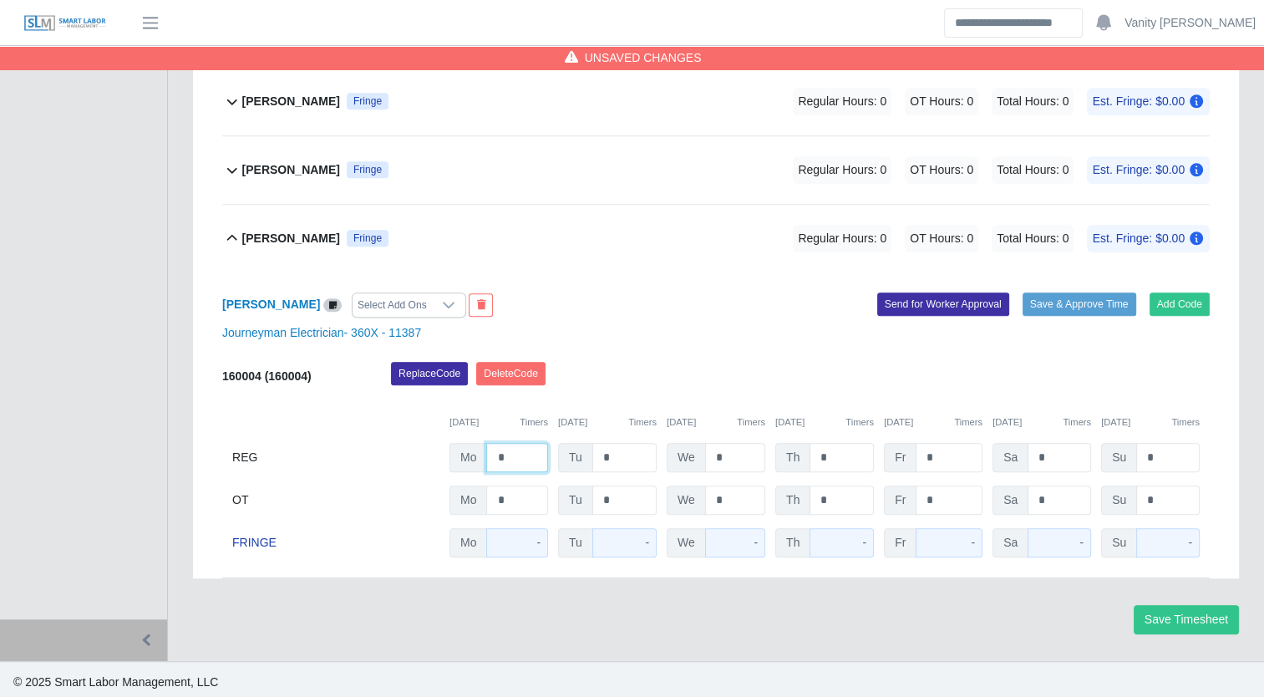
click at [500, 464] on input "*" at bounding box center [517, 457] width 62 height 29
type input "**"
click at [248, 233] on b "[PERSON_NAME]" at bounding box center [291, 239] width 98 height 18
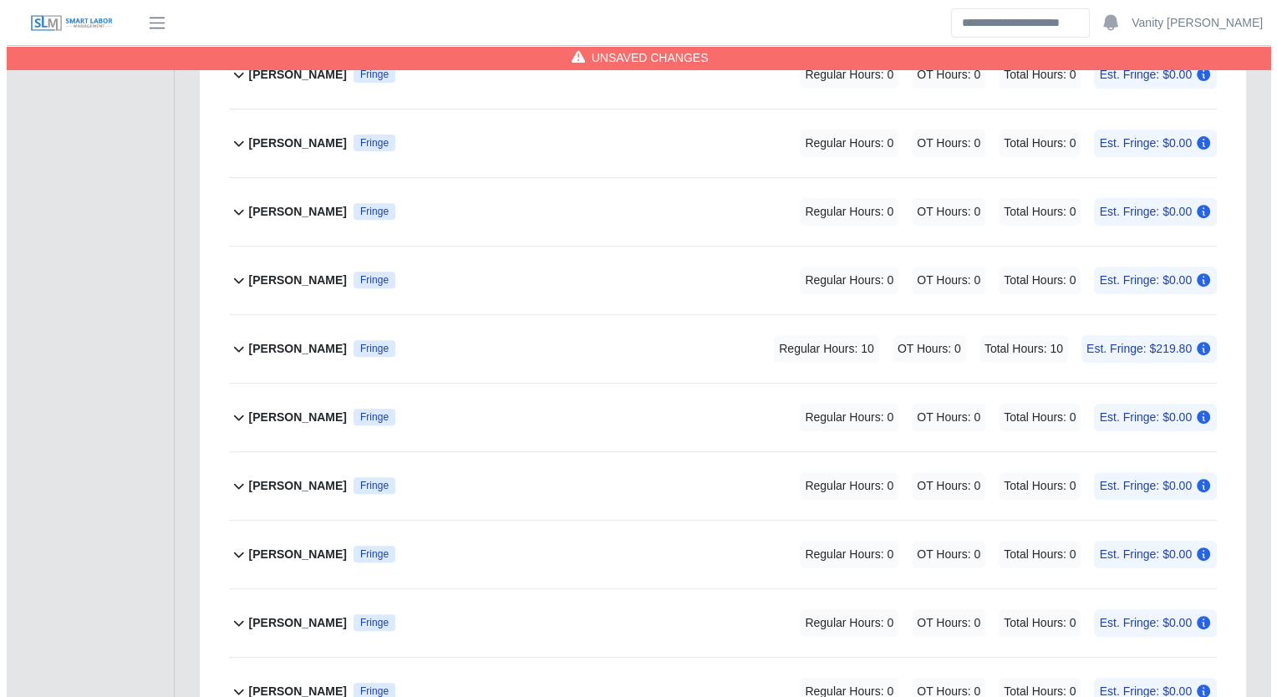
scroll to position [547, 0]
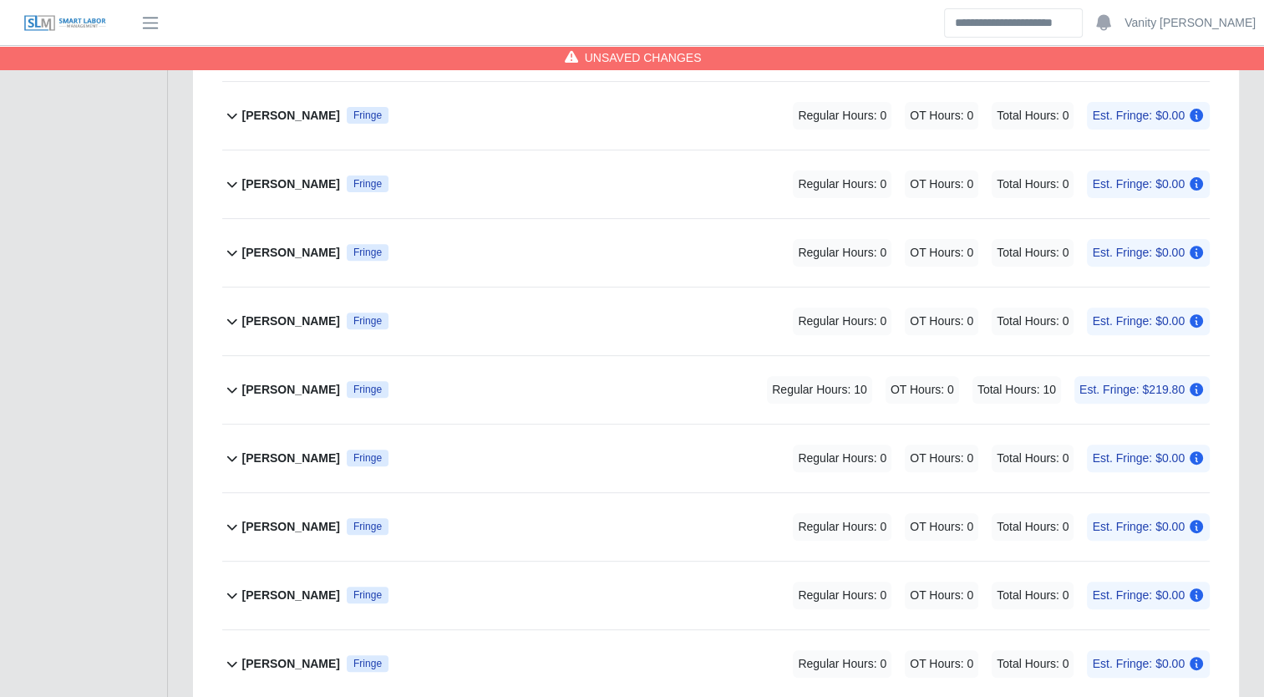
click at [244, 255] on b "[PERSON_NAME]" at bounding box center [291, 253] width 98 height 18
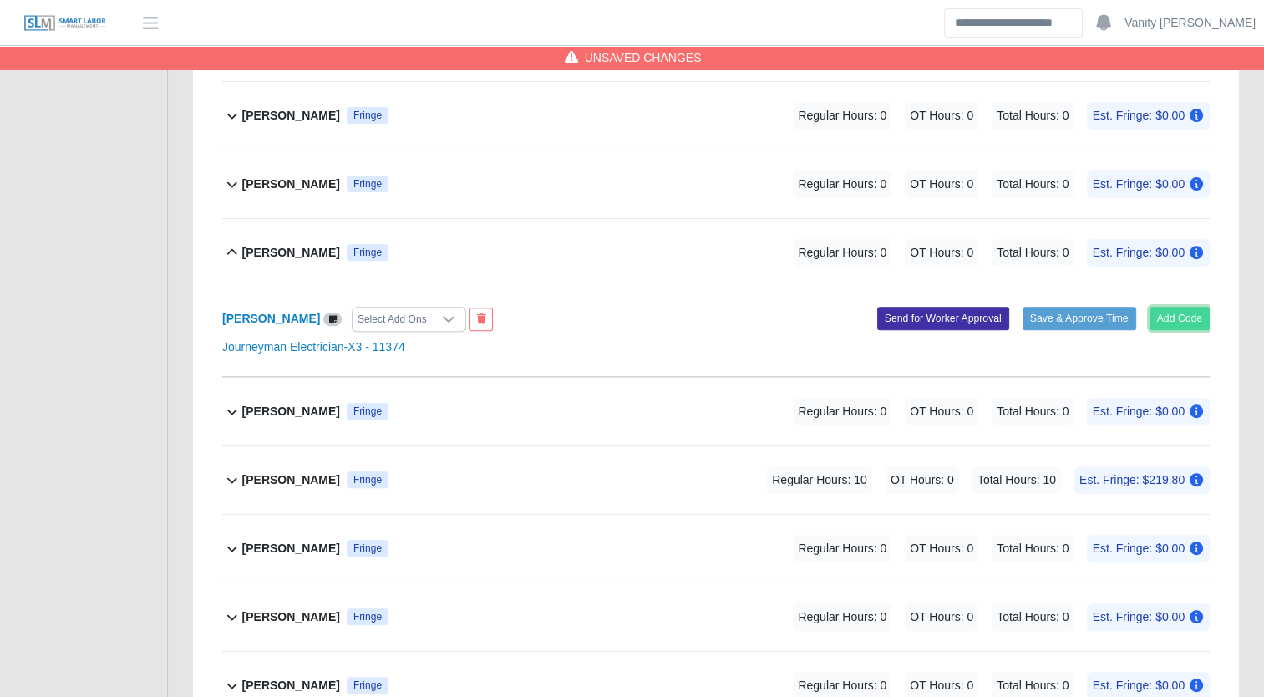
click at [1205, 317] on button "Add Code" at bounding box center [1180, 318] width 61 height 23
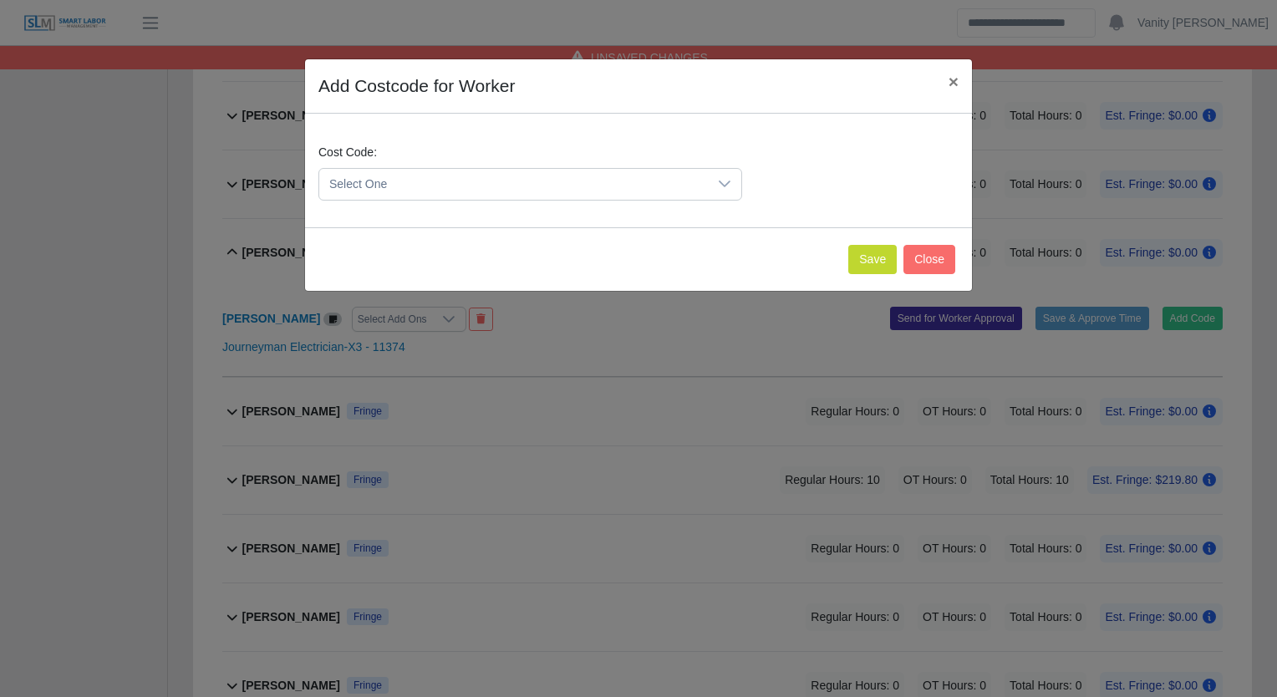
click at [597, 182] on span "Select One" at bounding box center [513, 184] width 389 height 31
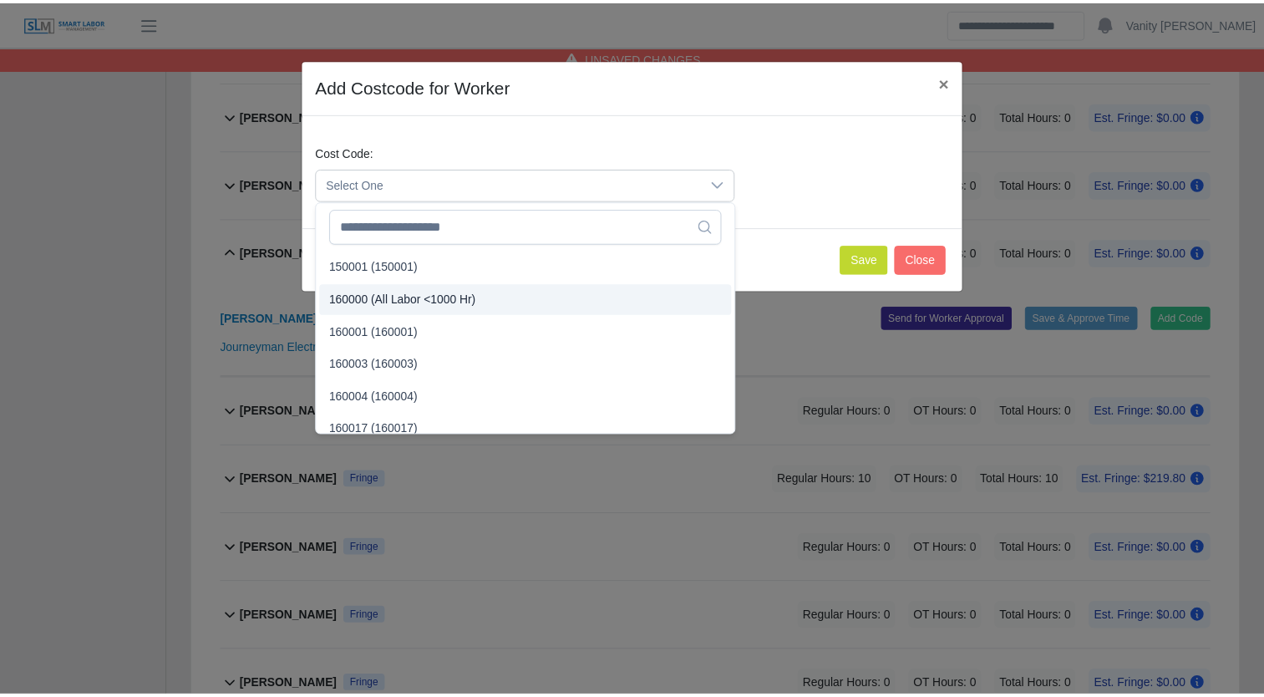
scroll to position [84, 0]
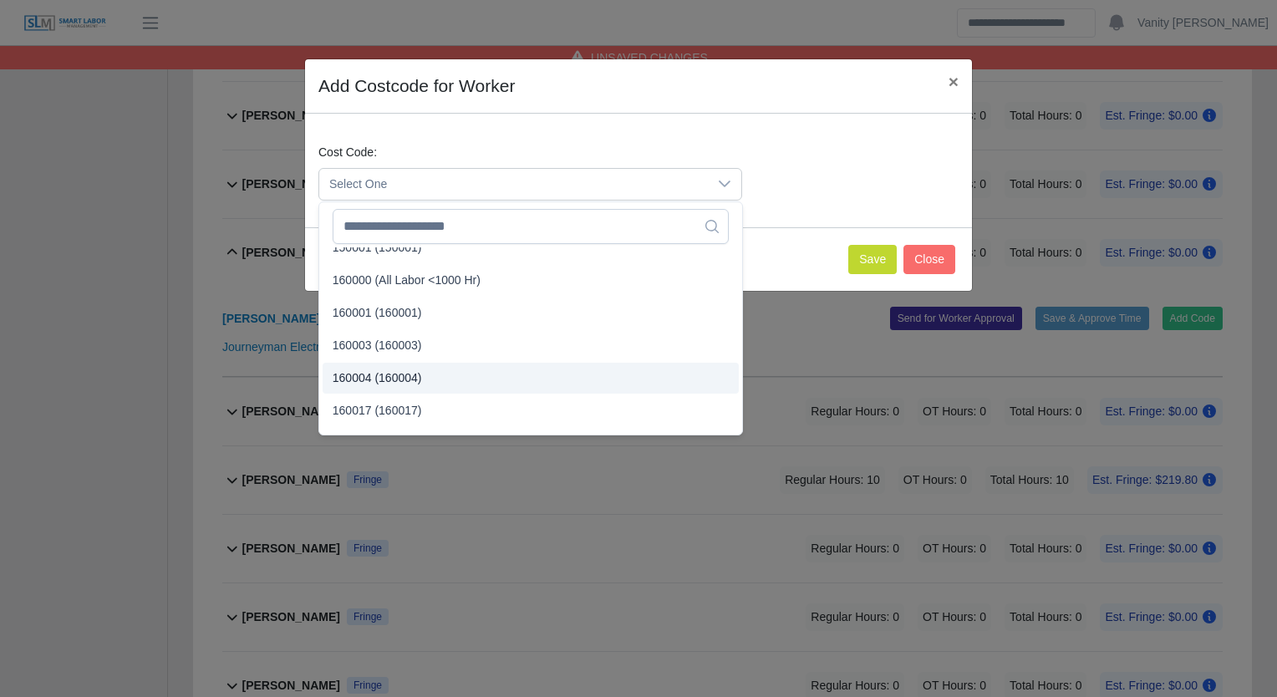
click at [383, 379] on span "160004 (160004)" at bounding box center [377, 378] width 89 height 18
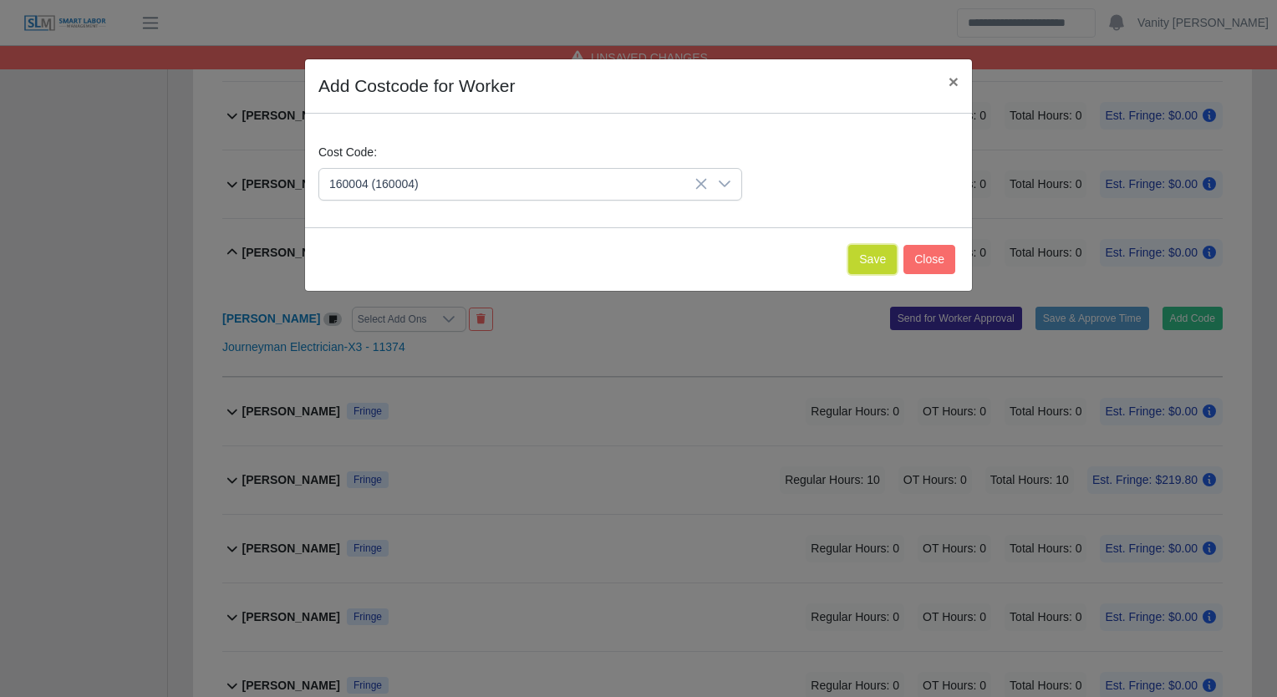
click at [862, 252] on button "Save" at bounding box center [872, 259] width 48 height 29
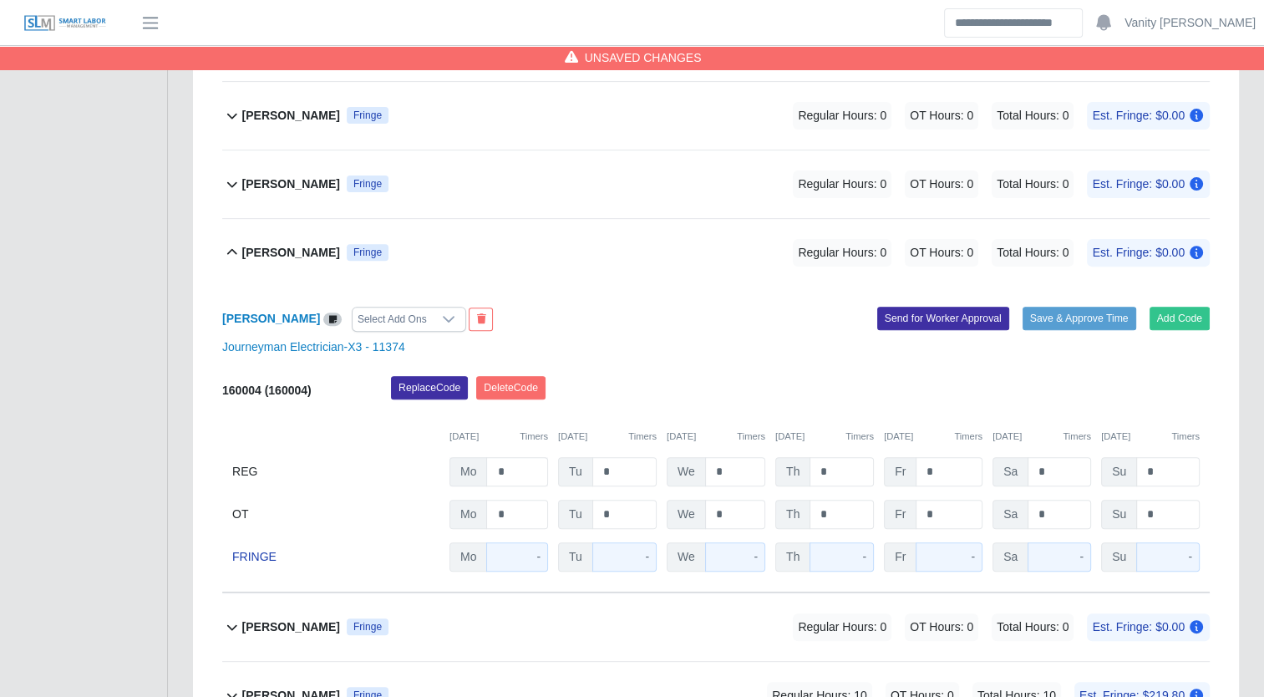
click at [485, 470] on span "Mo" at bounding box center [469, 471] width 38 height 29
click at [496, 470] on input "*" at bounding box center [517, 471] width 62 height 29
type input "**"
click at [306, 257] on b "[PERSON_NAME]" at bounding box center [291, 253] width 98 height 18
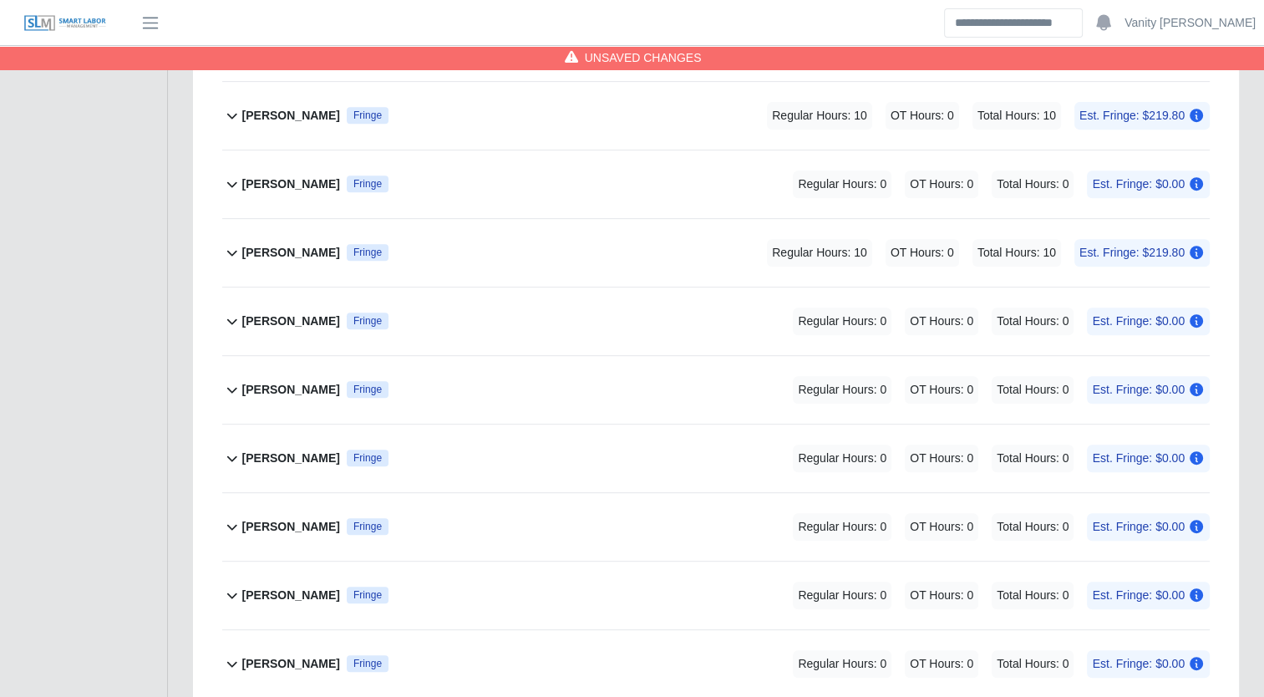
scroll to position [715, 0]
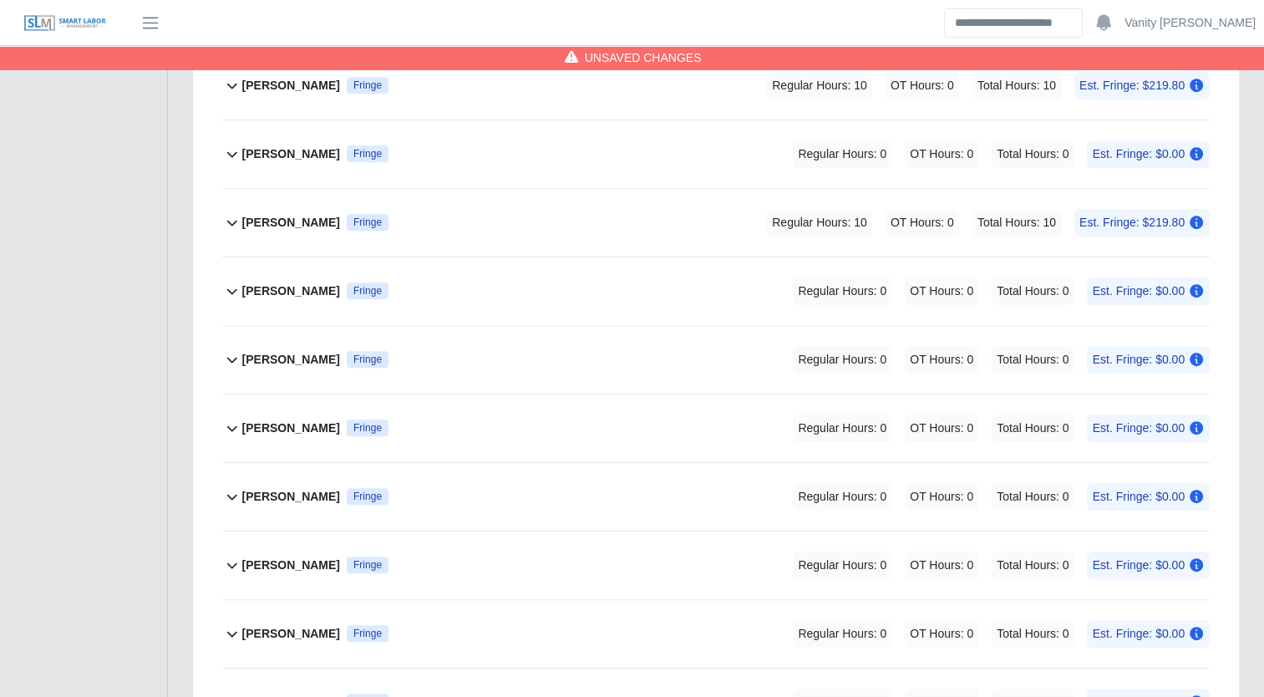
click at [284, 496] on b "[PERSON_NAME]" at bounding box center [291, 497] width 98 height 18
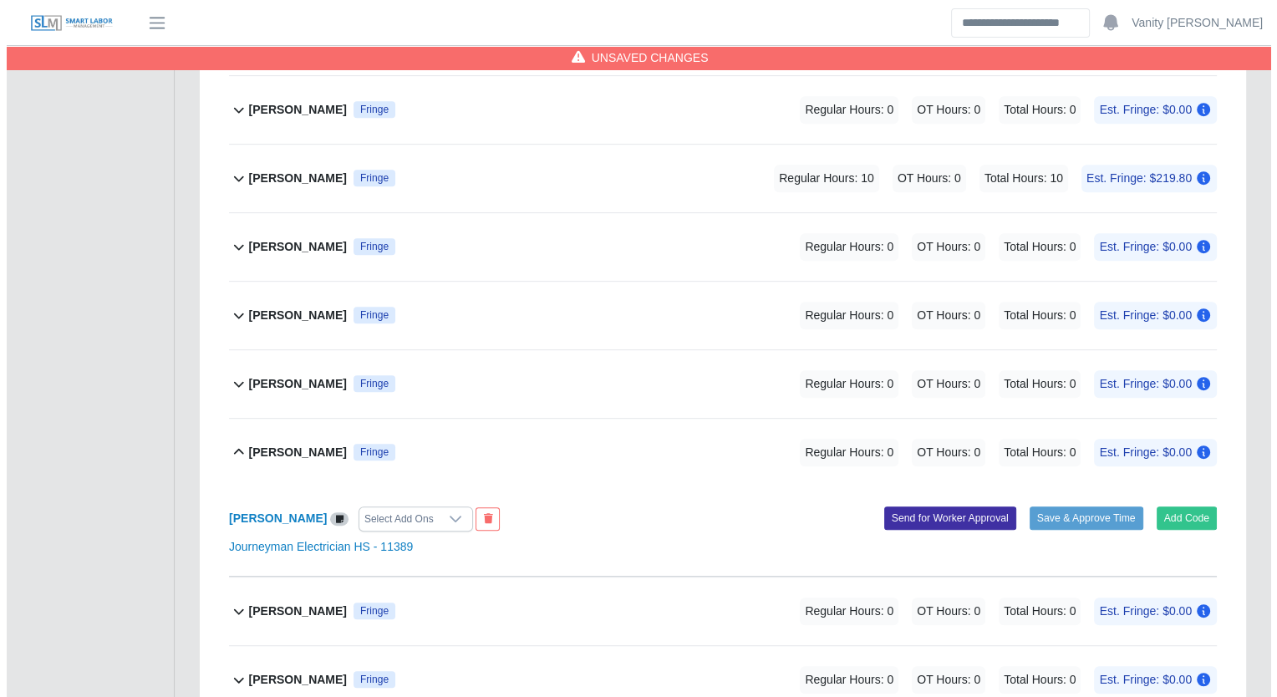
scroll to position [882, 0]
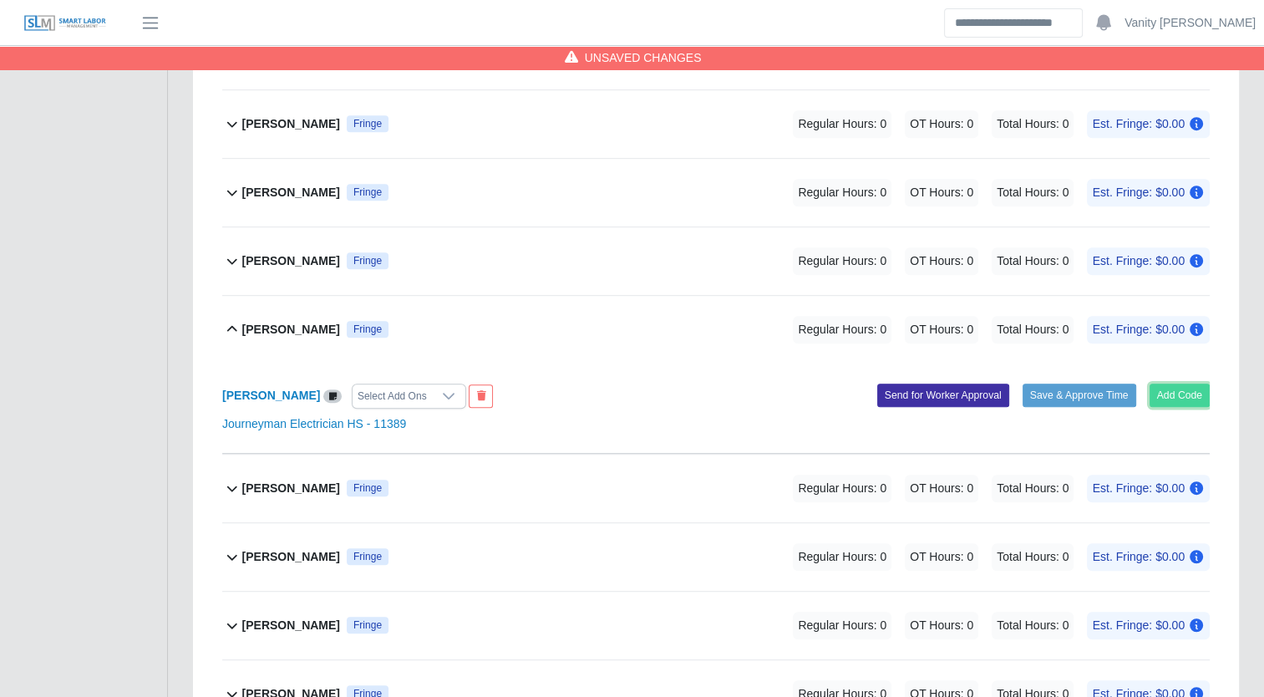
click at [1181, 393] on button "Add Code" at bounding box center [1180, 395] width 61 height 23
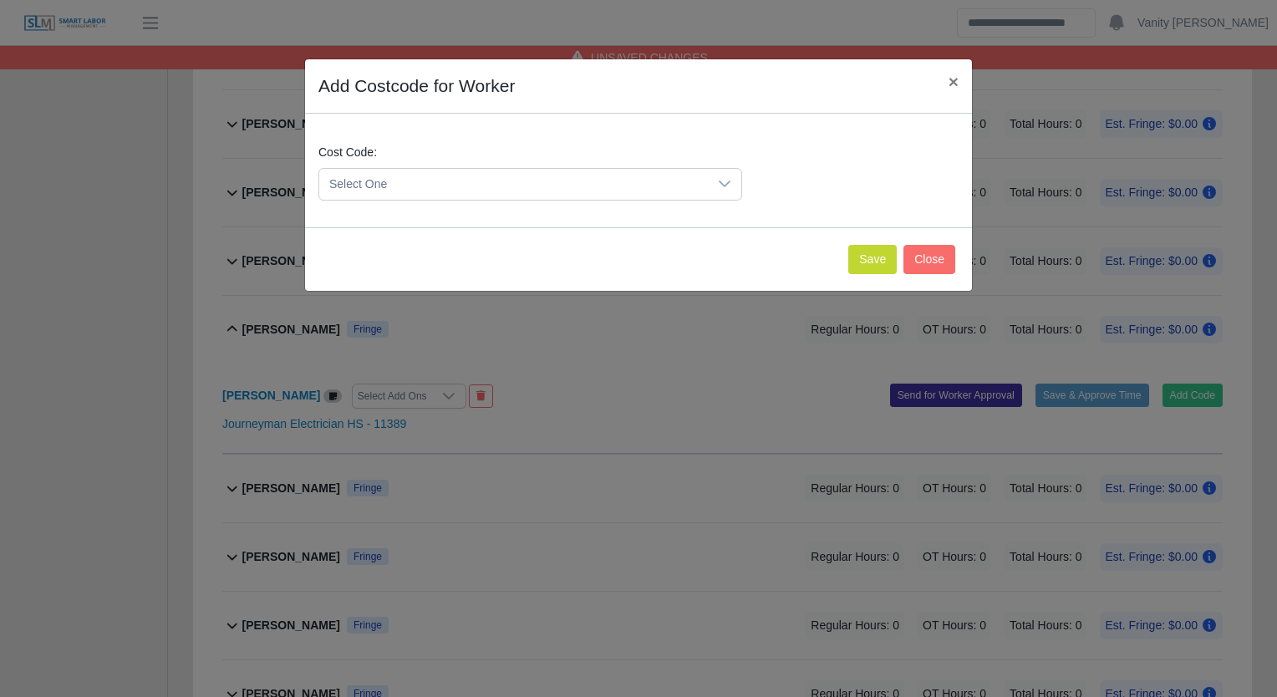
click at [460, 196] on span "Select One" at bounding box center [513, 184] width 389 height 31
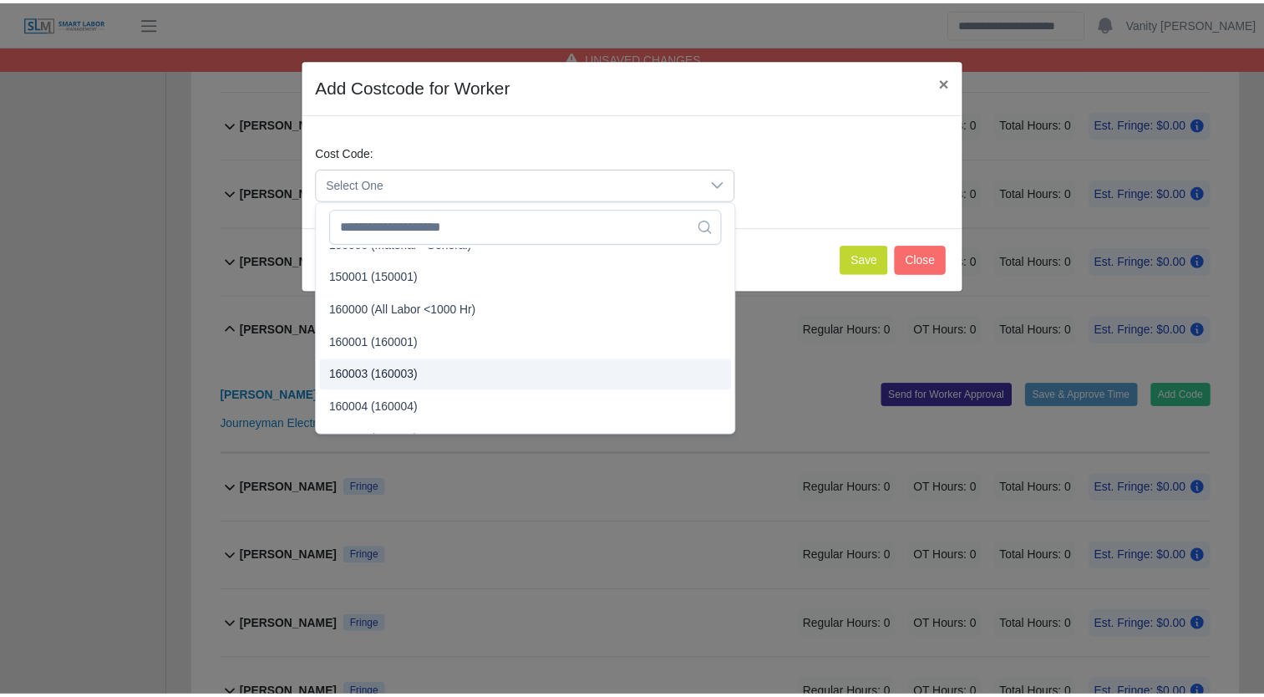
scroll to position [84, 0]
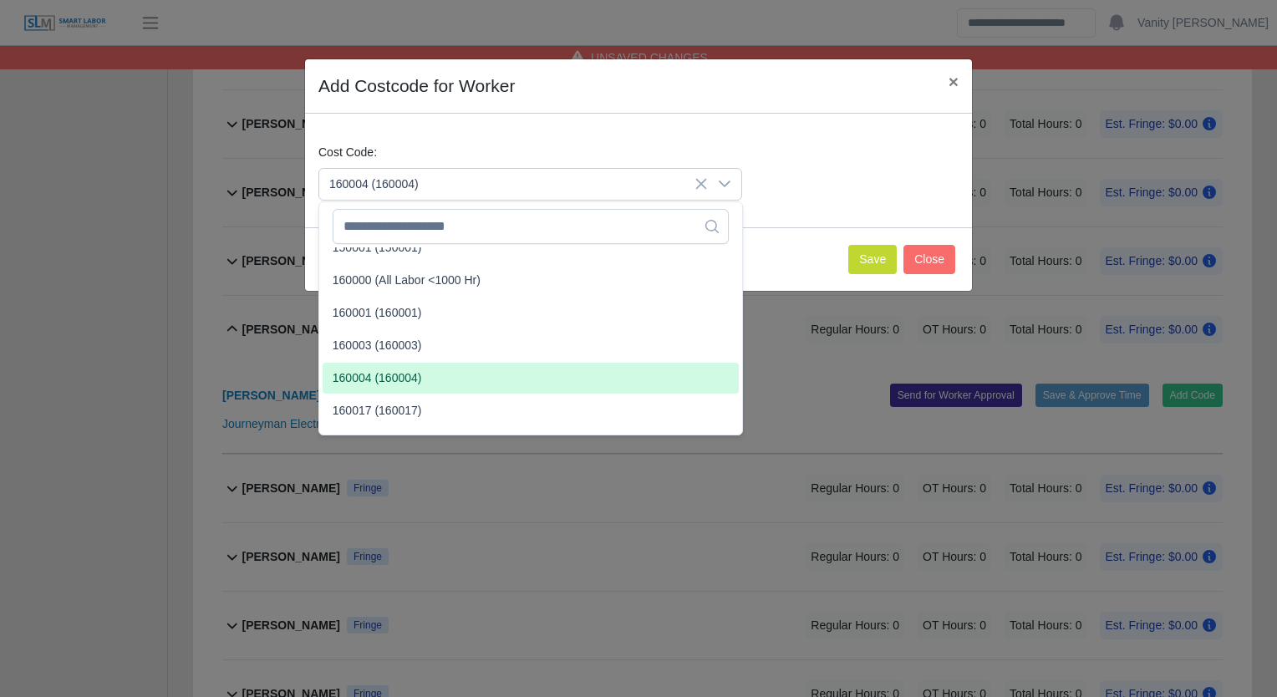
click at [410, 380] on span "160004 (160004)" at bounding box center [377, 378] width 89 height 18
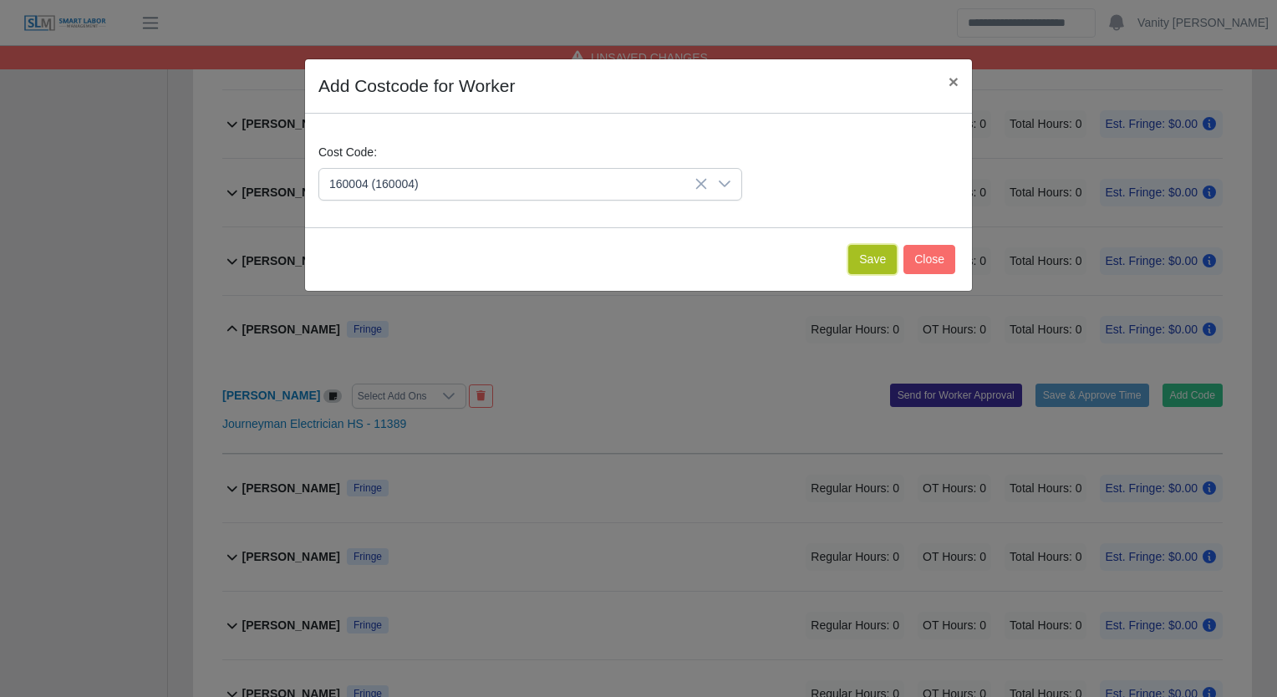
click at [871, 260] on button "Save" at bounding box center [872, 259] width 48 height 29
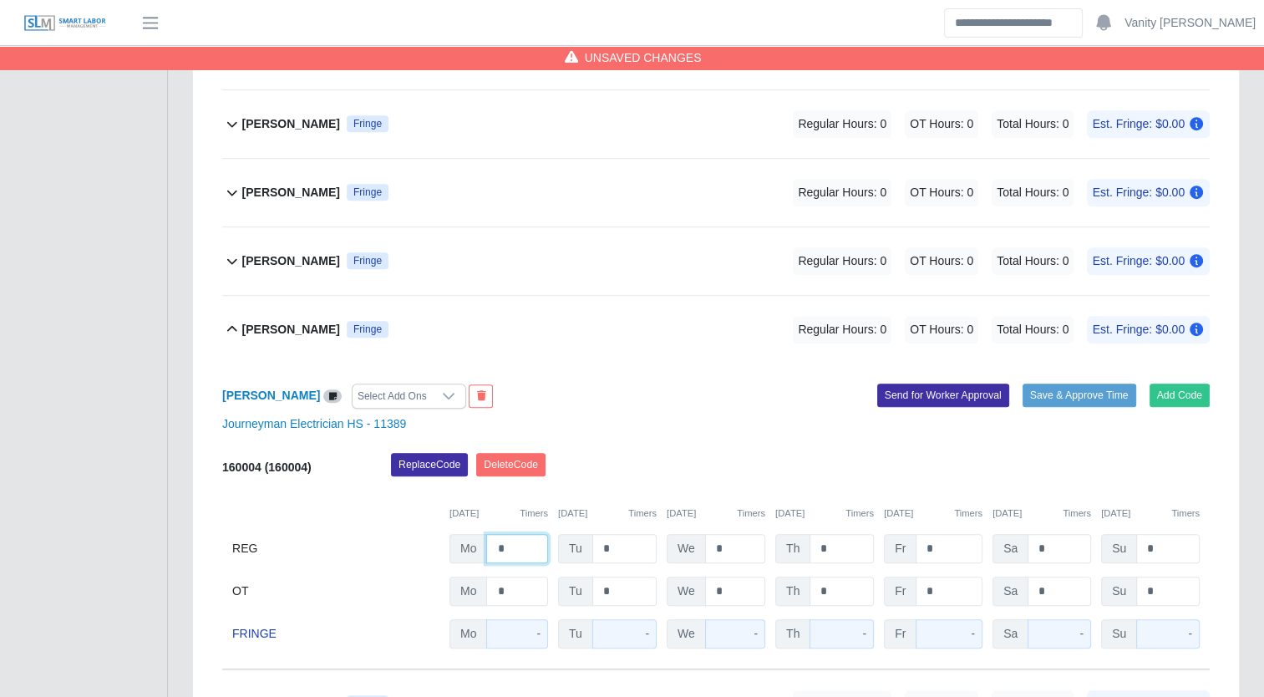
click at [498, 547] on input "*" at bounding box center [517, 548] width 62 height 29
click at [491, 547] on input "*" at bounding box center [517, 548] width 62 height 29
type input "**"
click at [268, 330] on b "[PERSON_NAME]" at bounding box center [291, 330] width 98 height 18
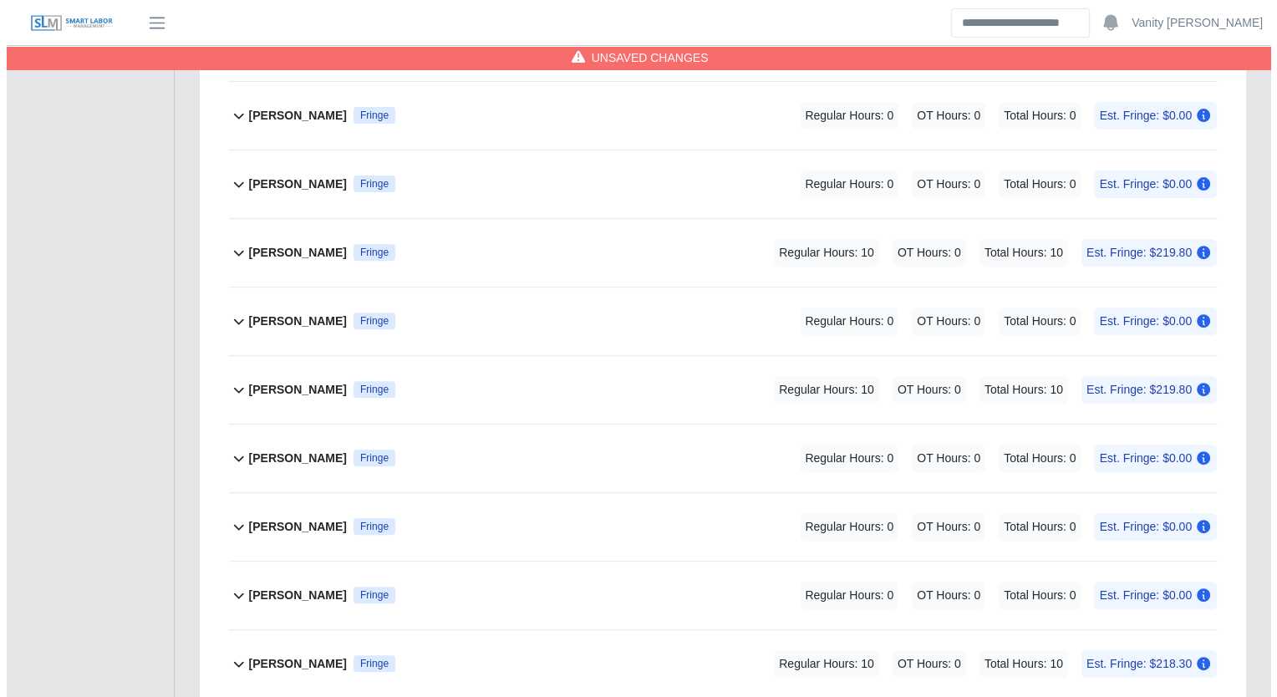
scroll to position [380, 0]
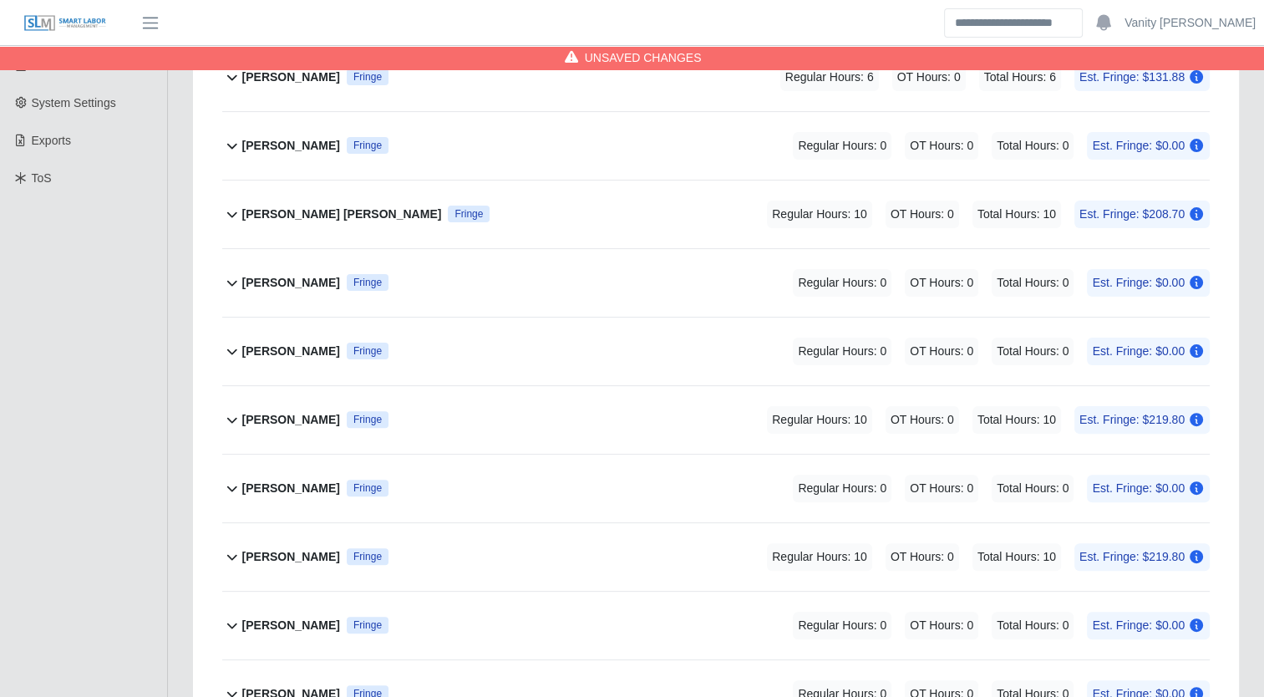
click at [257, 274] on b "[PERSON_NAME]" at bounding box center [291, 283] width 98 height 18
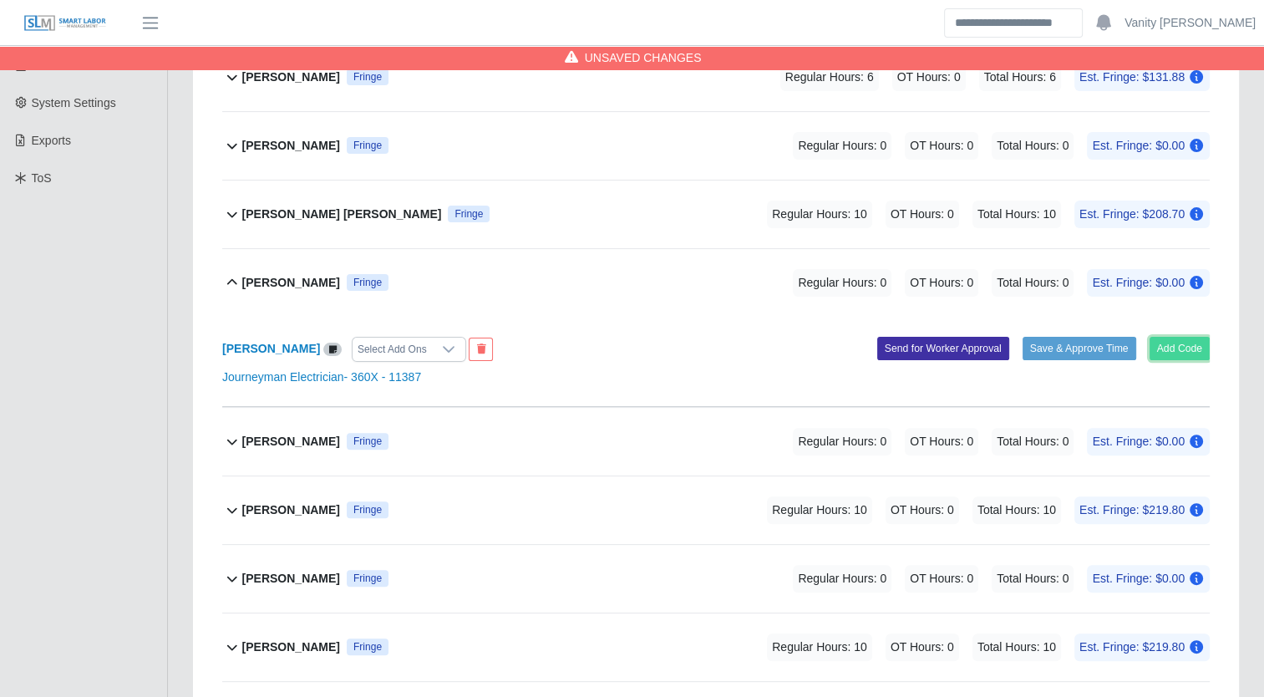
click at [1187, 348] on button "Add Code" at bounding box center [1180, 348] width 61 height 23
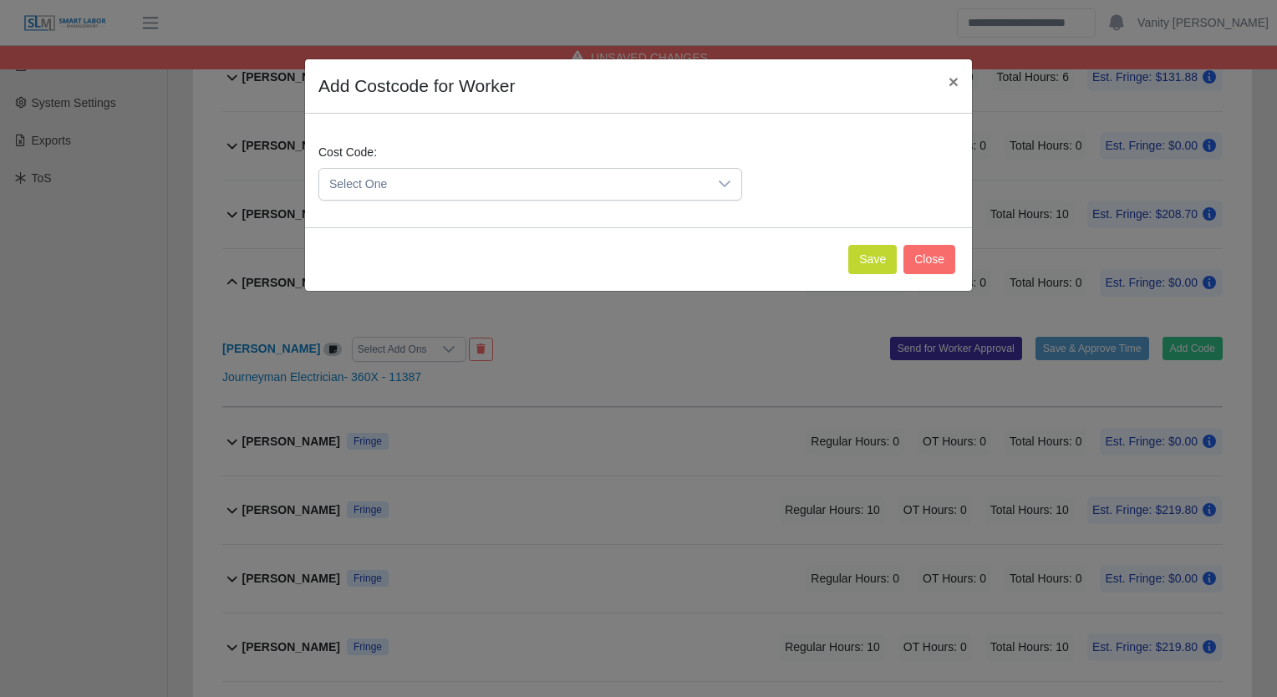
click at [559, 188] on span "Select One" at bounding box center [513, 184] width 389 height 31
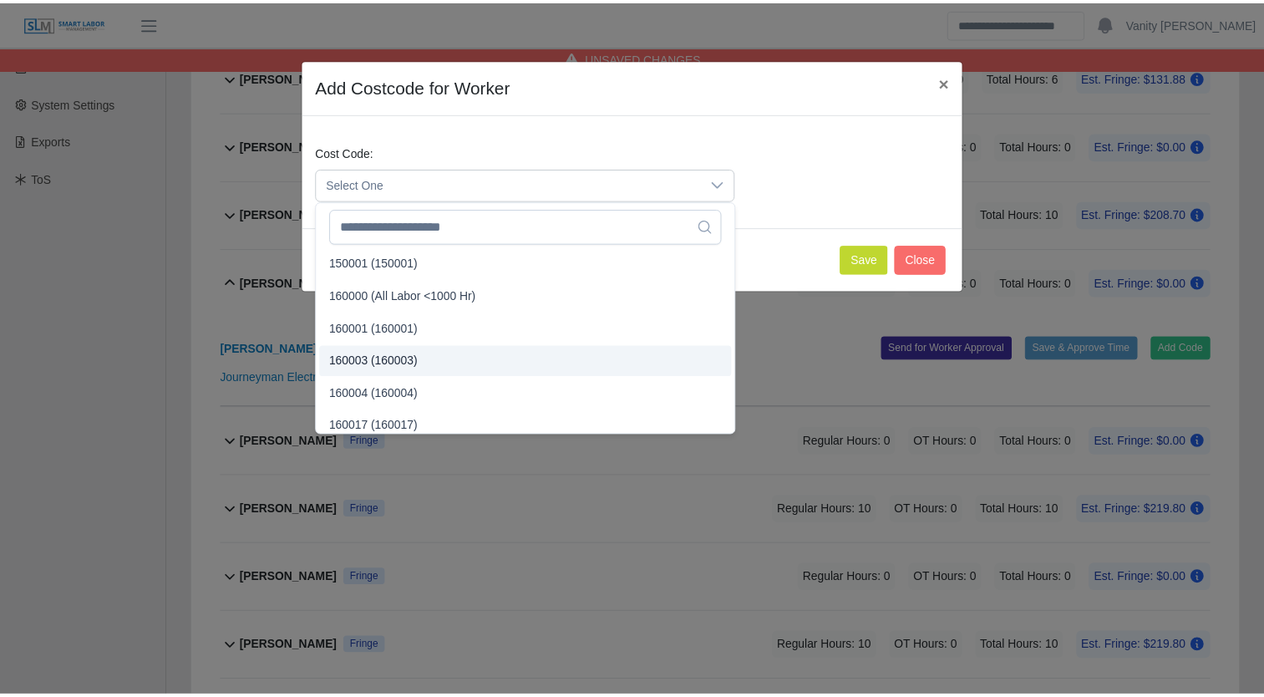
scroll to position [84, 0]
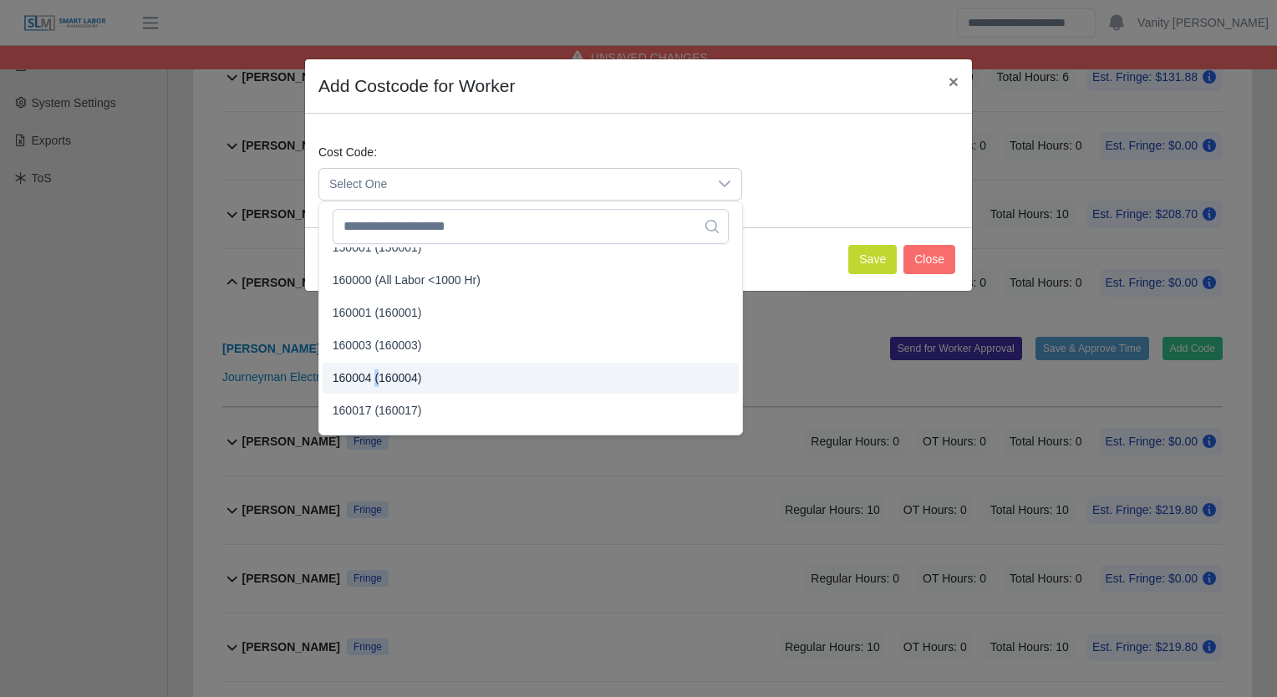
click at [375, 376] on span "160004 (160004)" at bounding box center [377, 378] width 89 height 18
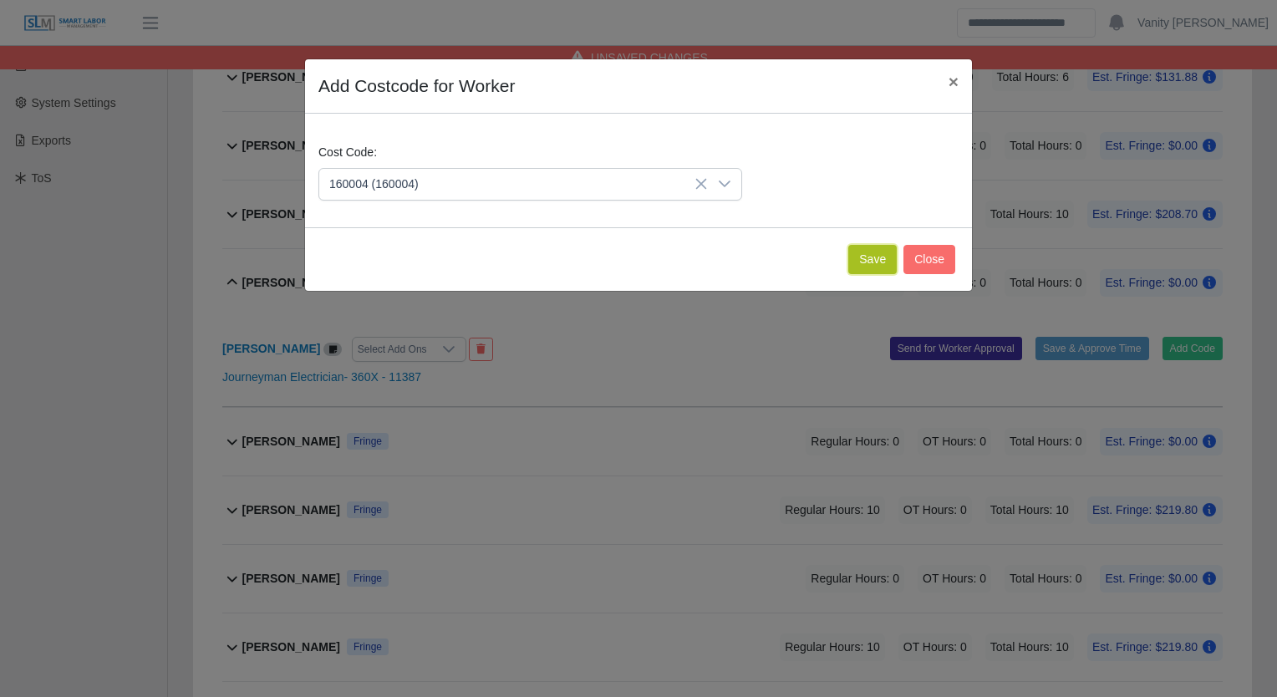
click at [868, 267] on button "Save" at bounding box center [872, 259] width 48 height 29
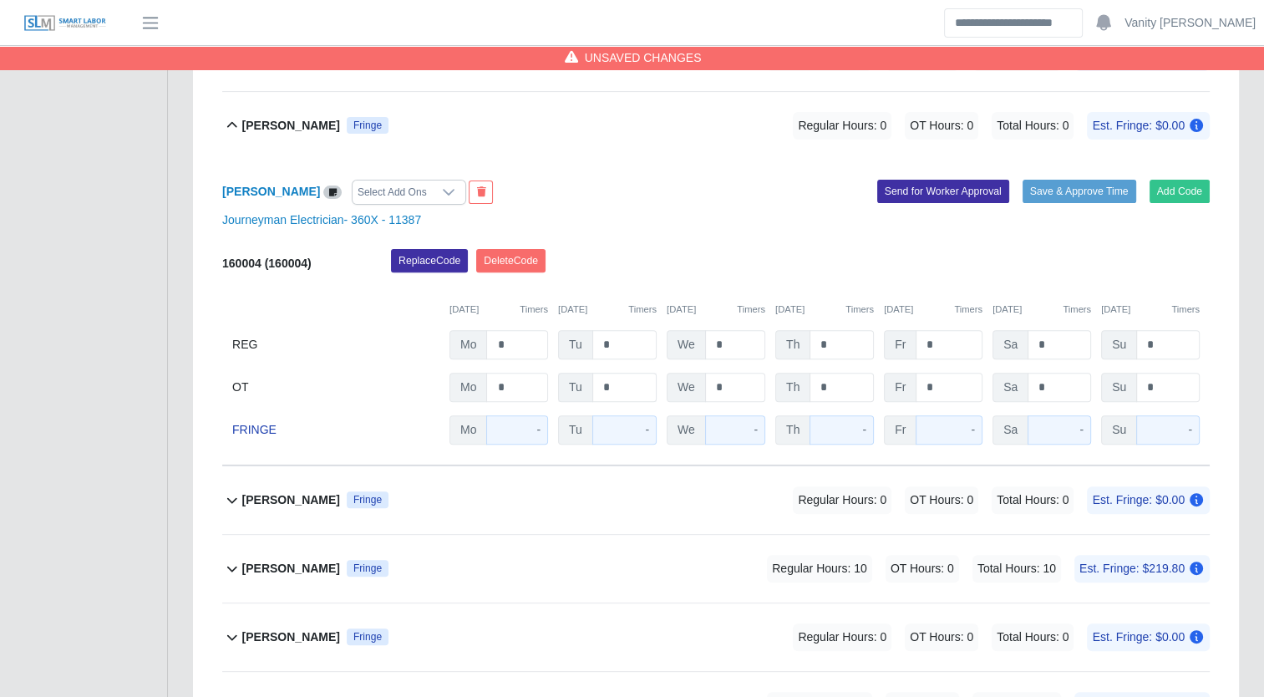
scroll to position [547, 0]
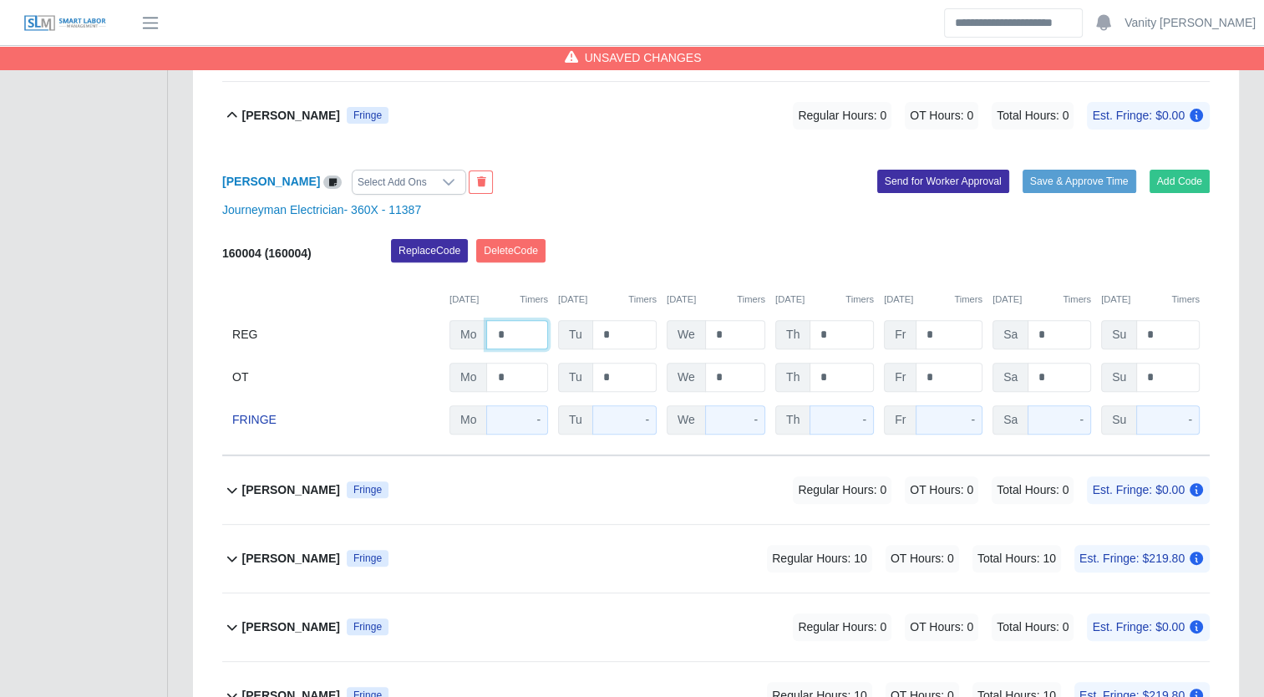
drag, startPoint x: 511, startPoint y: 333, endPoint x: 485, endPoint y: 327, distance: 26.6
click at [485, 327] on div "Mo *" at bounding box center [499, 334] width 99 height 29
type input "*"
click at [270, 115] on b "[PERSON_NAME]" at bounding box center [291, 116] width 98 height 18
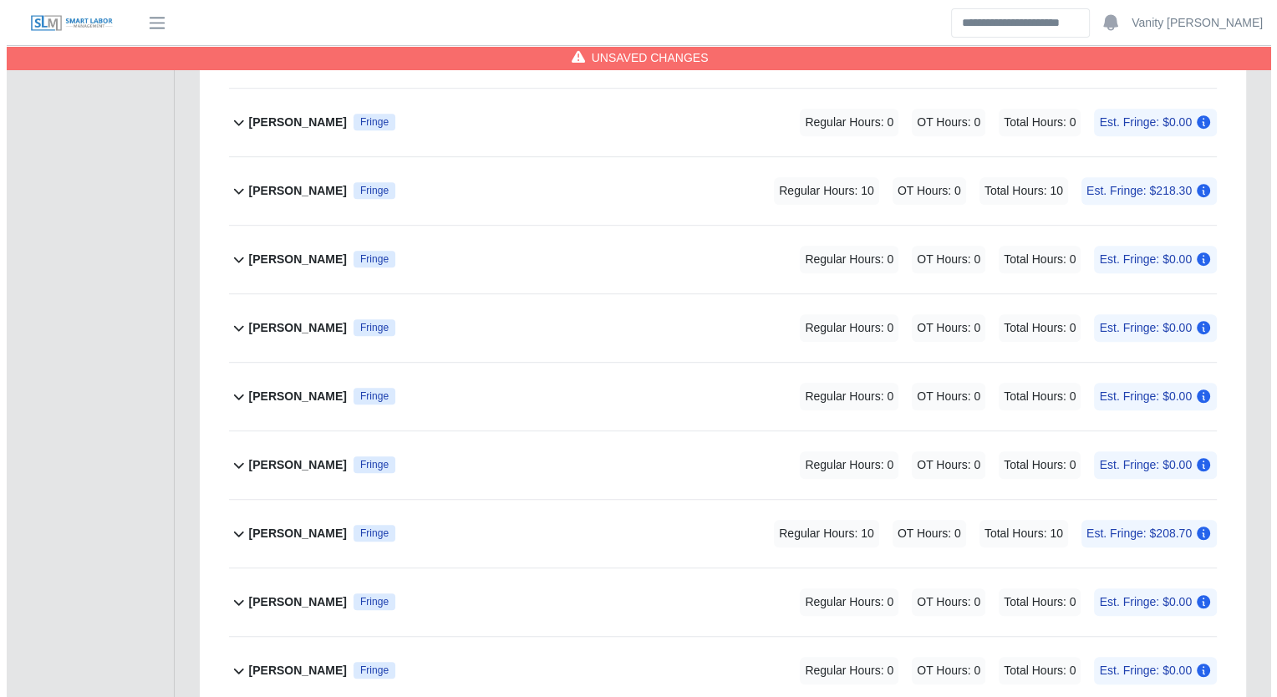
scroll to position [1049, 0]
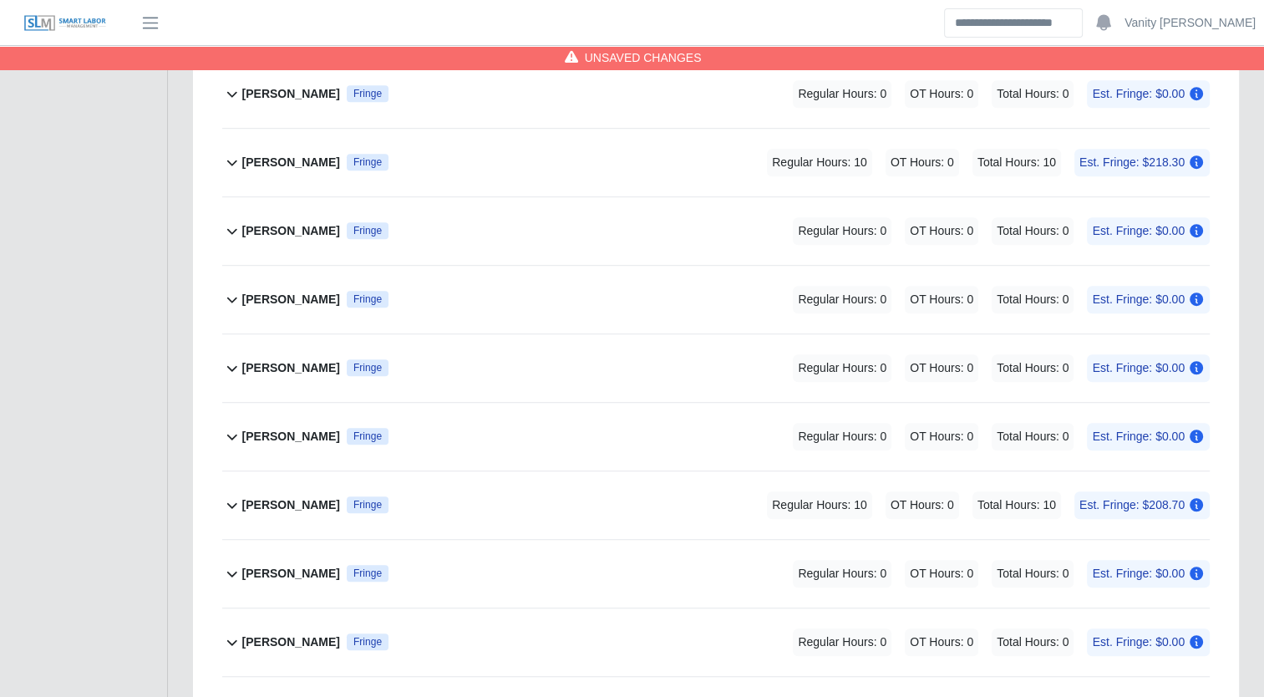
click at [309, 440] on b "[PERSON_NAME]" at bounding box center [291, 437] width 98 height 18
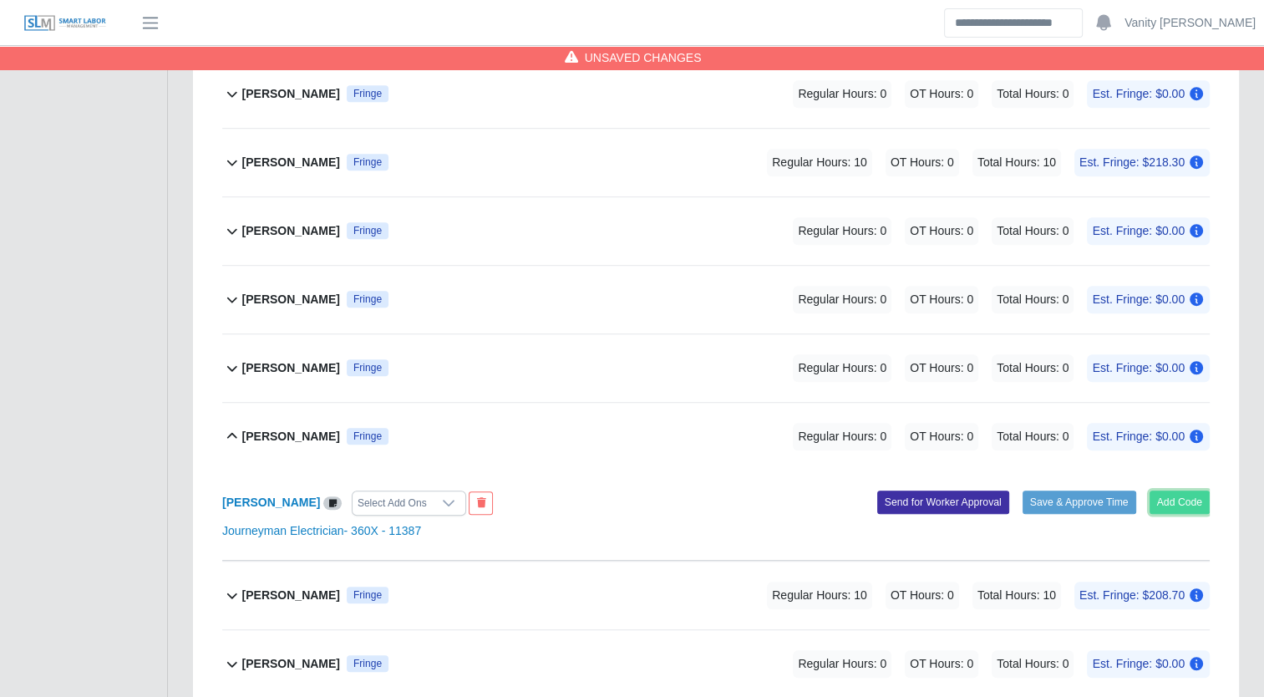
click at [1184, 496] on button "Add Code" at bounding box center [1180, 502] width 61 height 23
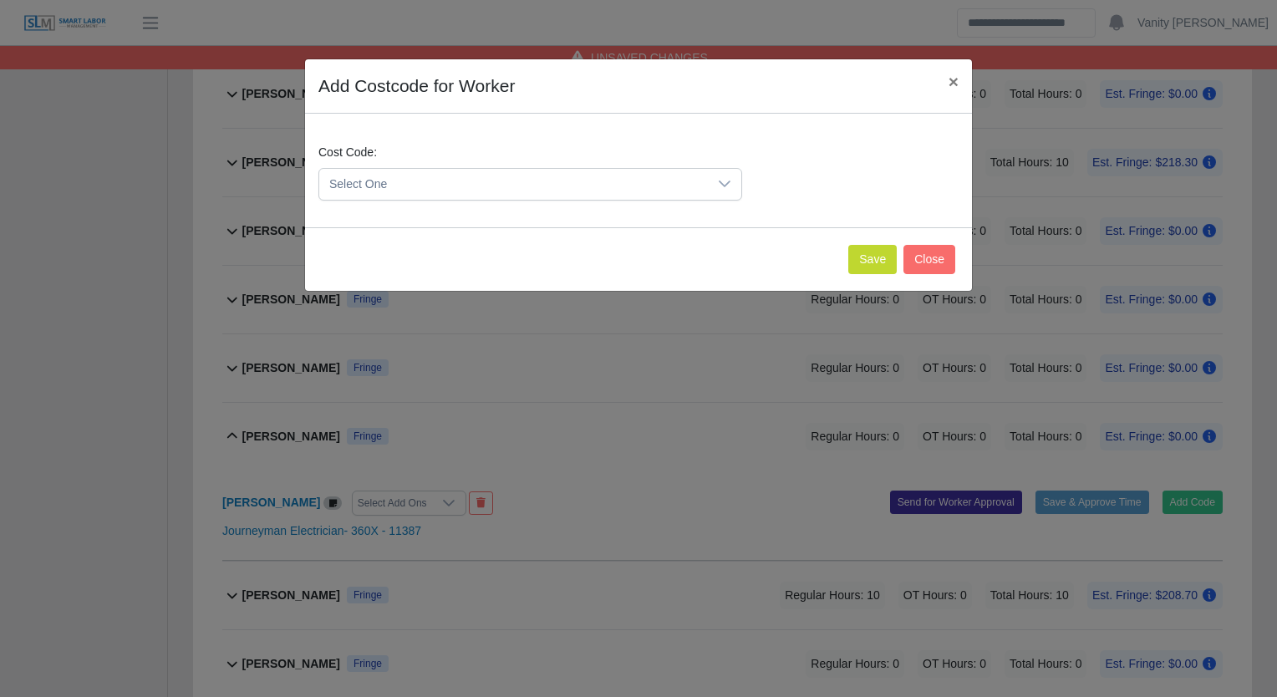
click at [648, 181] on span "Select One" at bounding box center [513, 184] width 389 height 31
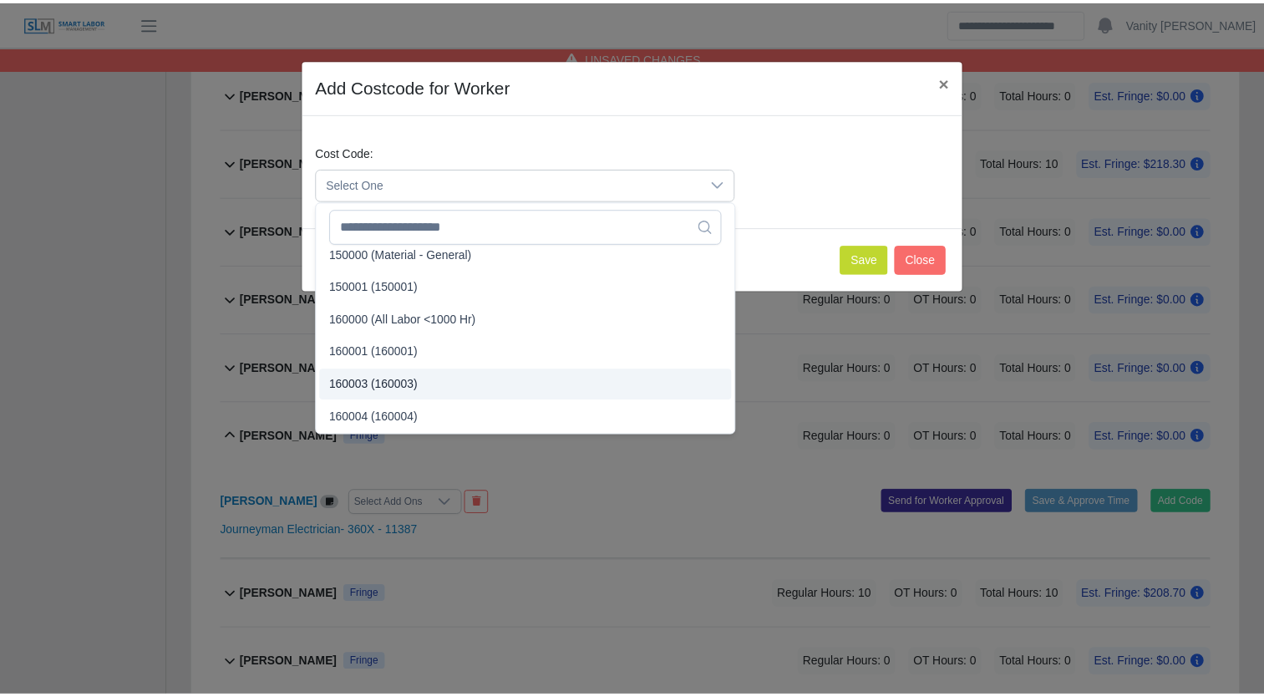
scroll to position [84, 0]
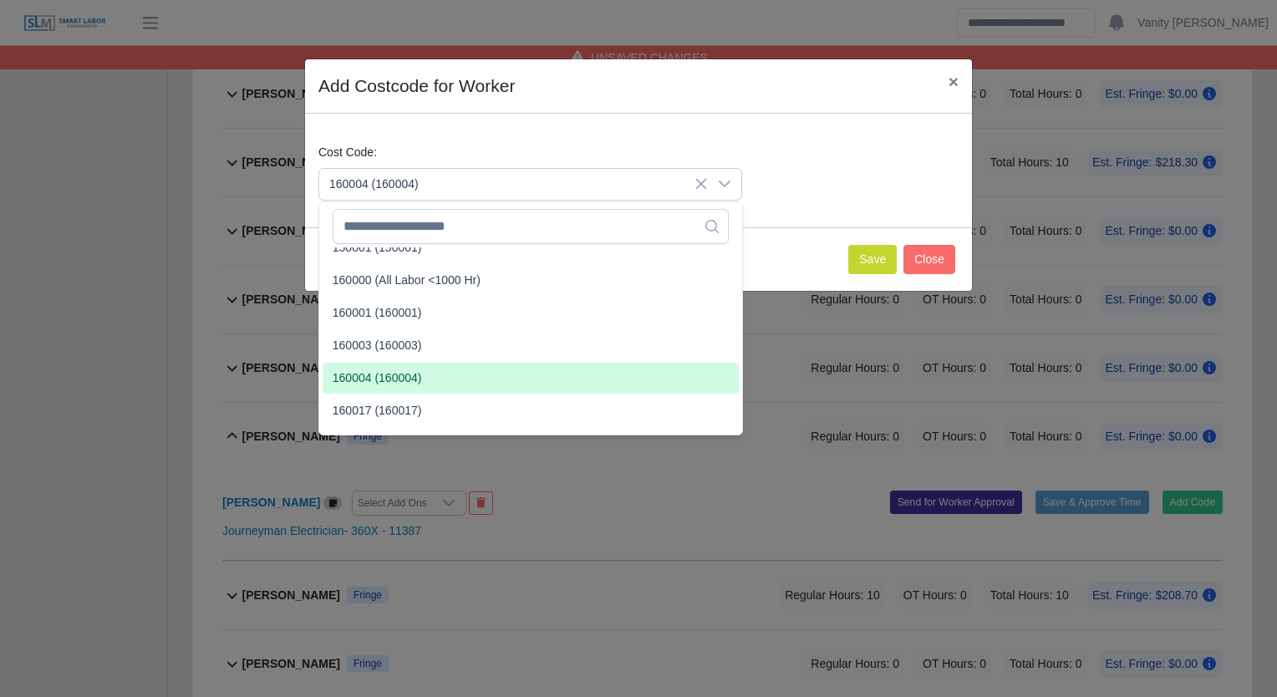
click at [386, 382] on span "160004 (160004)" at bounding box center [377, 378] width 89 height 18
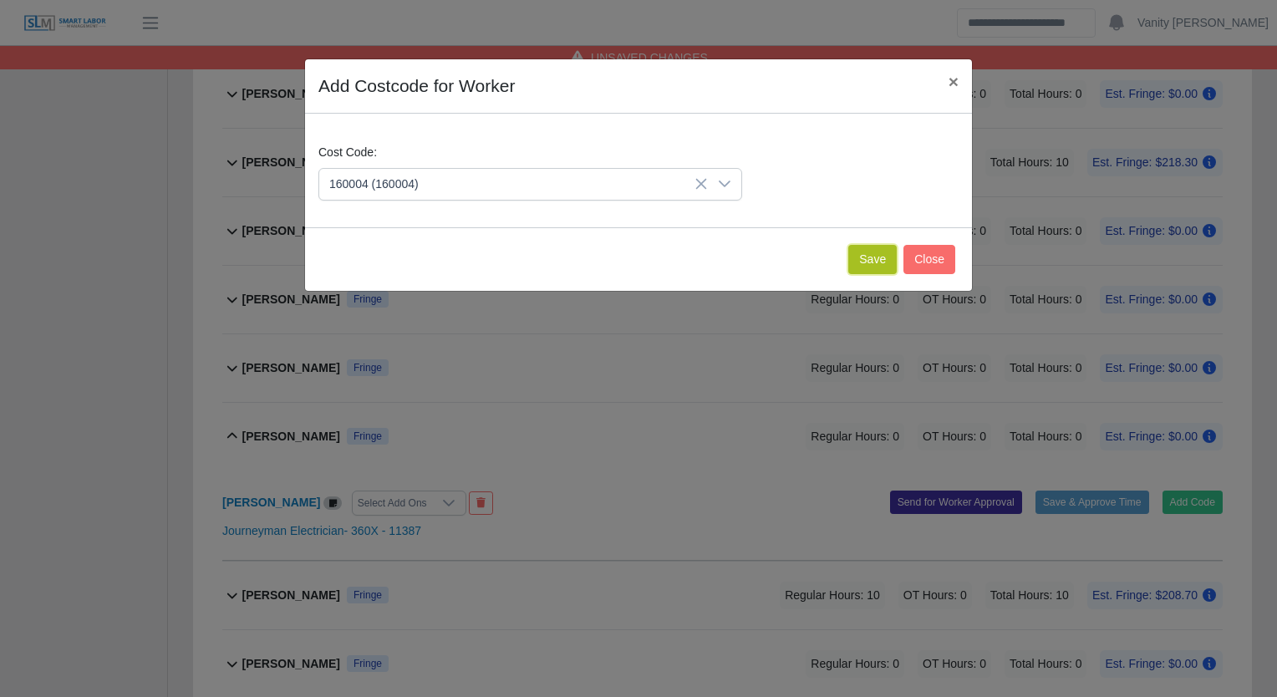
click at [890, 254] on button "Save" at bounding box center [872, 259] width 48 height 29
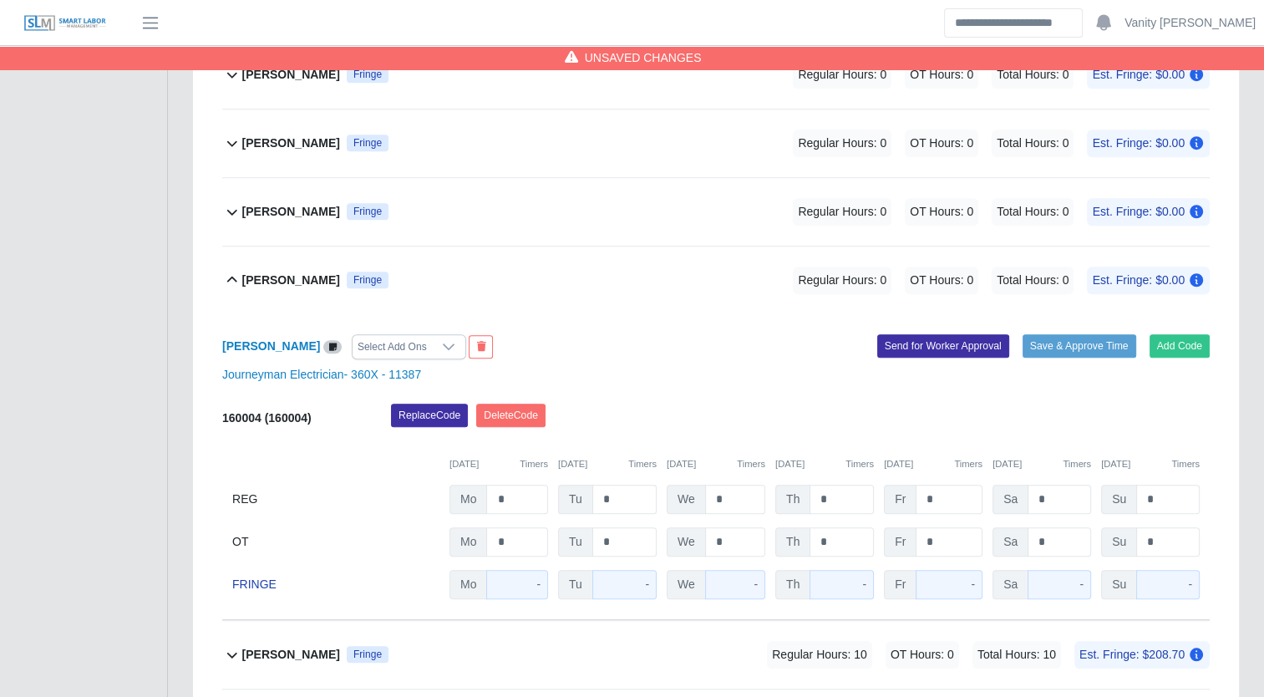
scroll to position [1216, 0]
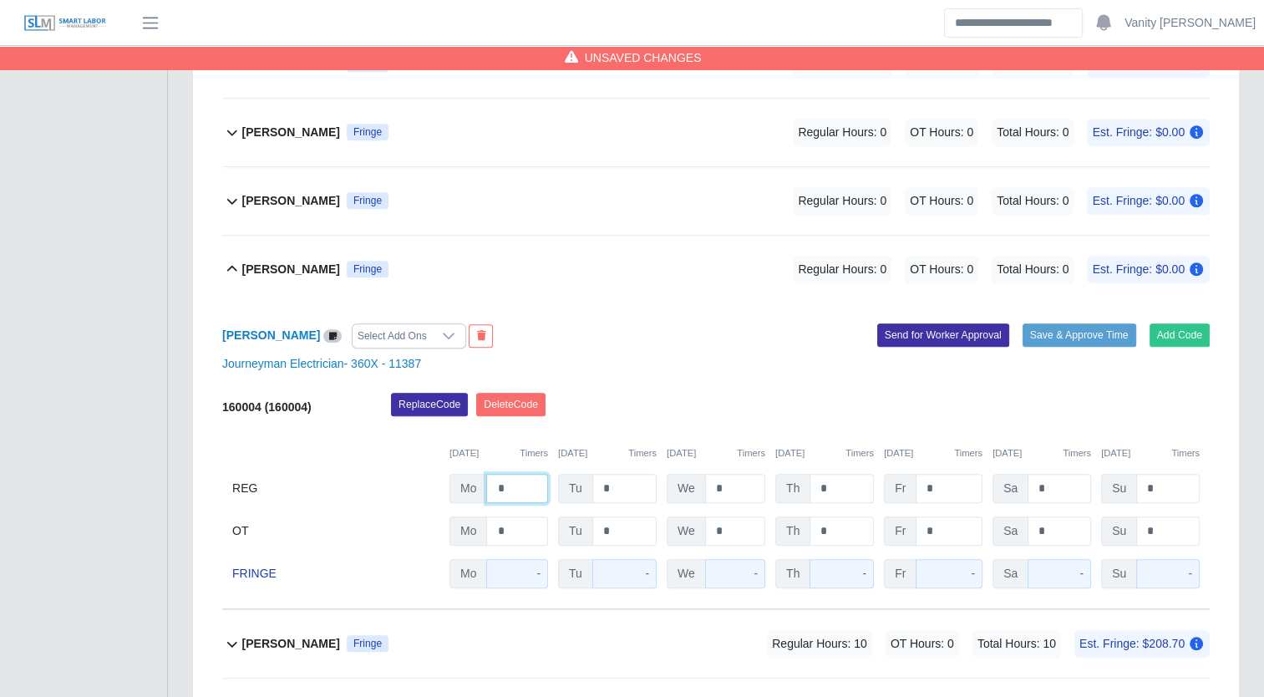
click at [491, 489] on input "*" at bounding box center [517, 488] width 62 height 29
type input "**"
click at [340, 267] on b "[PERSON_NAME]" at bounding box center [291, 270] width 98 height 18
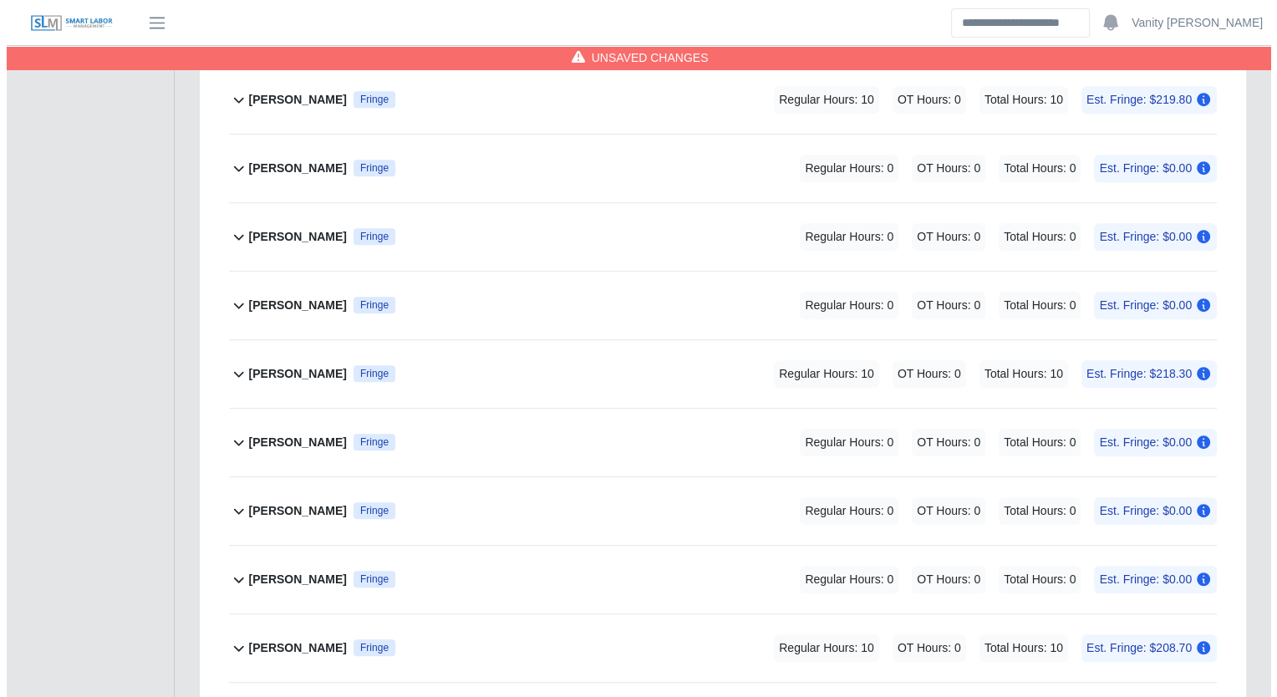
scroll to position [798, 0]
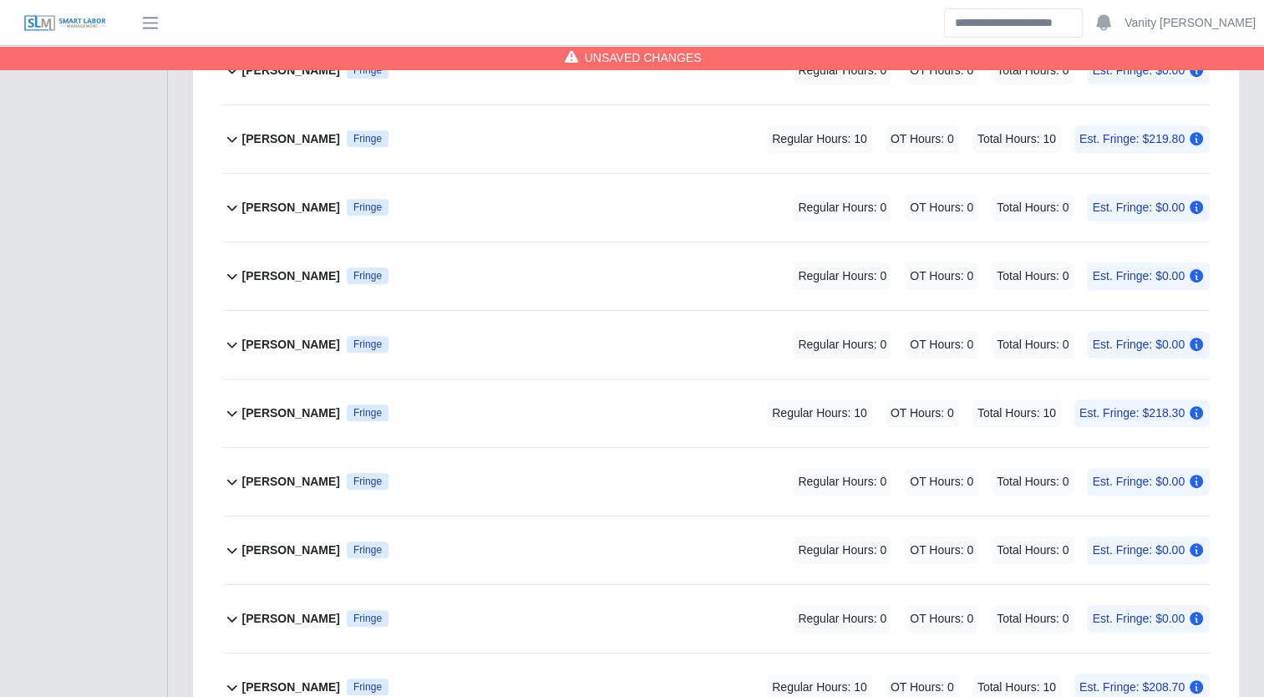
click at [276, 274] on b "[PERSON_NAME]" at bounding box center [291, 276] width 98 height 18
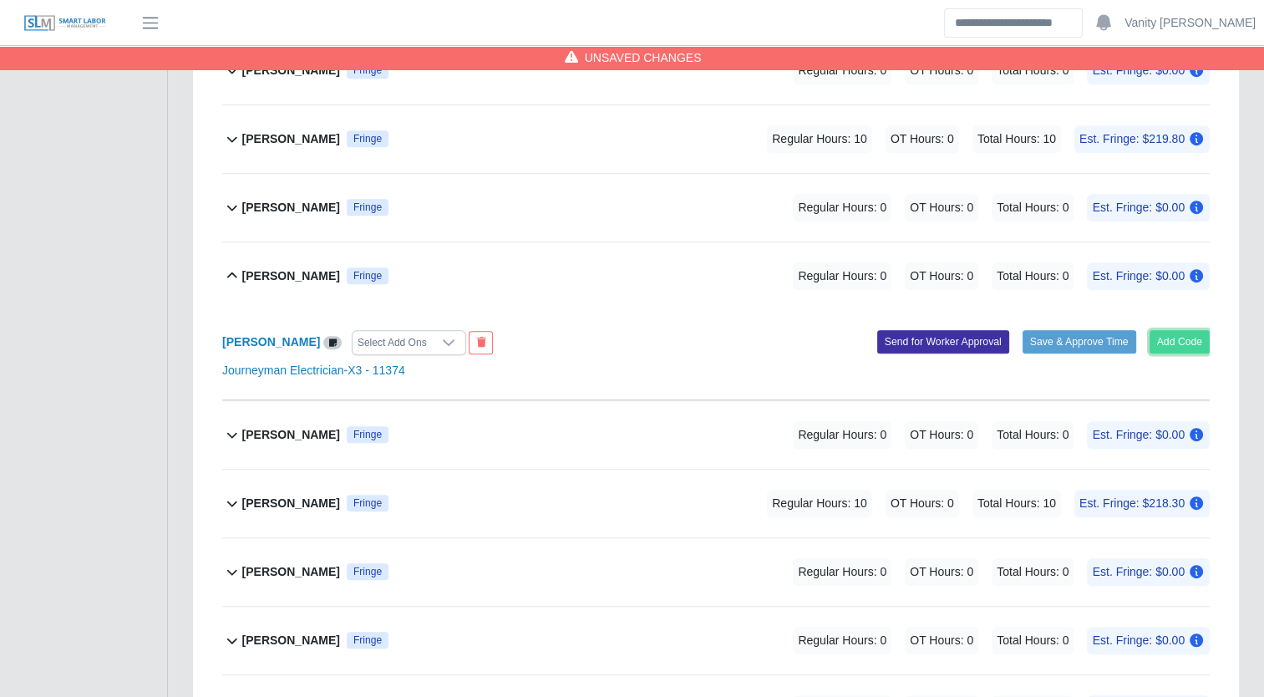
click at [1161, 340] on button "Add Code" at bounding box center [1180, 341] width 61 height 23
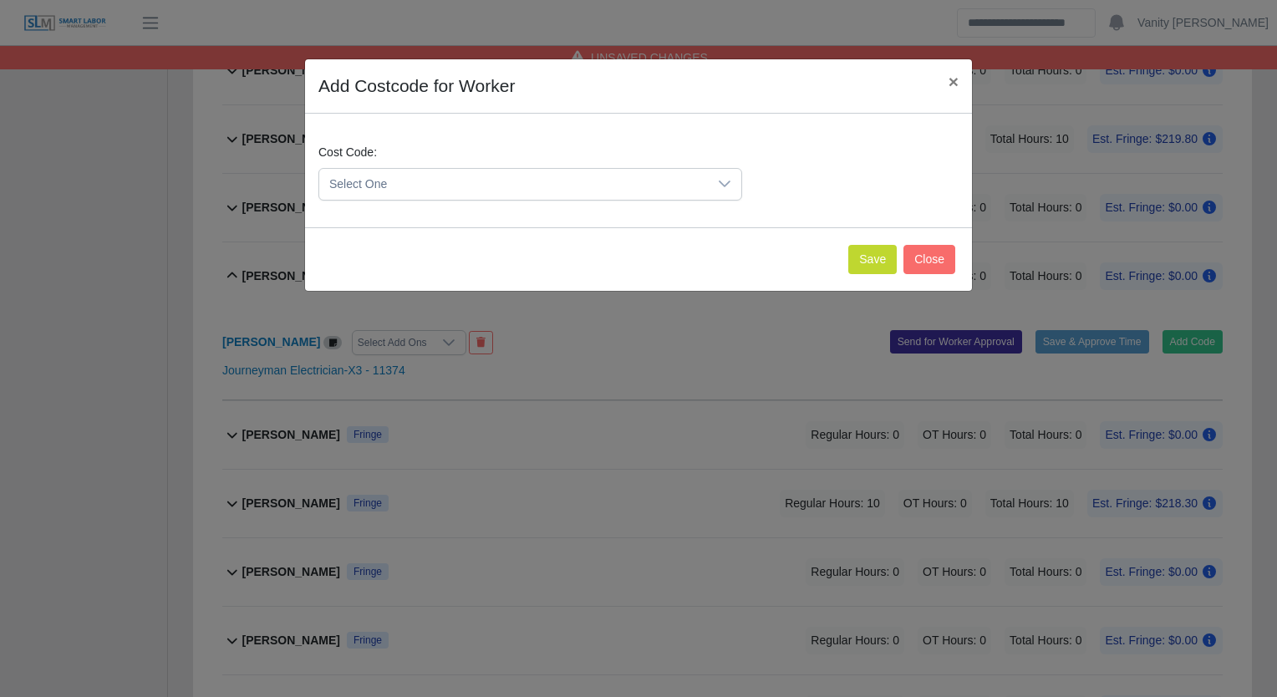
click at [554, 179] on span "Select One" at bounding box center [513, 184] width 389 height 31
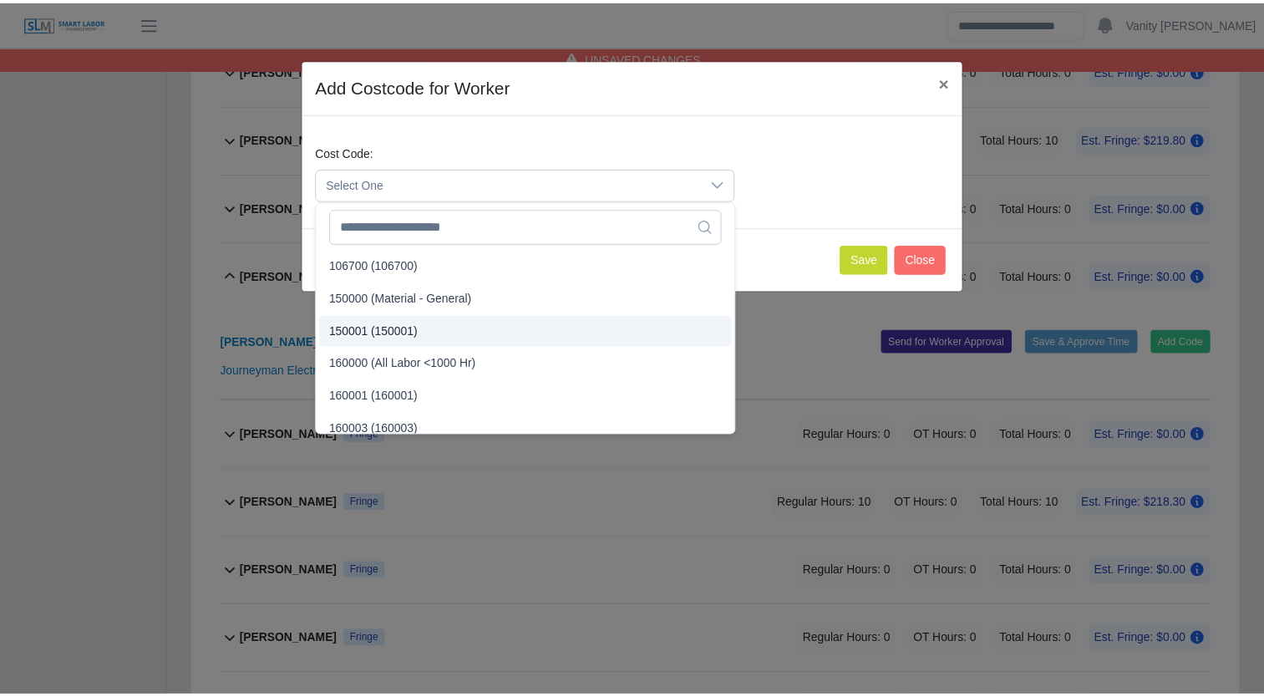
scroll to position [84, 0]
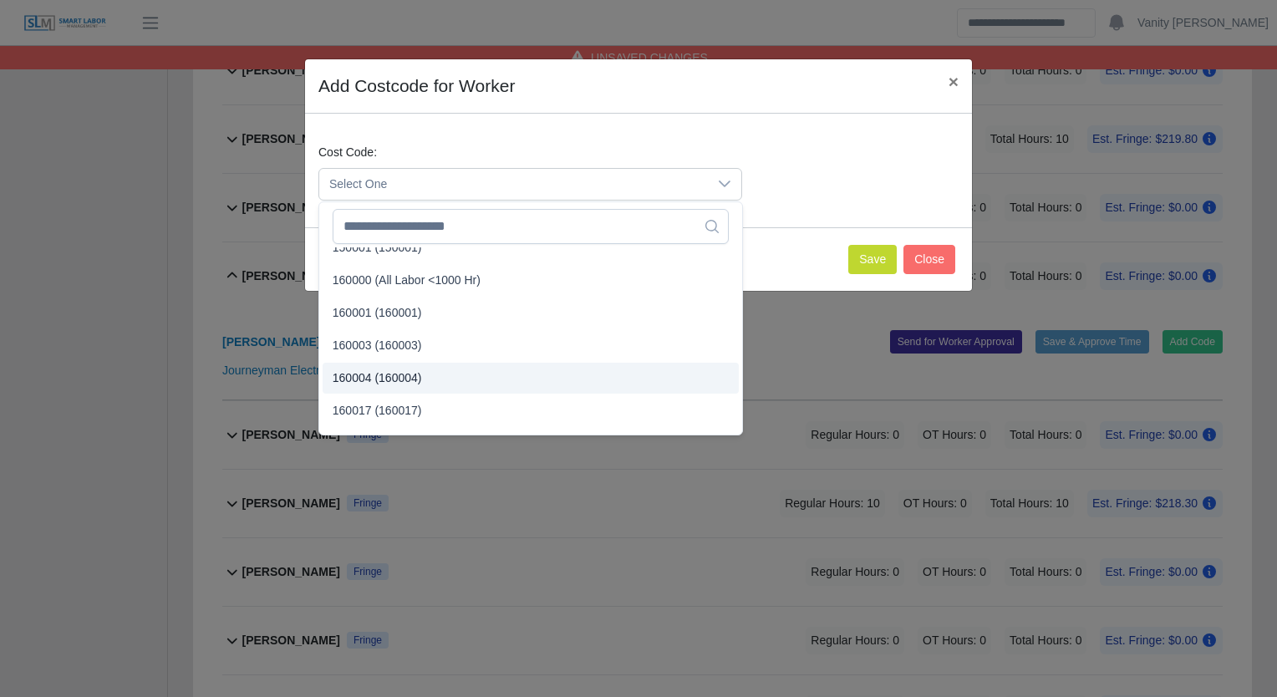
click at [394, 379] on span "160004 (160004)" at bounding box center [377, 378] width 89 height 18
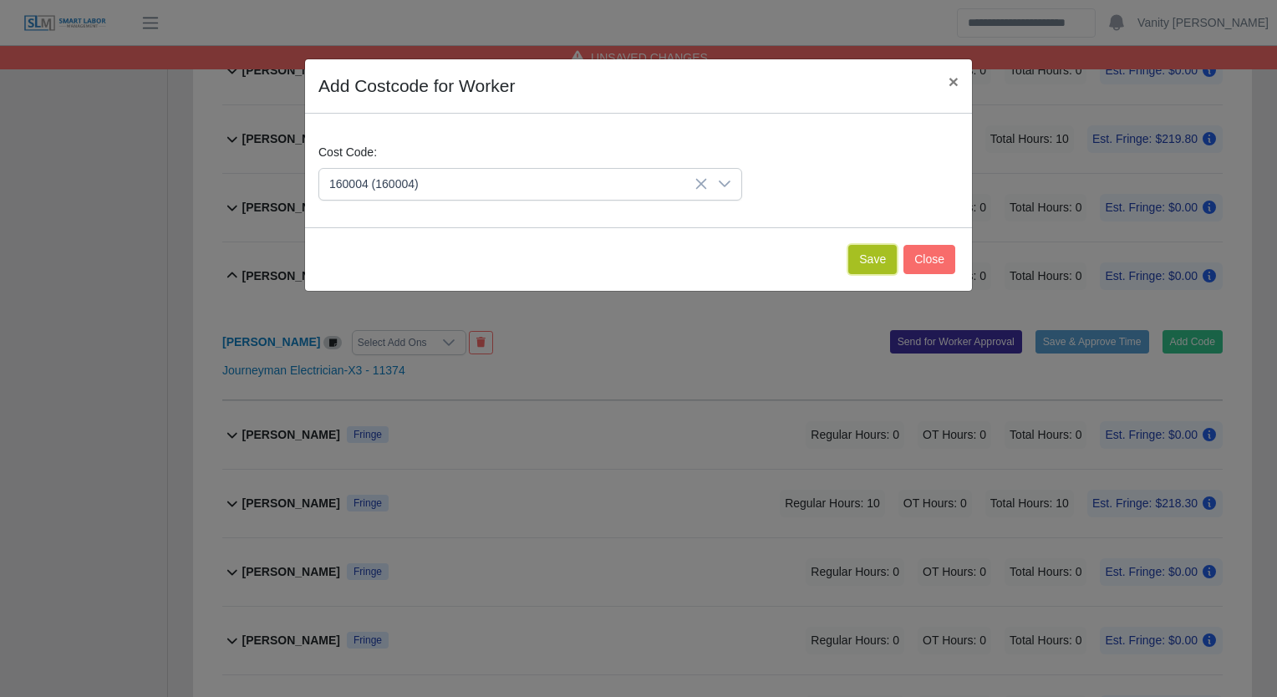
click at [859, 267] on button "Save" at bounding box center [872, 259] width 48 height 29
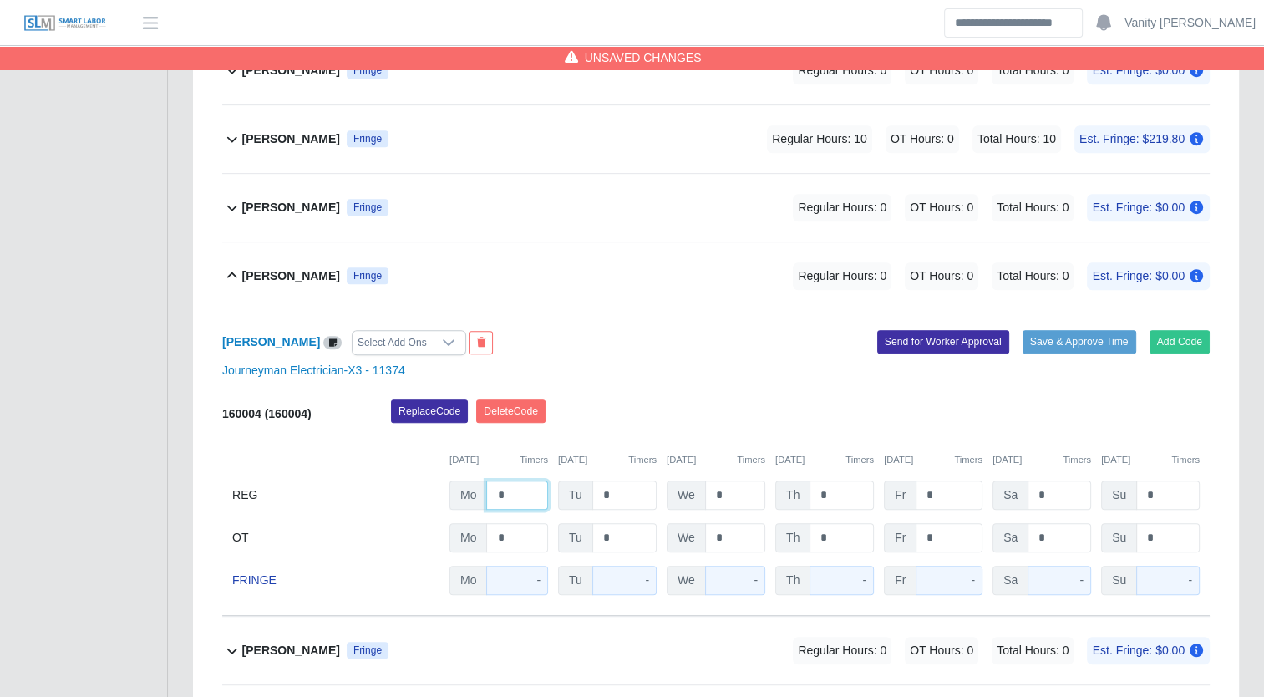
click at [491, 492] on input "*" at bounding box center [517, 495] width 62 height 29
type input "**"
click at [282, 277] on b "[PERSON_NAME]" at bounding box center [291, 276] width 98 height 18
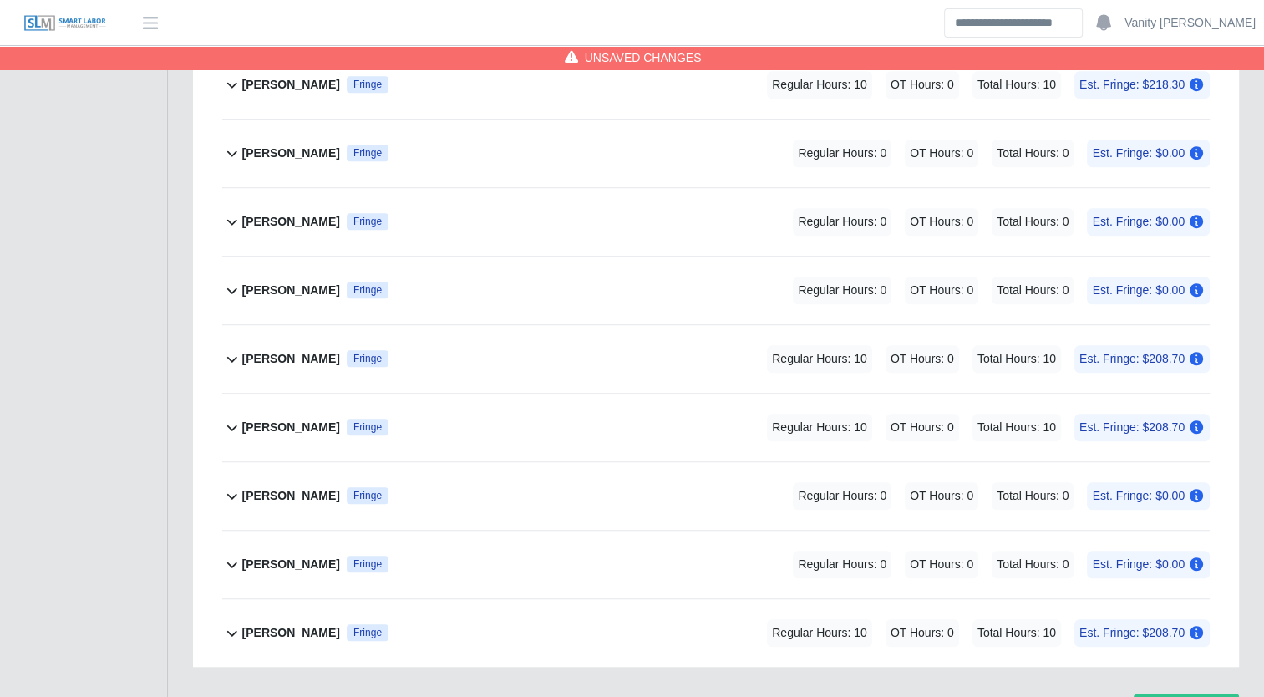
scroll to position [1132, 0]
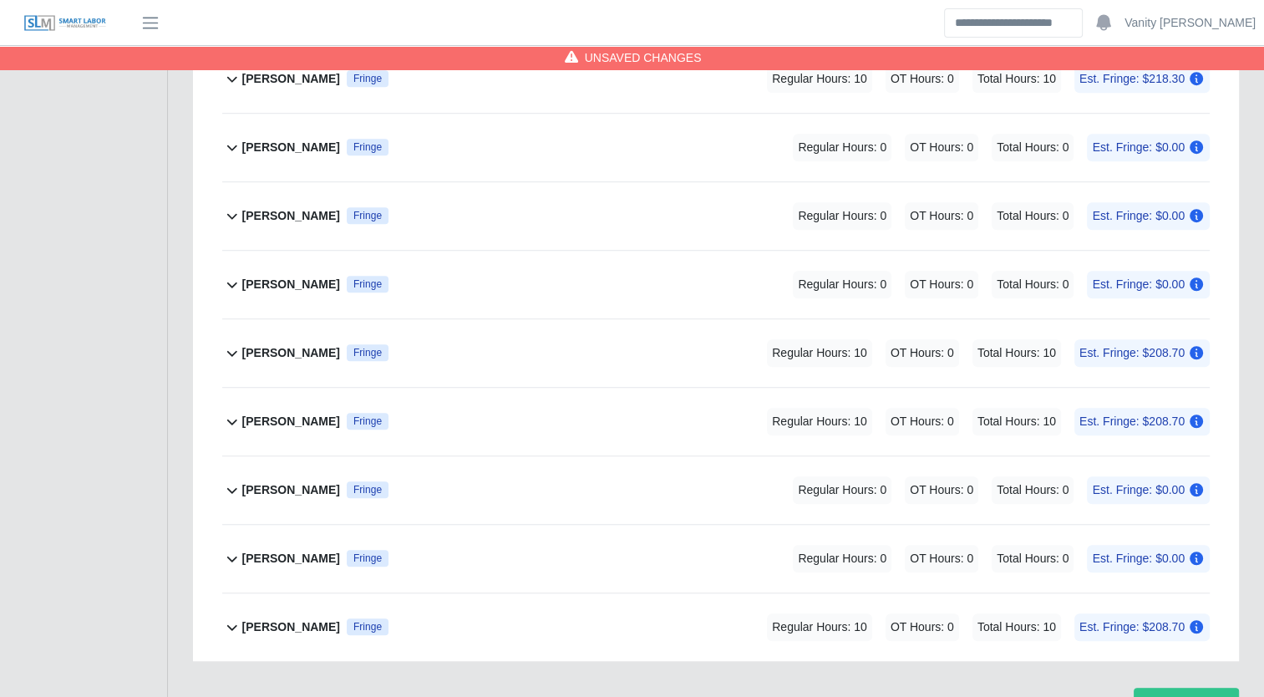
click at [287, 484] on b "[PERSON_NAME]" at bounding box center [291, 490] width 98 height 18
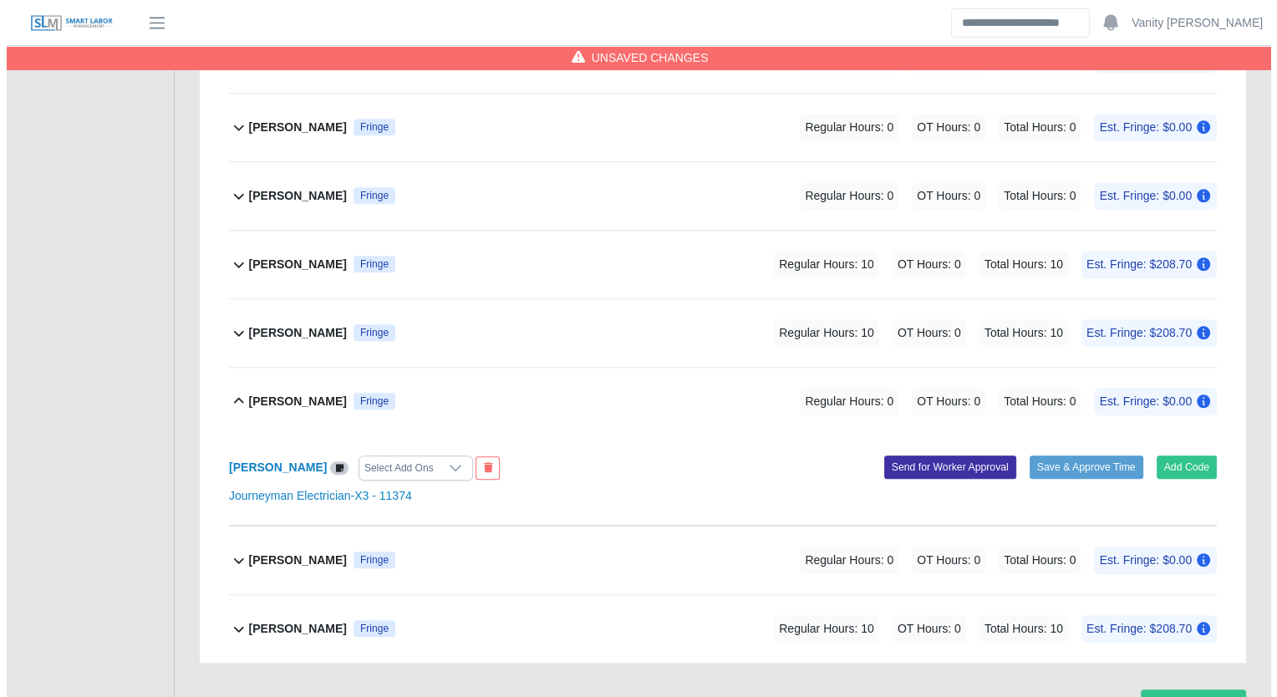
scroll to position [1223, 0]
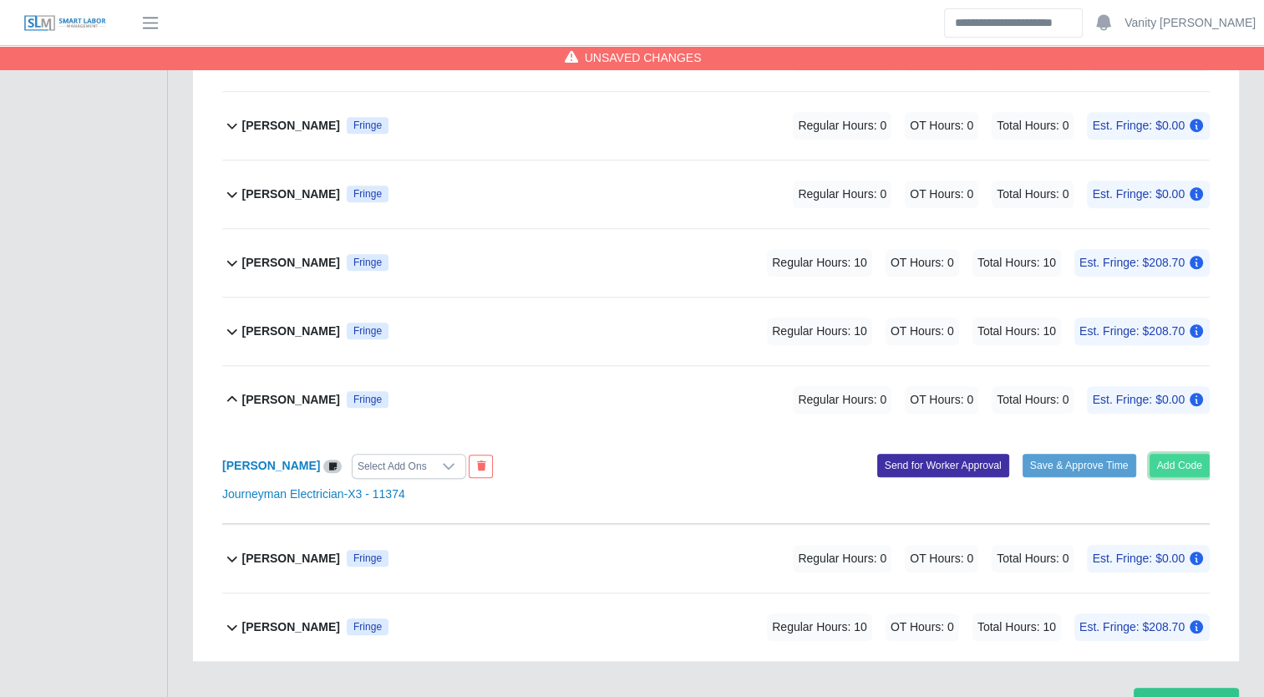
click at [1185, 460] on button "Add Code" at bounding box center [1180, 465] width 61 height 23
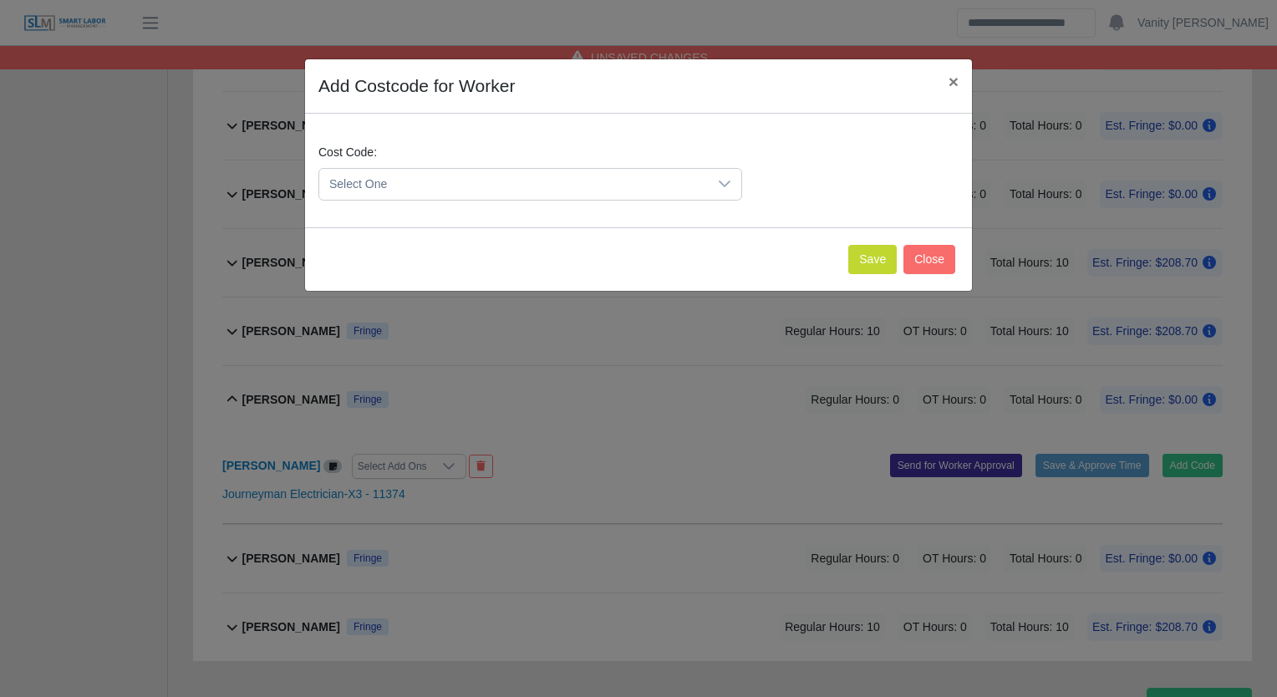
click at [628, 181] on span "Select One" at bounding box center [513, 184] width 389 height 31
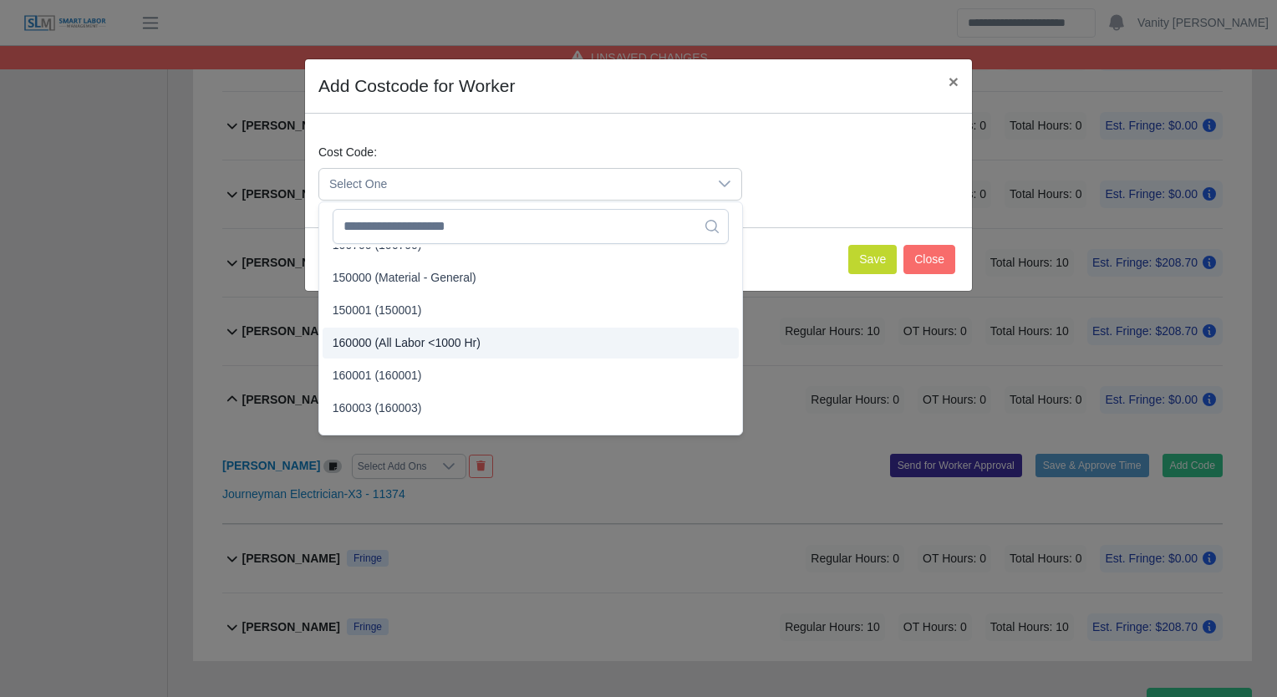
scroll to position [84, 0]
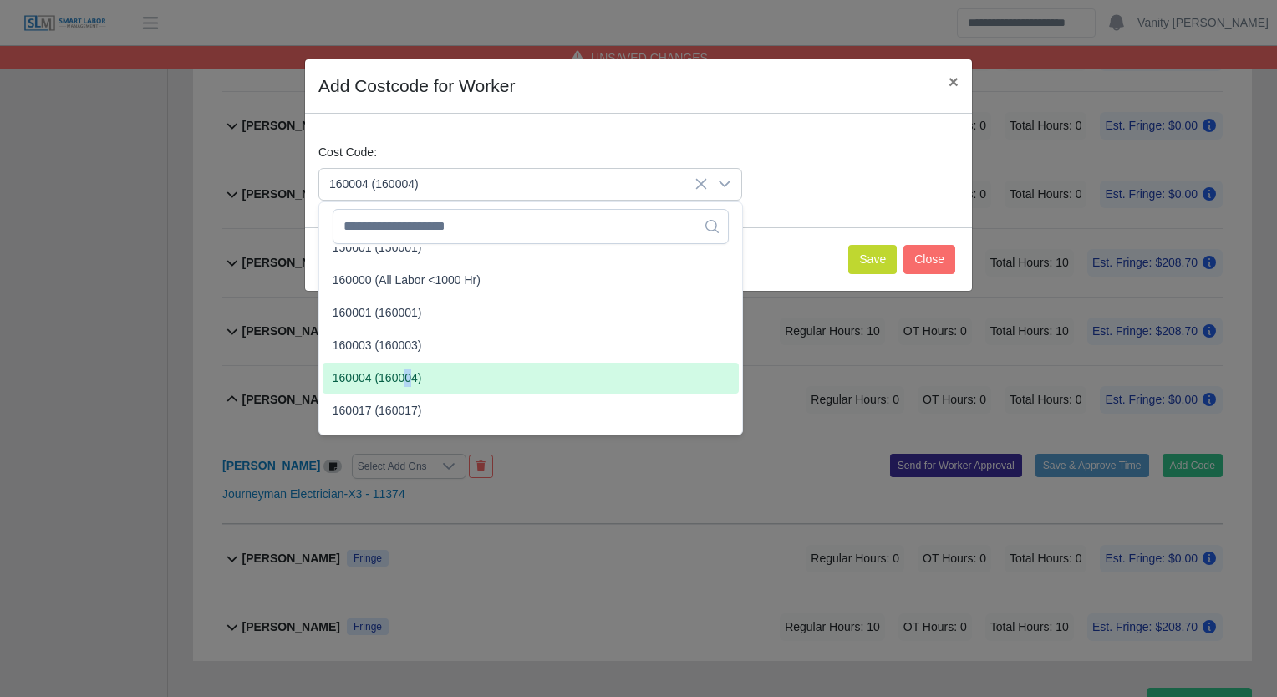
click at [408, 380] on span "160004 (160004)" at bounding box center [377, 378] width 89 height 18
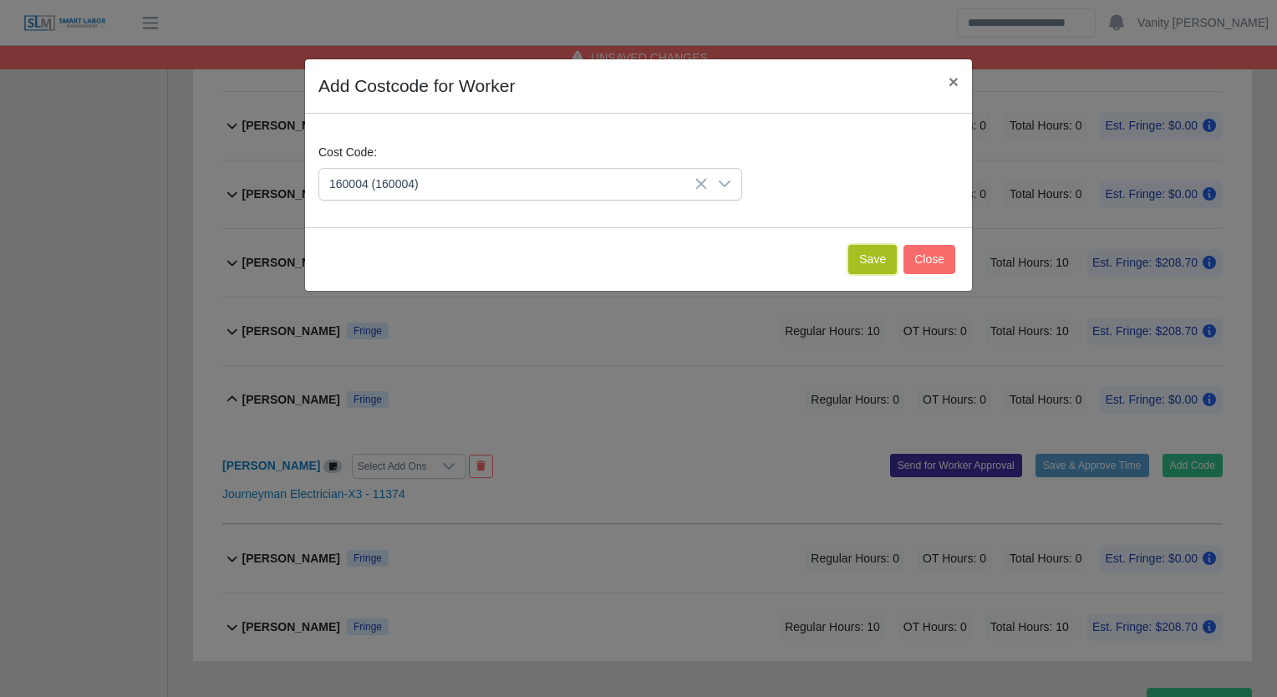
click at [860, 266] on button "Save" at bounding box center [872, 259] width 48 height 29
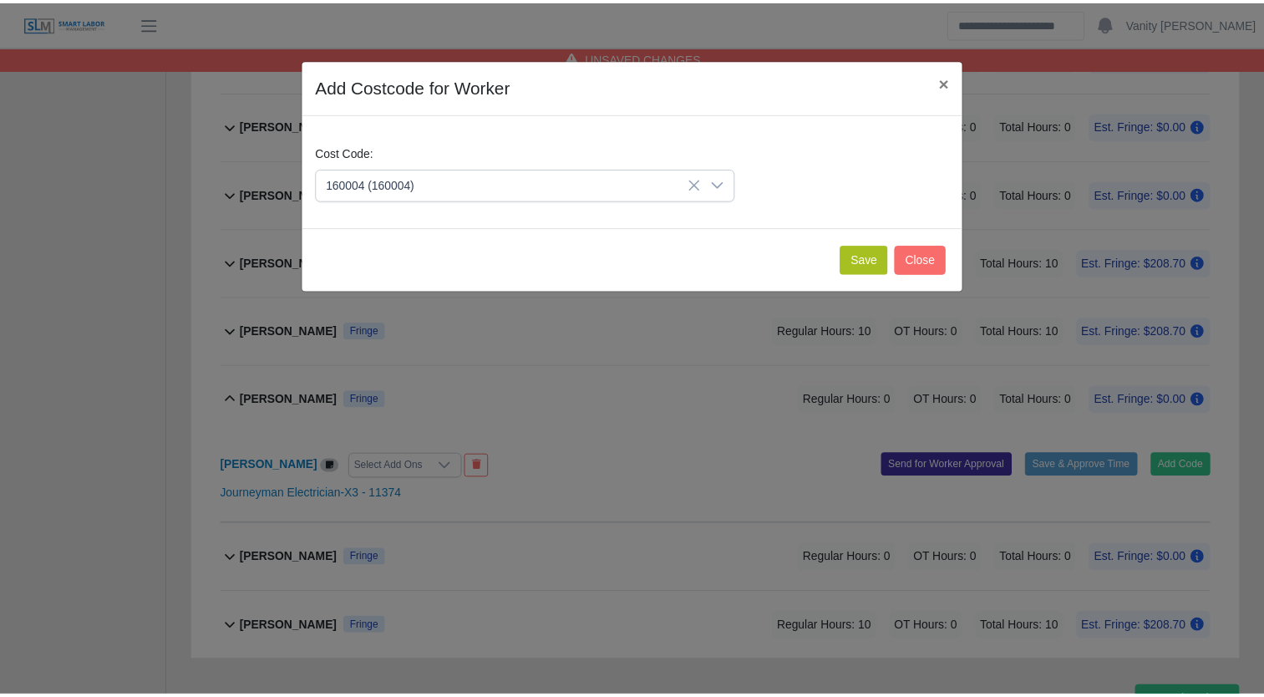
scroll to position [1437, 0]
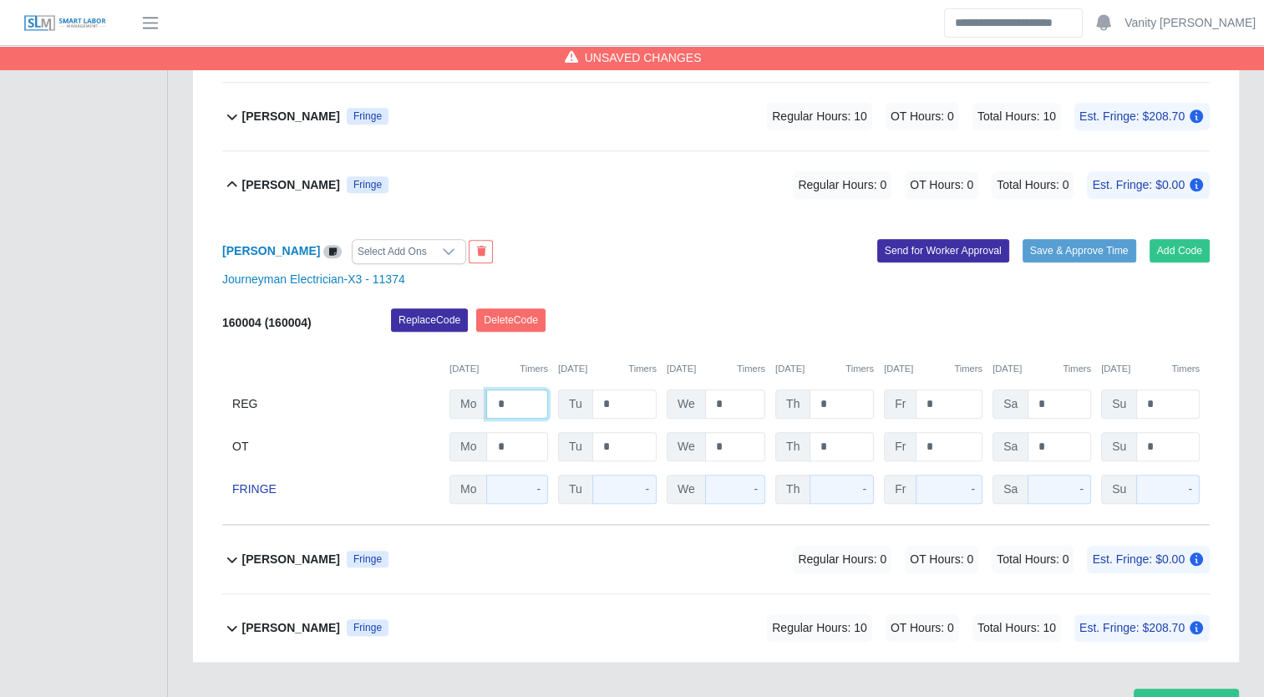
click at [494, 401] on input "*" at bounding box center [517, 403] width 62 height 29
type input "**"
click at [248, 188] on b "[PERSON_NAME]" at bounding box center [291, 185] width 98 height 18
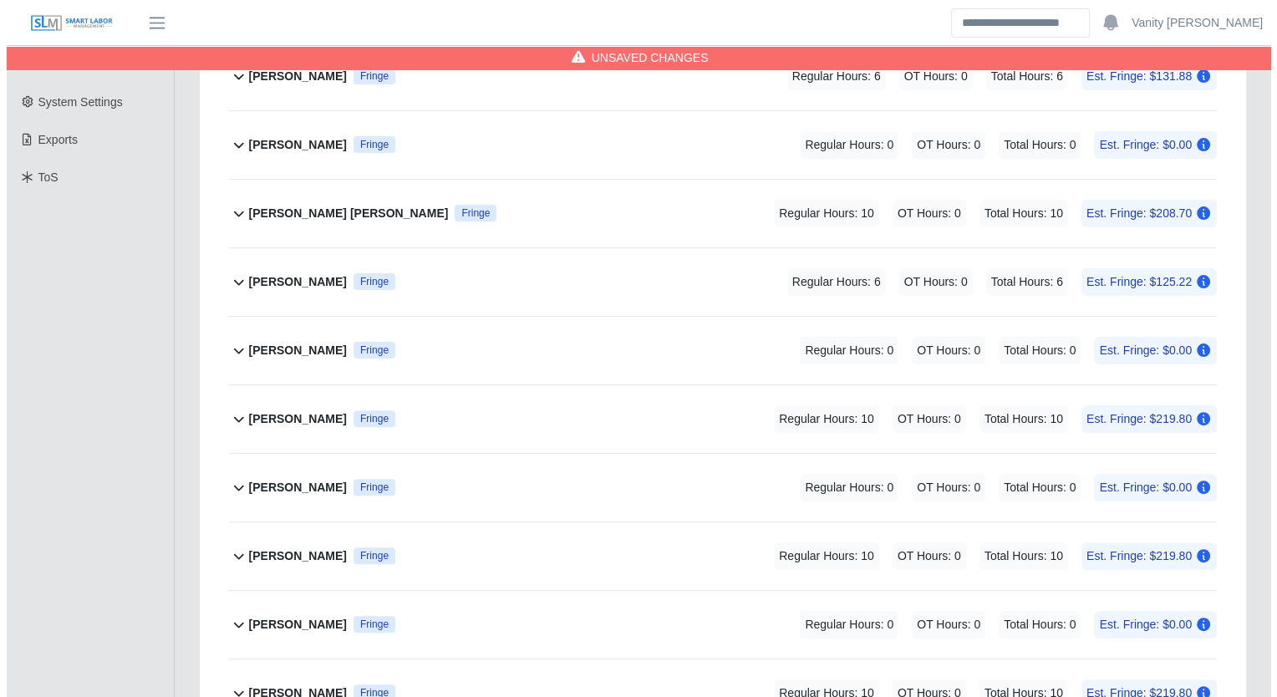
scroll to position [380, 0]
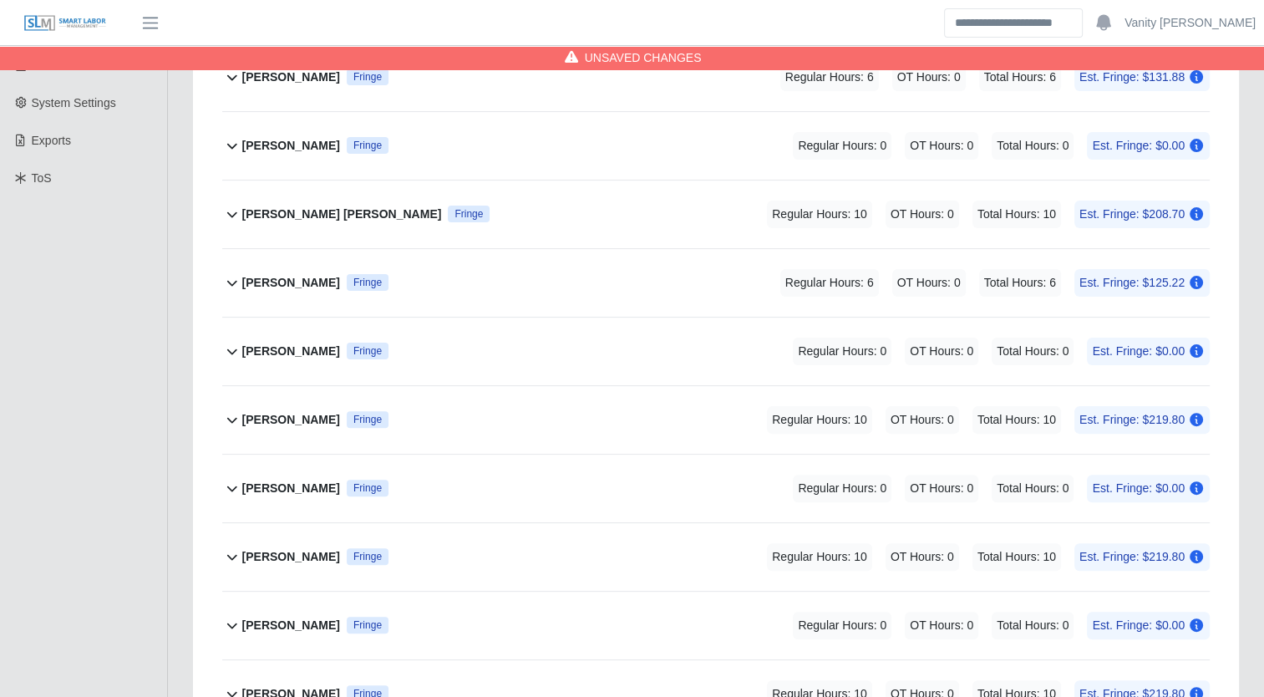
click at [304, 354] on b "[PERSON_NAME]" at bounding box center [291, 352] width 98 height 18
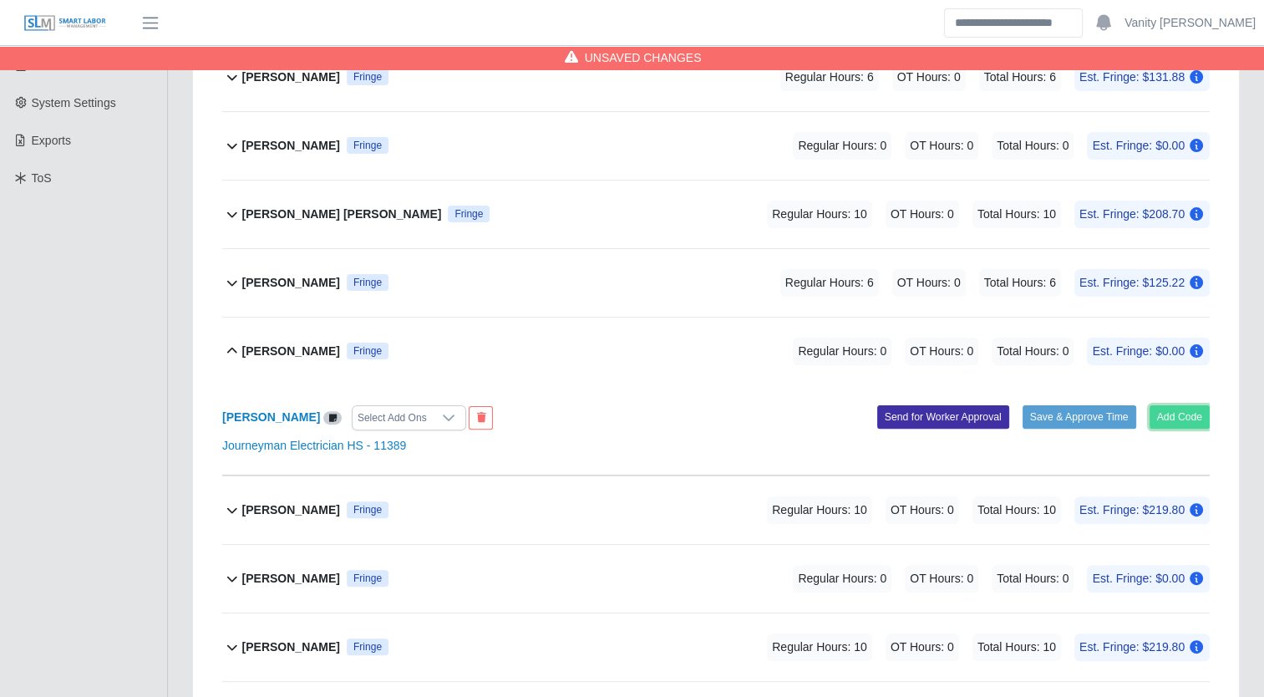
click at [1178, 414] on button "Add Code" at bounding box center [1180, 416] width 61 height 23
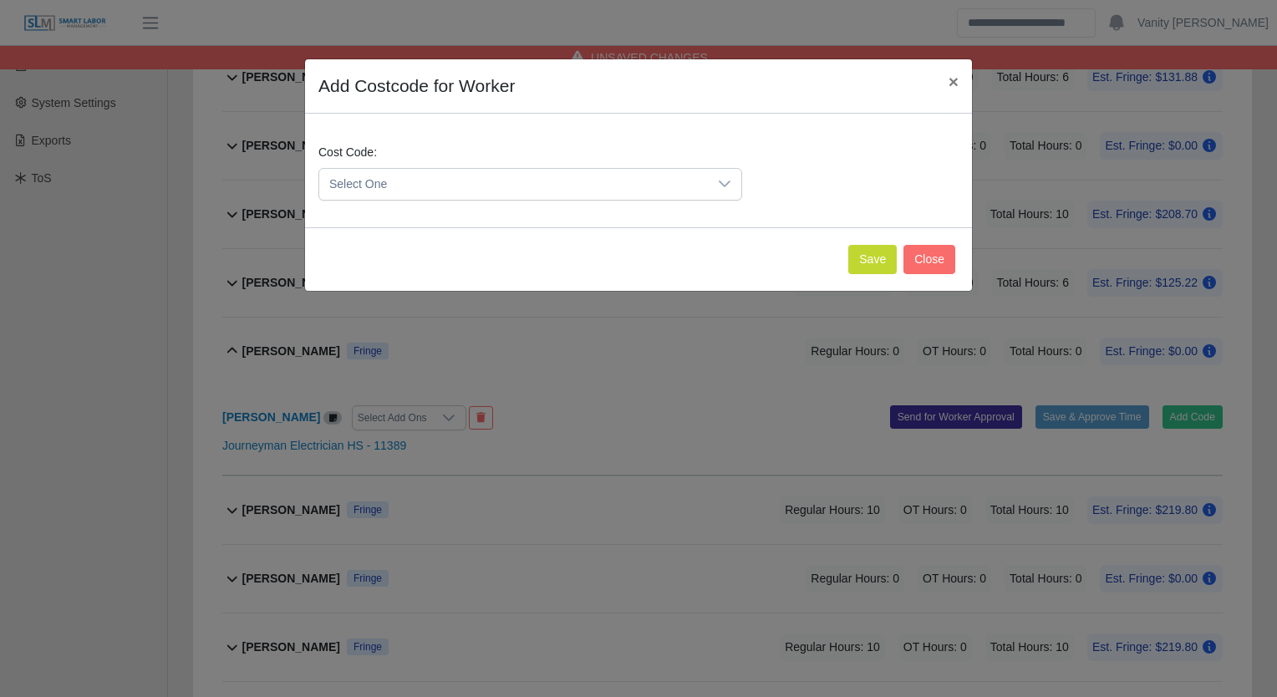
click at [535, 196] on span "Select One" at bounding box center [513, 184] width 389 height 31
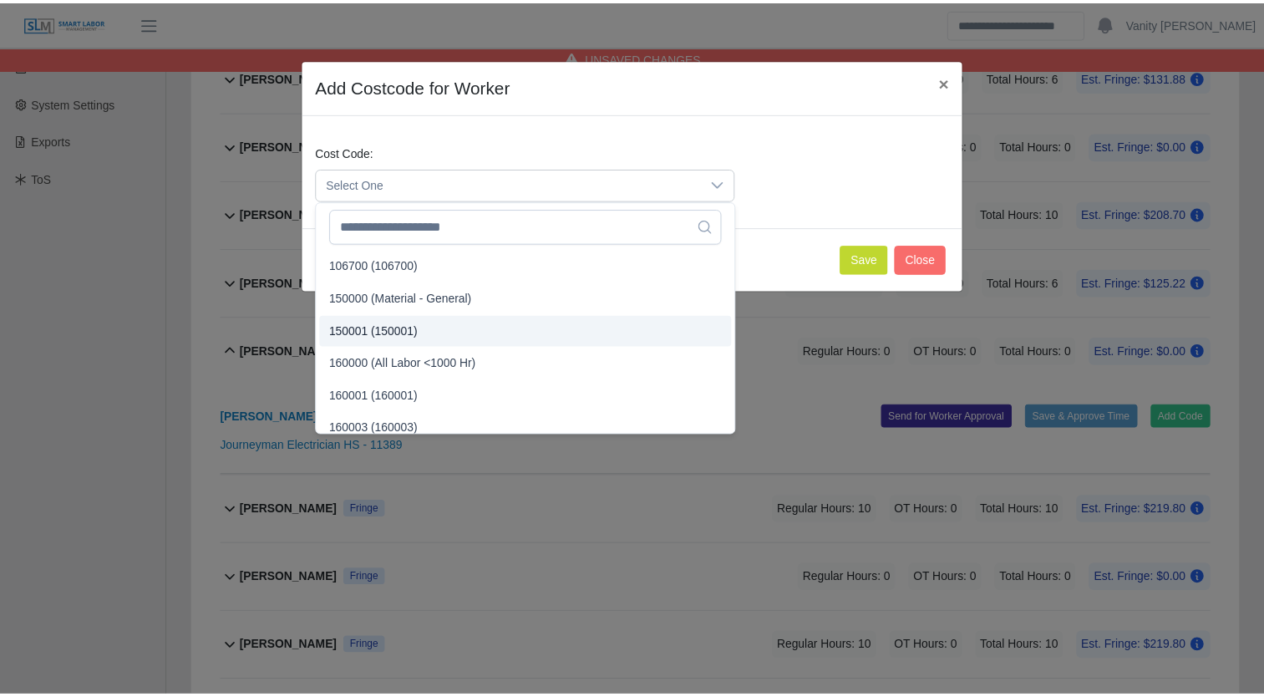
scroll to position [84, 0]
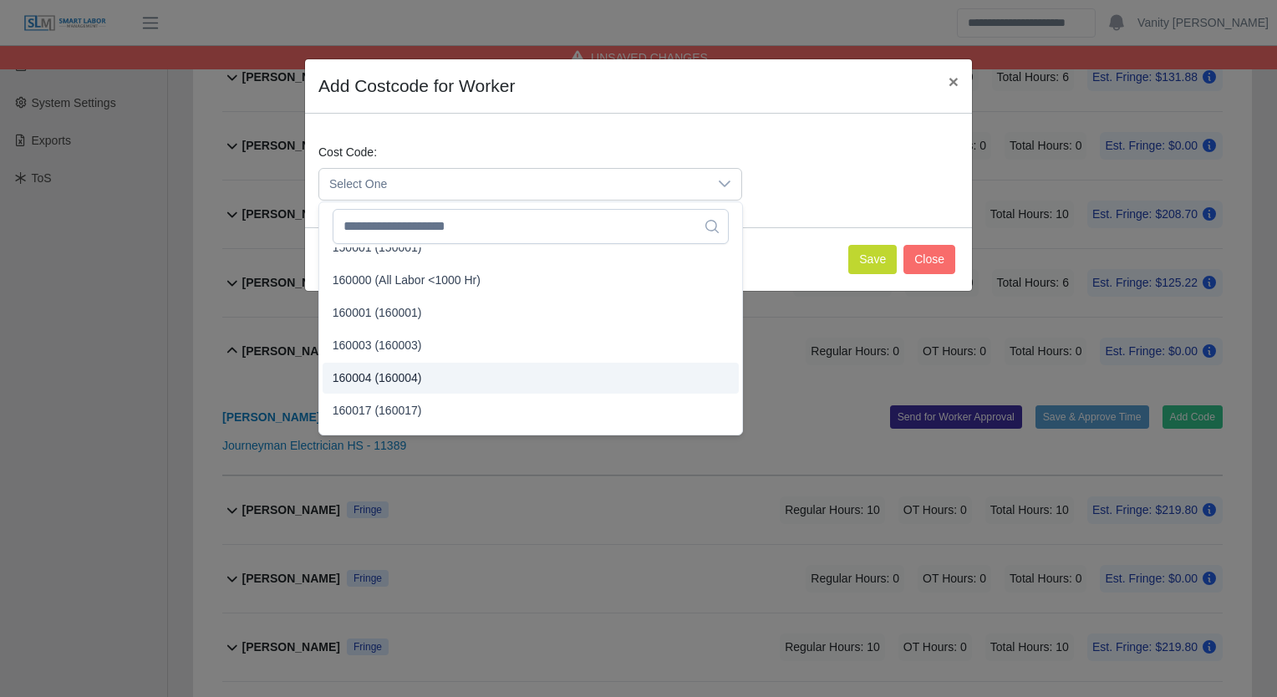
click at [419, 379] on li "160004 (160004)" at bounding box center [531, 378] width 416 height 31
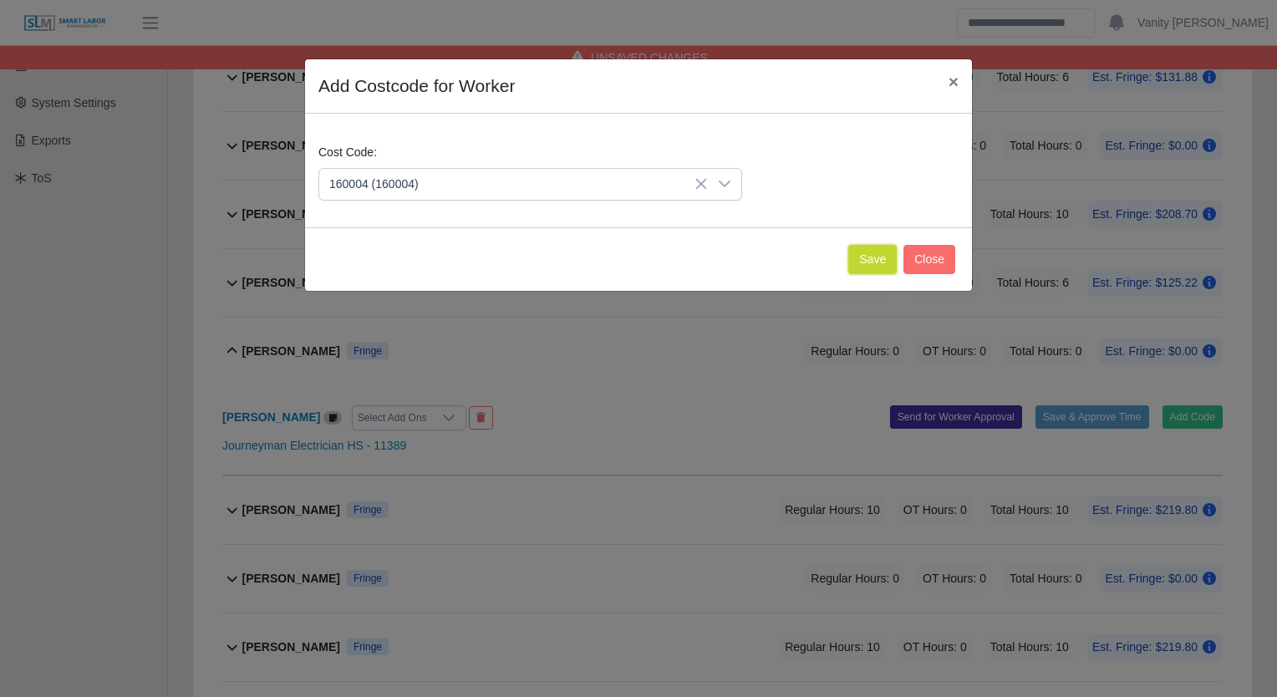
click at [861, 258] on button "Save" at bounding box center [872, 259] width 48 height 29
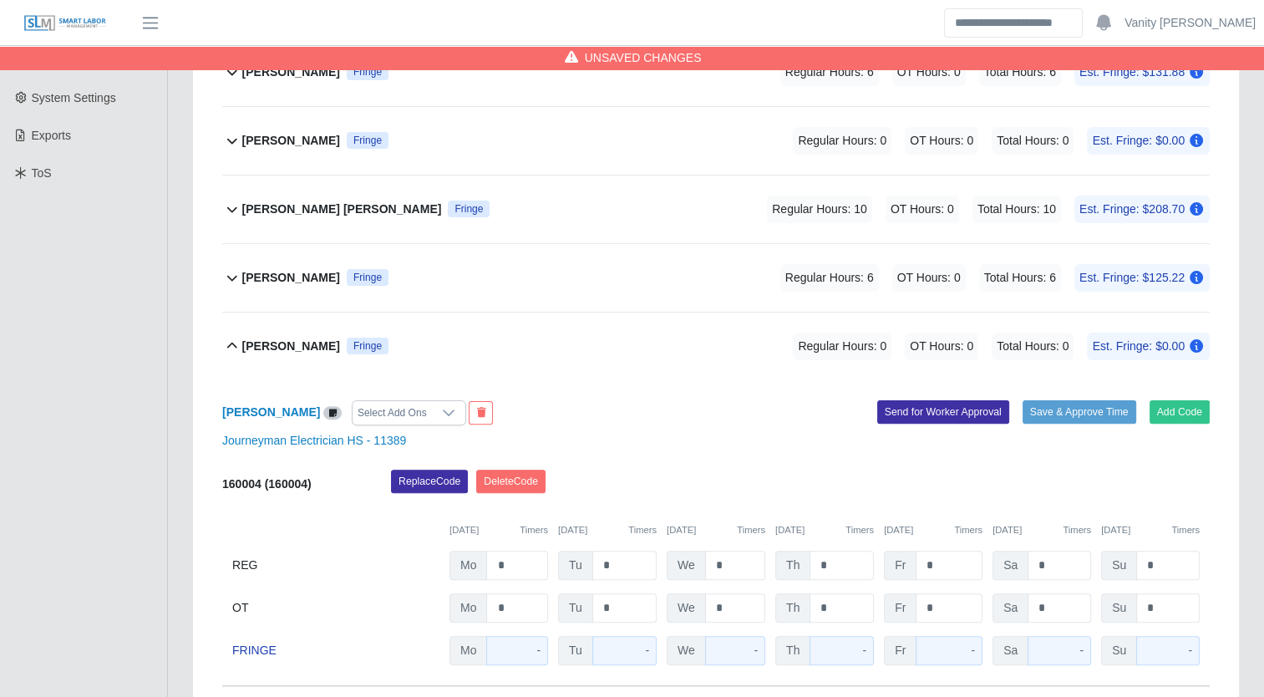
scroll to position [464, 0]
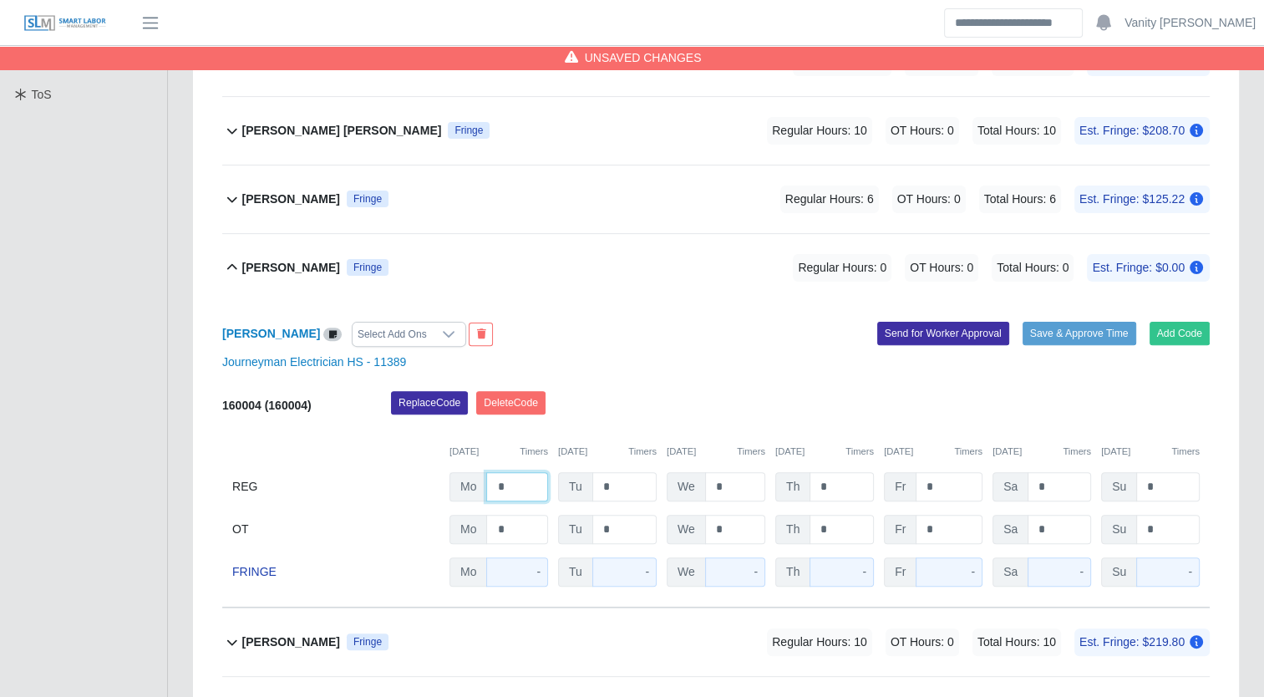
click at [495, 488] on input "*" at bounding box center [517, 486] width 62 height 29
type input "**"
click at [273, 279] on div "Francisco Montes Fringe" at bounding box center [315, 268] width 146 height 28
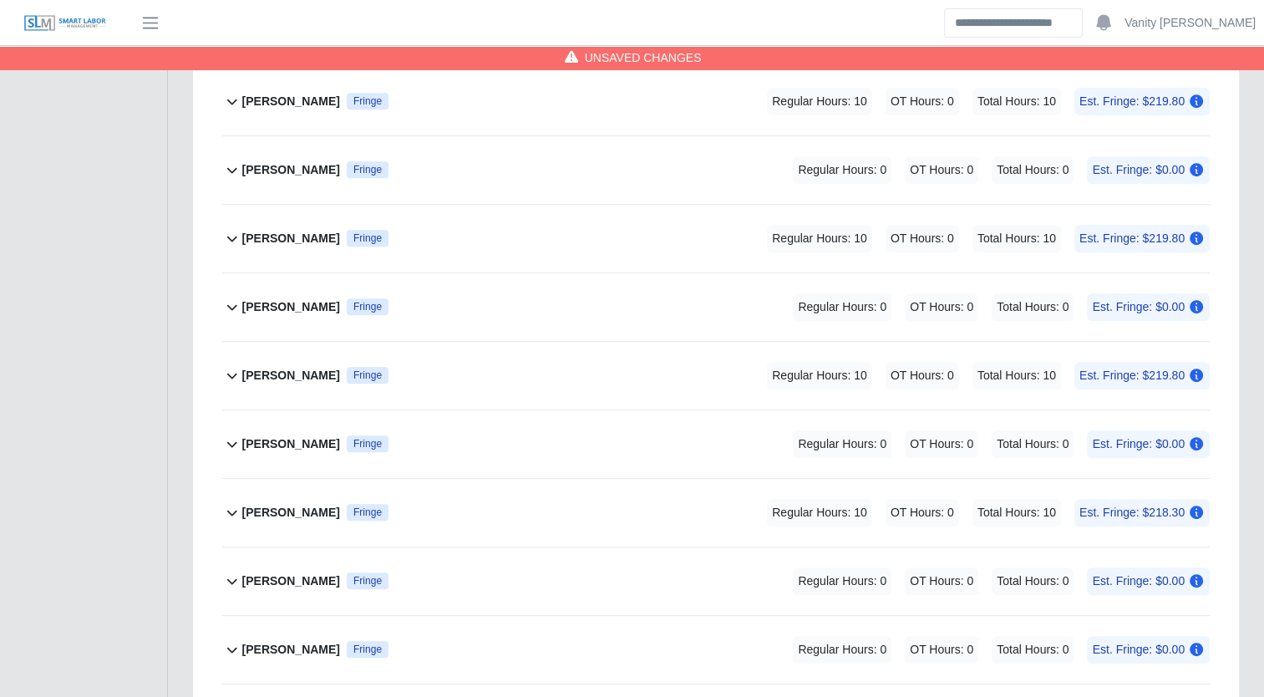
scroll to position [715, 0]
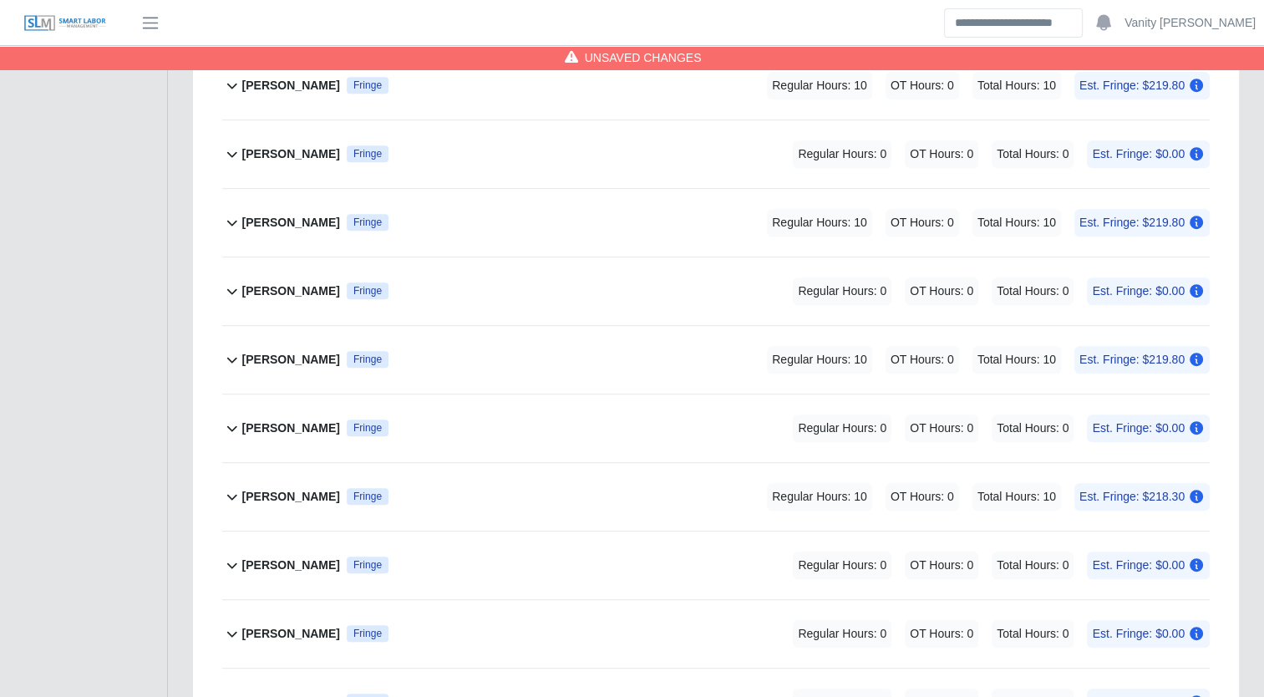
click at [300, 558] on b "[PERSON_NAME]" at bounding box center [291, 566] width 98 height 18
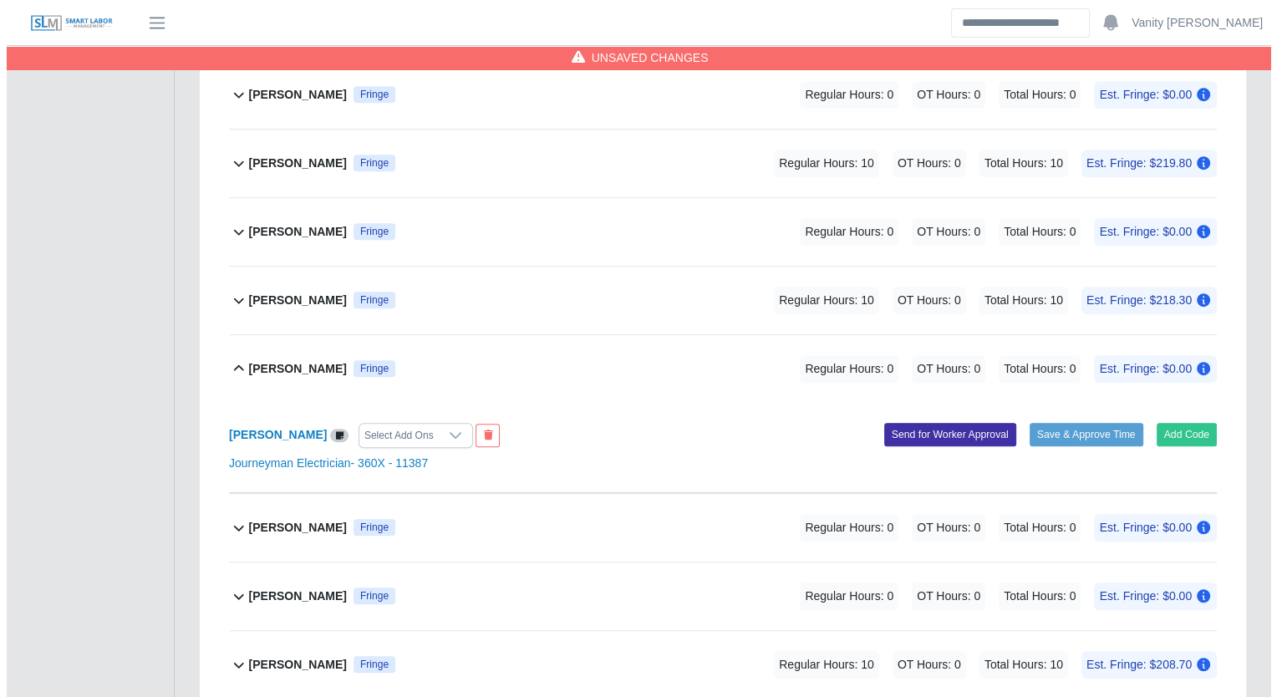
scroll to position [965, 0]
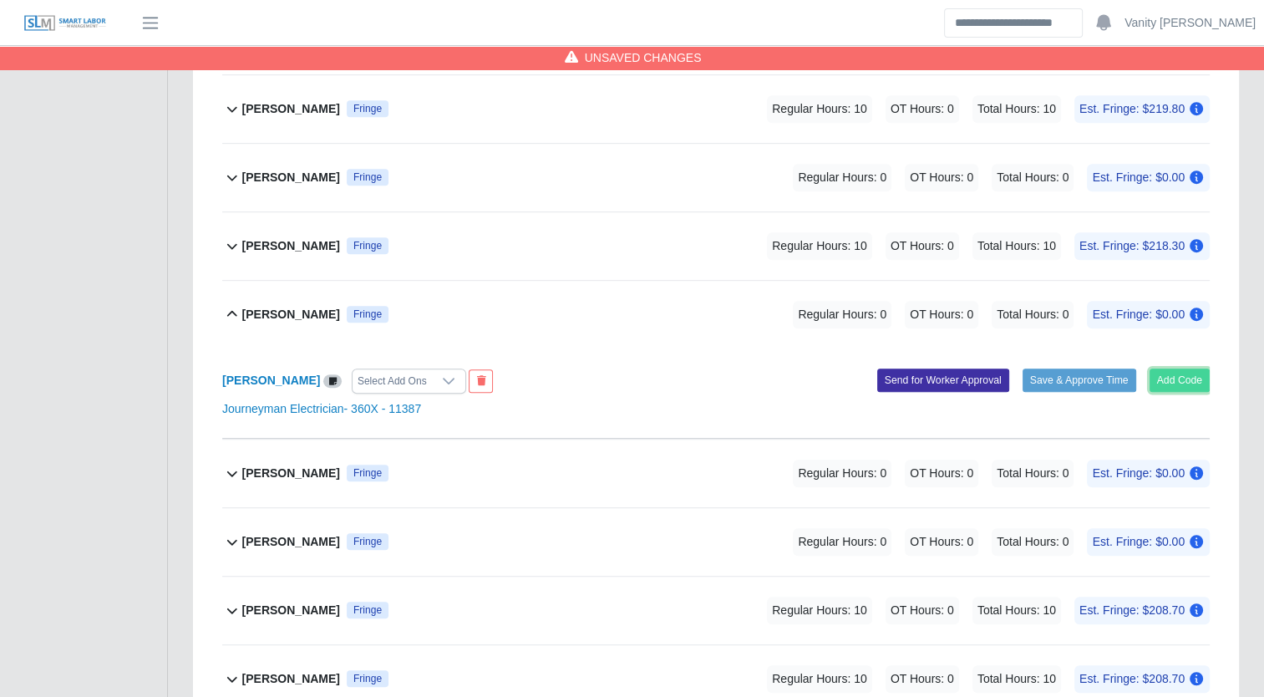
click at [1179, 384] on button "Add Code" at bounding box center [1180, 380] width 61 height 23
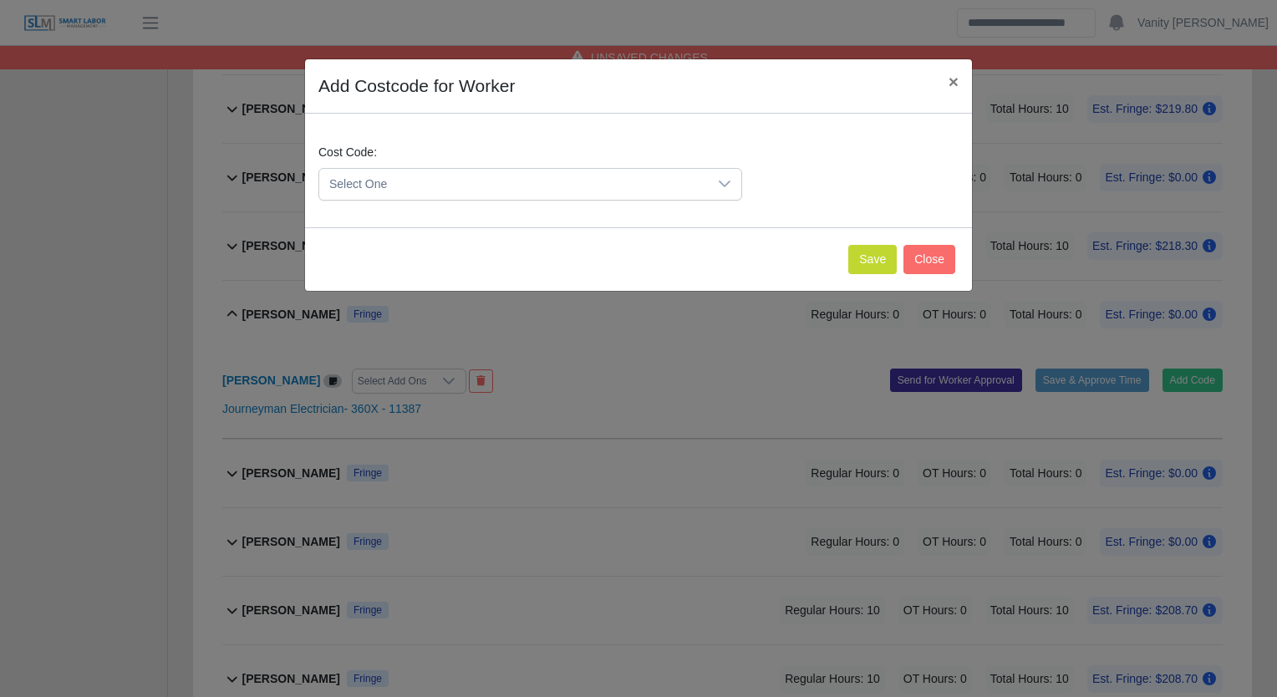
click at [543, 184] on span "Select One" at bounding box center [513, 184] width 389 height 31
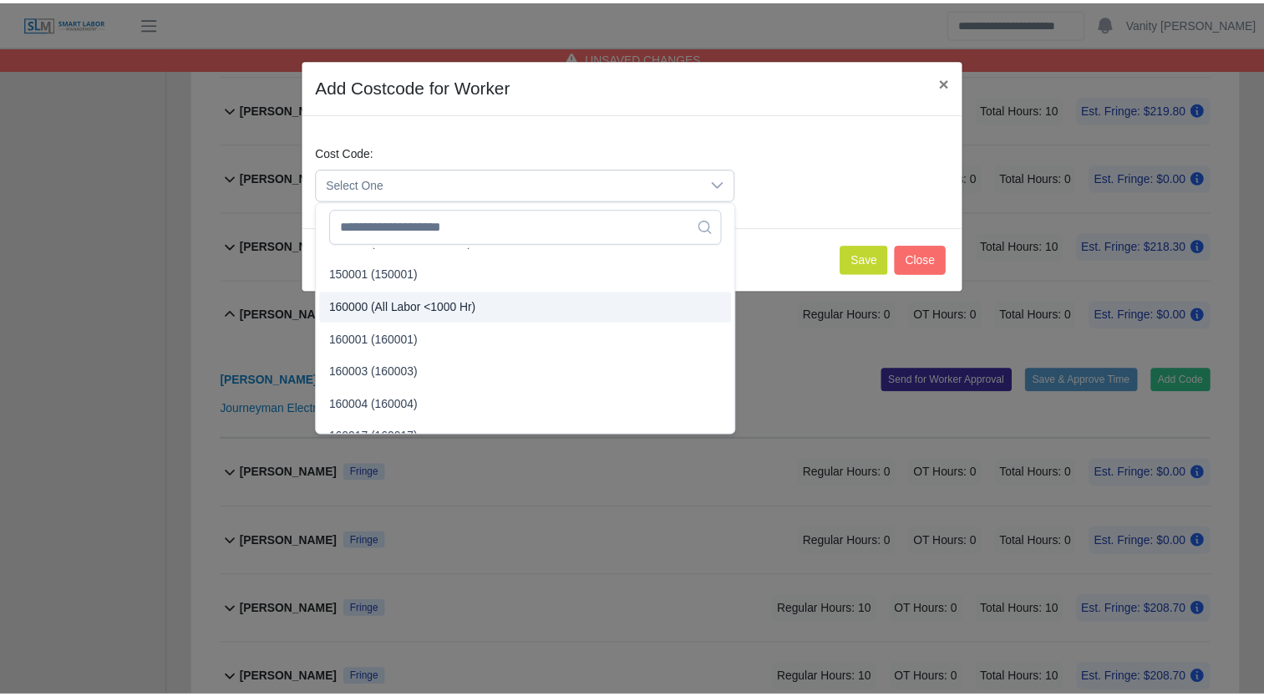
scroll to position [84, 0]
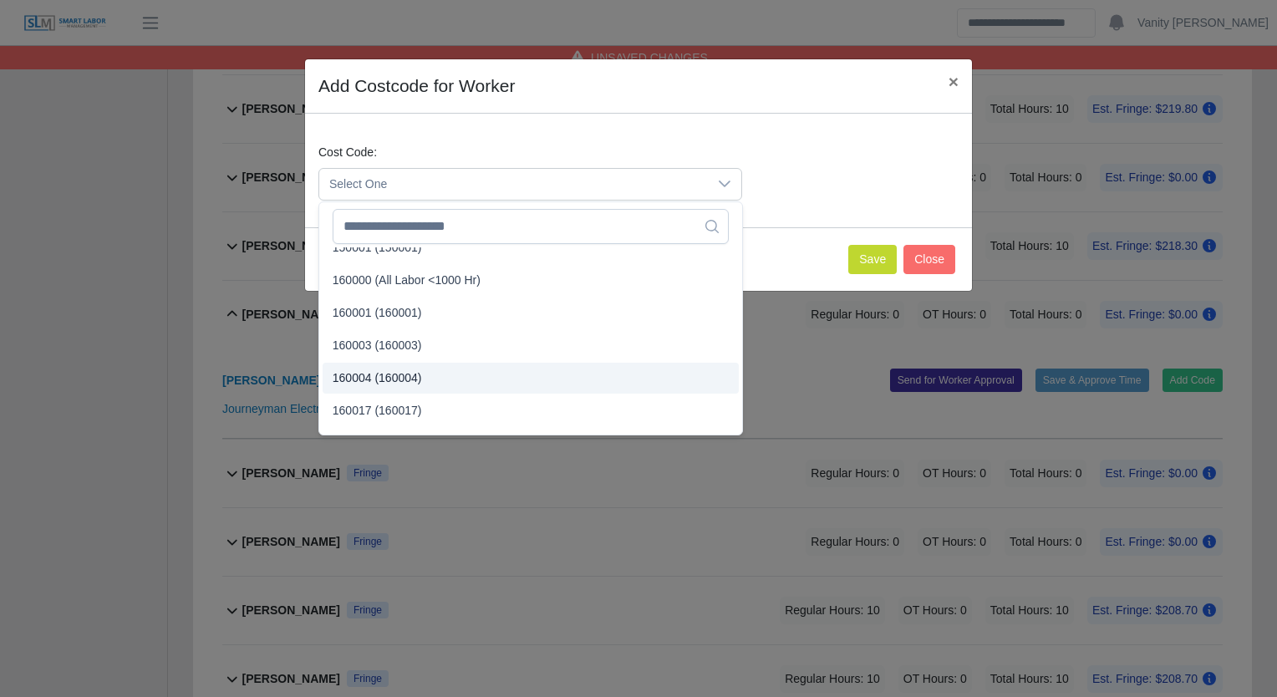
click at [394, 390] on li "160004 (160004)" at bounding box center [531, 378] width 416 height 31
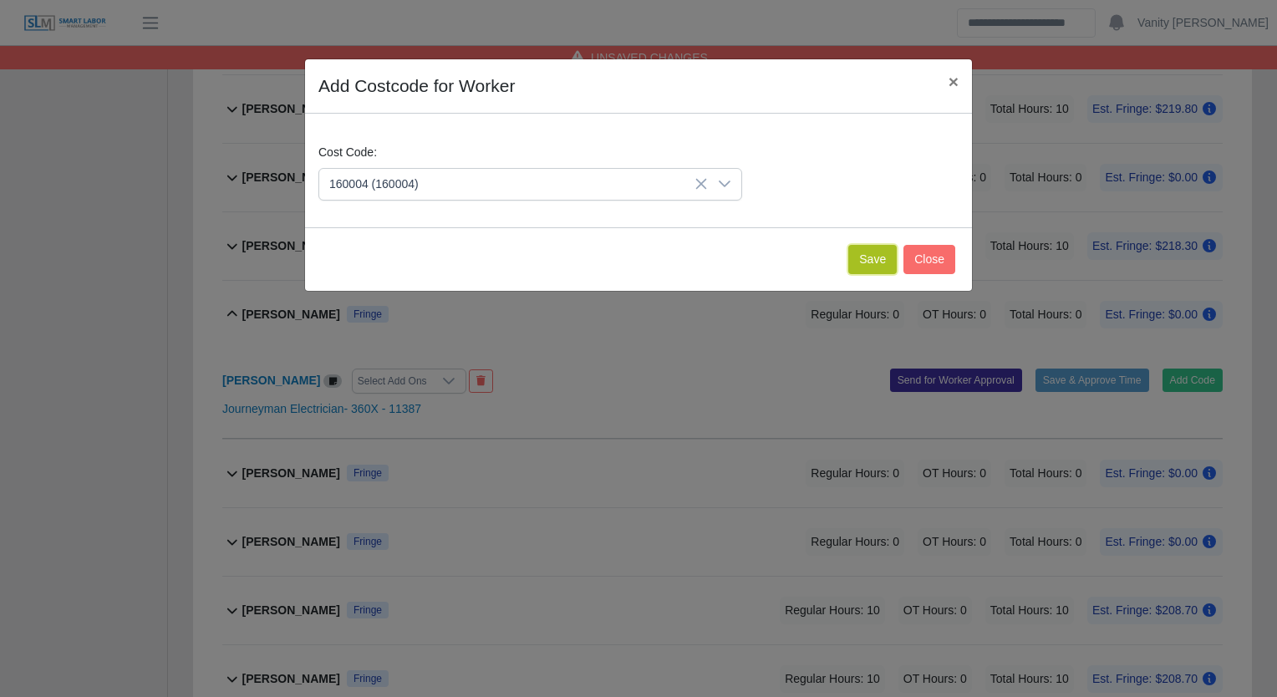
click at [872, 262] on button "Save" at bounding box center [872, 259] width 48 height 29
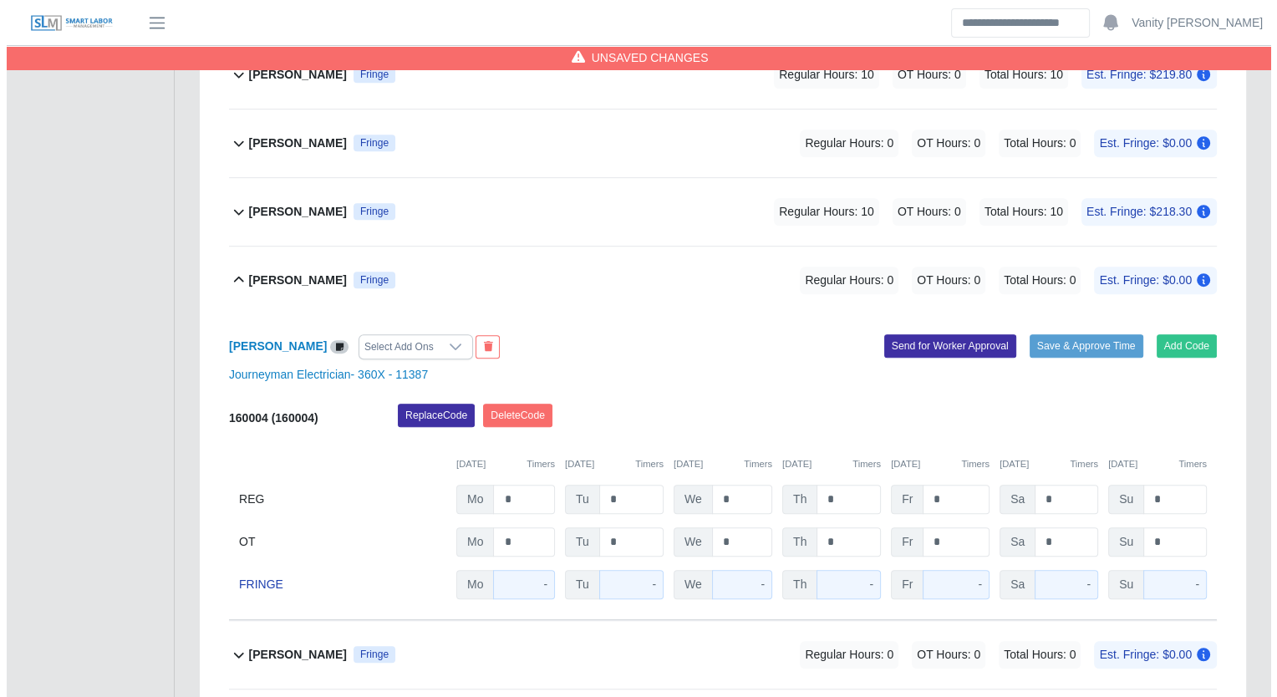
scroll to position [1049, 0]
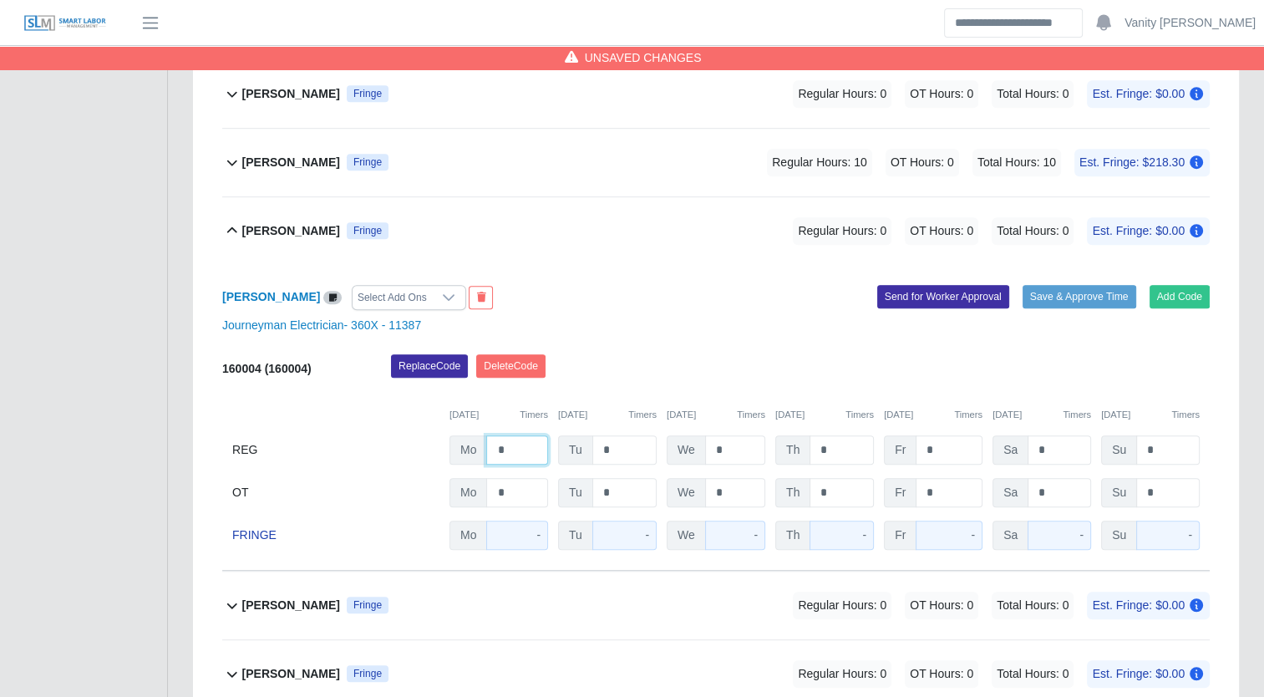
click at [489, 438] on input "*" at bounding box center [517, 449] width 62 height 29
type input "**"
click at [271, 229] on b "[PERSON_NAME]" at bounding box center [291, 231] width 98 height 18
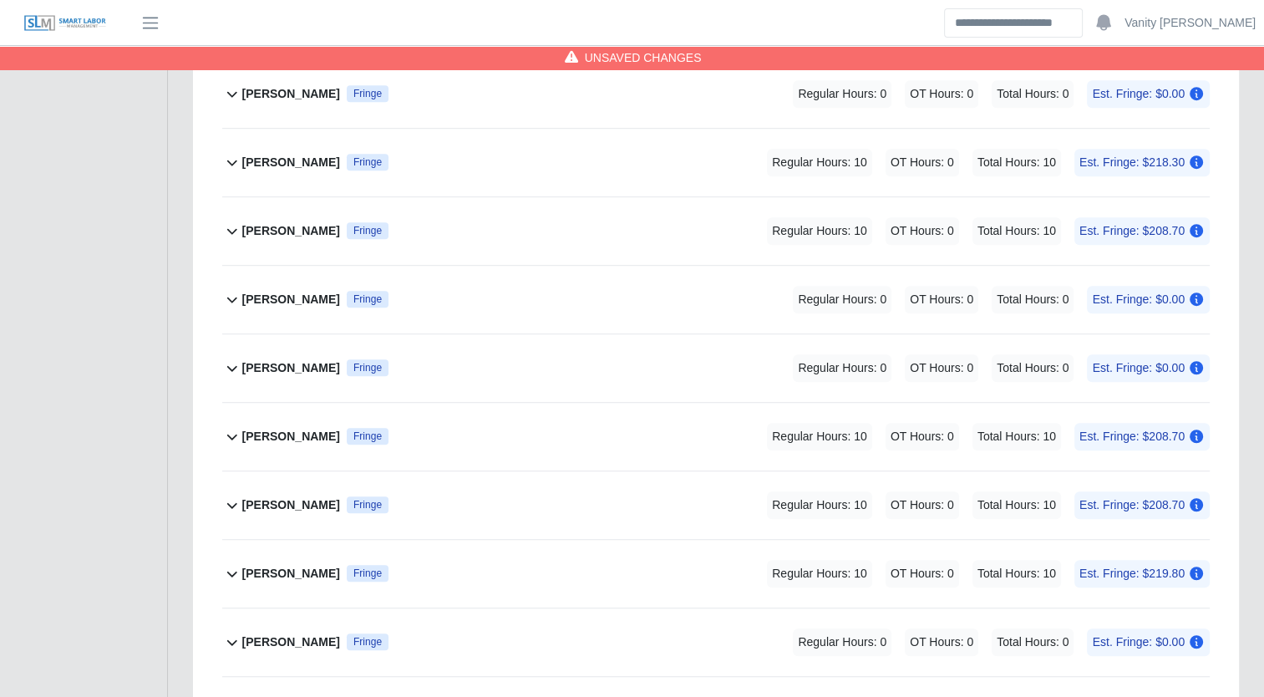
click at [299, 359] on b "[PERSON_NAME]" at bounding box center [291, 368] width 98 height 18
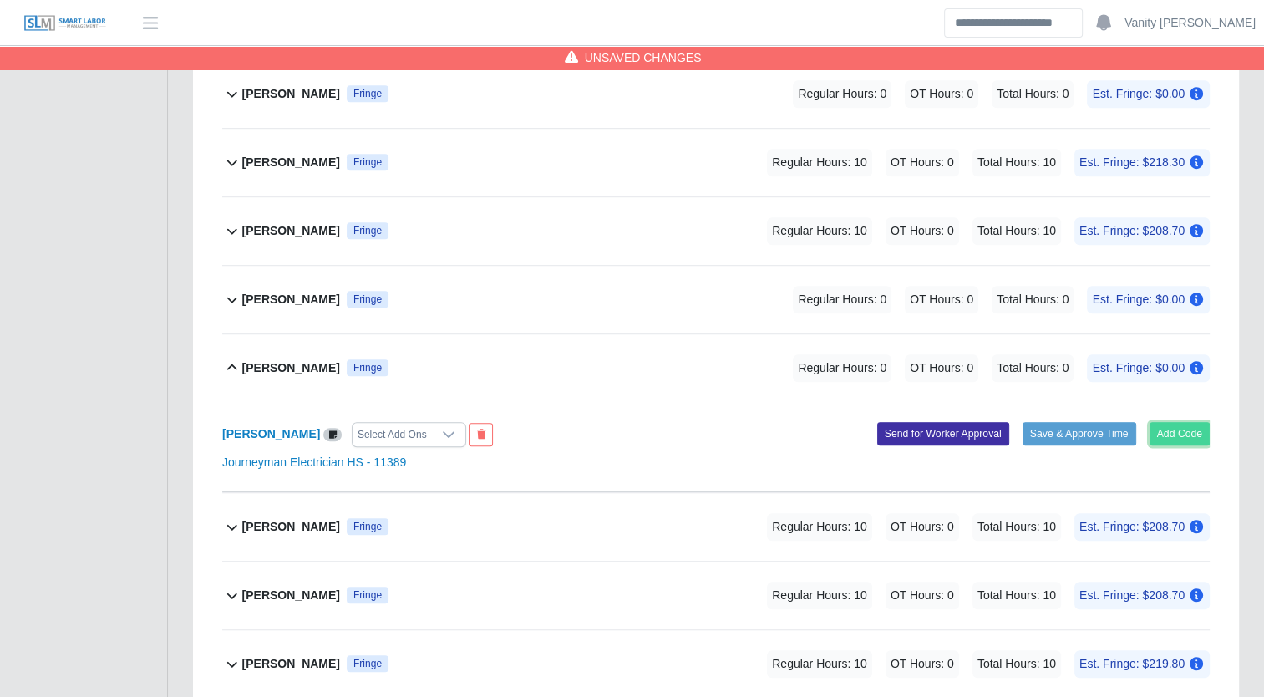
click at [1180, 435] on button "Add Code" at bounding box center [1180, 433] width 61 height 23
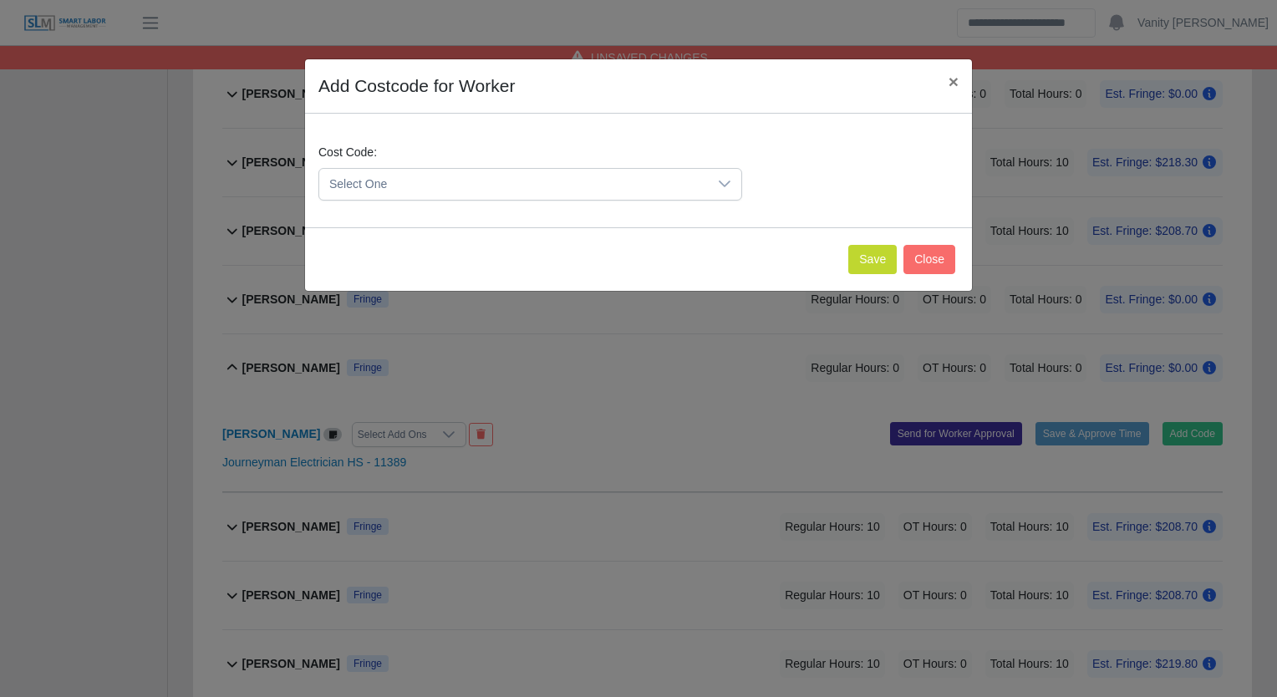
click at [450, 176] on span "Select One" at bounding box center [513, 184] width 389 height 31
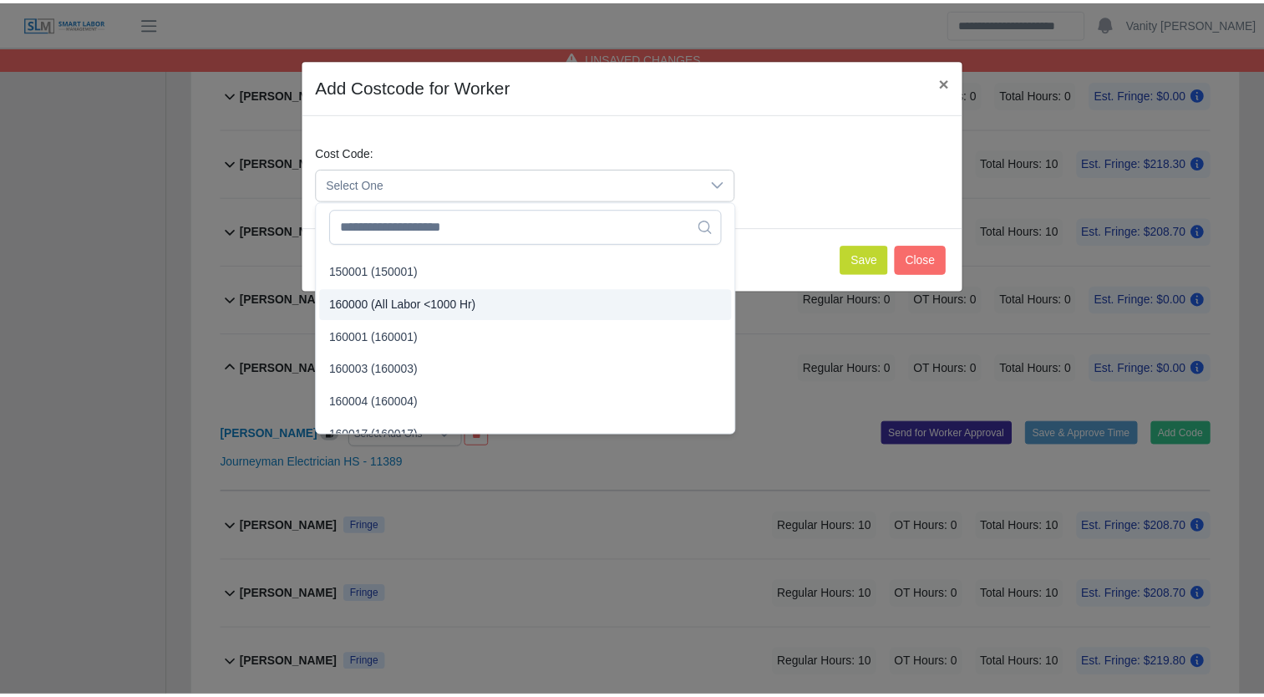
scroll to position [84, 0]
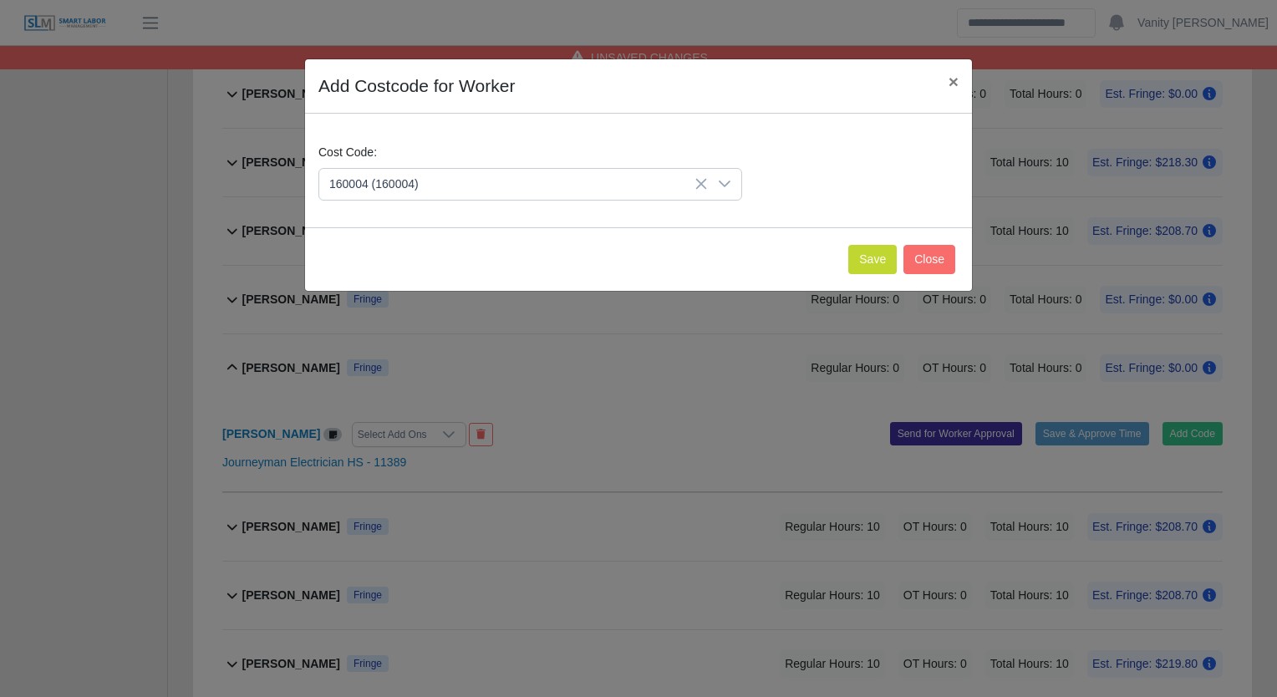
click at [416, 379] on span "160004 (160004)" at bounding box center [377, 378] width 89 height 18
click at [869, 256] on button "Save" at bounding box center [872, 259] width 48 height 29
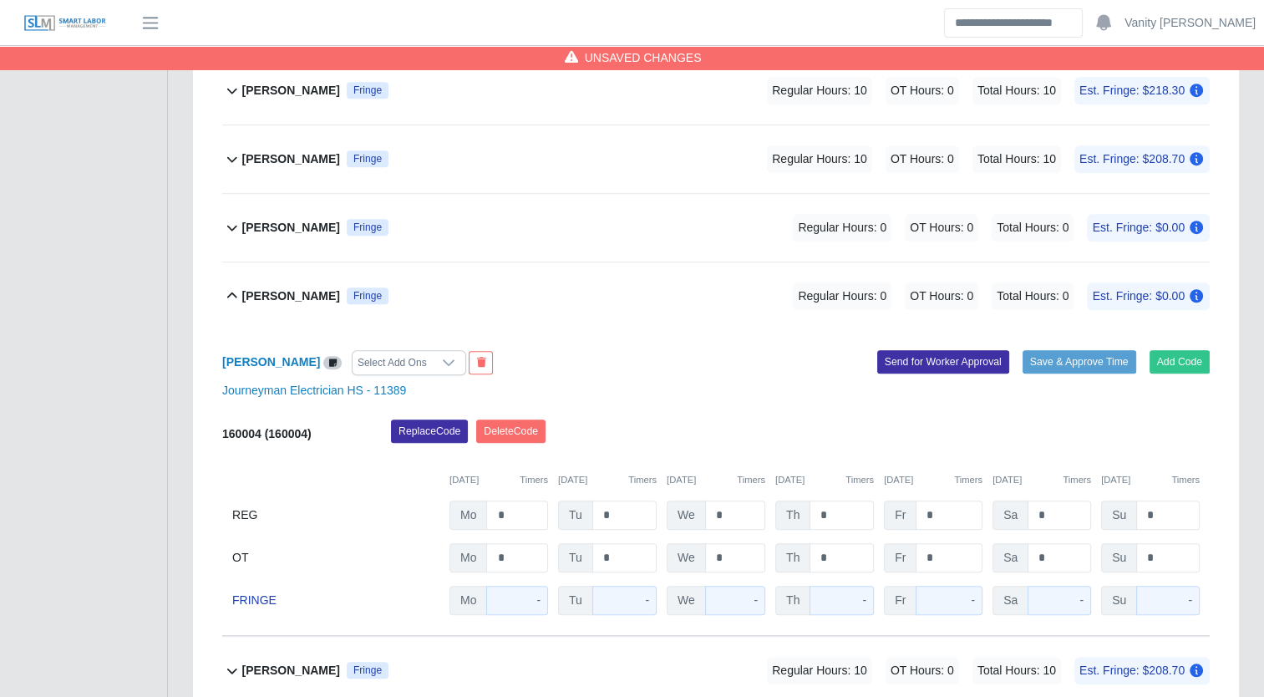
scroll to position [1216, 0]
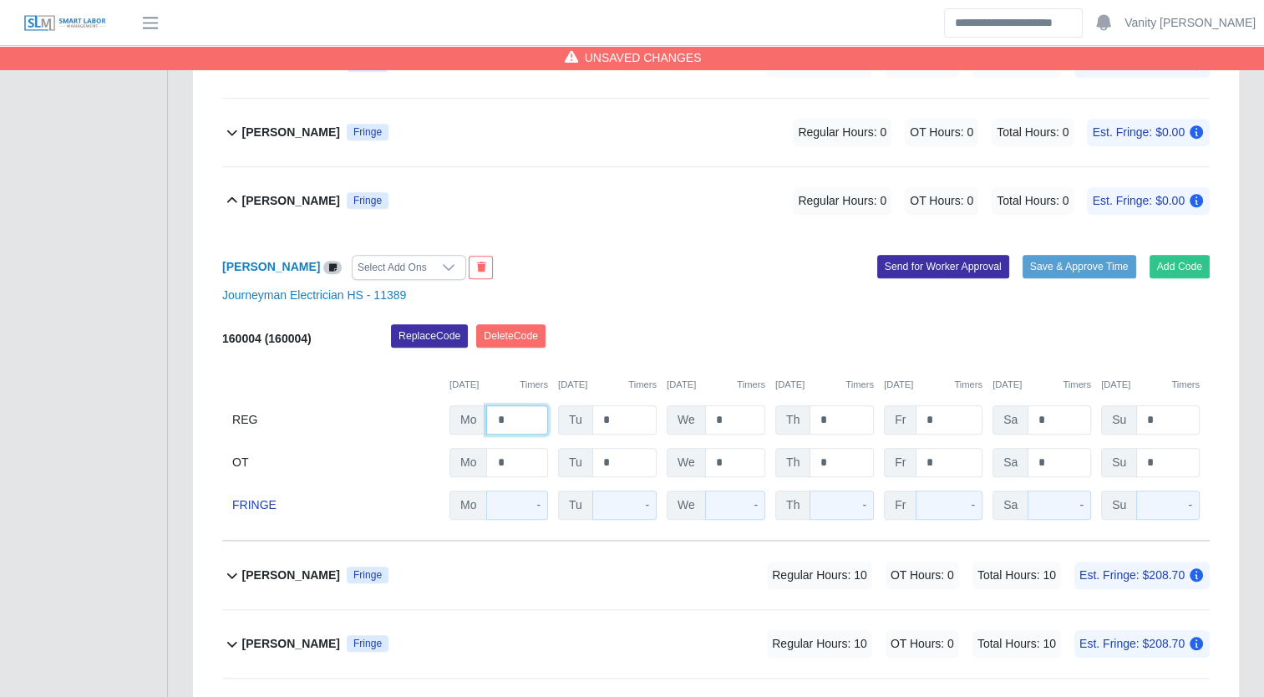
click at [495, 415] on input "*" at bounding box center [517, 419] width 62 height 29
type input "**"
click at [298, 211] on div "Lisbeysi Santos Fringe" at bounding box center [315, 201] width 146 height 28
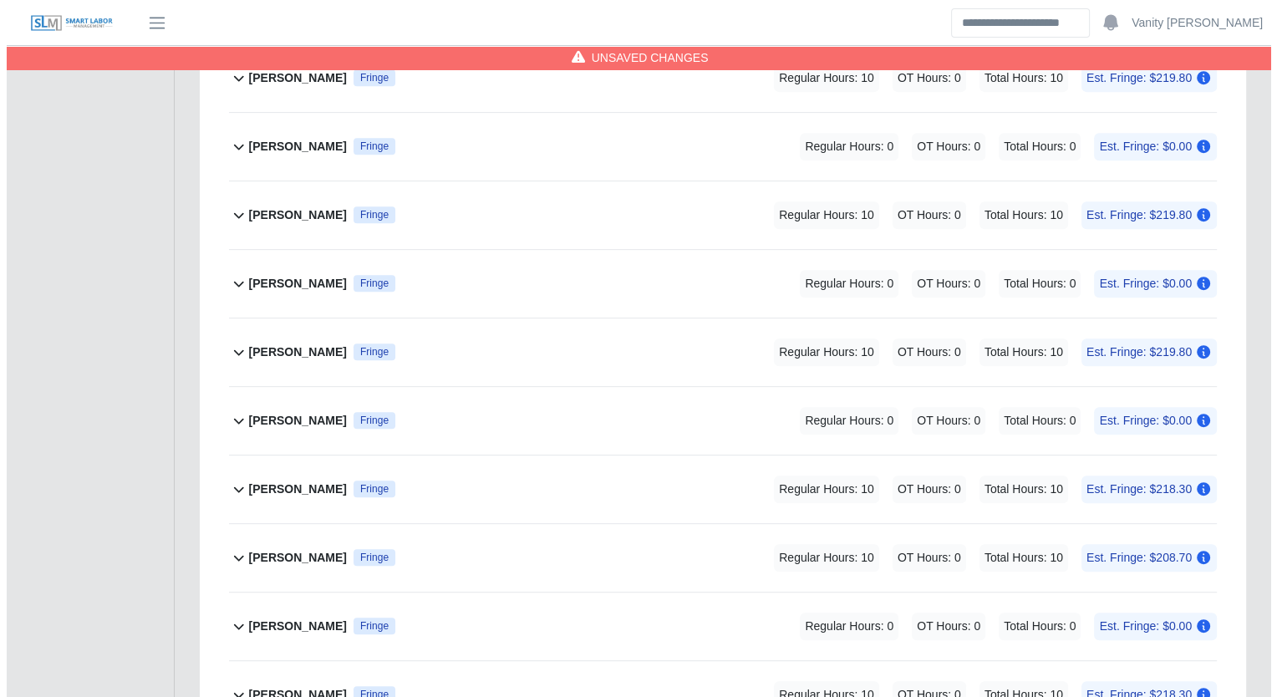
scroll to position [715, 0]
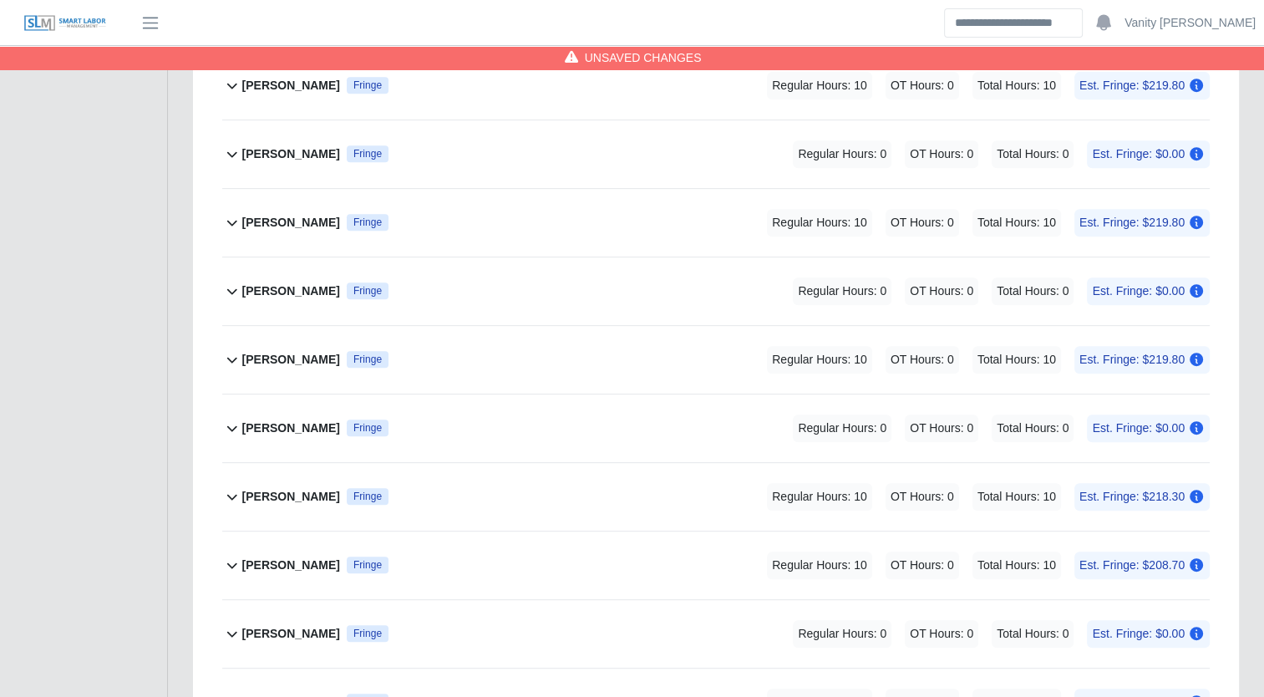
click at [280, 147] on b "[PERSON_NAME]" at bounding box center [291, 154] width 98 height 18
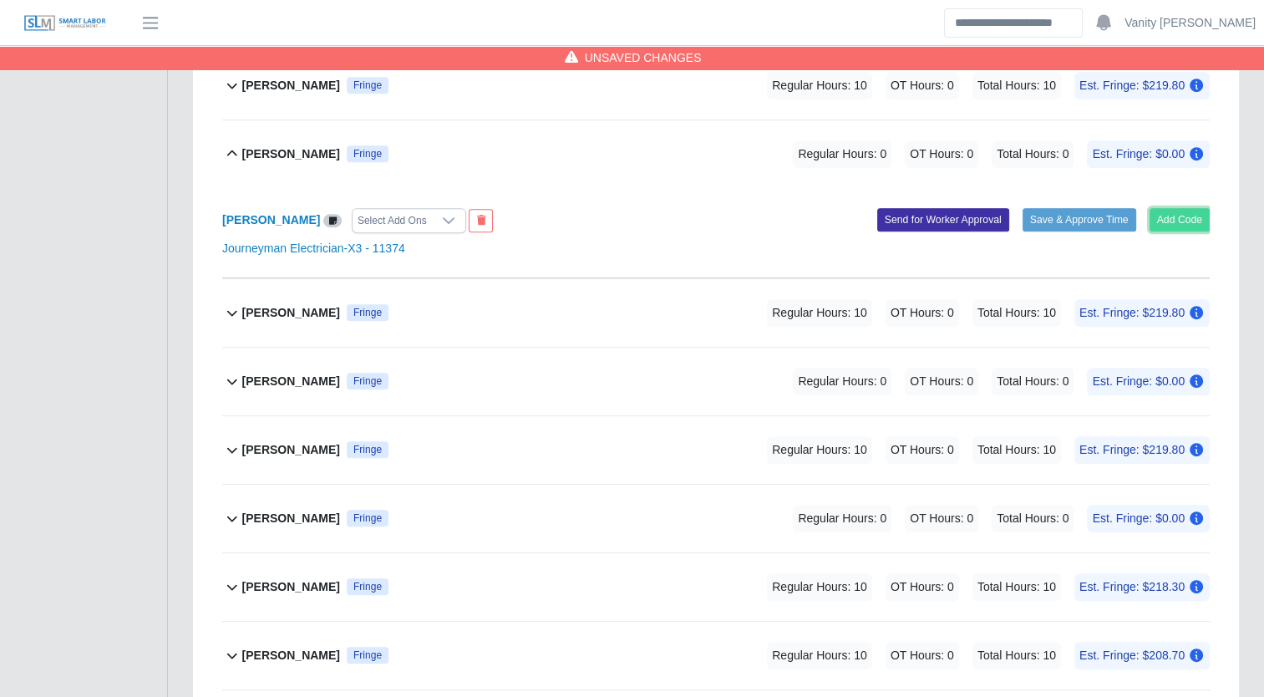
click at [1165, 226] on button "Add Code" at bounding box center [1180, 219] width 61 height 23
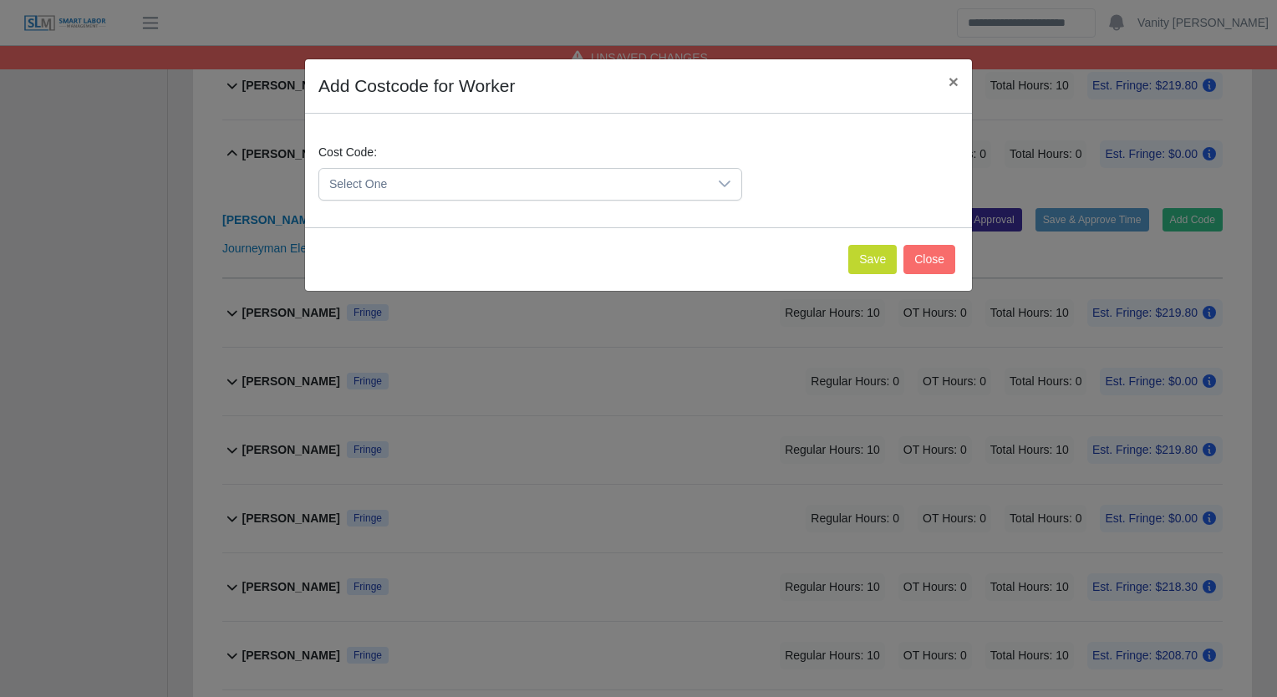
click at [473, 188] on span "Select One" at bounding box center [513, 184] width 389 height 31
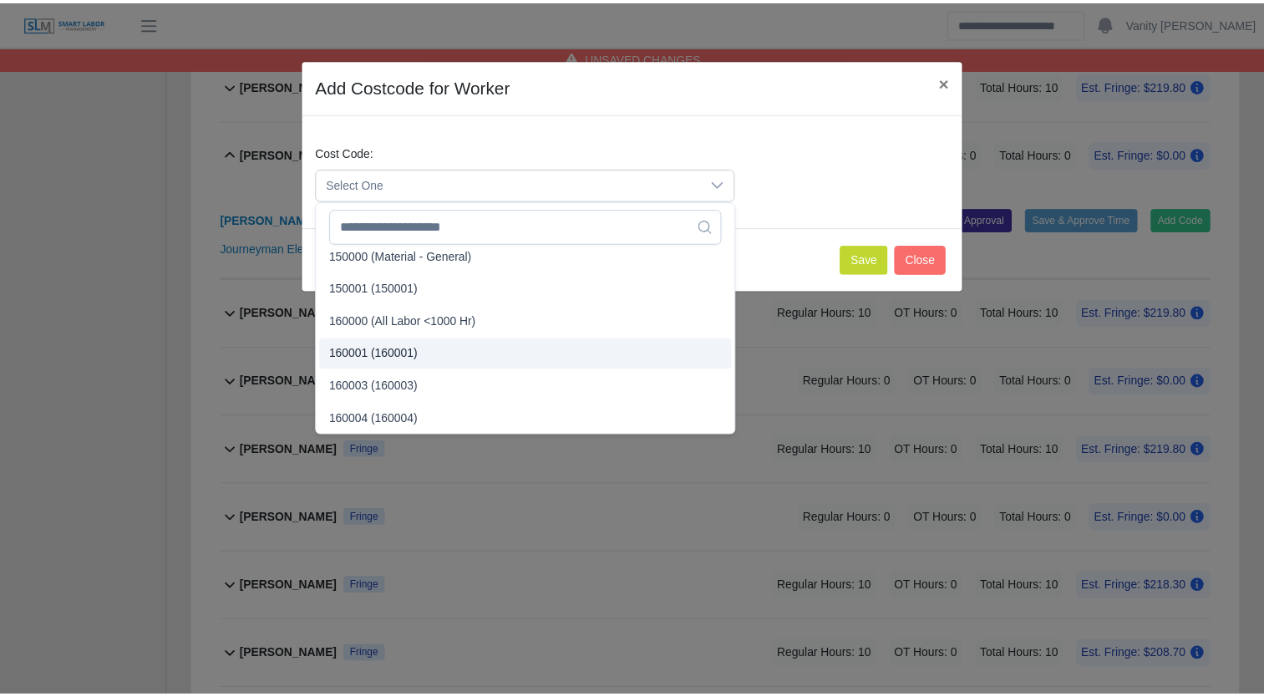
scroll to position [84, 0]
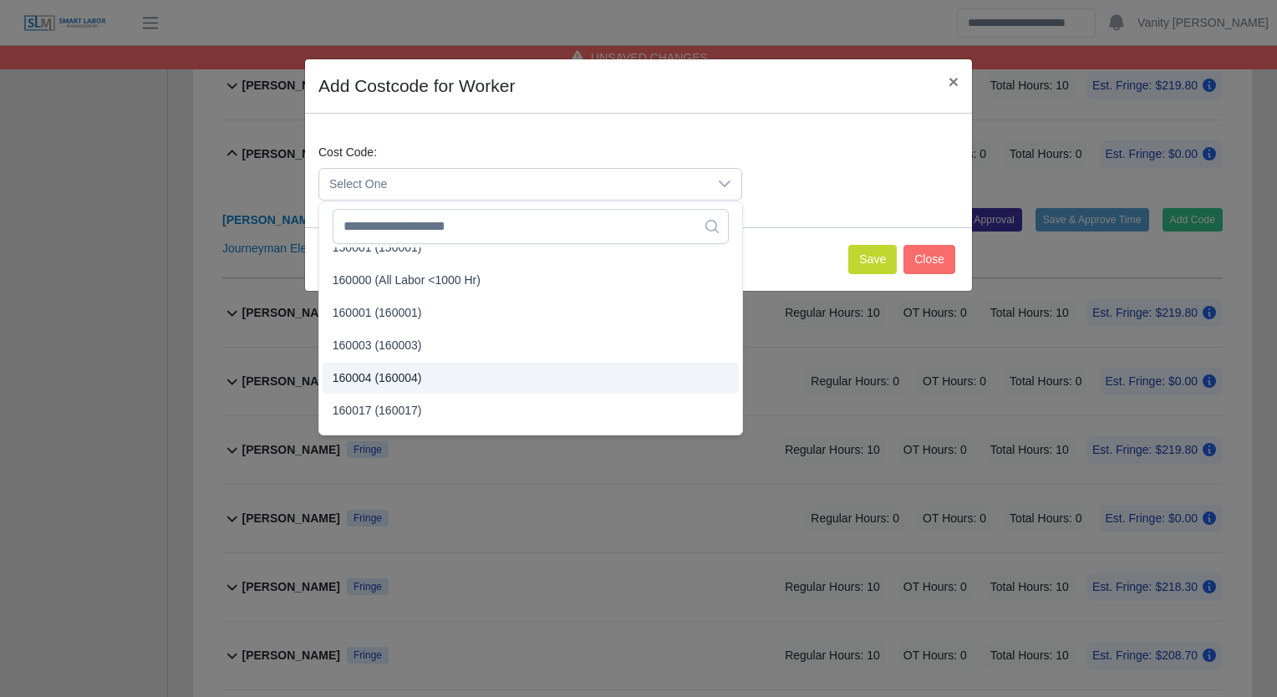
click at [394, 377] on span "160004 (160004)" at bounding box center [377, 378] width 89 height 18
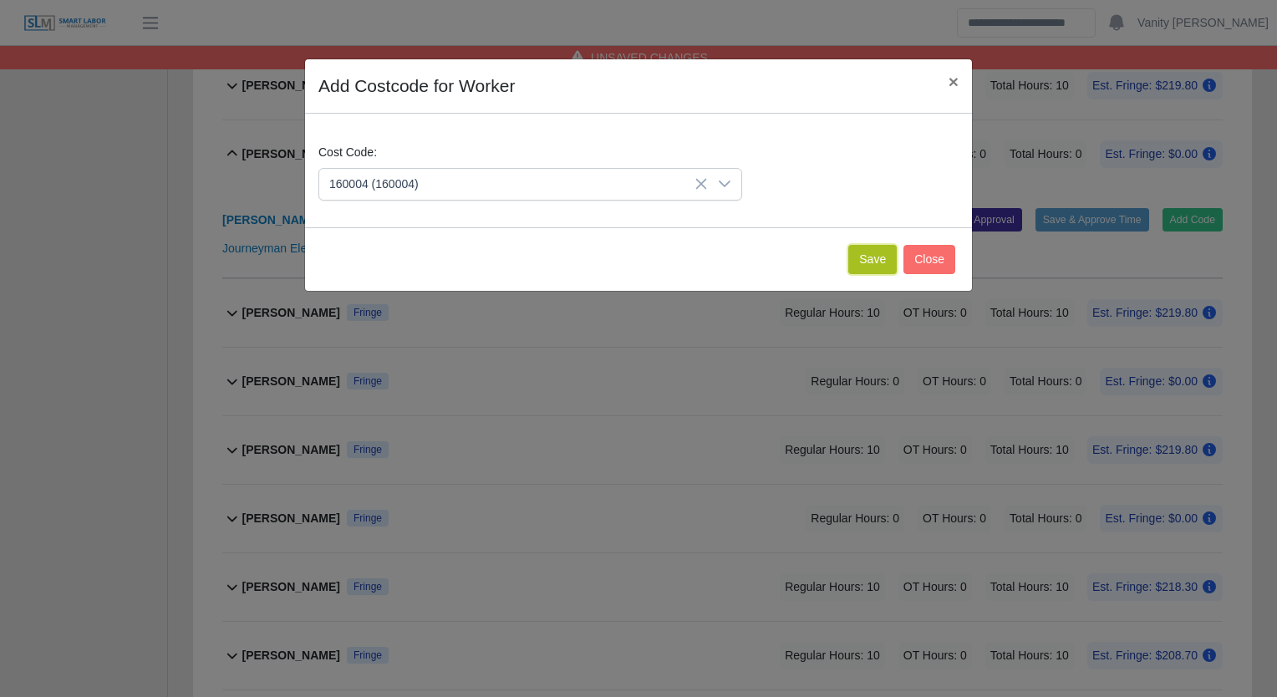
click at [868, 257] on button "Save" at bounding box center [872, 259] width 48 height 29
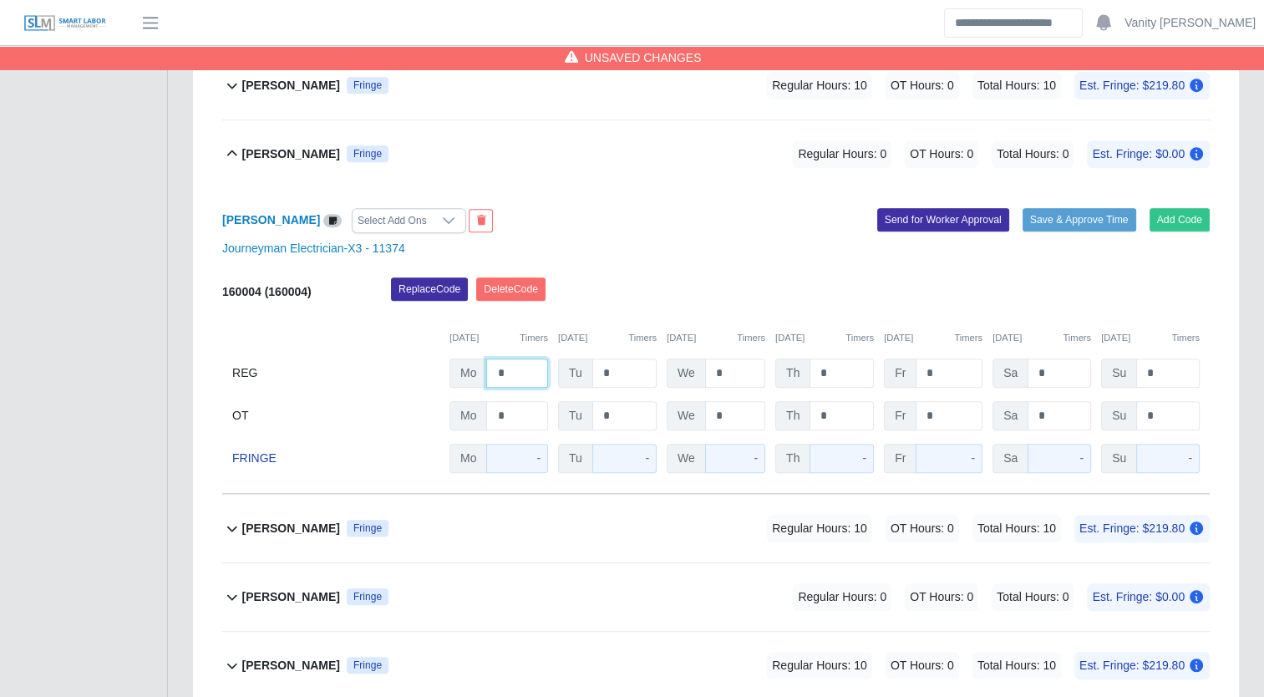
click at [495, 376] on input "*" at bounding box center [517, 373] width 62 height 29
type input "**"
drag, startPoint x: 241, startPoint y: 154, endPoint x: 247, endPoint y: 160, distance: 8.9
click at [247, 159] on button "Jacob Teeple Fringe Regular Hours: 10 OT Hours: 0 Total Hours: 10 Est. Fringe: …" at bounding box center [716, 154] width 988 height 68
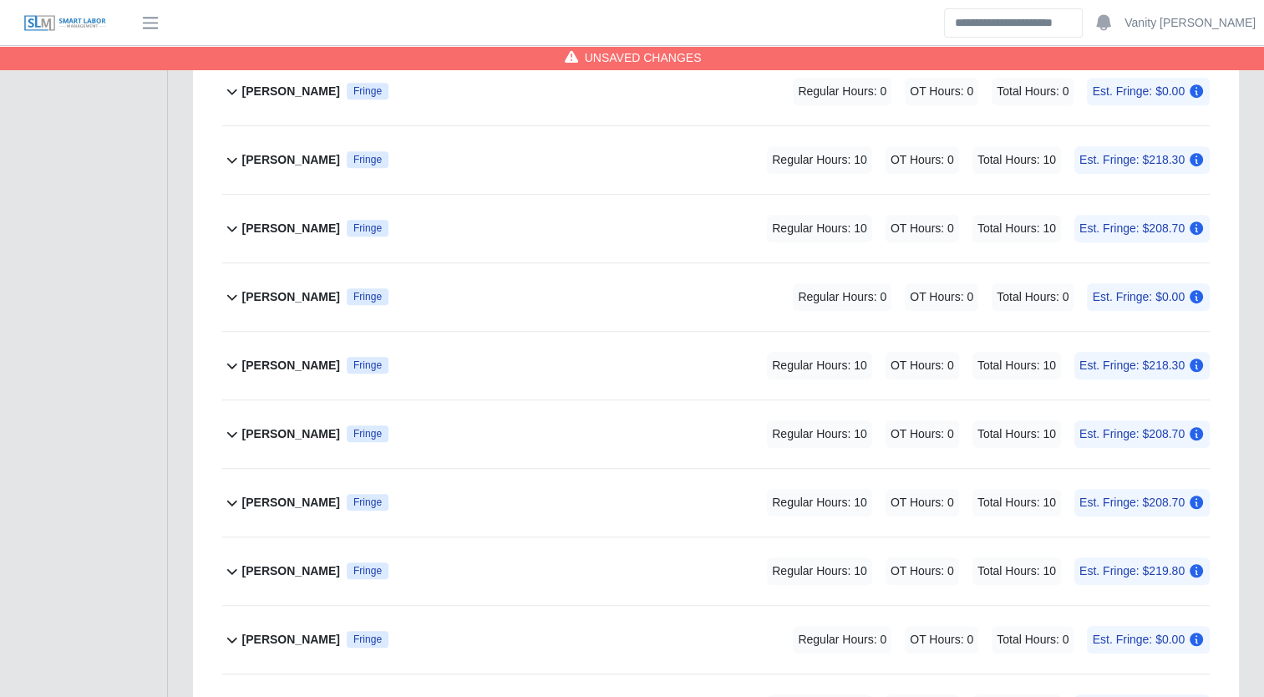
scroll to position [1132, 0]
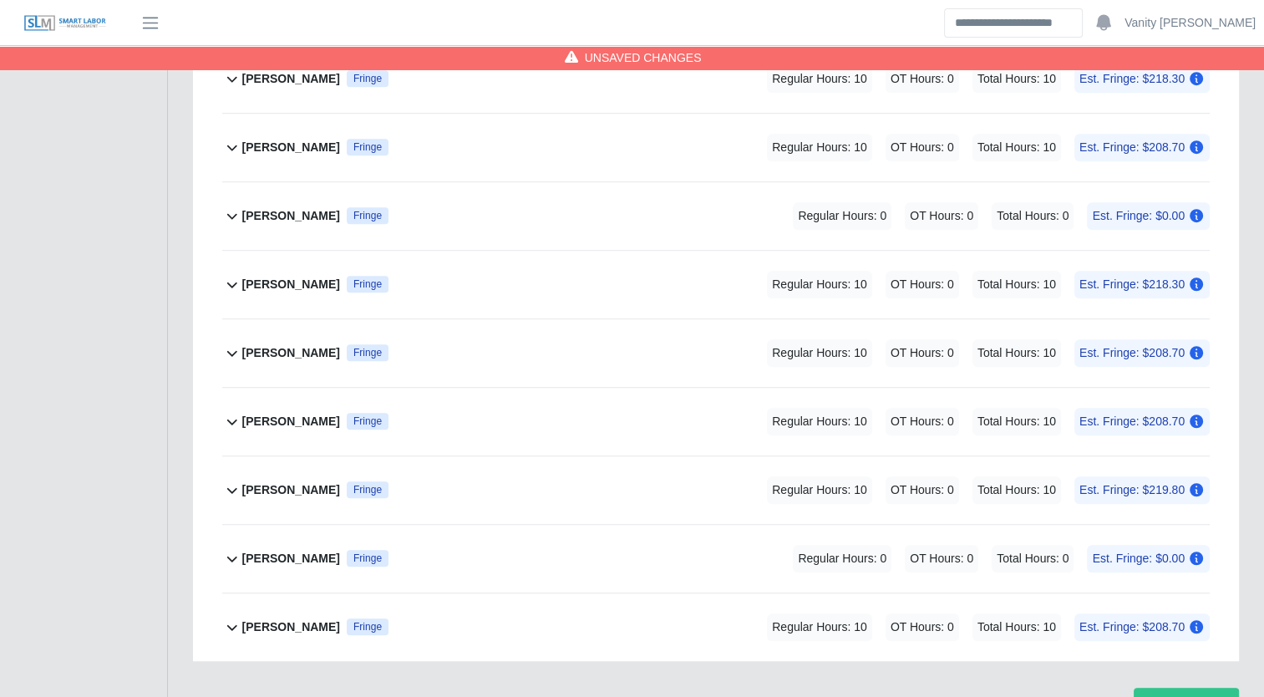
click at [294, 553] on b "[PERSON_NAME]" at bounding box center [291, 559] width 98 height 18
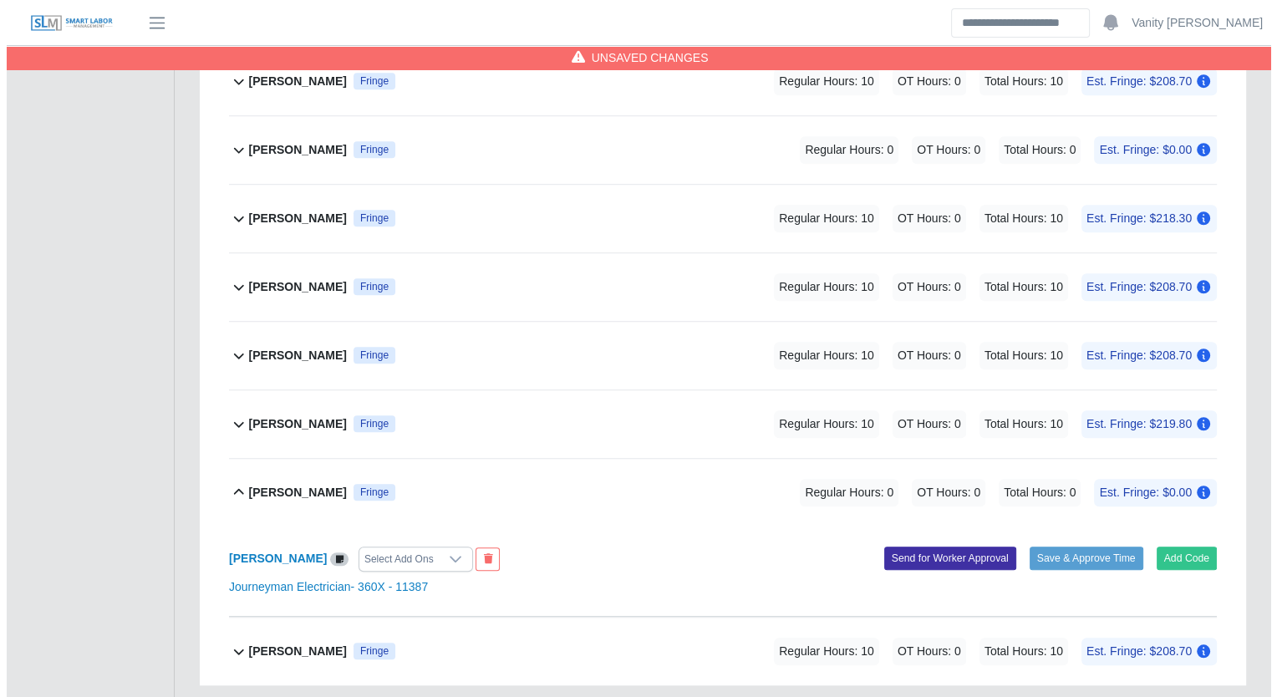
scroll to position [1223, 0]
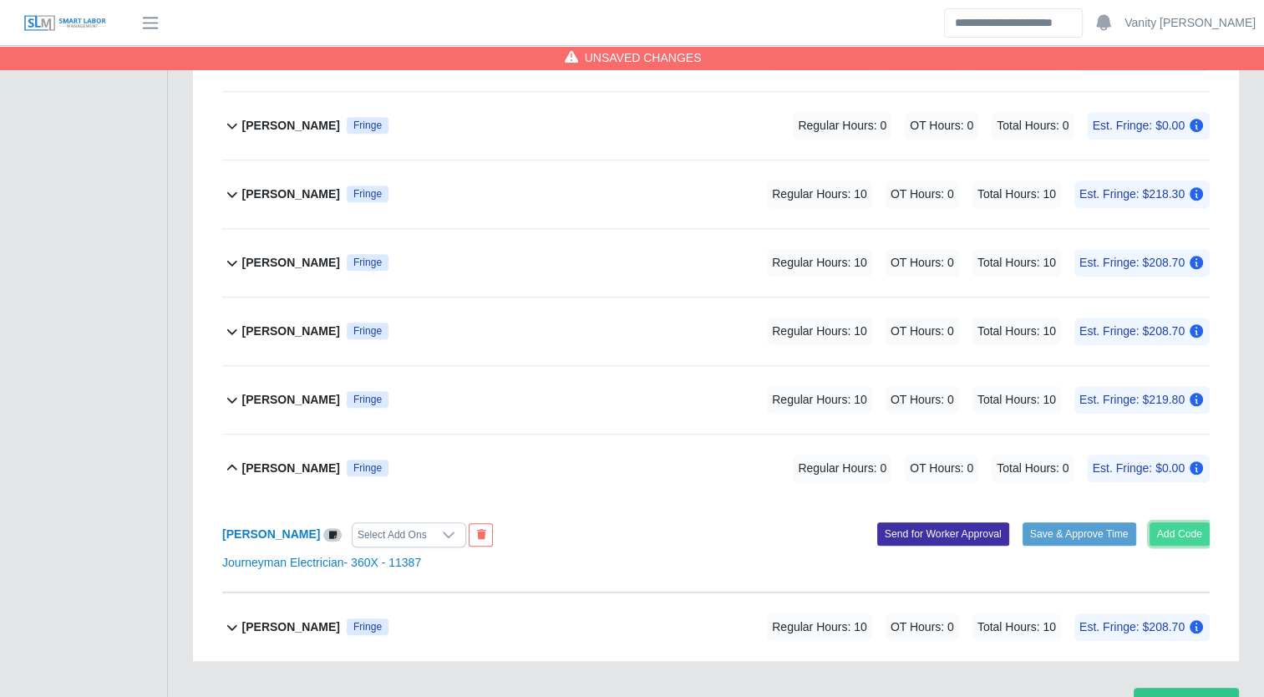
click at [1156, 530] on button "Add Code" at bounding box center [1180, 533] width 61 height 23
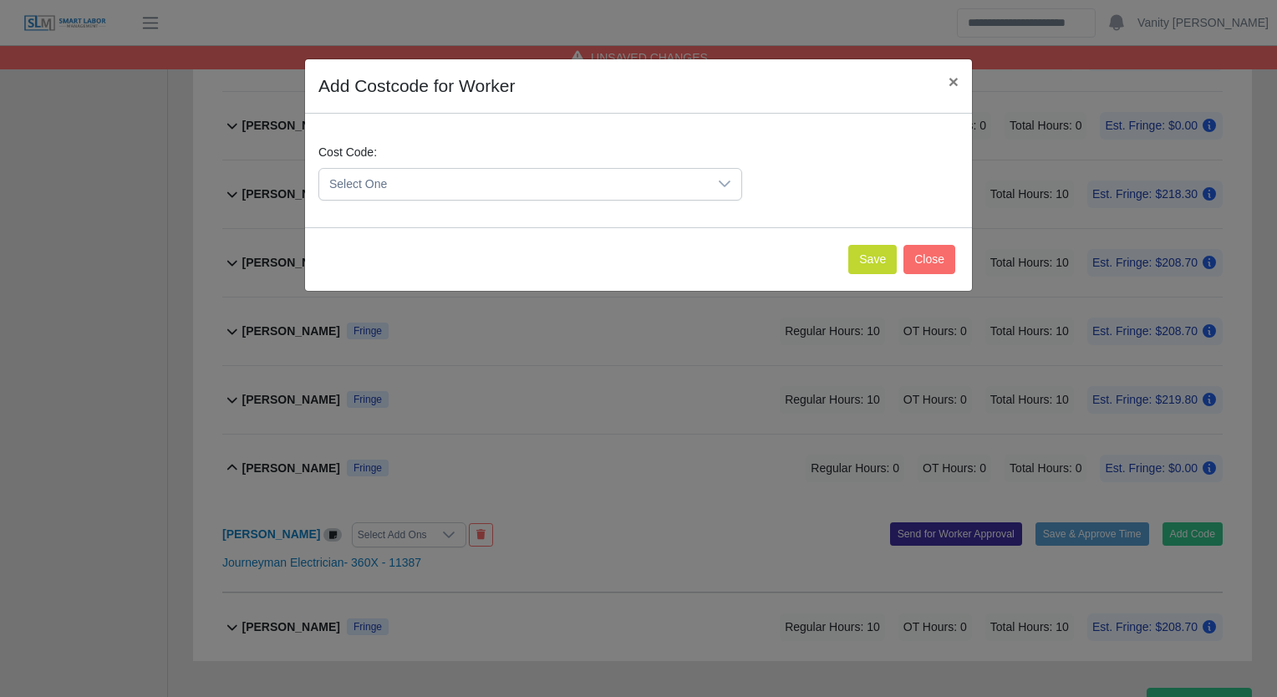
click at [580, 182] on span "Select One" at bounding box center [513, 184] width 389 height 31
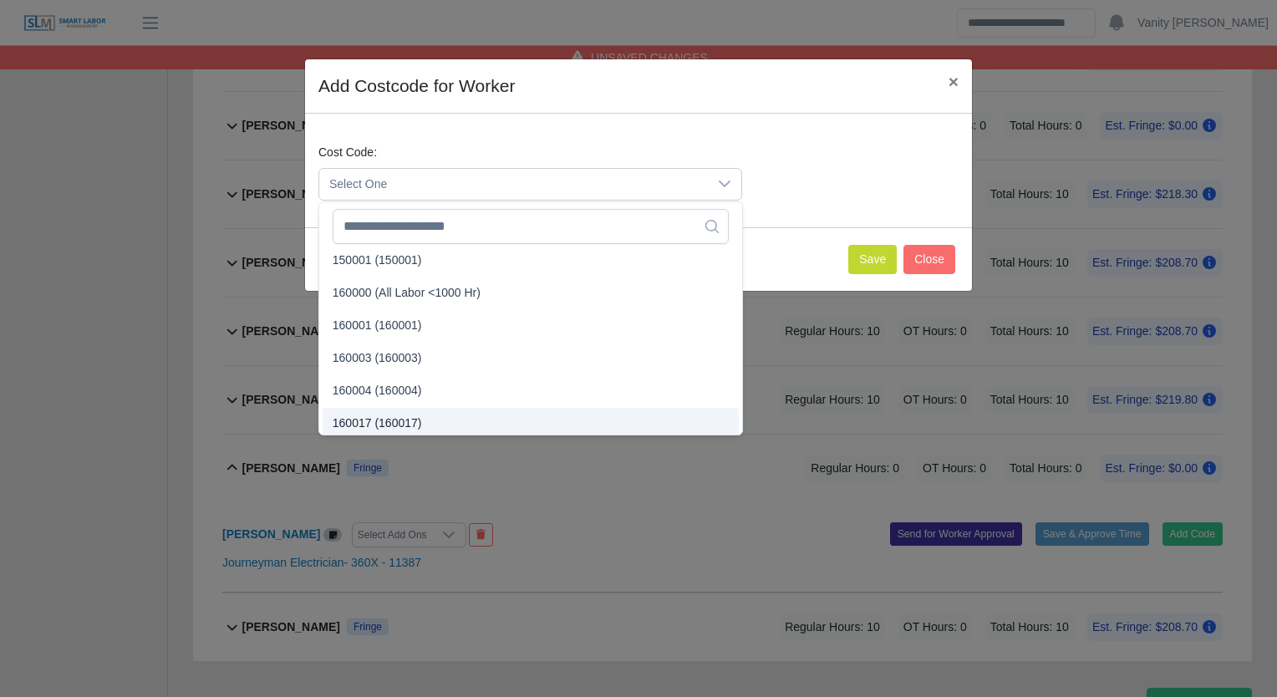
scroll to position [167, 0]
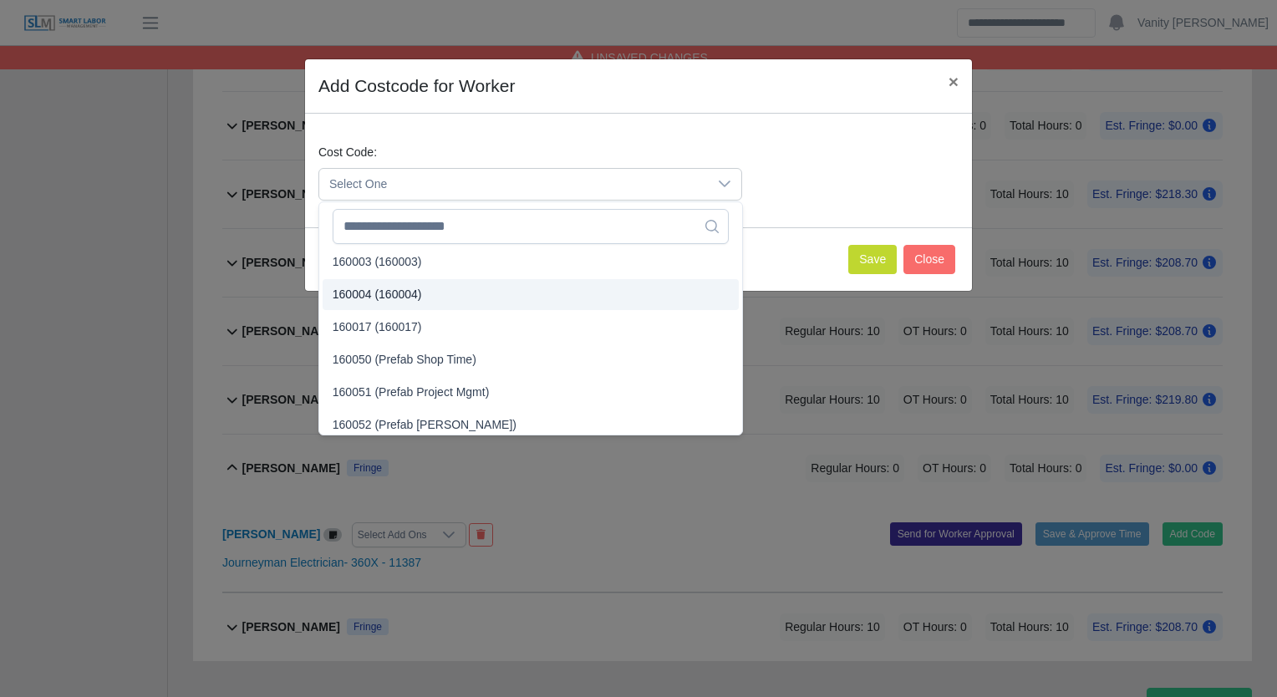
click at [394, 298] on span "160004 (160004)" at bounding box center [377, 295] width 89 height 18
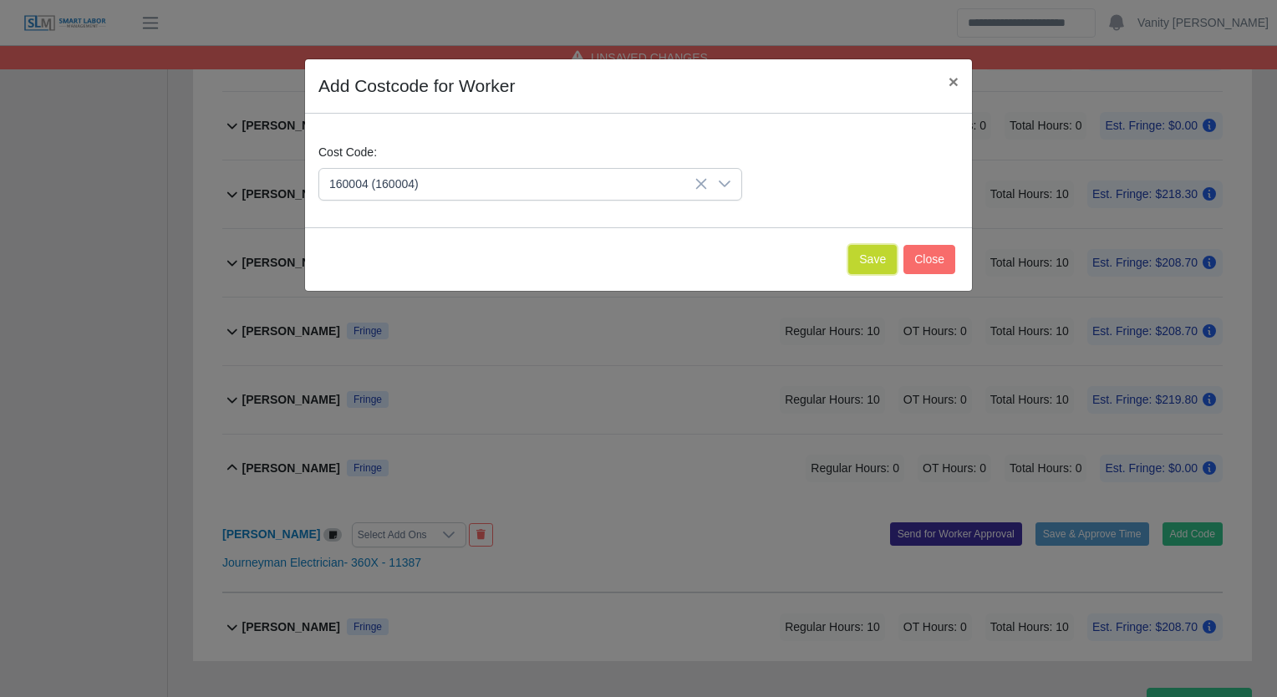
click at [865, 258] on button "Save" at bounding box center [872, 259] width 48 height 29
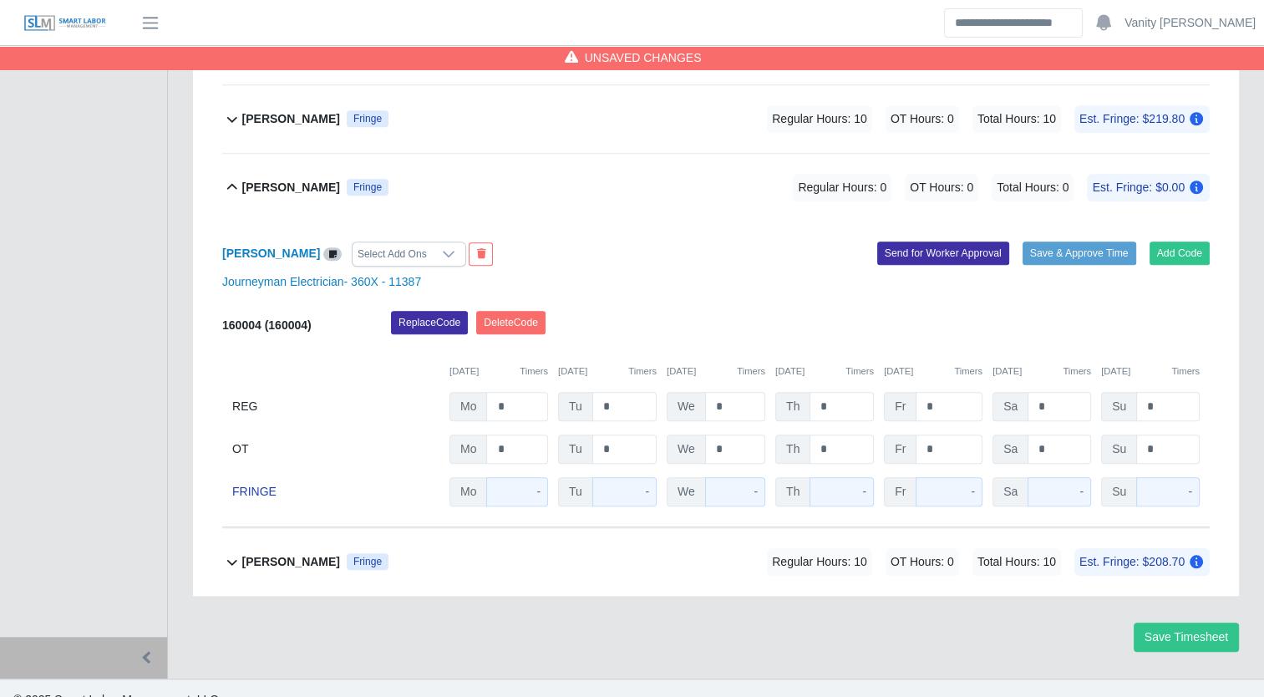
scroll to position [1521, 0]
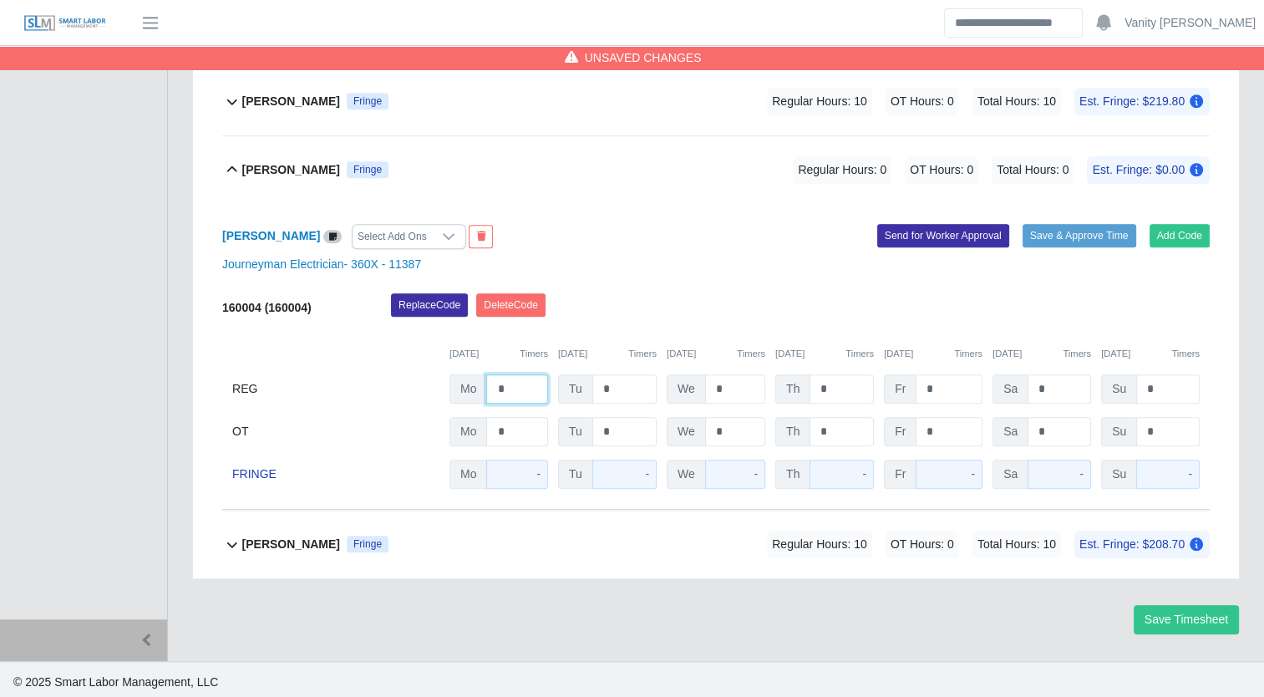
drag, startPoint x: 520, startPoint y: 395, endPoint x: 476, endPoint y: 382, distance: 46.3
click at [476, 382] on div "Mo *" at bounding box center [499, 388] width 99 height 29
type input "*"
click at [298, 169] on b "[PERSON_NAME]" at bounding box center [291, 170] width 98 height 18
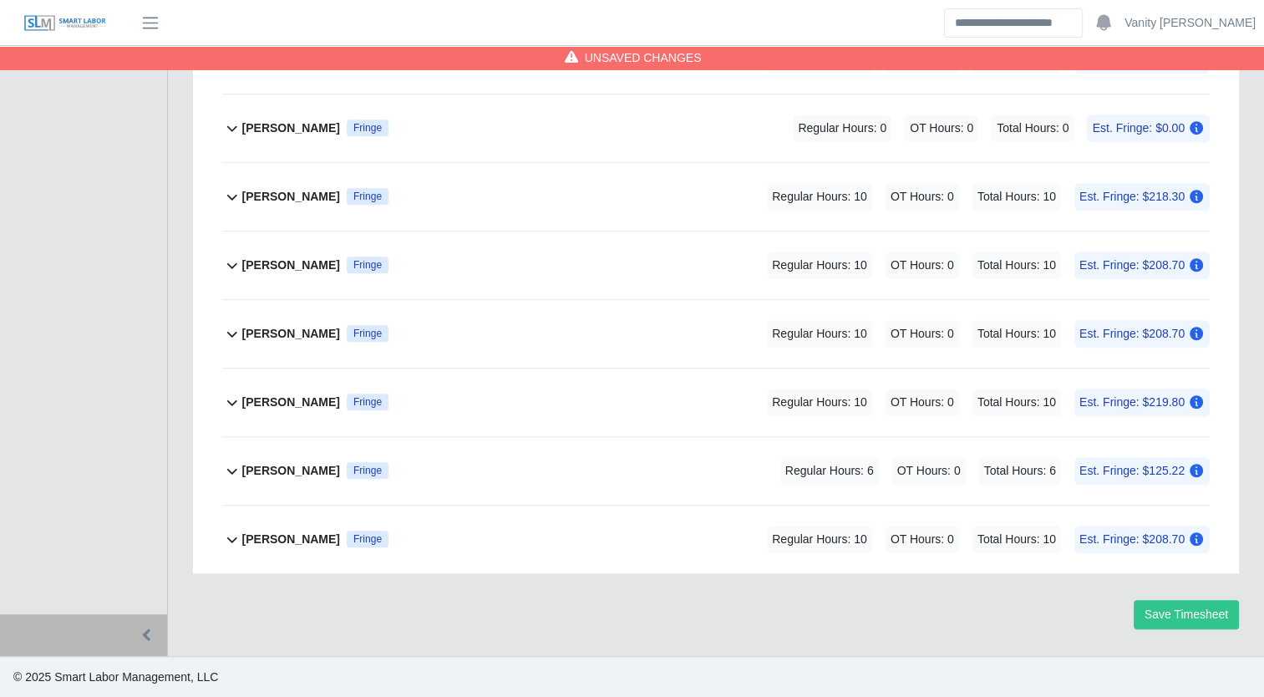
scroll to position [1216, 0]
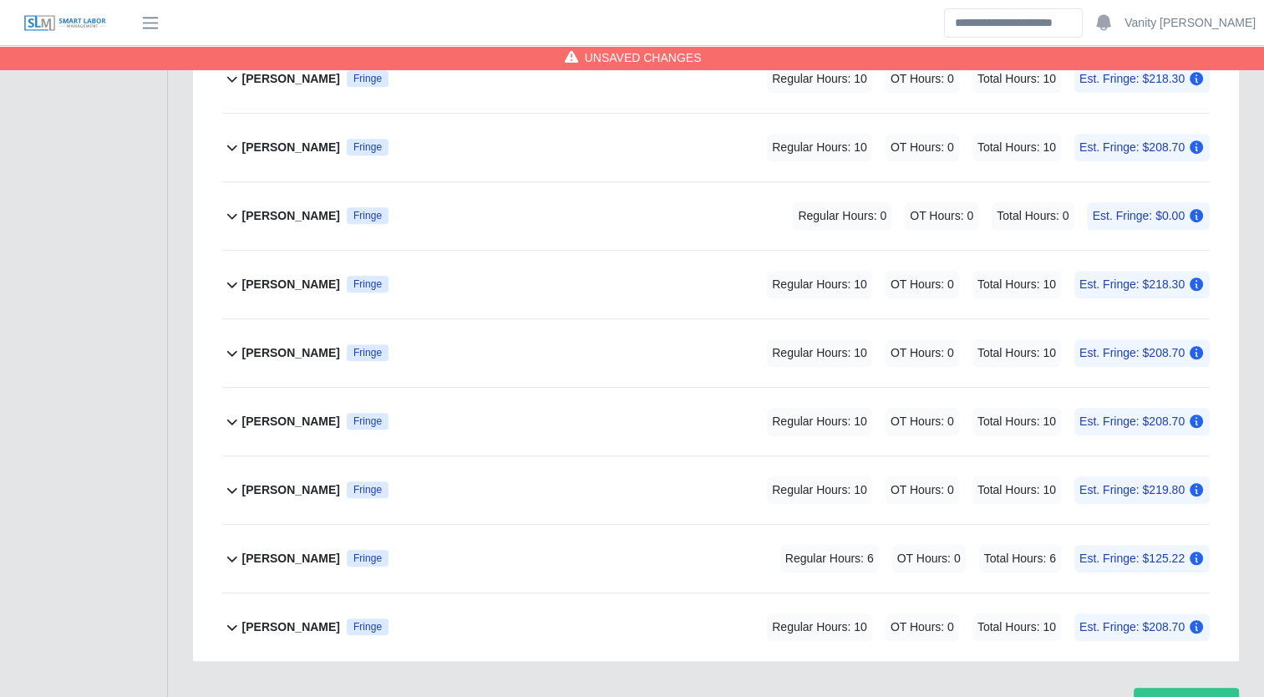
click at [284, 218] on b "[PERSON_NAME]" at bounding box center [291, 216] width 98 height 18
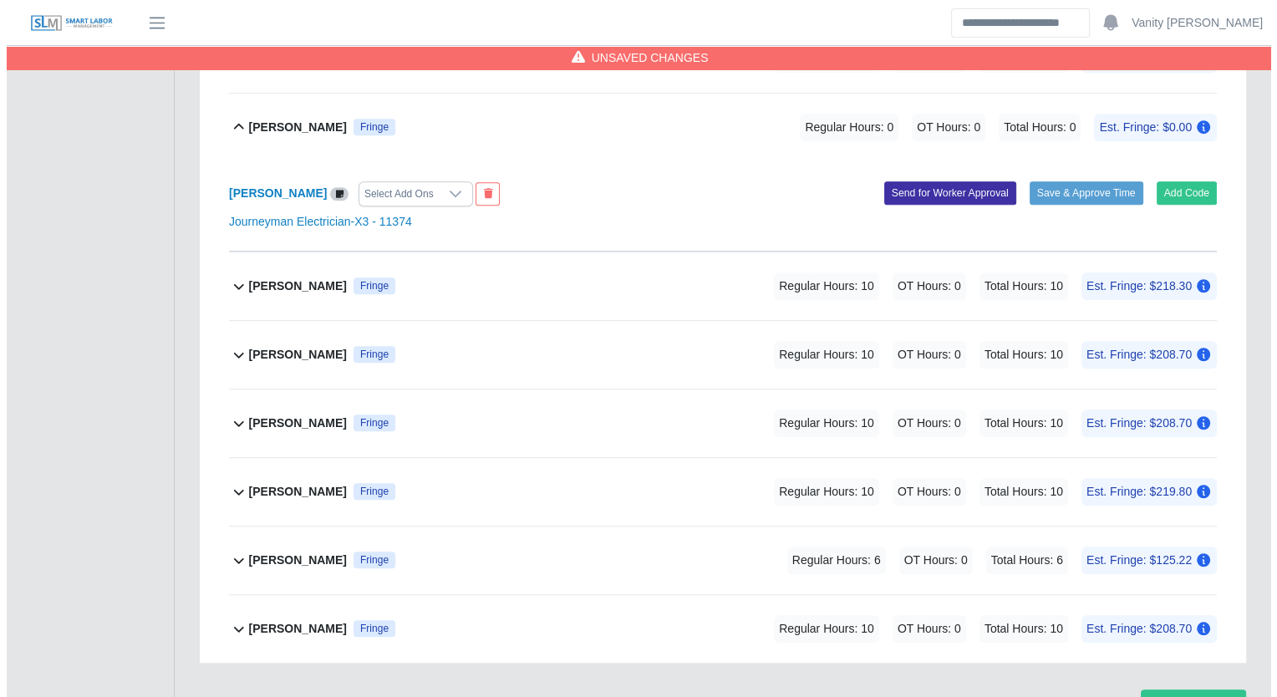
scroll to position [1223, 0]
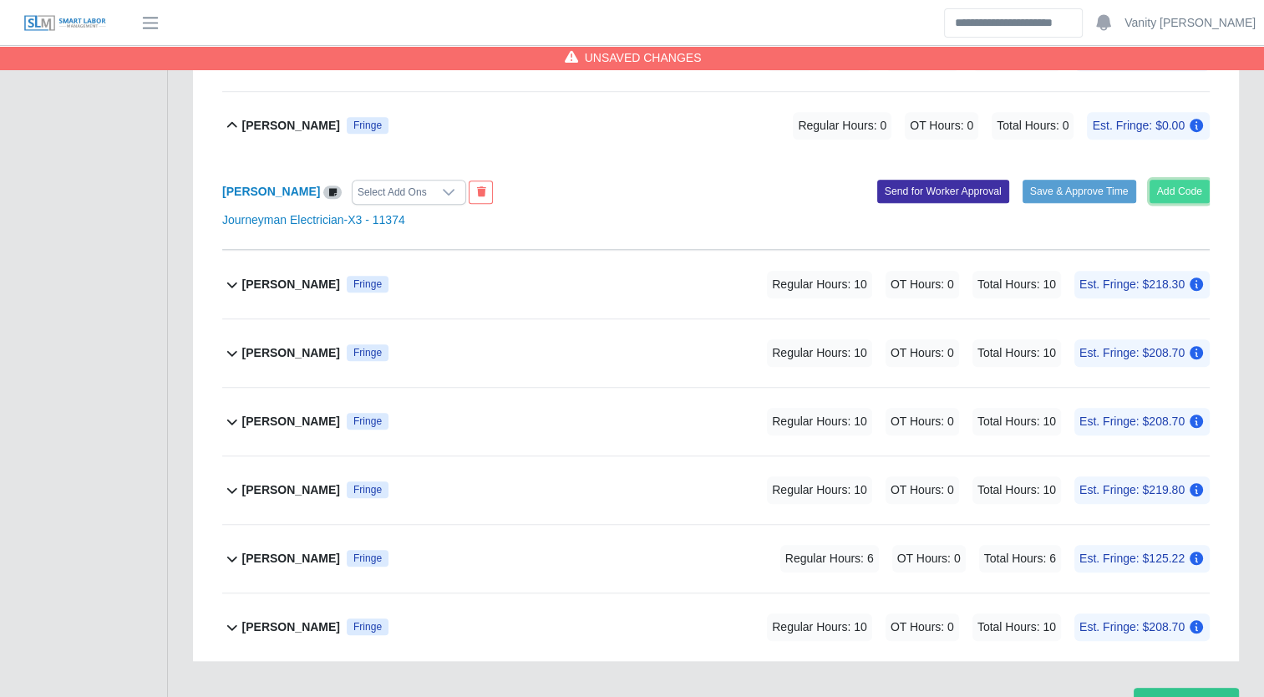
click at [1185, 191] on button "Add Code" at bounding box center [1180, 191] width 61 height 23
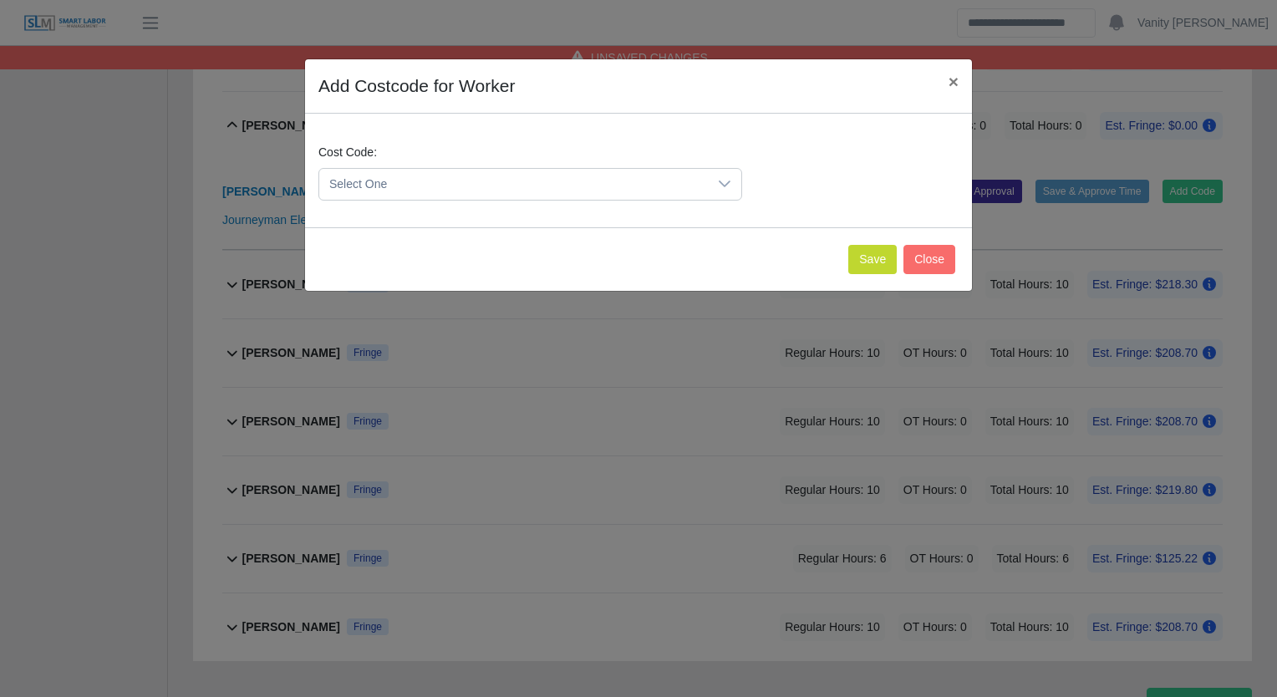
click at [445, 176] on span "Select One" at bounding box center [513, 184] width 389 height 31
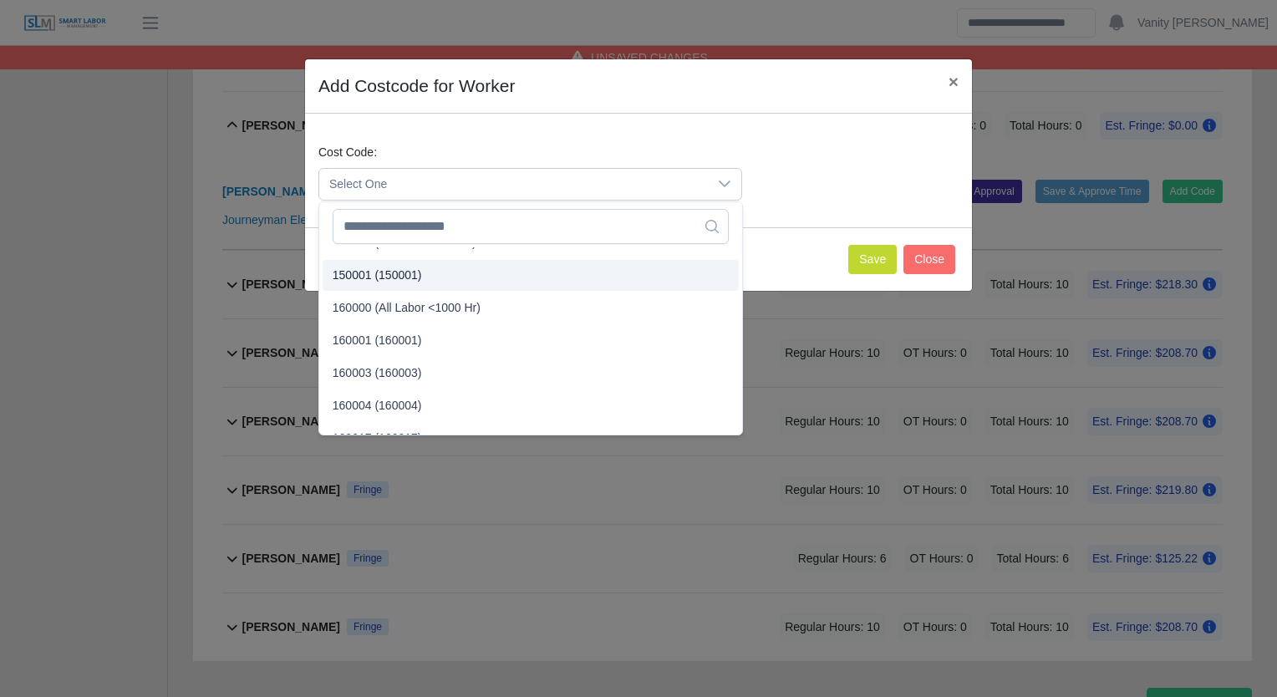
scroll to position [84, 0]
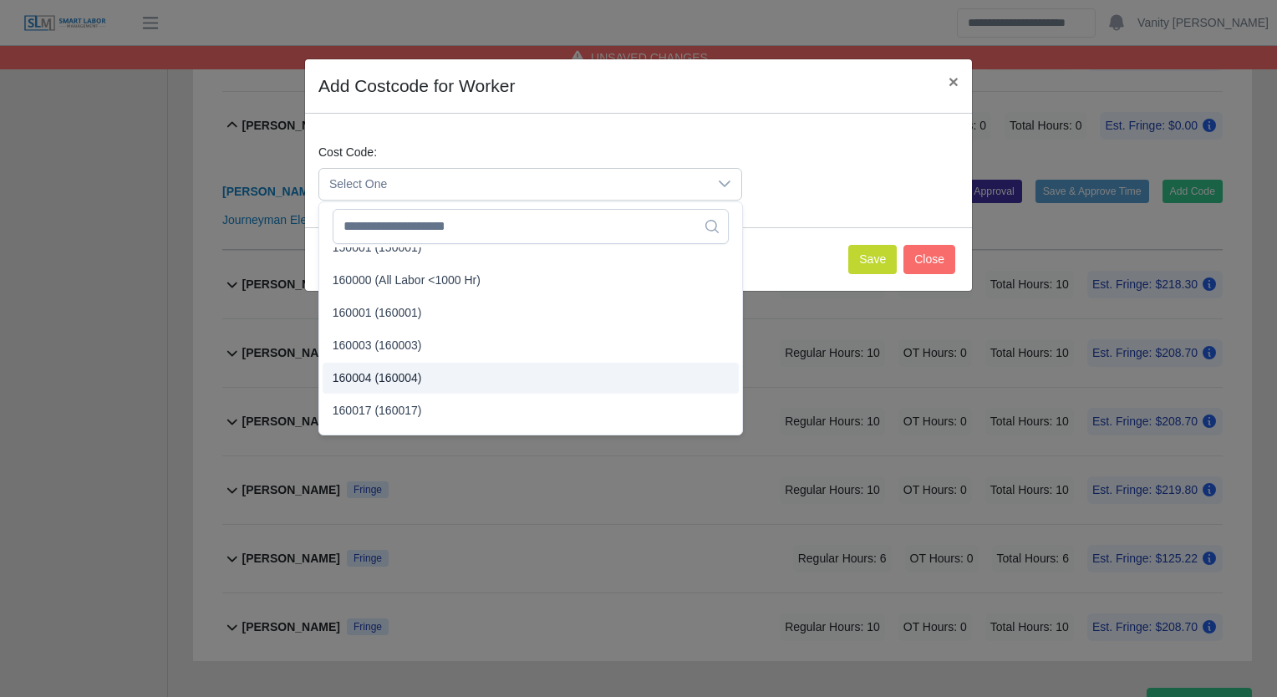
click at [411, 374] on span "160004 (160004)" at bounding box center [377, 378] width 89 height 18
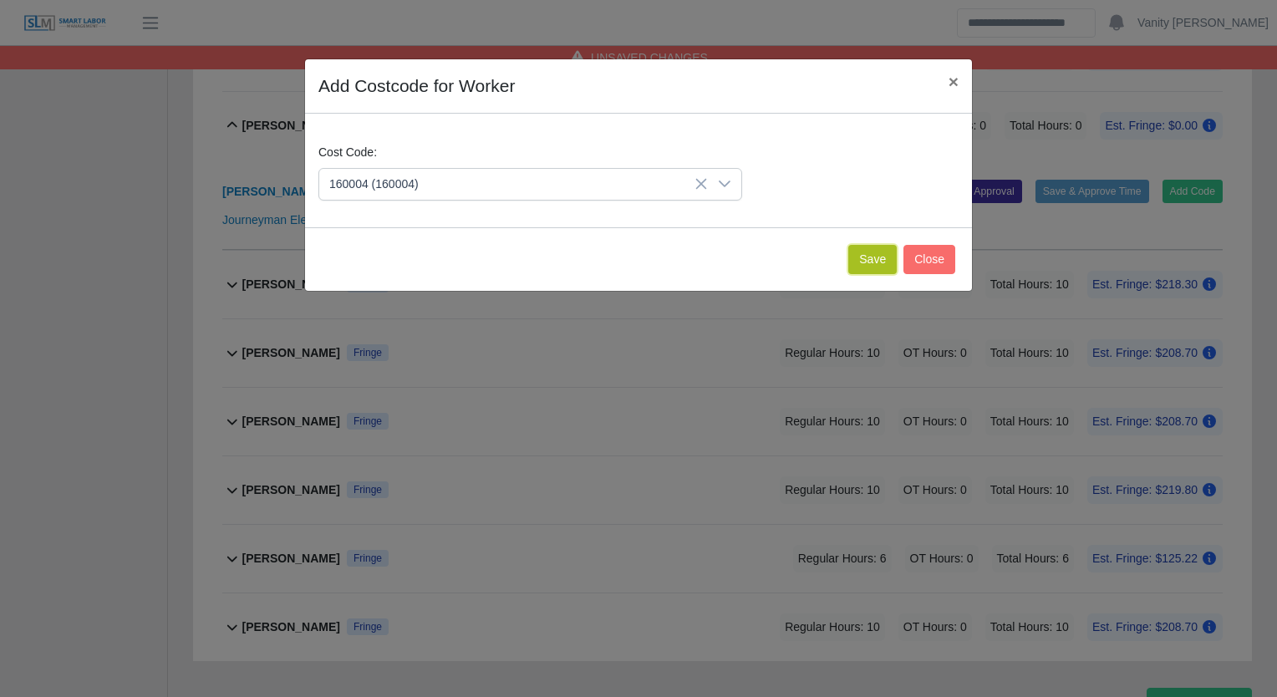
click at [868, 257] on button "Save" at bounding box center [872, 259] width 48 height 29
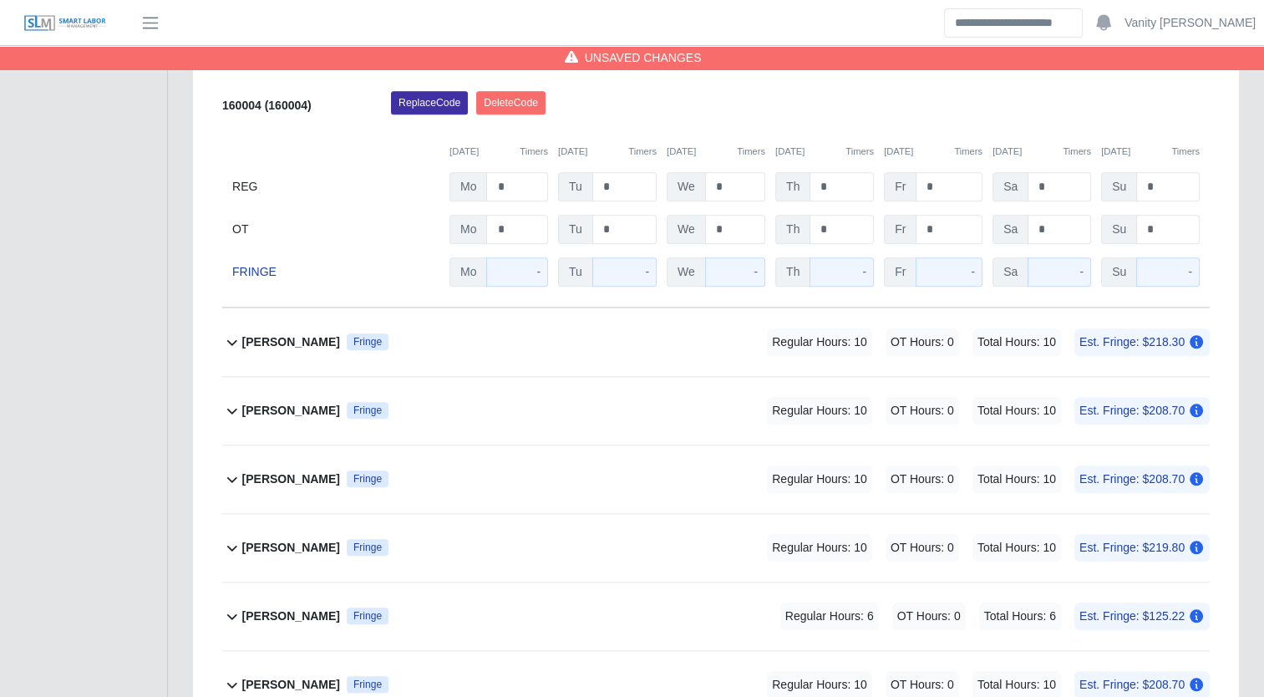
scroll to position [1354, 0]
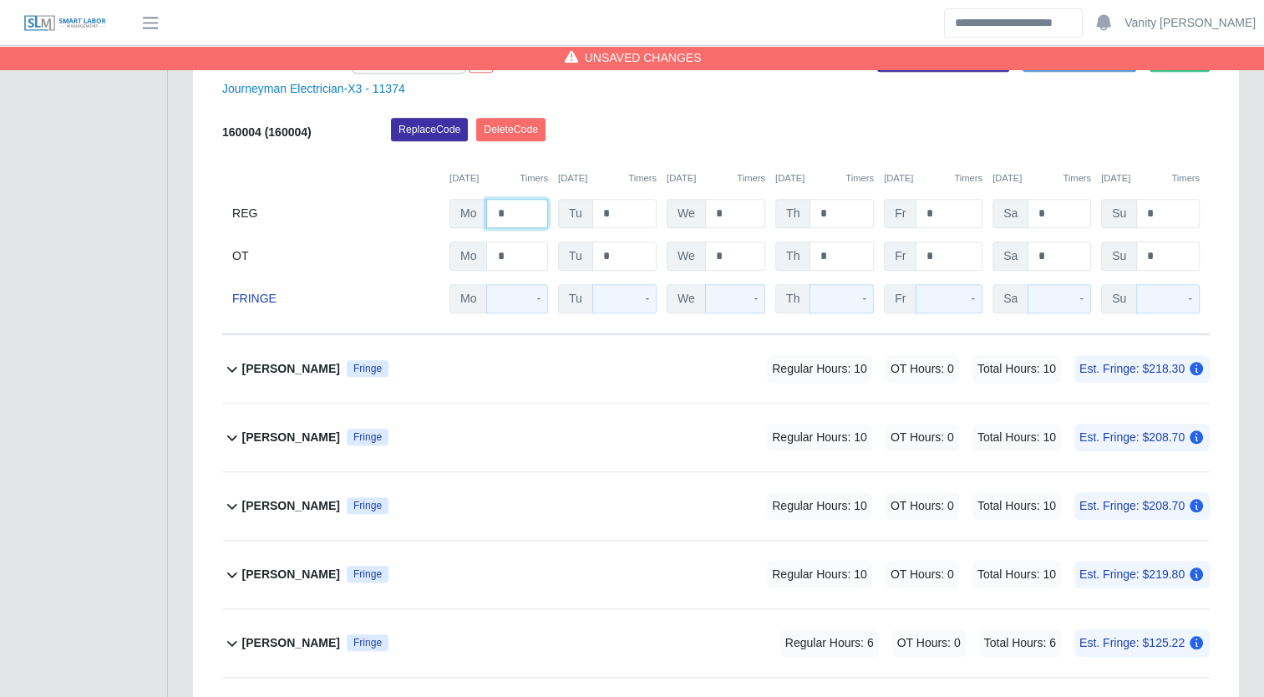
click at [496, 207] on input "*" at bounding box center [517, 213] width 62 height 29
type input "**"
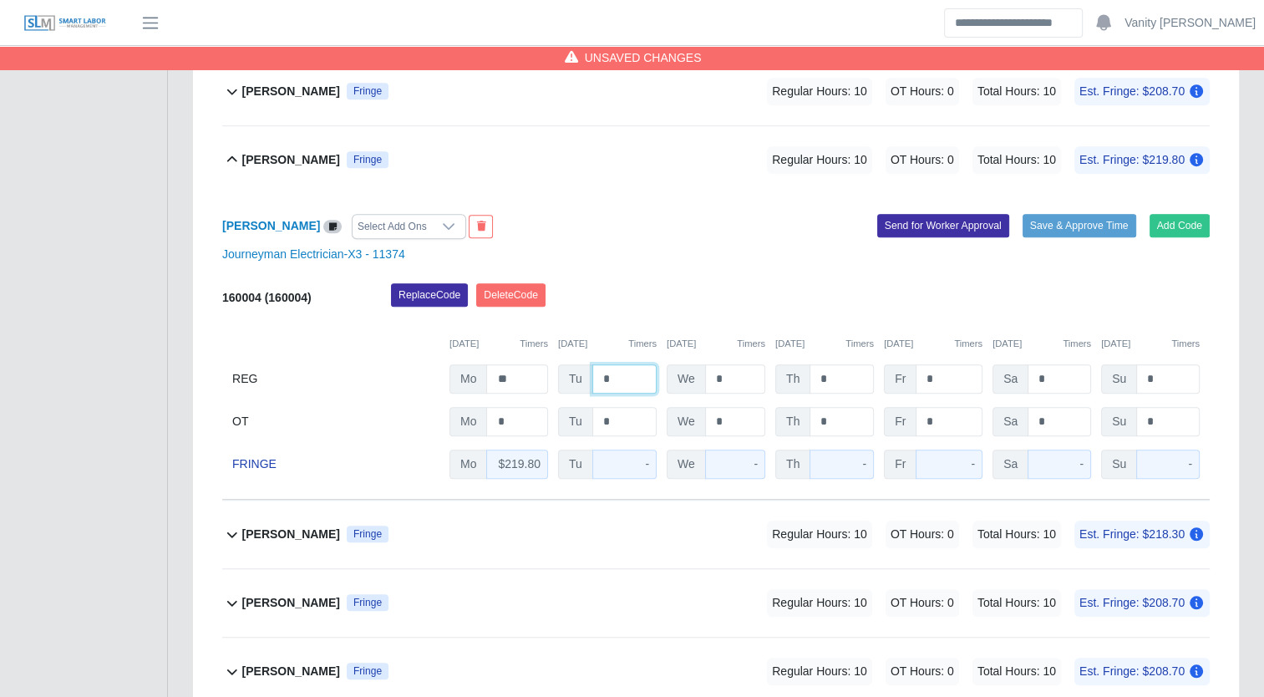
scroll to position [1187, 0]
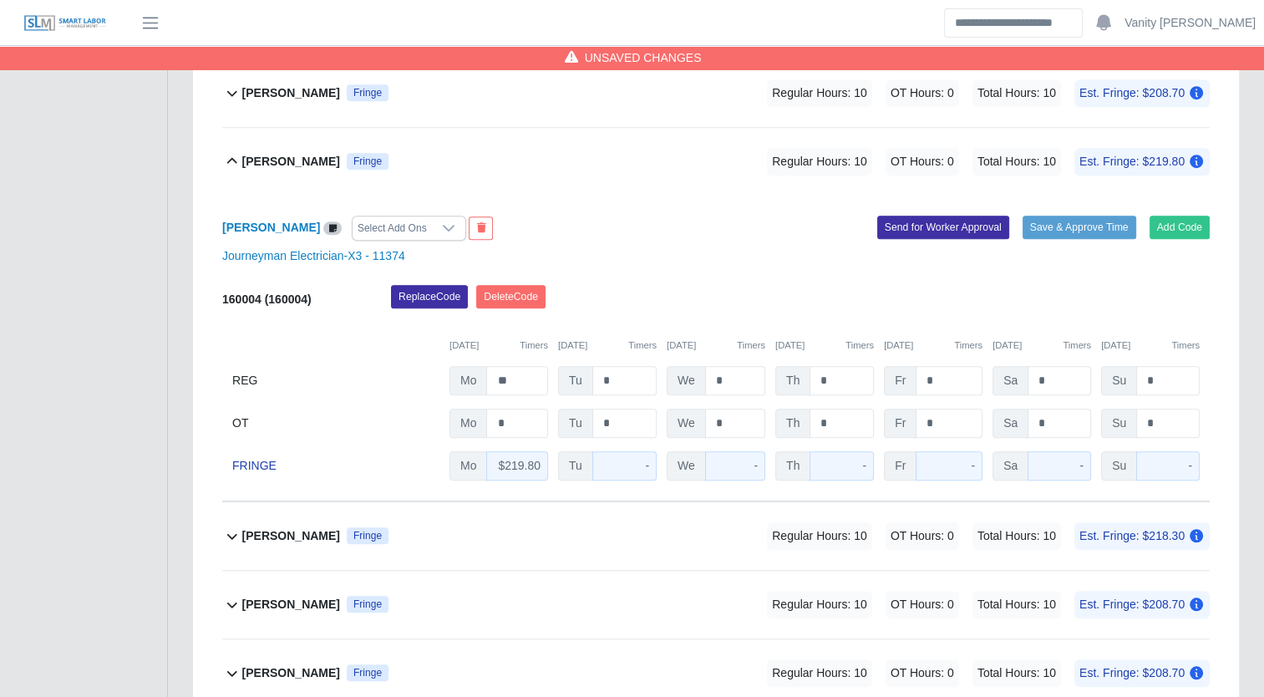
click at [276, 153] on b "[PERSON_NAME]" at bounding box center [291, 162] width 98 height 18
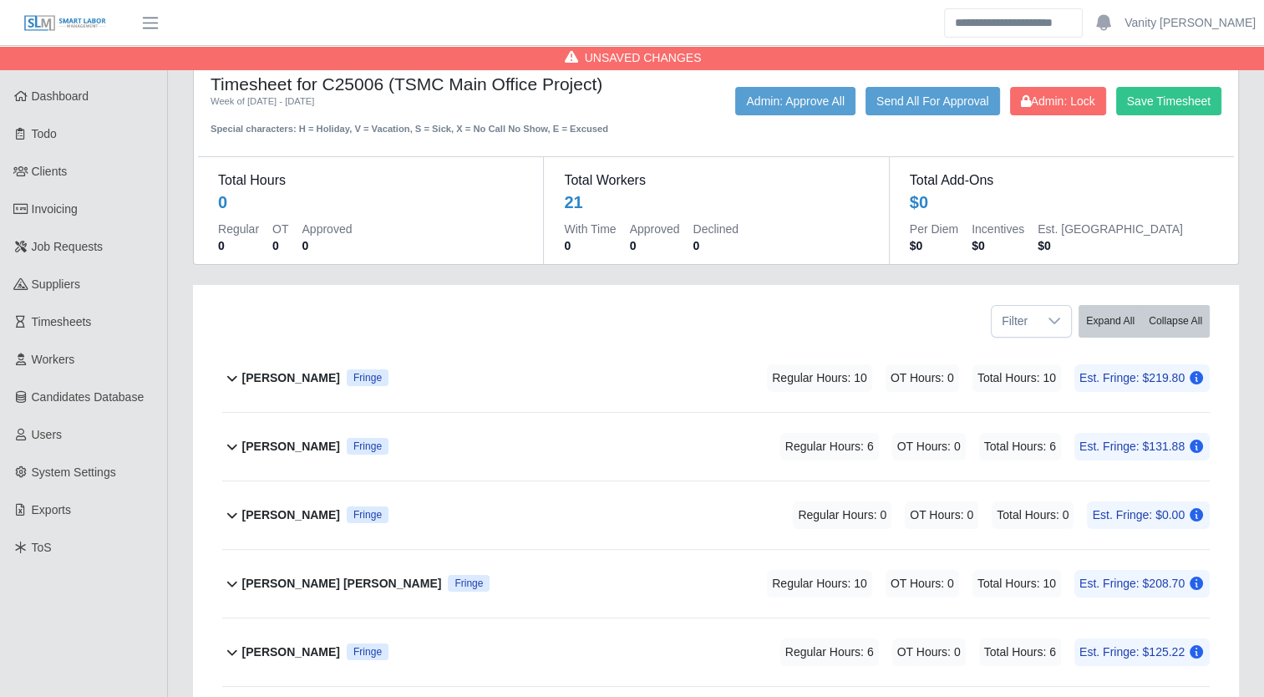
scroll to position [84, 0]
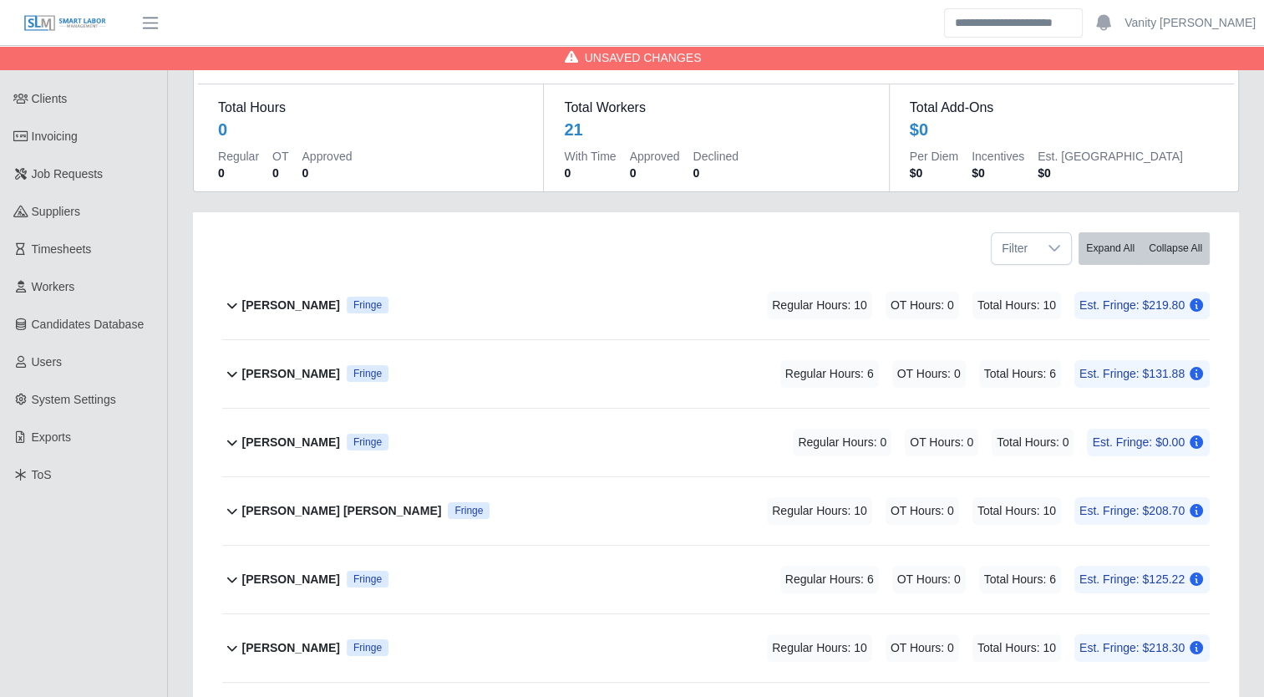
click at [282, 435] on b "[PERSON_NAME]" at bounding box center [291, 443] width 98 height 18
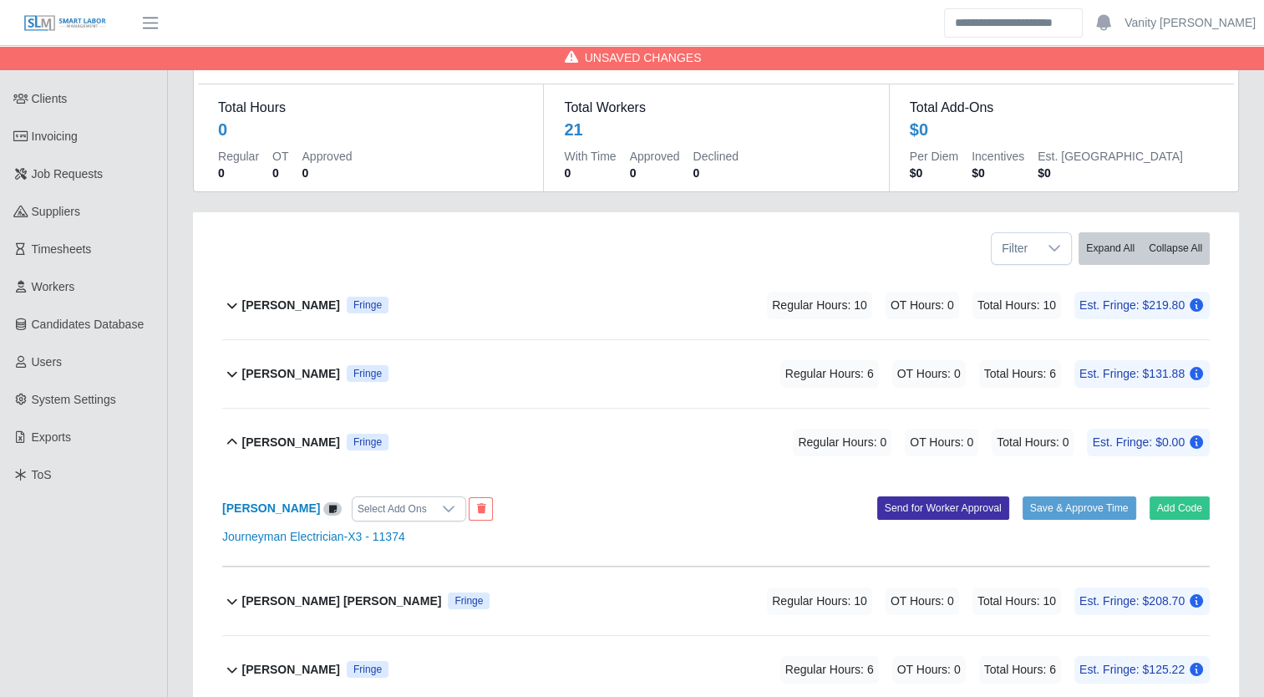
scroll to position [251, 0]
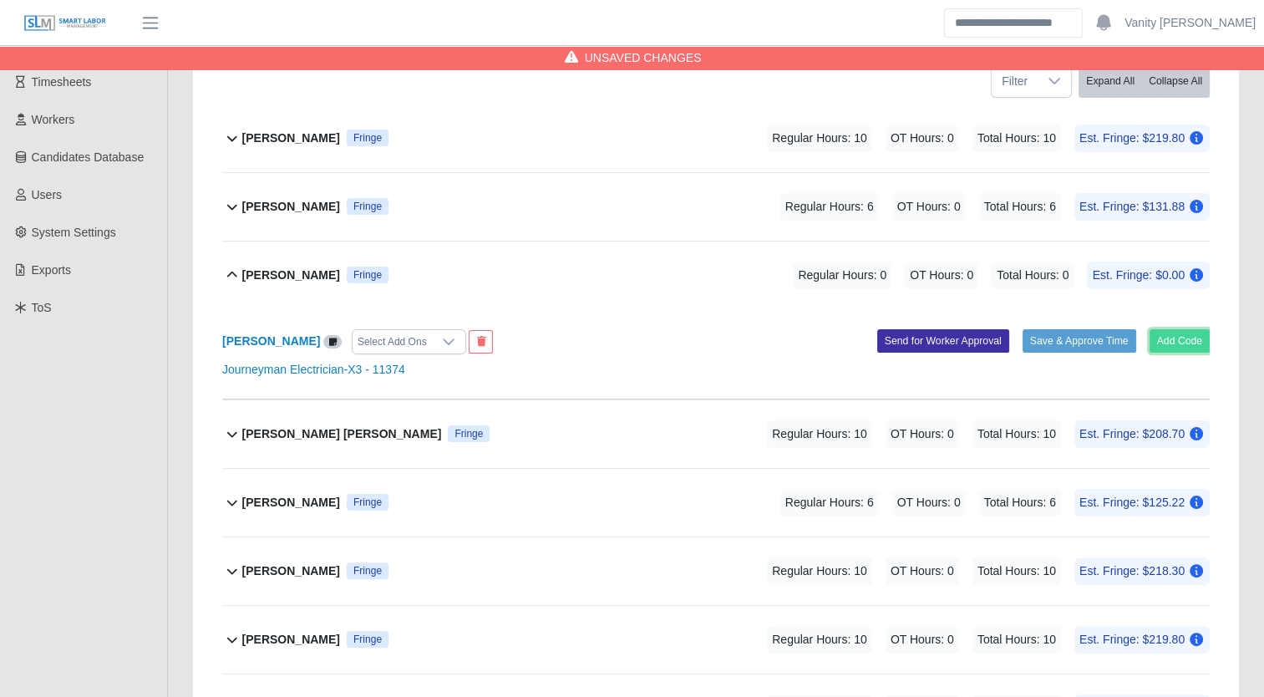
click at [1168, 335] on button "Add Code" at bounding box center [1180, 340] width 61 height 23
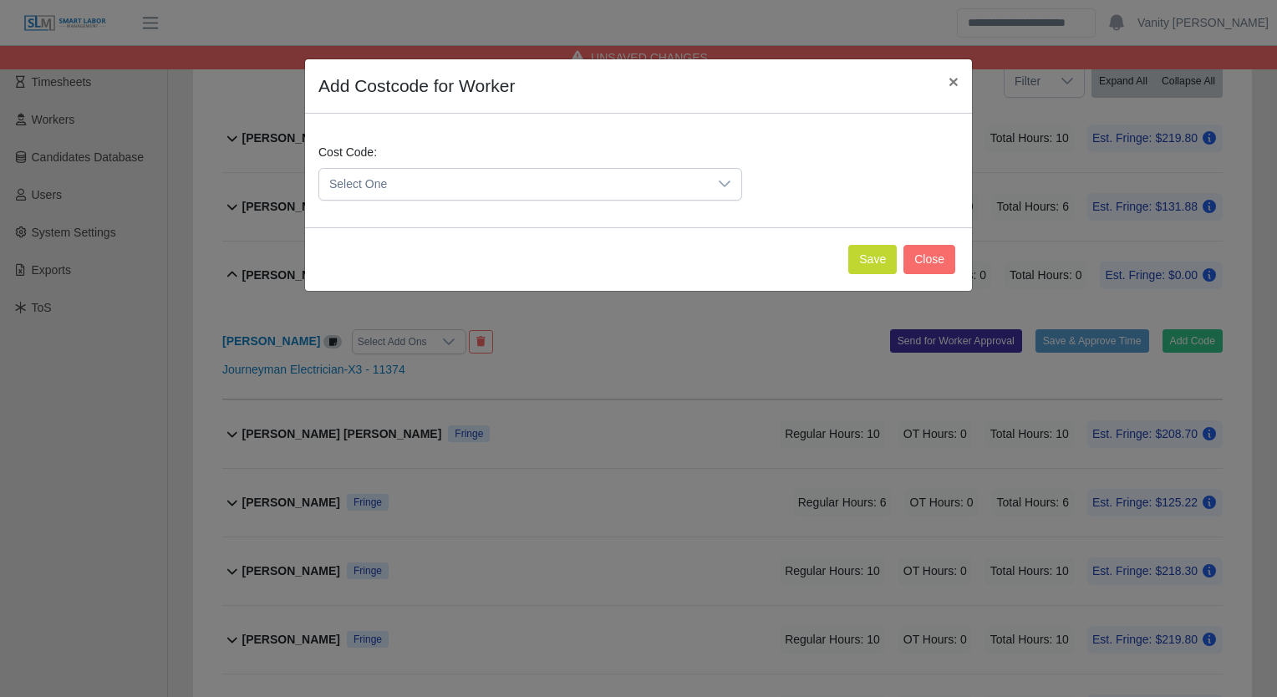
click at [525, 194] on span "Select One" at bounding box center [513, 184] width 389 height 31
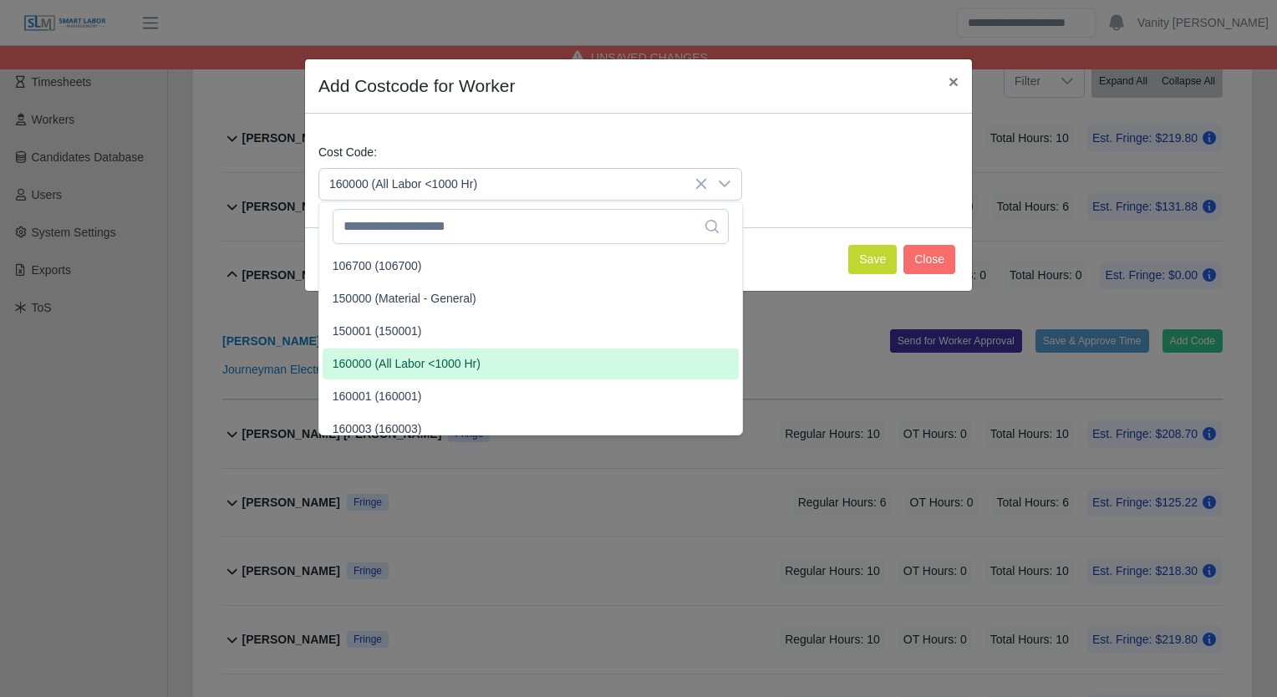
click at [392, 368] on span "160000 (All Labor <1000 Hr)" at bounding box center [407, 364] width 148 height 18
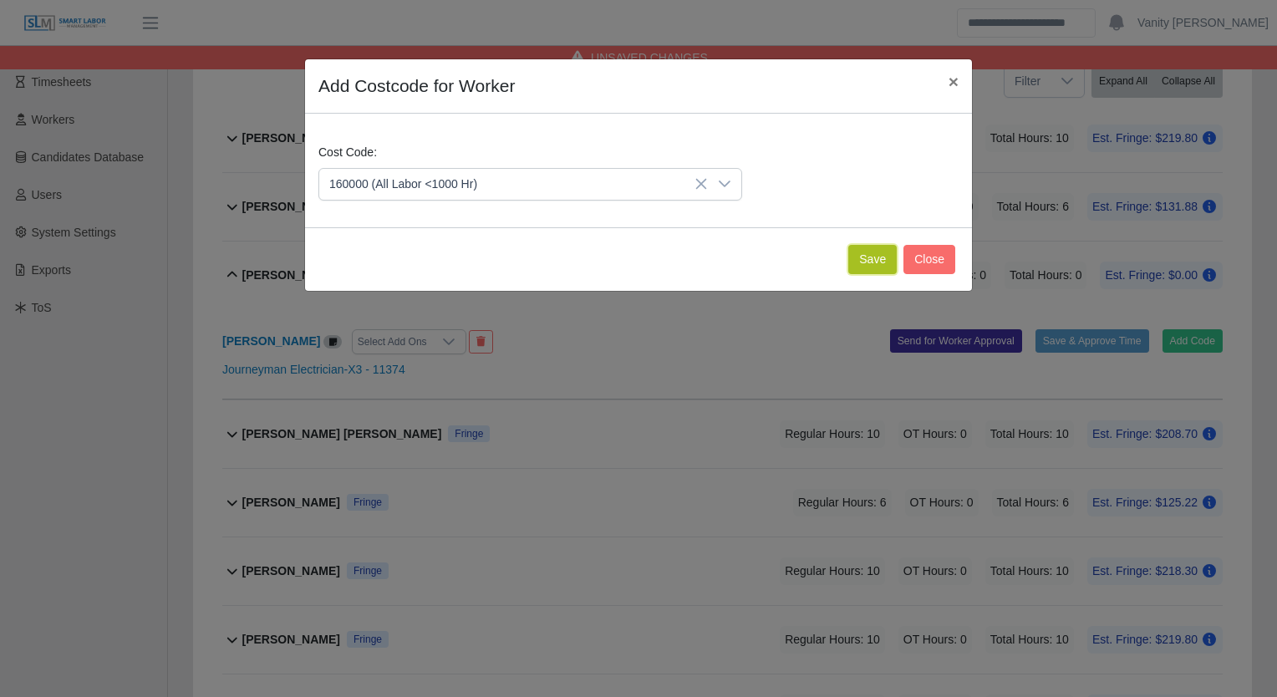
click at [876, 262] on button "Save" at bounding box center [872, 259] width 48 height 29
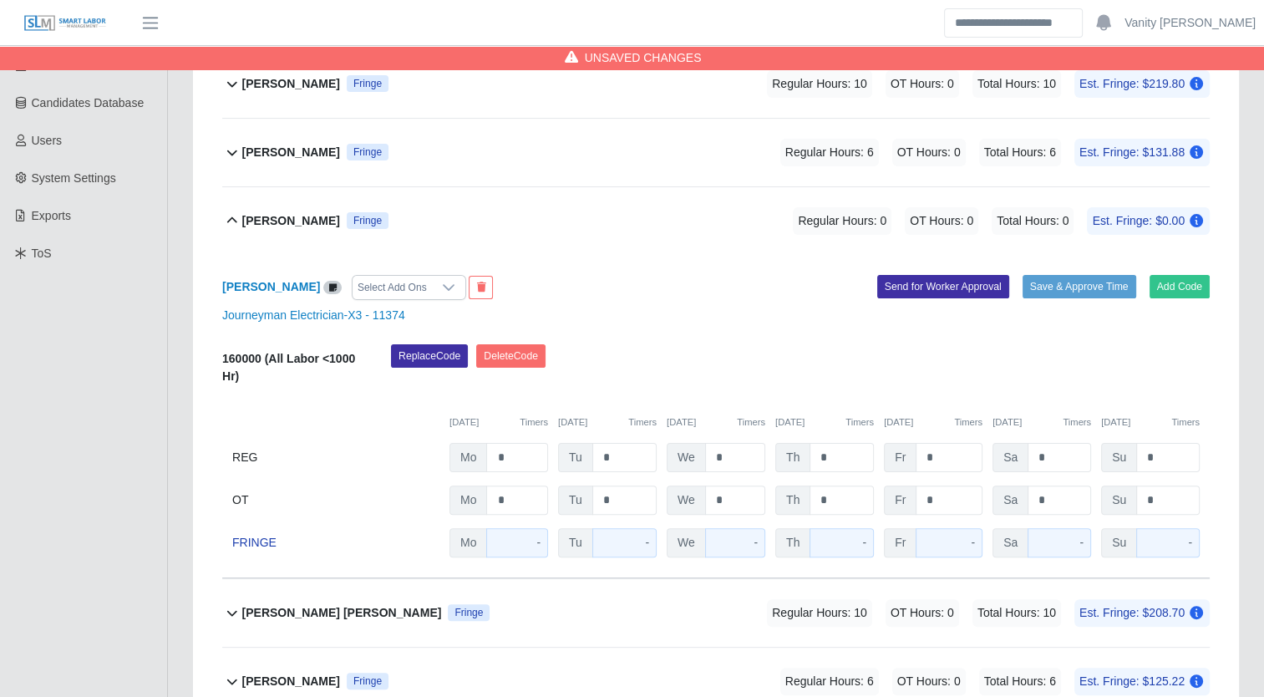
scroll to position [334, 0]
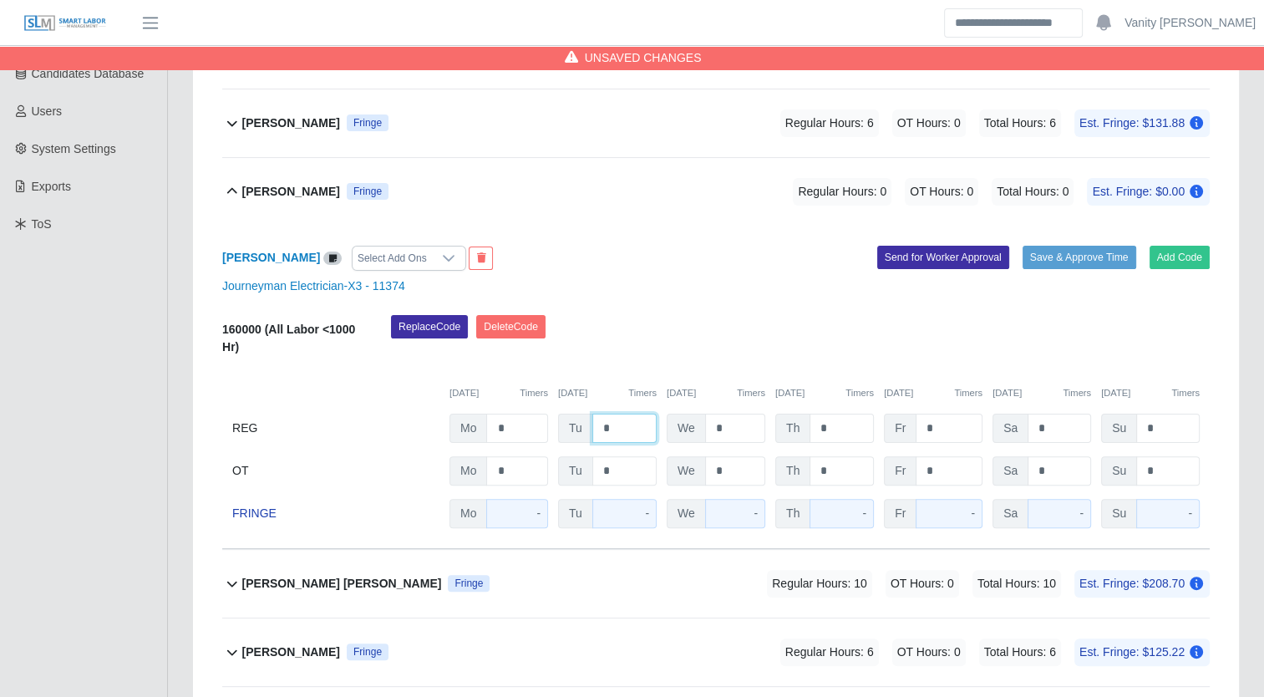
click at [600, 430] on input "*" at bounding box center [625, 428] width 64 height 29
type input "**"
drag, startPoint x: 249, startPoint y: 188, endPoint x: 251, endPoint y: 197, distance: 9.3
click at [249, 189] on b "[PERSON_NAME]" at bounding box center [291, 192] width 98 height 18
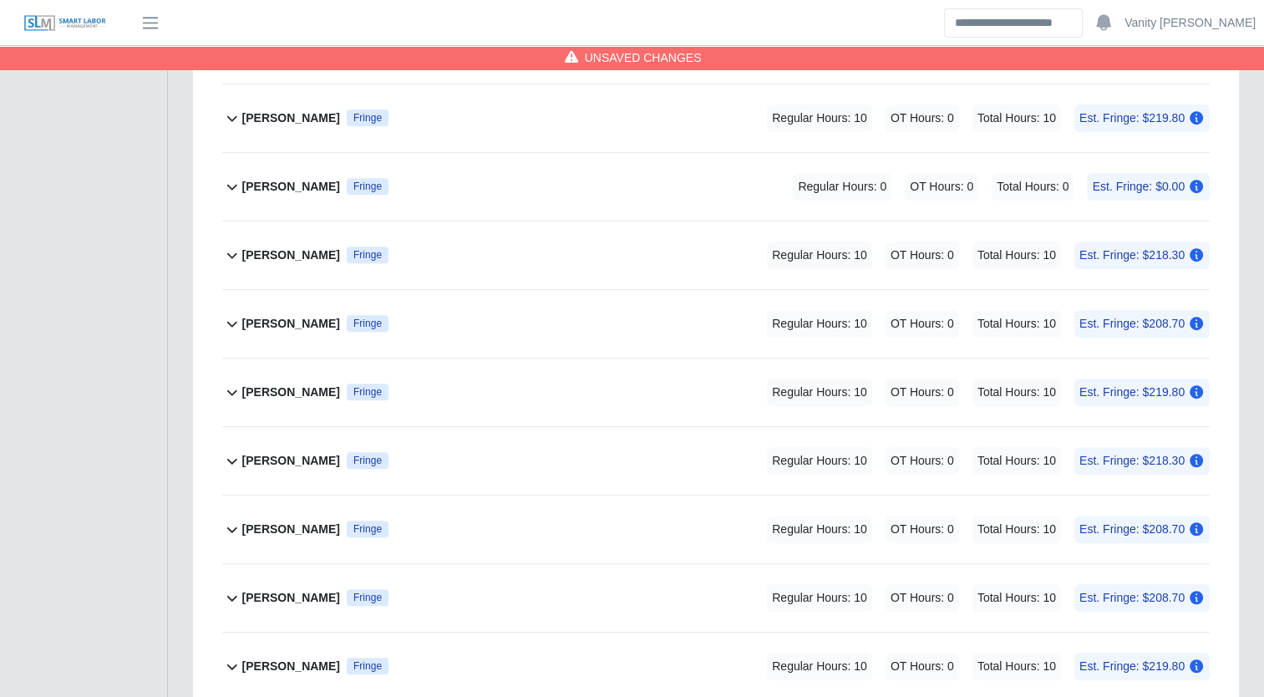
scroll to position [1003, 0]
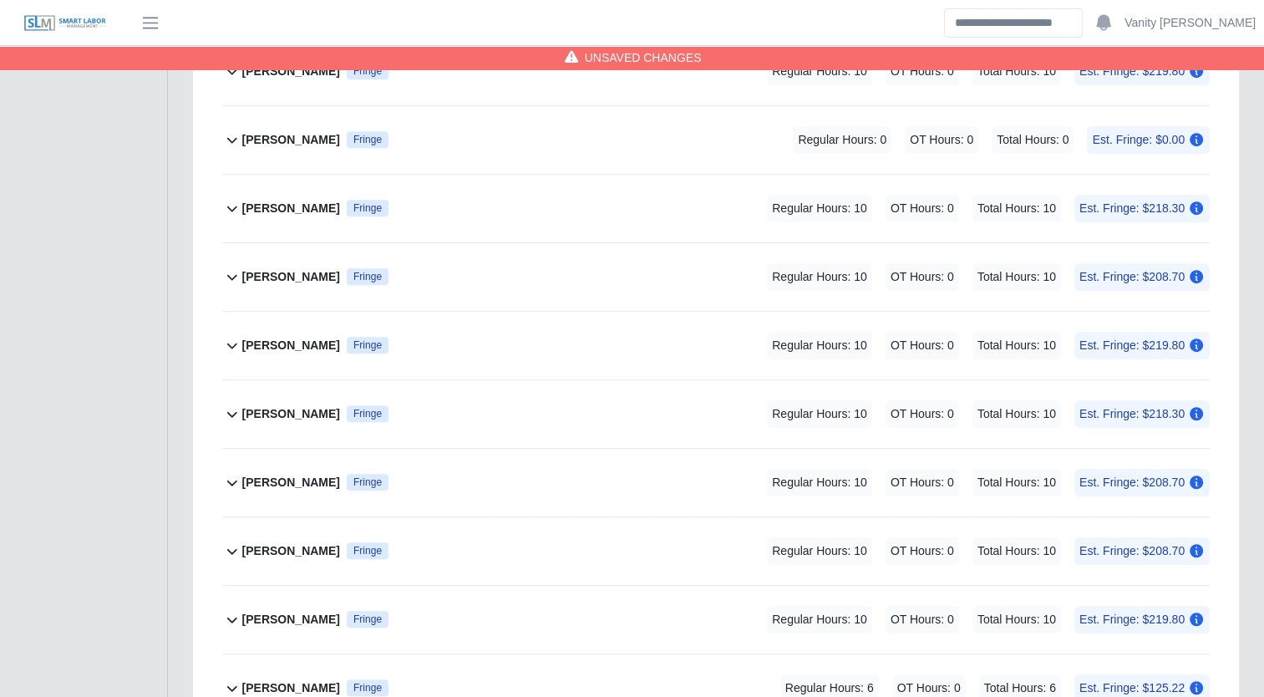
click at [301, 484] on b "[PERSON_NAME]" at bounding box center [291, 483] width 98 height 18
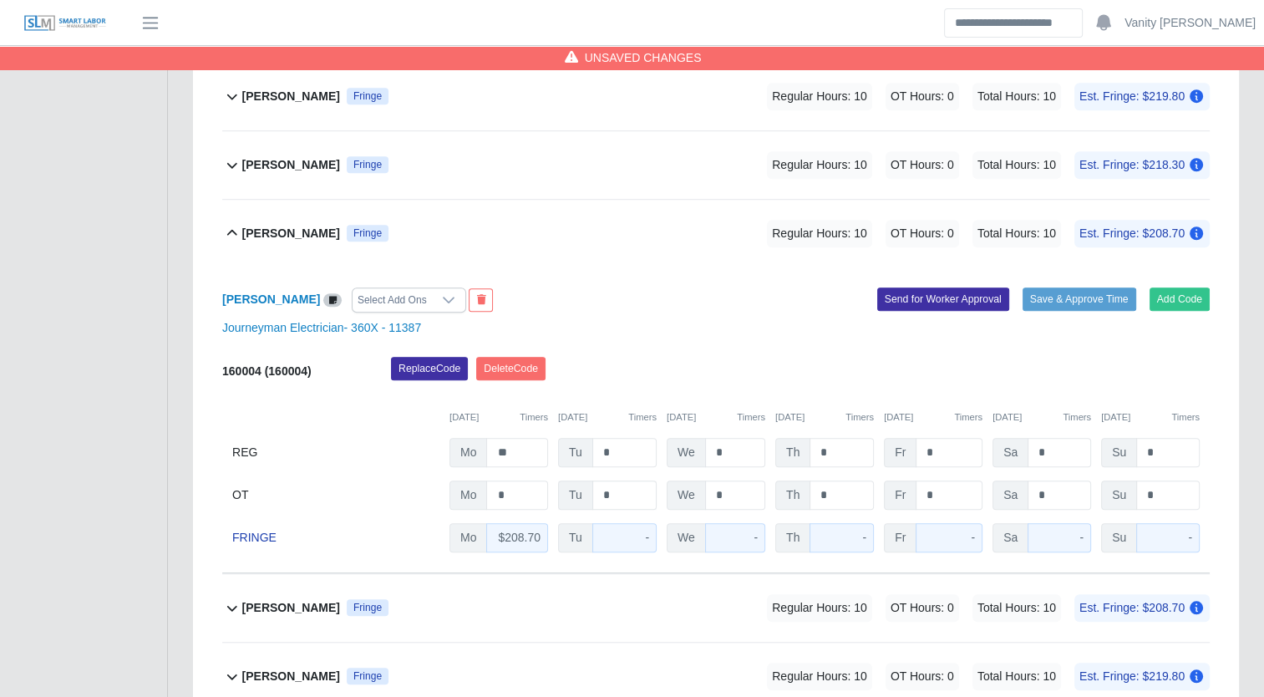
scroll to position [1254, 0]
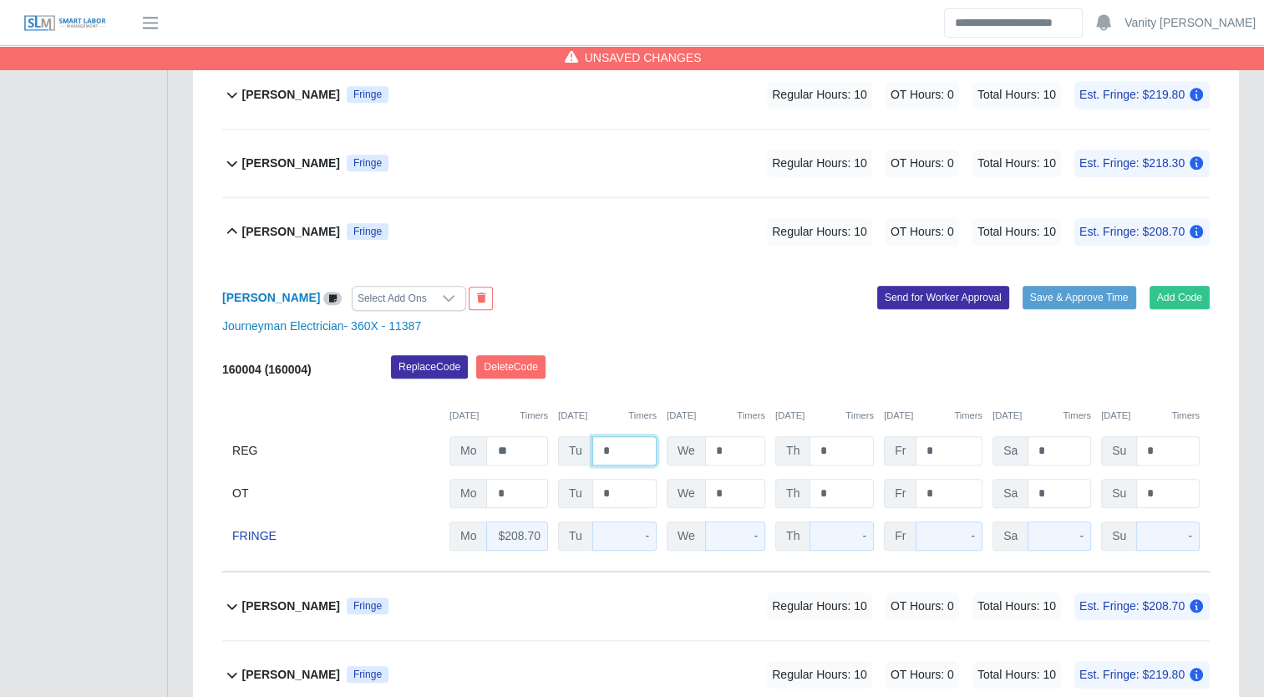
click at [599, 445] on input "*" at bounding box center [625, 450] width 64 height 29
type input "**"
click at [241, 231] on icon at bounding box center [232, 231] width 20 height 20
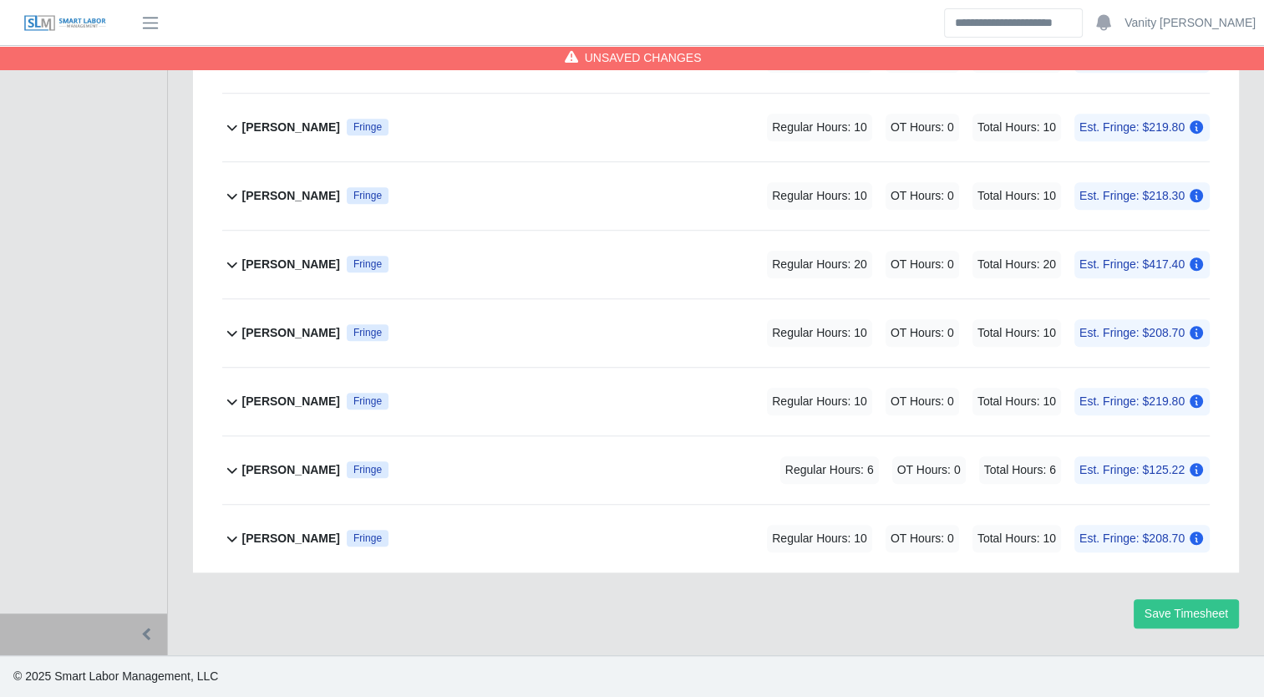
scroll to position [1216, 0]
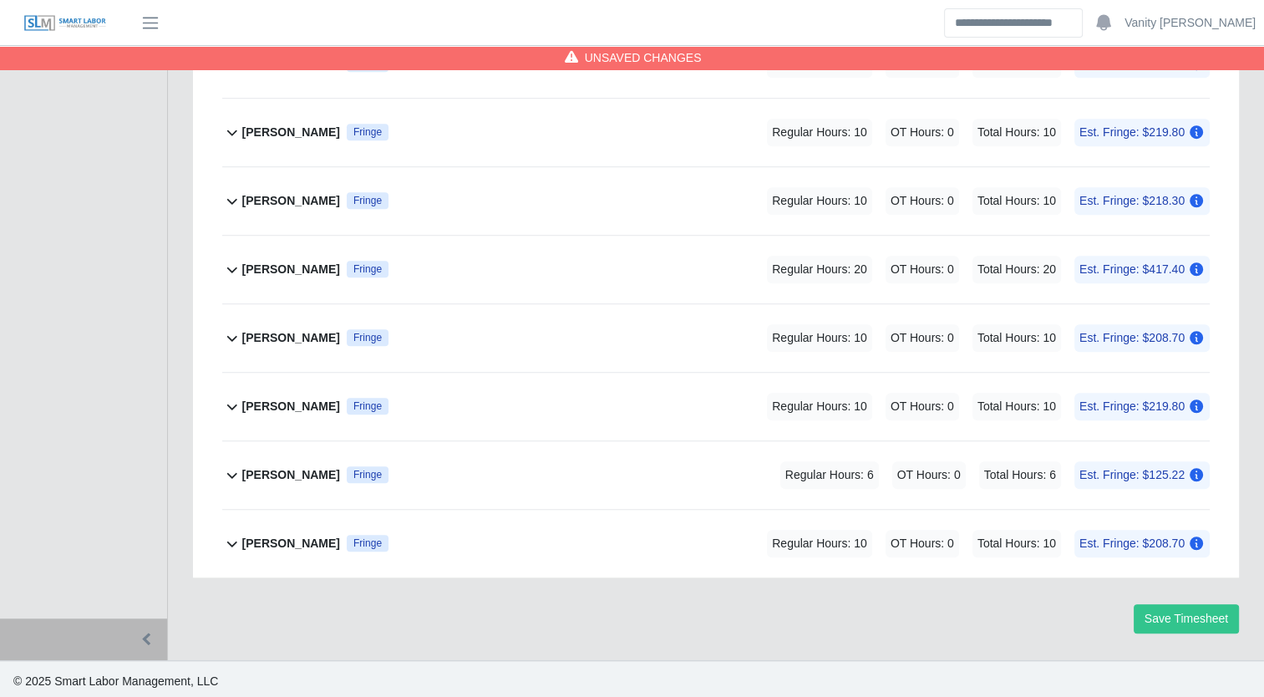
click at [266, 192] on b "[PERSON_NAME]" at bounding box center [291, 201] width 98 height 18
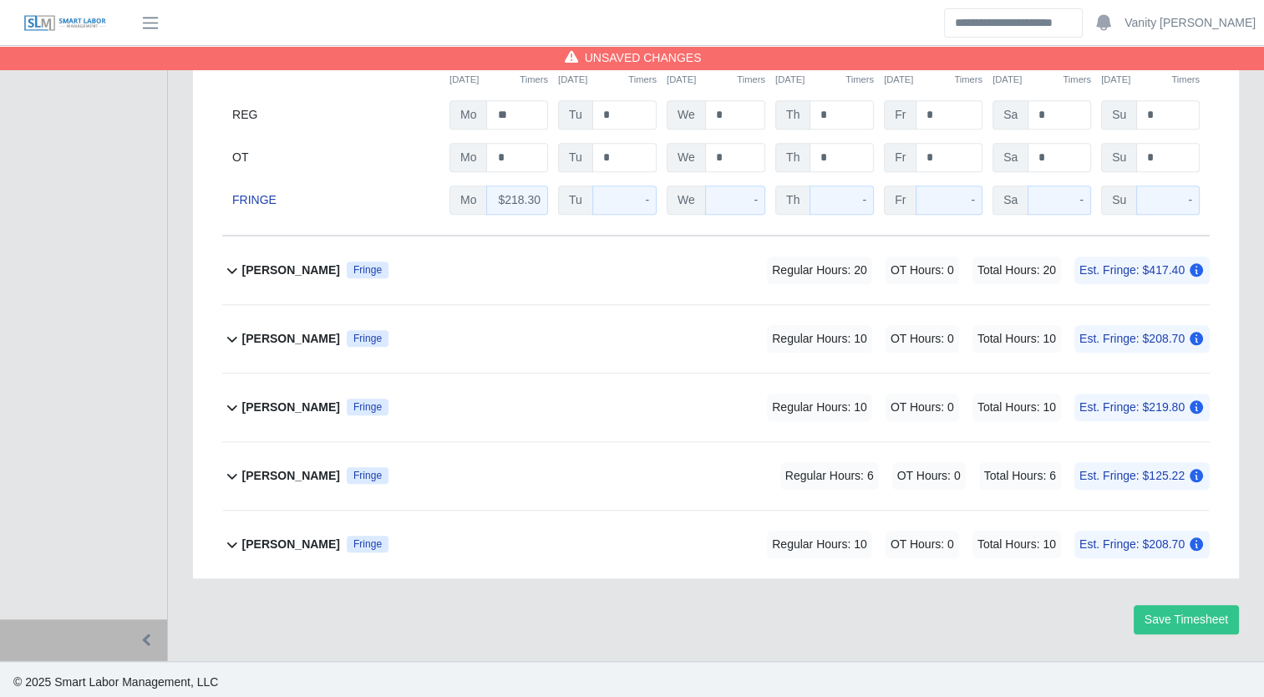
scroll to position [1437, 0]
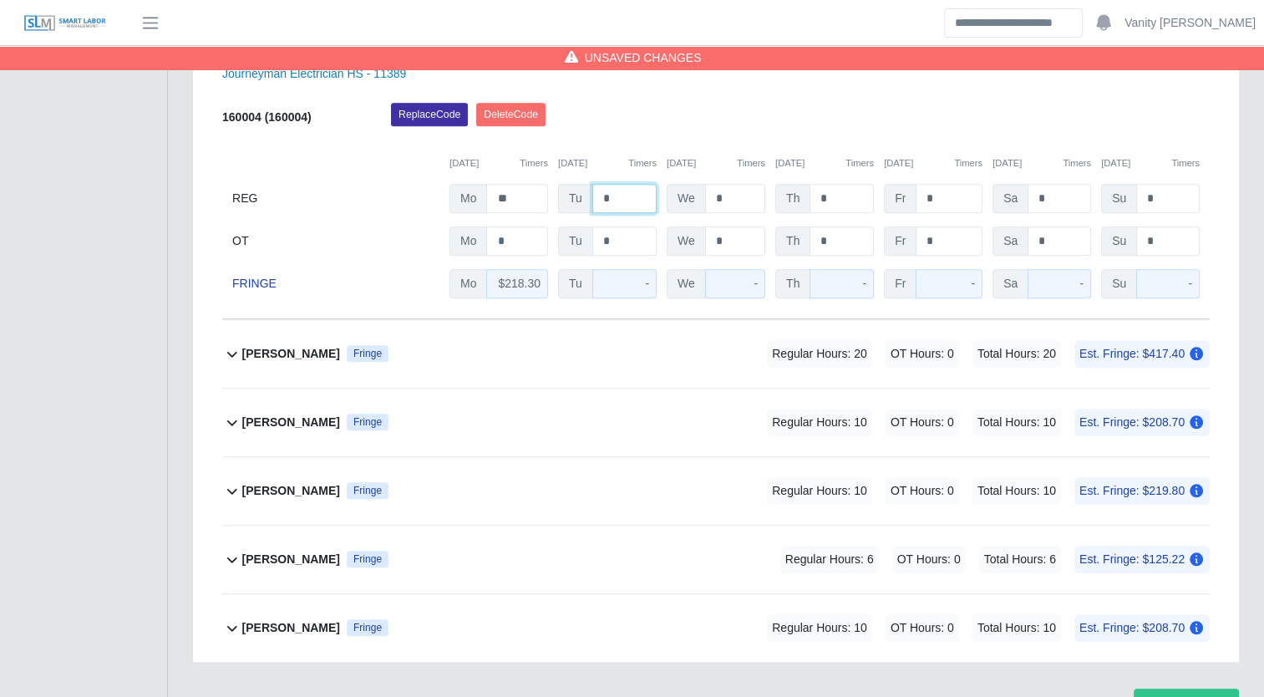
click at [593, 186] on input "*" at bounding box center [625, 198] width 64 height 29
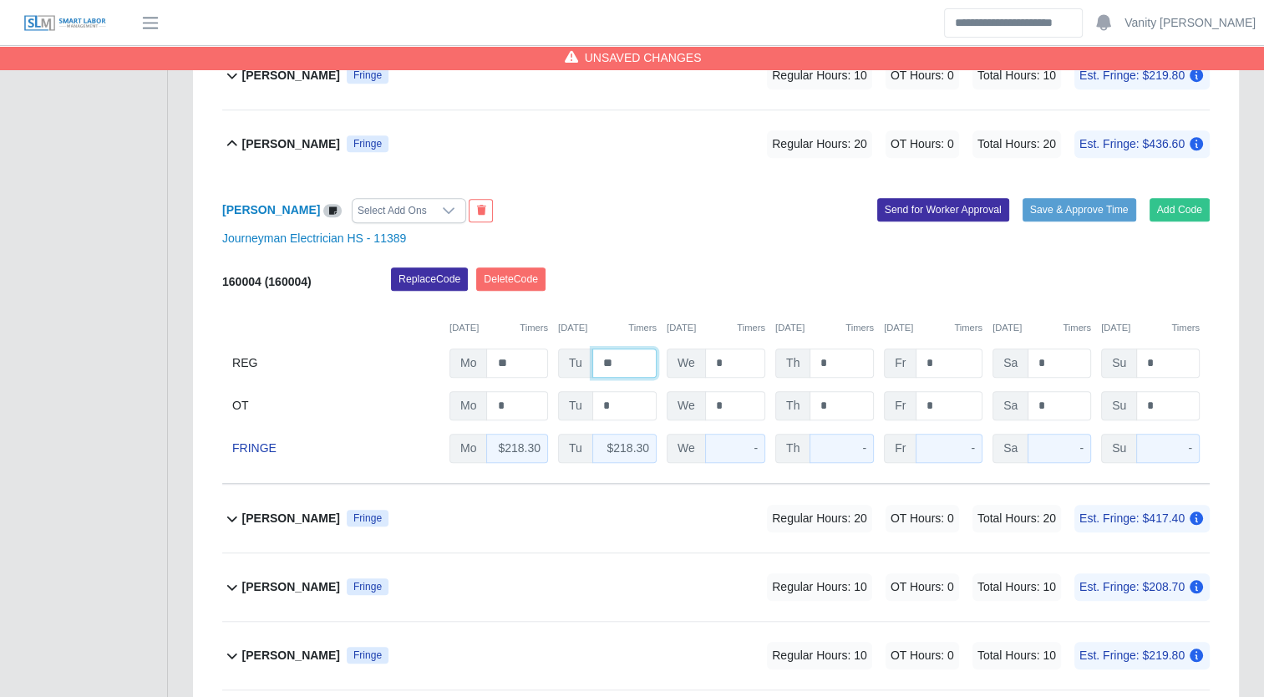
scroll to position [1270, 0]
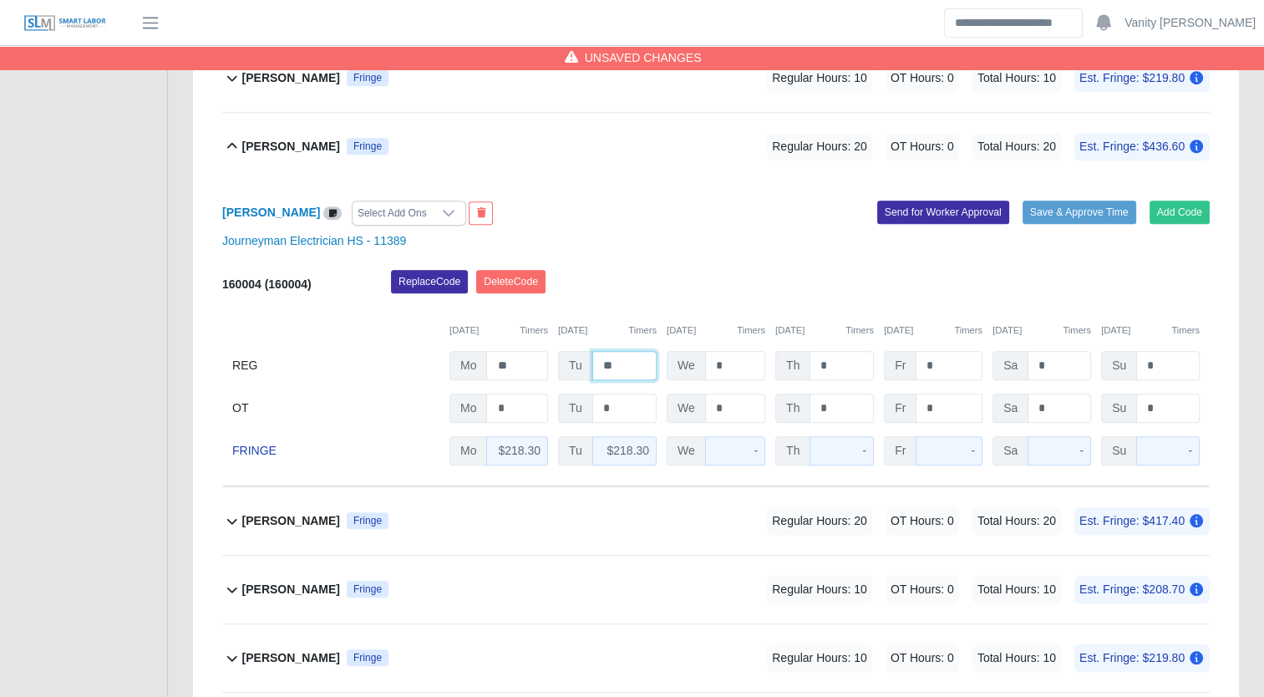
type input "**"
click at [293, 145] on b "[PERSON_NAME]" at bounding box center [291, 147] width 98 height 18
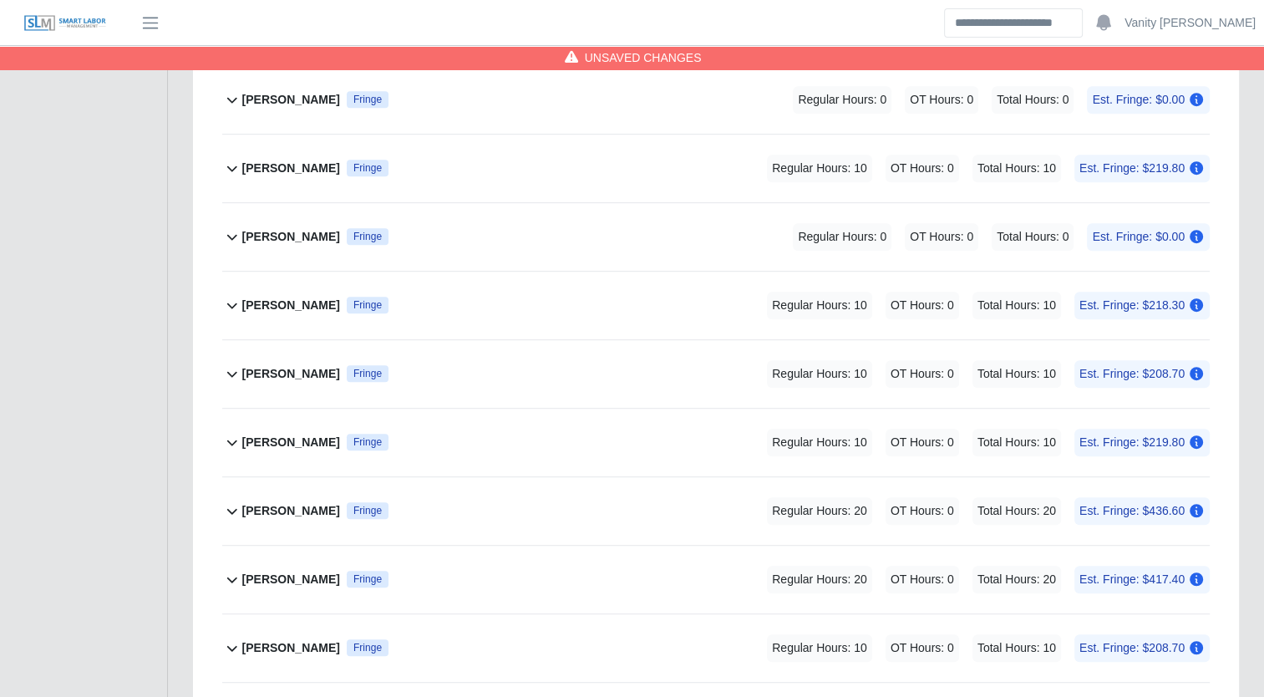
scroll to position [882, 0]
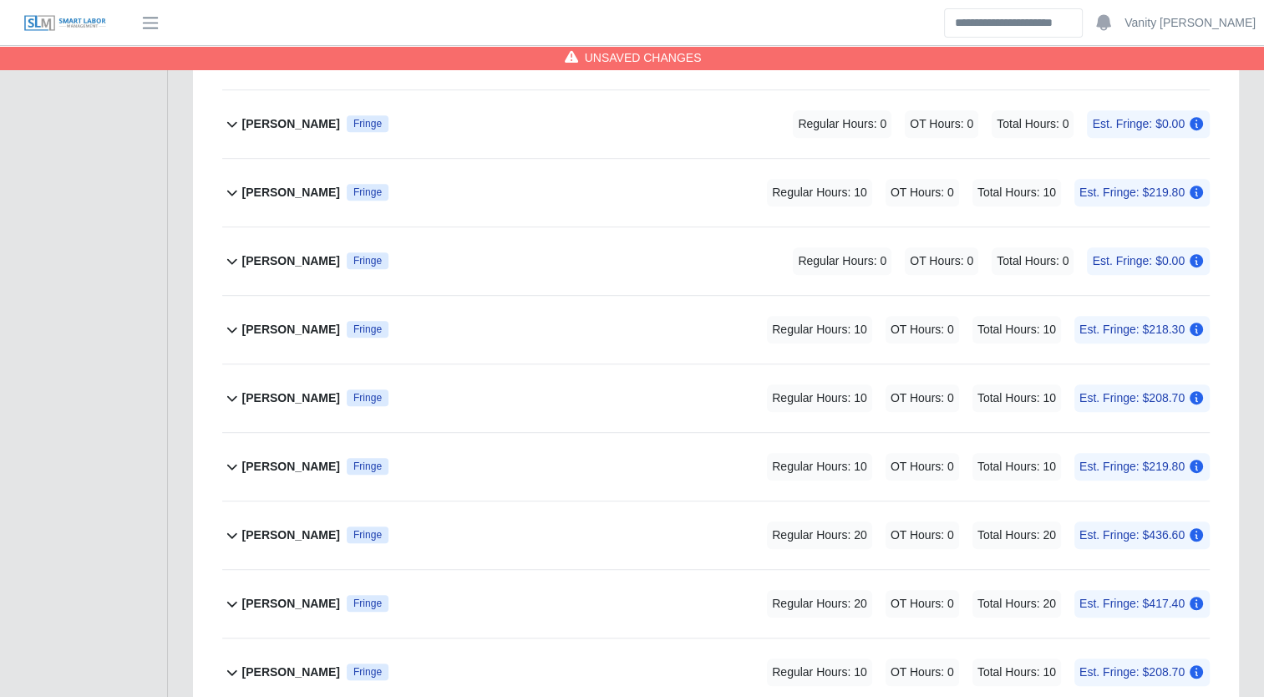
click at [287, 323] on b "[PERSON_NAME]" at bounding box center [291, 330] width 98 height 18
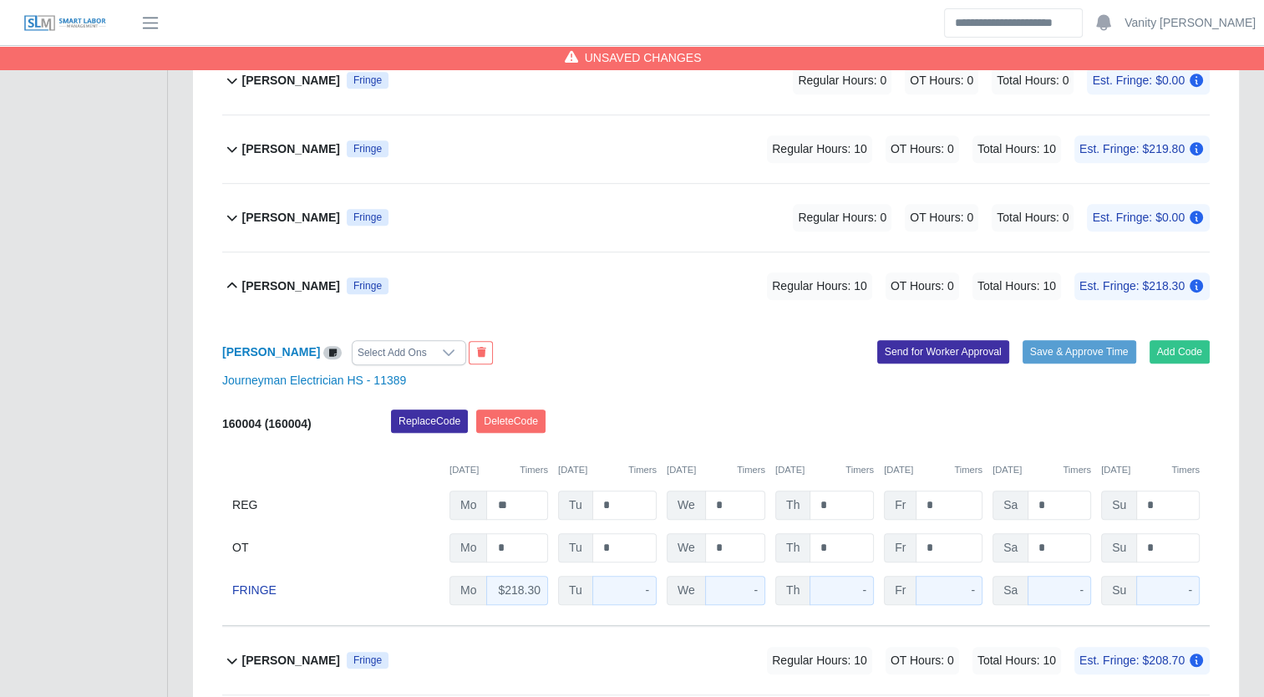
scroll to position [965, 0]
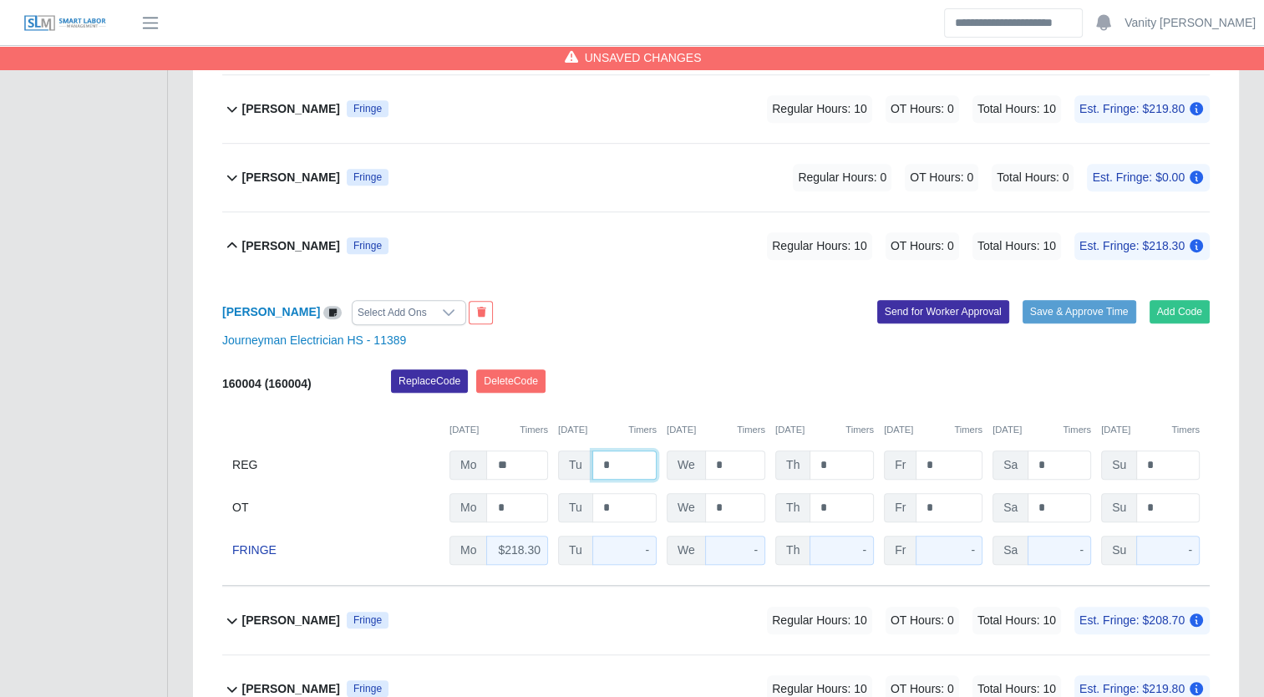
click at [598, 460] on input "*" at bounding box center [625, 464] width 64 height 29
type input "**"
click at [273, 245] on b "[PERSON_NAME]" at bounding box center [291, 246] width 98 height 18
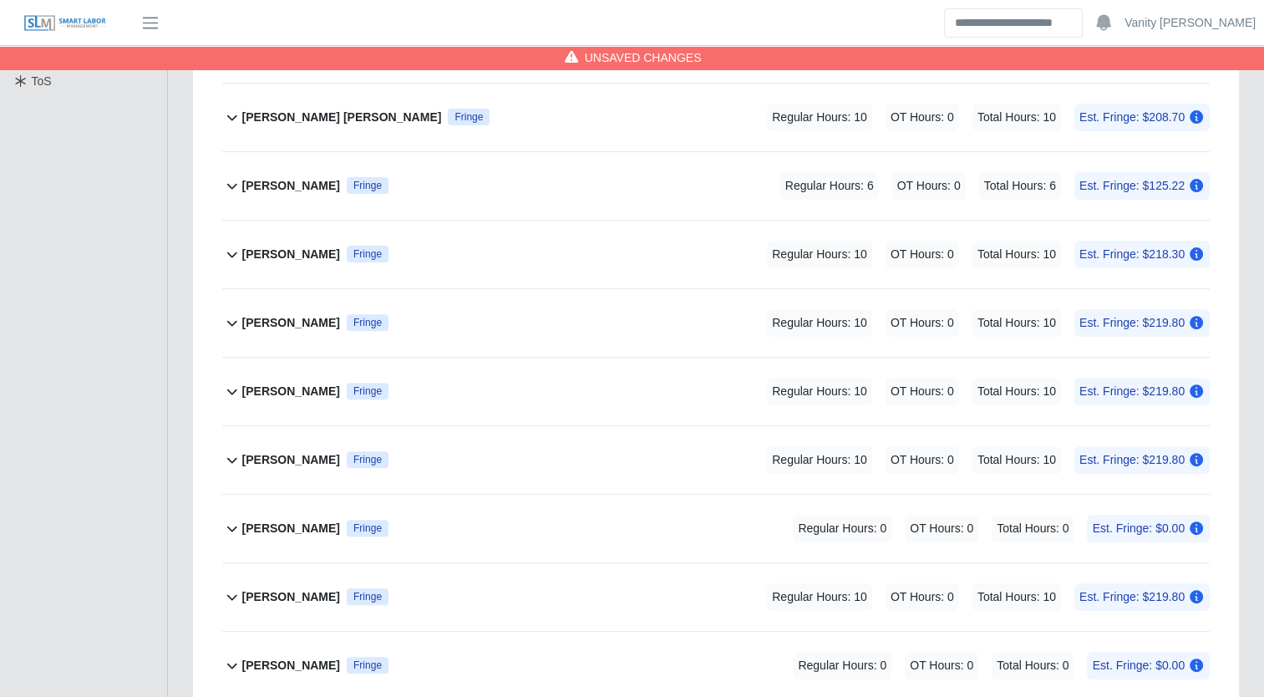
scroll to position [464, 0]
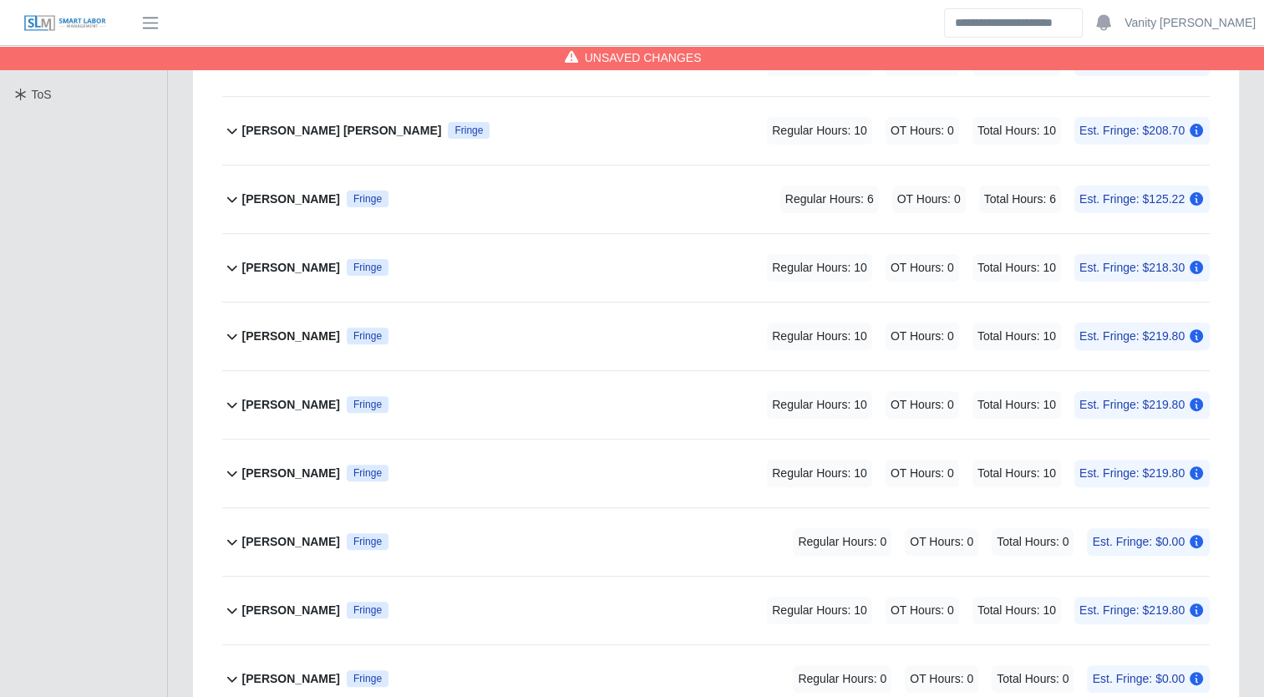
click at [281, 328] on b "[PERSON_NAME]" at bounding box center [291, 337] width 98 height 18
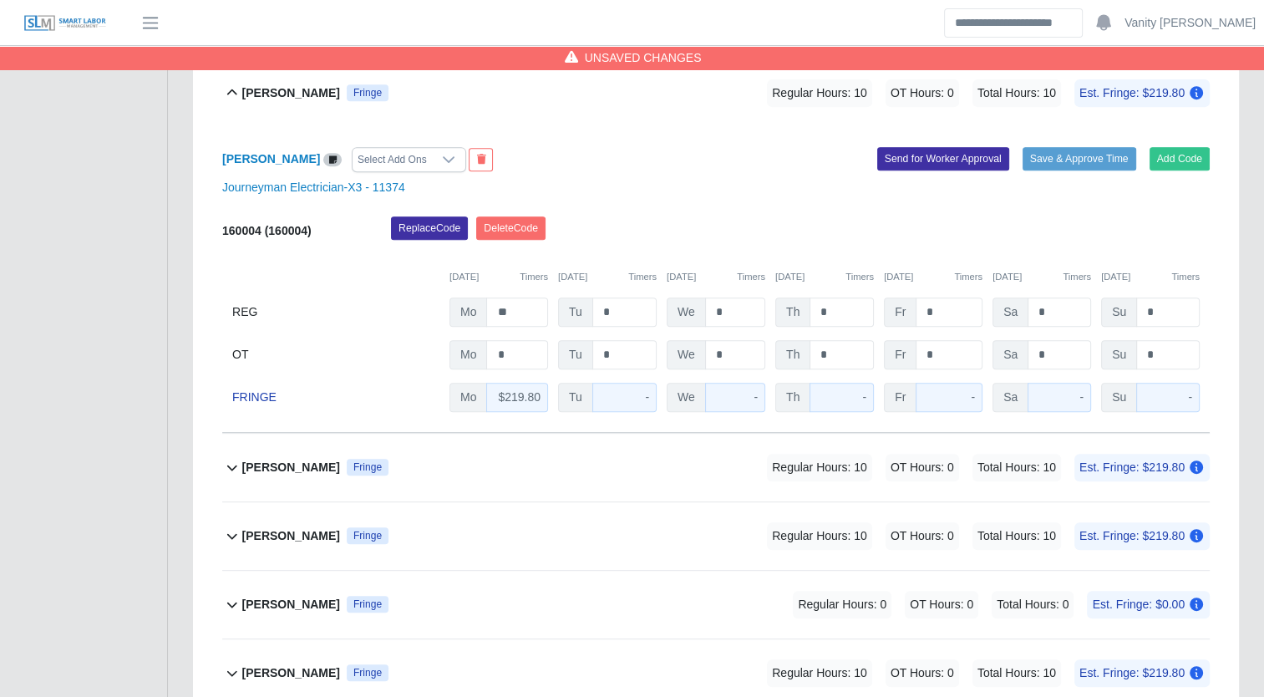
scroll to position [715, 0]
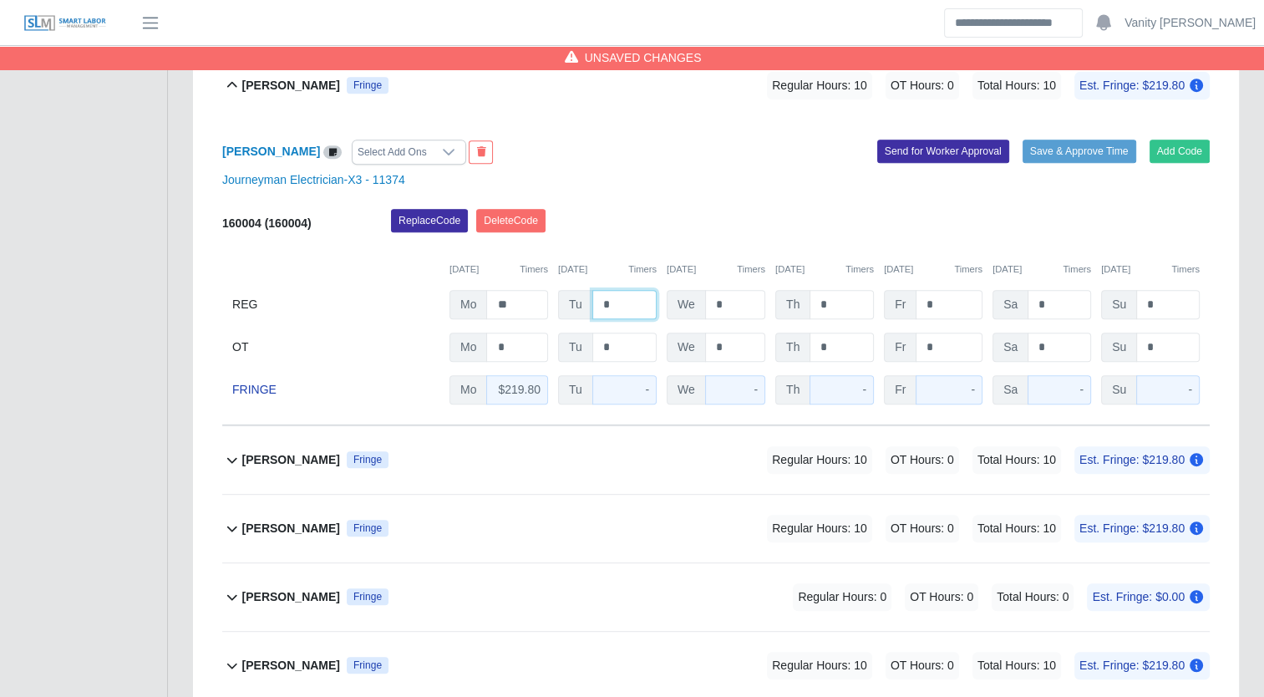
click at [595, 315] on input "*" at bounding box center [625, 304] width 64 height 29
type input "**"
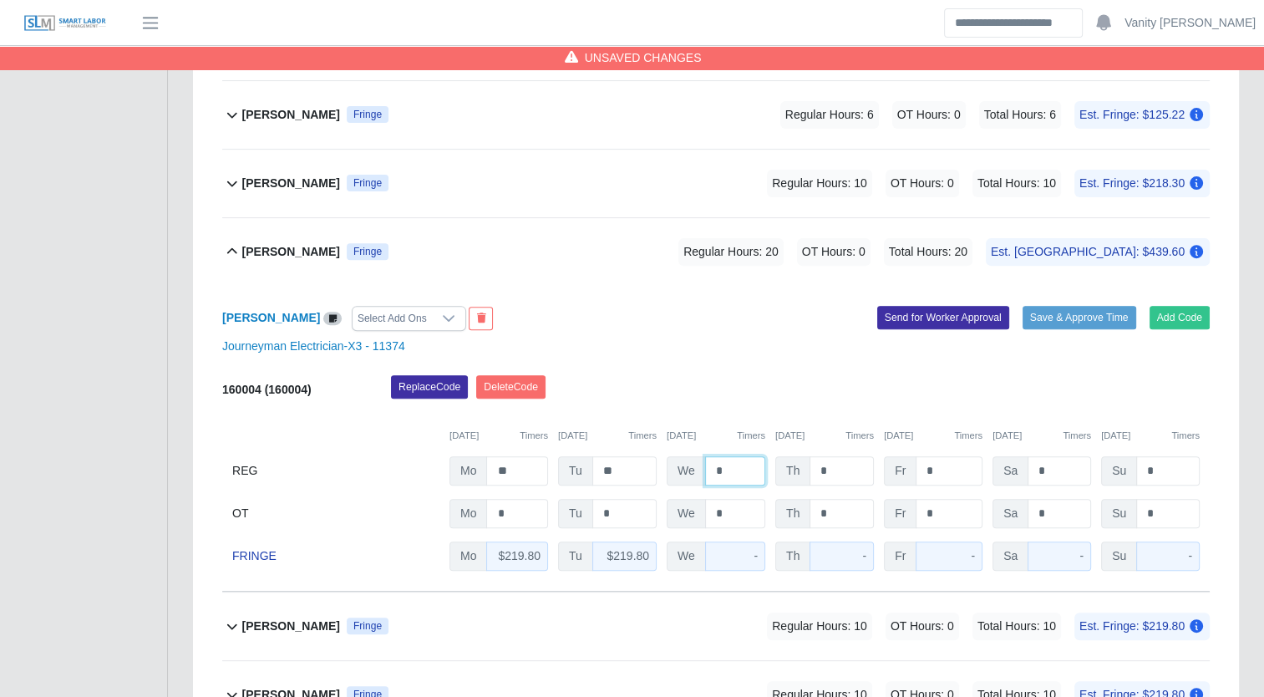
scroll to position [547, 0]
click at [282, 249] on b "[PERSON_NAME]" at bounding box center [291, 253] width 98 height 18
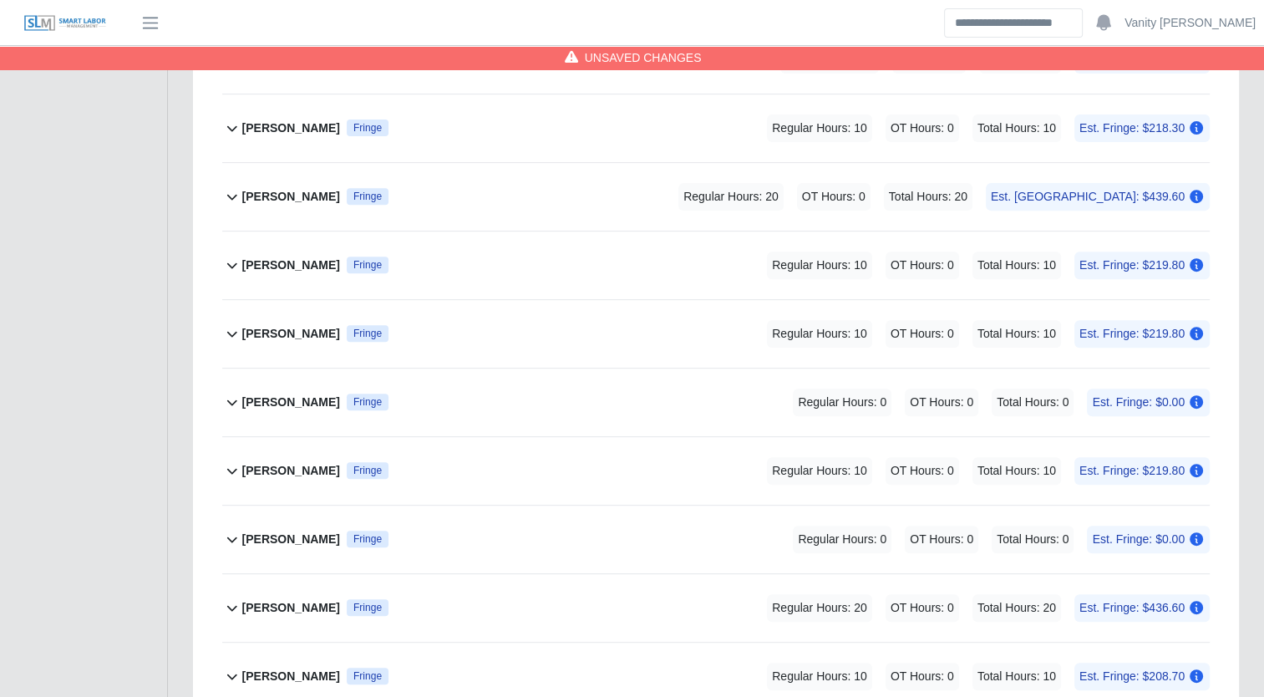
scroll to position [631, 0]
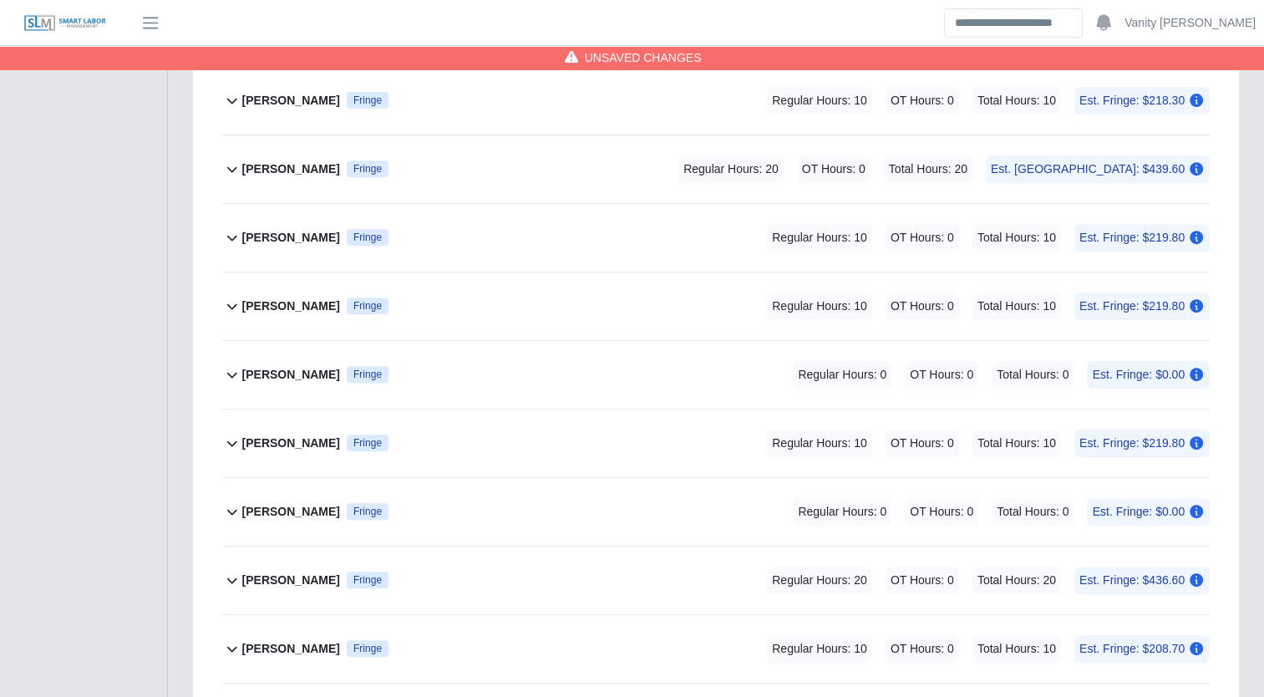
click at [287, 299] on b "[PERSON_NAME]" at bounding box center [291, 307] width 98 height 18
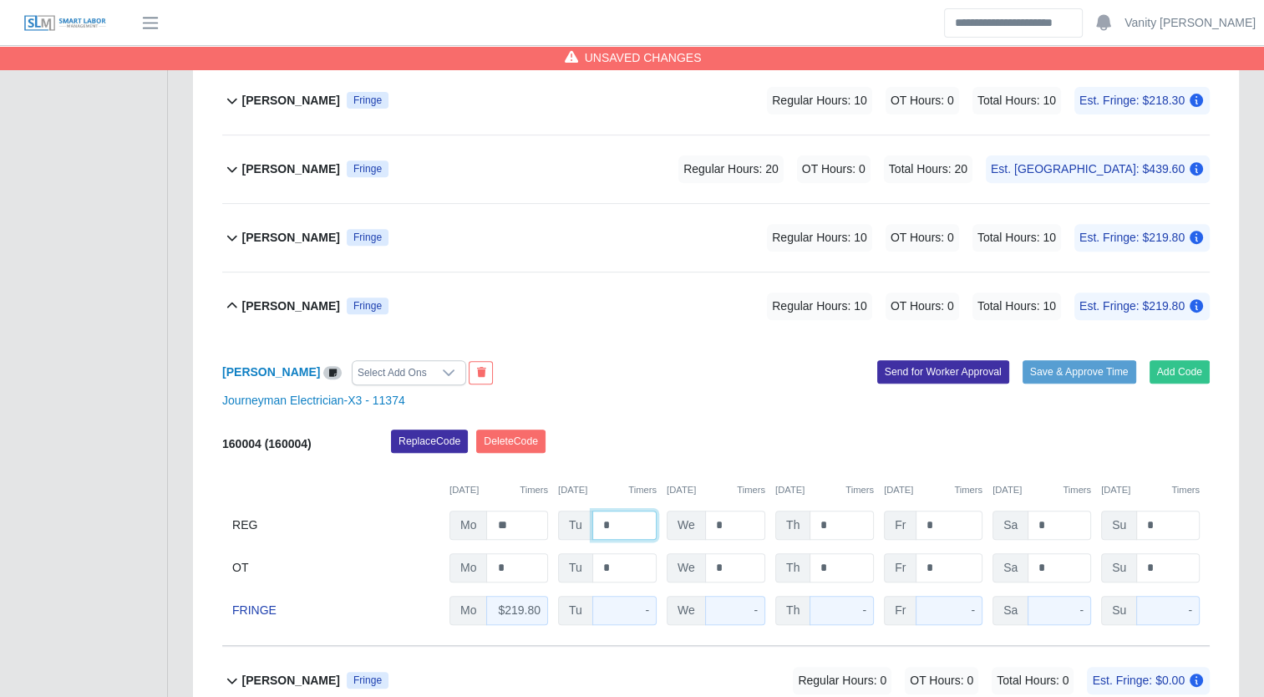
click at [598, 516] on input "*" at bounding box center [625, 525] width 64 height 29
type input "**"
click at [251, 302] on b "[PERSON_NAME]" at bounding box center [291, 307] width 98 height 18
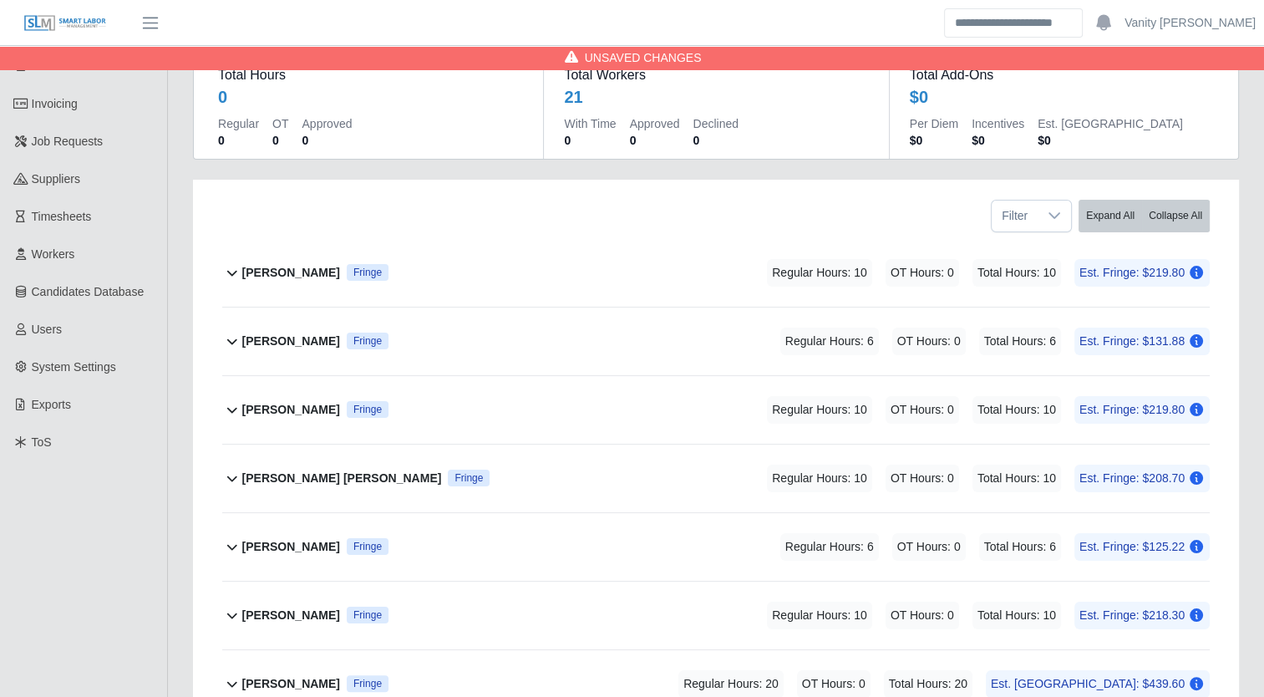
scroll to position [46, 0]
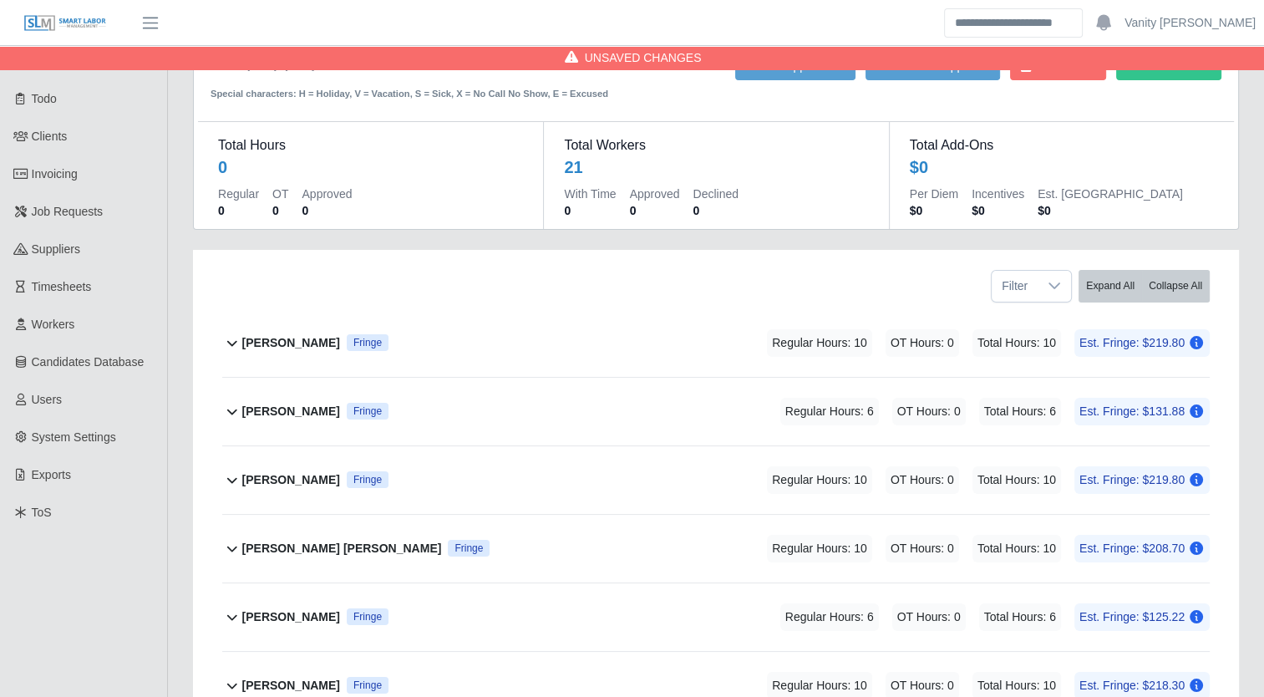
drag, startPoint x: 287, startPoint y: 329, endPoint x: 308, endPoint y: 340, distance: 24.3
click at [287, 330] on div "Adrian Gomez Fringe" at bounding box center [315, 343] width 146 height 28
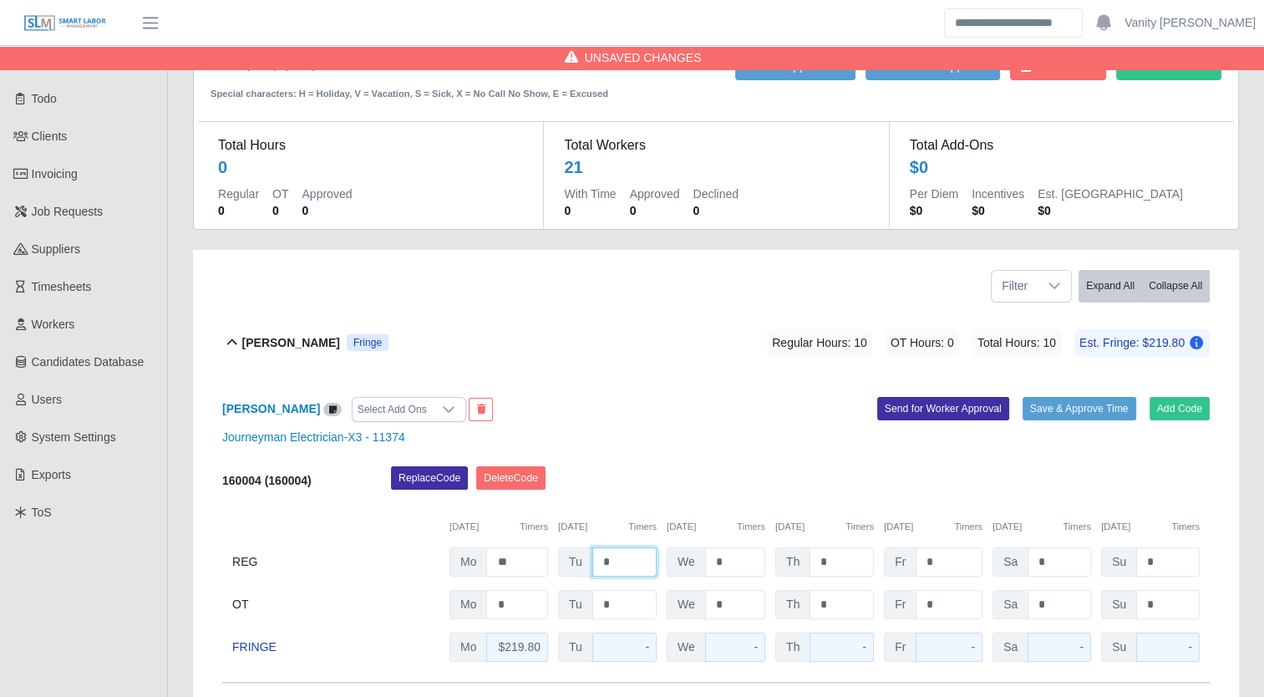
click at [593, 567] on input "*" at bounding box center [625, 561] width 64 height 29
type input "**"
click at [278, 343] on b "[PERSON_NAME]" at bounding box center [291, 343] width 98 height 18
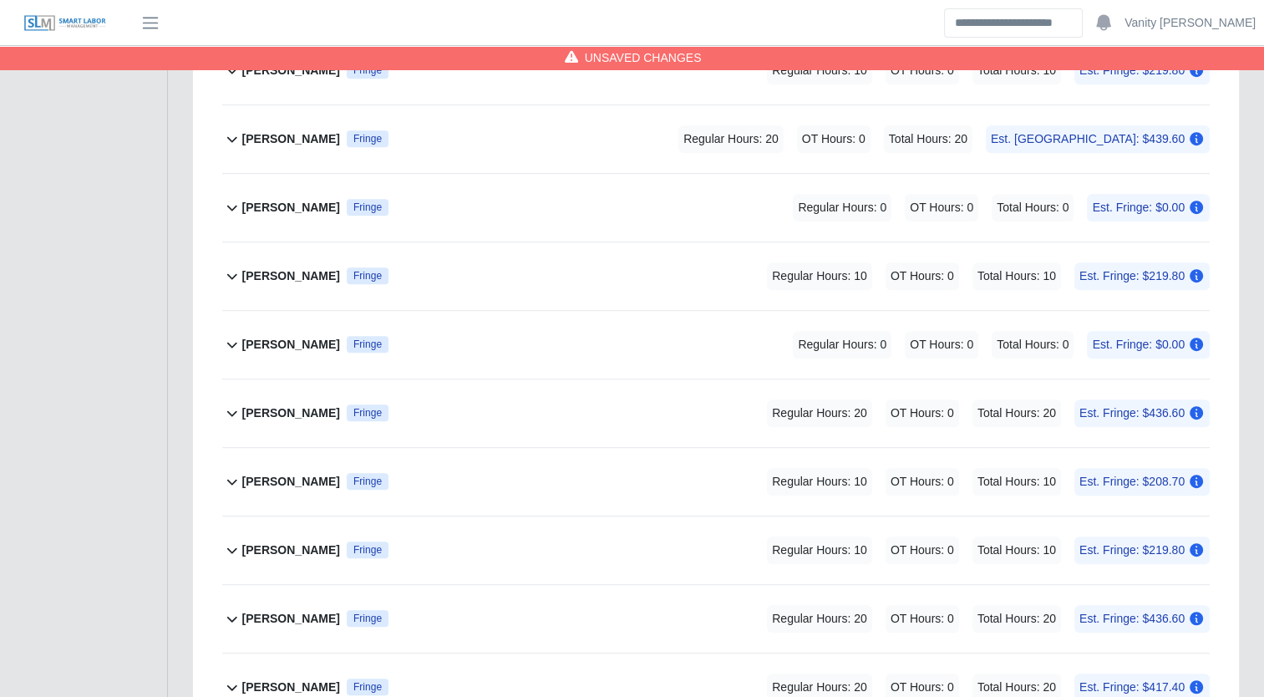
click at [284, 543] on b "[PERSON_NAME]" at bounding box center [291, 551] width 98 height 18
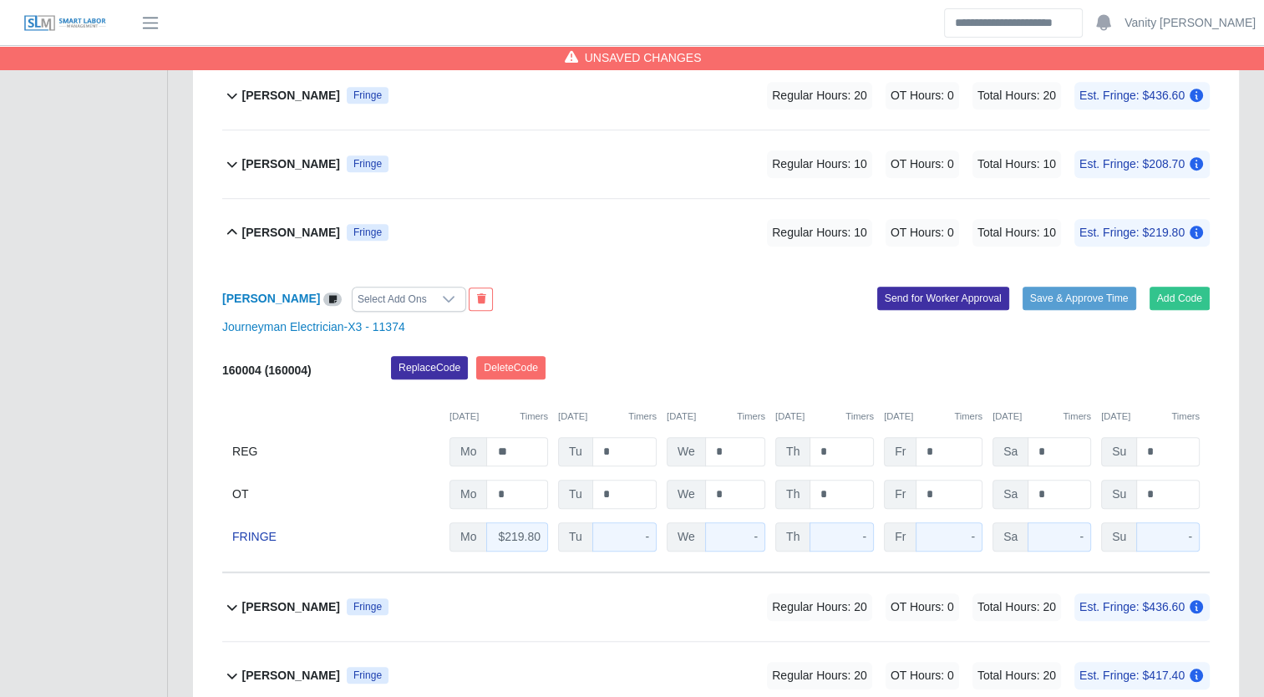
scroll to position [1132, 0]
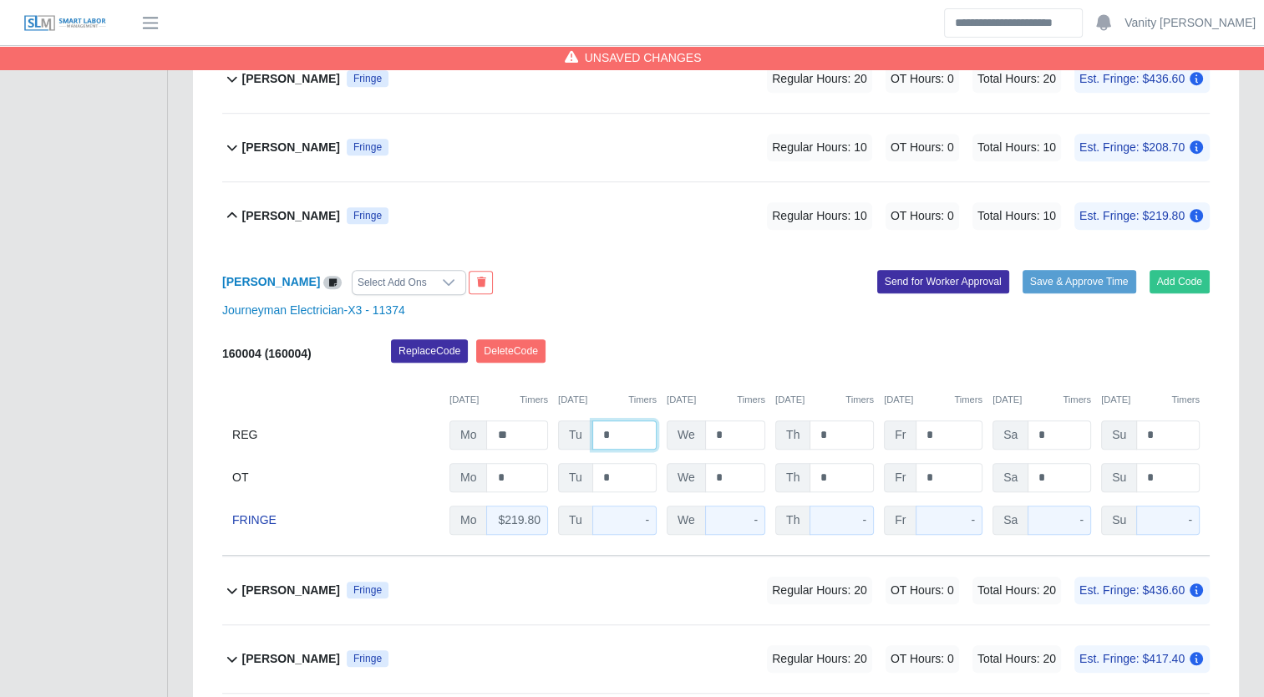
click at [598, 442] on input "*" at bounding box center [625, 434] width 64 height 29
type input "**"
click at [303, 221] on b "[PERSON_NAME]" at bounding box center [291, 216] width 98 height 18
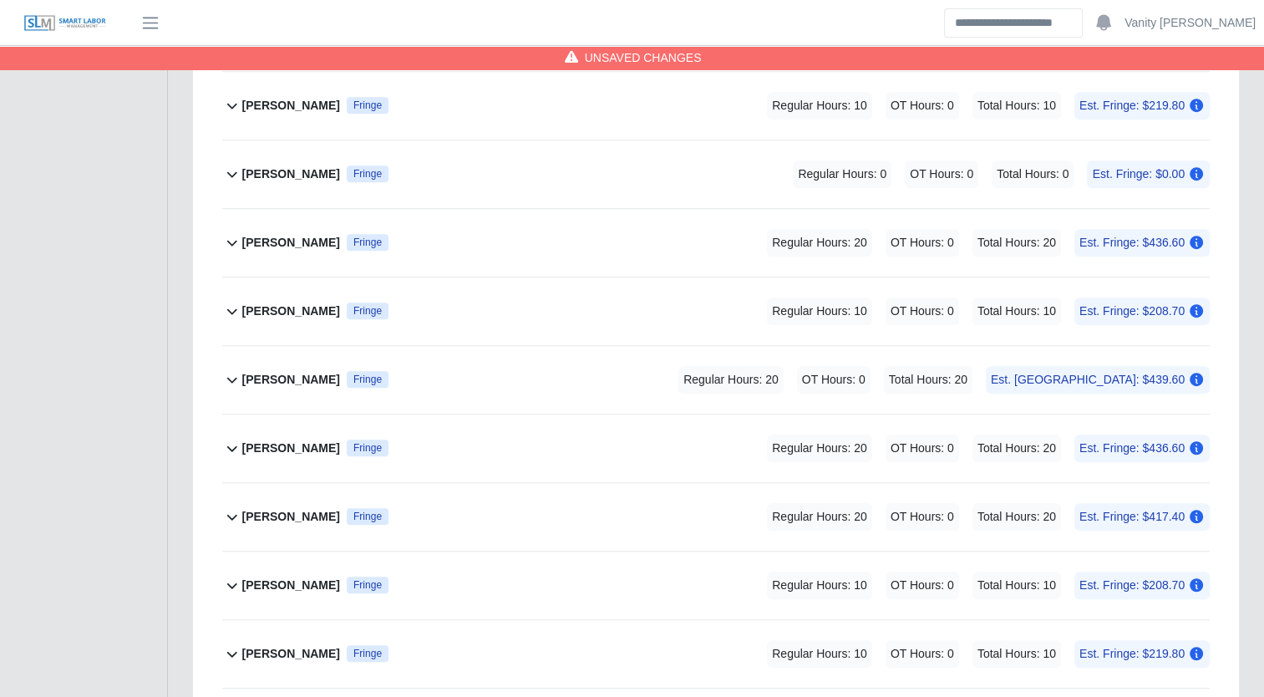
scroll to position [965, 0]
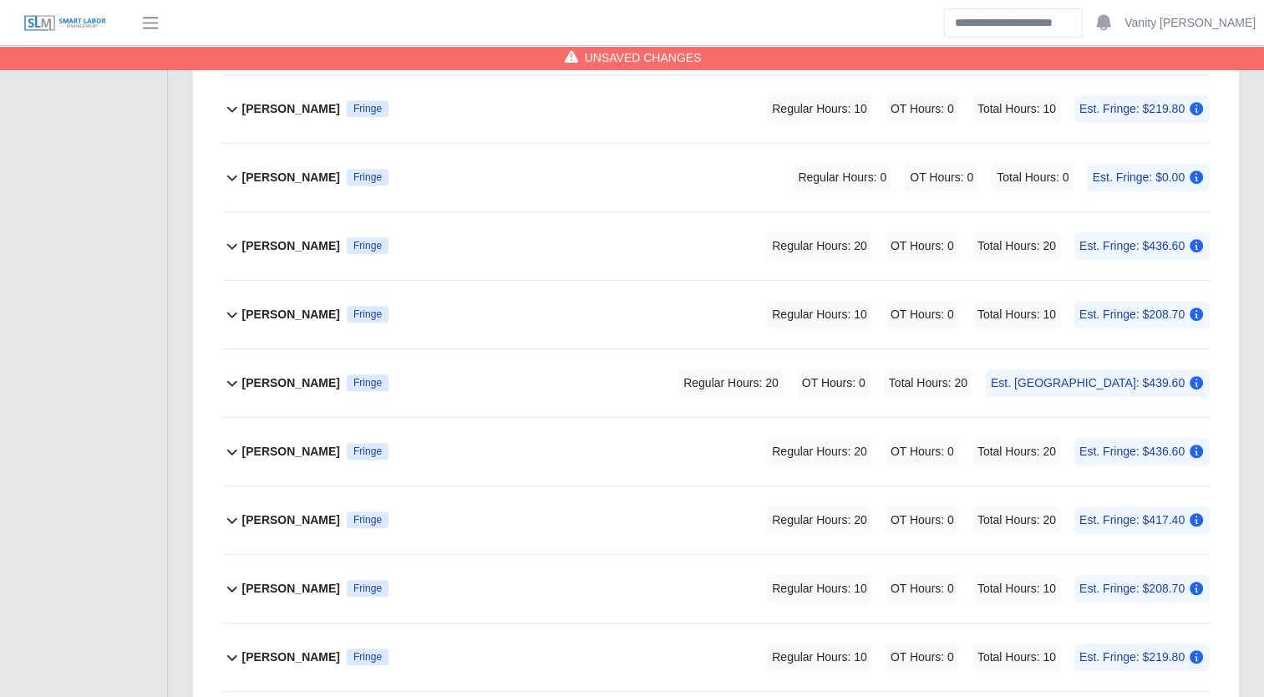
click at [287, 315] on b "[PERSON_NAME]" at bounding box center [291, 315] width 98 height 18
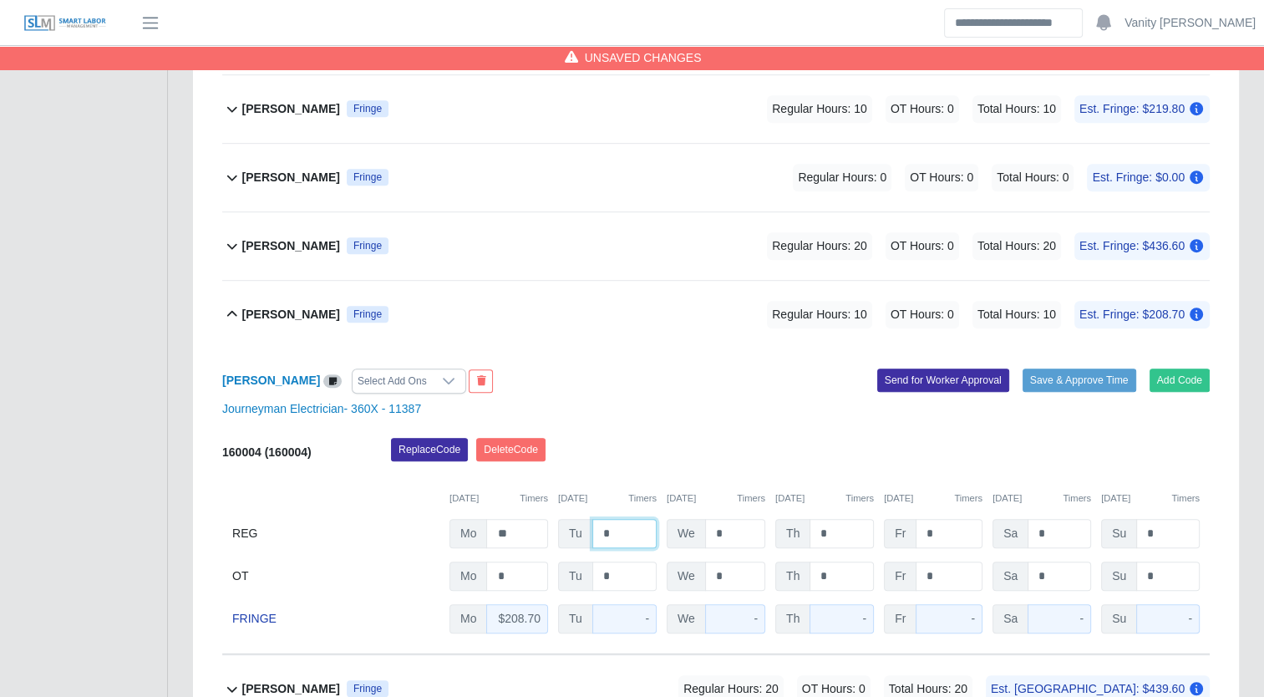
click at [599, 535] on input "*" at bounding box center [625, 533] width 64 height 29
type input "**"
click at [260, 306] on b "[PERSON_NAME]" at bounding box center [291, 315] width 98 height 18
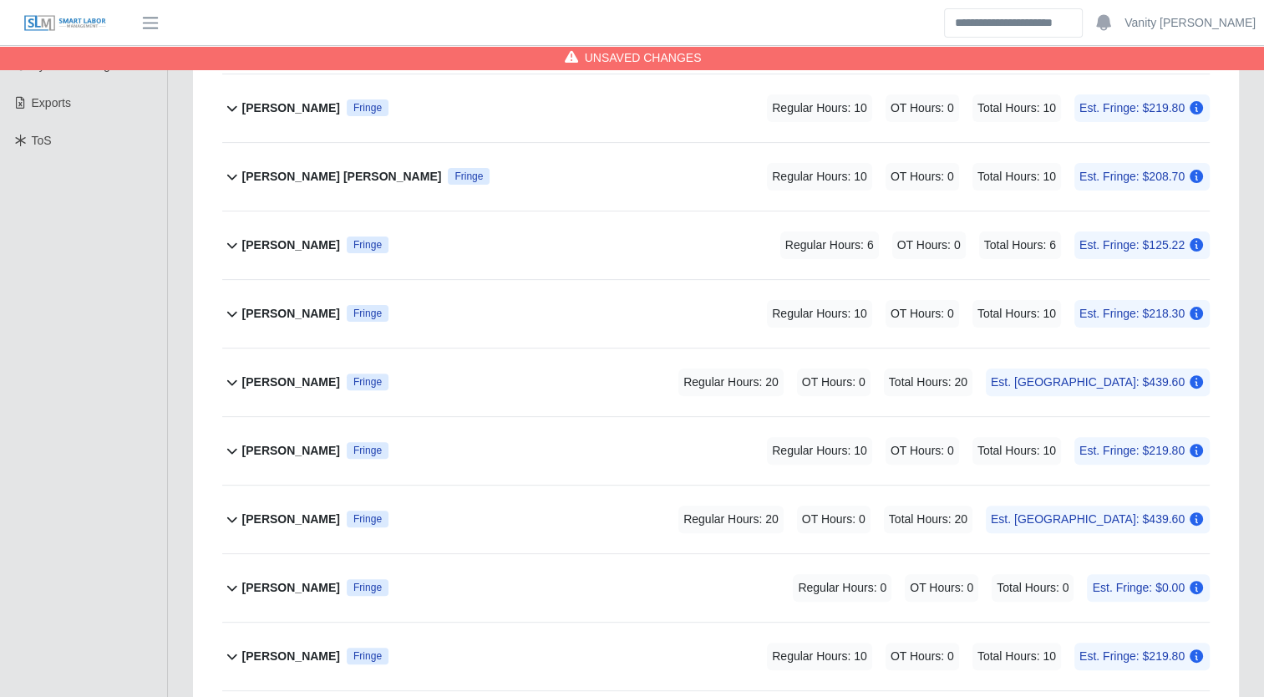
scroll to position [380, 0]
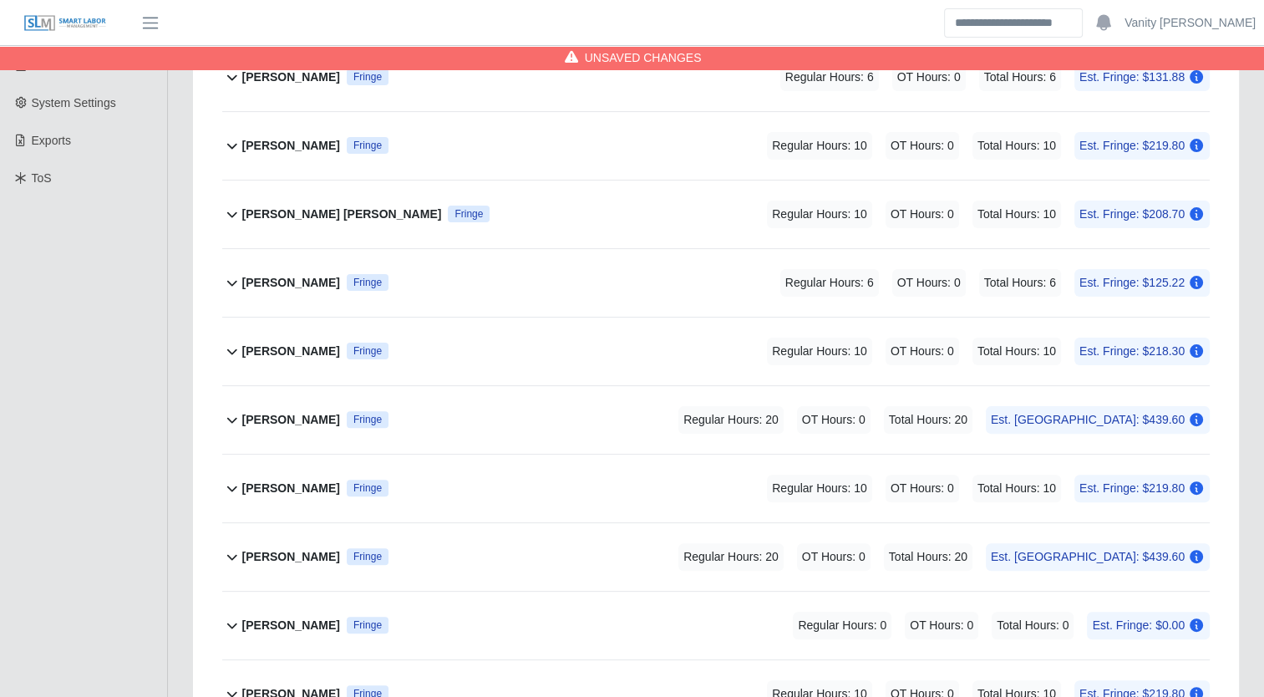
click at [290, 206] on b "[PERSON_NAME] [PERSON_NAME]" at bounding box center [342, 215] width 200 height 18
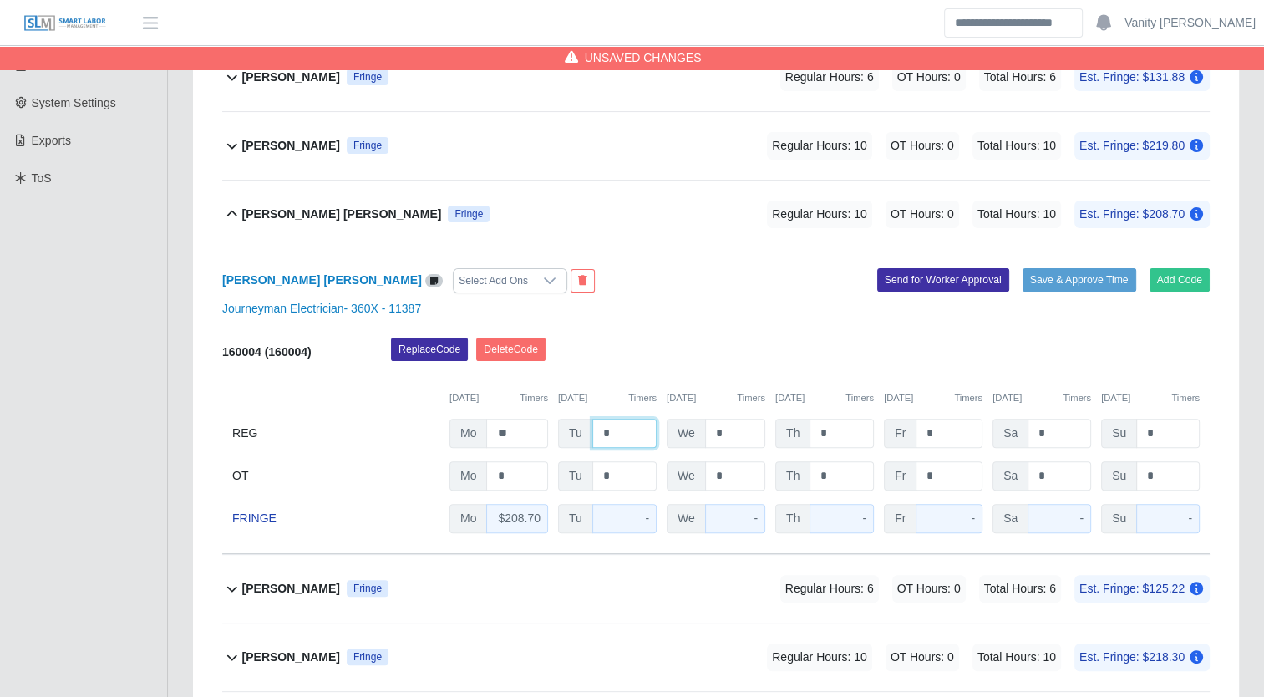
click at [598, 430] on input "*" at bounding box center [625, 433] width 64 height 29
type input "**"
click at [280, 214] on b "[PERSON_NAME] [PERSON_NAME]" at bounding box center [342, 215] width 200 height 18
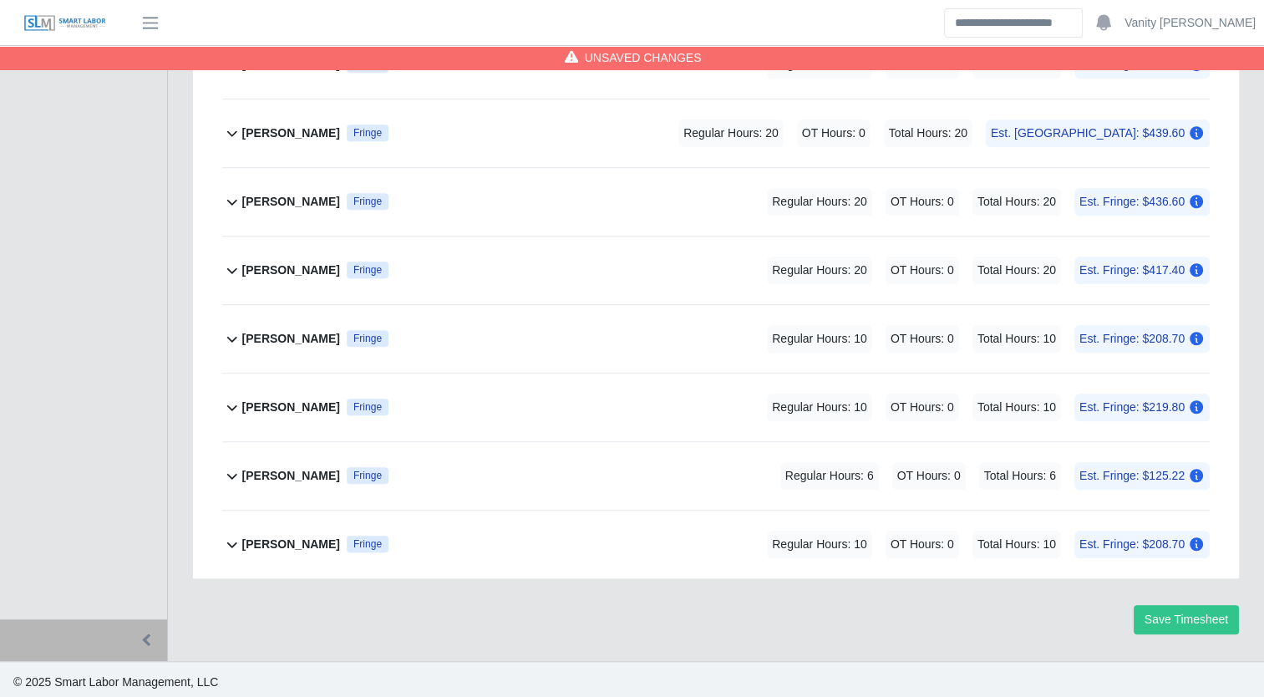
scroll to position [1216, 0]
click at [292, 403] on b "[PERSON_NAME]" at bounding box center [291, 407] width 98 height 18
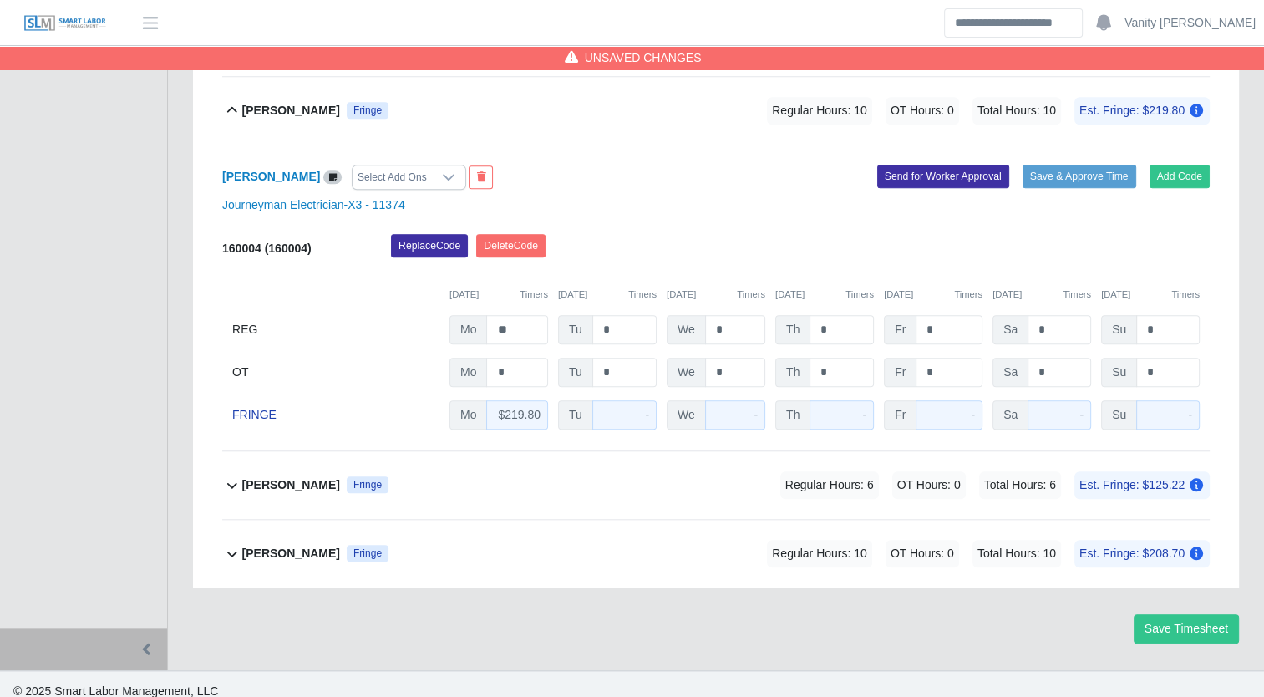
scroll to position [1521, 0]
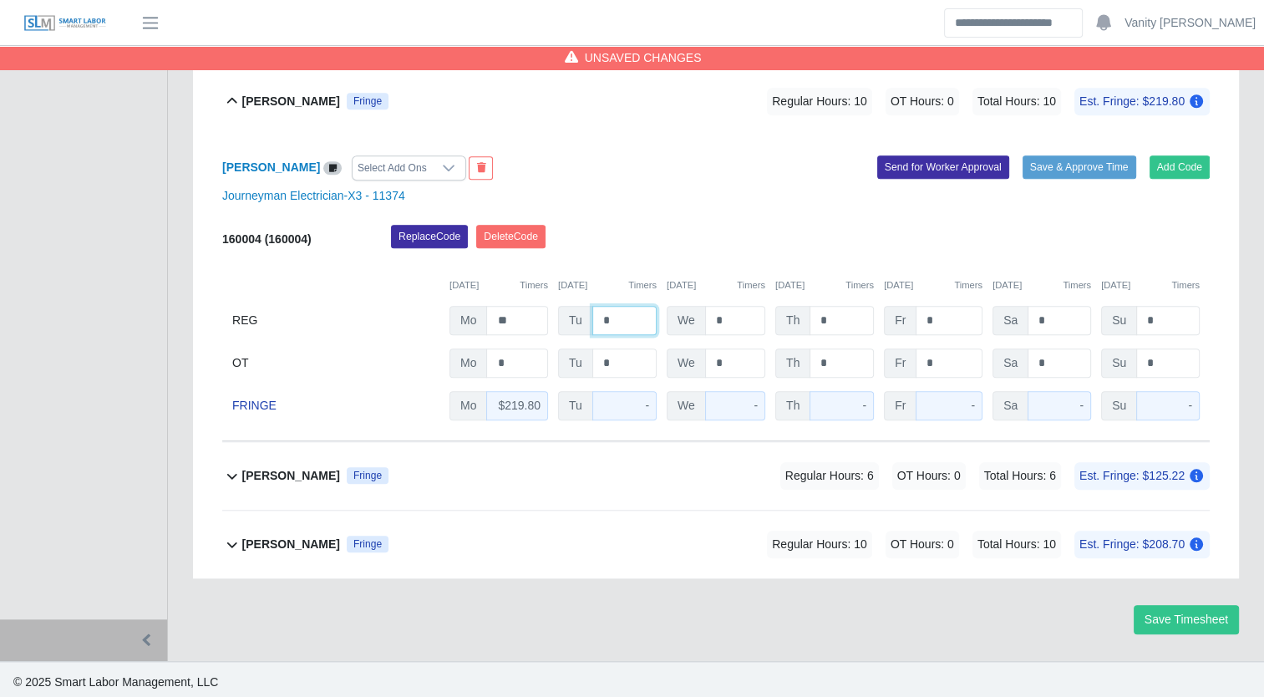
click at [595, 315] on input "*" at bounding box center [625, 320] width 64 height 29
type input "**"
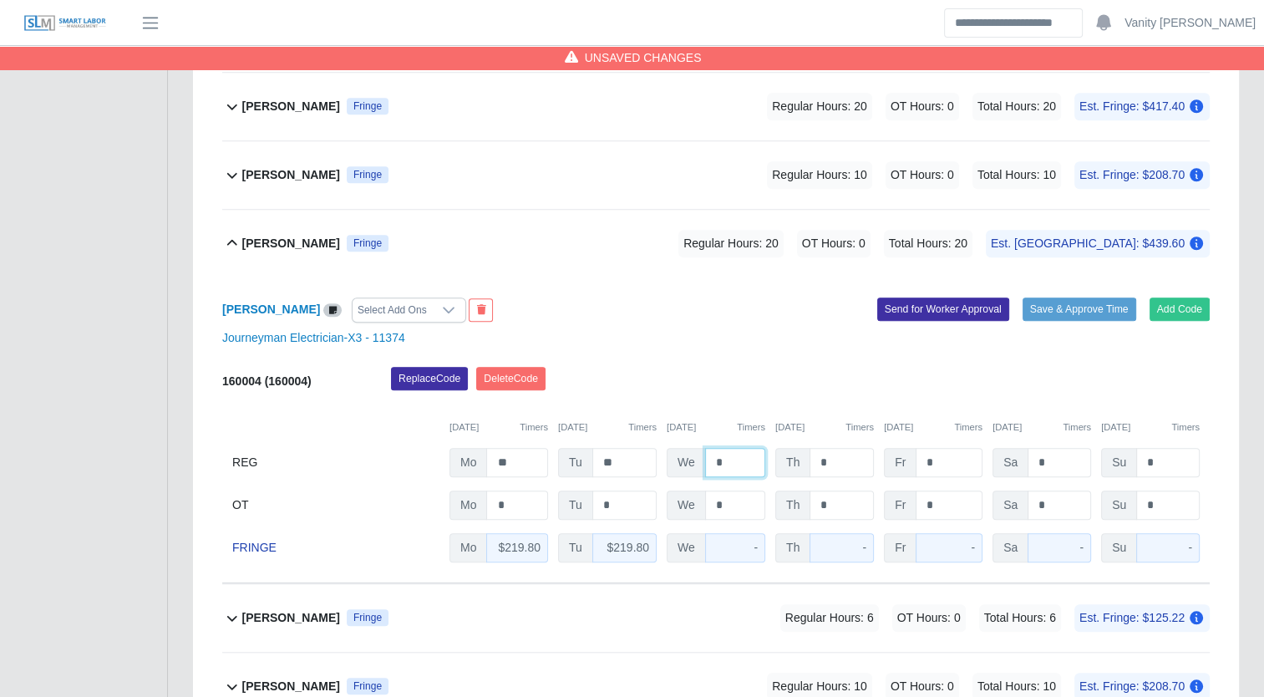
scroll to position [1354, 0]
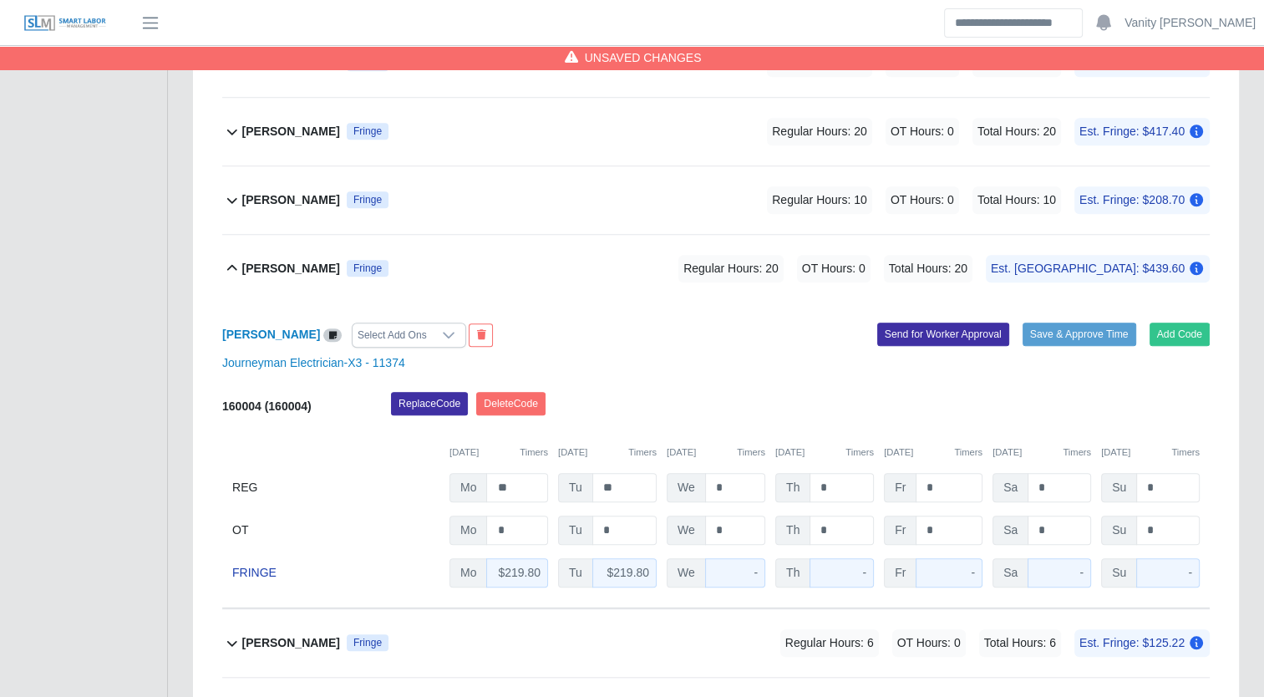
click at [278, 269] on b "[PERSON_NAME]" at bounding box center [291, 269] width 98 height 18
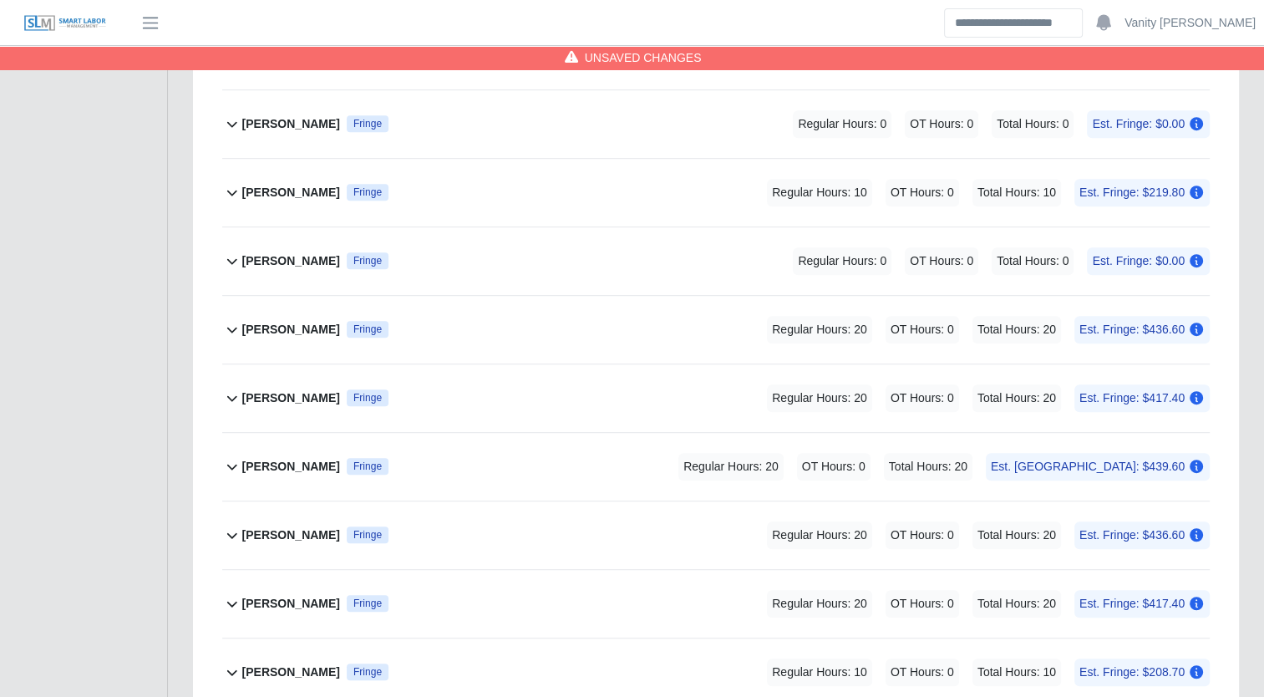
scroll to position [798, 0]
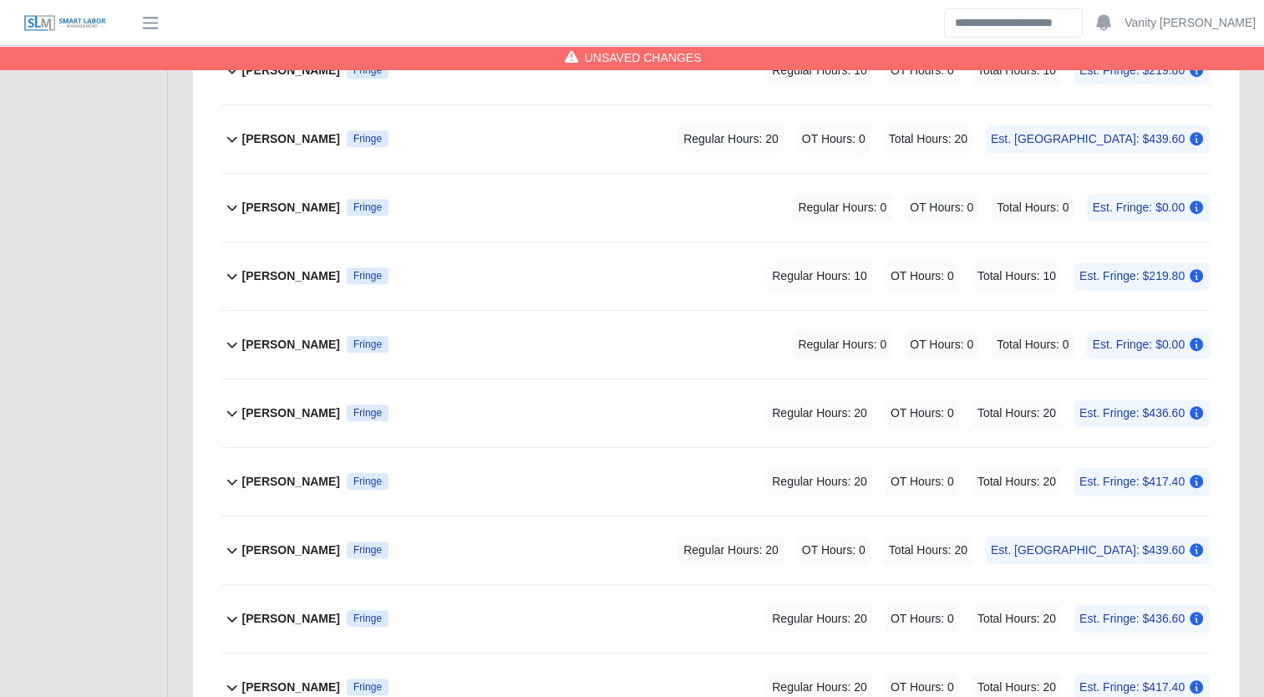
click at [296, 279] on b "[PERSON_NAME]" at bounding box center [291, 276] width 98 height 18
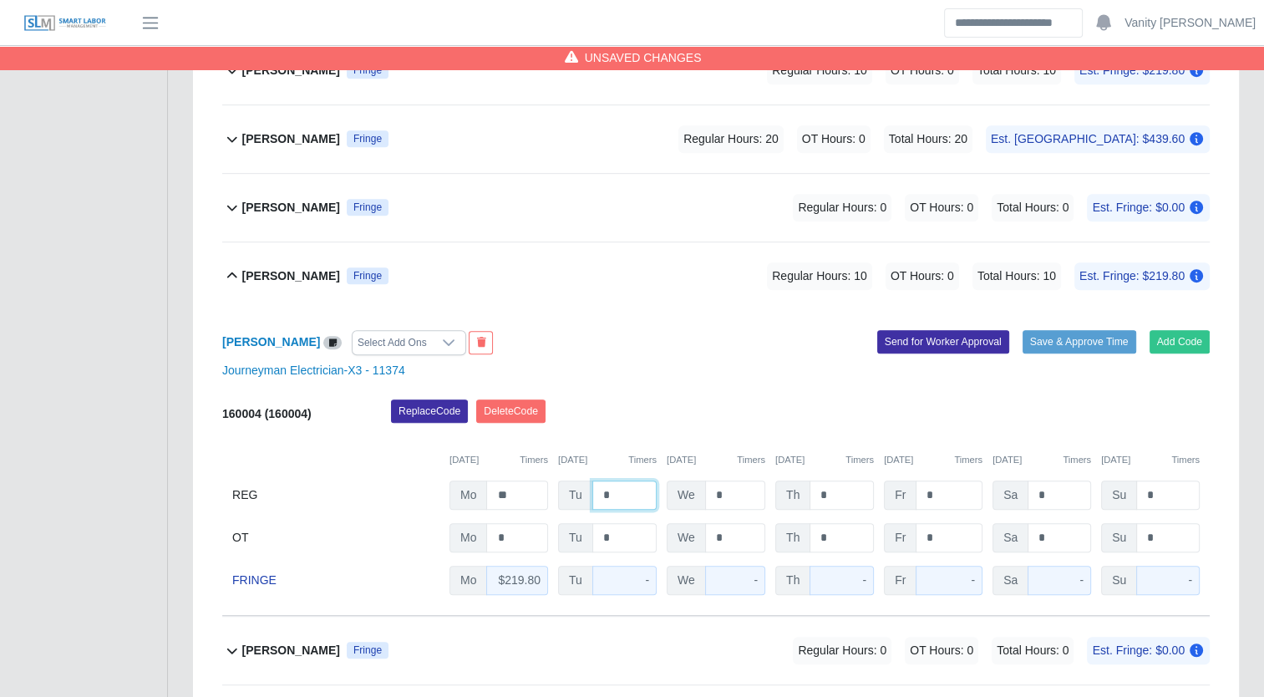
click at [600, 487] on input "*" at bounding box center [625, 495] width 64 height 29
type input "**"
click at [303, 272] on b "[PERSON_NAME]" at bounding box center [291, 276] width 98 height 18
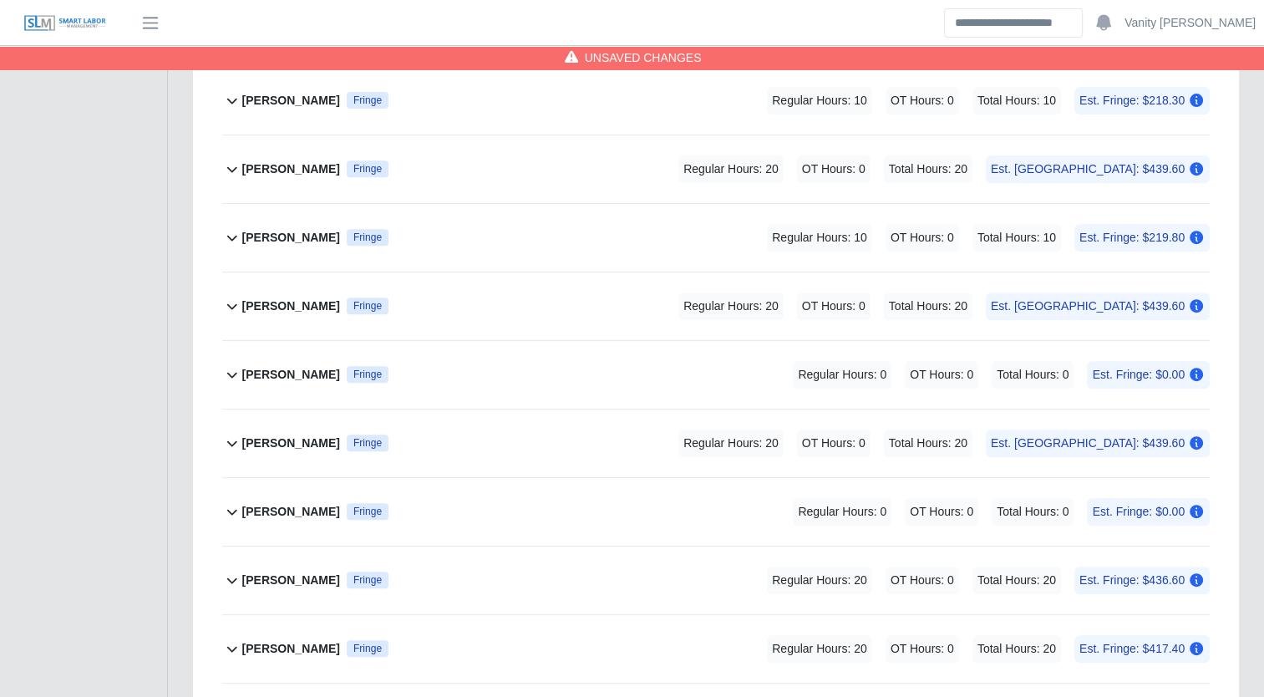
scroll to position [547, 0]
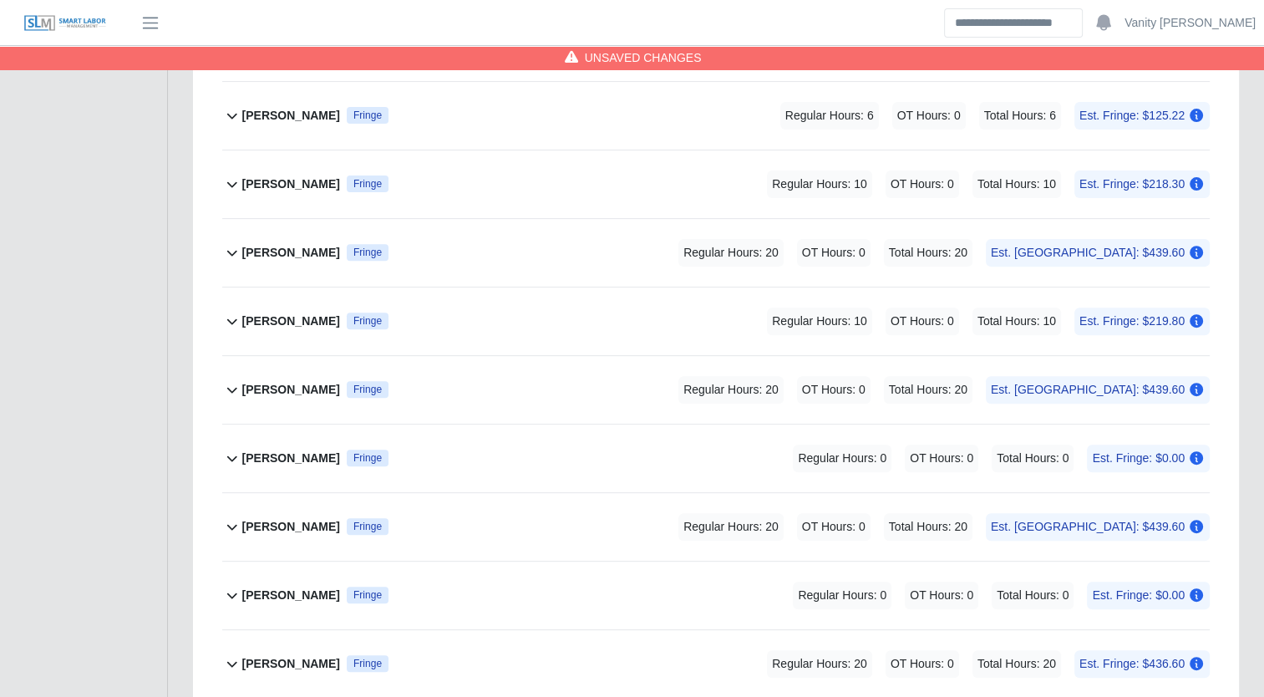
click at [289, 318] on b "[PERSON_NAME]" at bounding box center [291, 322] width 98 height 18
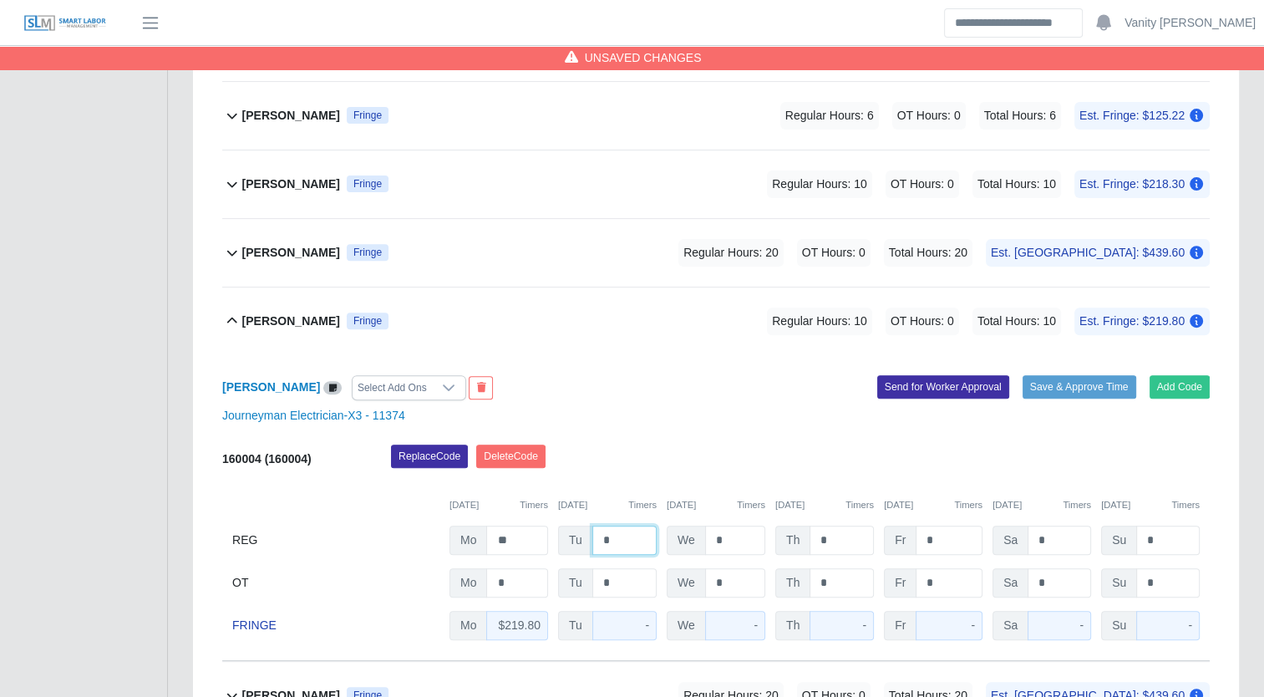
click at [599, 537] on input "*" at bounding box center [625, 540] width 64 height 29
type input "**"
click at [277, 327] on b "[PERSON_NAME]" at bounding box center [291, 322] width 98 height 18
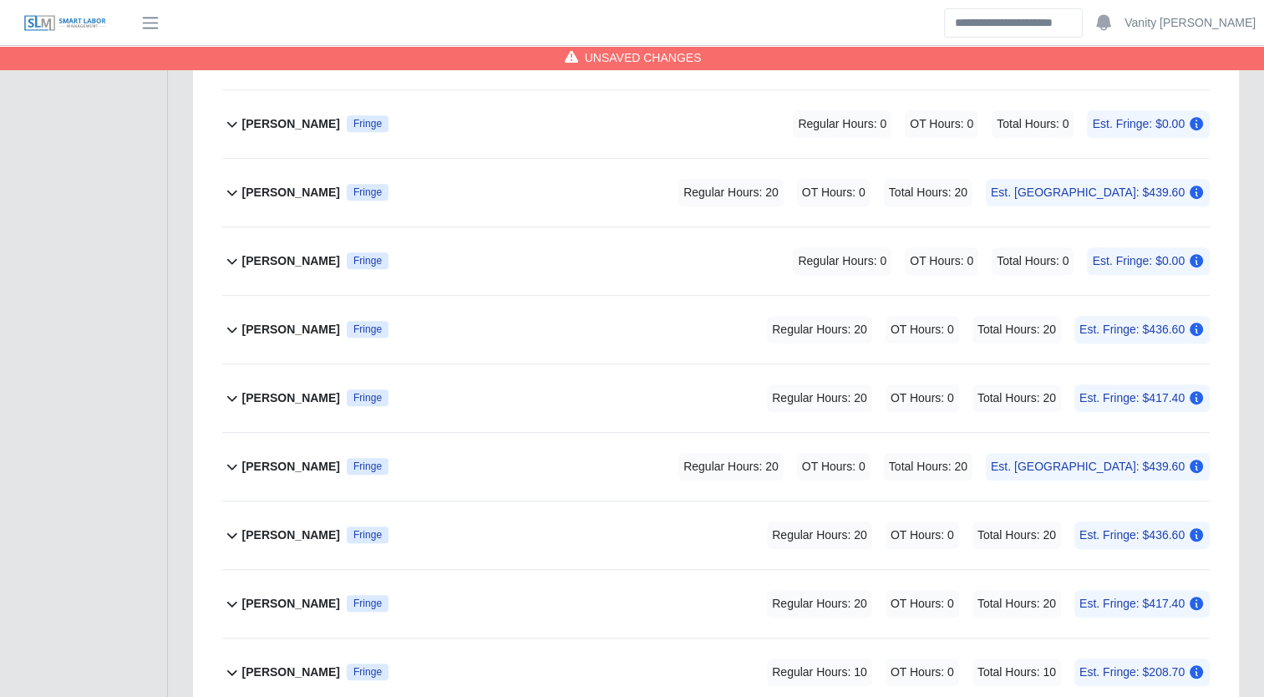
scroll to position [965, 0]
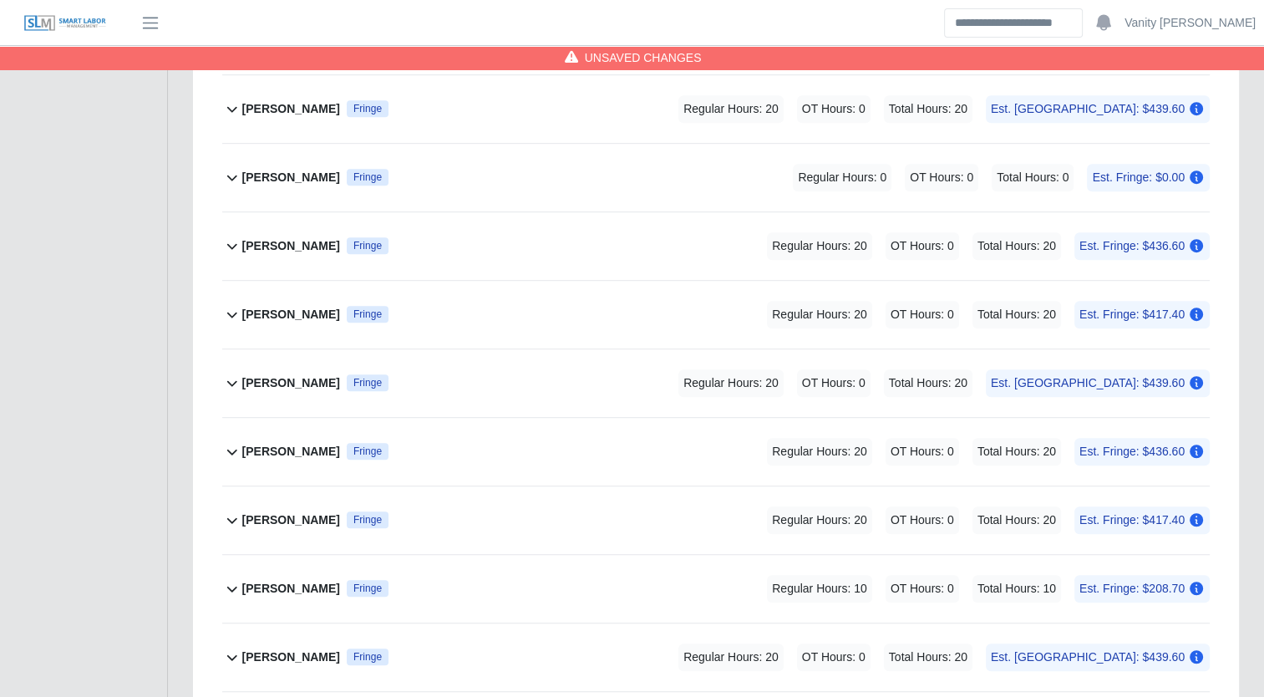
click at [321, 516] on b "[PERSON_NAME]" at bounding box center [291, 520] width 98 height 18
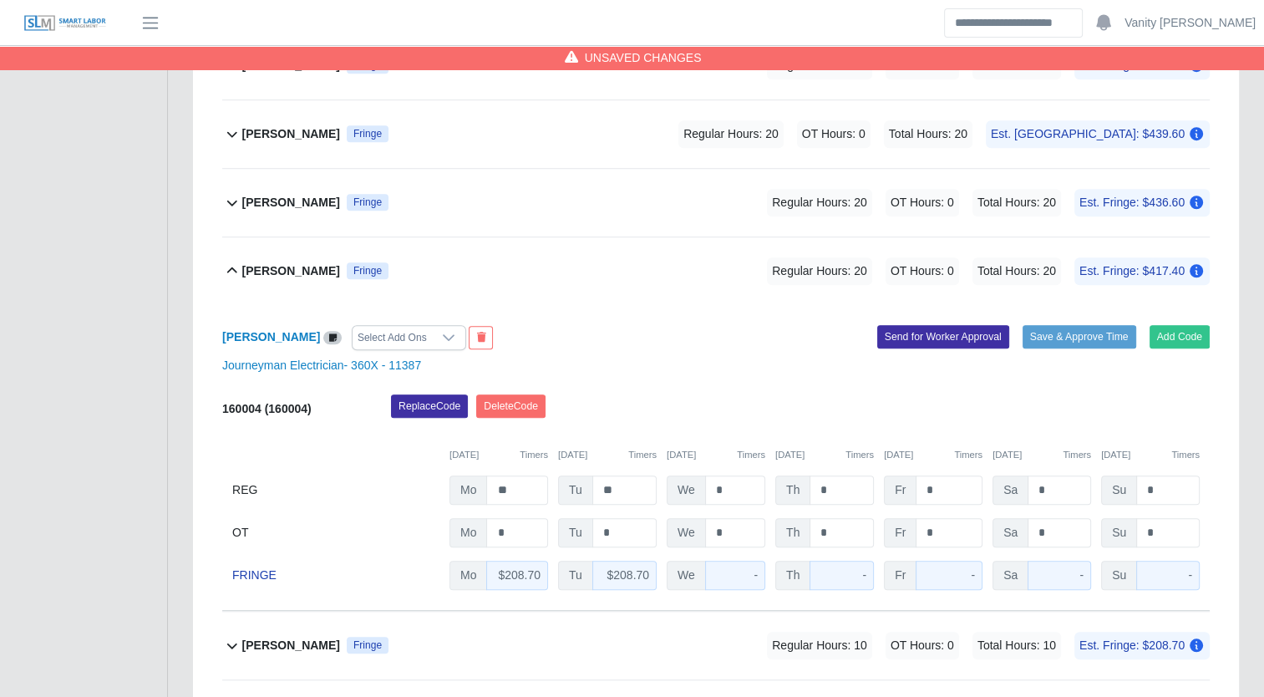
scroll to position [1216, 0]
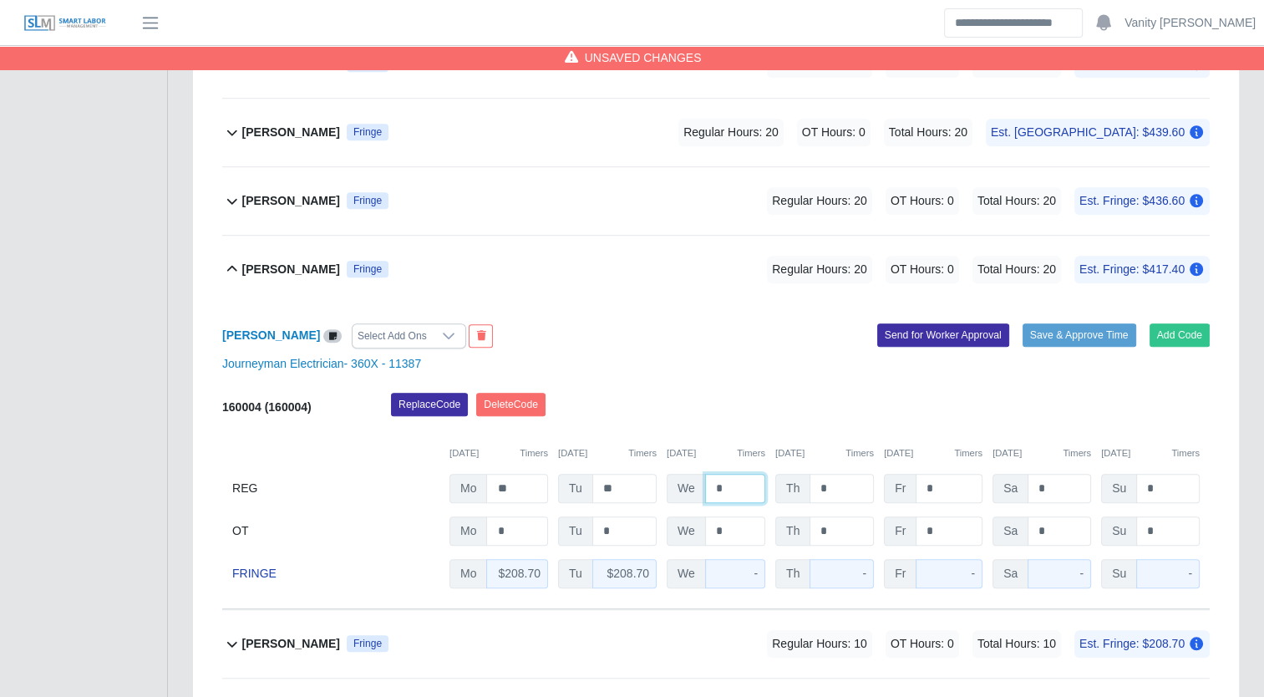
click at [711, 486] on input "*" at bounding box center [735, 488] width 60 height 29
type input "**"
click at [265, 272] on b "[PERSON_NAME]" at bounding box center [291, 270] width 98 height 18
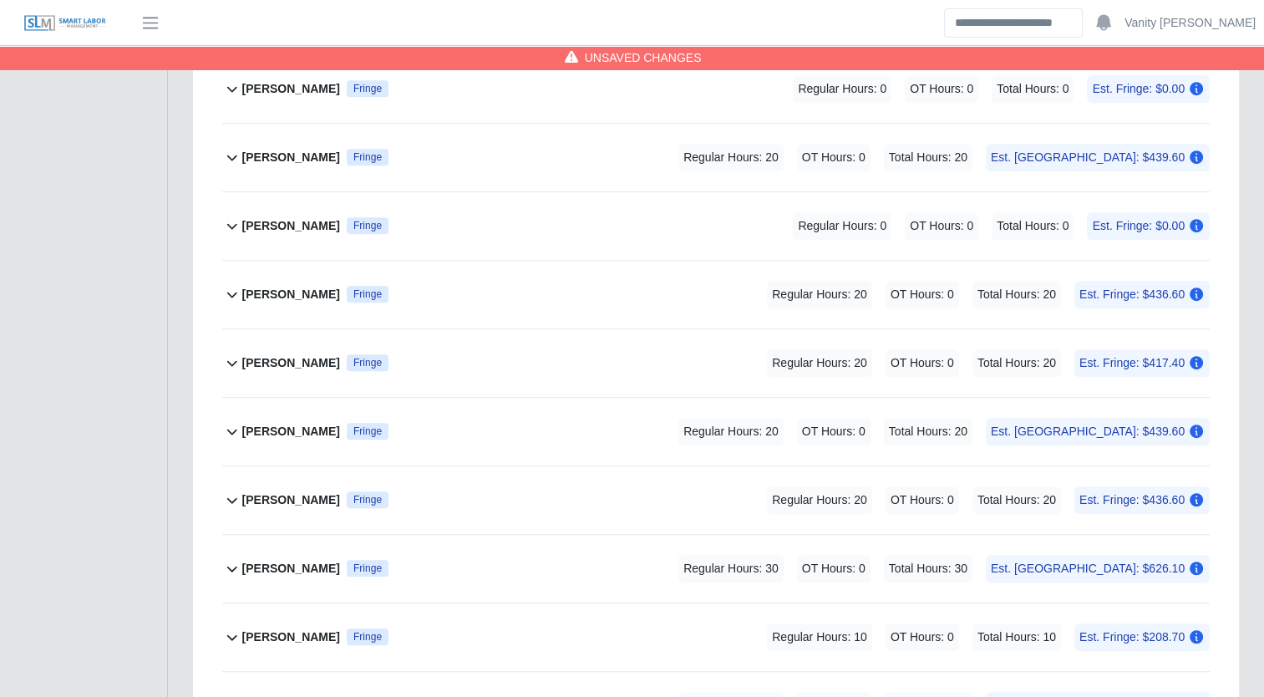
scroll to position [882, 0]
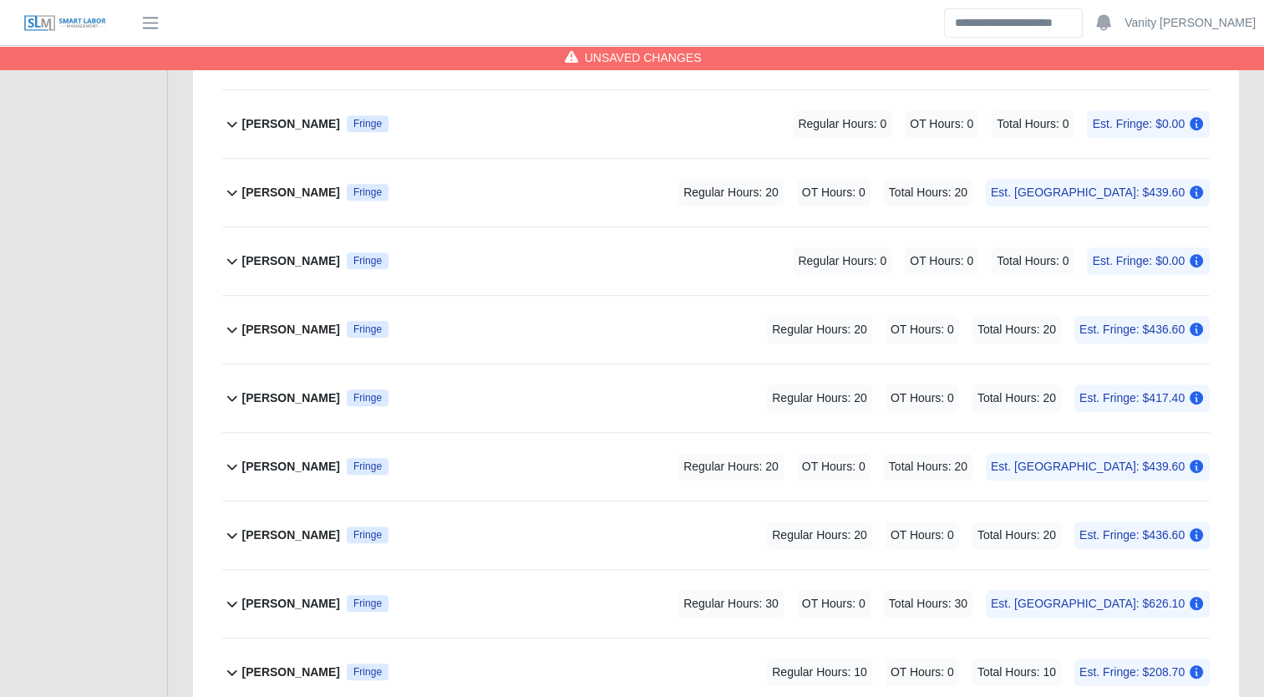
click at [259, 186] on b "[PERSON_NAME]" at bounding box center [291, 193] width 98 height 18
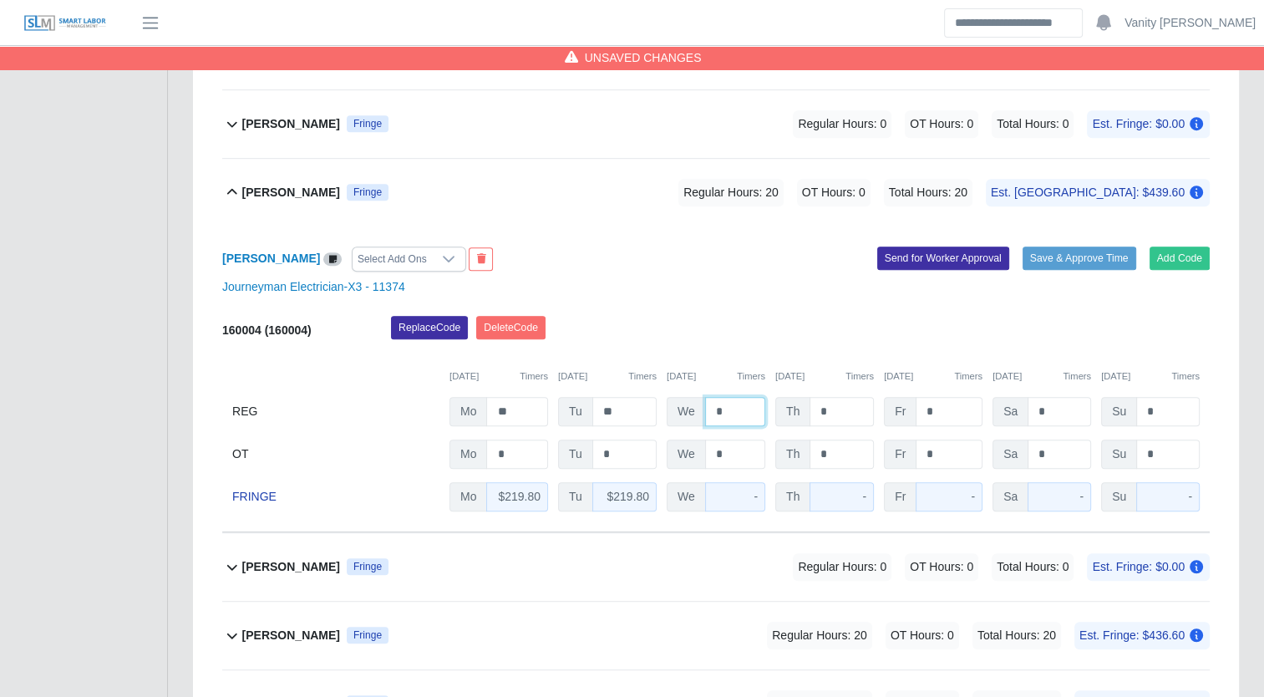
click at [720, 407] on input "*" at bounding box center [735, 411] width 60 height 29
click at [711, 407] on input "*" at bounding box center [735, 411] width 60 height 29
type input "**"
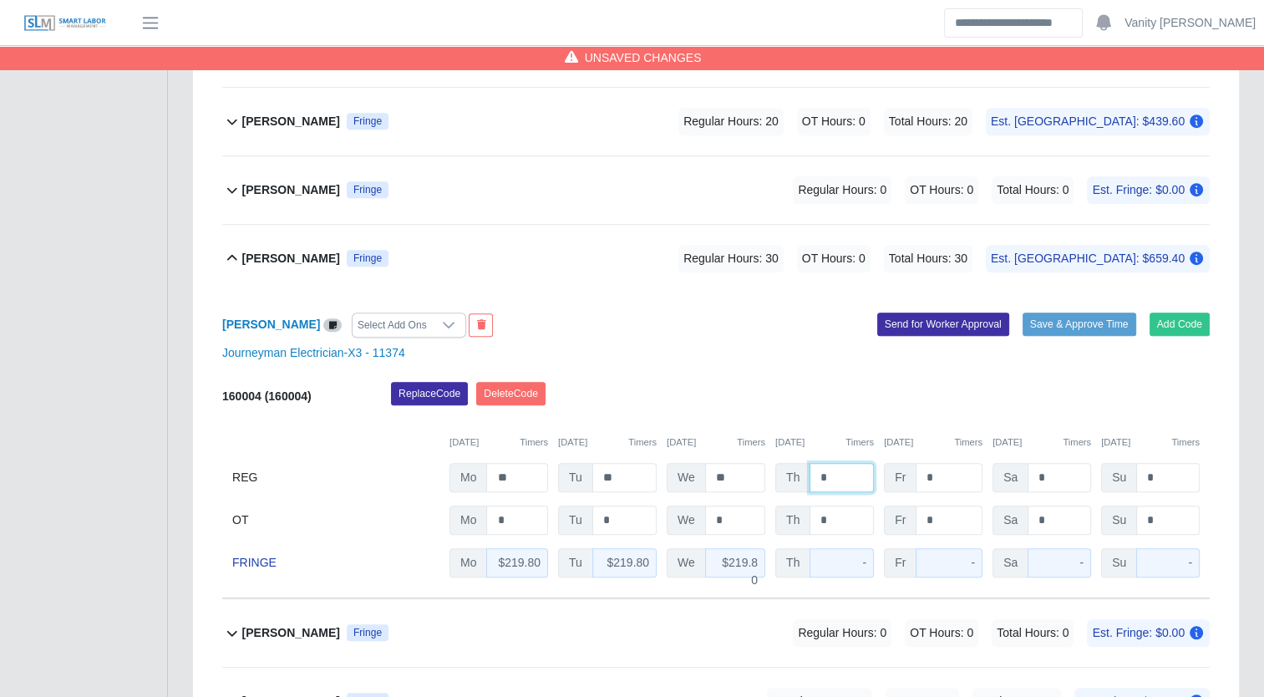
scroll to position [798, 0]
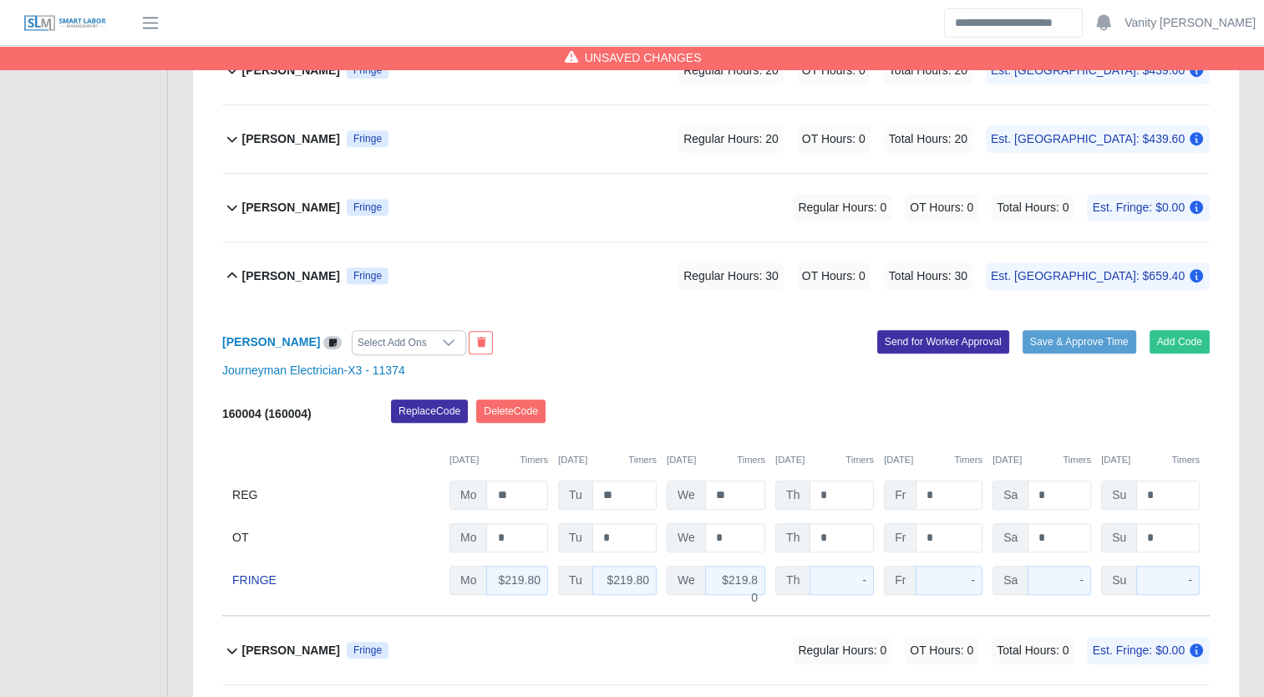
click at [254, 274] on b "[PERSON_NAME]" at bounding box center [291, 276] width 98 height 18
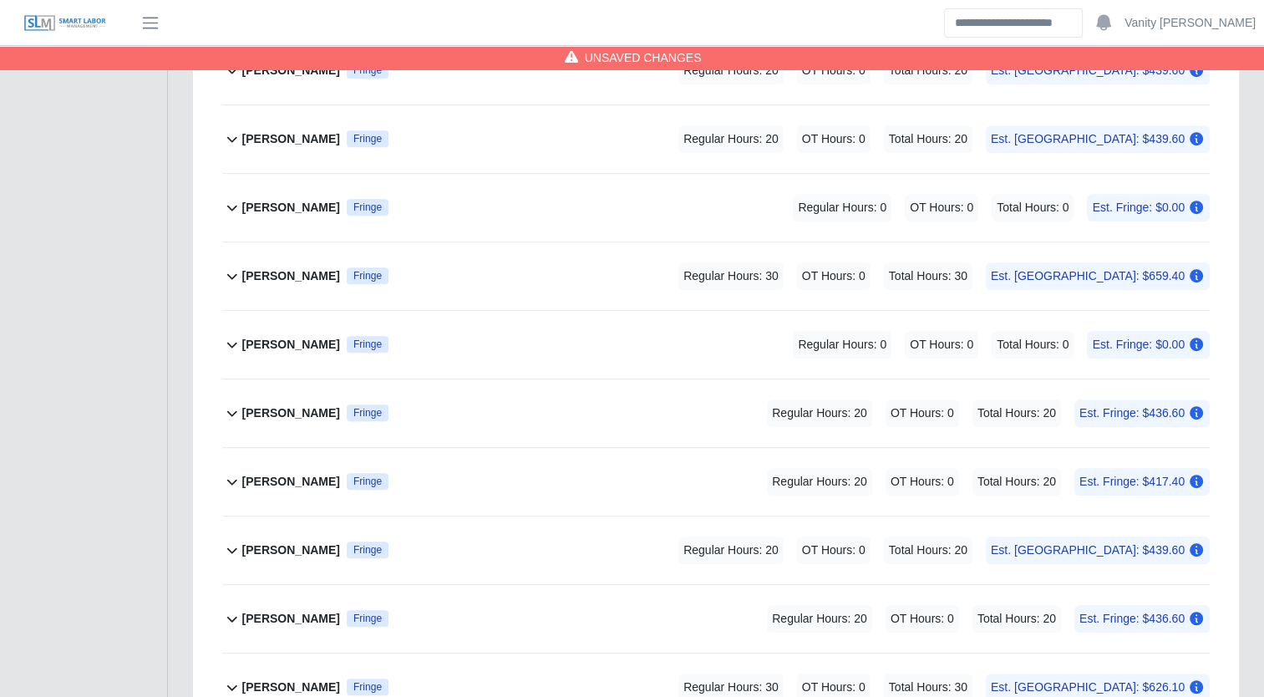
click at [282, 405] on b "[PERSON_NAME]" at bounding box center [291, 413] width 98 height 18
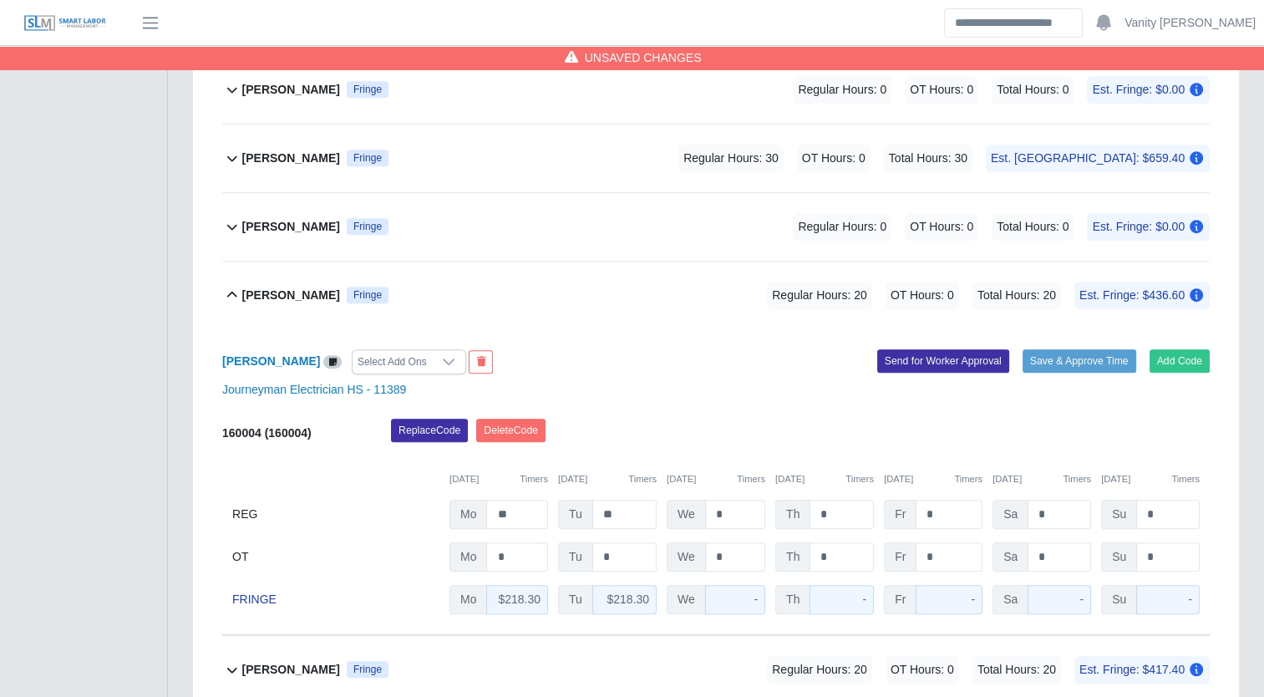
scroll to position [965, 0]
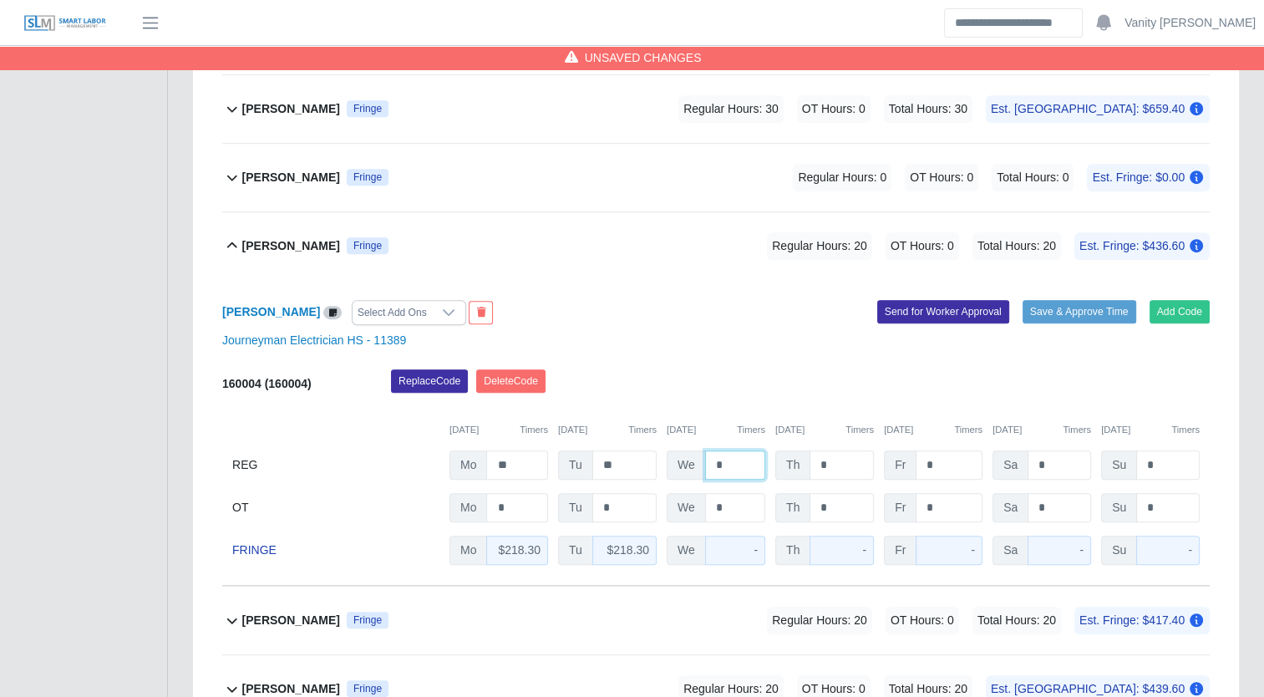
click at [714, 460] on input "*" at bounding box center [735, 464] width 60 height 29
type input "**"
click at [287, 247] on b "[PERSON_NAME]" at bounding box center [291, 246] width 98 height 18
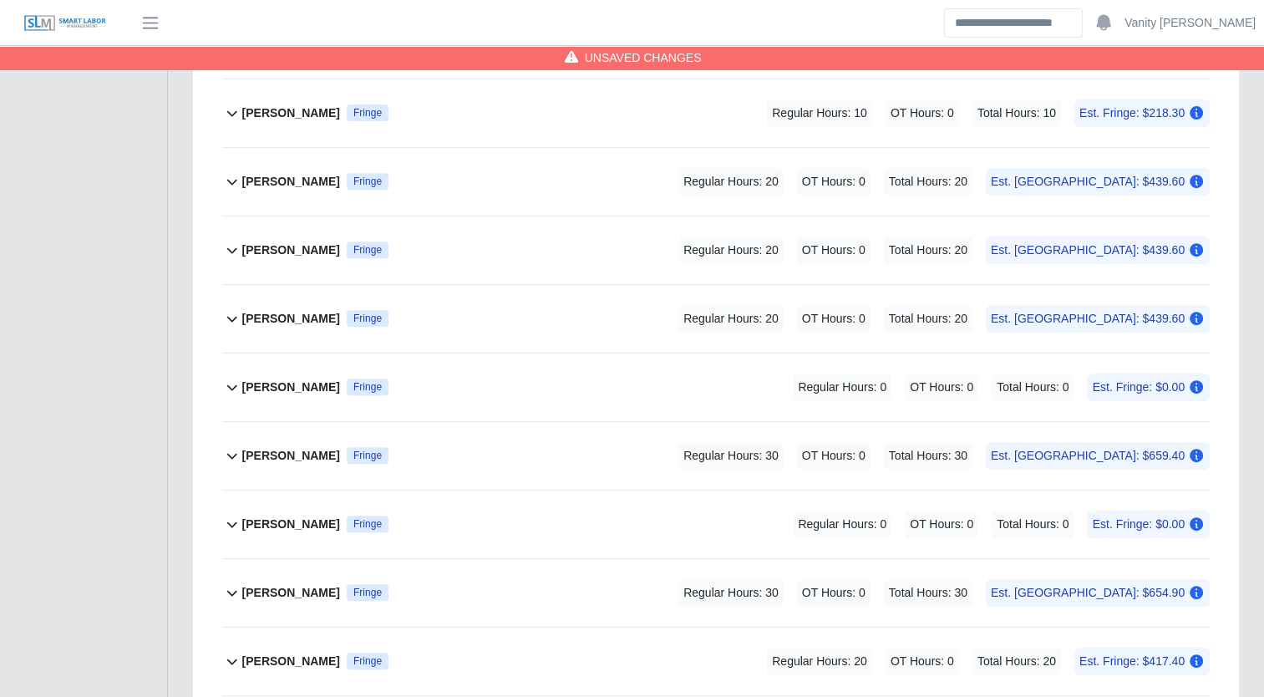
scroll to position [547, 0]
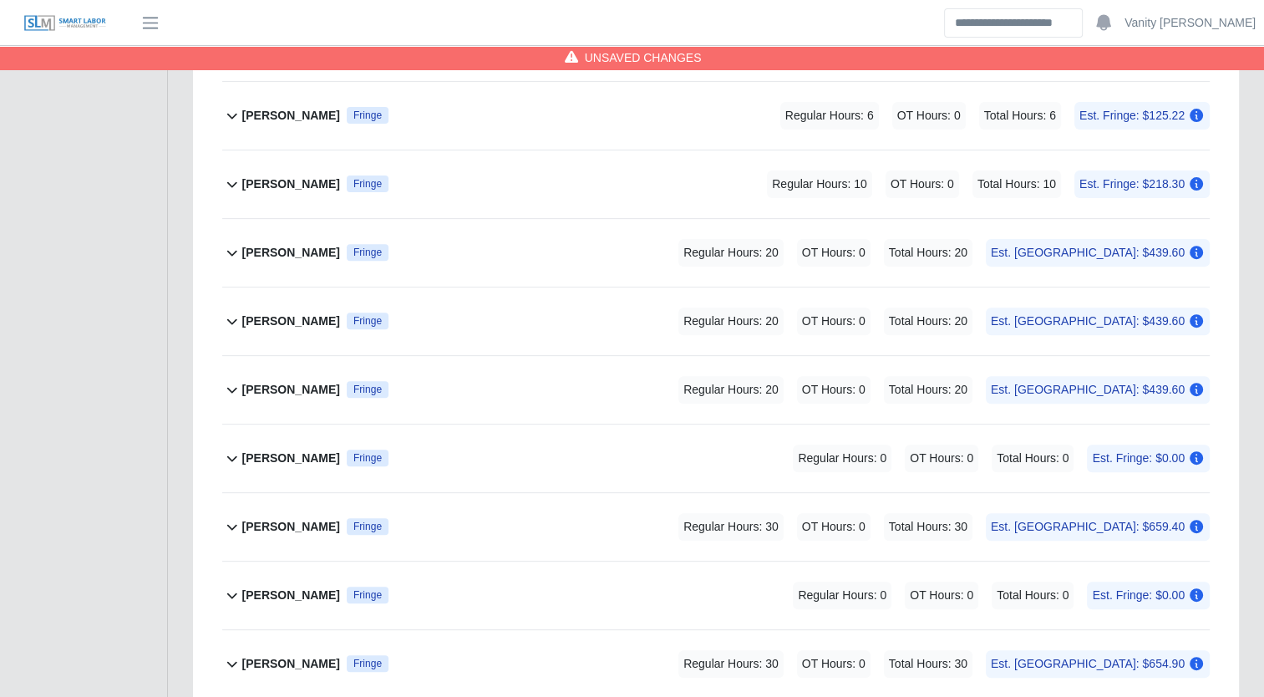
click at [277, 256] on b "[PERSON_NAME]" at bounding box center [291, 253] width 98 height 18
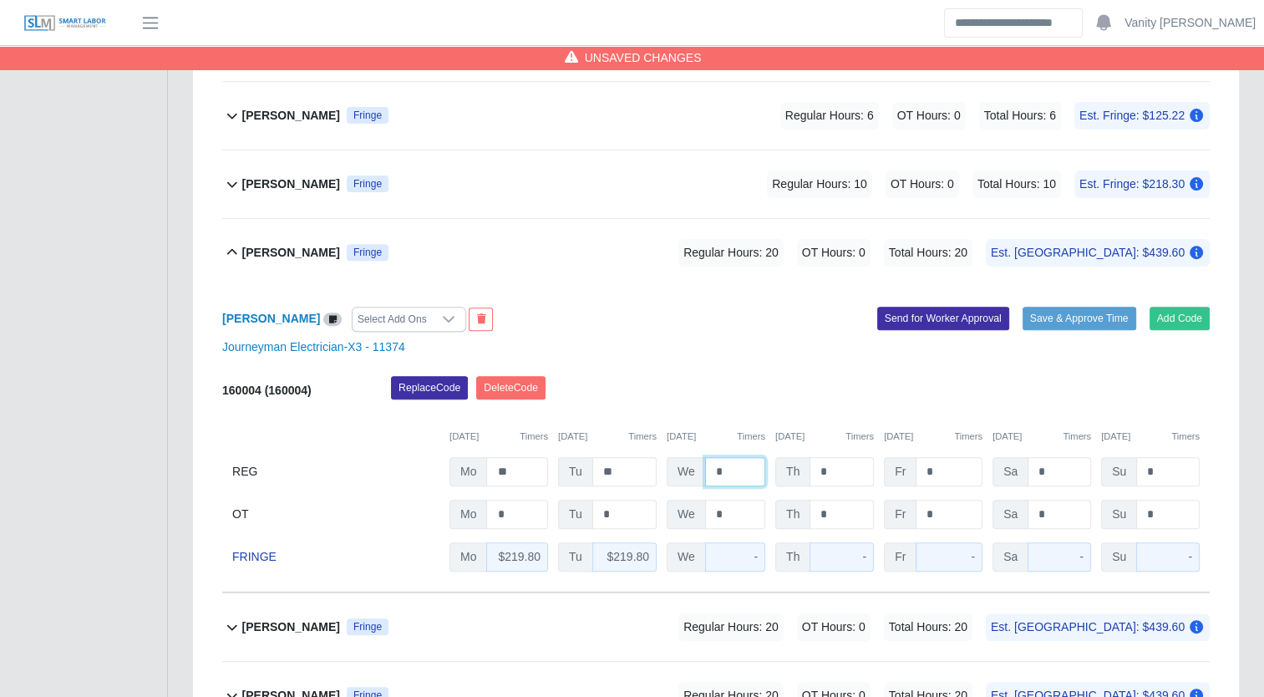
click at [709, 465] on input "*" at bounding box center [735, 471] width 60 height 29
type input "**"
click at [289, 258] on b "[PERSON_NAME]" at bounding box center [291, 253] width 98 height 18
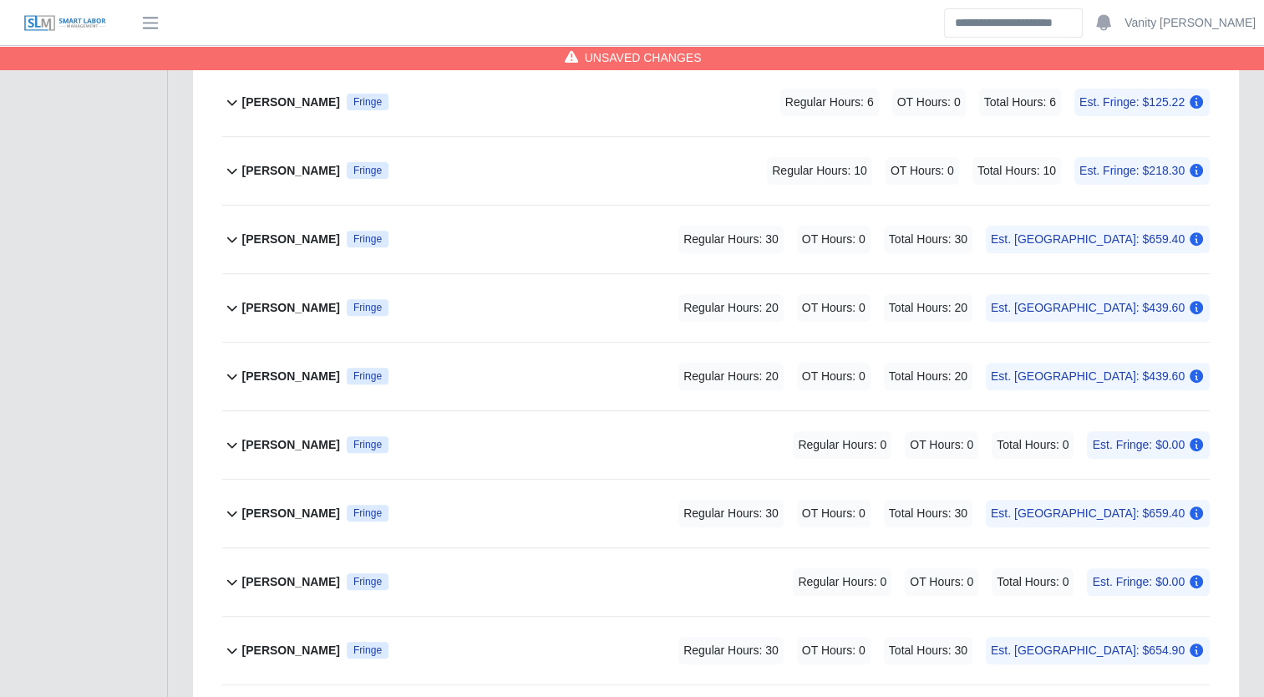
scroll to position [631, 0]
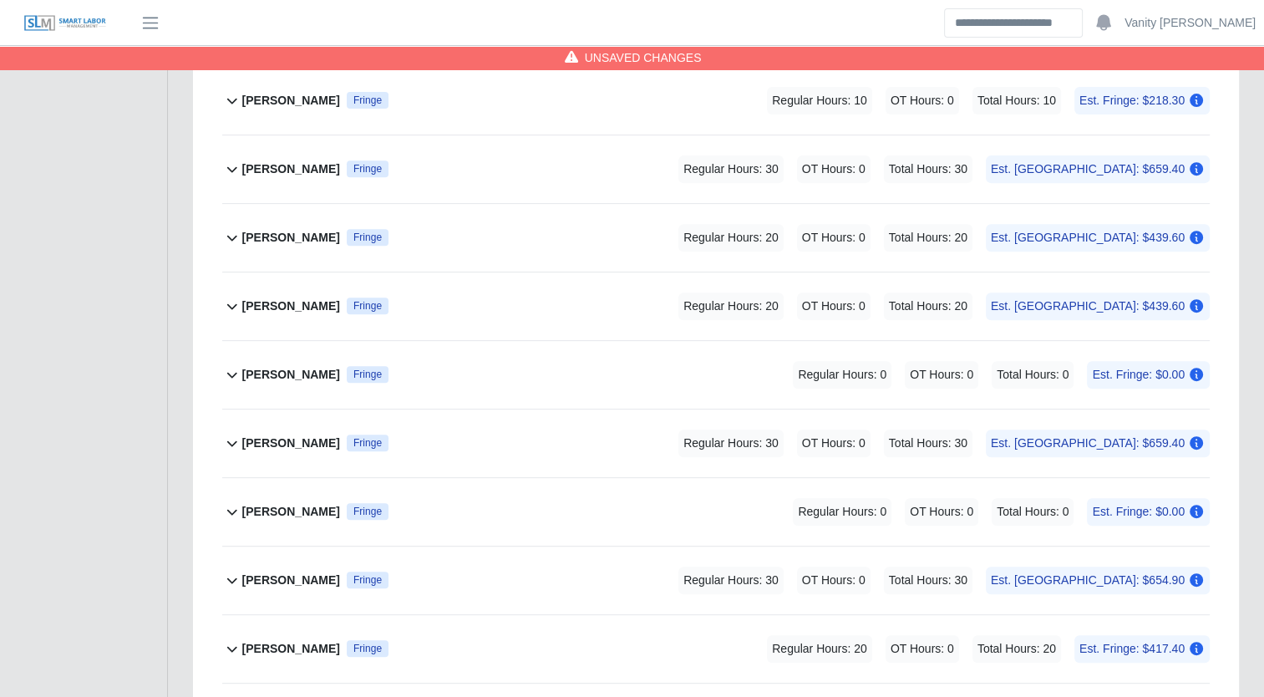
click at [298, 308] on b "[PERSON_NAME]" at bounding box center [291, 307] width 98 height 18
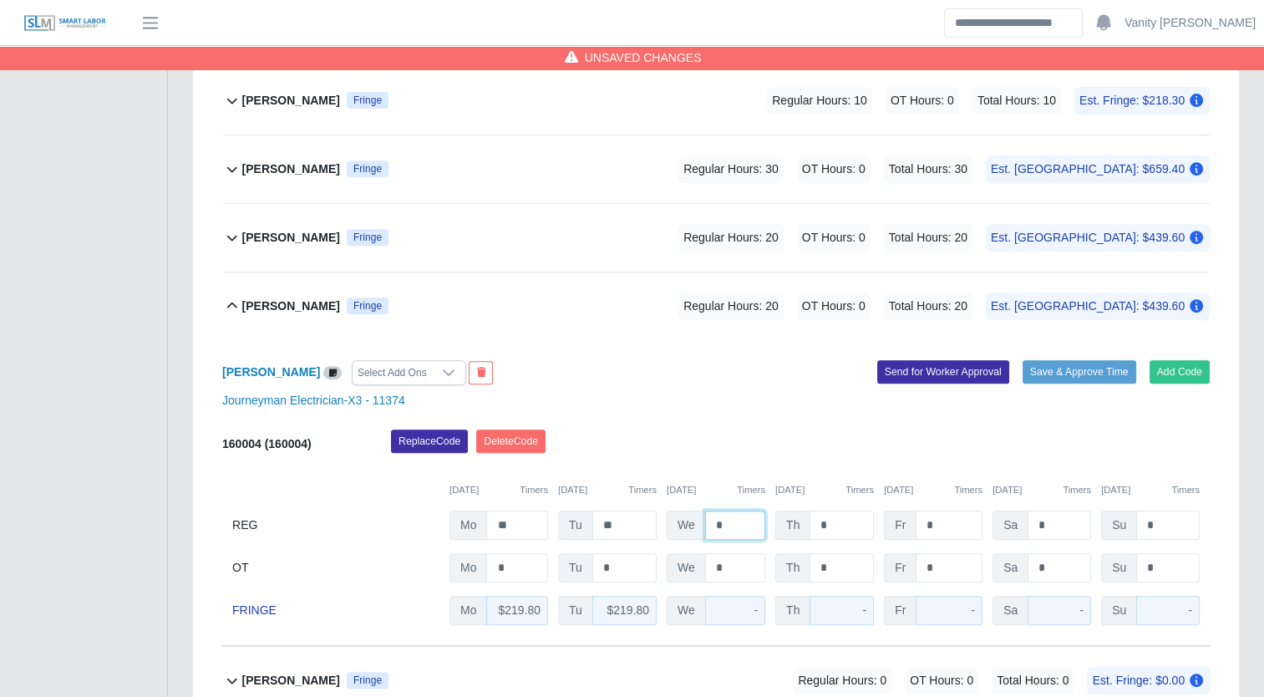
click at [709, 520] on input "*" at bounding box center [735, 525] width 60 height 29
type input "**"
click at [272, 311] on b "[PERSON_NAME]" at bounding box center [291, 307] width 98 height 18
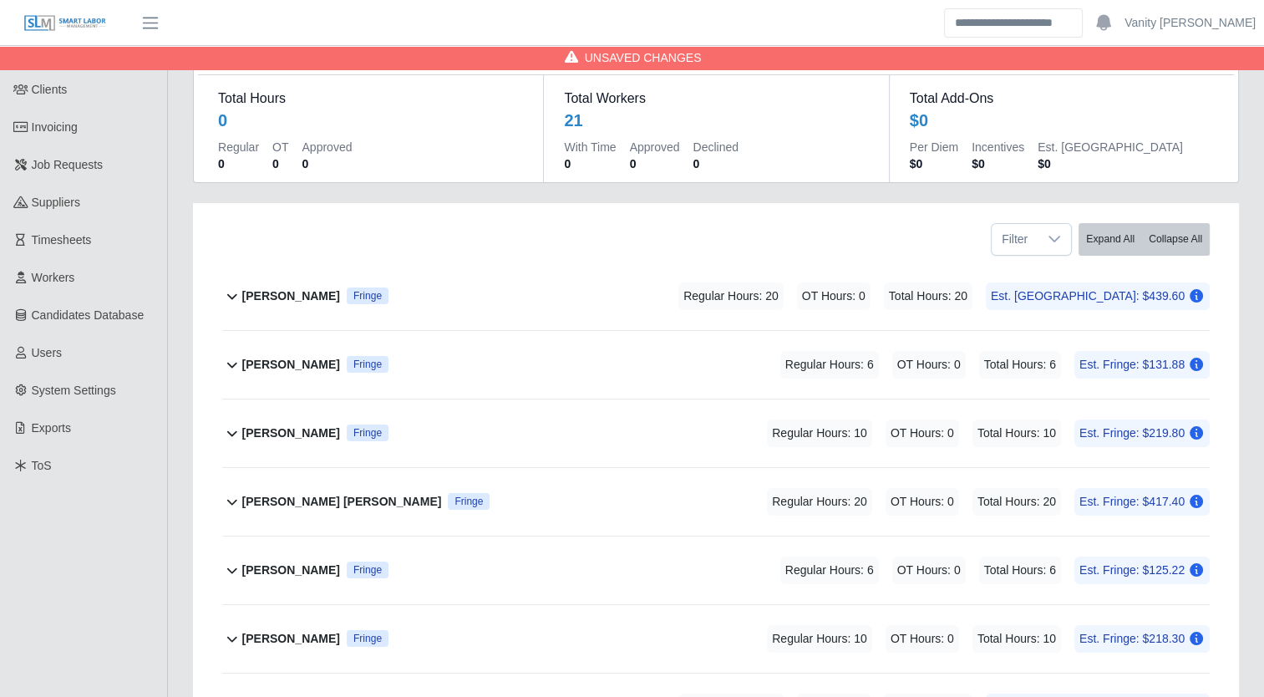
scroll to position [46, 0]
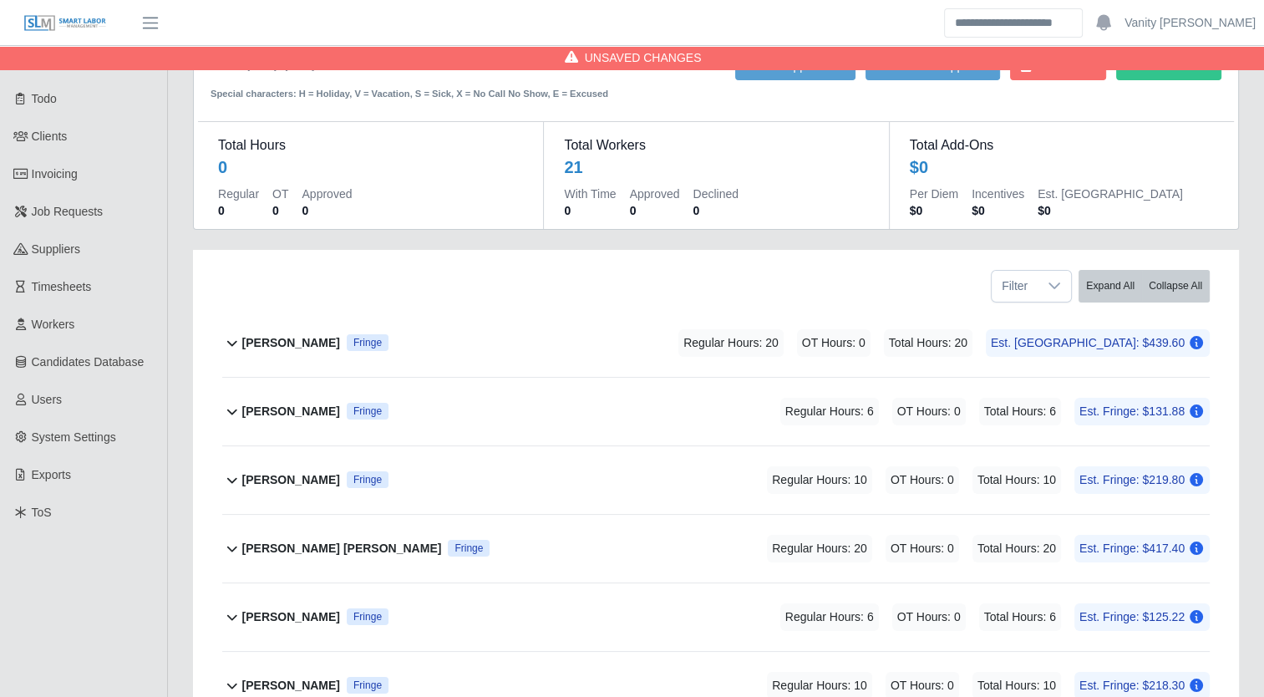
click at [281, 339] on b "[PERSON_NAME]" at bounding box center [291, 343] width 98 height 18
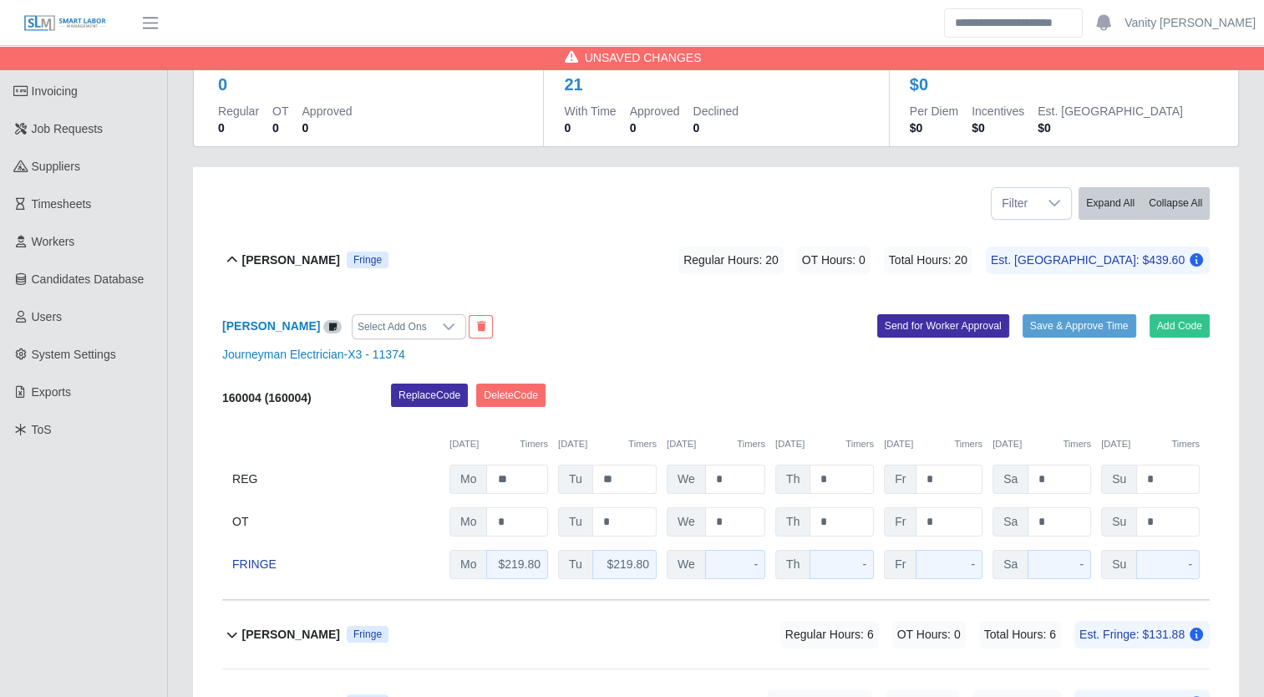
scroll to position [130, 0]
click at [713, 480] on input "*" at bounding box center [735, 478] width 60 height 29
type input "**"
click at [288, 262] on b "[PERSON_NAME]" at bounding box center [291, 260] width 98 height 18
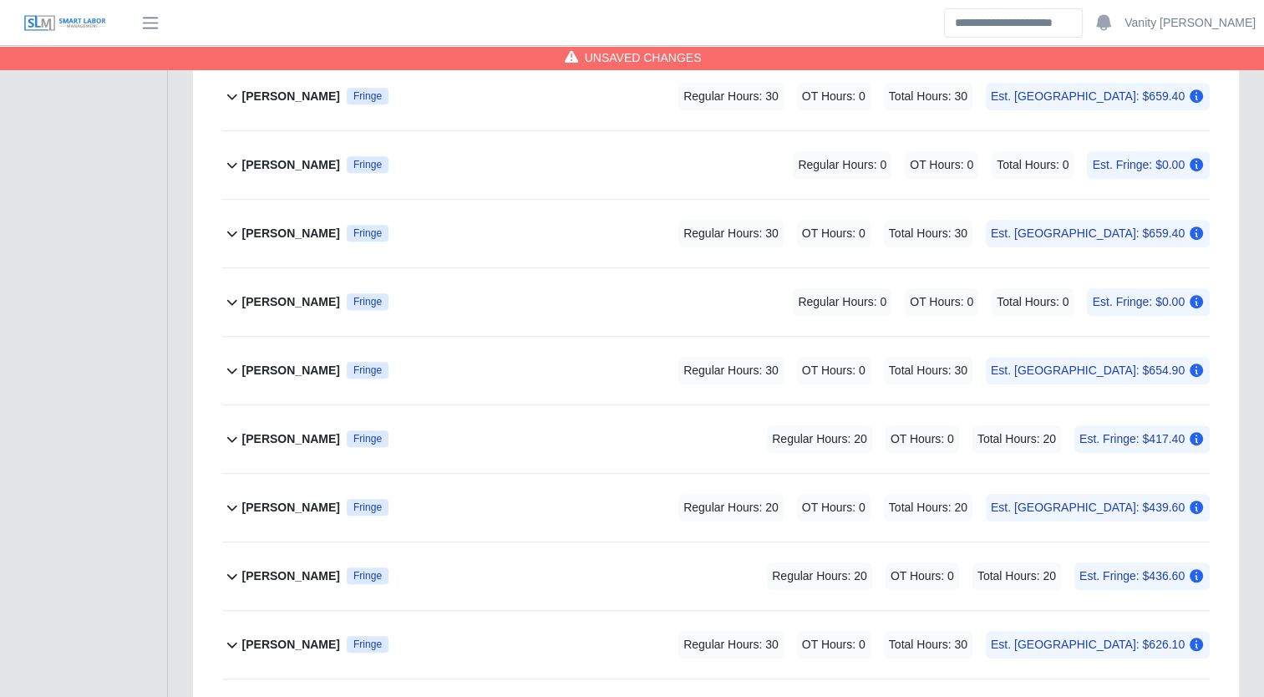
scroll to position [882, 0]
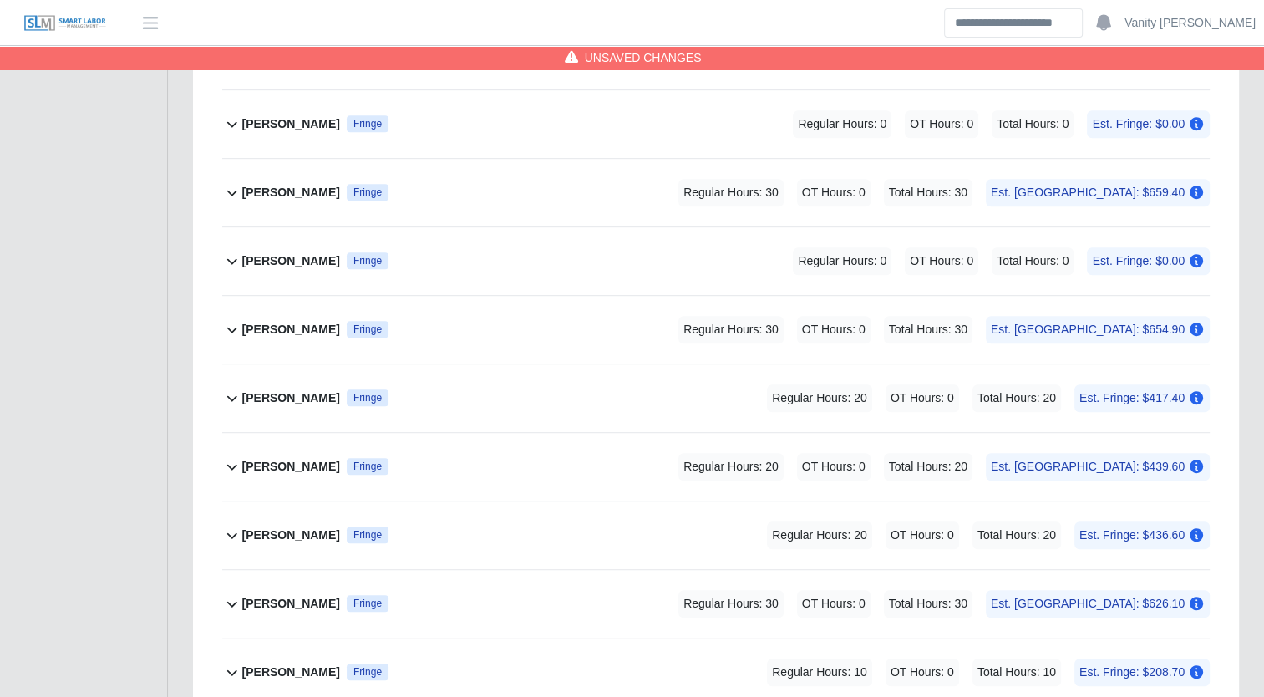
click at [308, 466] on b "[PERSON_NAME]" at bounding box center [291, 467] width 98 height 18
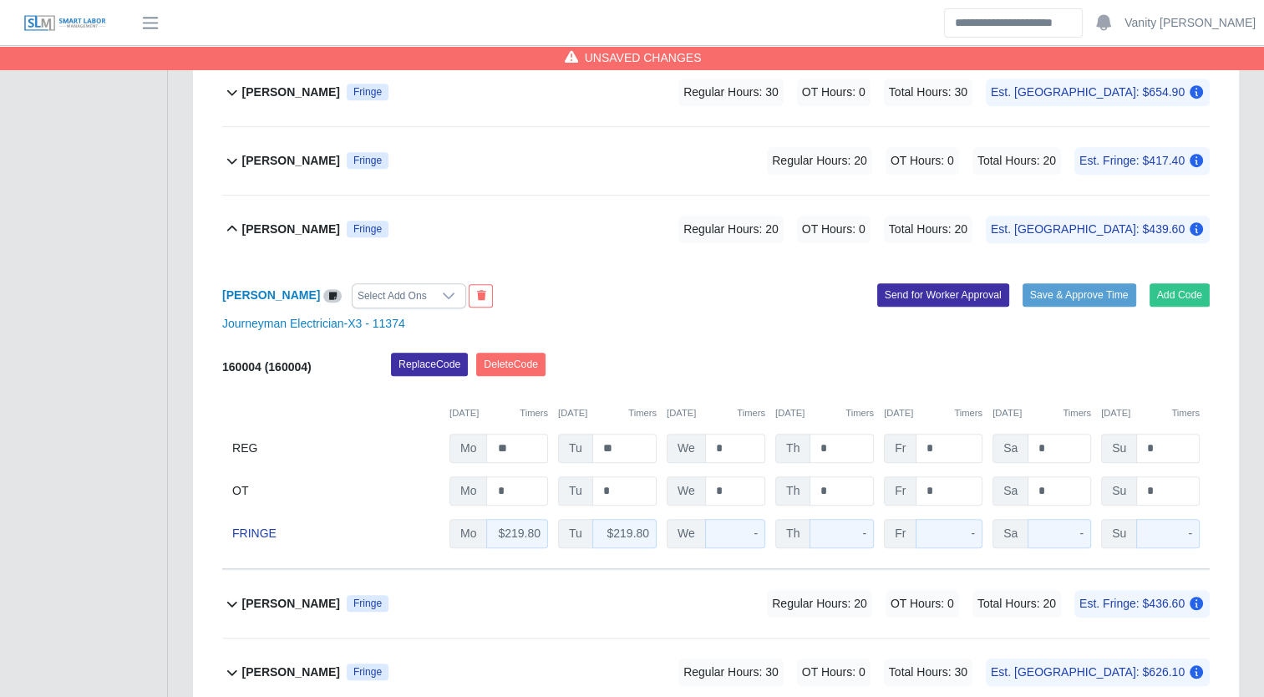
scroll to position [1132, 0]
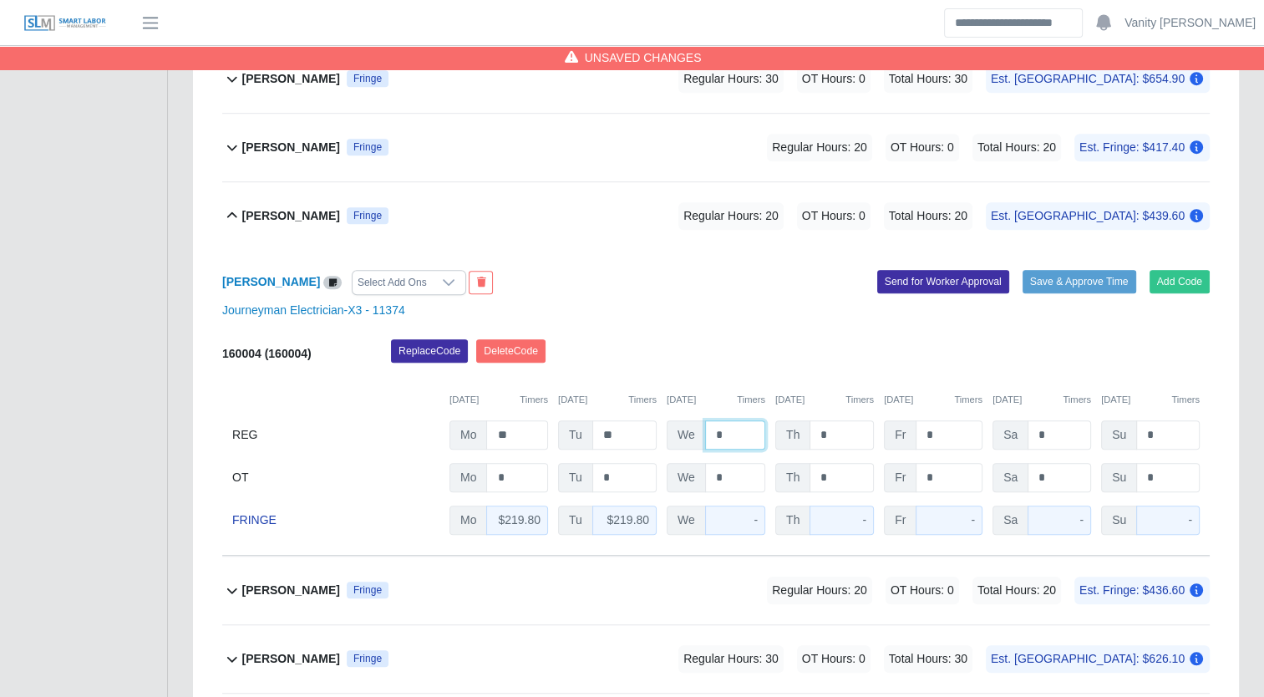
click at [706, 432] on input "*" at bounding box center [735, 434] width 60 height 29
type input "**"
click at [282, 216] on b "[PERSON_NAME]" at bounding box center [291, 216] width 98 height 18
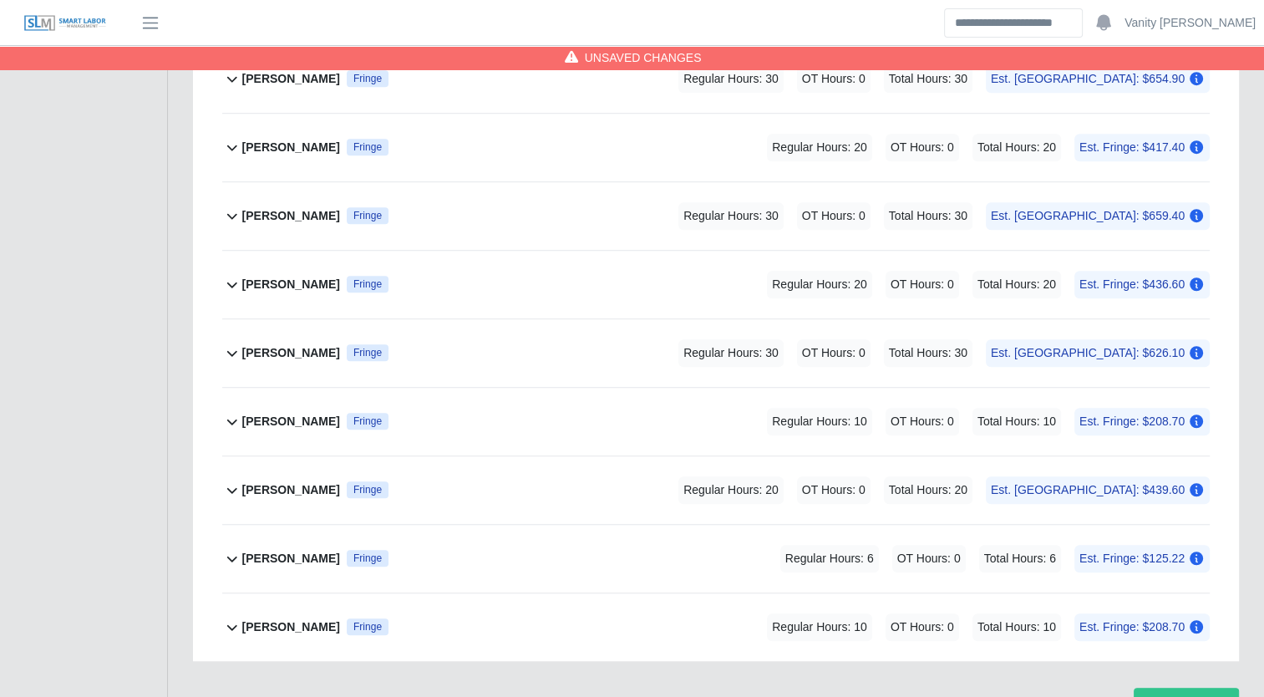
click at [296, 143] on b "[PERSON_NAME]" at bounding box center [291, 148] width 98 height 18
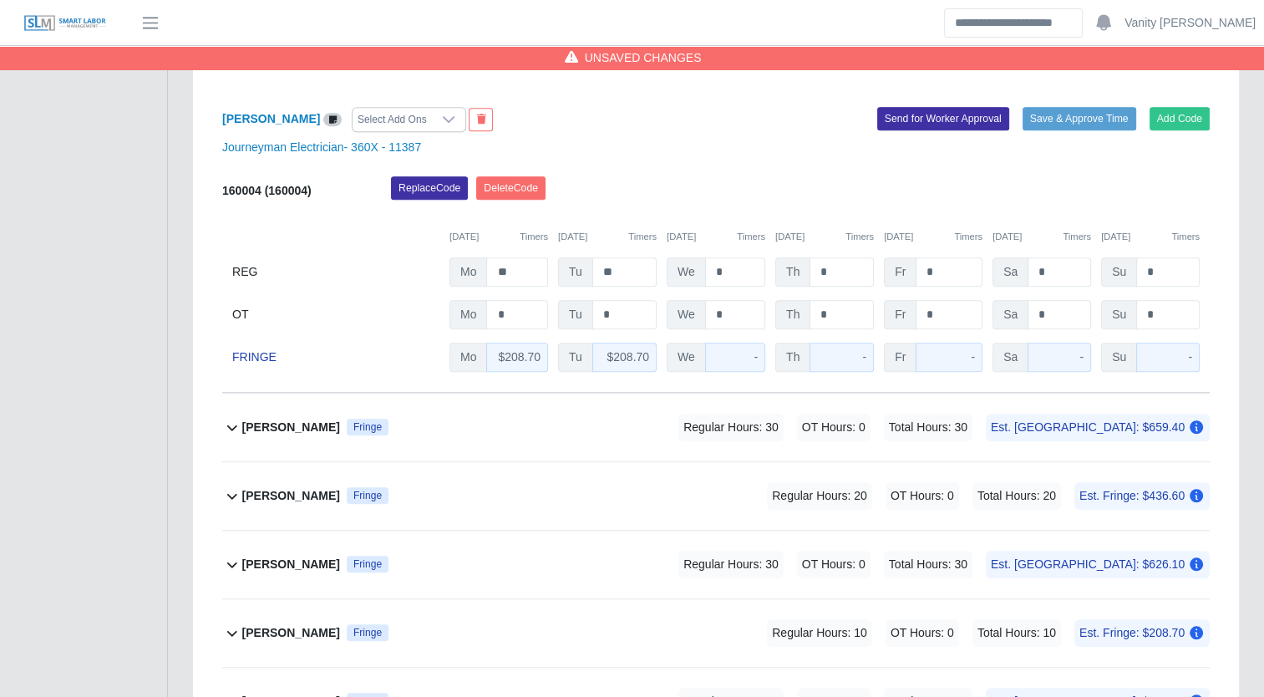
scroll to position [1187, 0]
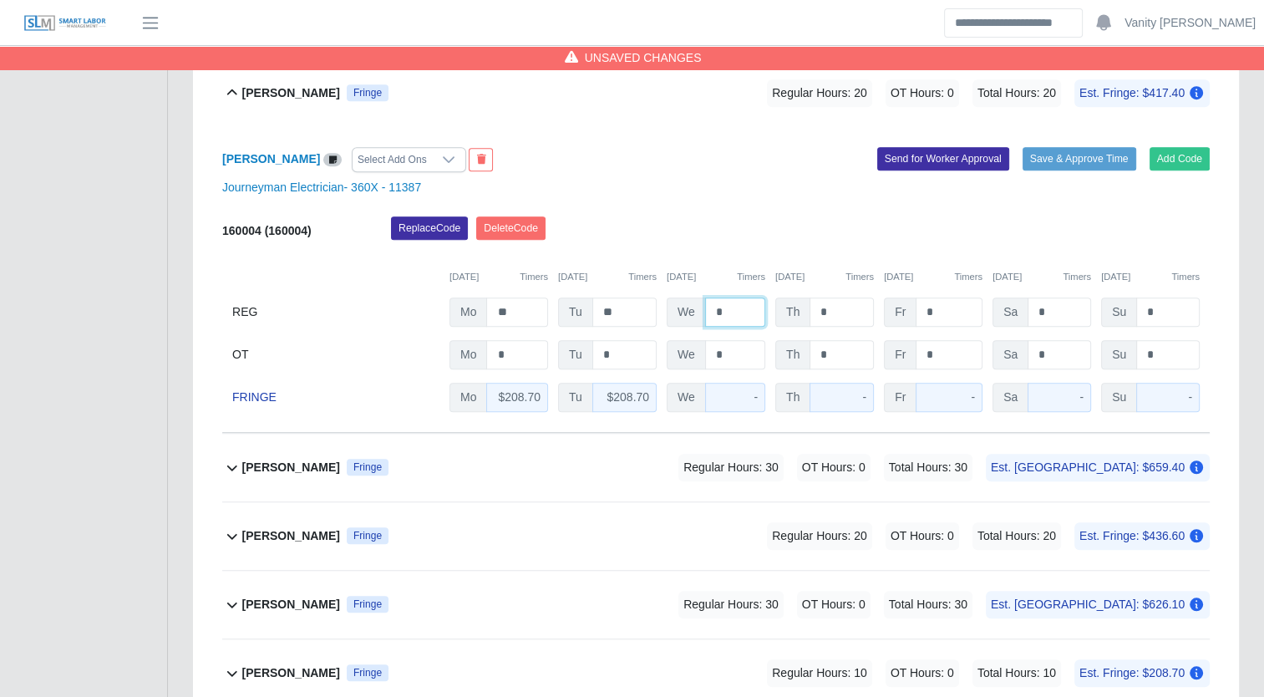
click at [710, 306] on input "*" at bounding box center [735, 312] width 60 height 29
type input "**"
click at [262, 89] on b "[PERSON_NAME]" at bounding box center [291, 93] width 98 height 18
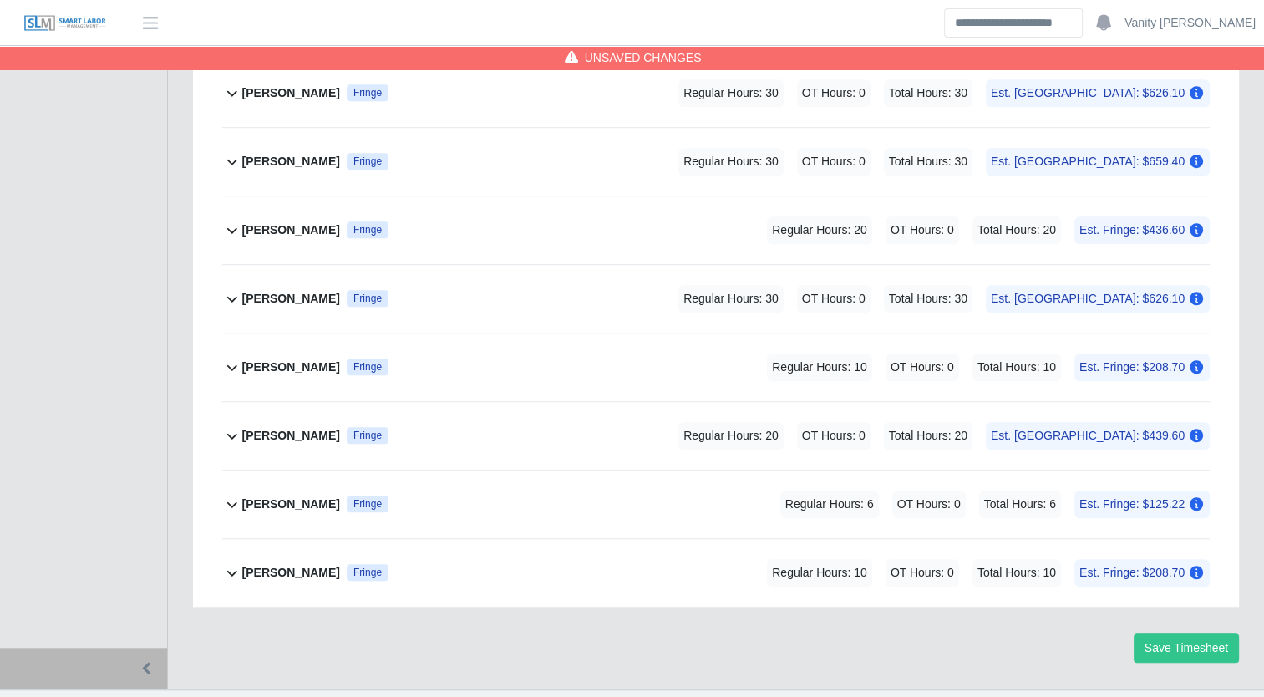
click at [264, 221] on b "[PERSON_NAME]" at bounding box center [291, 230] width 98 height 18
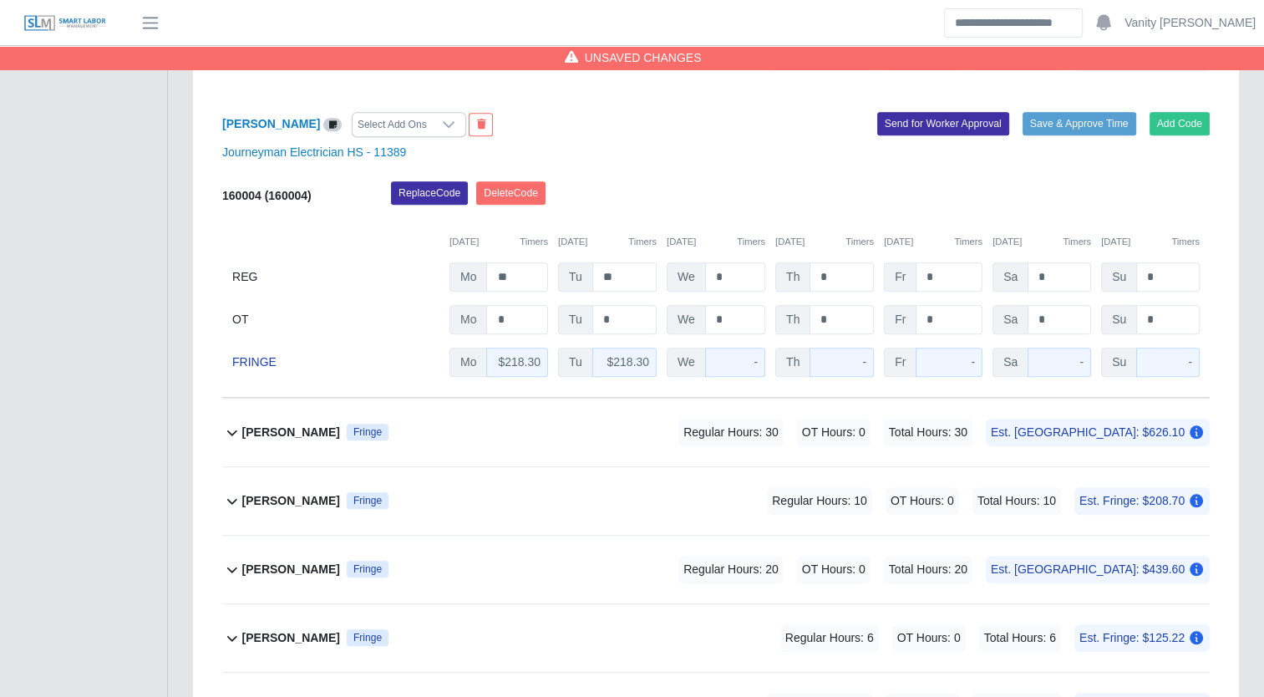
scroll to position [1325, 0]
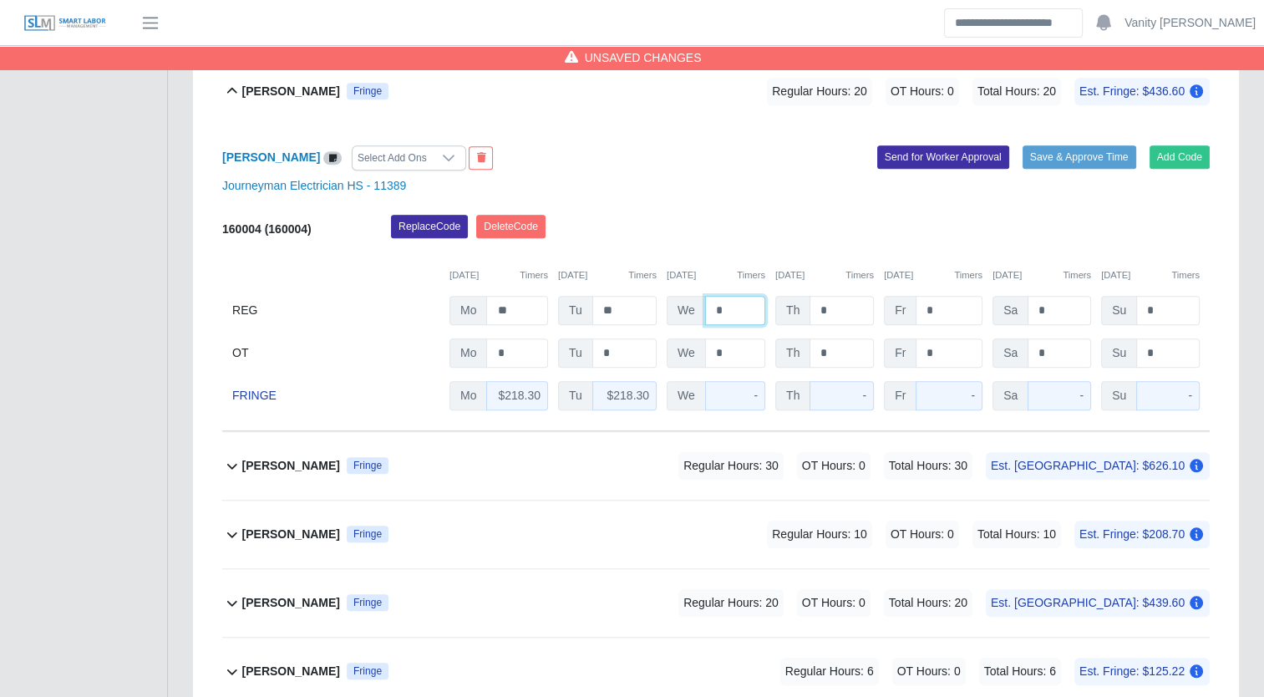
click at [710, 314] on input "*" at bounding box center [735, 310] width 60 height 29
type input "**"
click at [259, 94] on b "[PERSON_NAME]" at bounding box center [291, 92] width 98 height 18
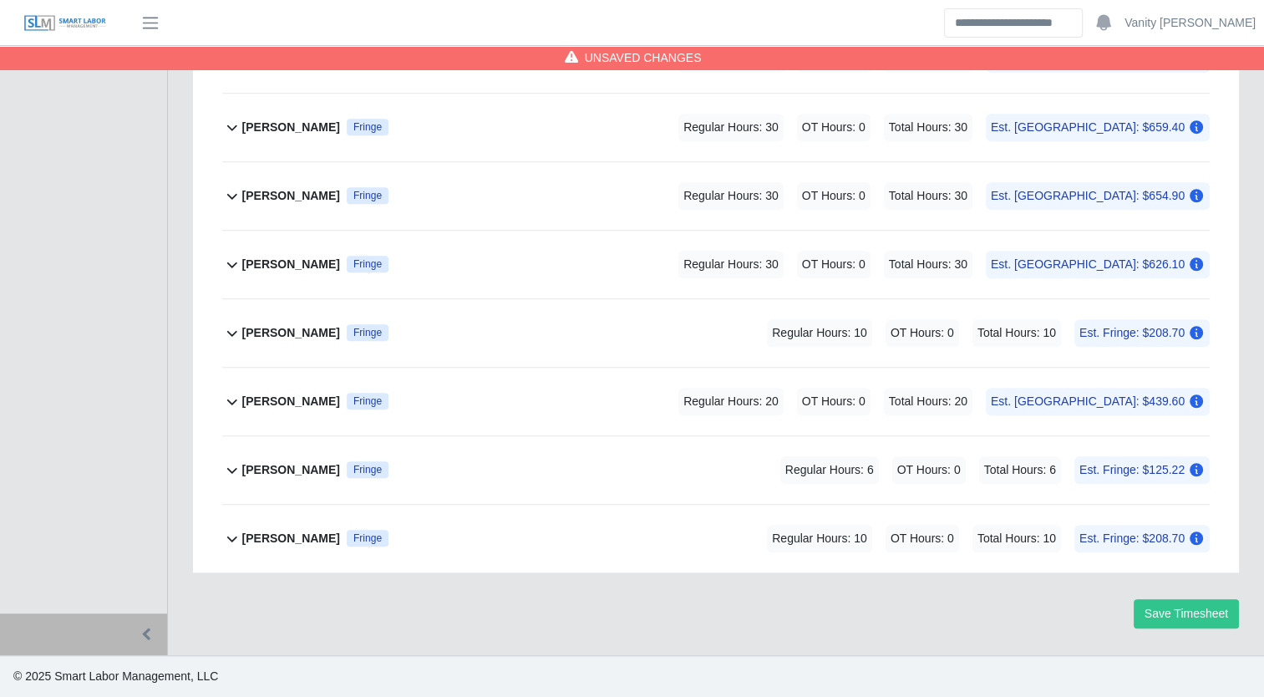
scroll to position [1216, 0]
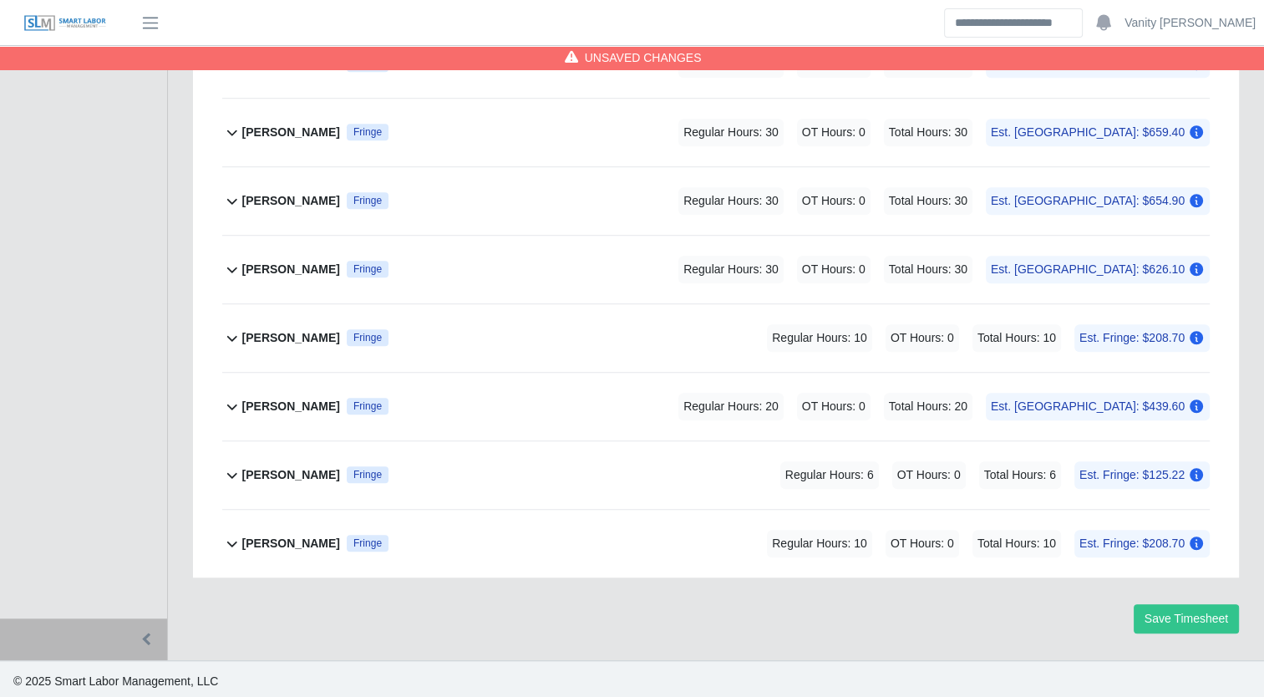
click at [252, 398] on b "[PERSON_NAME]" at bounding box center [291, 407] width 98 height 18
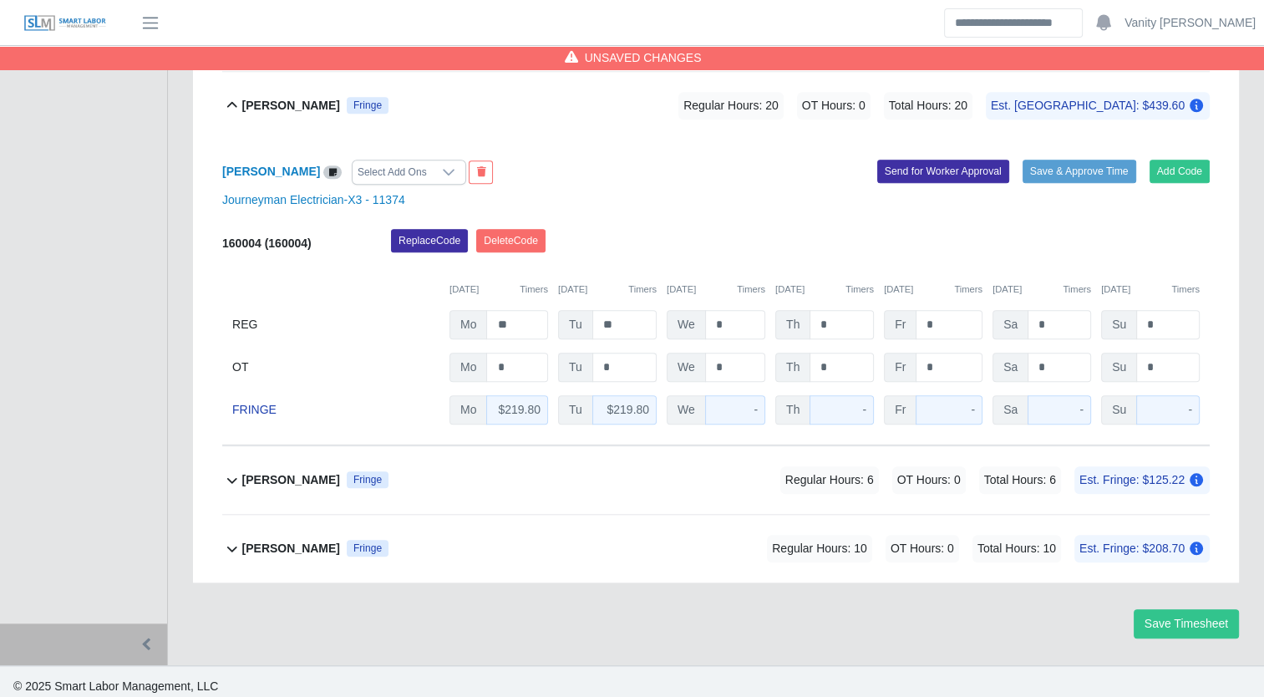
scroll to position [1521, 0]
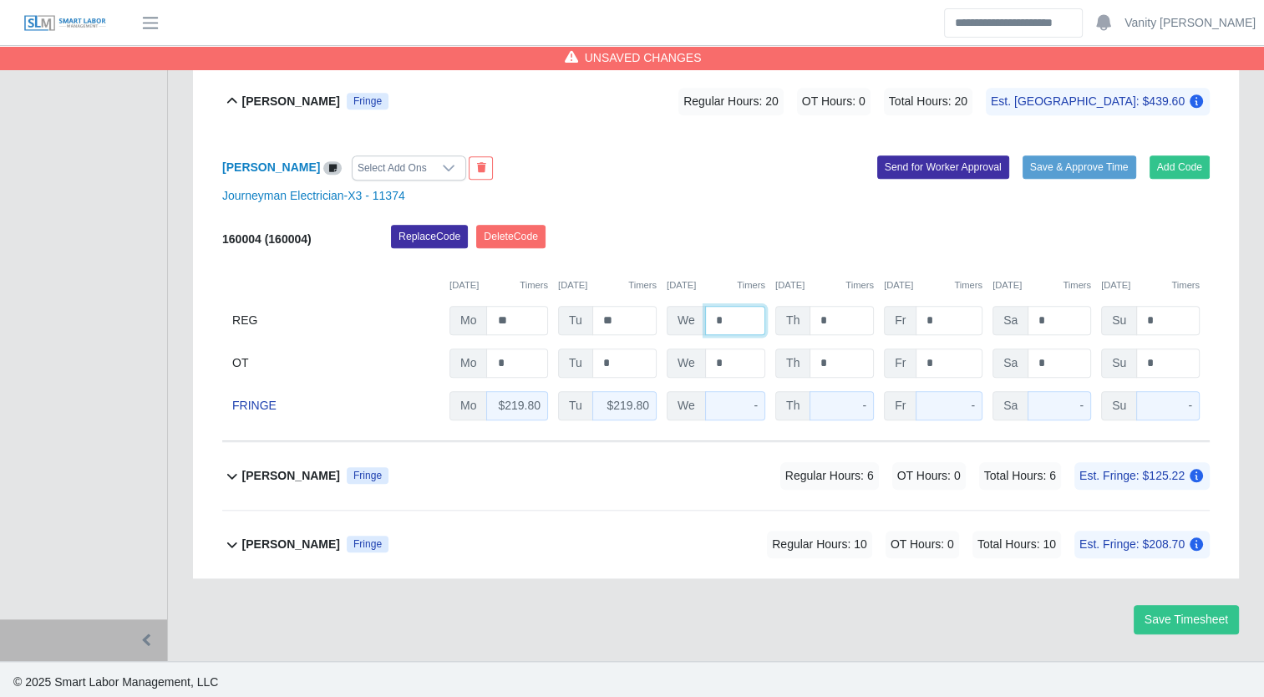
click at [712, 314] on input "*" at bounding box center [735, 320] width 60 height 29
type input "**"
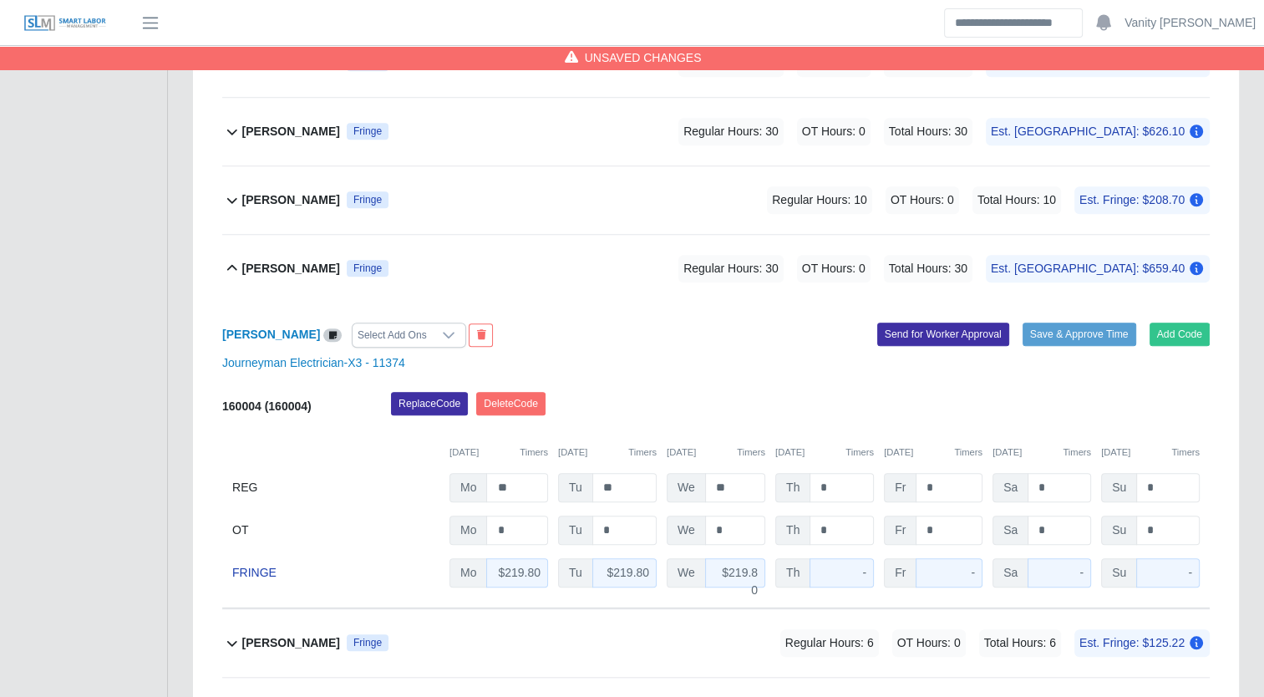
click at [254, 267] on b "[PERSON_NAME]" at bounding box center [291, 269] width 98 height 18
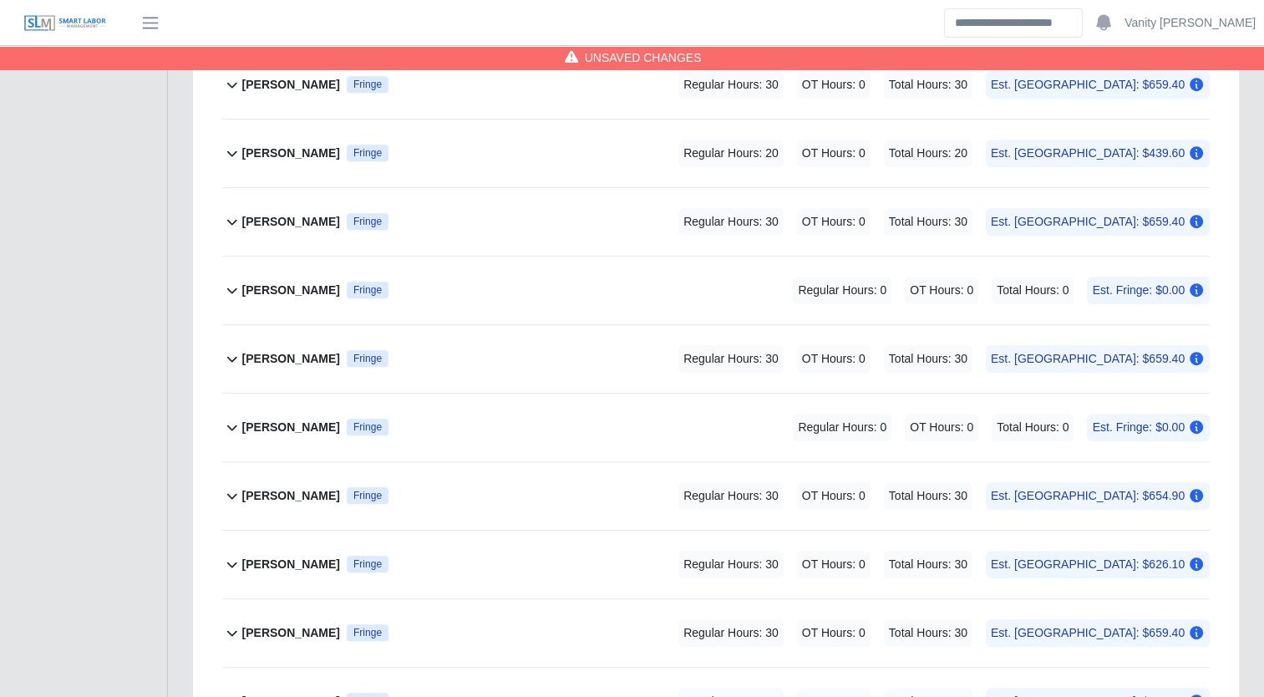
scroll to position [631, 0]
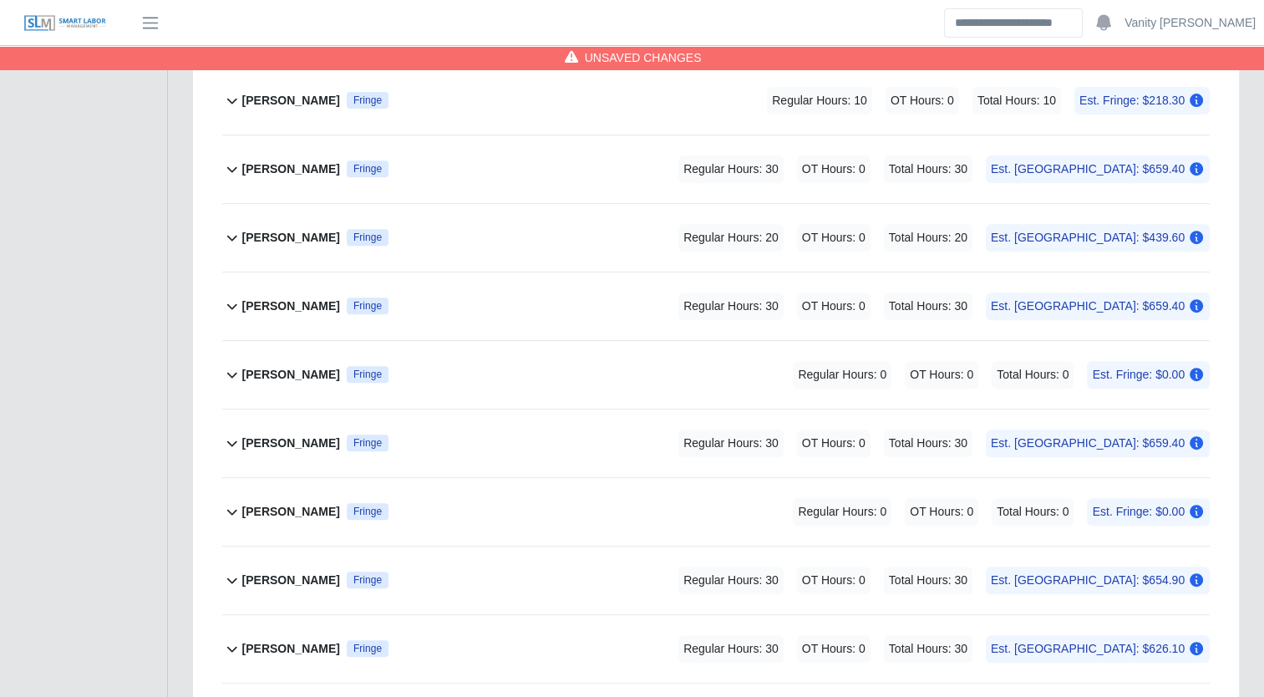
click at [281, 241] on b "[PERSON_NAME]" at bounding box center [291, 238] width 98 height 18
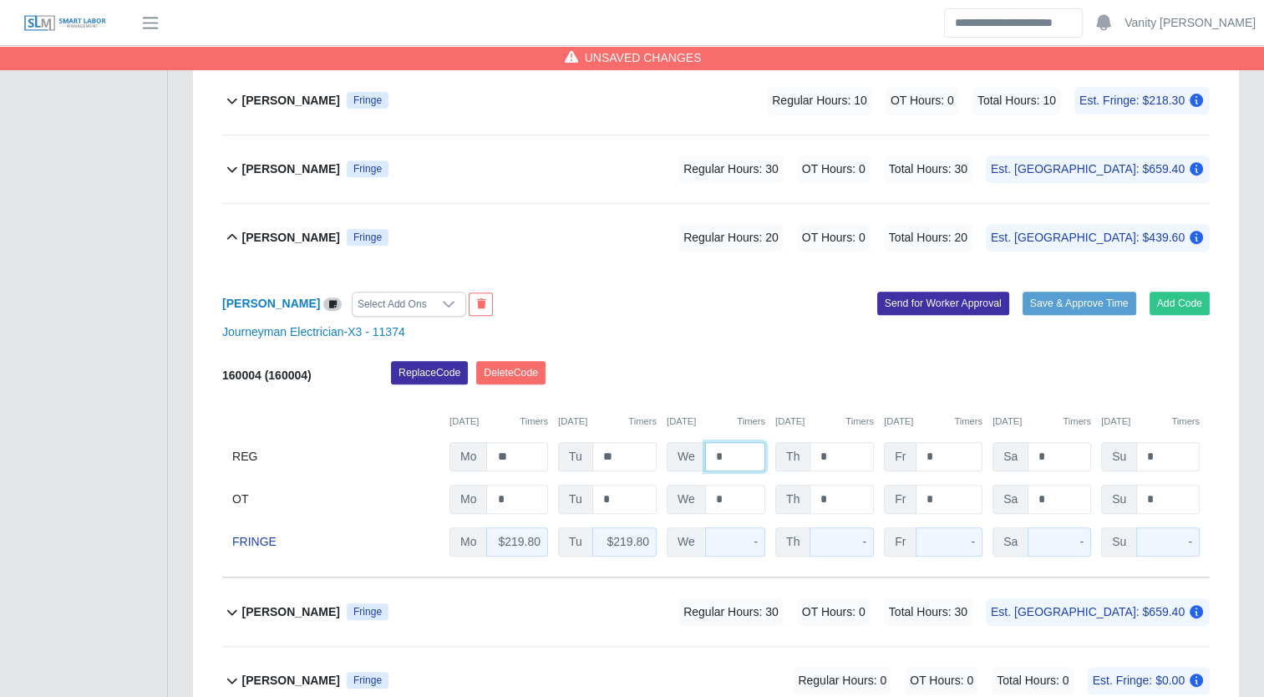
click at [705, 450] on input "*" at bounding box center [735, 456] width 60 height 29
type input "**"
click at [282, 238] on b "[PERSON_NAME]" at bounding box center [291, 238] width 98 height 18
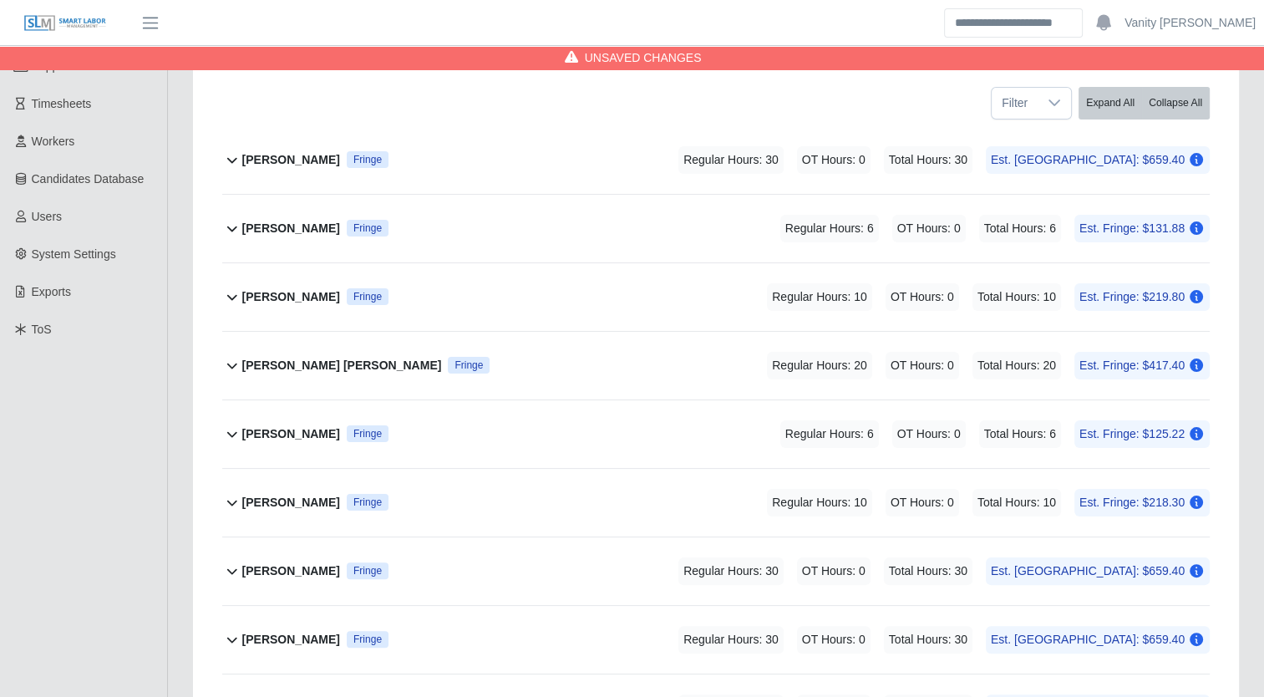
scroll to position [213, 0]
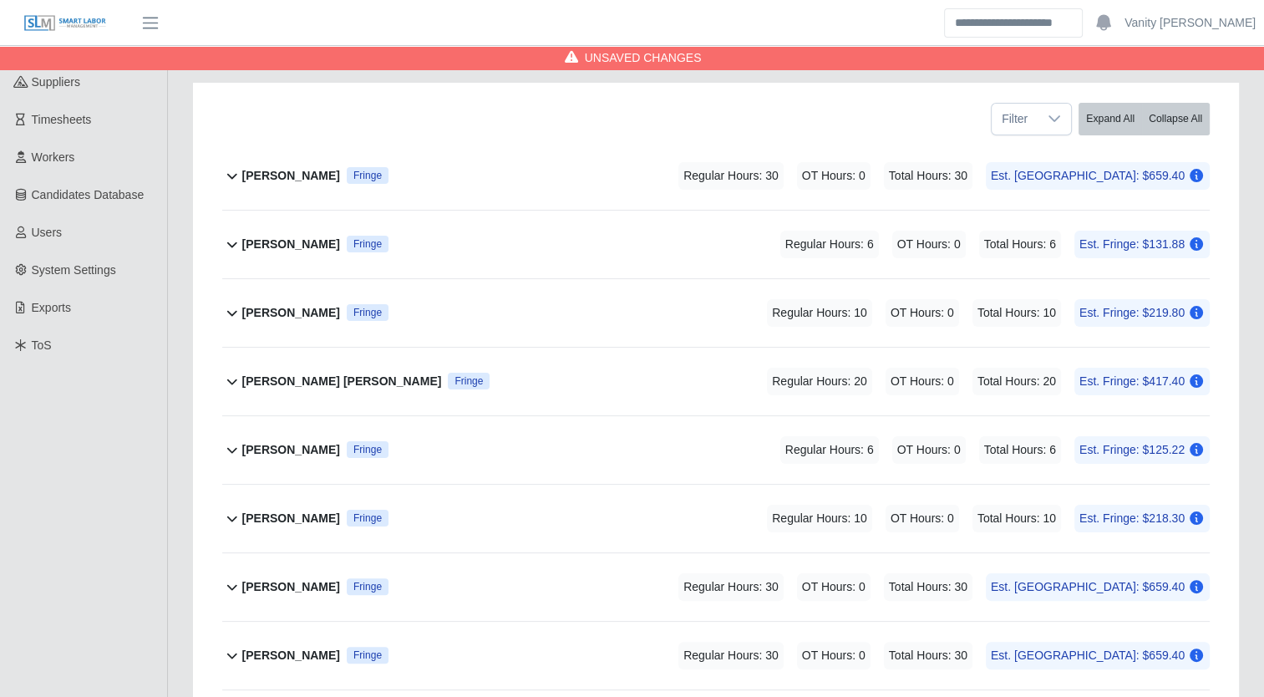
click at [275, 363] on div "Brandon Lagos Henao Fringe Regular Hours: 20 OT Hours: 0 Total Hours: 20 Est. F…" at bounding box center [726, 382] width 968 height 68
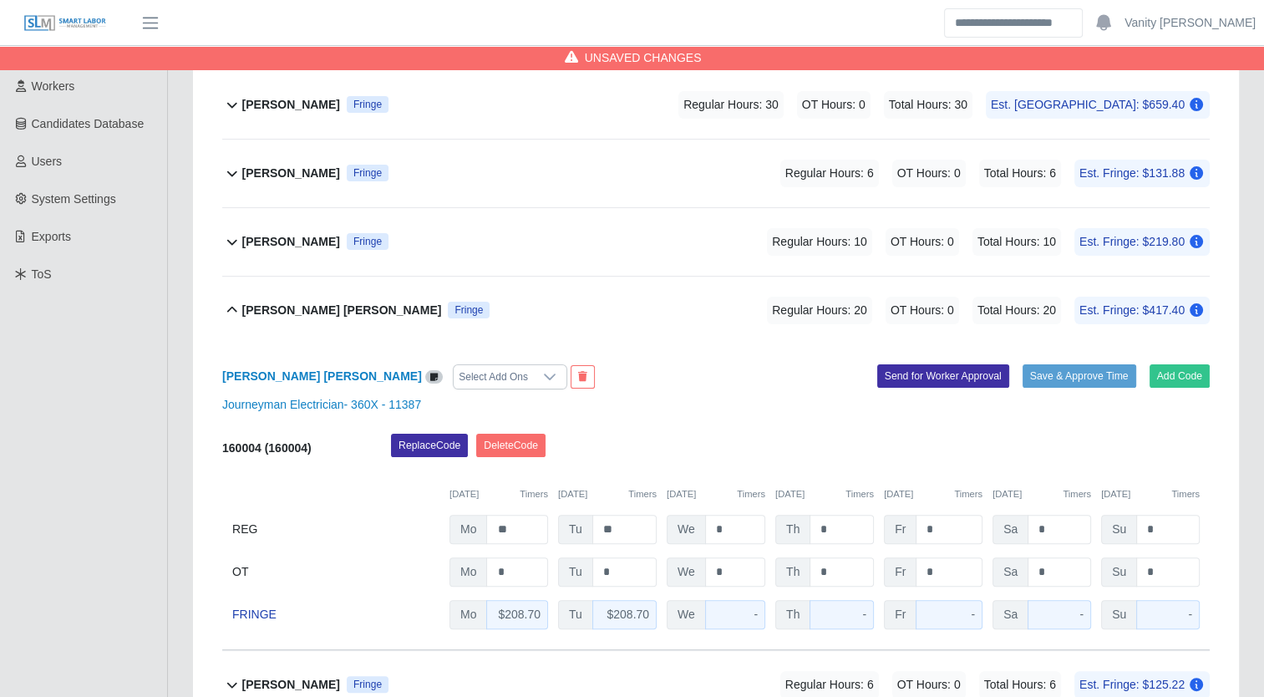
scroll to position [380, 0]
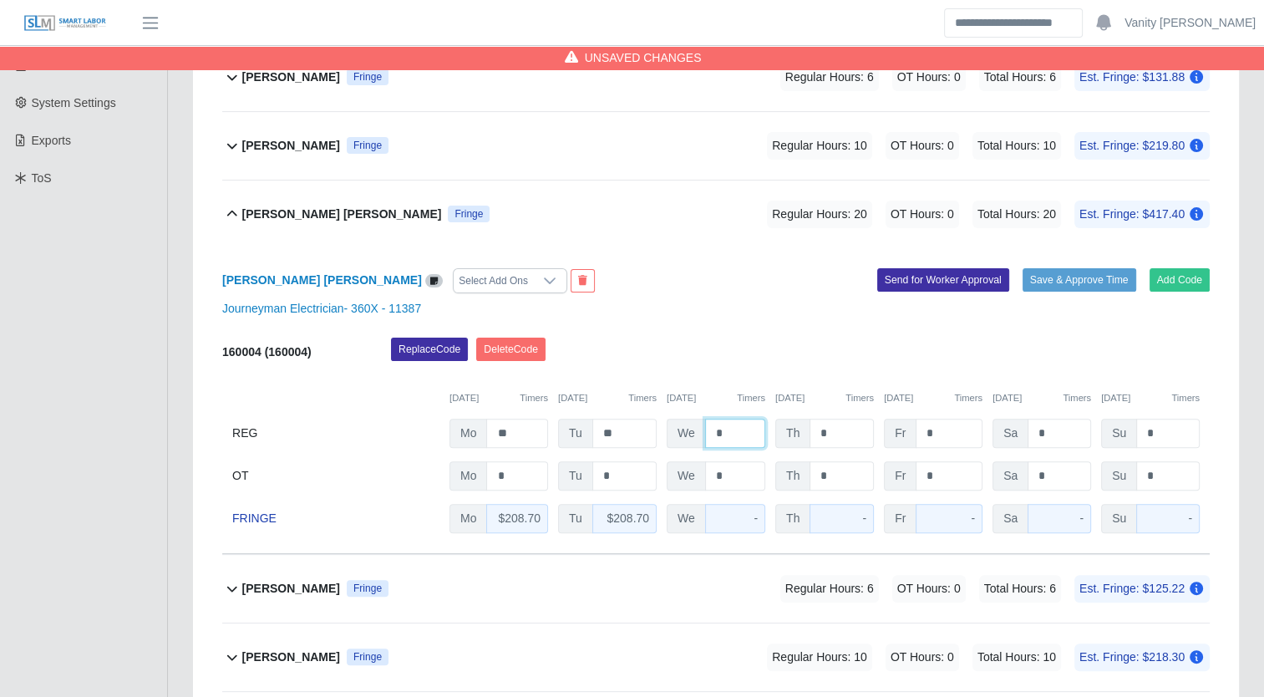
click at [711, 432] on input "*" at bounding box center [735, 433] width 60 height 29
type input "**"
click at [281, 211] on b "[PERSON_NAME] [PERSON_NAME]" at bounding box center [342, 215] width 200 height 18
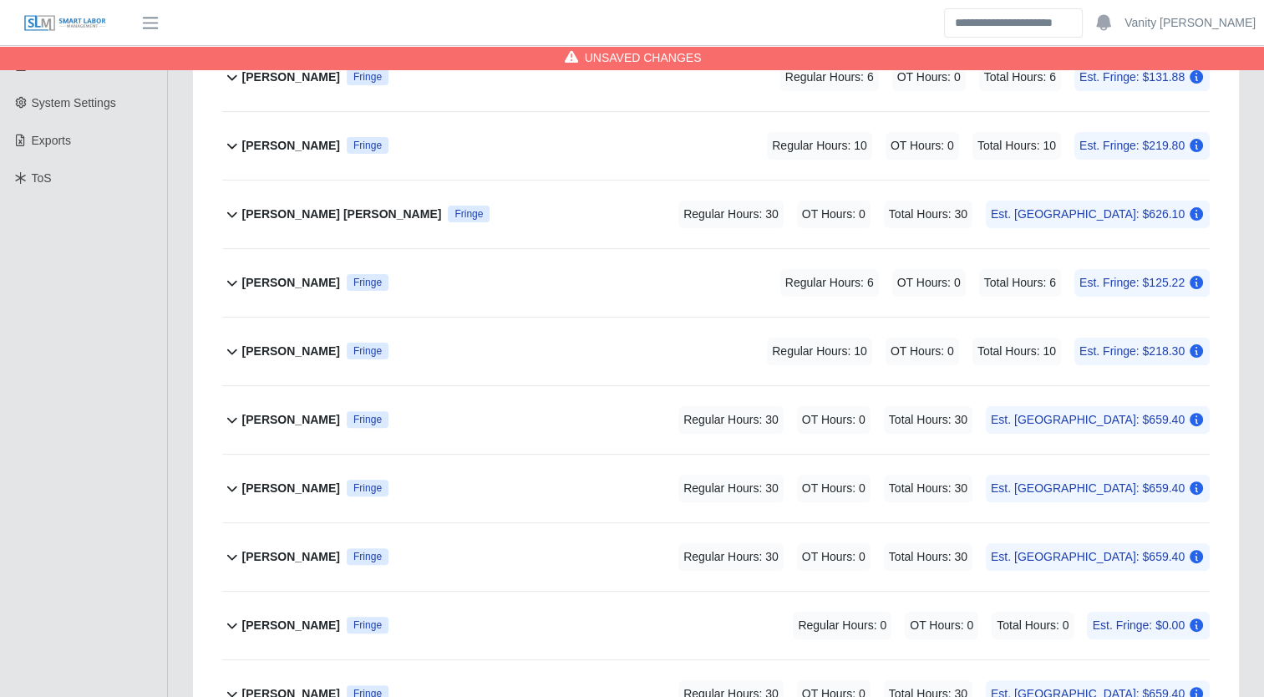
click at [284, 137] on b "[PERSON_NAME]" at bounding box center [291, 146] width 98 height 18
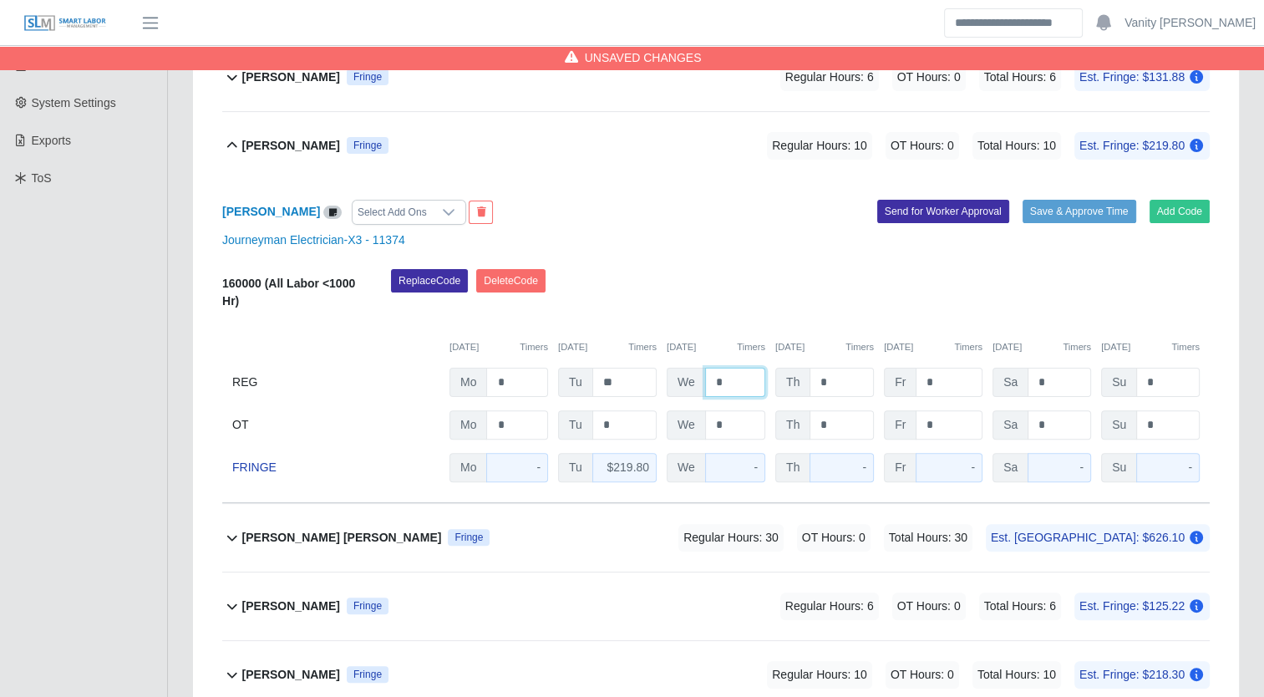
click at [712, 376] on input "*" at bounding box center [735, 382] width 60 height 29
type input "**"
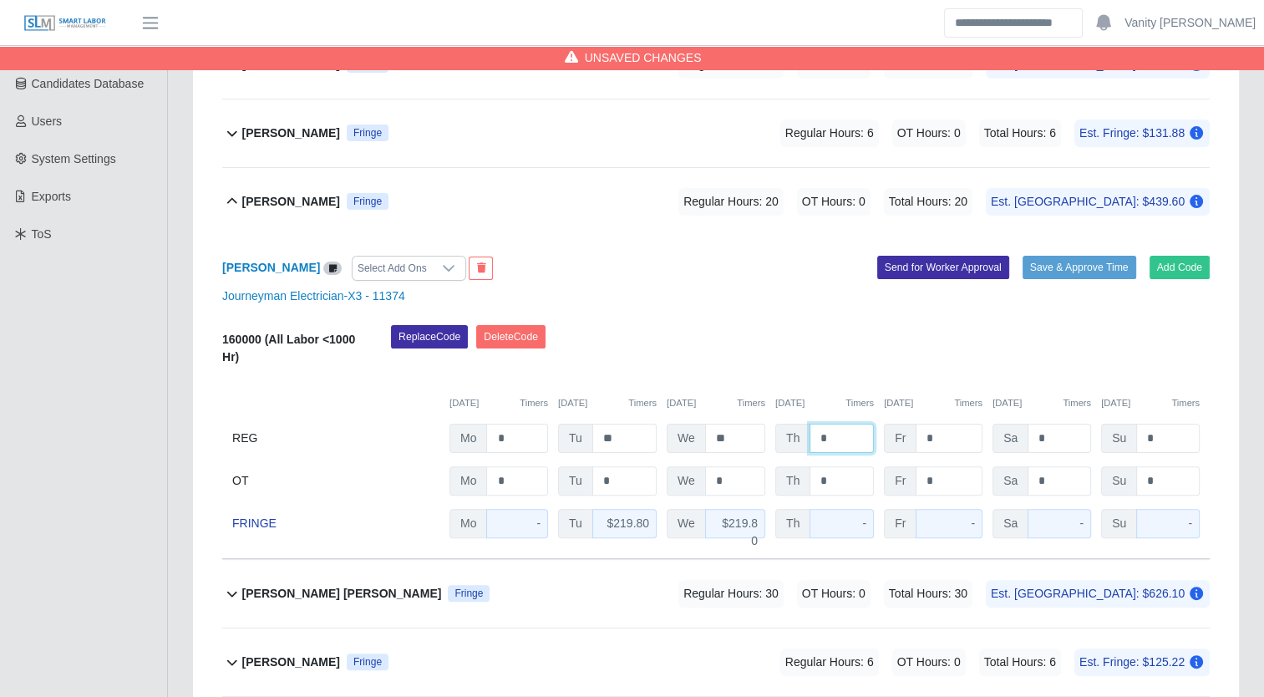
scroll to position [213, 0]
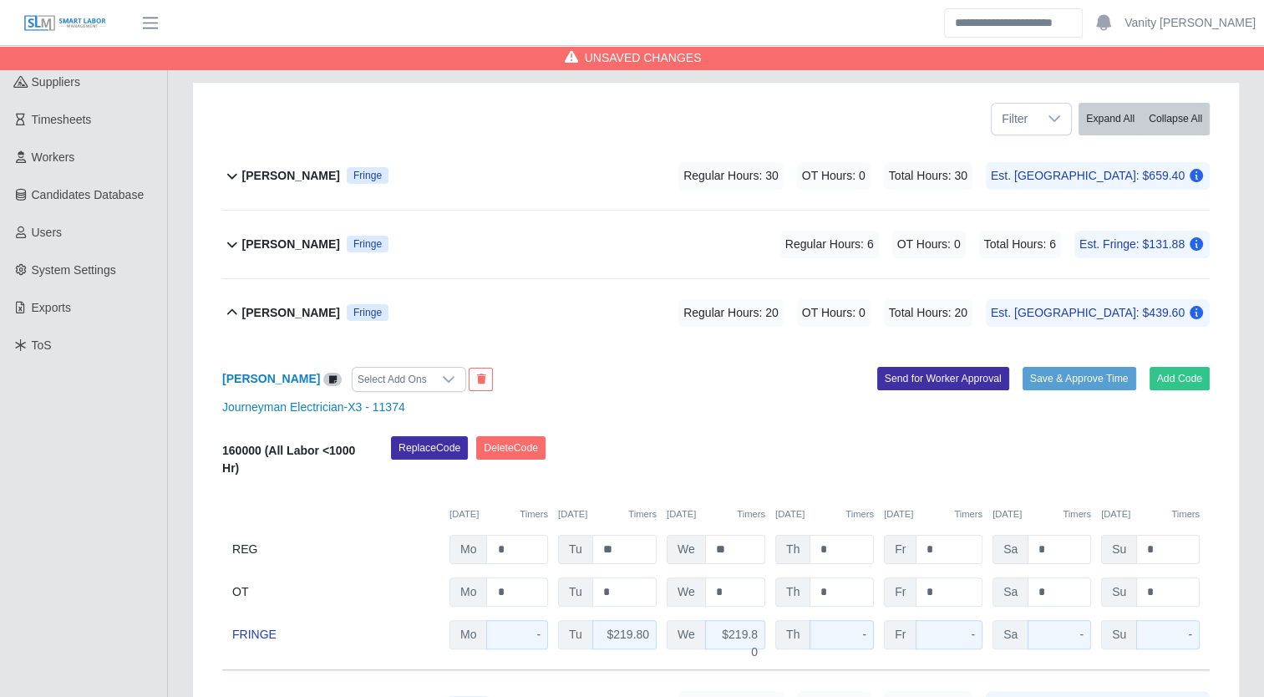
click at [277, 312] on b "[PERSON_NAME]" at bounding box center [291, 313] width 98 height 18
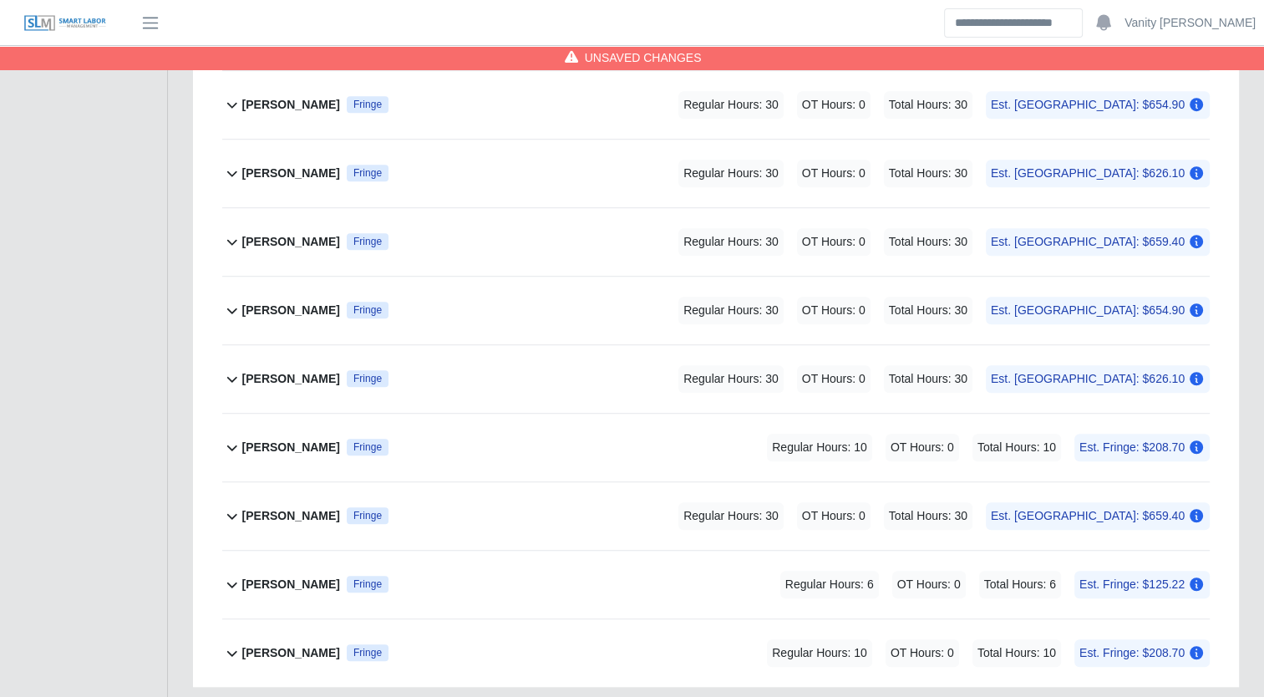
scroll to position [1216, 0]
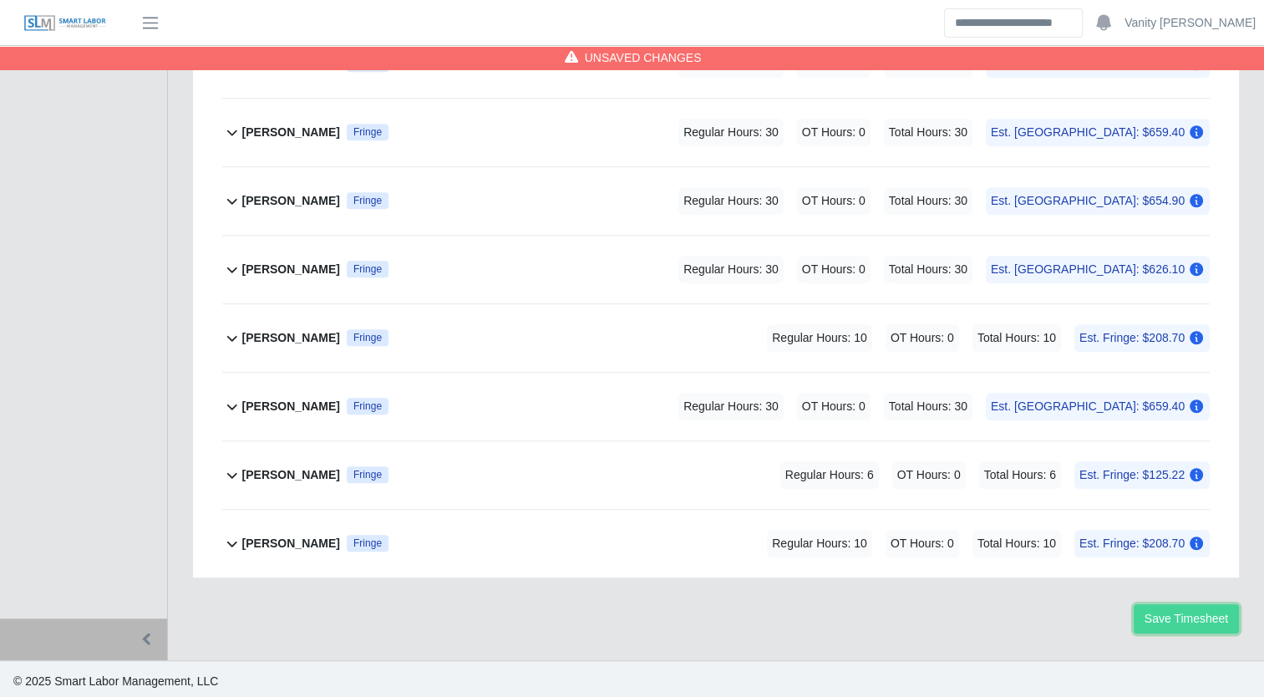
click at [1168, 617] on button "Save Timesheet" at bounding box center [1186, 618] width 105 height 29
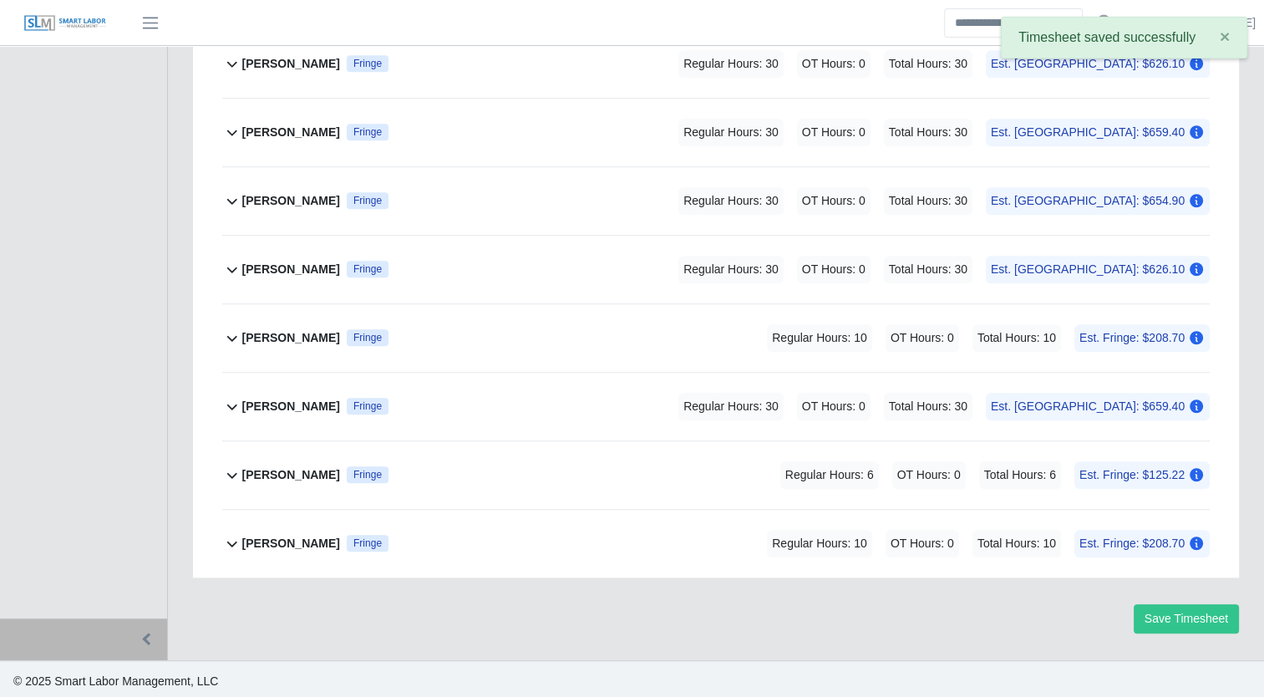
click at [275, 530] on div "Todd Logan Fringe" at bounding box center [315, 544] width 146 height 28
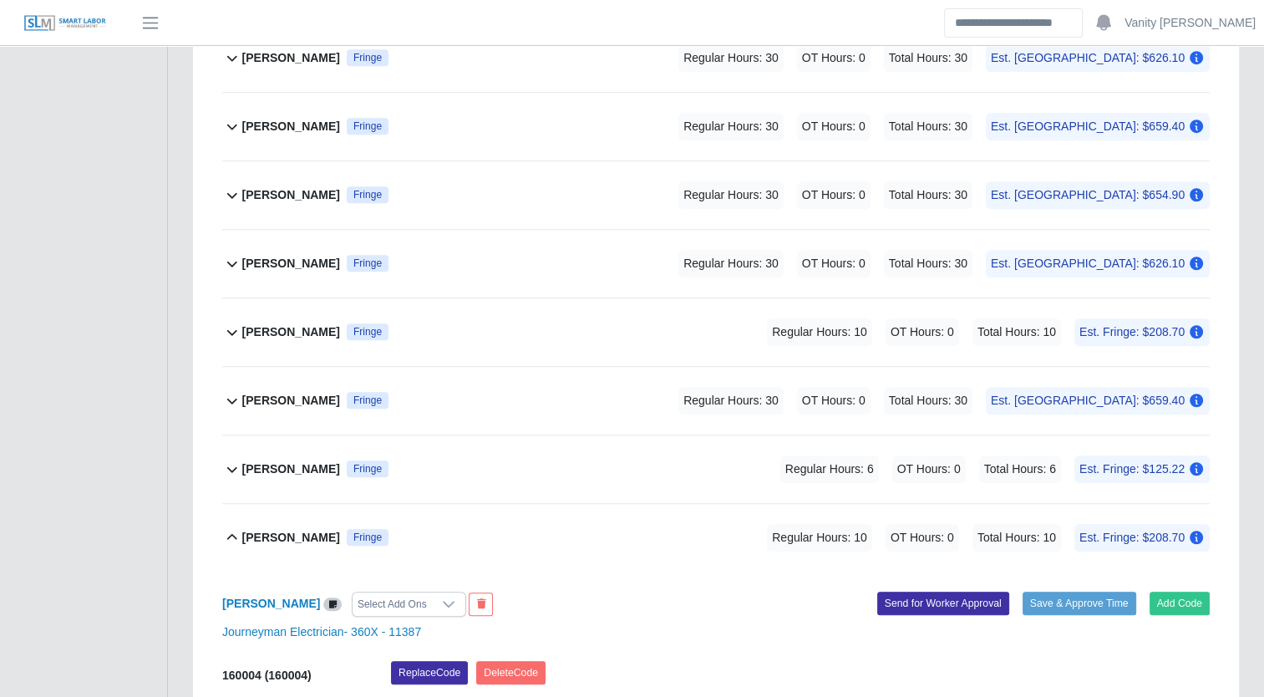
scroll to position [1187, 0]
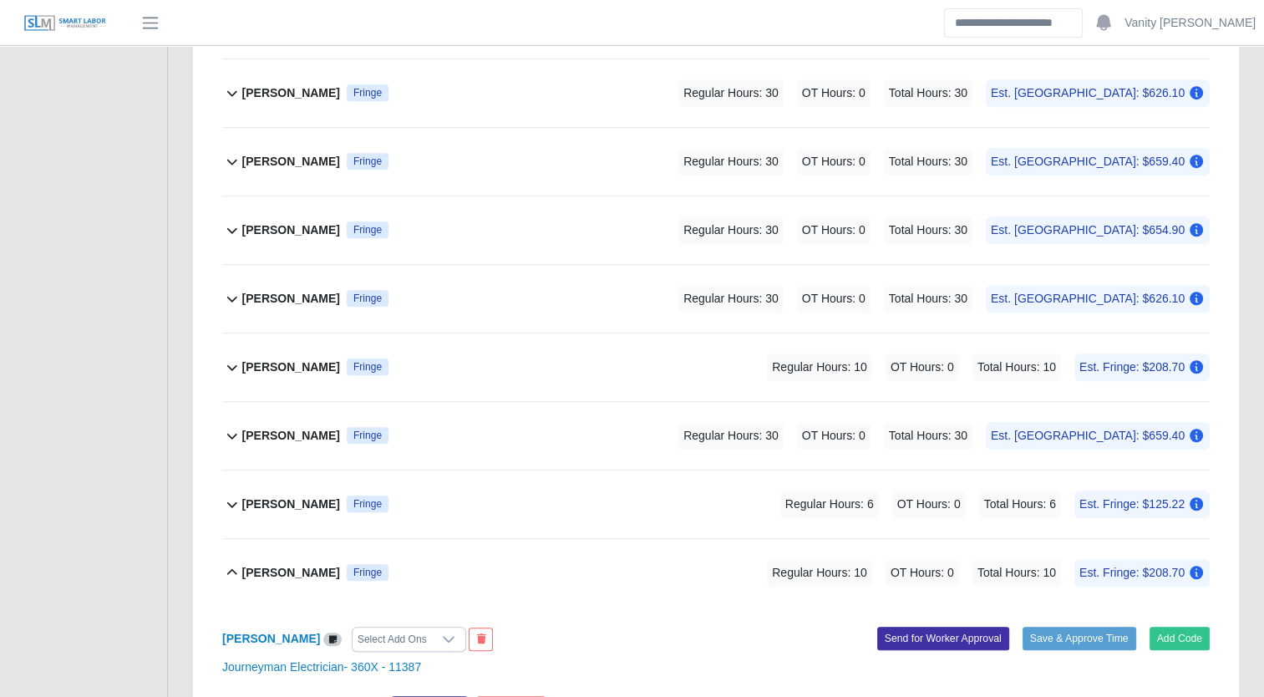
click at [316, 362] on b "[PERSON_NAME]" at bounding box center [291, 368] width 98 height 18
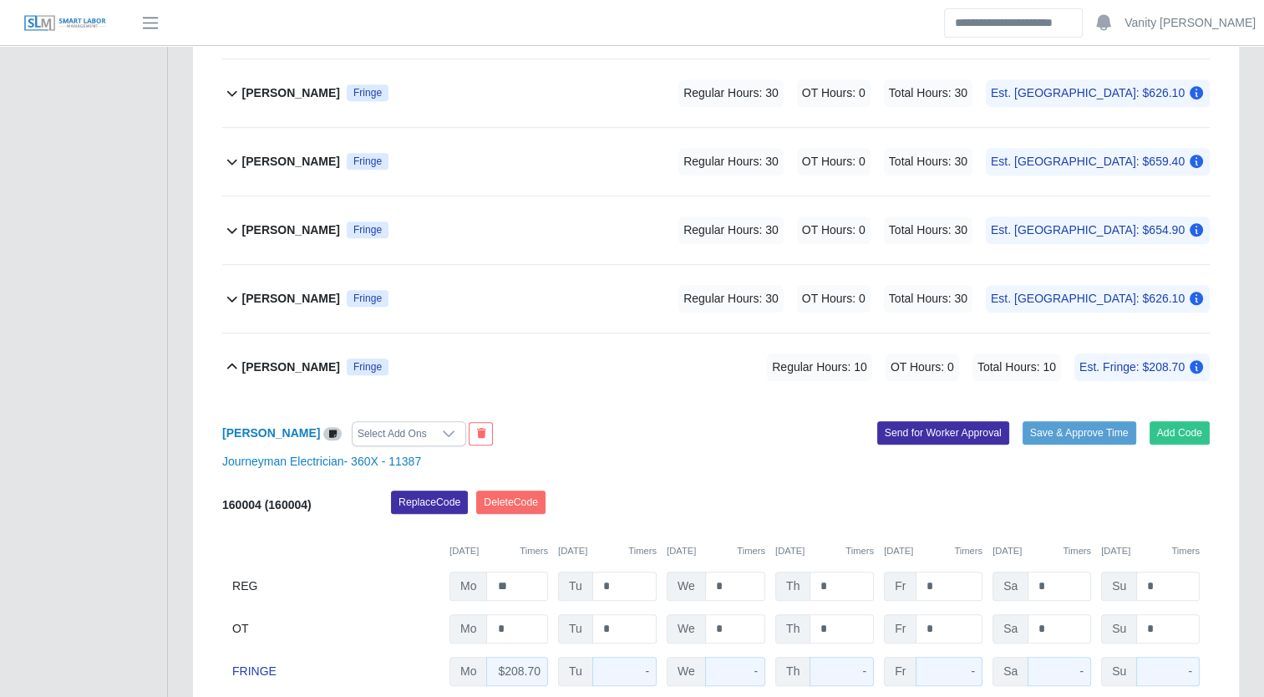
click at [316, 362] on b "[PERSON_NAME]" at bounding box center [291, 368] width 98 height 18
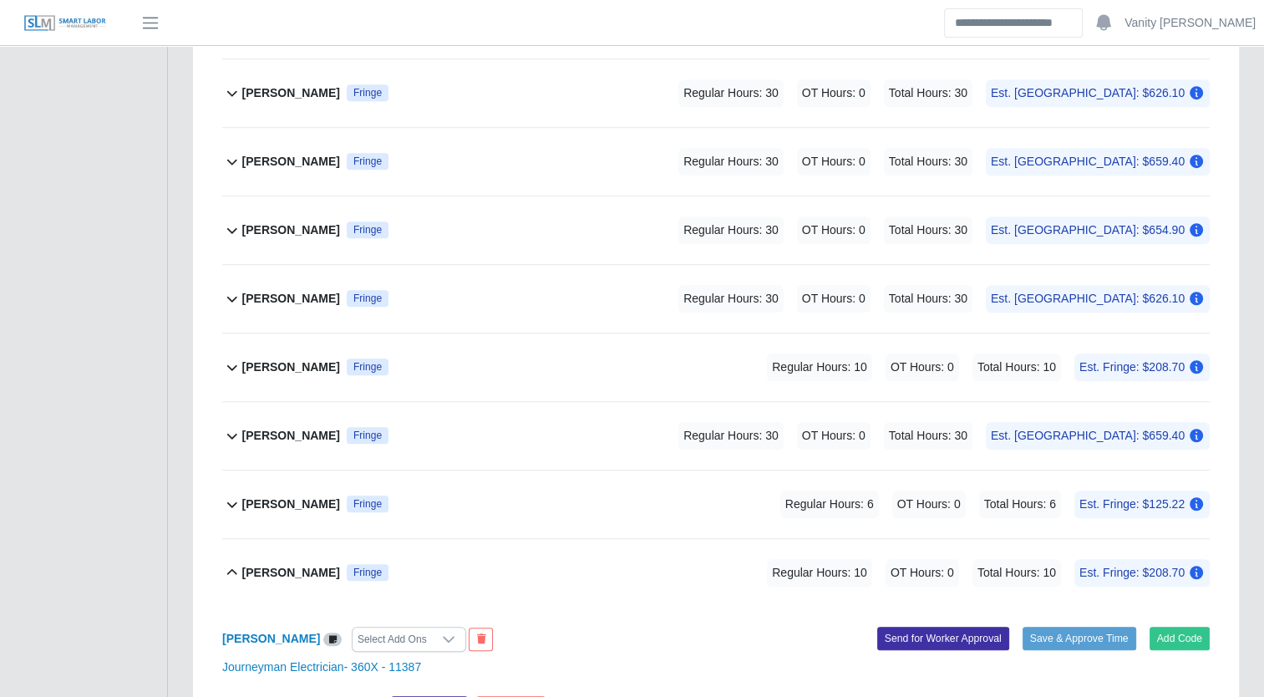
click at [275, 564] on b "[PERSON_NAME]" at bounding box center [291, 573] width 98 height 18
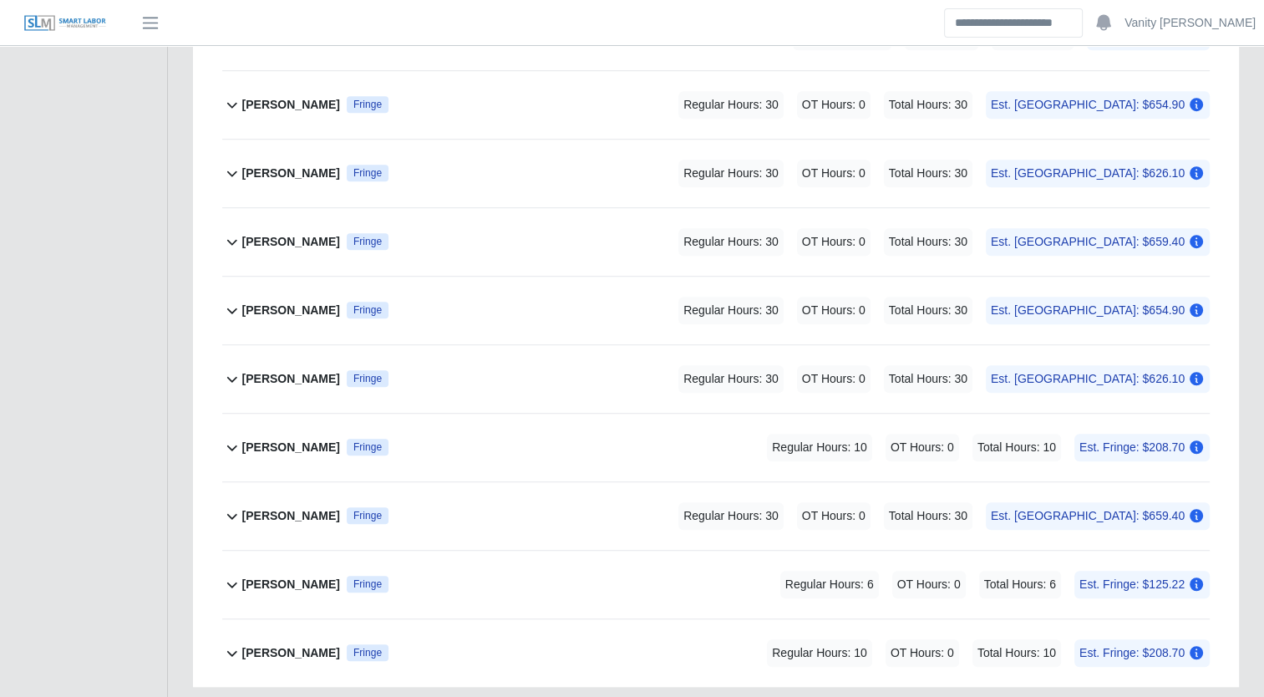
scroll to position [1020, 0]
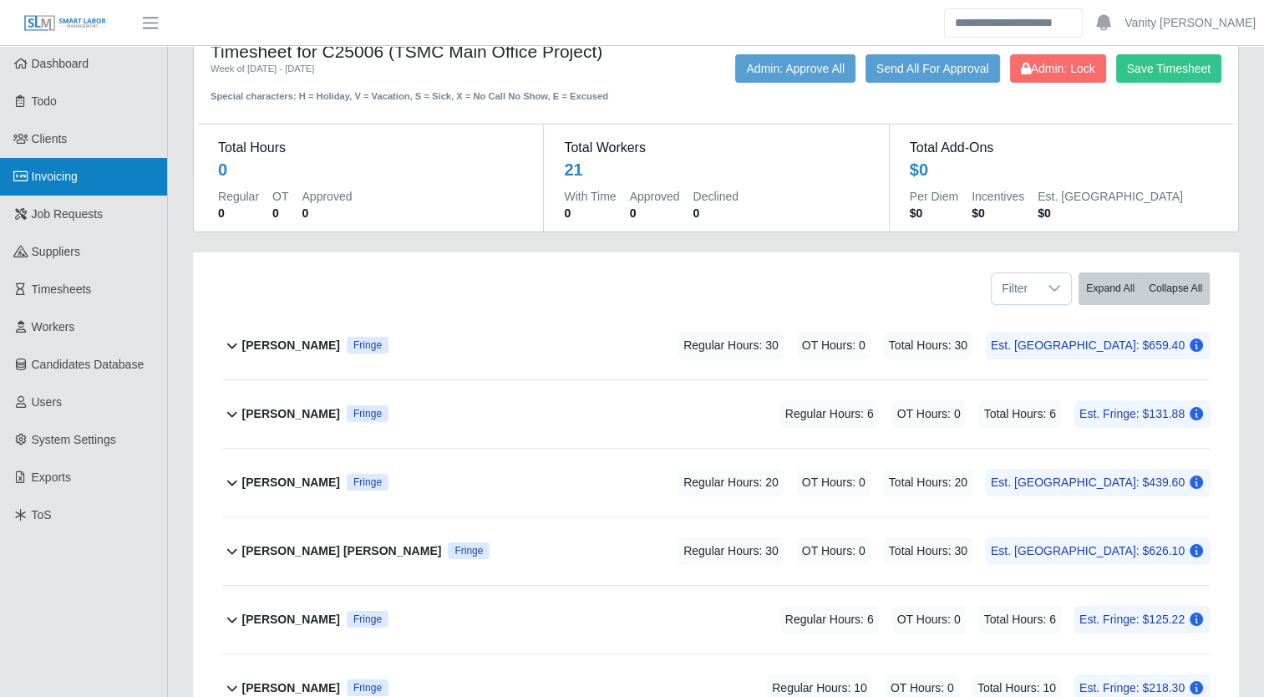
scroll to position [0, 0]
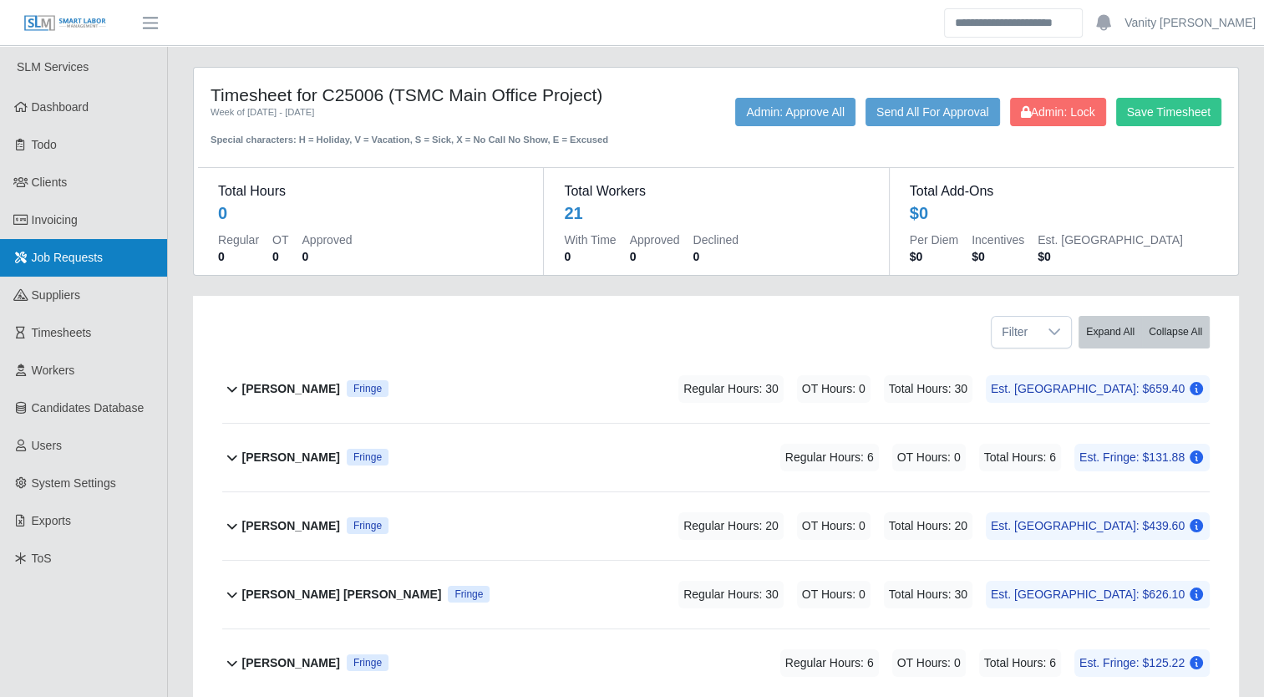
click at [90, 252] on span "Job Requests" at bounding box center [68, 257] width 72 height 13
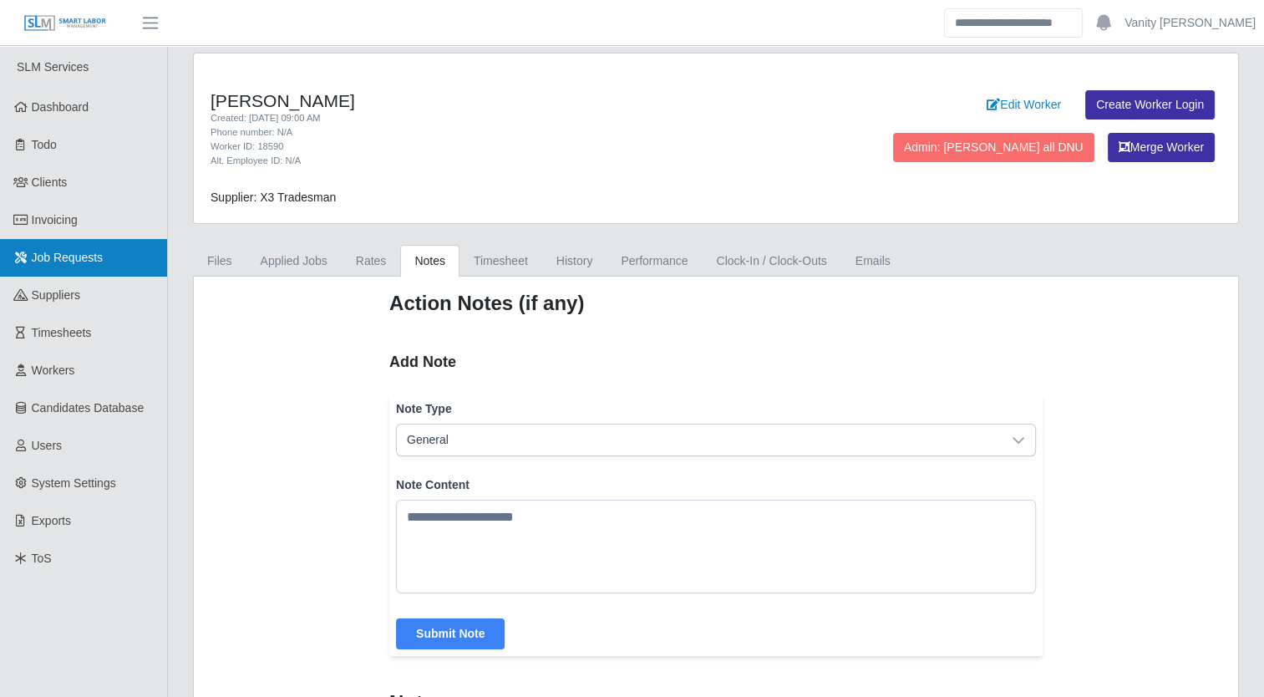
click at [94, 263] on span "Job Requests" at bounding box center [68, 257] width 72 height 13
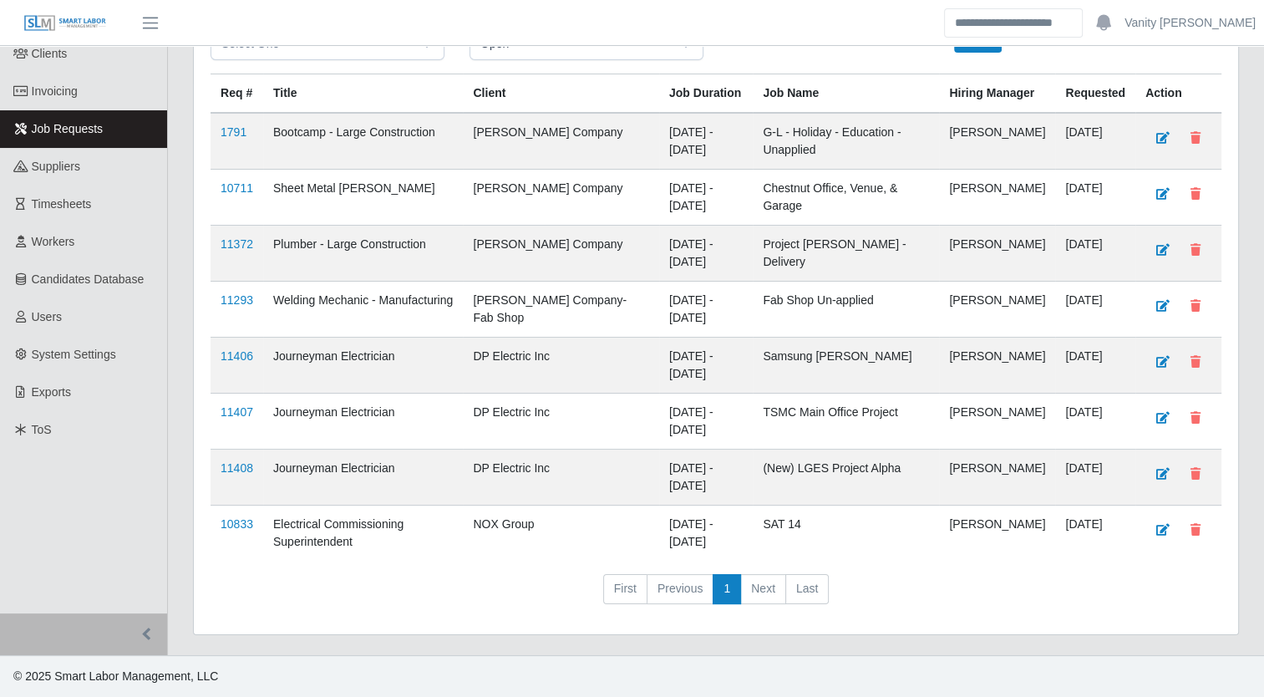
scroll to position [142, 0]
click at [241, 355] on link "11406" at bounding box center [237, 355] width 33 height 13
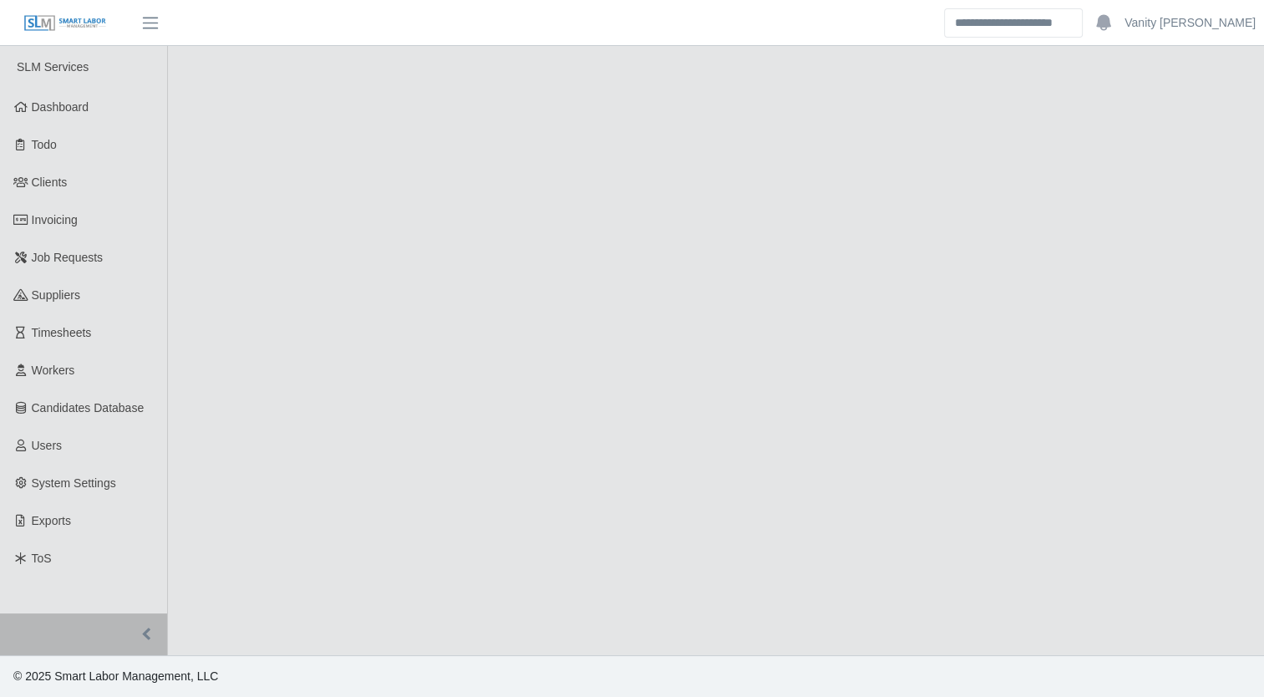
select select "****"
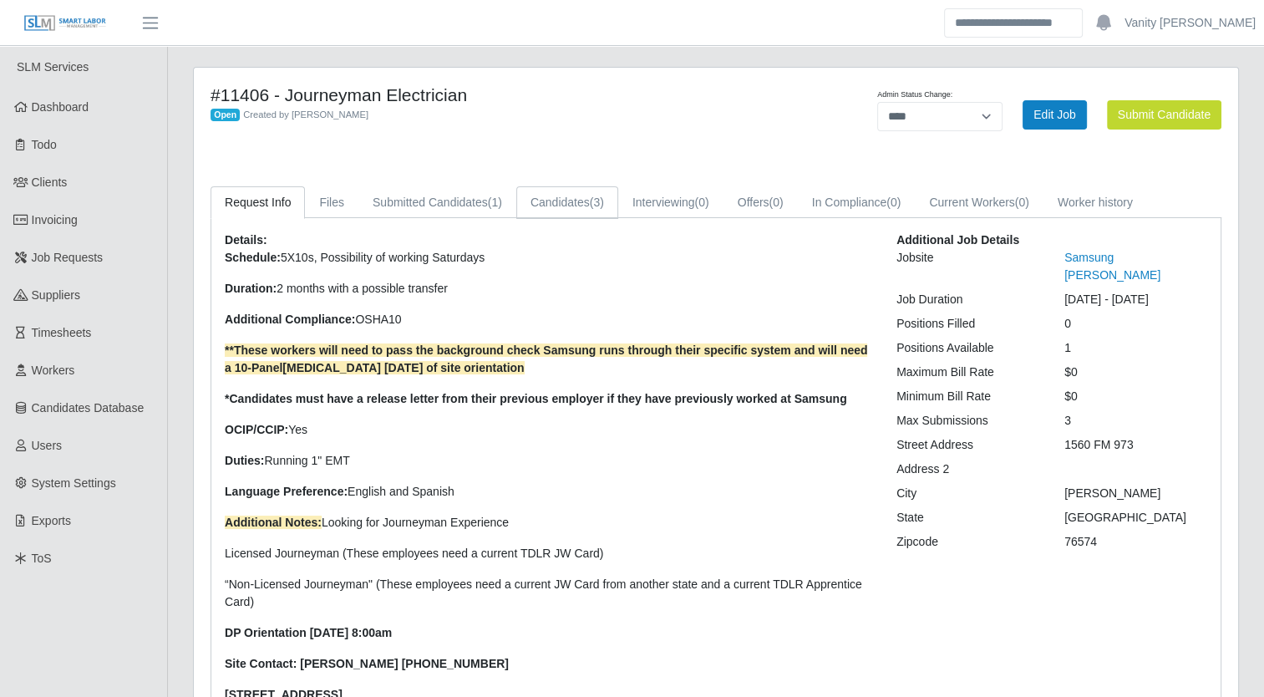
click at [576, 205] on link "Candidates (3)" at bounding box center [567, 202] width 102 height 33
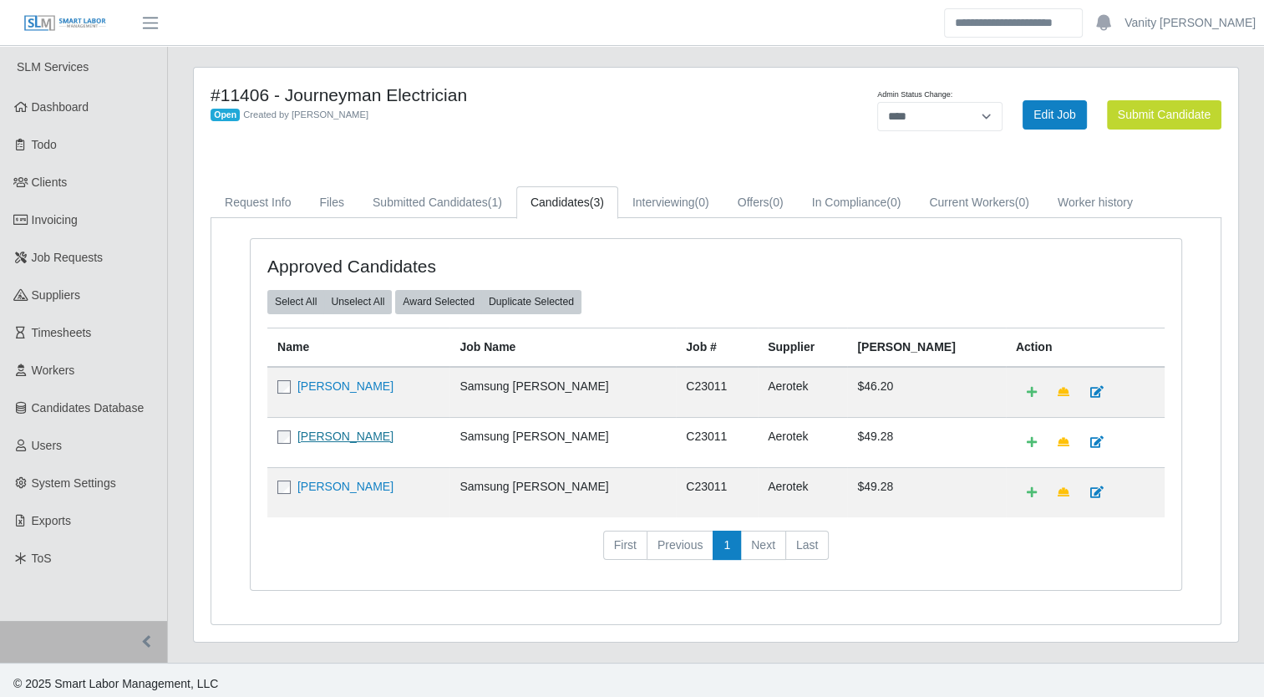
click at [347, 434] on link "[PERSON_NAME]" at bounding box center [346, 436] width 96 height 13
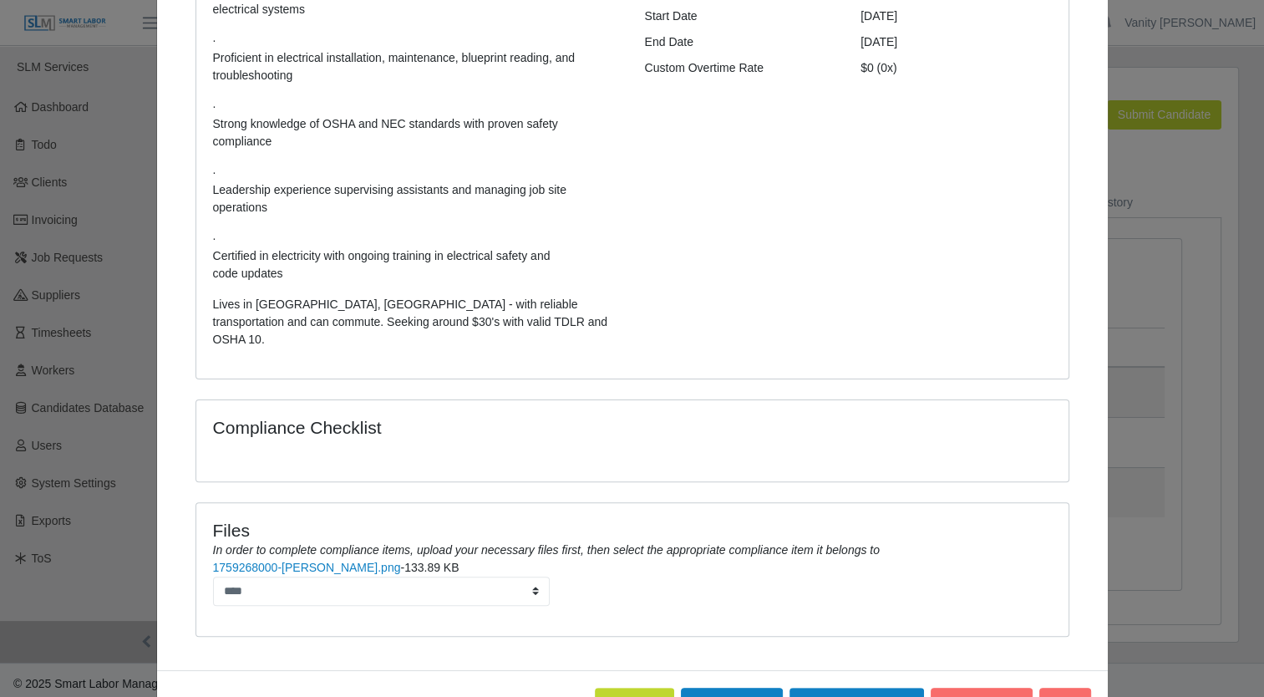
scroll to position [323, 0]
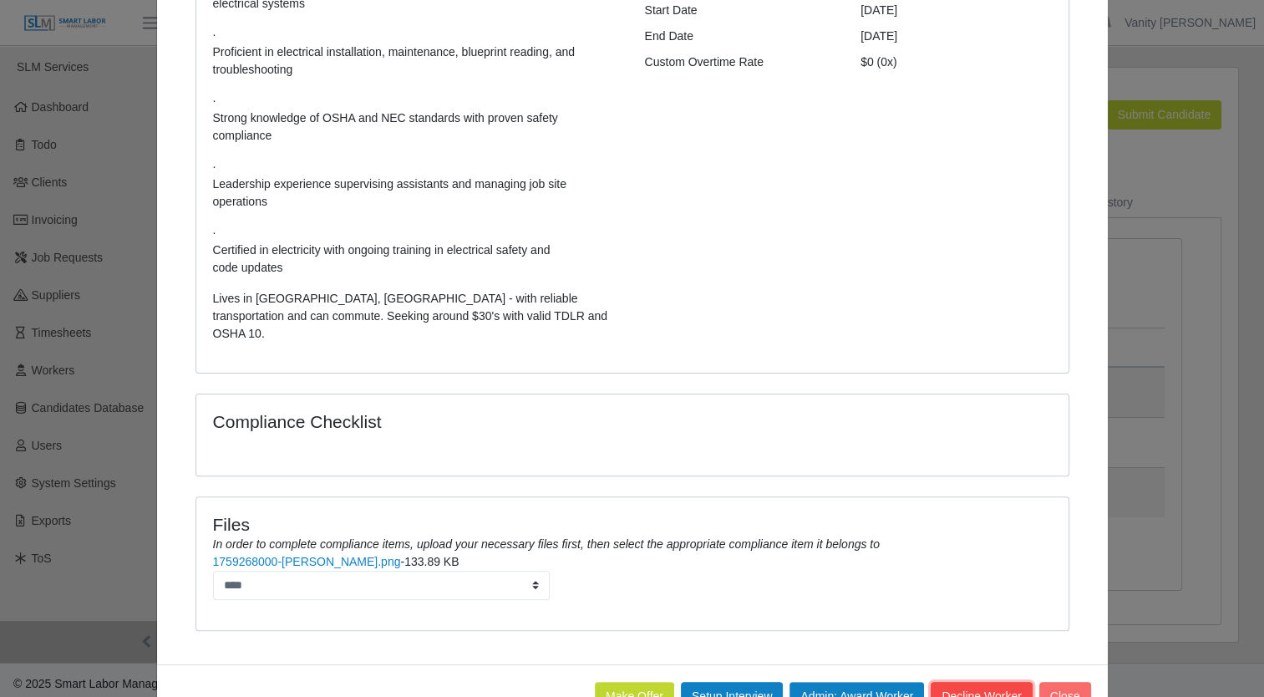
click at [966, 682] on button "Decline Worker" at bounding box center [981, 696] width 101 height 29
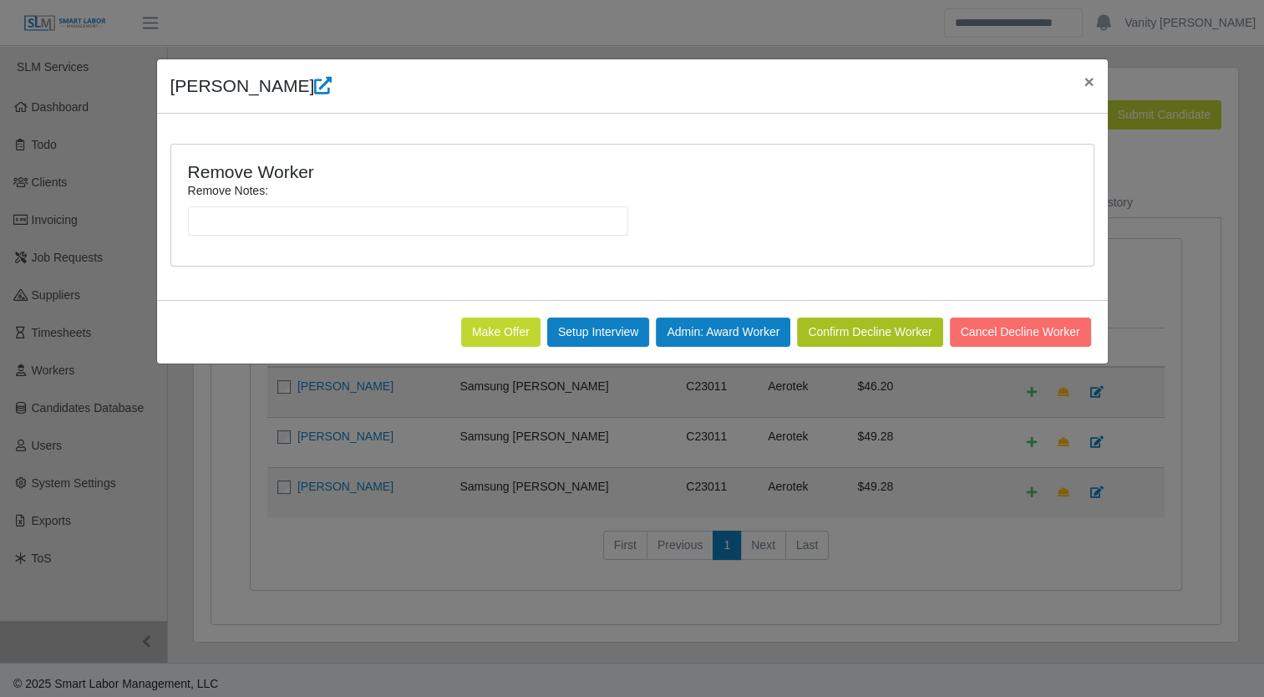
scroll to position [0, 0]
click at [372, 223] on input "Remove Notes:" at bounding box center [408, 220] width 440 height 29
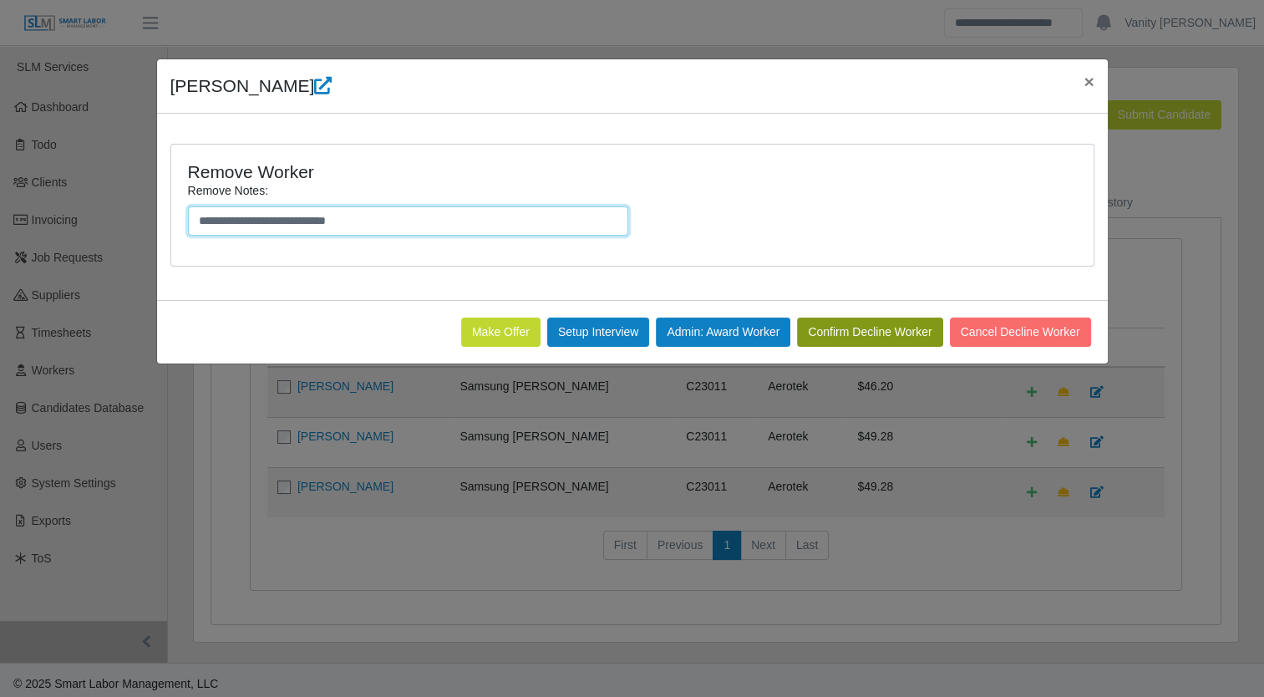
type input "**********"
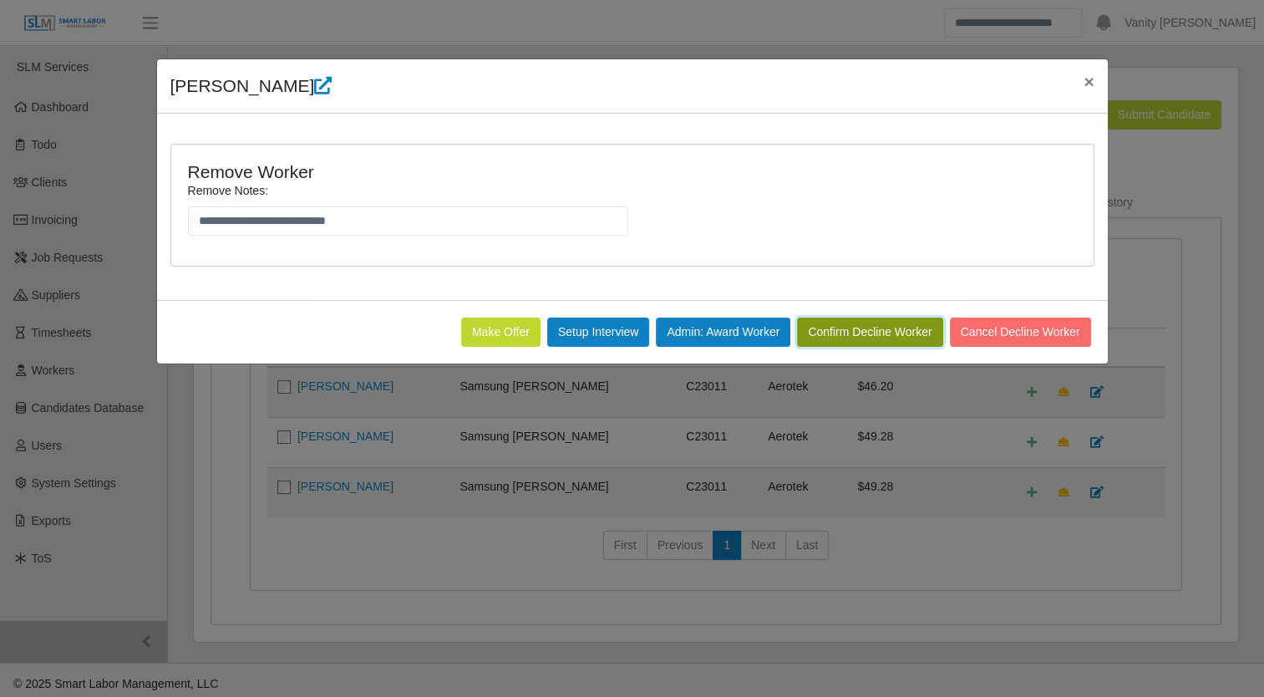
click at [862, 323] on button "Confirm Decline Worker" at bounding box center [869, 332] width 145 height 29
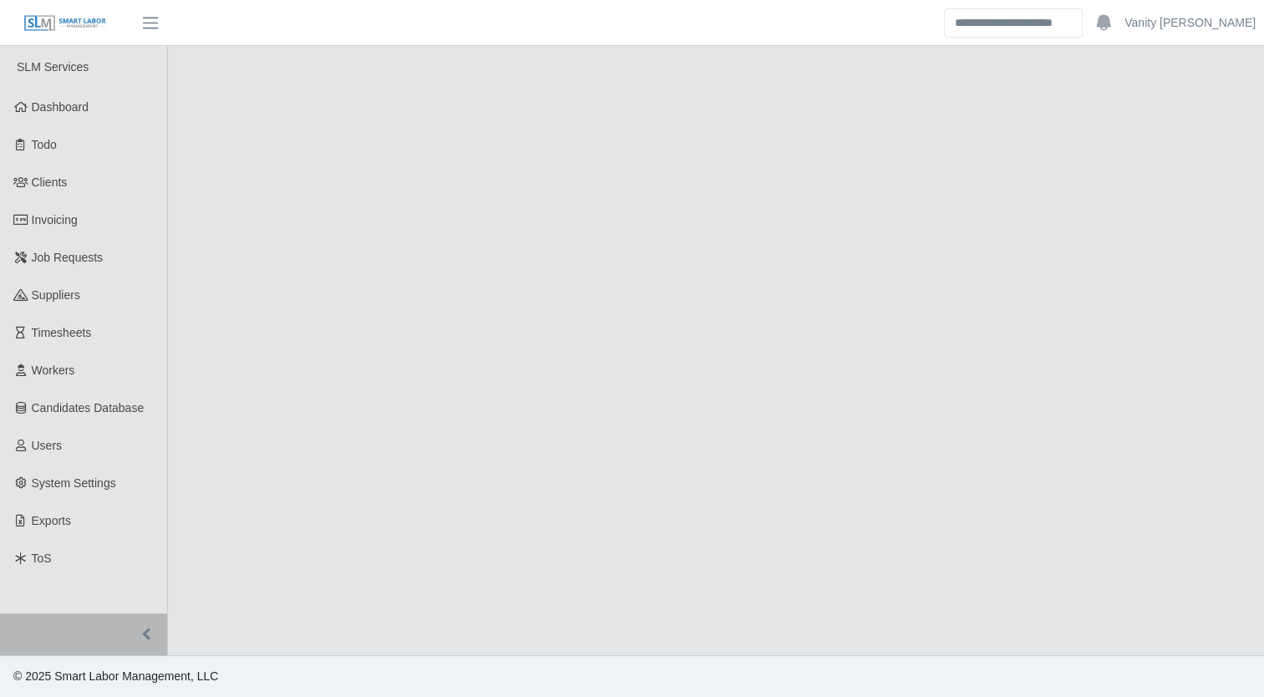
select select "****"
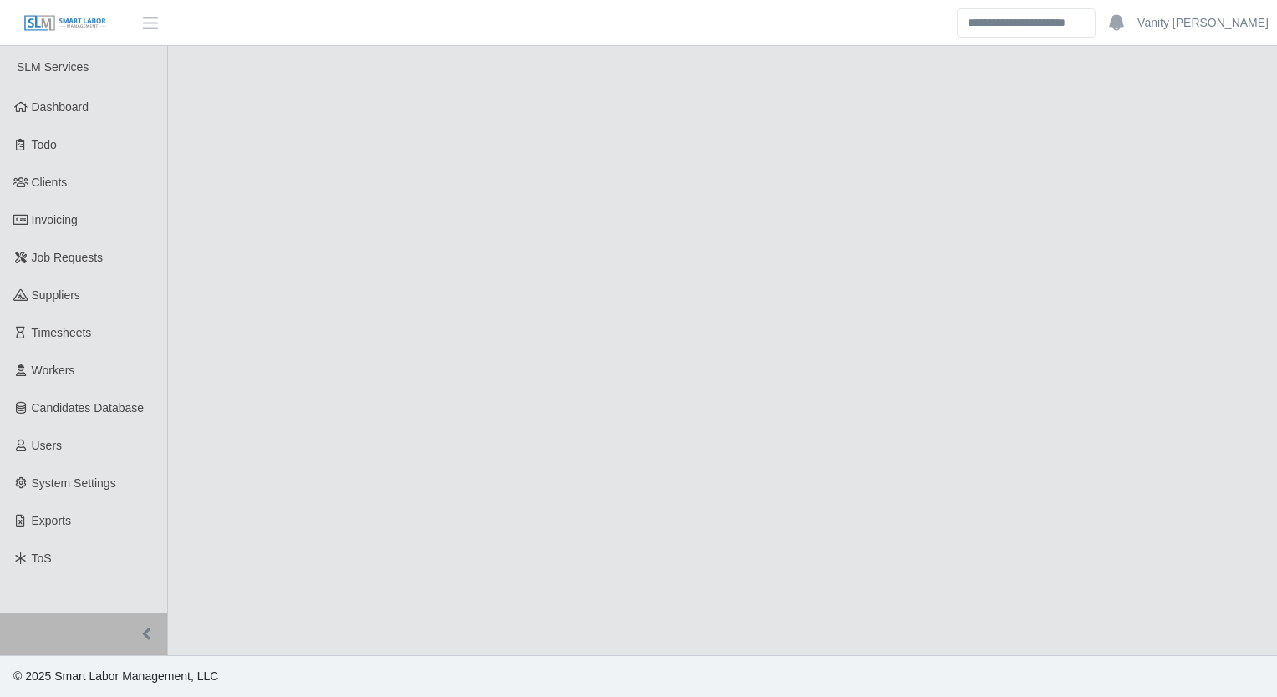
select select "****"
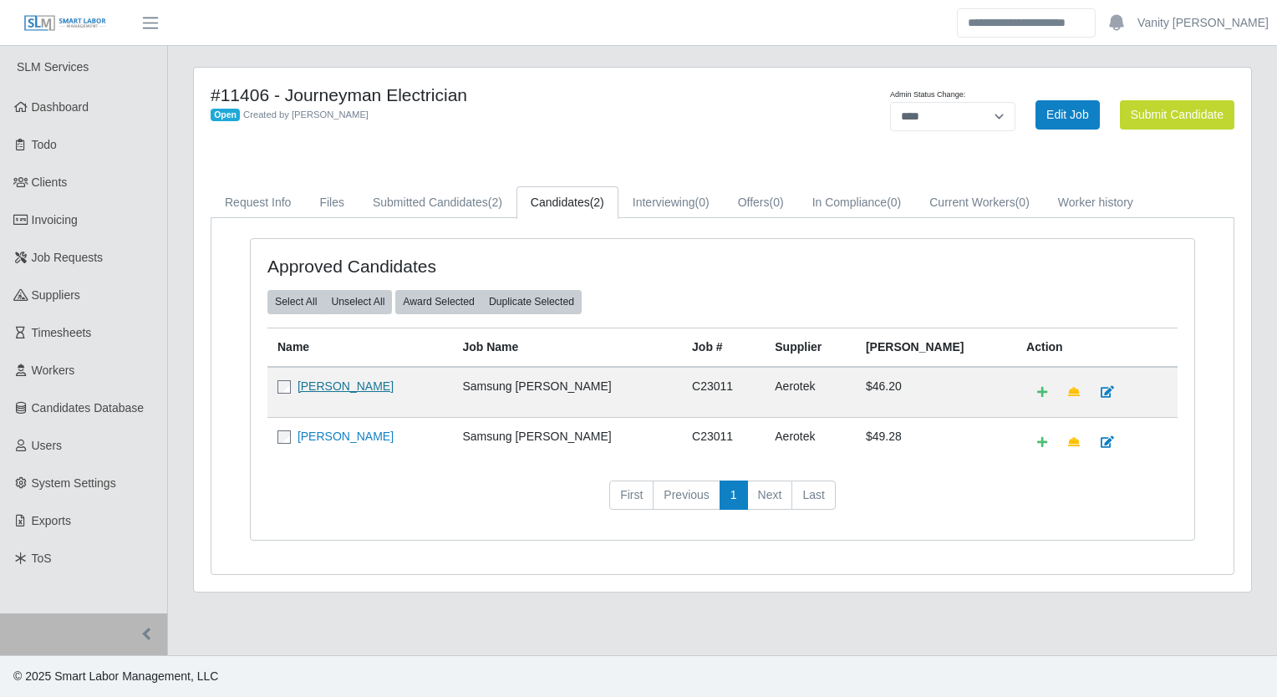
click at [306, 381] on link "[PERSON_NAME]" at bounding box center [346, 385] width 96 height 13
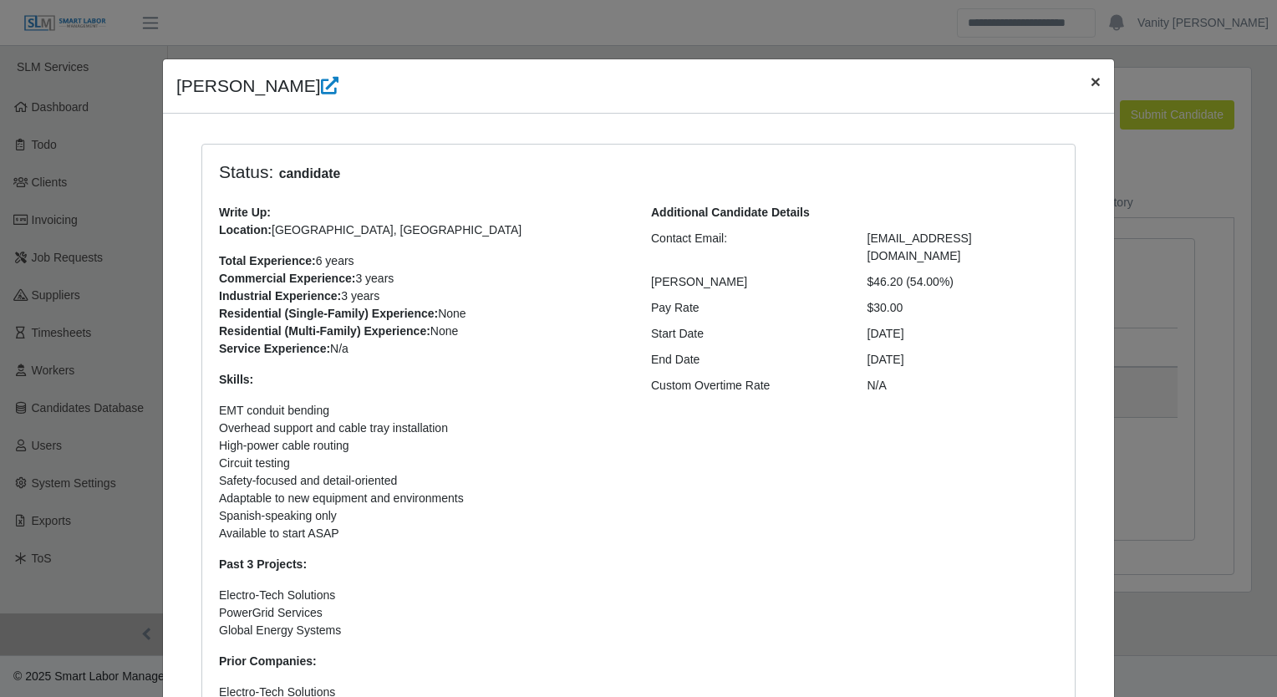
click at [1091, 82] on span "×" at bounding box center [1096, 81] width 10 height 19
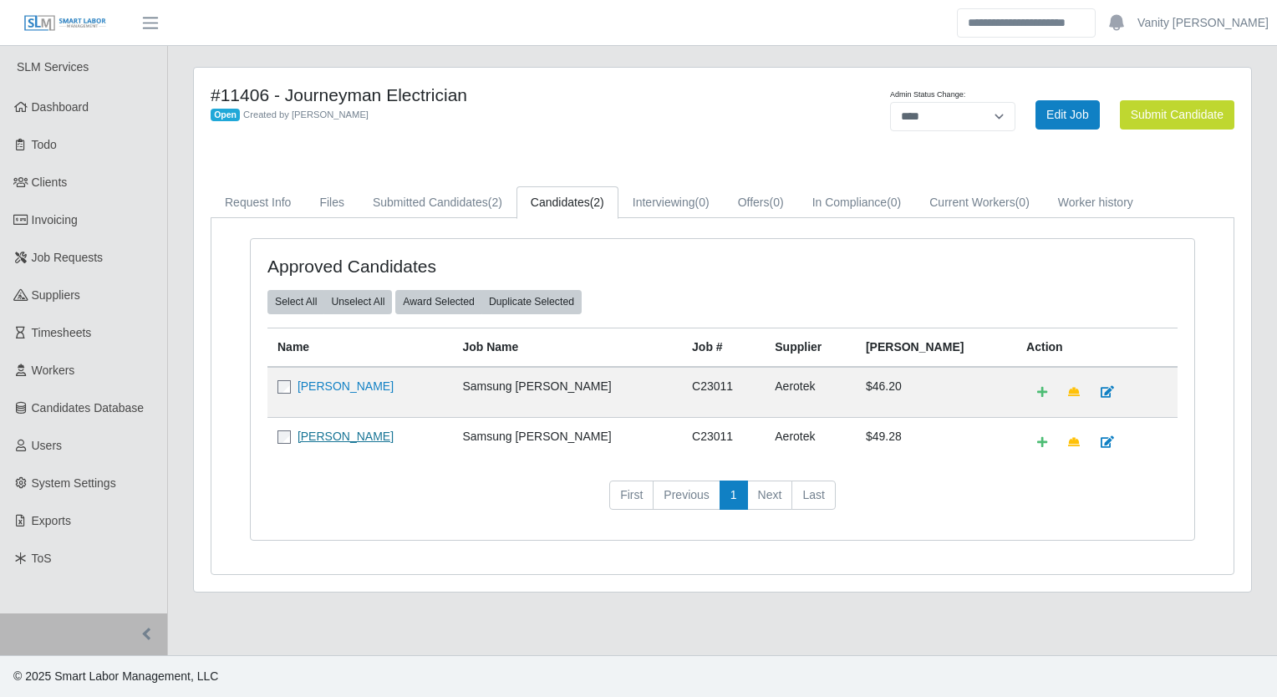
click at [328, 437] on td "[PERSON_NAME]" at bounding box center [359, 442] width 185 height 50
click at [328, 436] on link "Jermaine Sandoval" at bounding box center [346, 436] width 96 height 13
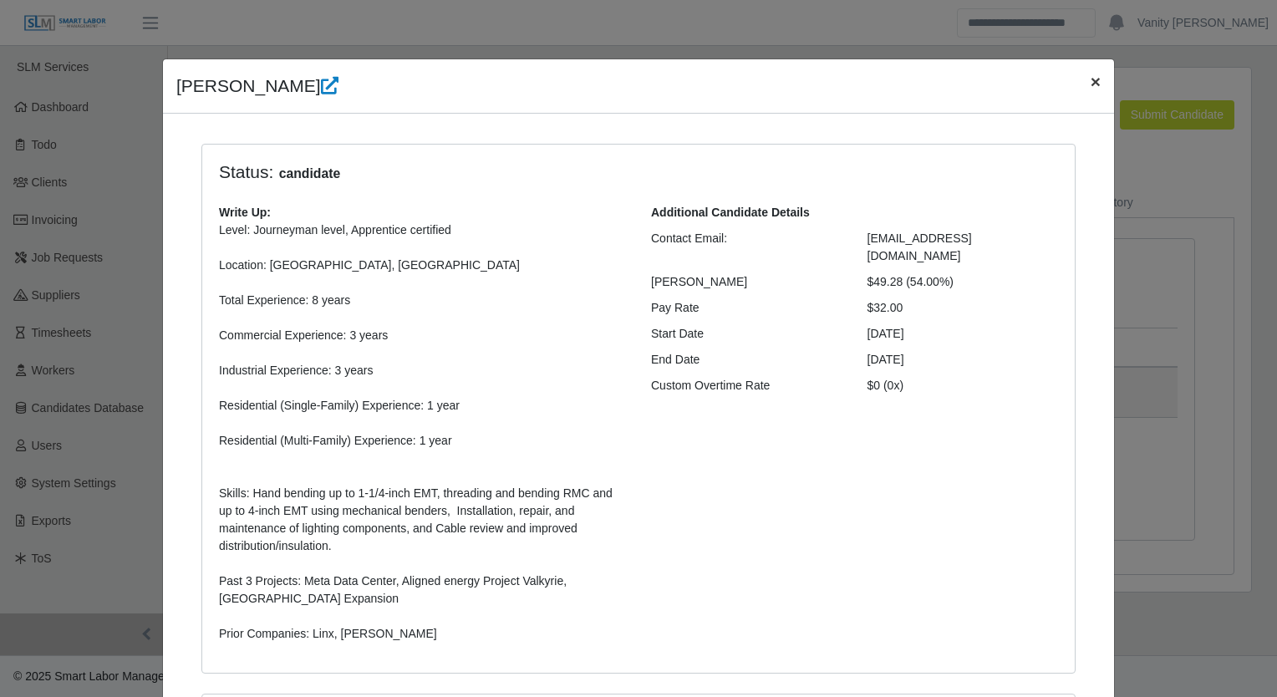
click at [1091, 76] on span "×" at bounding box center [1096, 81] width 10 height 19
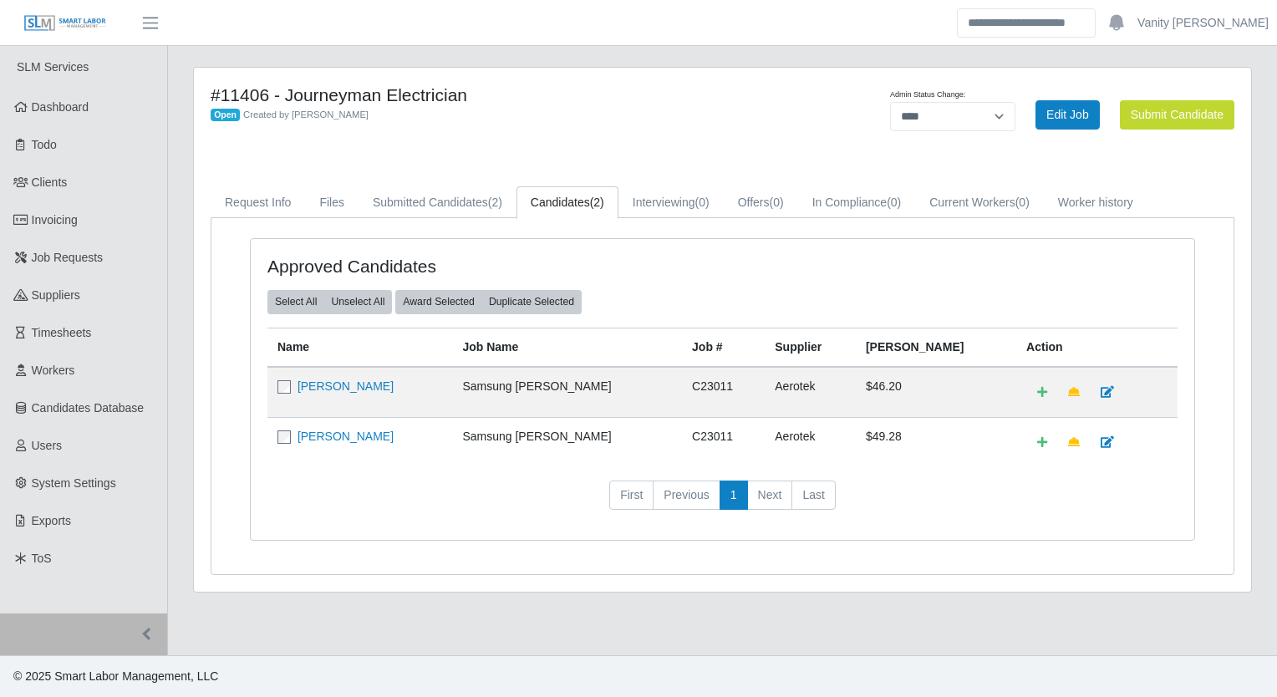
click at [592, 90] on h4 "#11406 - Journeyman Electrician" at bounding box center [504, 94] width 587 height 21
click at [78, 272] on link "Job Requests" at bounding box center [83, 258] width 167 height 38
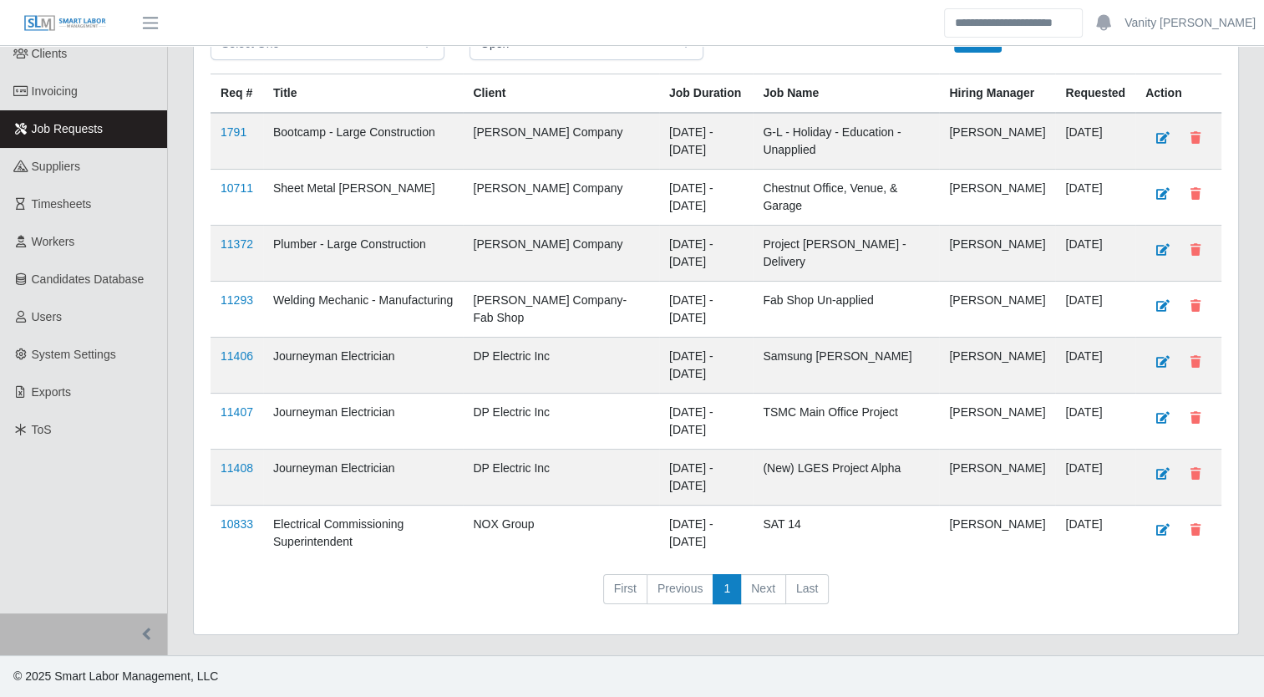
scroll to position [142, 0]
click at [241, 358] on link "11406" at bounding box center [237, 355] width 33 height 13
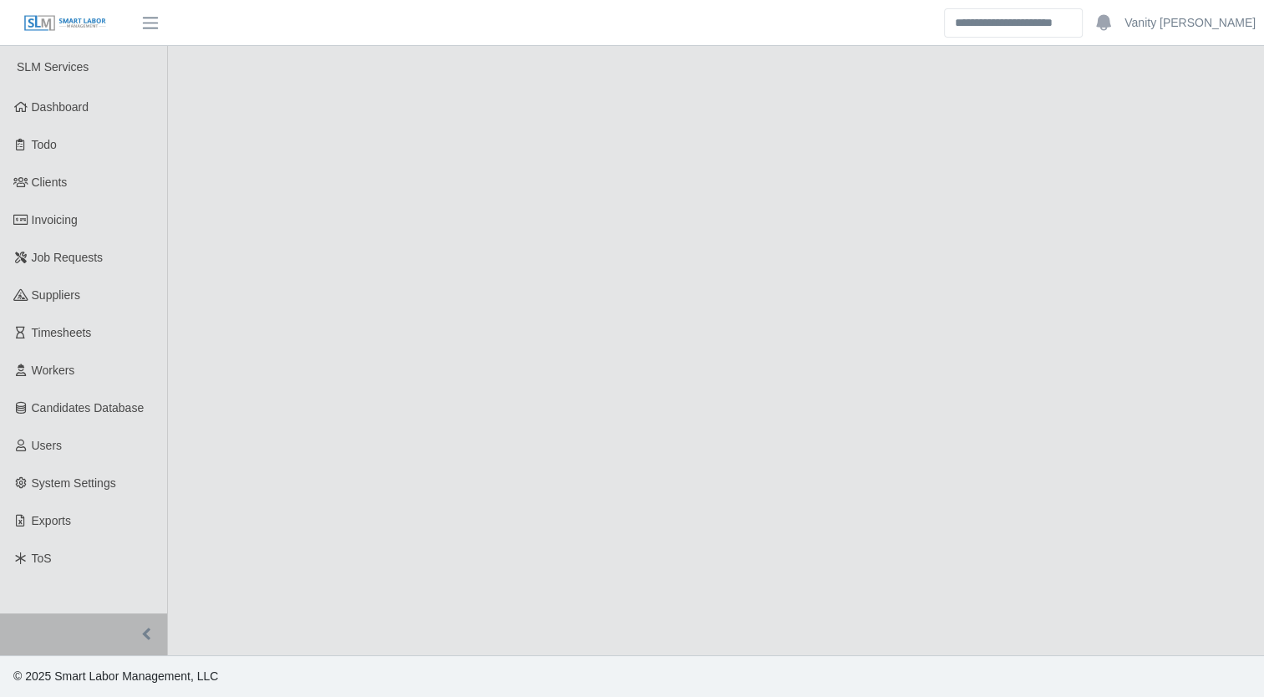
select select "****"
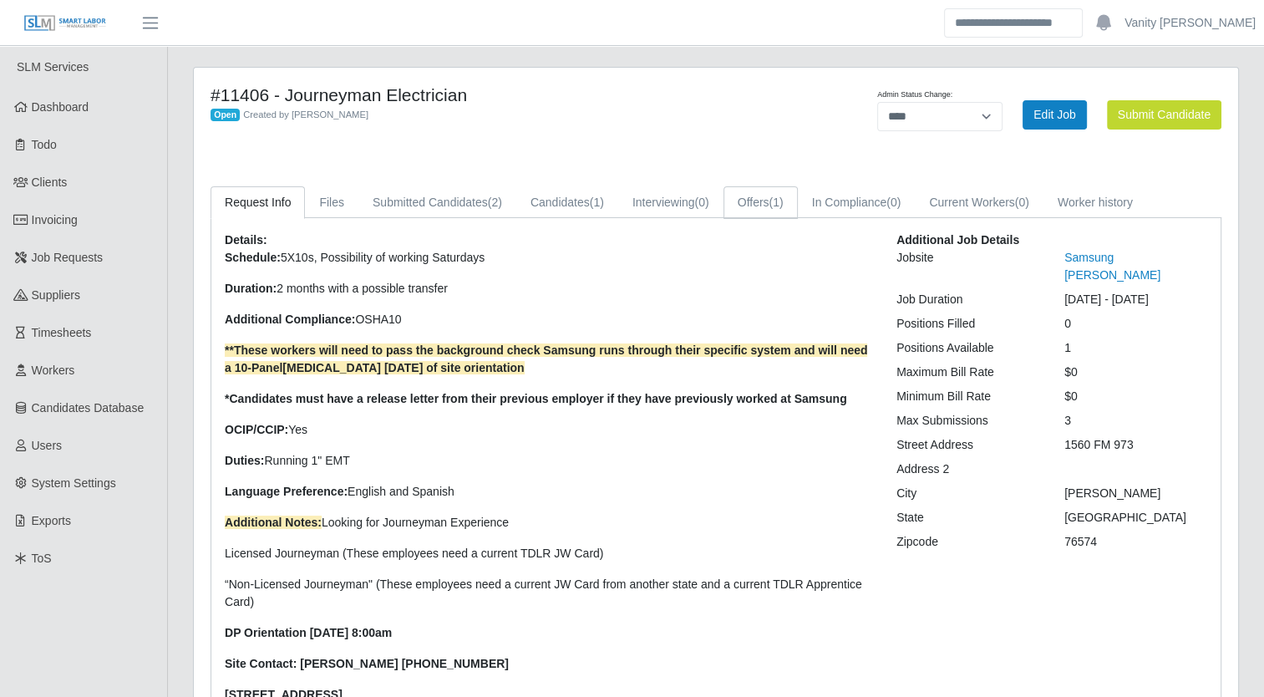
click at [778, 196] on span "(1)" at bounding box center [777, 202] width 14 height 13
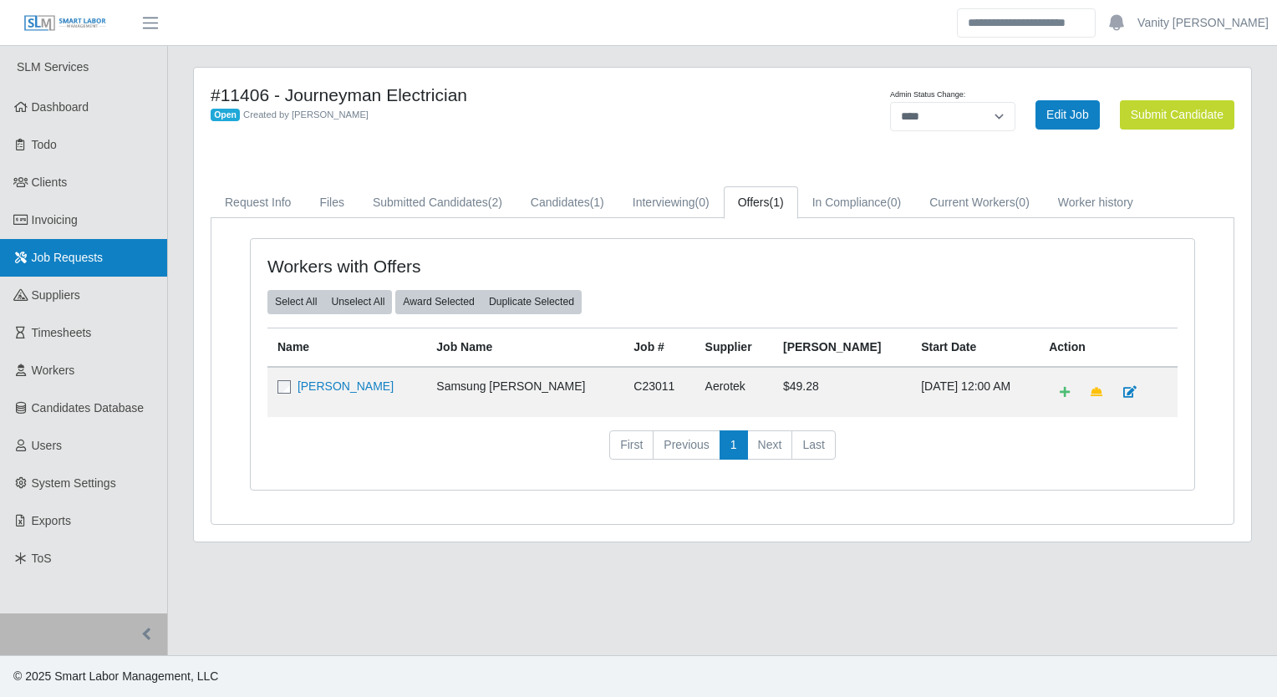
click at [109, 249] on link "Job Requests" at bounding box center [83, 258] width 167 height 38
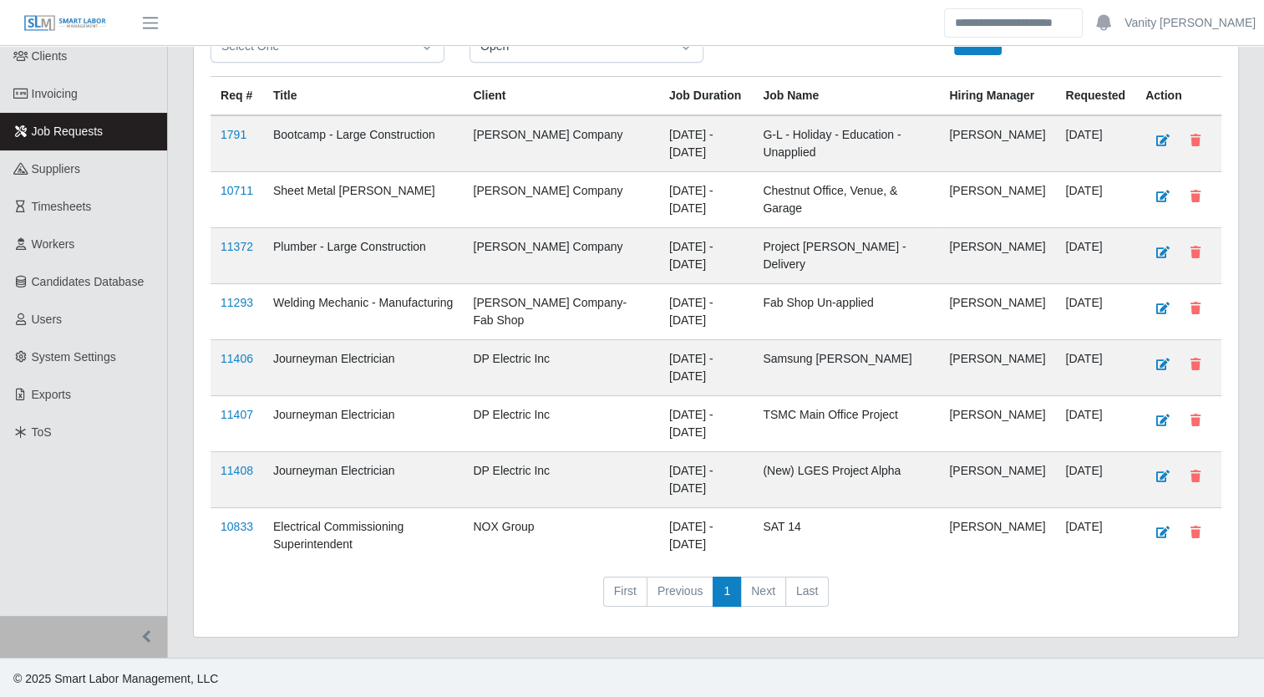
scroll to position [142, 0]
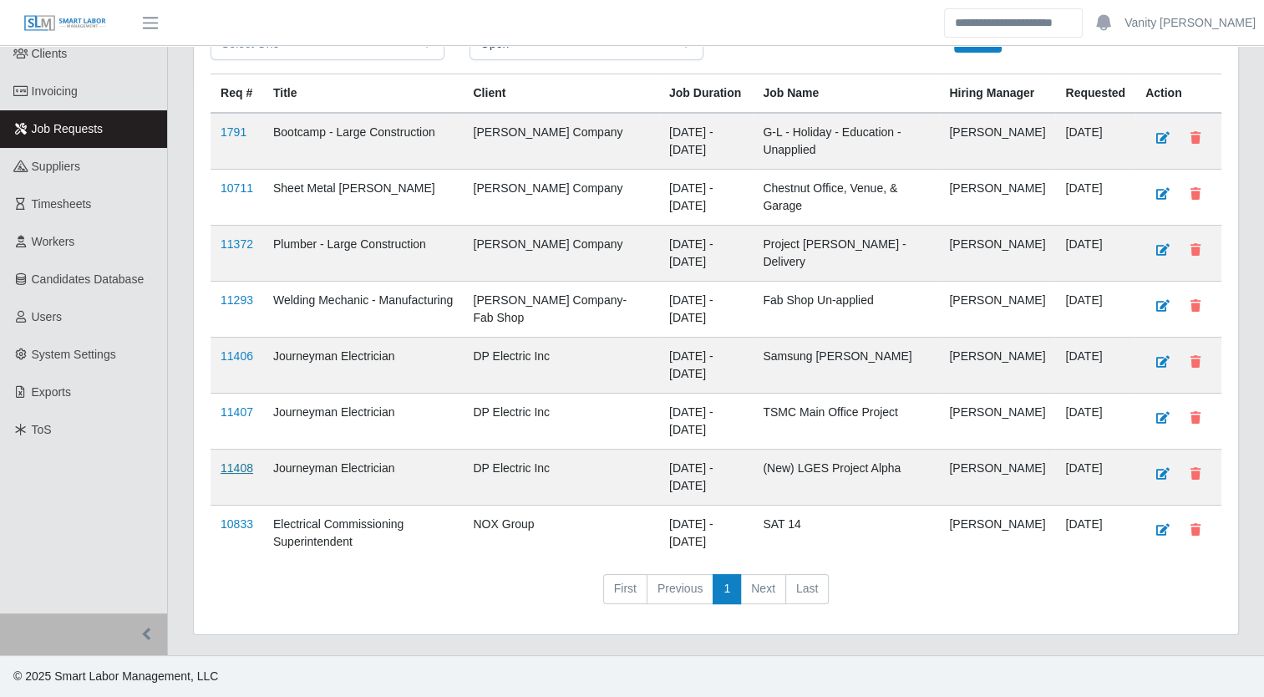
click at [241, 463] on link "11408" at bounding box center [237, 467] width 33 height 13
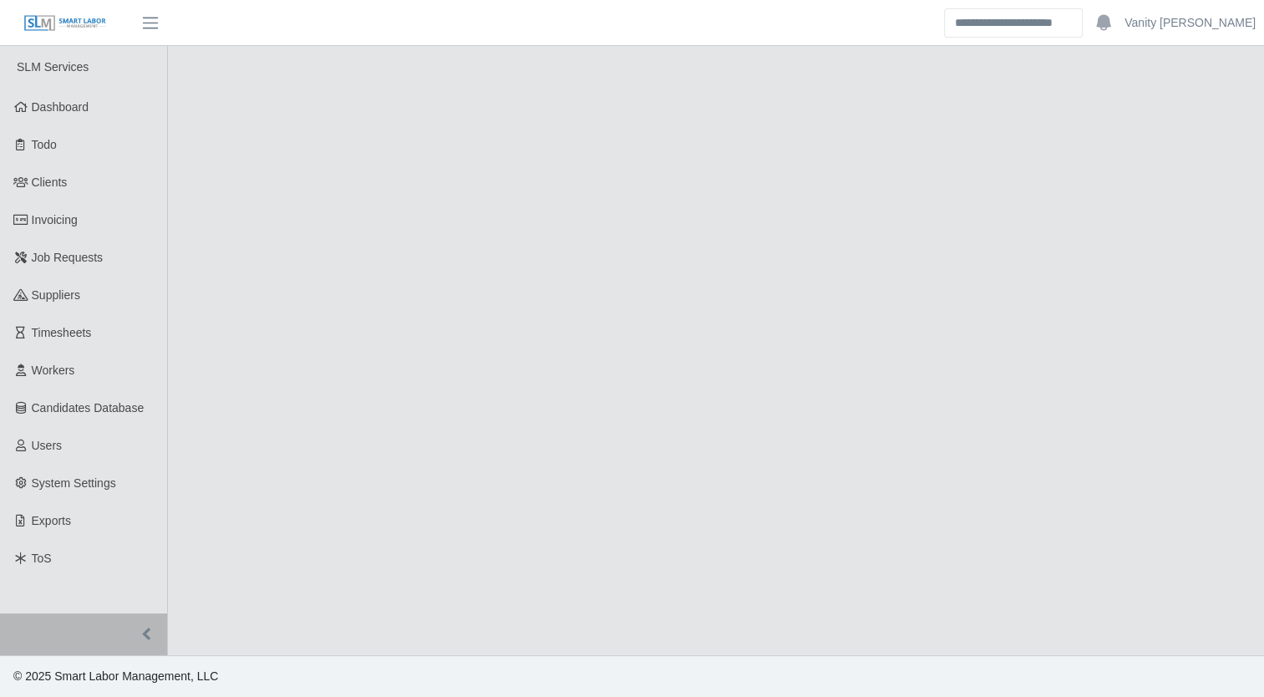
select select "****"
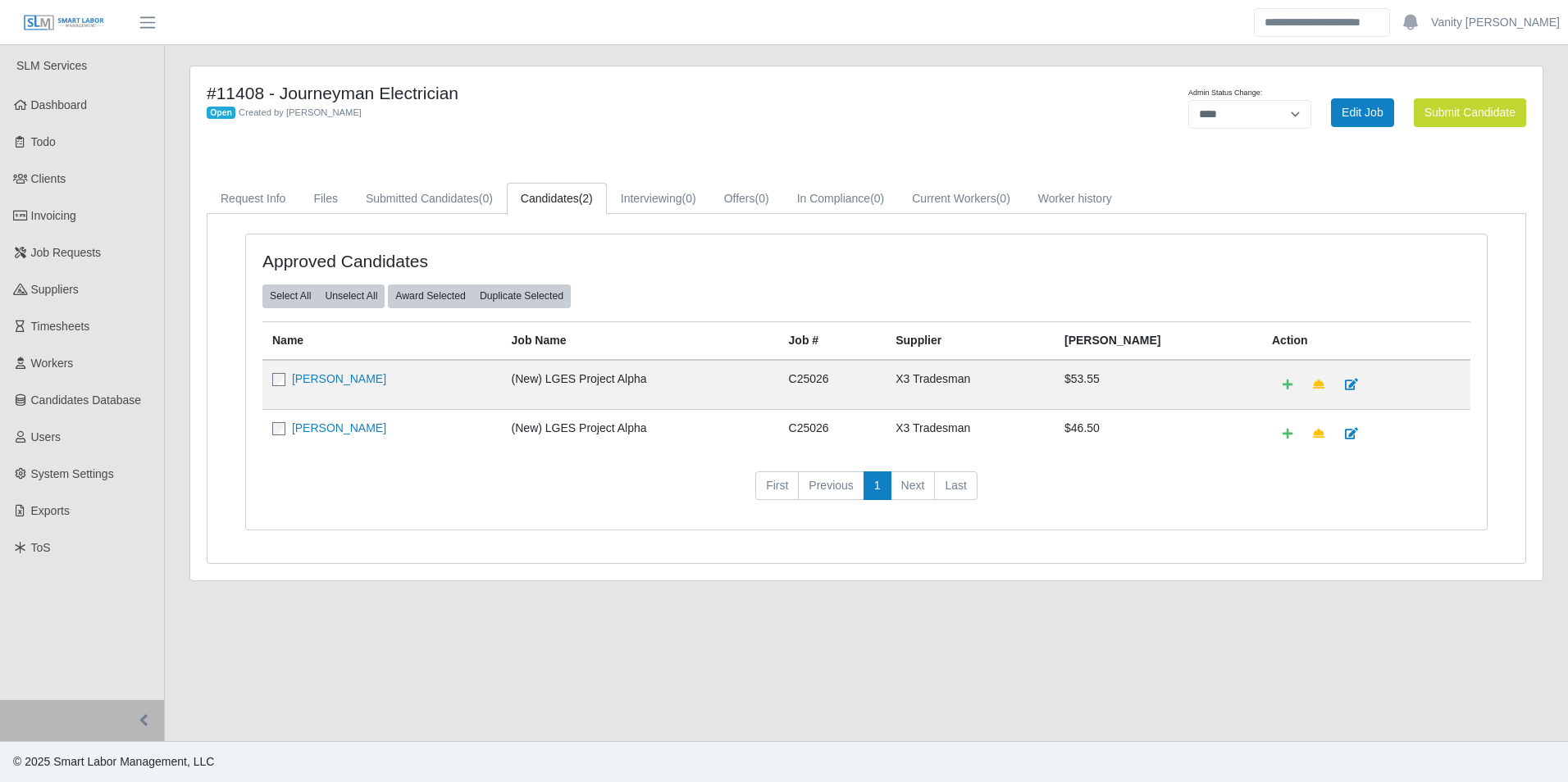
select select "****"
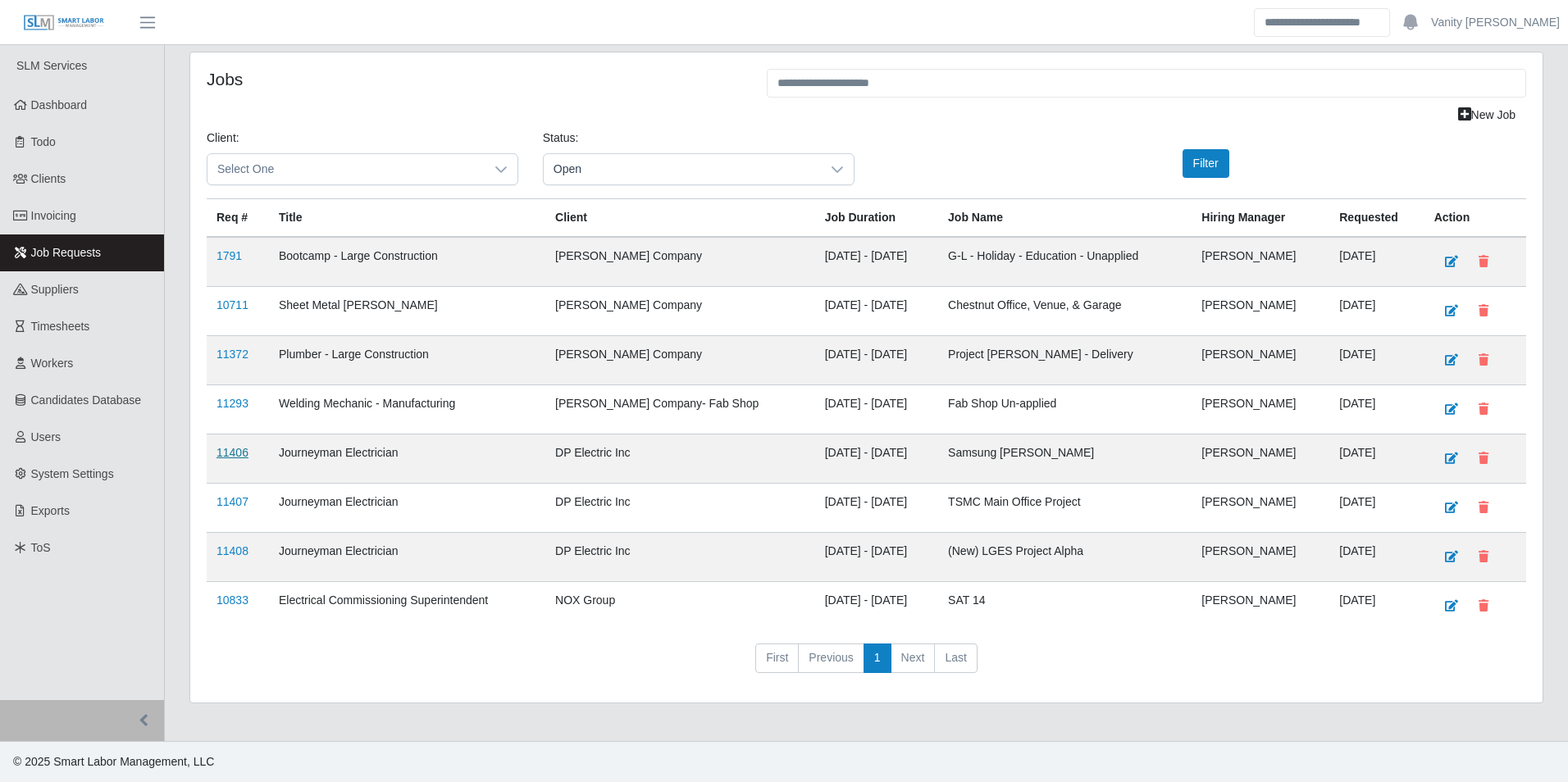
click at [237, 451] on link "11406" at bounding box center [233, 452] width 32 height 13
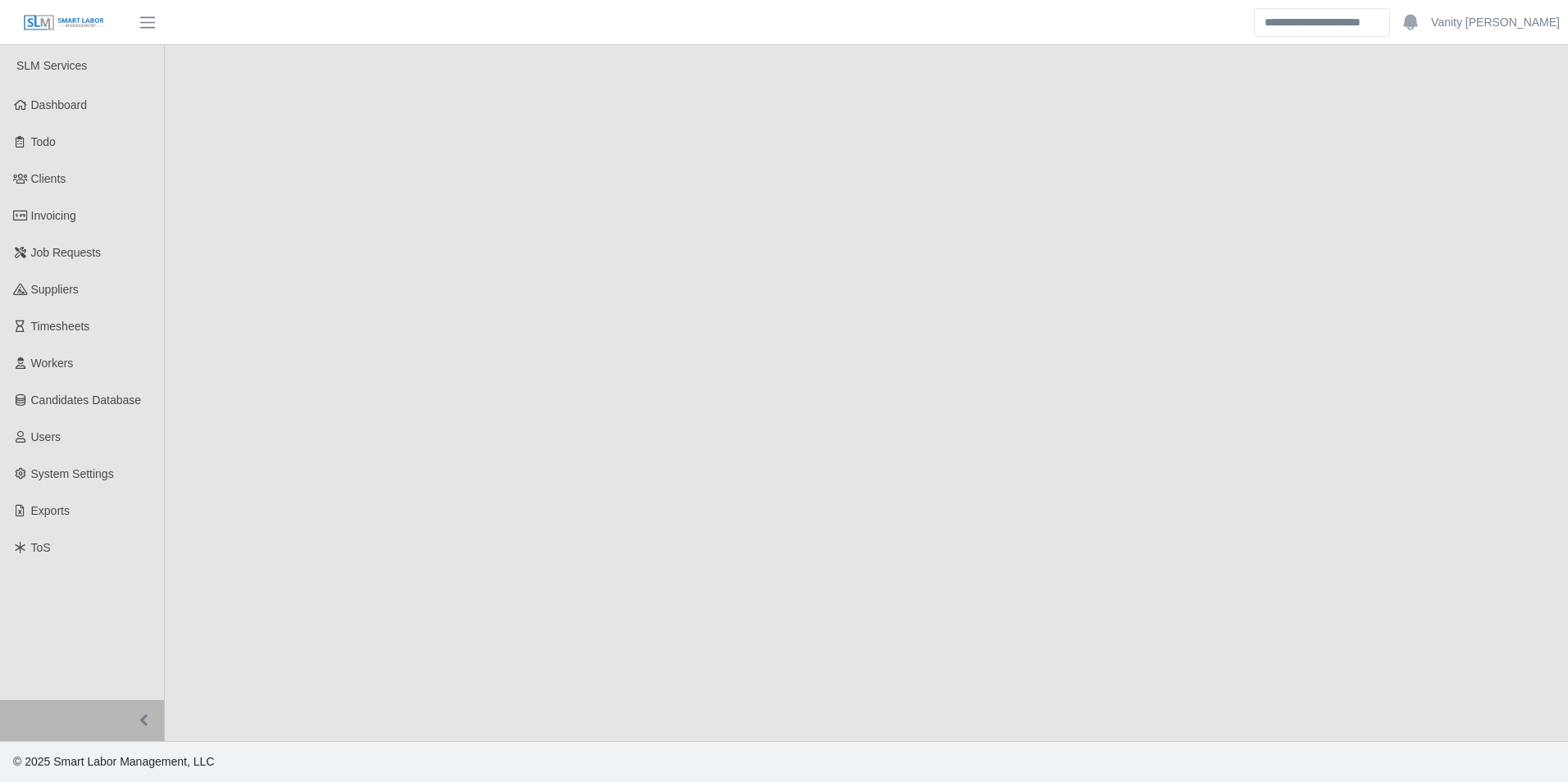
select select "****"
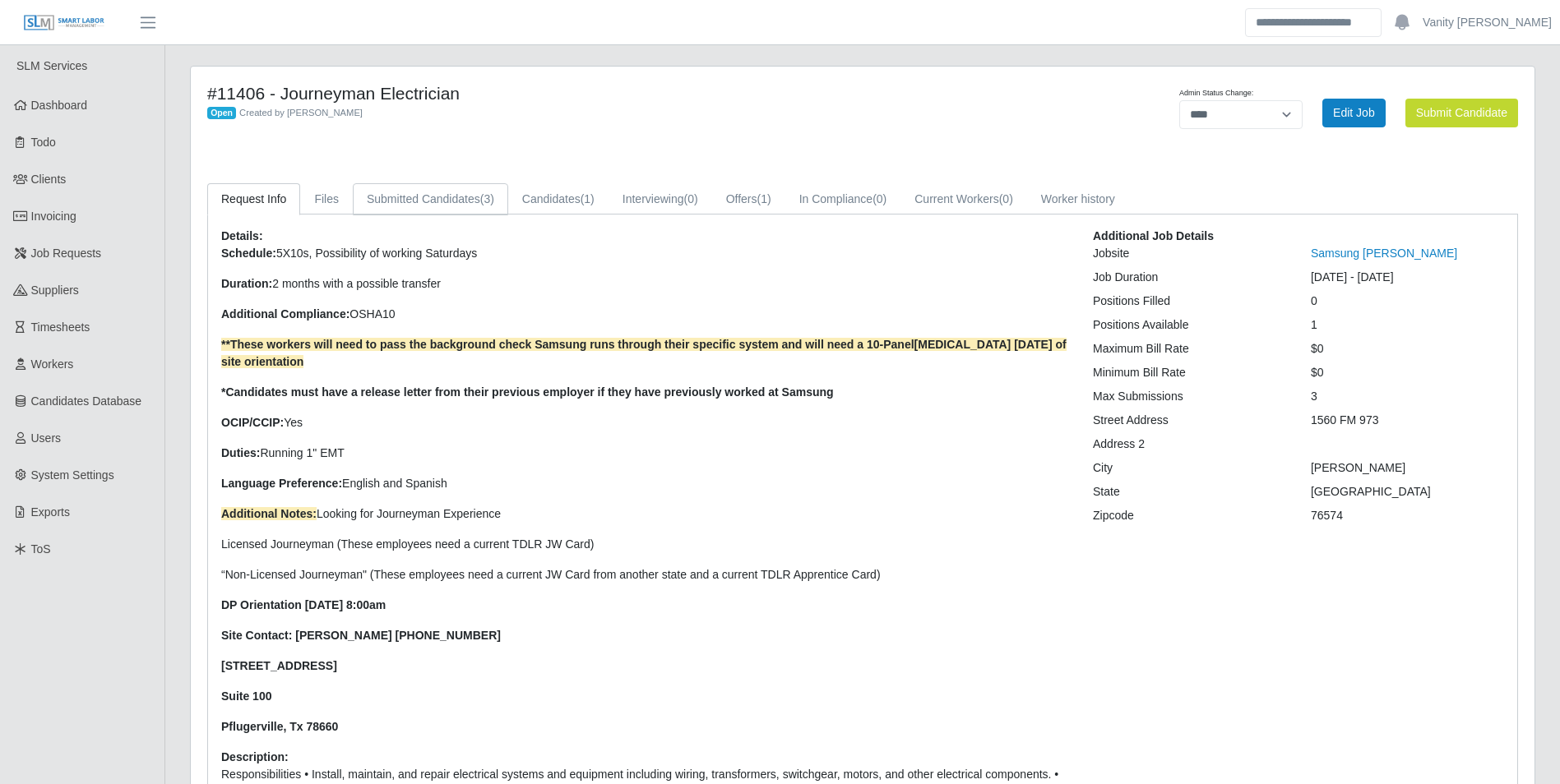
click at [409, 197] on link "Submitted Candidates (3)" at bounding box center [431, 199] width 156 height 32
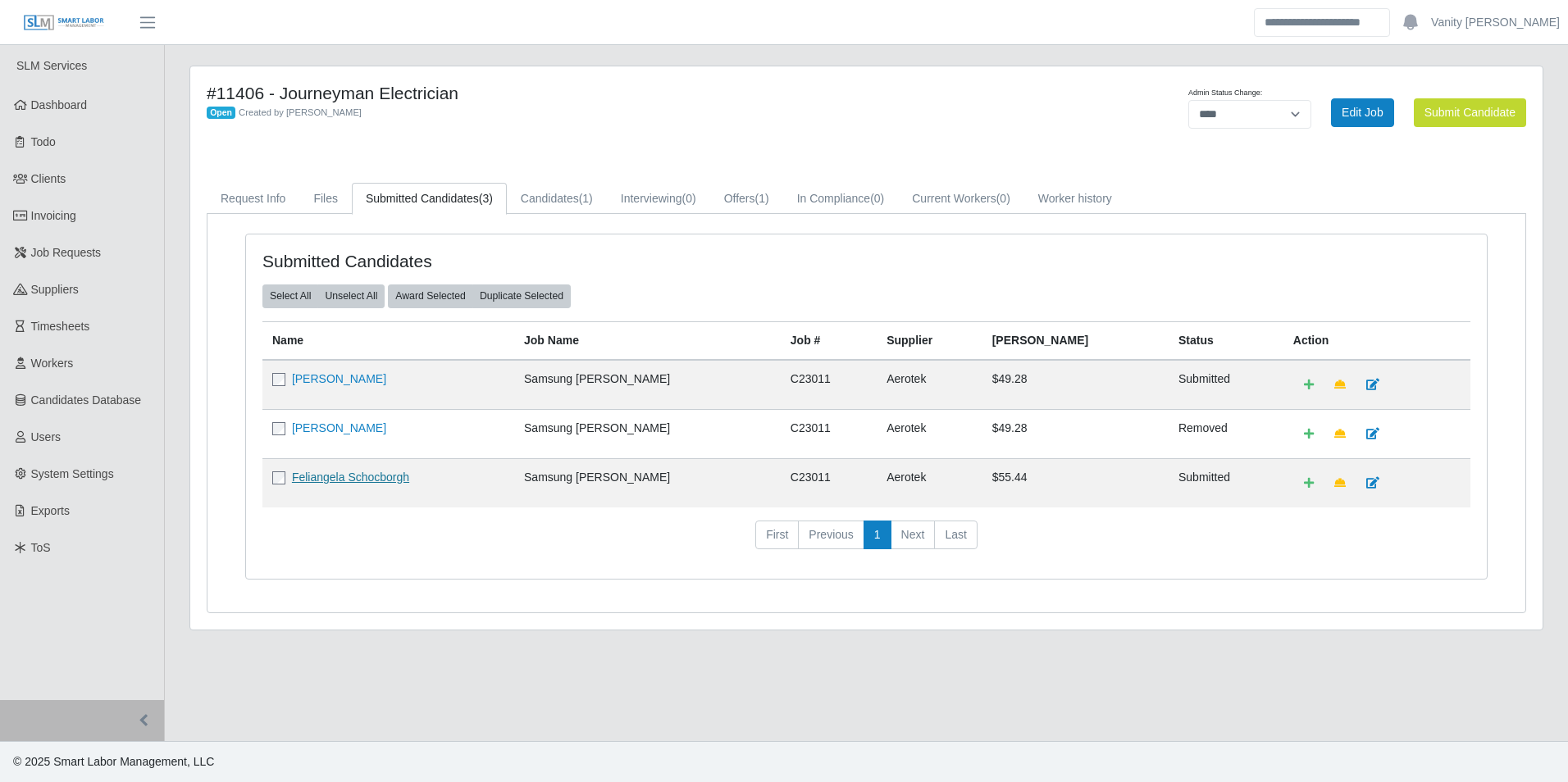
click at [327, 478] on link "Feliangela Schocborgh" at bounding box center [351, 477] width 118 height 13
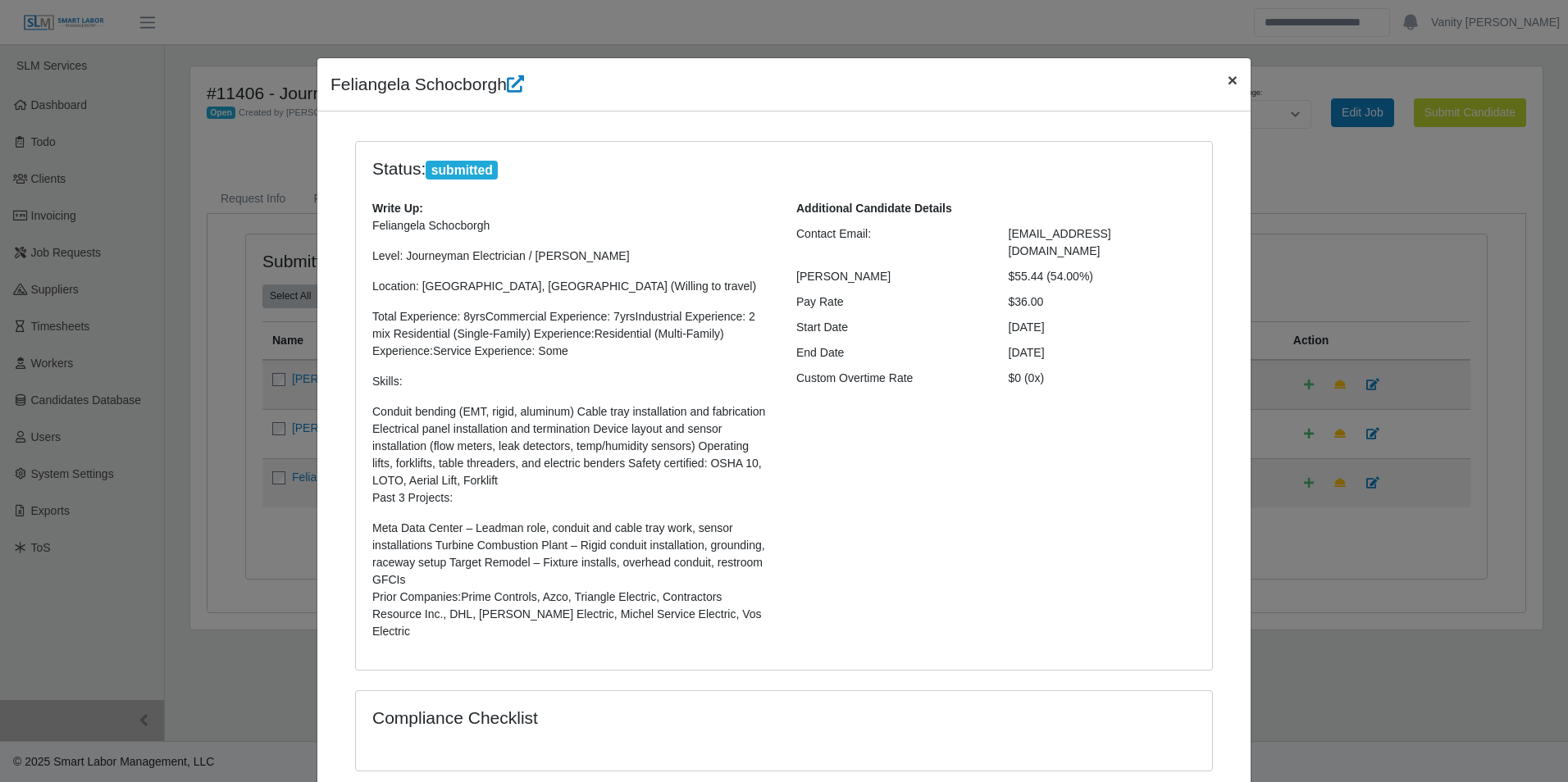
click at [1215, 78] on button "×" at bounding box center [1232, 79] width 36 height 43
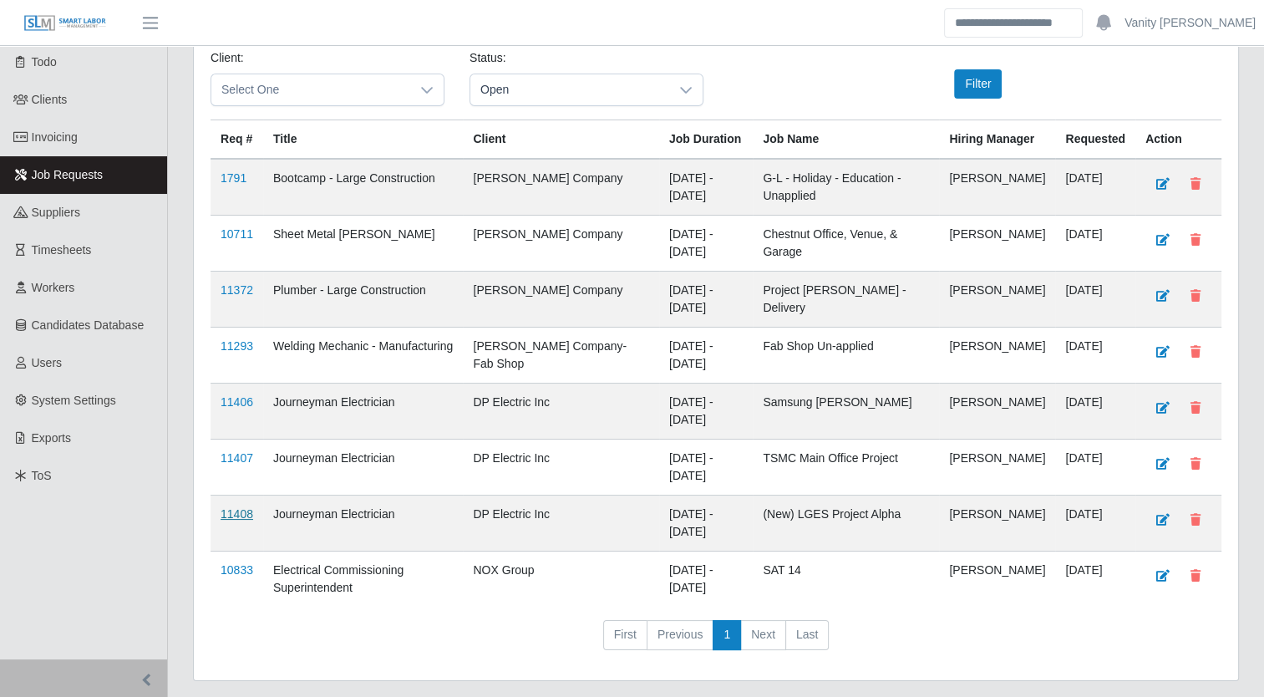
scroll to position [84, 0]
click at [244, 408] on link "11406" at bounding box center [237, 400] width 33 height 13
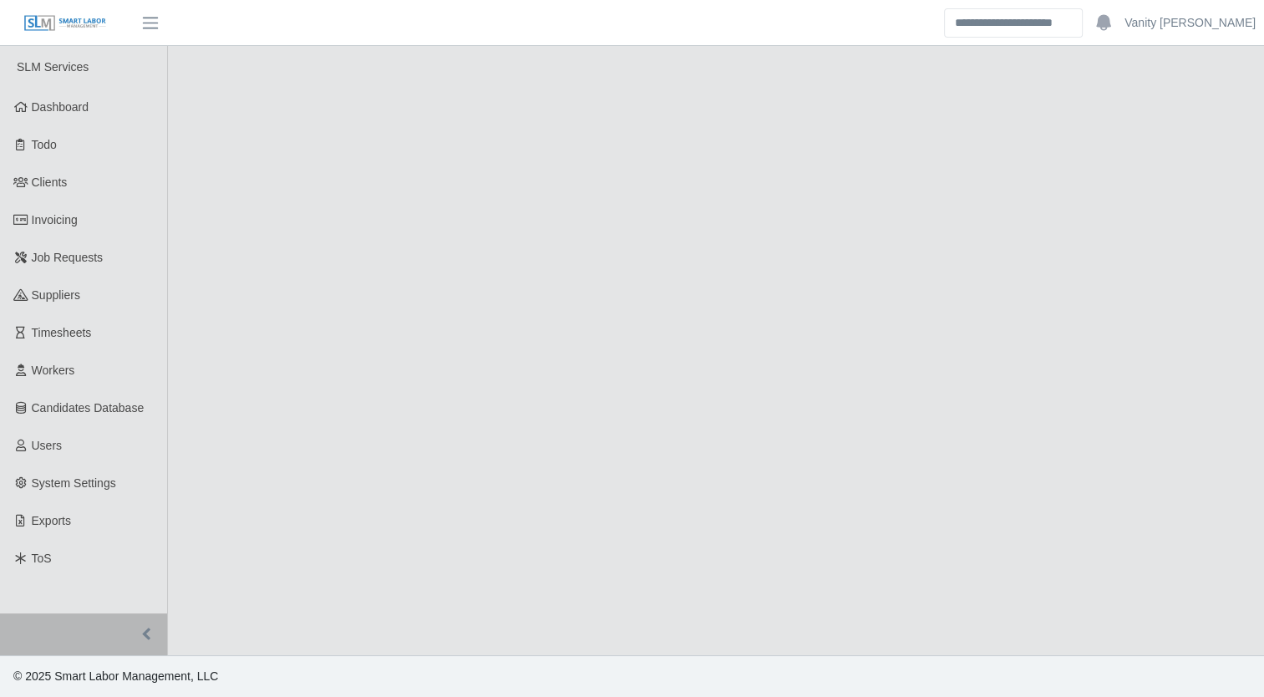
select select "****"
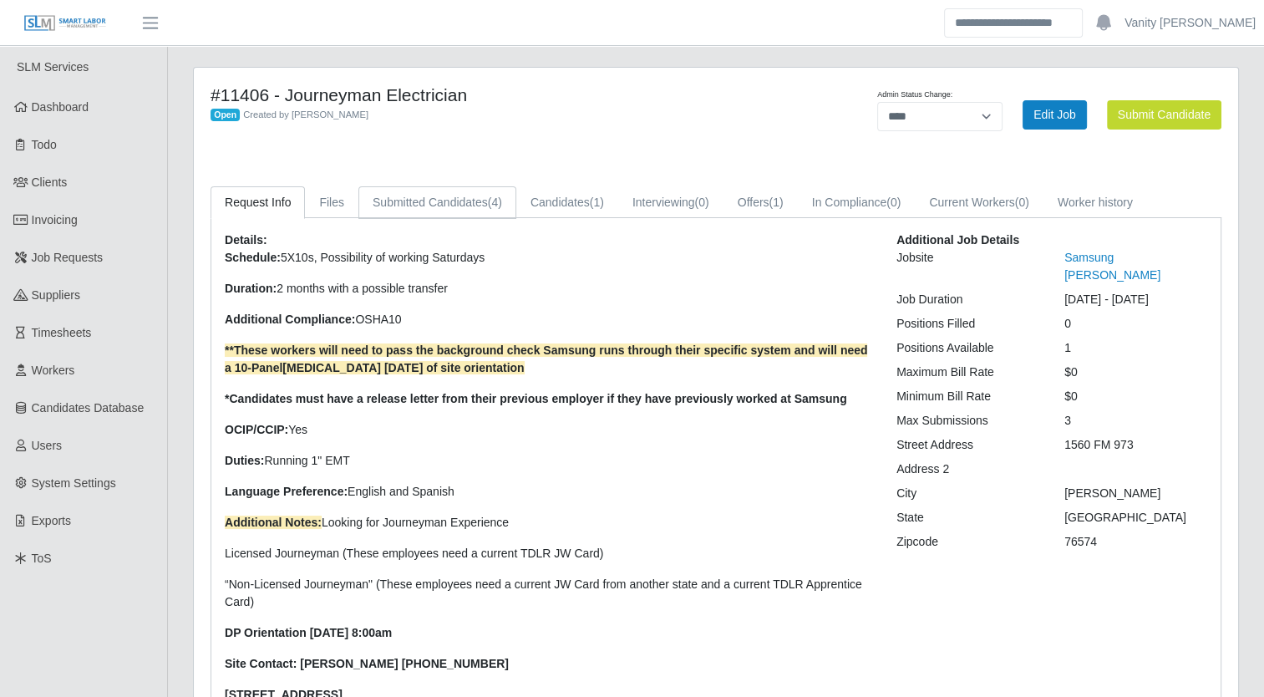
click at [430, 199] on link "Submitted Candidates (4)" at bounding box center [438, 202] width 158 height 33
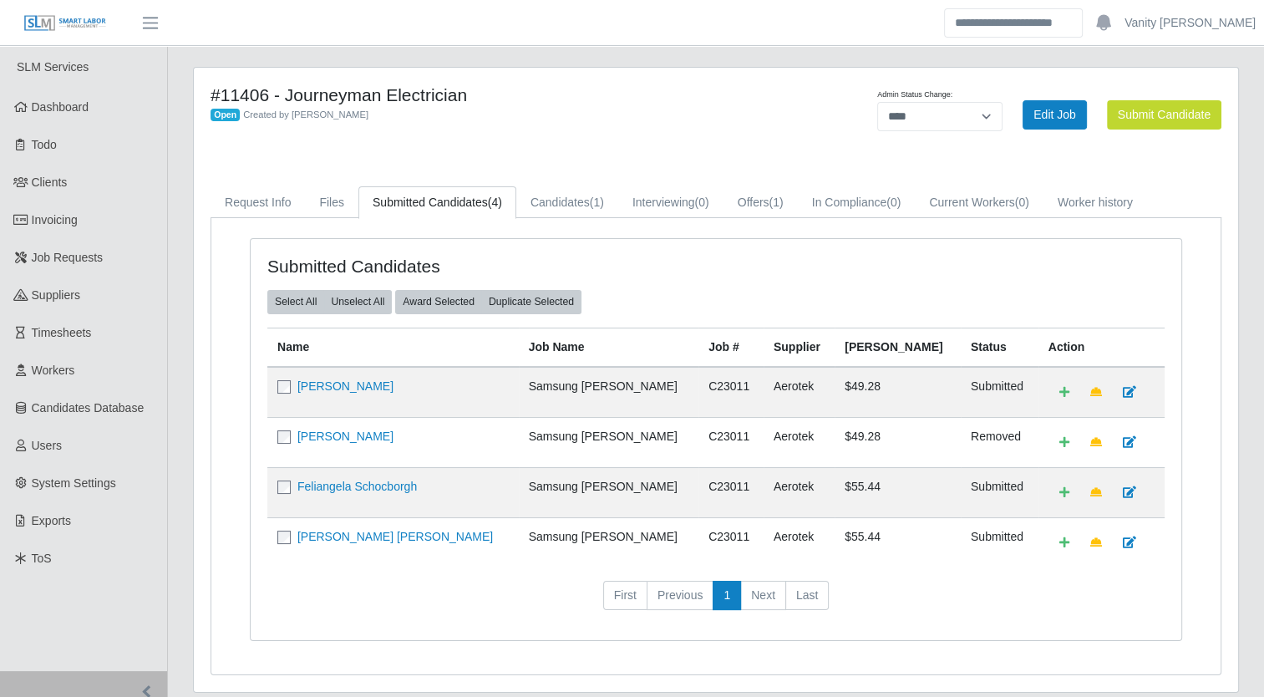
click at [328, 624] on div "Submitted Candidates Select All Unselect All Award Selected Duplicate Selected …" at bounding box center [716, 439] width 931 height 401
click at [754, 201] on link "Offers (1)" at bounding box center [761, 202] width 74 height 33
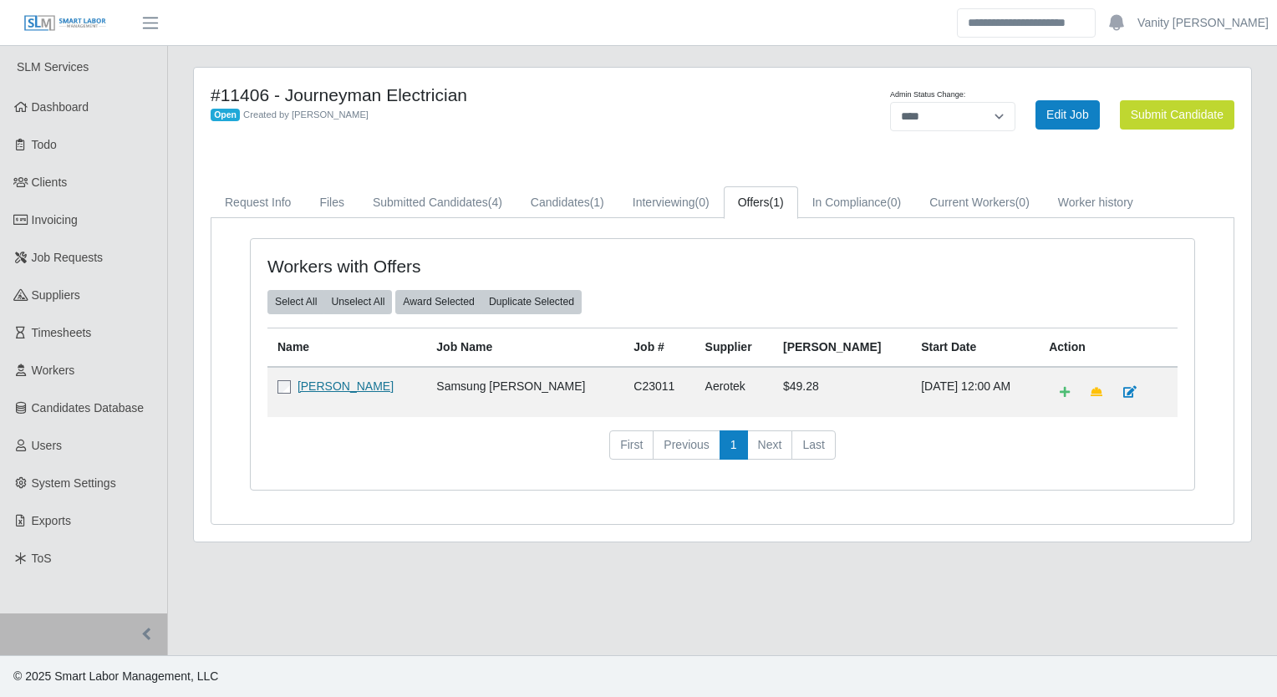
click at [328, 382] on link "Jermaine Sandoval" at bounding box center [346, 385] width 96 height 13
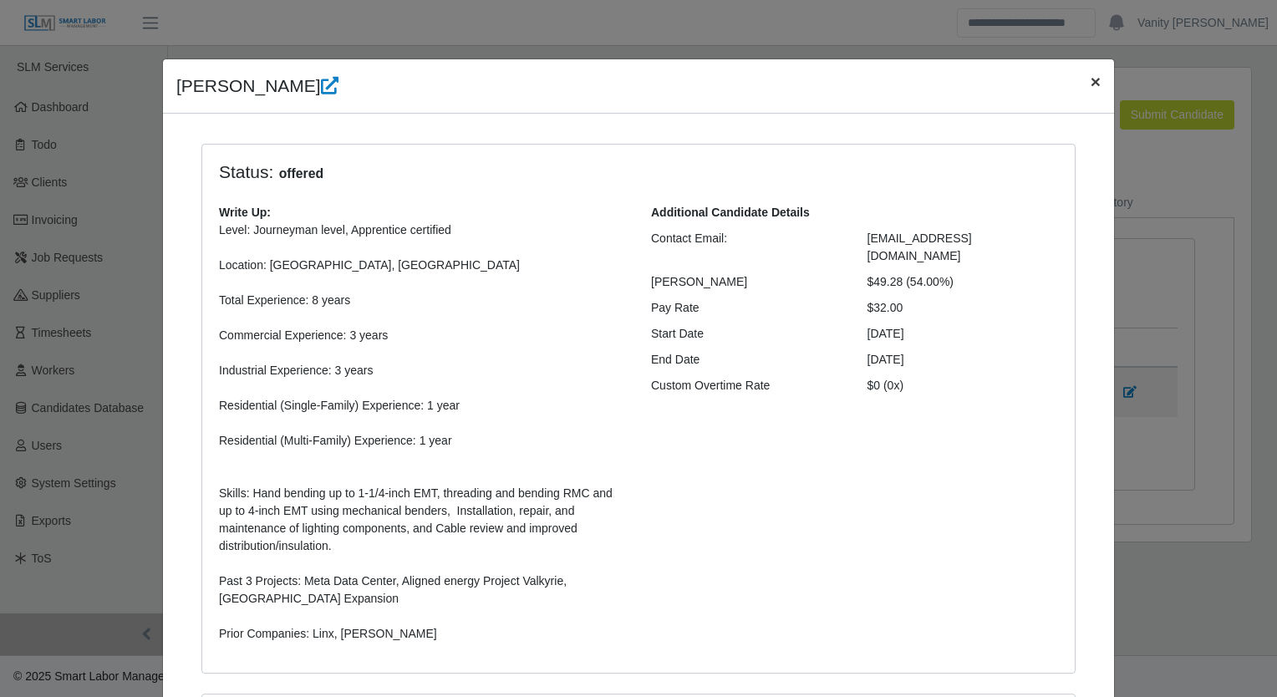
click at [1091, 81] on span "×" at bounding box center [1096, 81] width 10 height 19
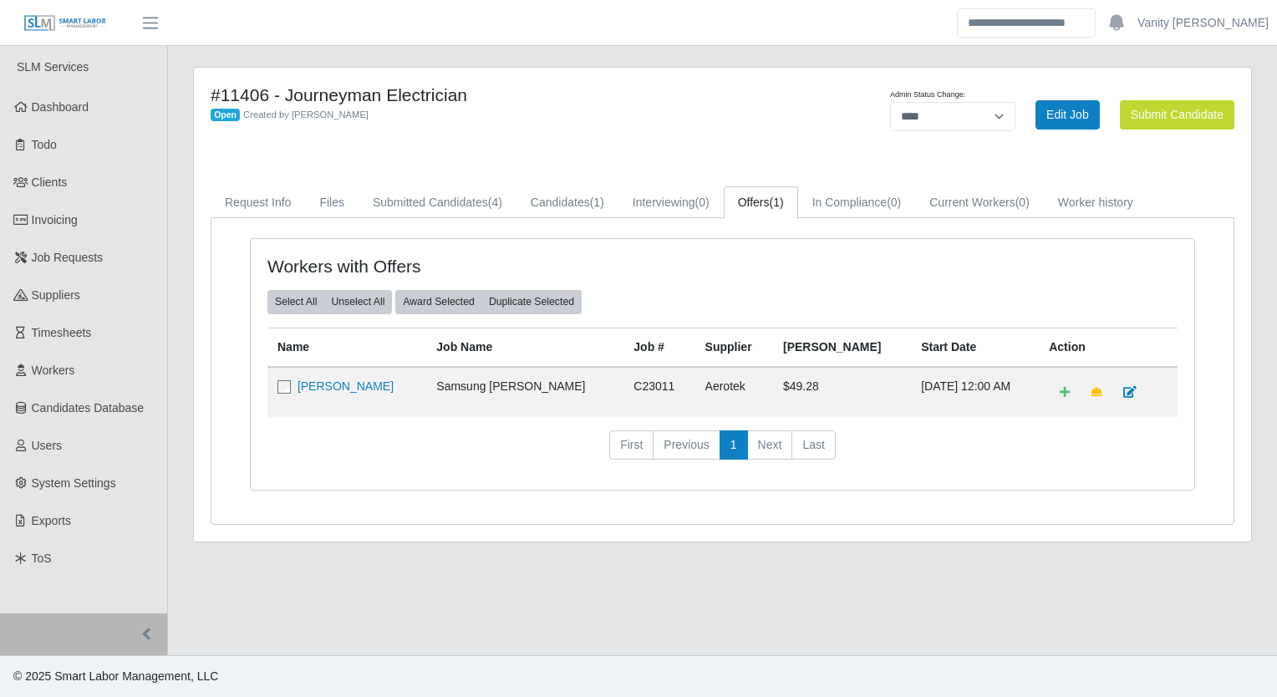
drag, startPoint x: 405, startPoint y: 524, endPoint x: 394, endPoint y: 508, distance: 19.2
click at [405, 524] on div "#11406 - Journeyman Electrician Open Created by Jerrin Jaramillo Admin Status C…" at bounding box center [722, 305] width 1057 height 474
click at [255, 202] on link "Request Info" at bounding box center [258, 202] width 94 height 33
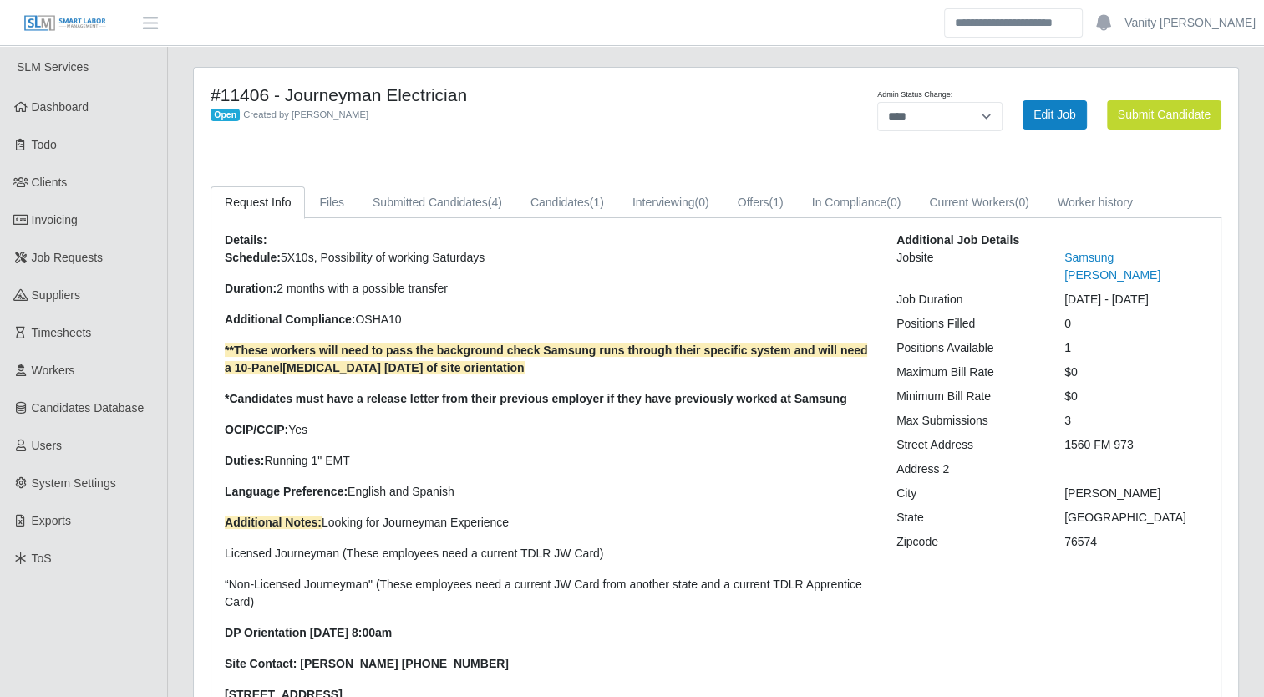
click at [716, 146] on div "#11406 - Journeyman Electrician Open Created by Jerrin Jaramillo Admin Status C…" at bounding box center [716, 566] width 1045 height 997
click at [117, 262] on link "Job Requests" at bounding box center [83, 258] width 167 height 38
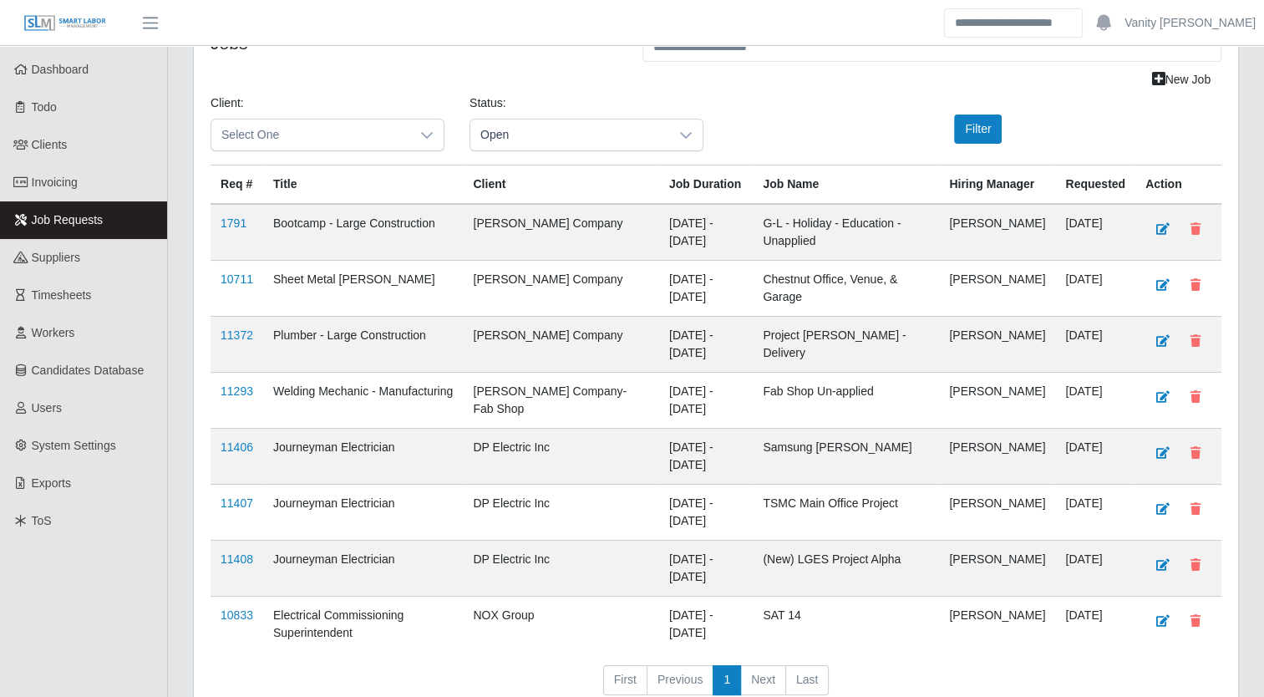
scroll to position [142, 0]
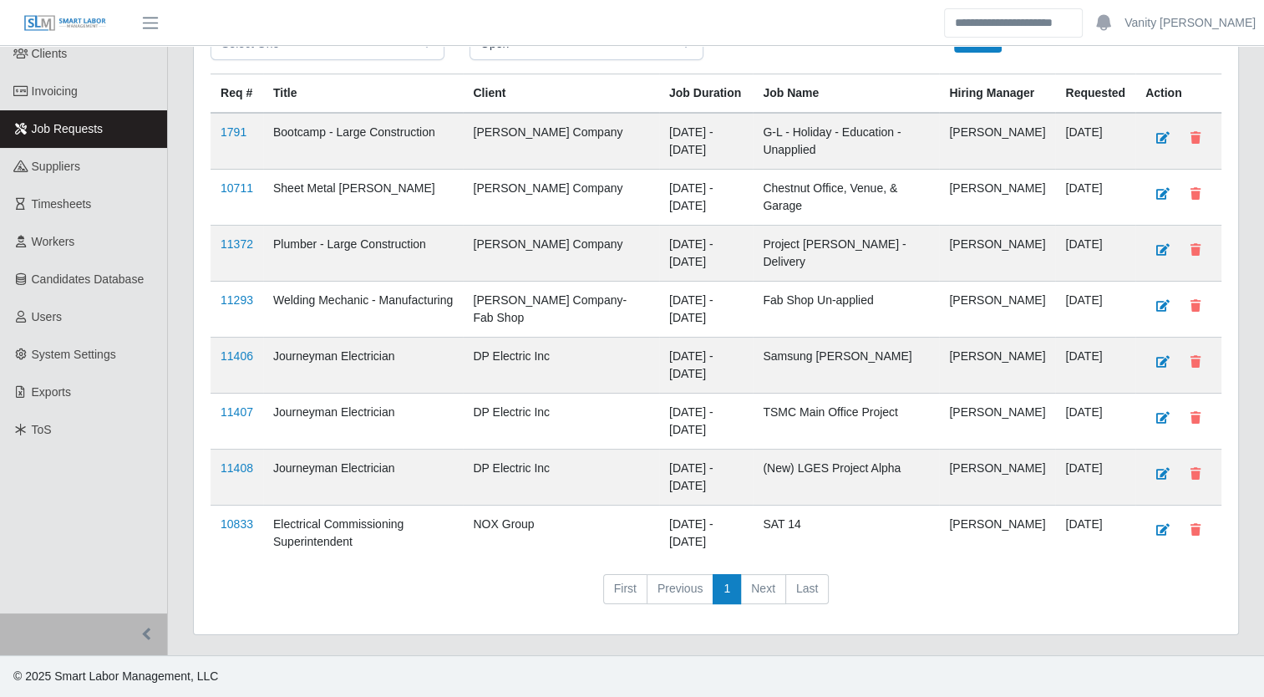
click at [248, 574] on div "Req # Title Client Job Duration Job Name Hiring Manager Requested Action 1791 B…" at bounding box center [716, 346] width 1011 height 544
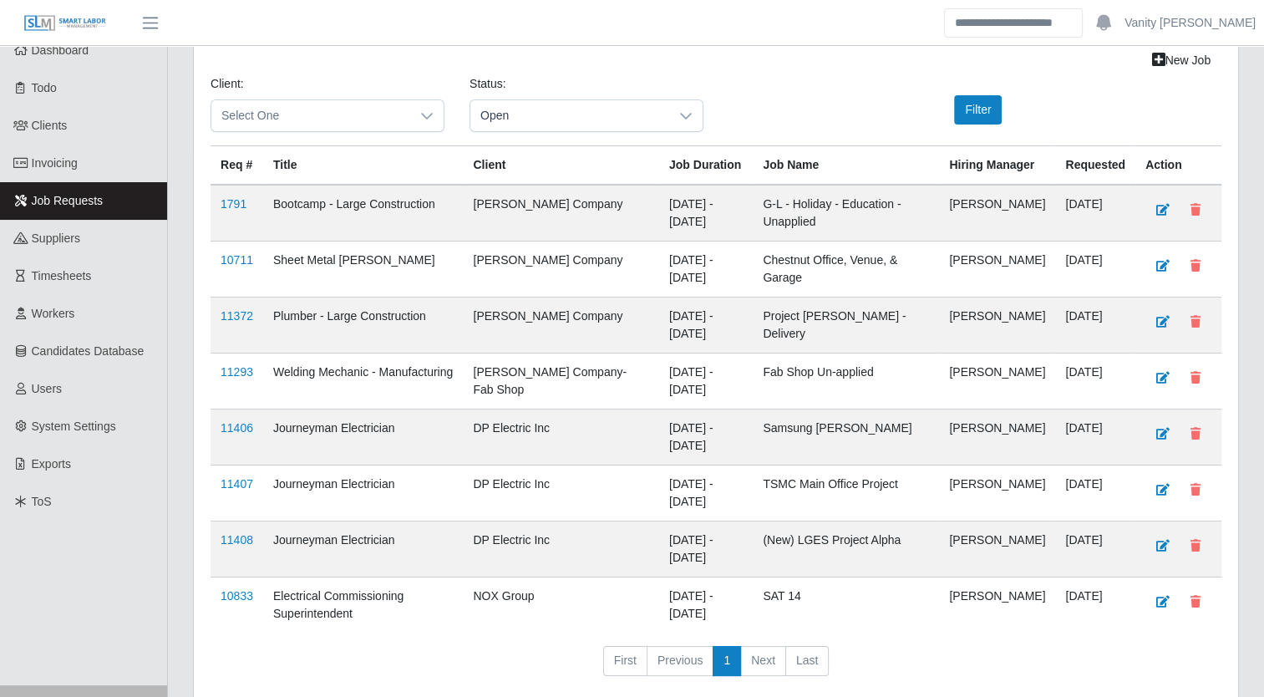
scroll to position [0, 0]
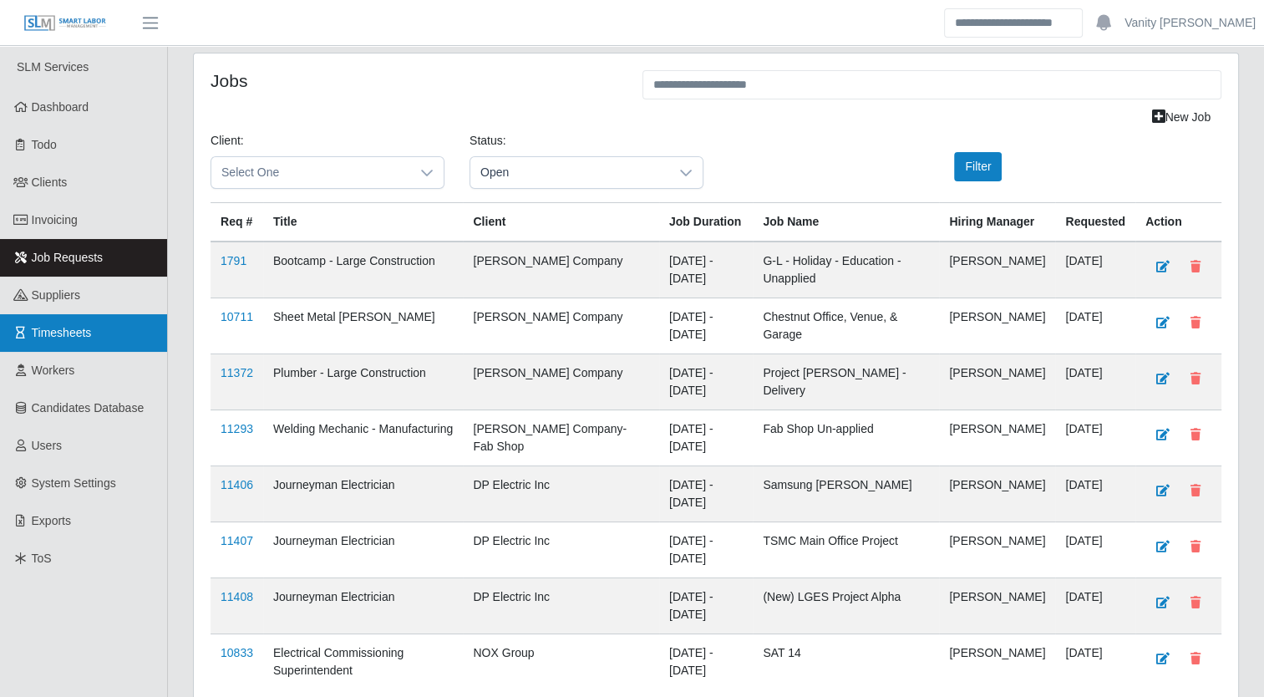
click at [68, 329] on span "Timesheets" at bounding box center [62, 332] width 60 height 13
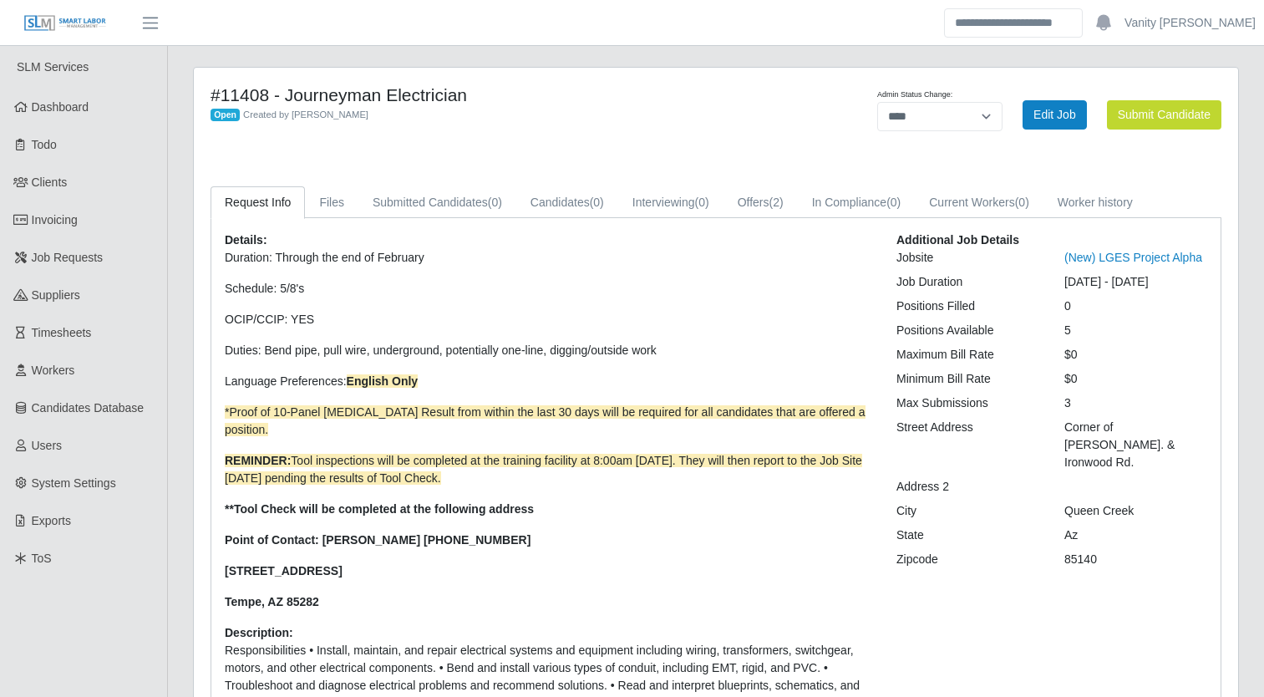
select select "****"
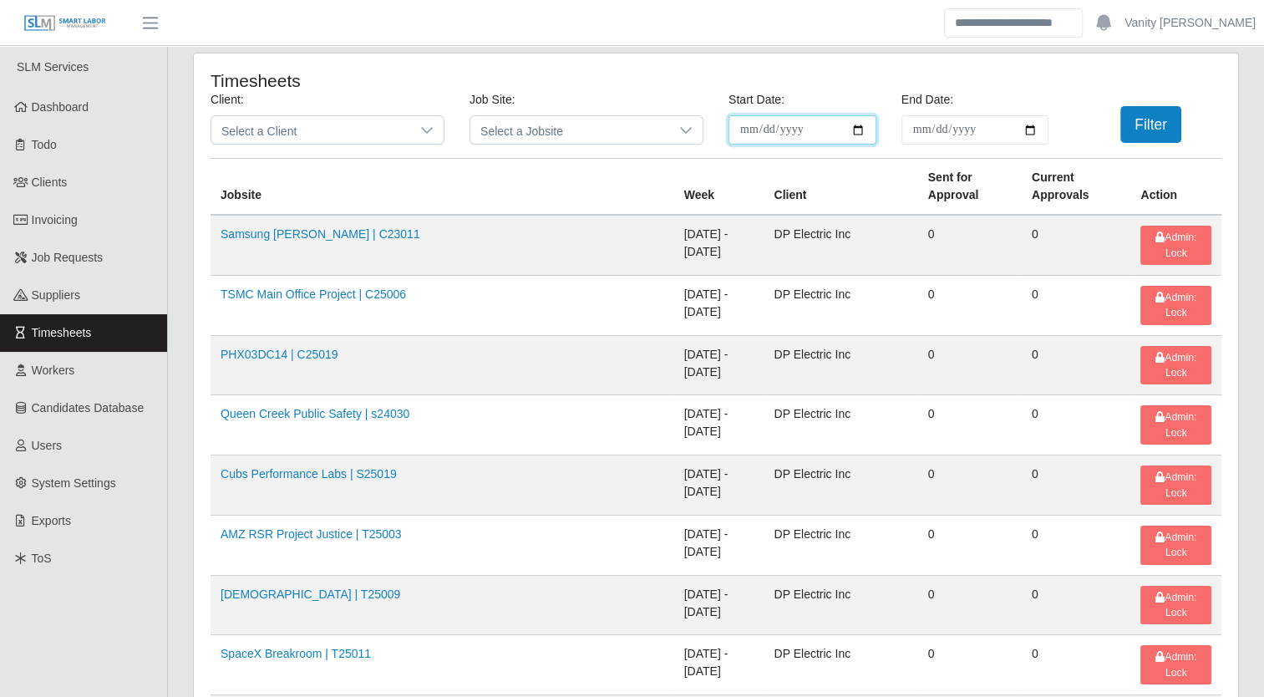
click at [859, 125] on input "**********" at bounding box center [803, 129] width 148 height 29
type input "**********"
click at [1035, 133] on input "End Date:" at bounding box center [976, 129] width 148 height 29
type input "**********"
click at [1167, 127] on button "Filter" at bounding box center [1151, 124] width 61 height 37
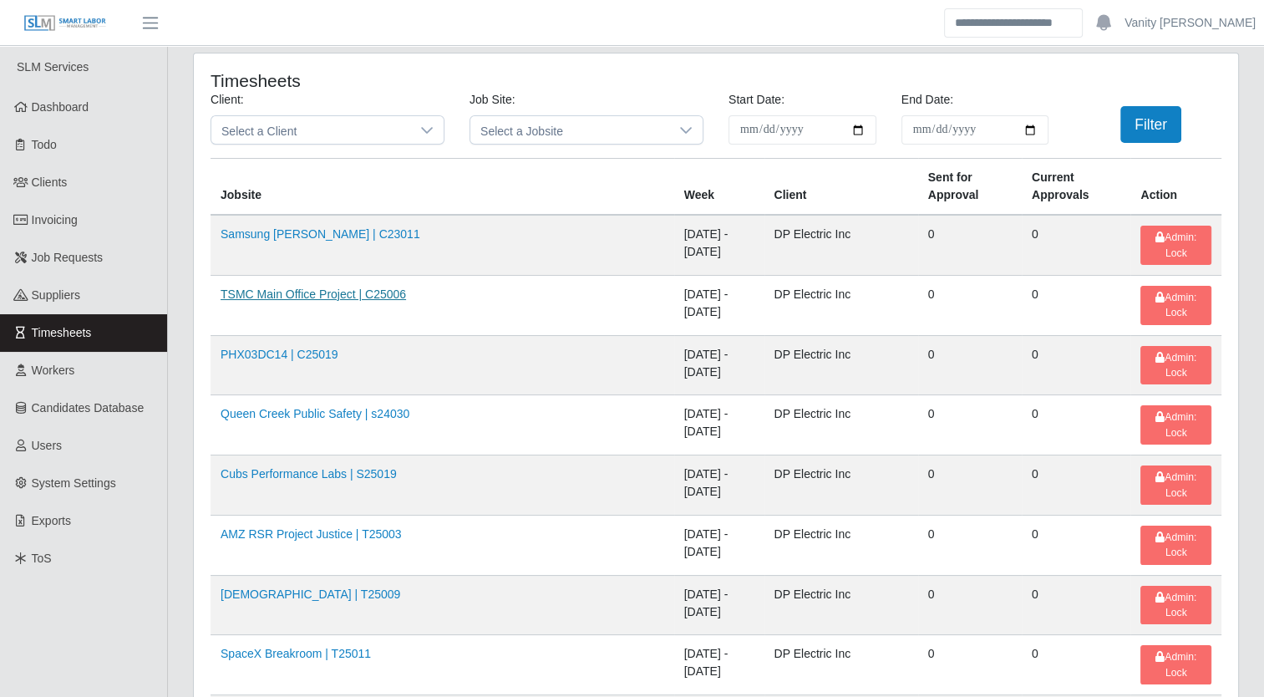
click at [277, 287] on link "TSMC Main Office Project | C25006" at bounding box center [314, 293] width 186 height 13
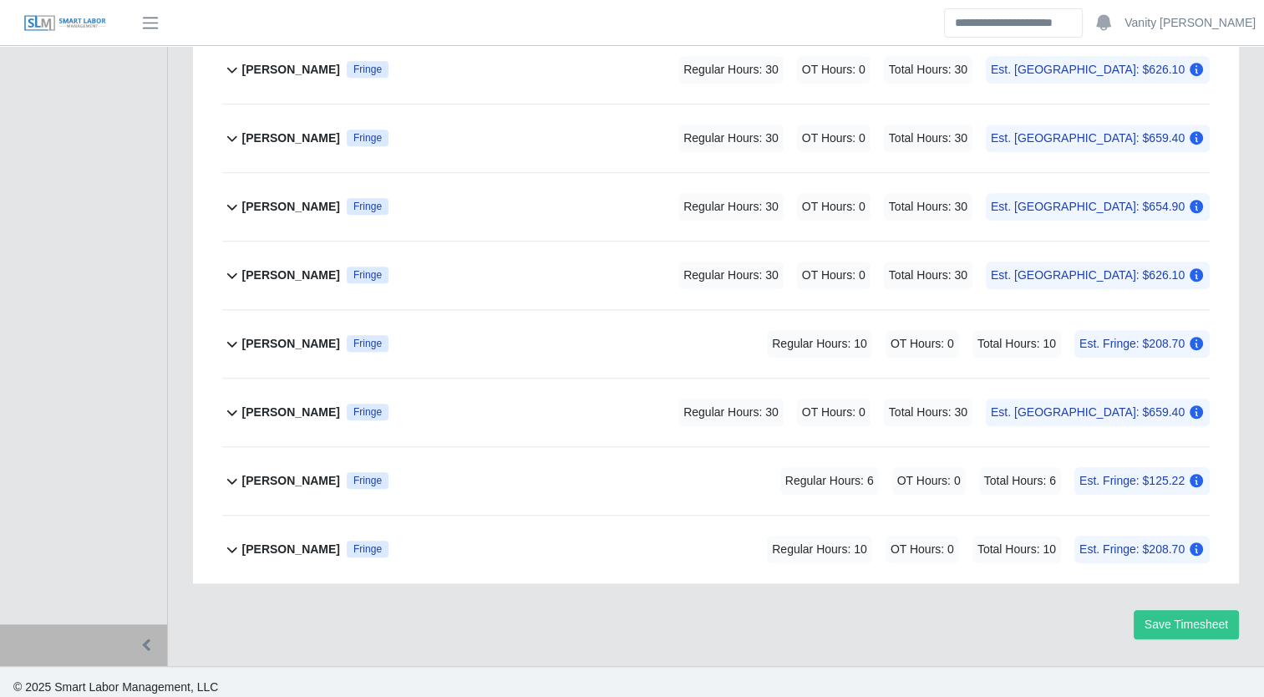
scroll to position [1216, 0]
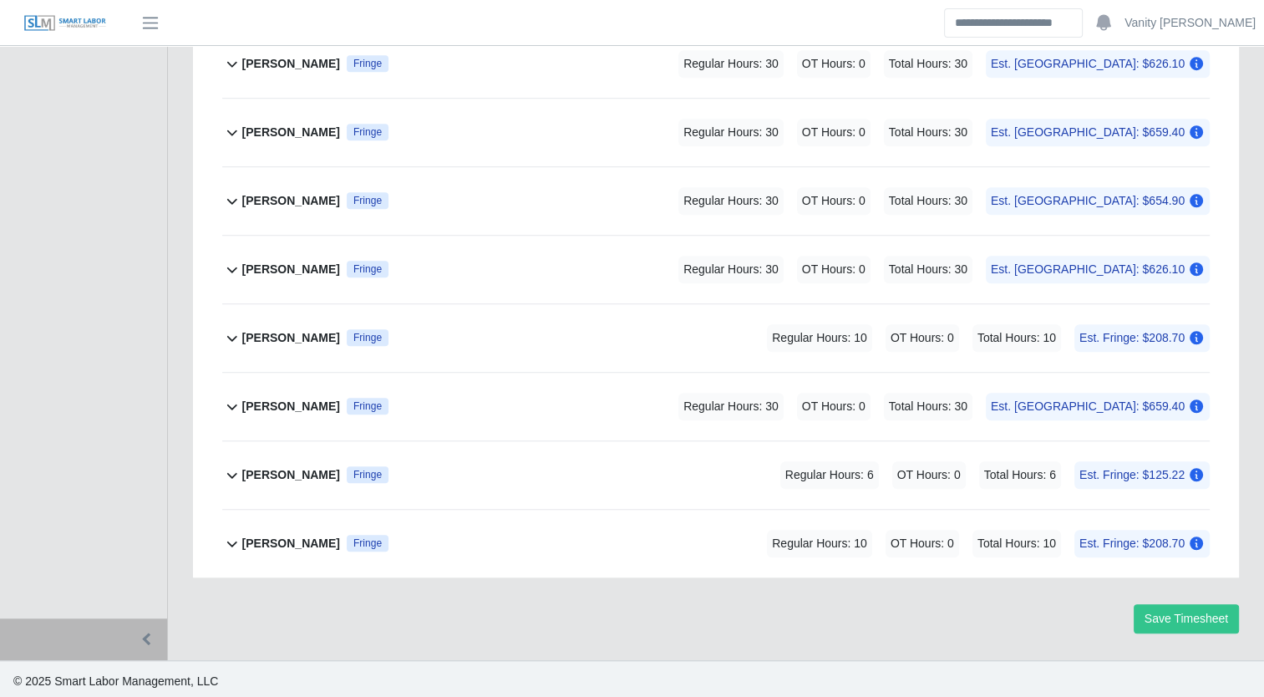
click at [264, 535] on b "[PERSON_NAME]" at bounding box center [291, 544] width 98 height 18
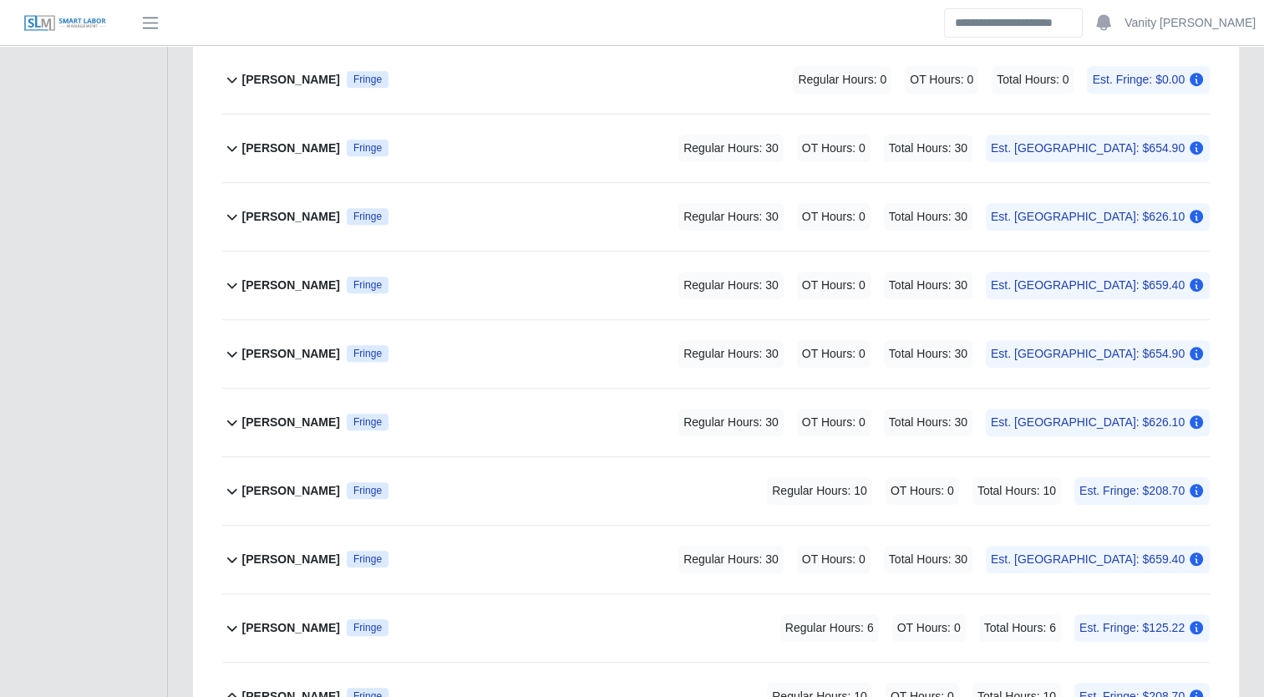
scroll to position [1020, 0]
